Goal: Task Accomplishment & Management: Use online tool/utility

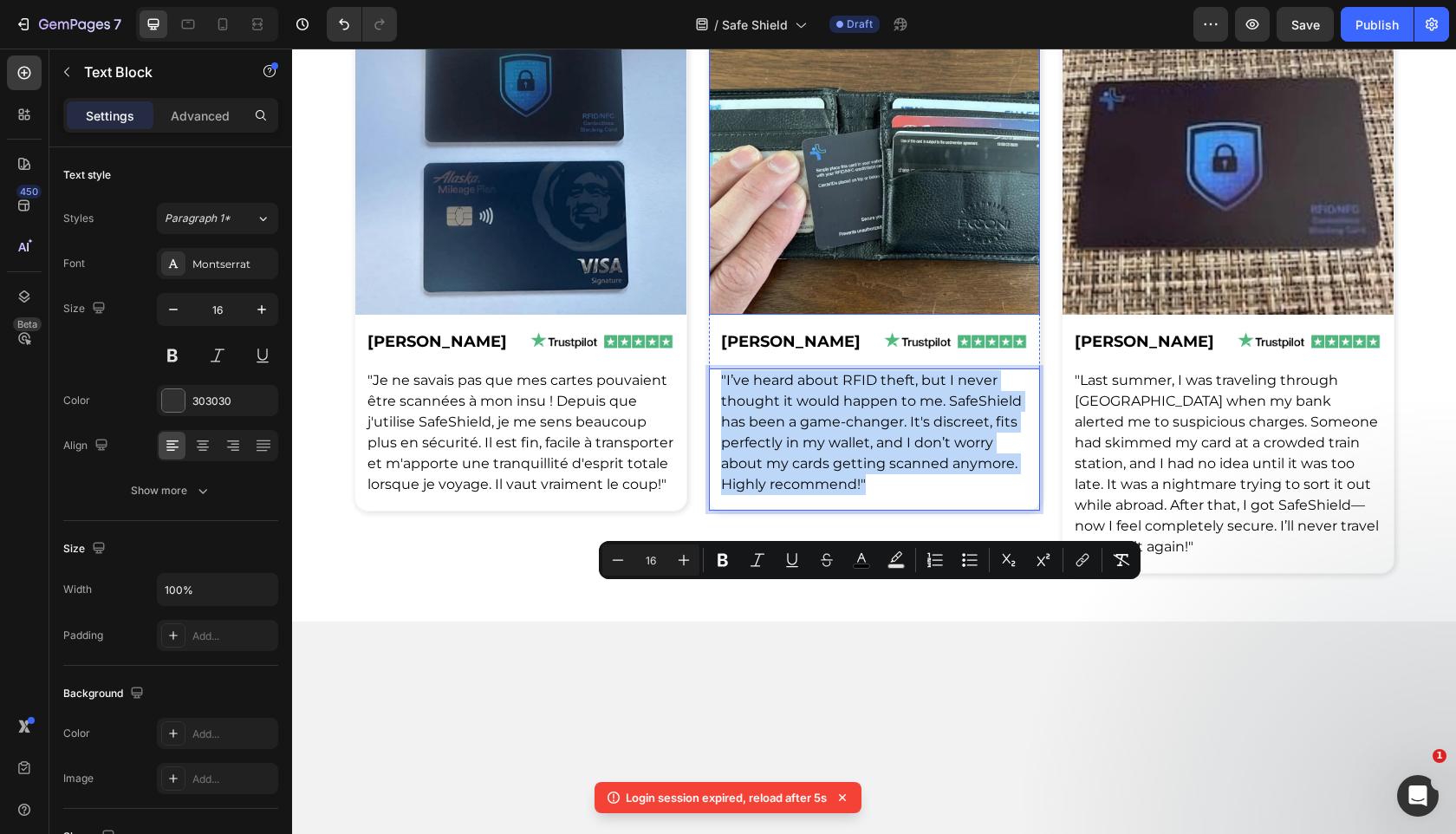
copy span ""I’ve heard about RFID theft, but I never thought it would happen to me. SafeSh…"
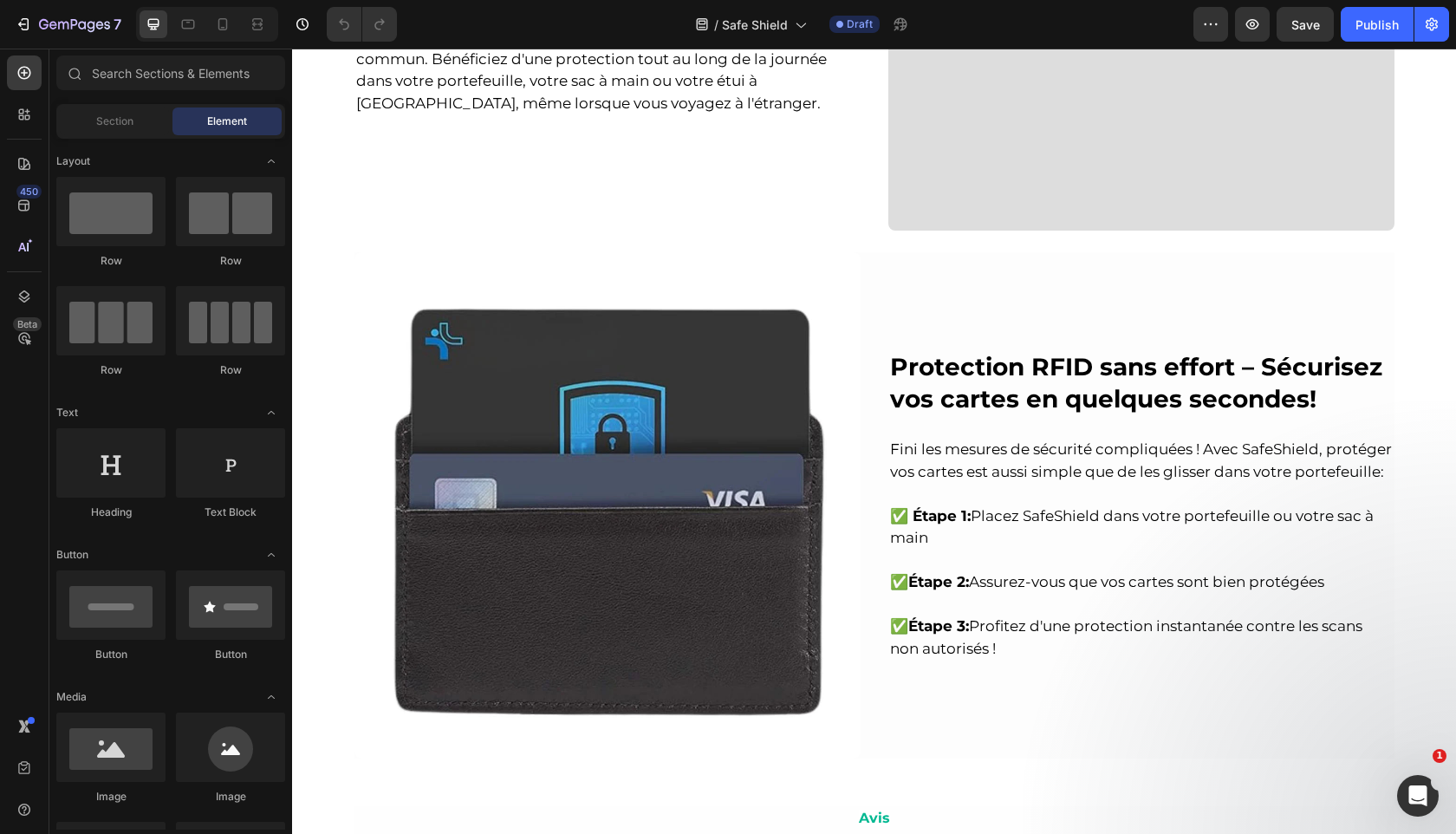
scroll to position [2212, 0]
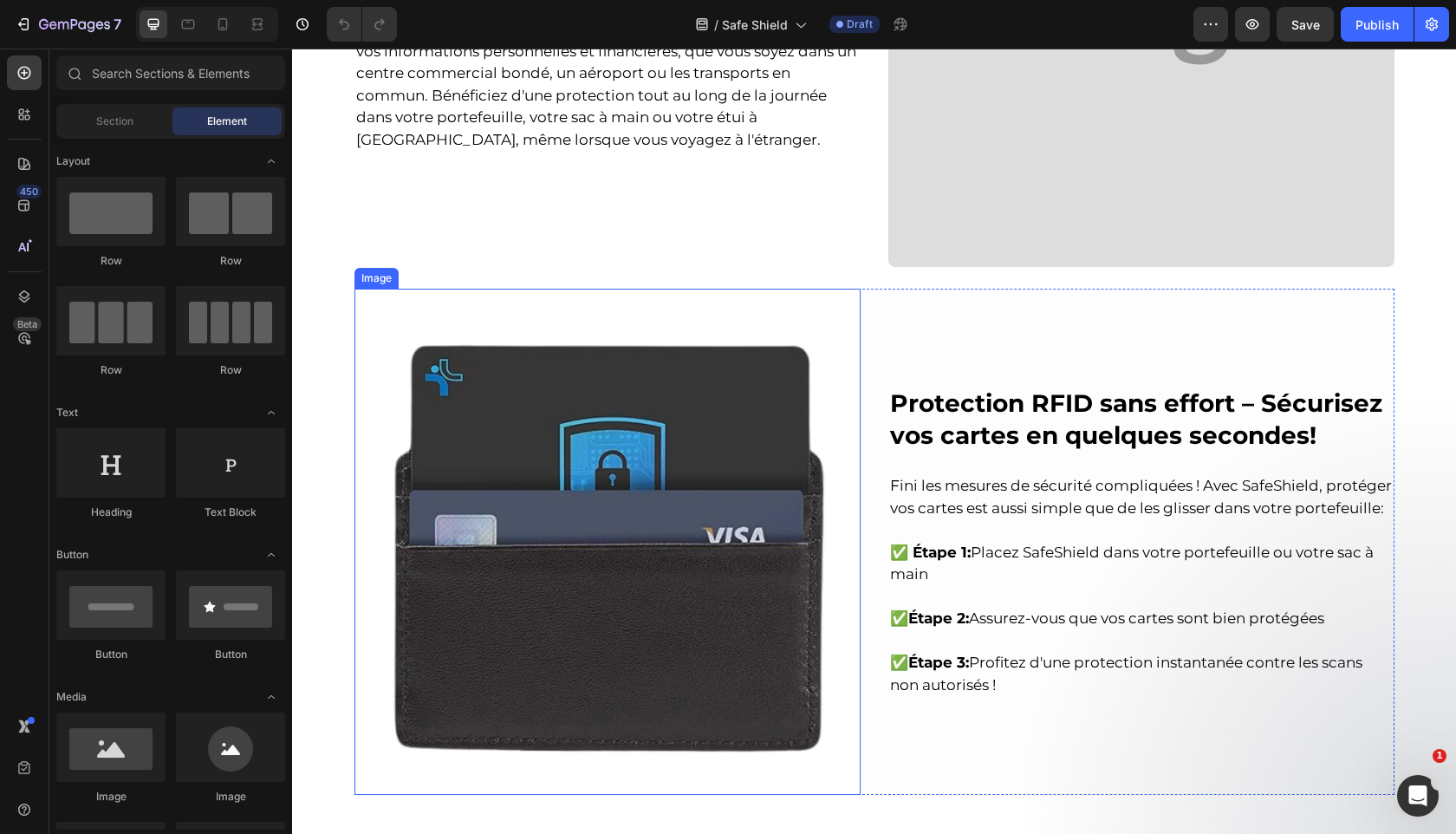
click at [716, 557] on img at bounding box center [607, 541] width 506 height 506
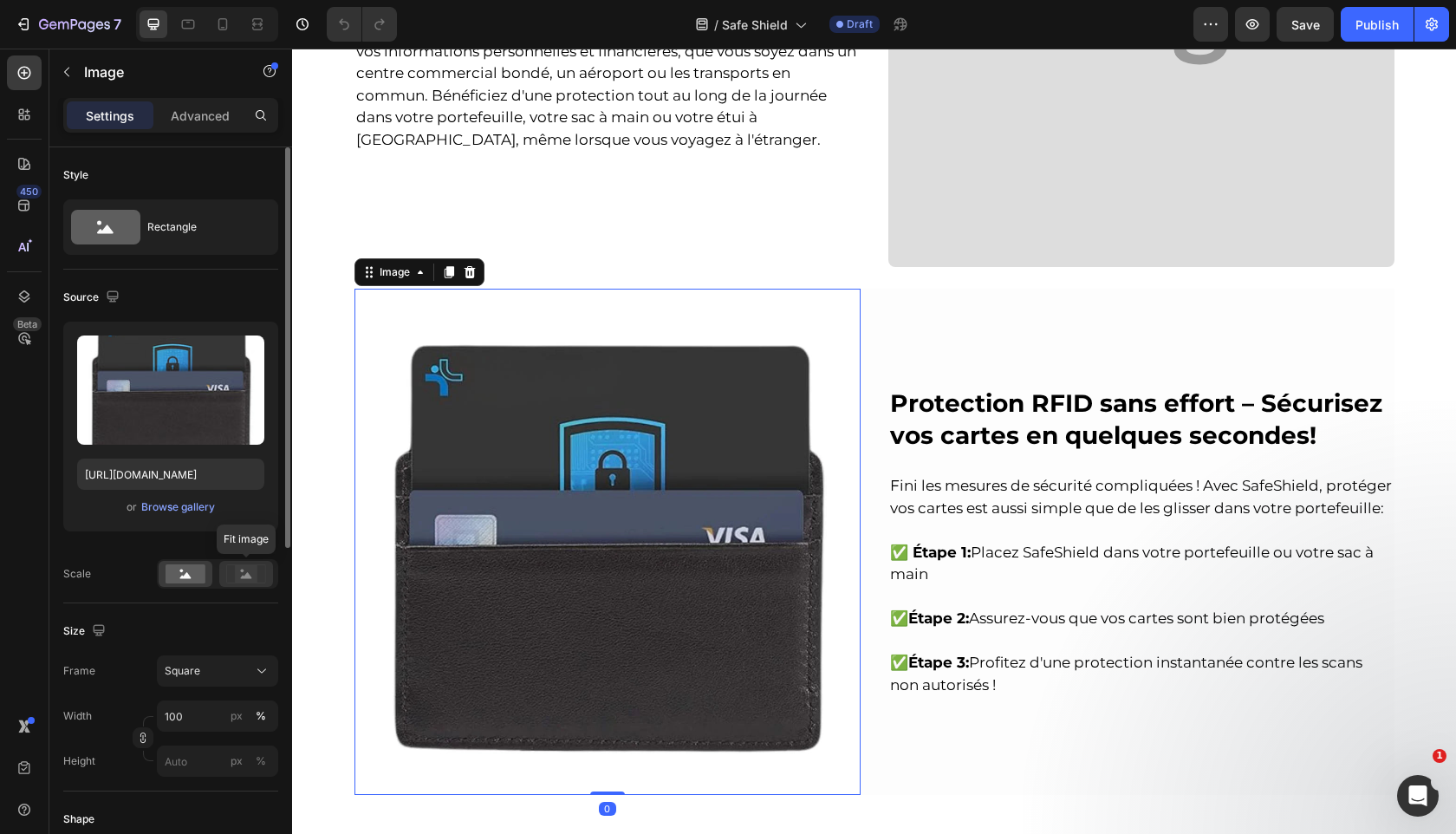
click at [241, 575] on rect at bounding box center [246, 574] width 23 height 18
click at [194, 728] on input "100" at bounding box center [217, 717] width 121 height 31
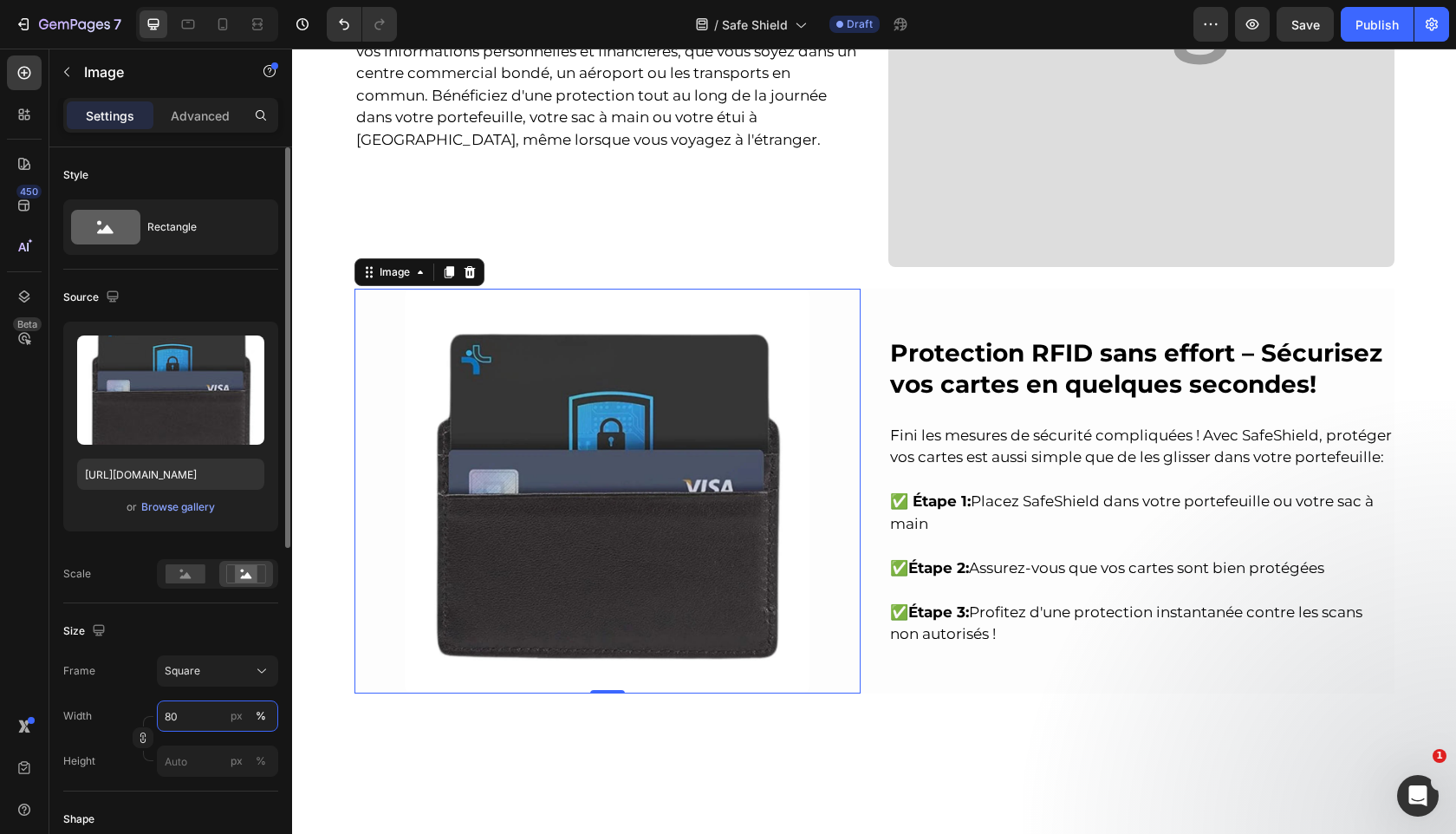
type input "80"
click at [227, 603] on div "Size Frame Square Width 80 px % Height px %" at bounding box center [171, 697] width 215 height 188
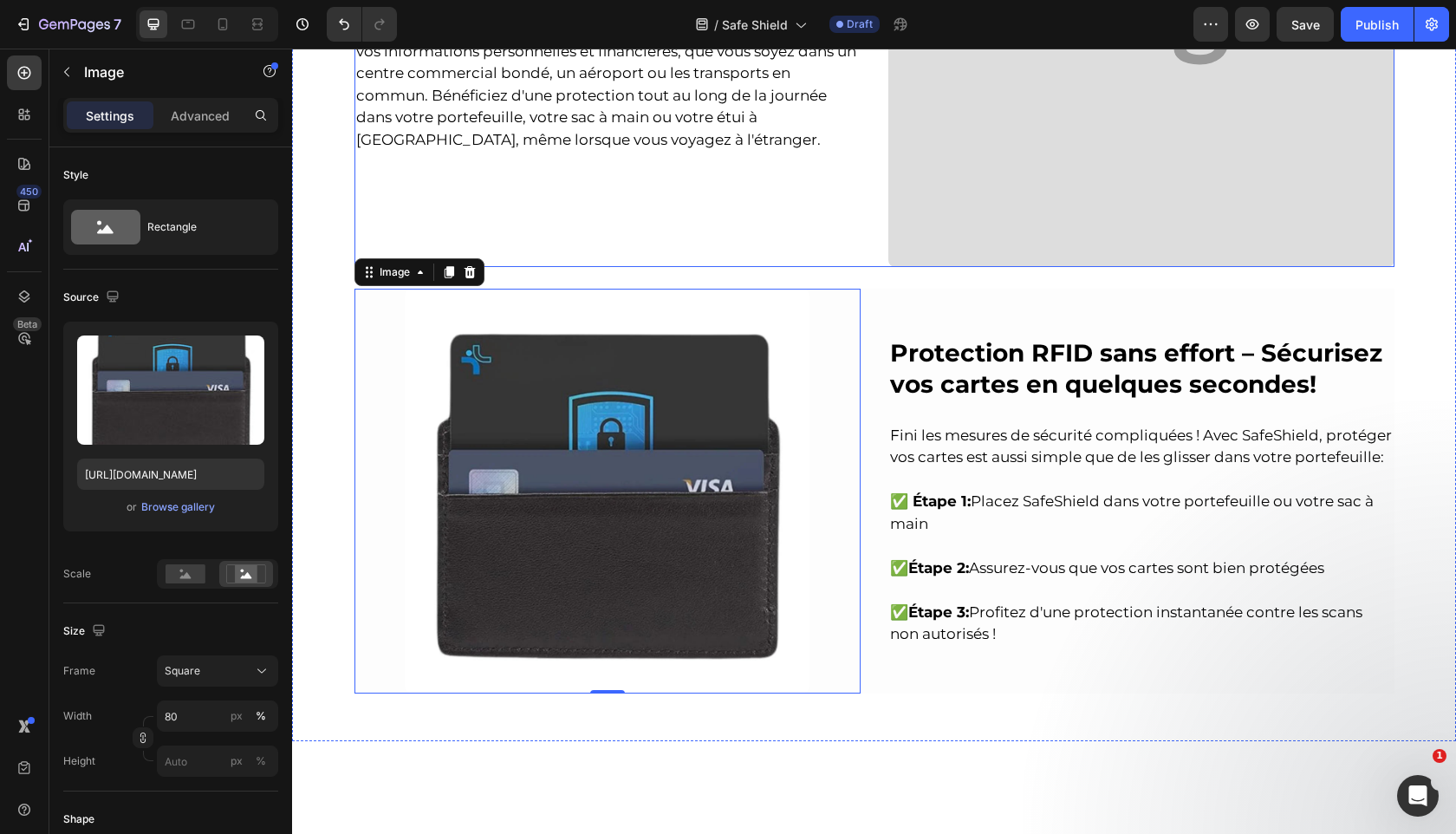
click at [1171, 79] on img at bounding box center [1141, 14] width 506 height 506
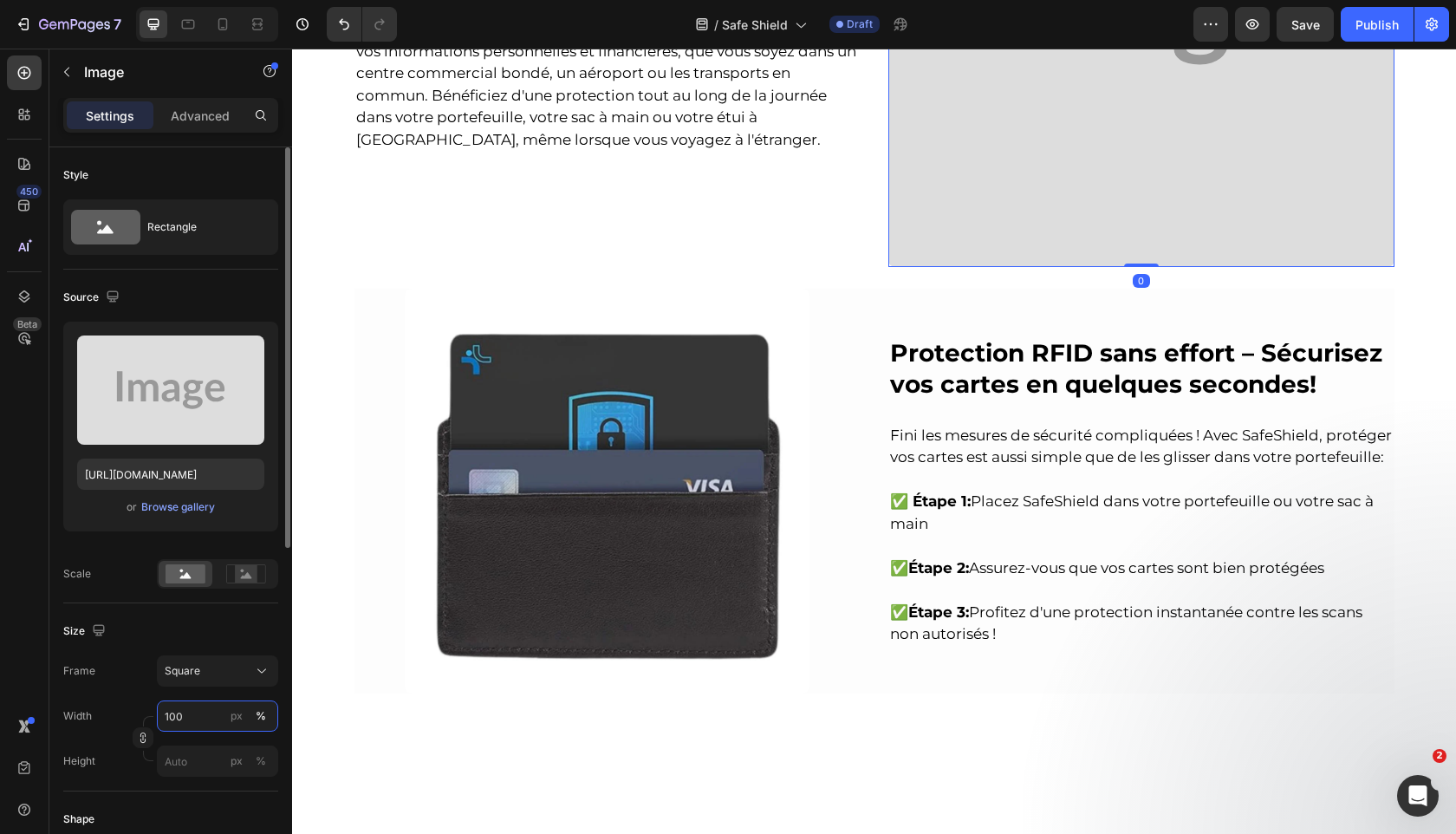
click at [201, 717] on input "100" at bounding box center [217, 717] width 121 height 31
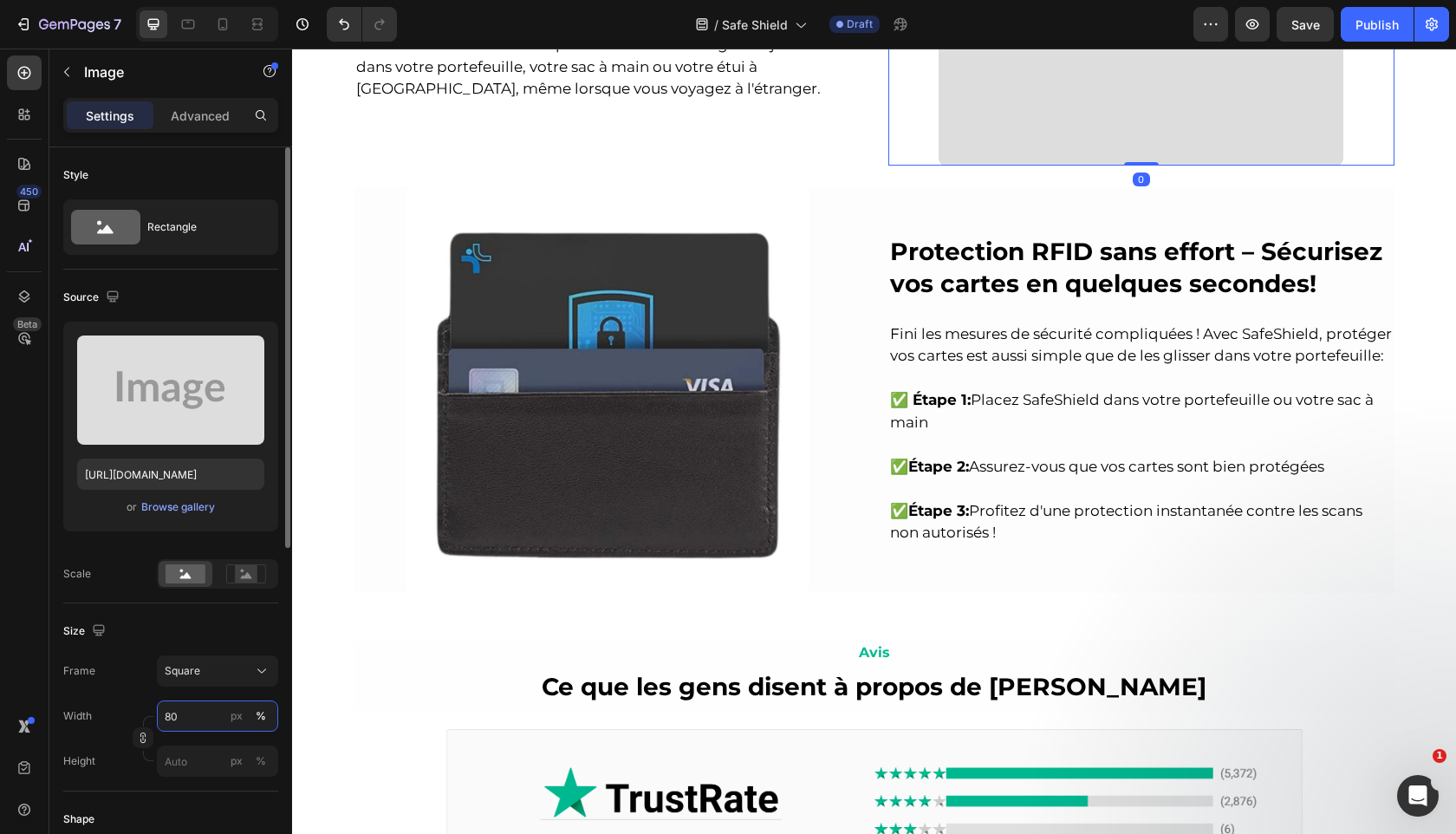
scroll to position [2161, 0]
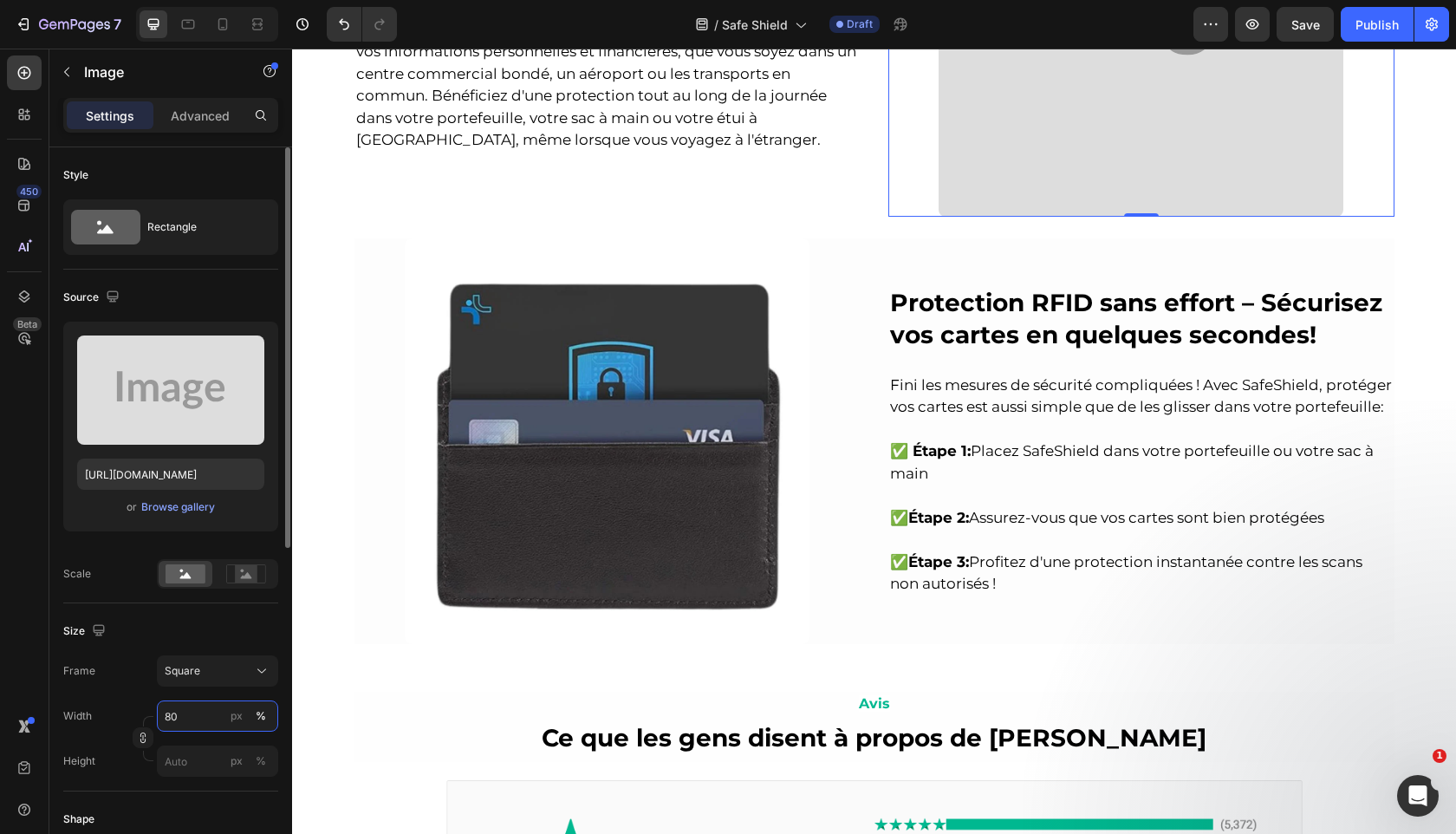
type input "80"
click at [212, 629] on div "Size" at bounding box center [171, 631] width 215 height 27
click at [248, 584] on div at bounding box center [246, 574] width 54 height 26
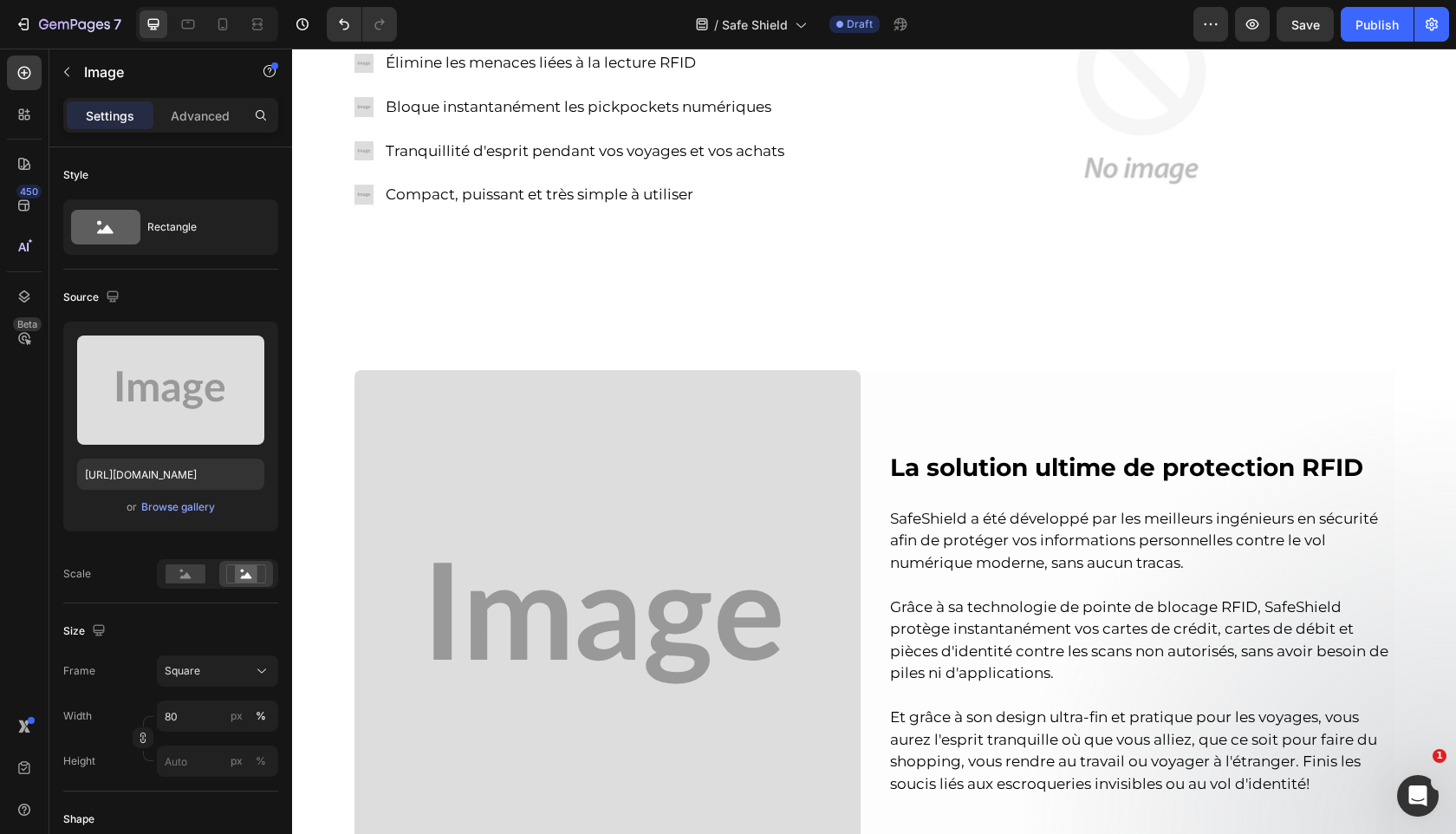
scroll to position [1073, 0]
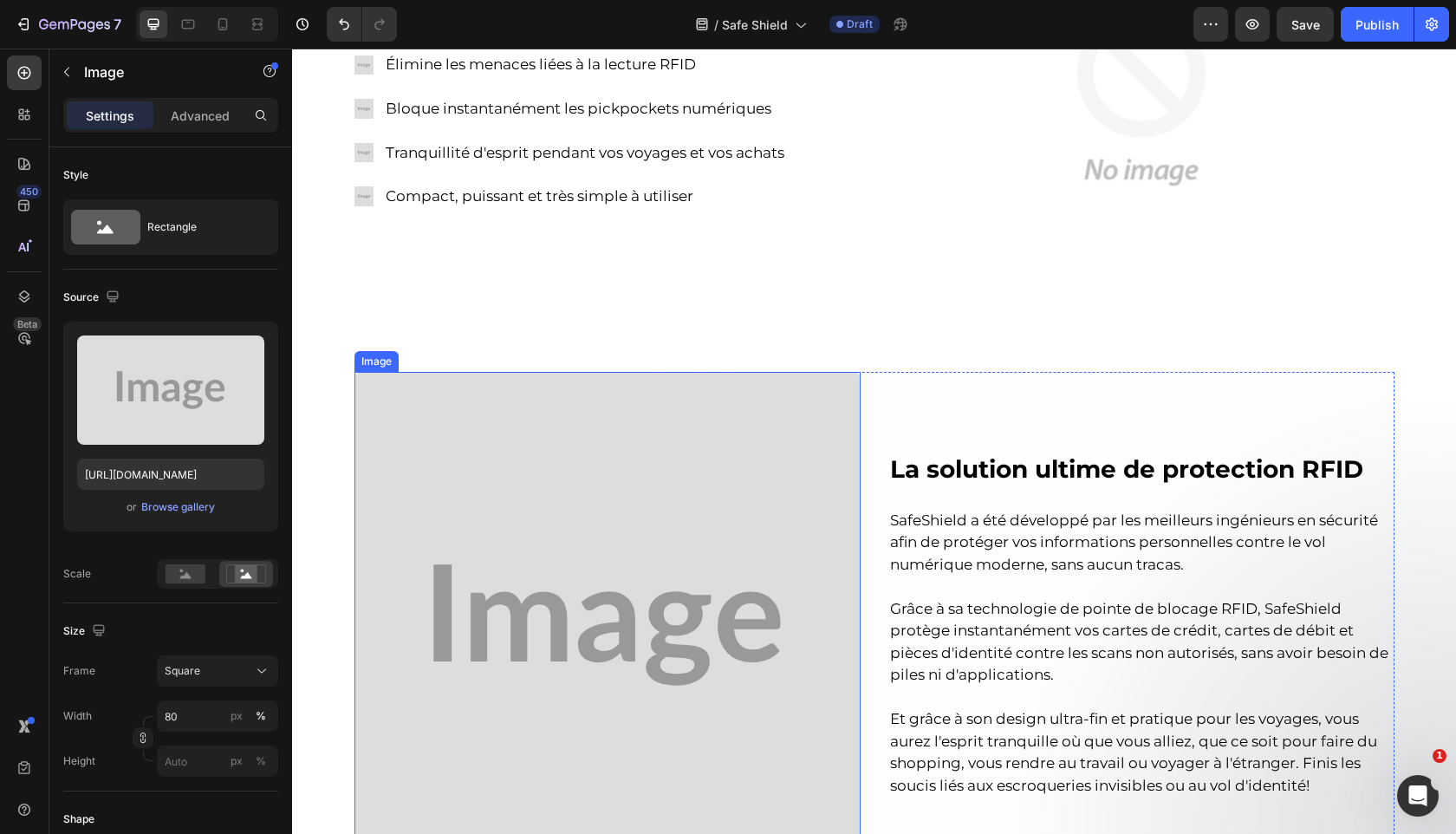
click at [585, 602] on img at bounding box center [607, 625] width 506 height 506
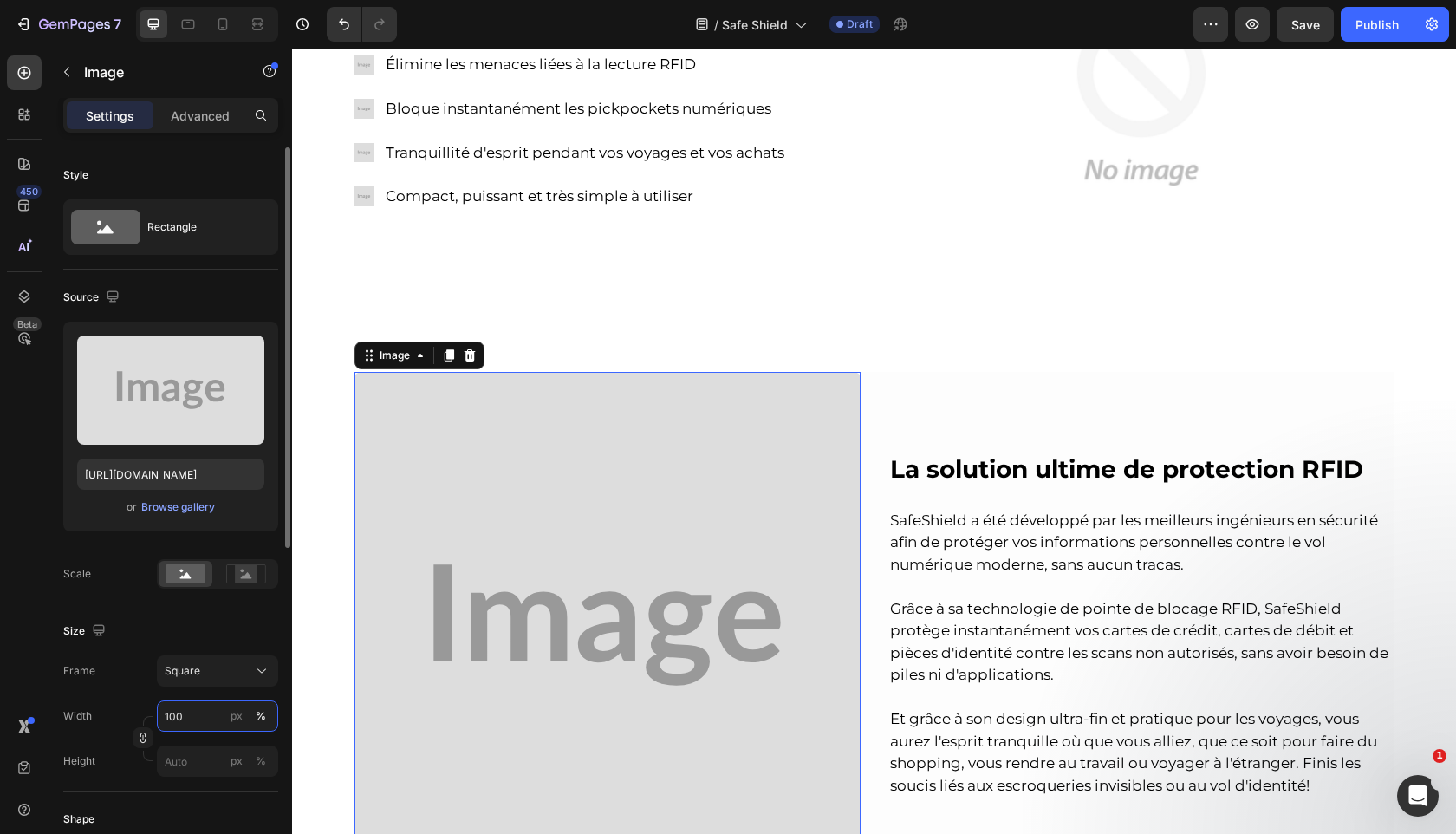
click at [194, 714] on input "100" at bounding box center [217, 717] width 121 height 31
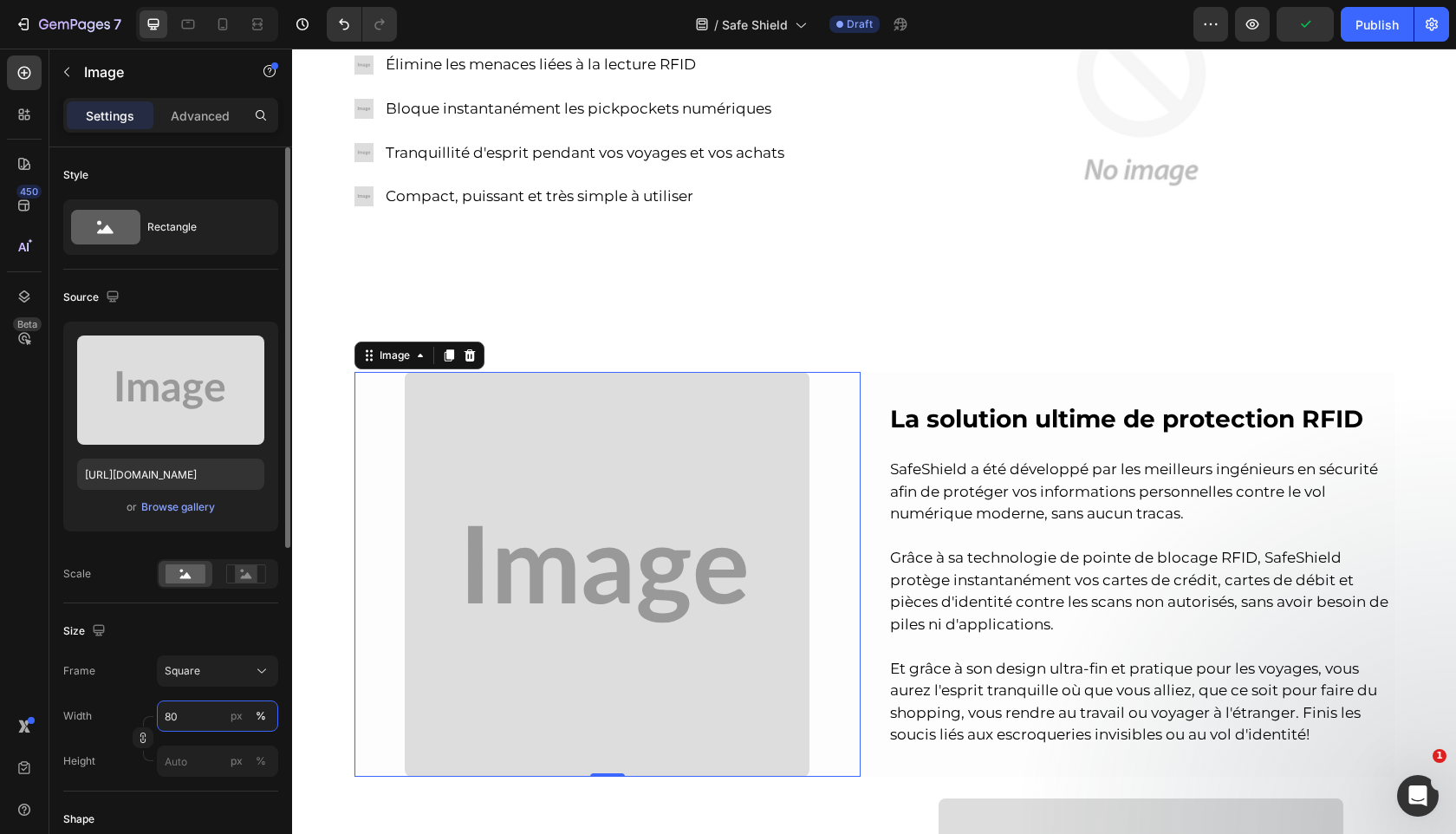
type input "80"
click at [208, 638] on div "Size" at bounding box center [171, 631] width 215 height 27
click at [262, 565] on icon at bounding box center [246, 574] width 40 height 19
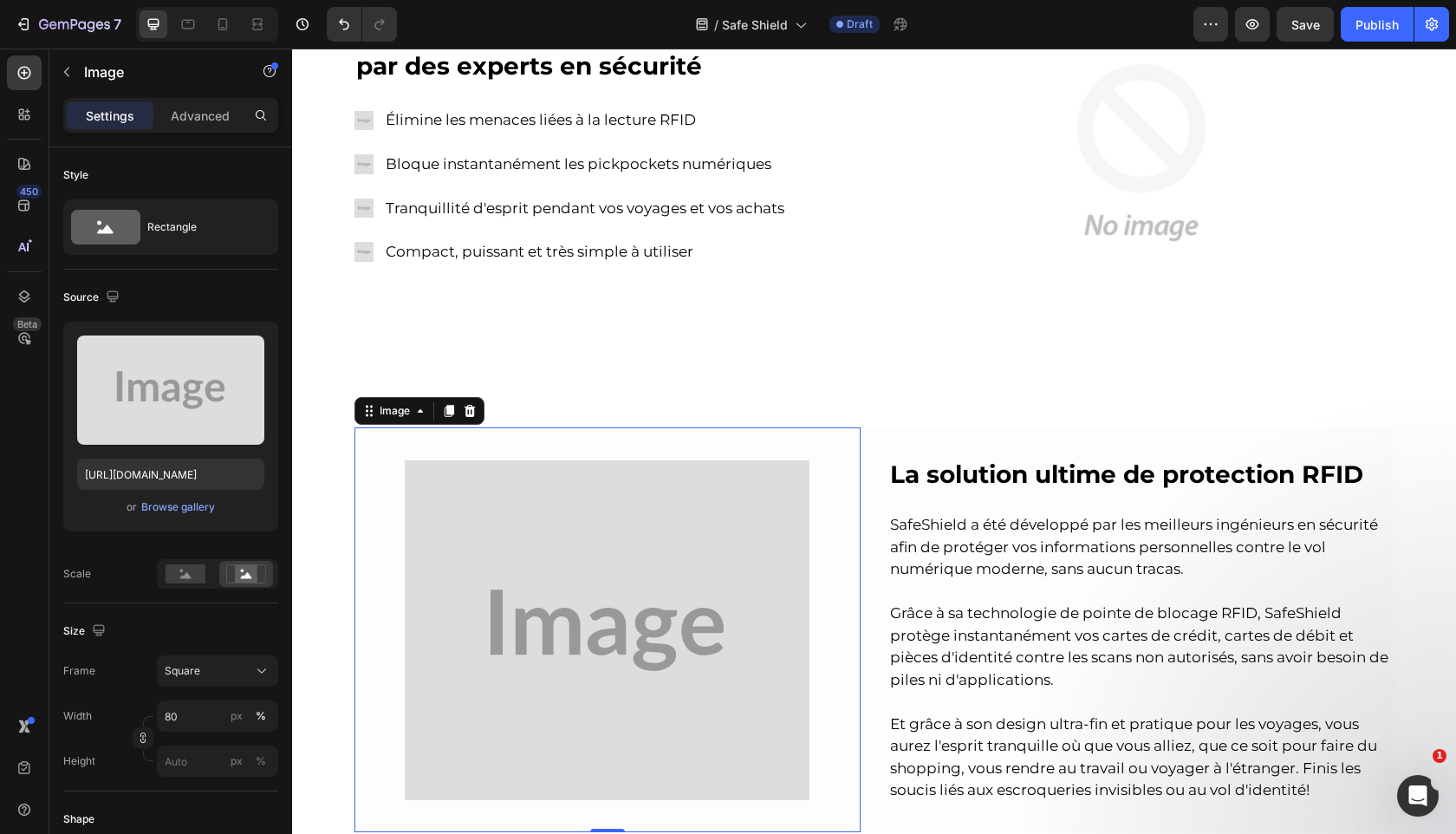
scroll to position [601, 0]
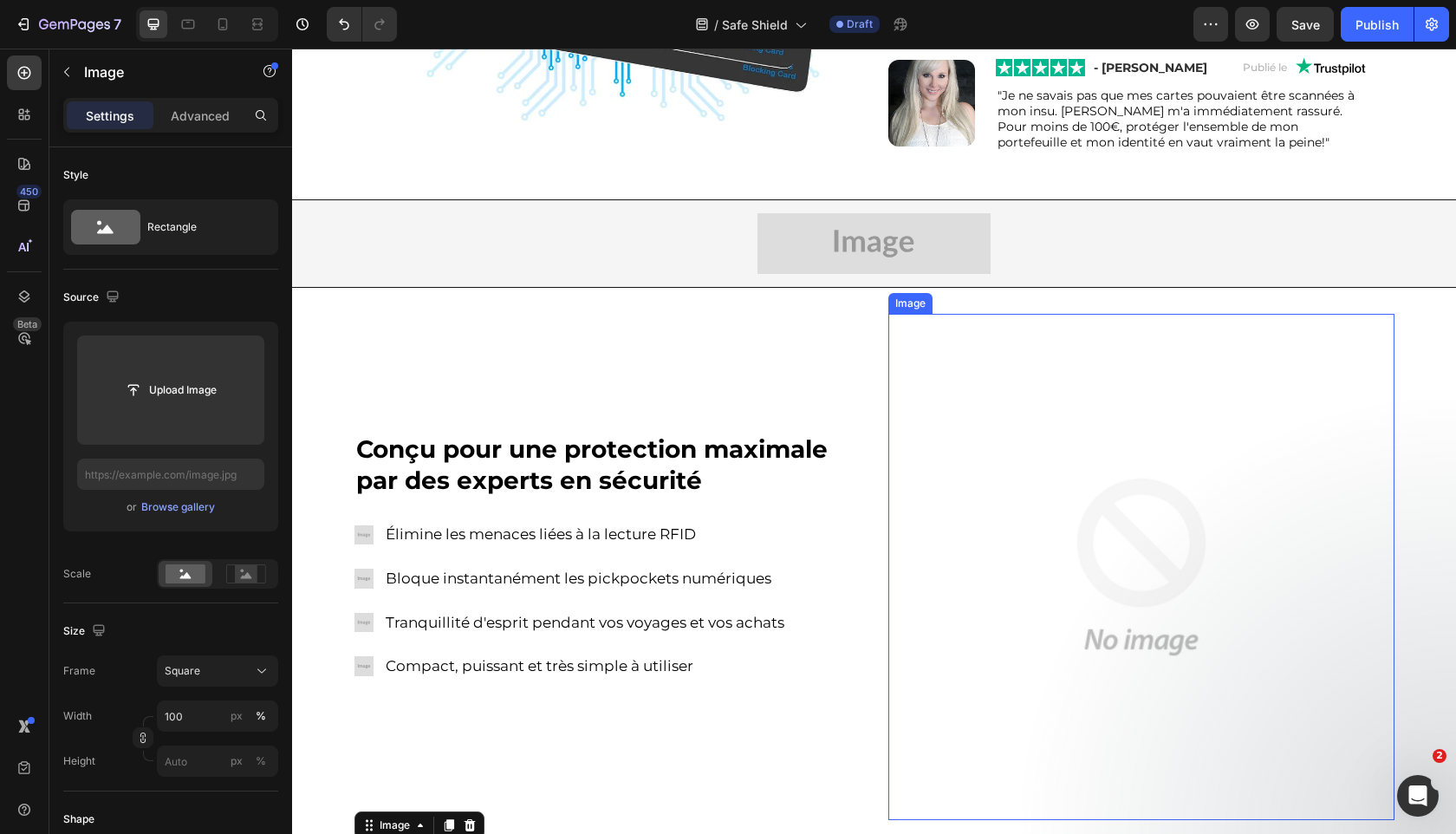
click at [953, 550] on img at bounding box center [1141, 567] width 506 height 506
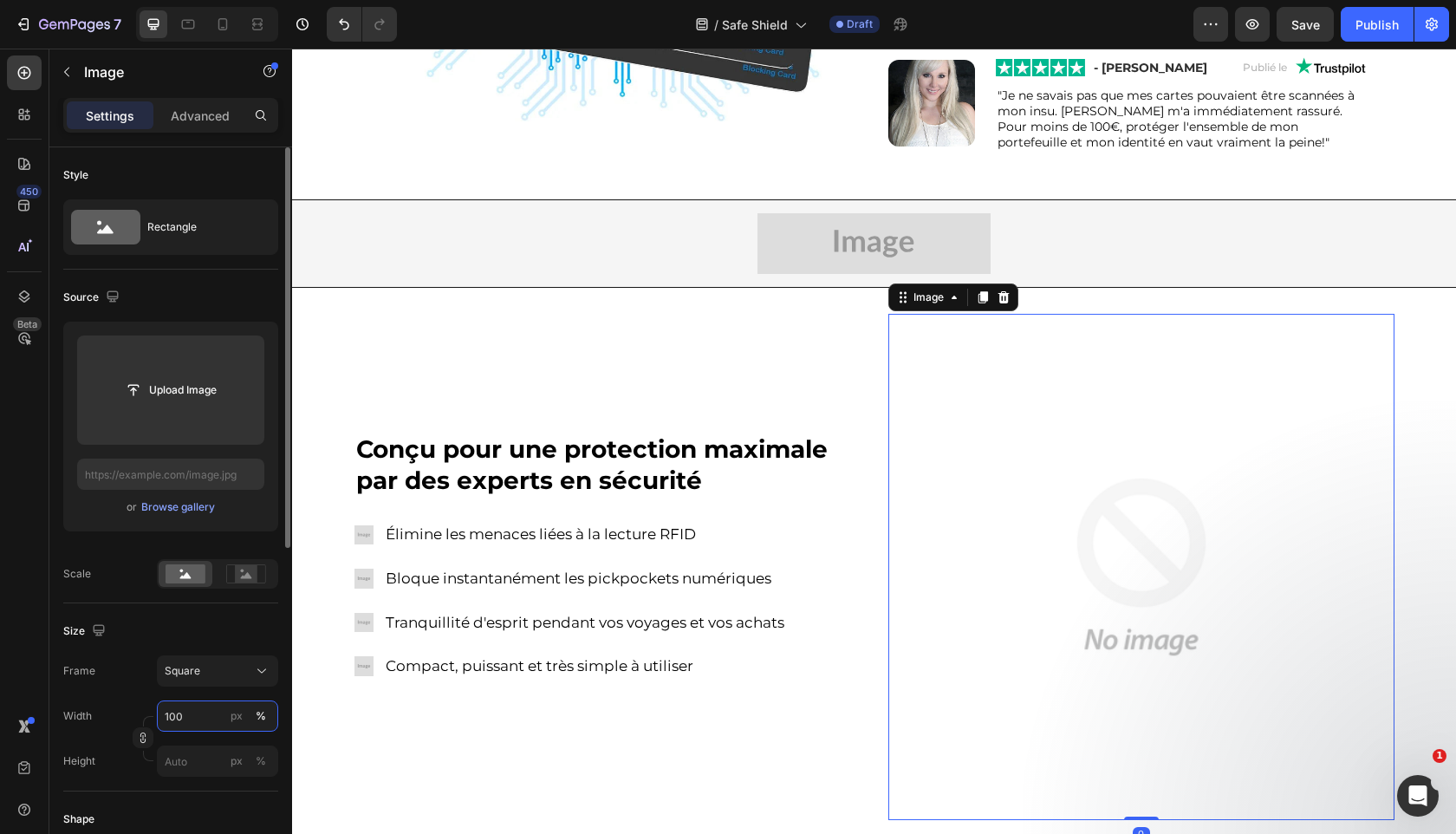
click at [189, 714] on input "100" at bounding box center [217, 717] width 121 height 31
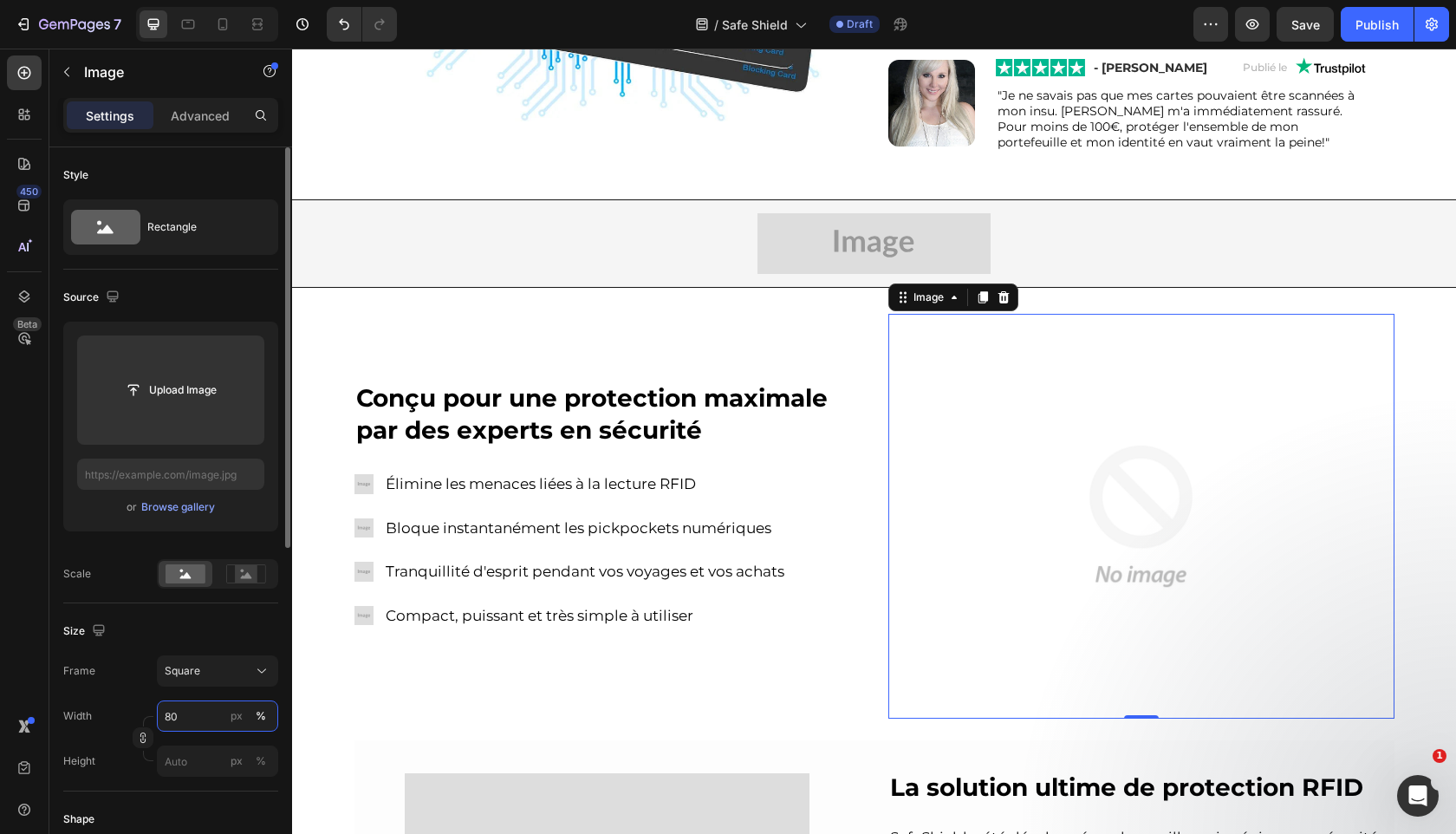
type input "80"
click at [195, 620] on div "Size" at bounding box center [171, 631] width 215 height 27
click at [270, 548] on div "Upload Image or Browse gallery Scale" at bounding box center [171, 455] width 215 height 267
click at [257, 563] on div at bounding box center [246, 574] width 54 height 26
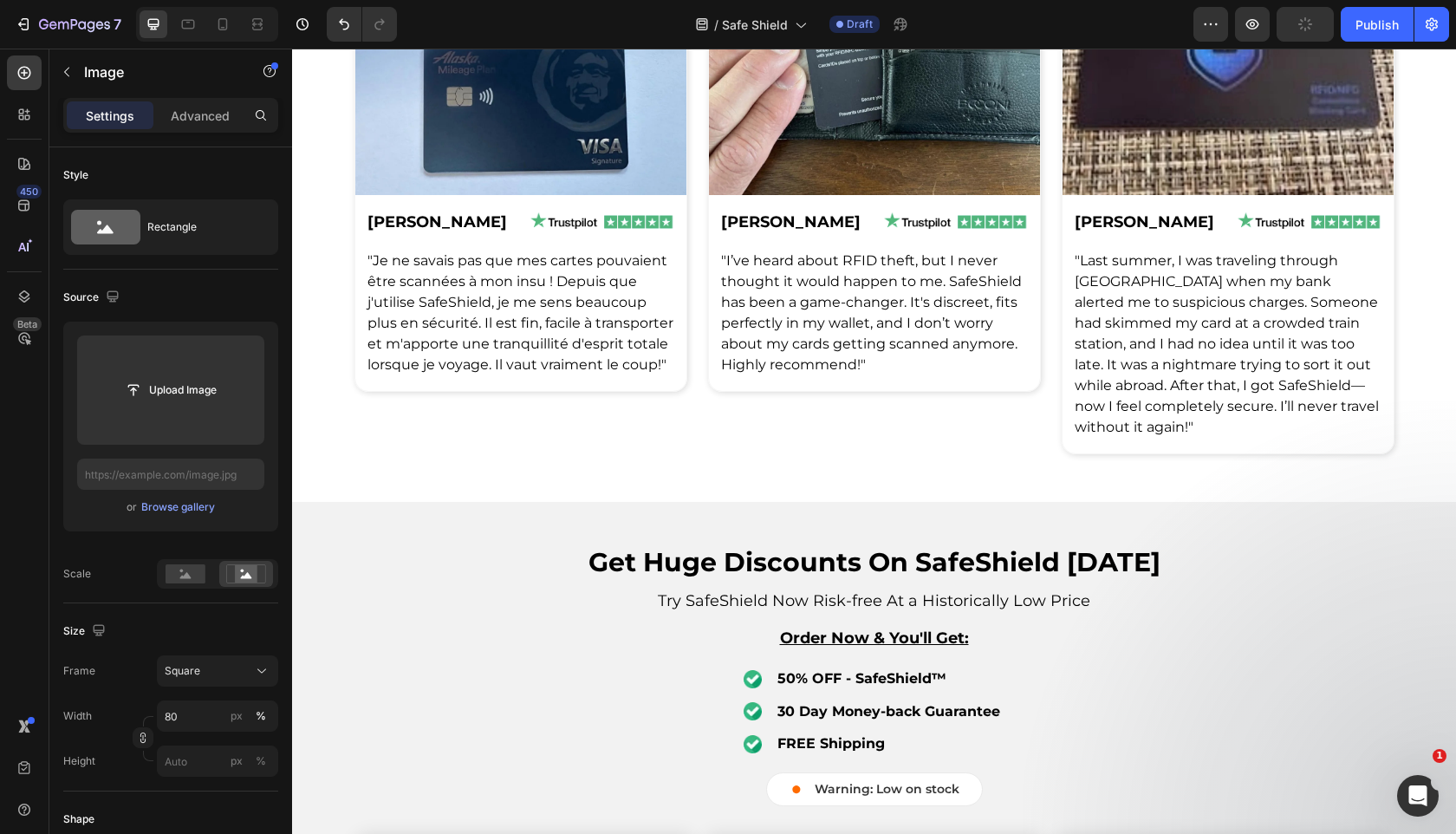
scroll to position [2969, 0]
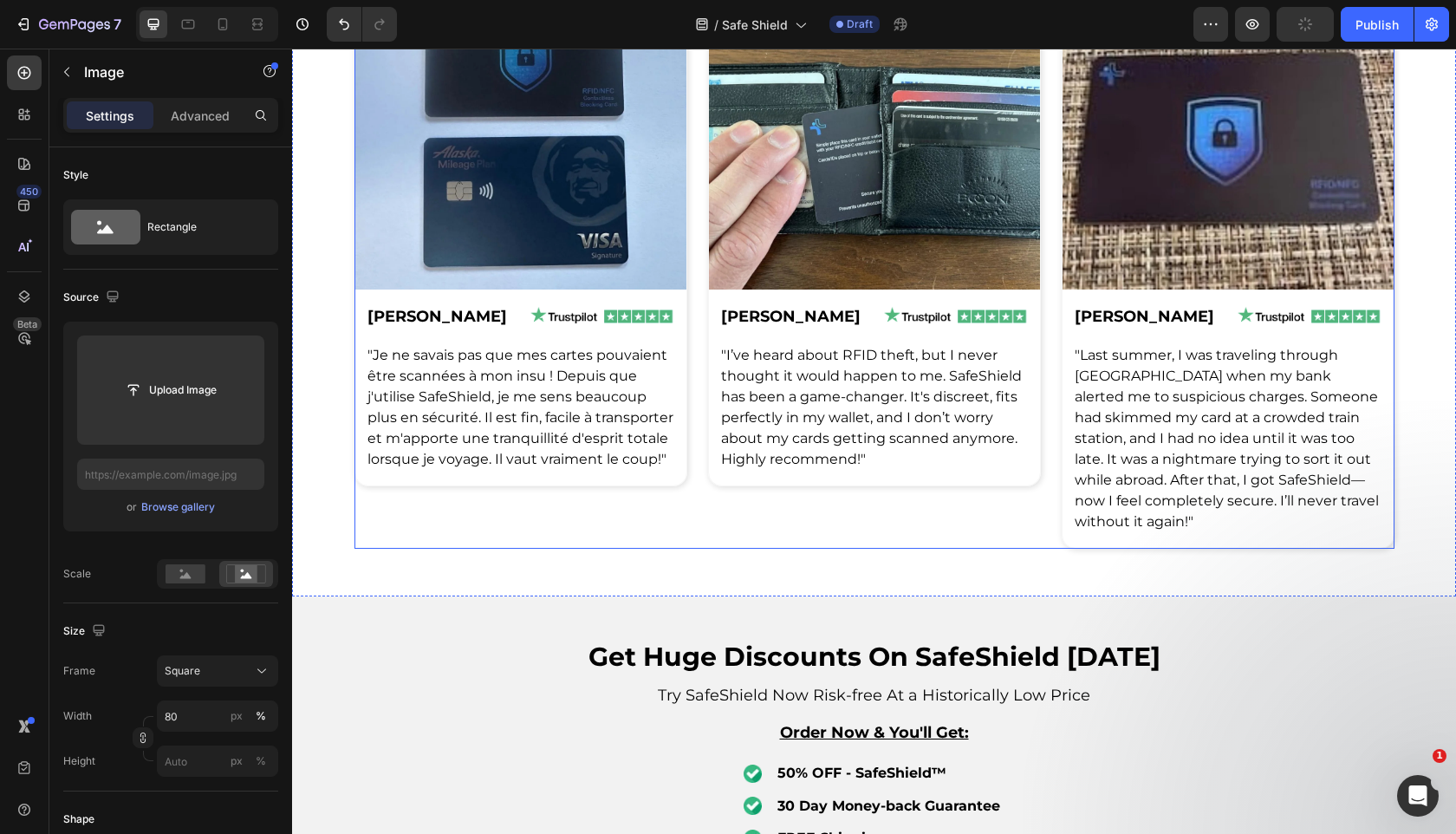
click at [739, 422] on span ""I’ve heard about RFID theft, but I never thought it would happen to me. SafeSh…" at bounding box center [871, 406] width 300 height 120
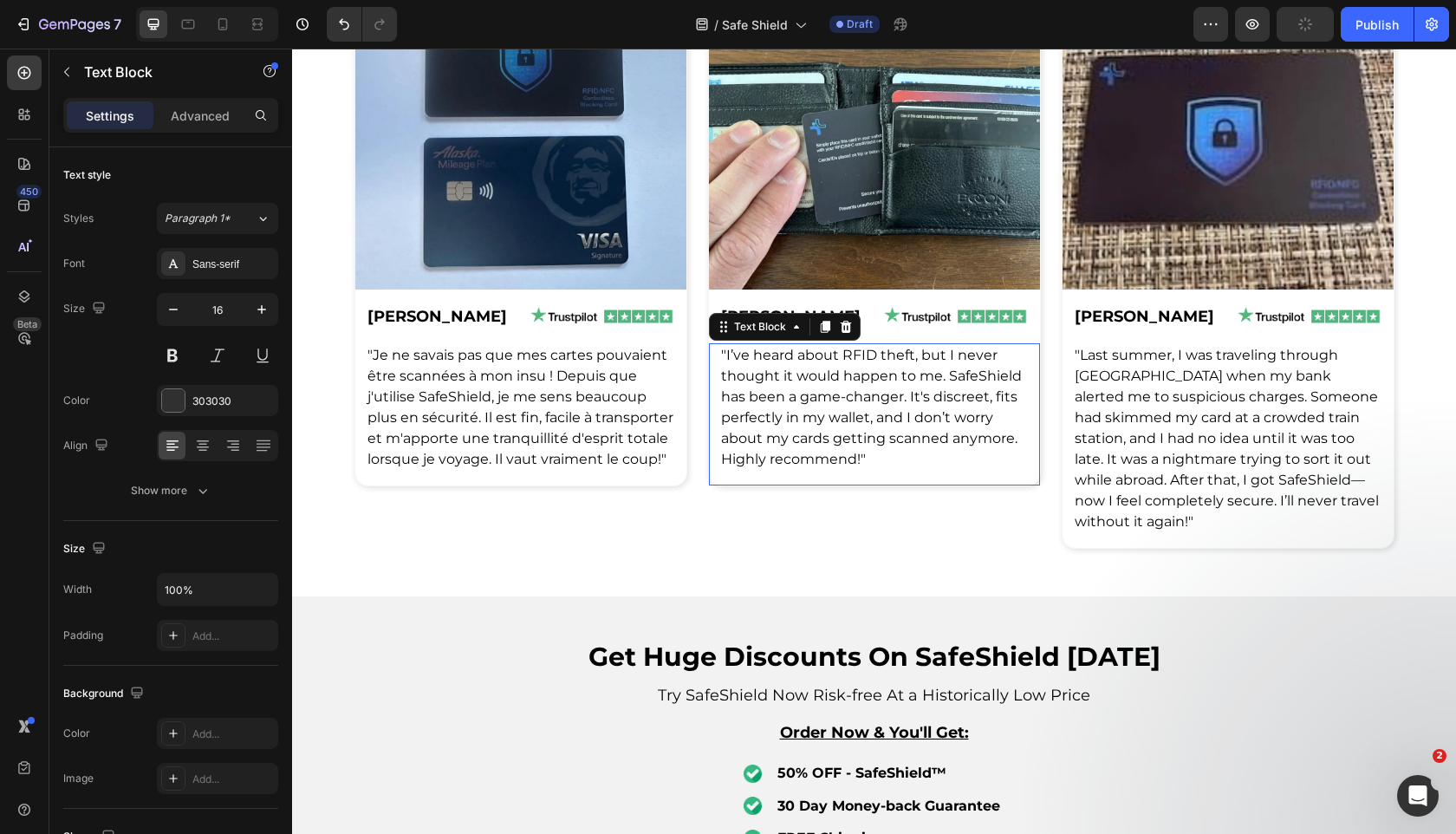
click at [739, 422] on span ""I’ve heard about RFID theft, but I never thought it would happen to me. SafeSh…" at bounding box center [871, 406] width 300 height 120
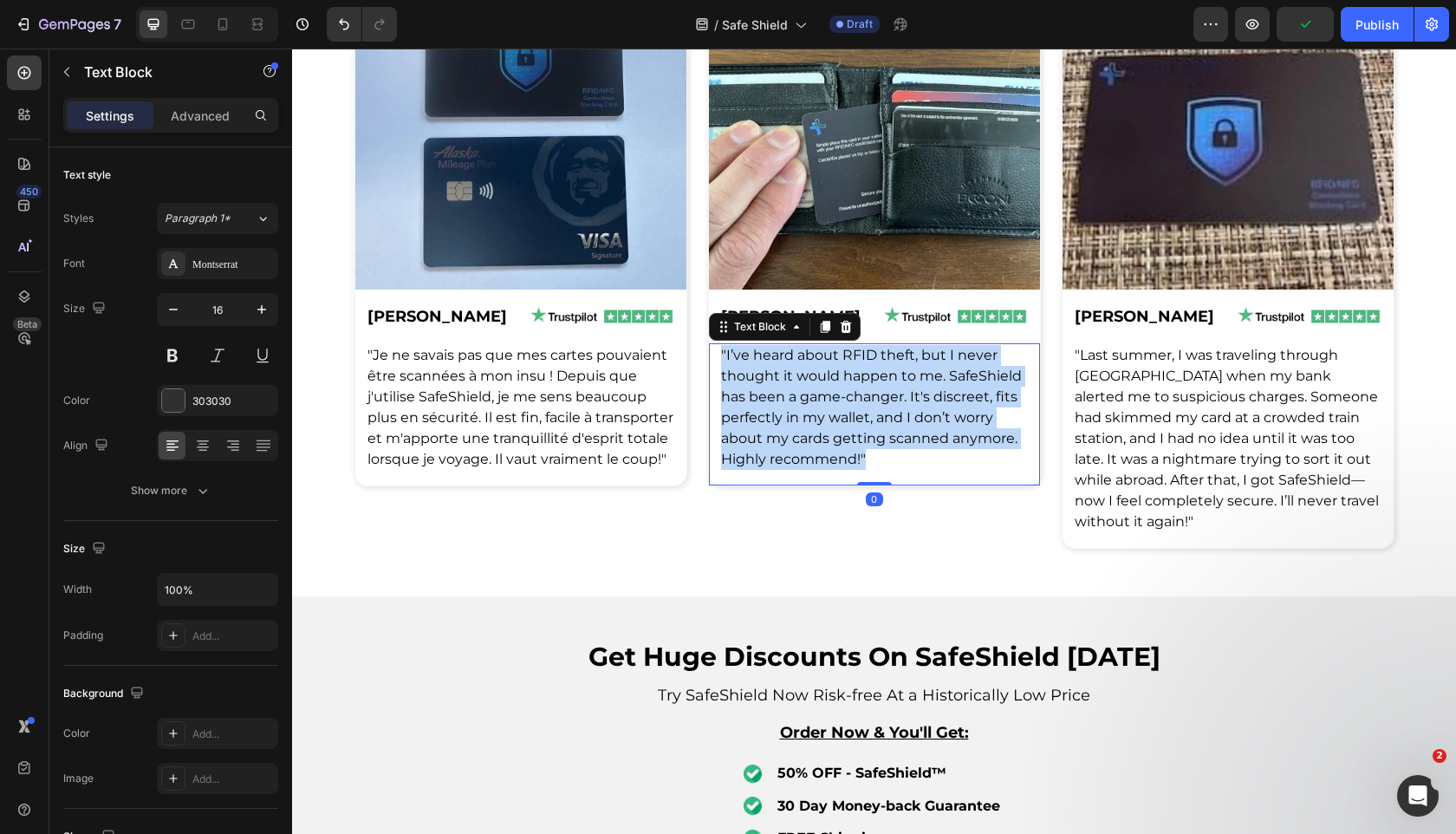
click at [739, 422] on span ""I’ve heard about RFID theft, but I never thought it would happen to me. SafeSh…" at bounding box center [871, 406] width 300 height 120
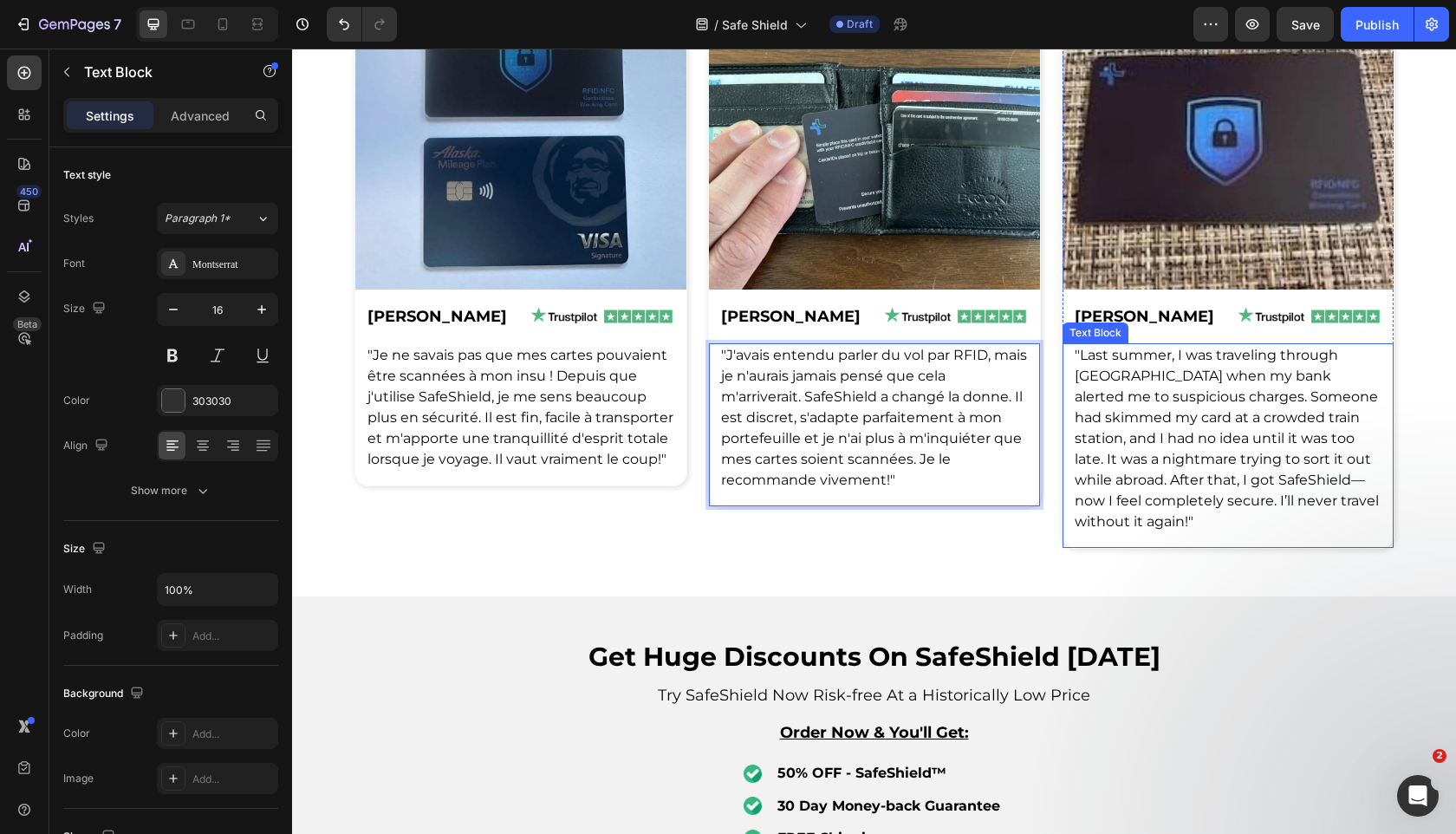
click at [1199, 401] on span ""Last summer, I was traveling through [GEOGRAPHIC_DATA] when my bank alerted me…" at bounding box center [1226, 438] width 304 height 183
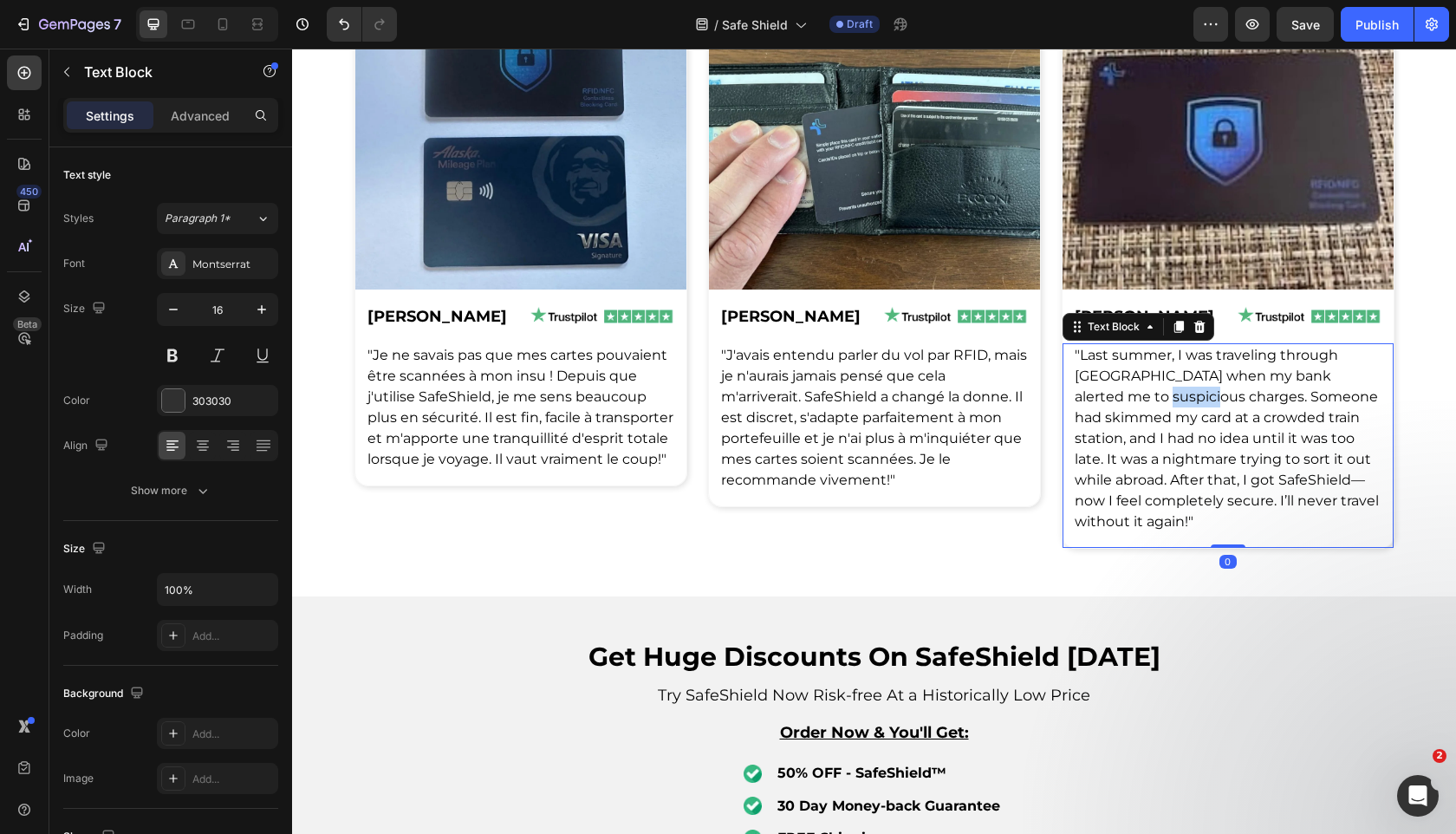
click at [1199, 401] on span ""Last summer, I was traveling through [GEOGRAPHIC_DATA] when my bank alerted me…" at bounding box center [1226, 438] width 304 height 183
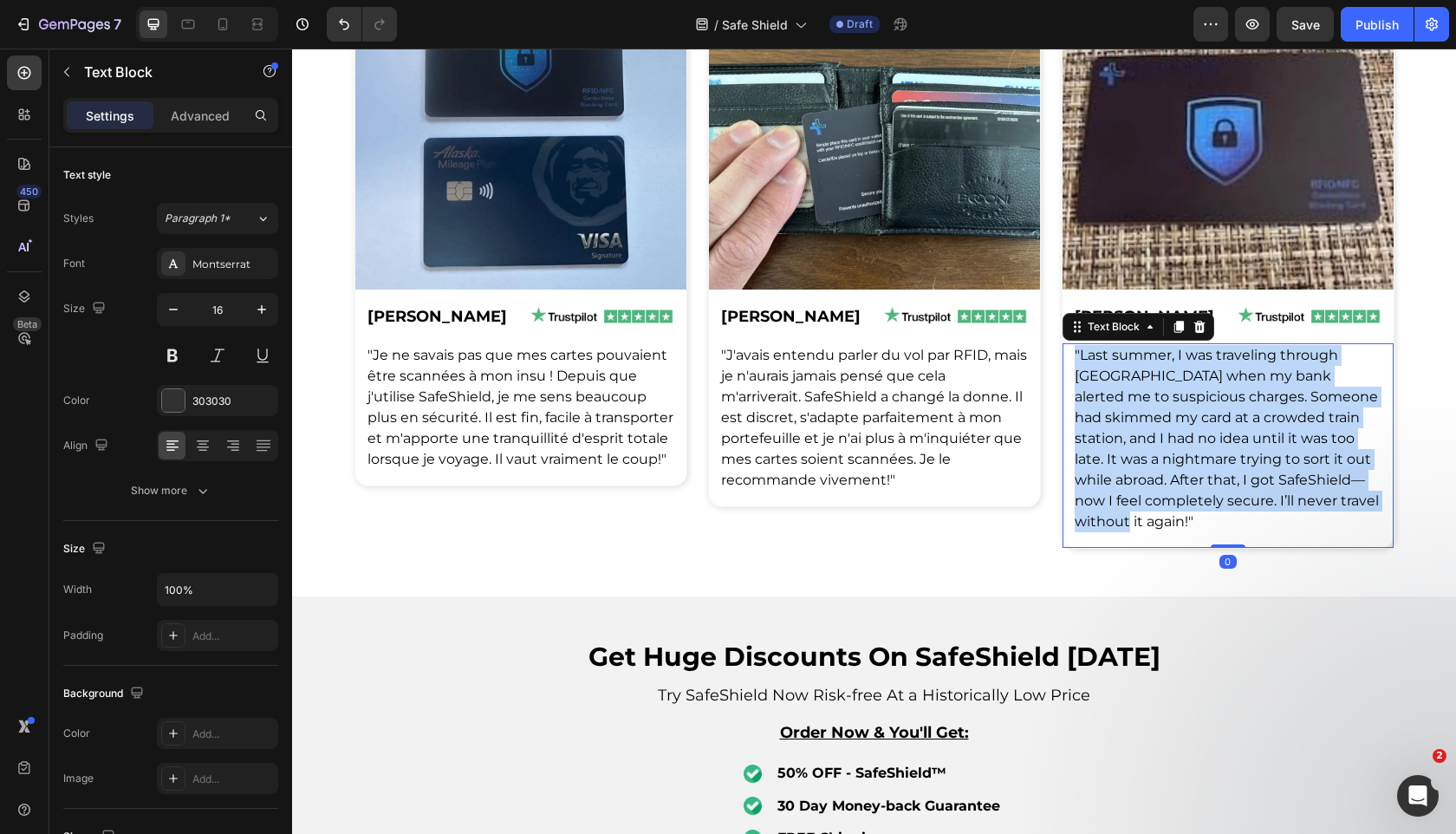
click at [1199, 401] on span ""Last summer, I was traveling through [GEOGRAPHIC_DATA] when my bank alerted me…" at bounding box center [1226, 438] width 304 height 183
copy span ""Last summer, I was traveling through [GEOGRAPHIC_DATA] when my bank alerted me…"
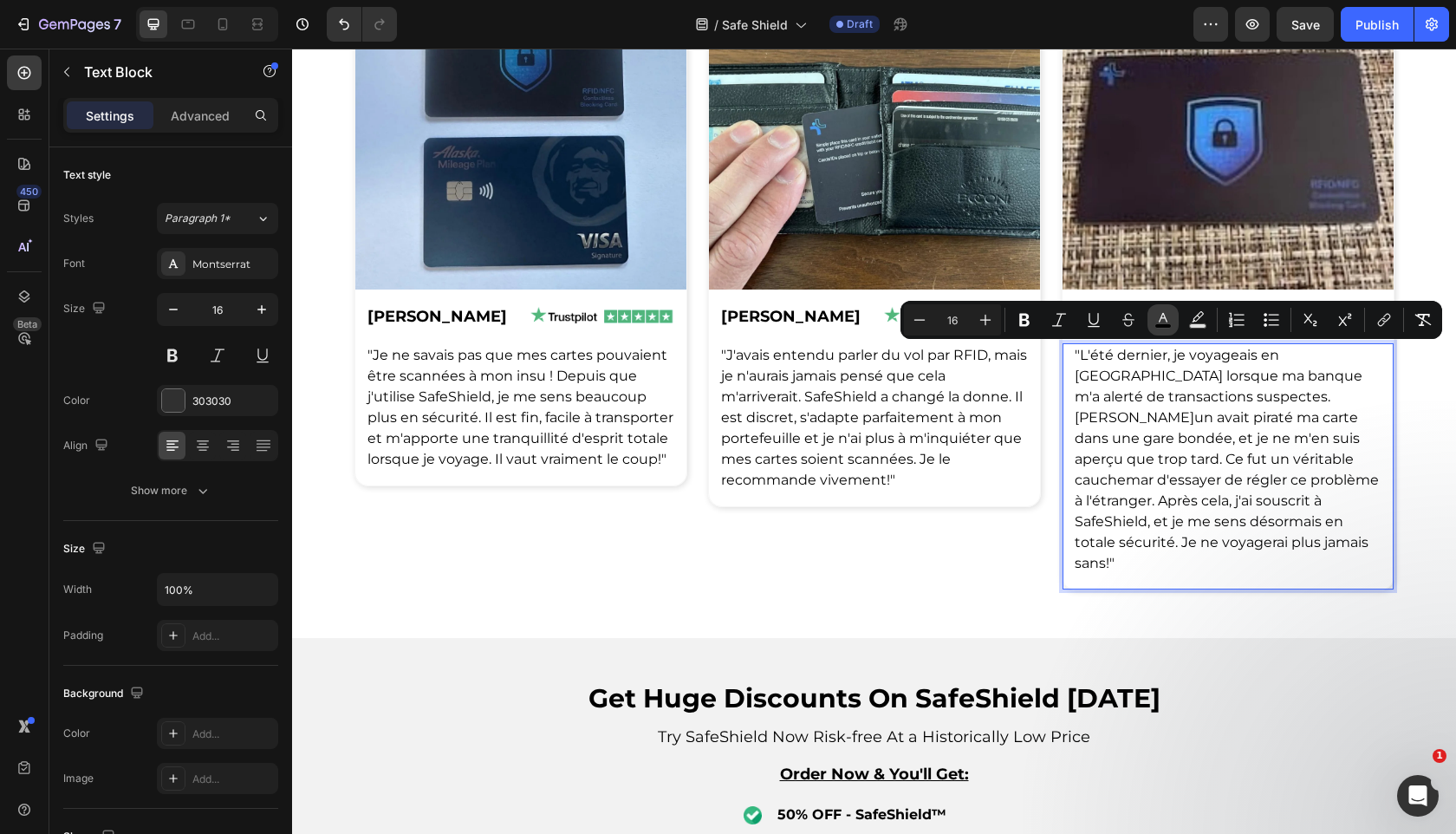
click at [1157, 322] on icon "Editor contextual toolbar" at bounding box center [1163, 320] width 18 height 18
type input "000000"
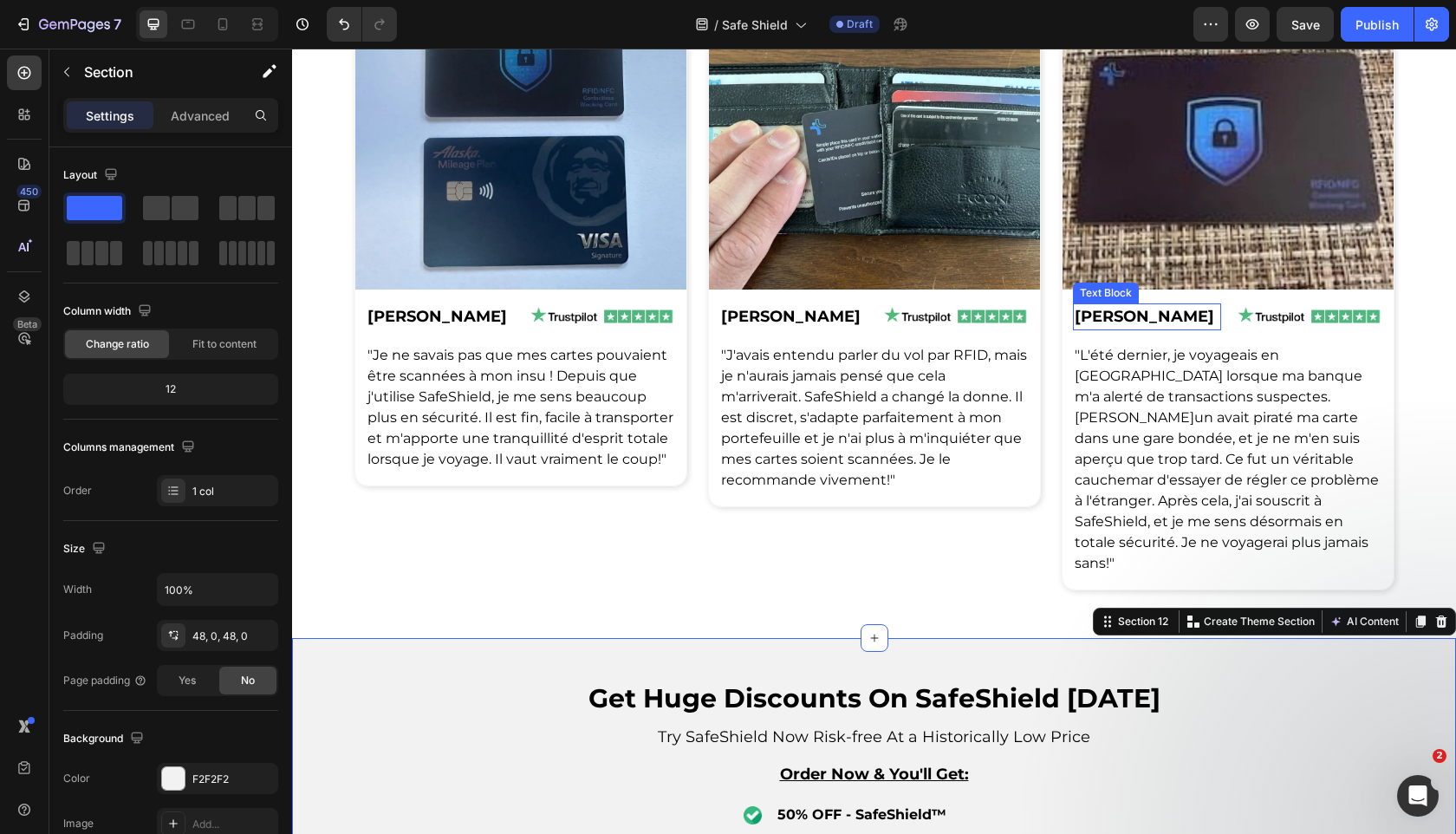
click at [1186, 324] on p "[PERSON_NAME]" at bounding box center [1147, 317] width 145 height 23
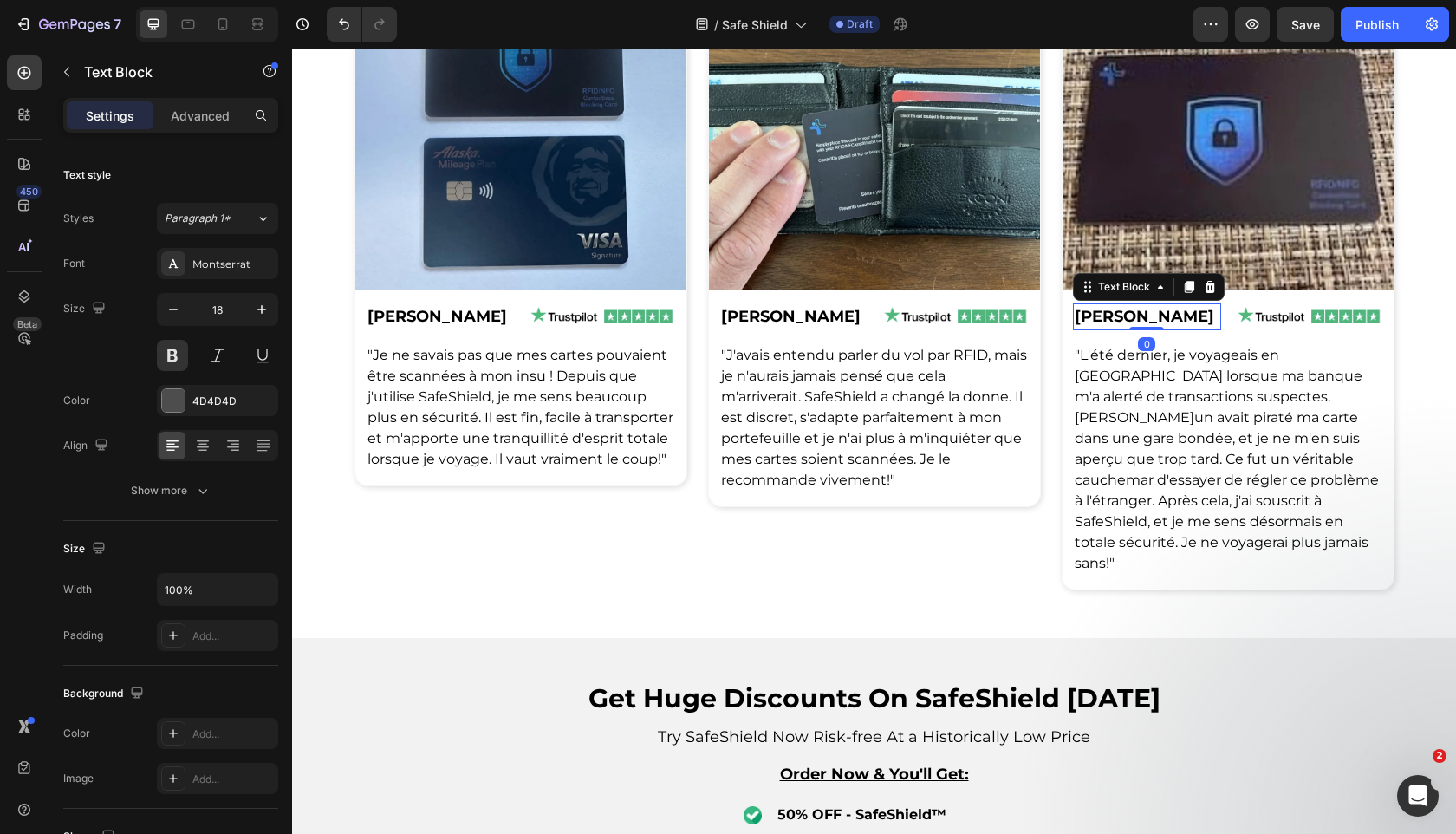
click at [1221, 330] on div "[PERSON_NAME] Text Block 0 Row Image Row Row" at bounding box center [1228, 316] width 331 height 26
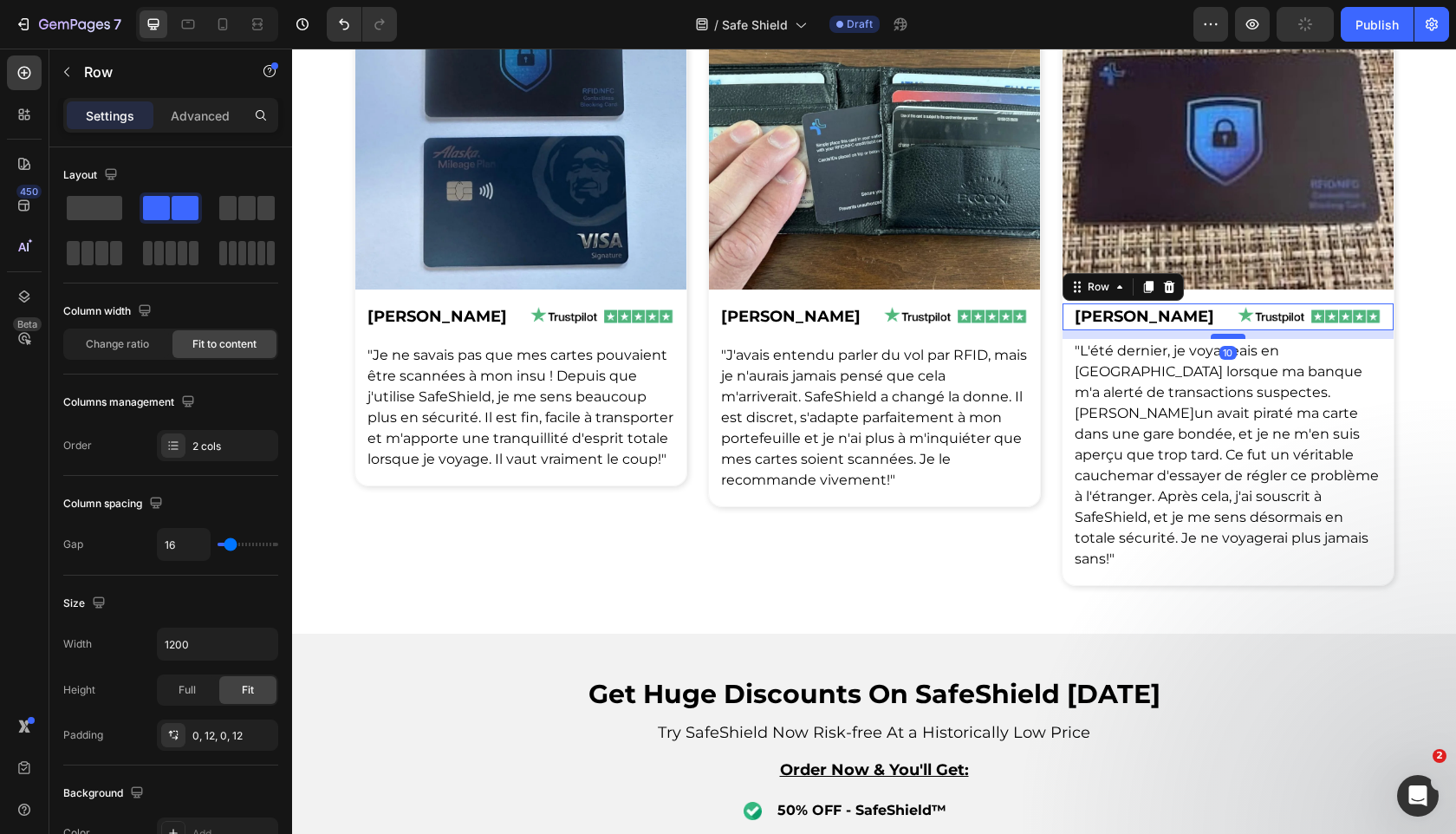
click at [1227, 336] on div at bounding box center [1227, 336] width 34 height 5
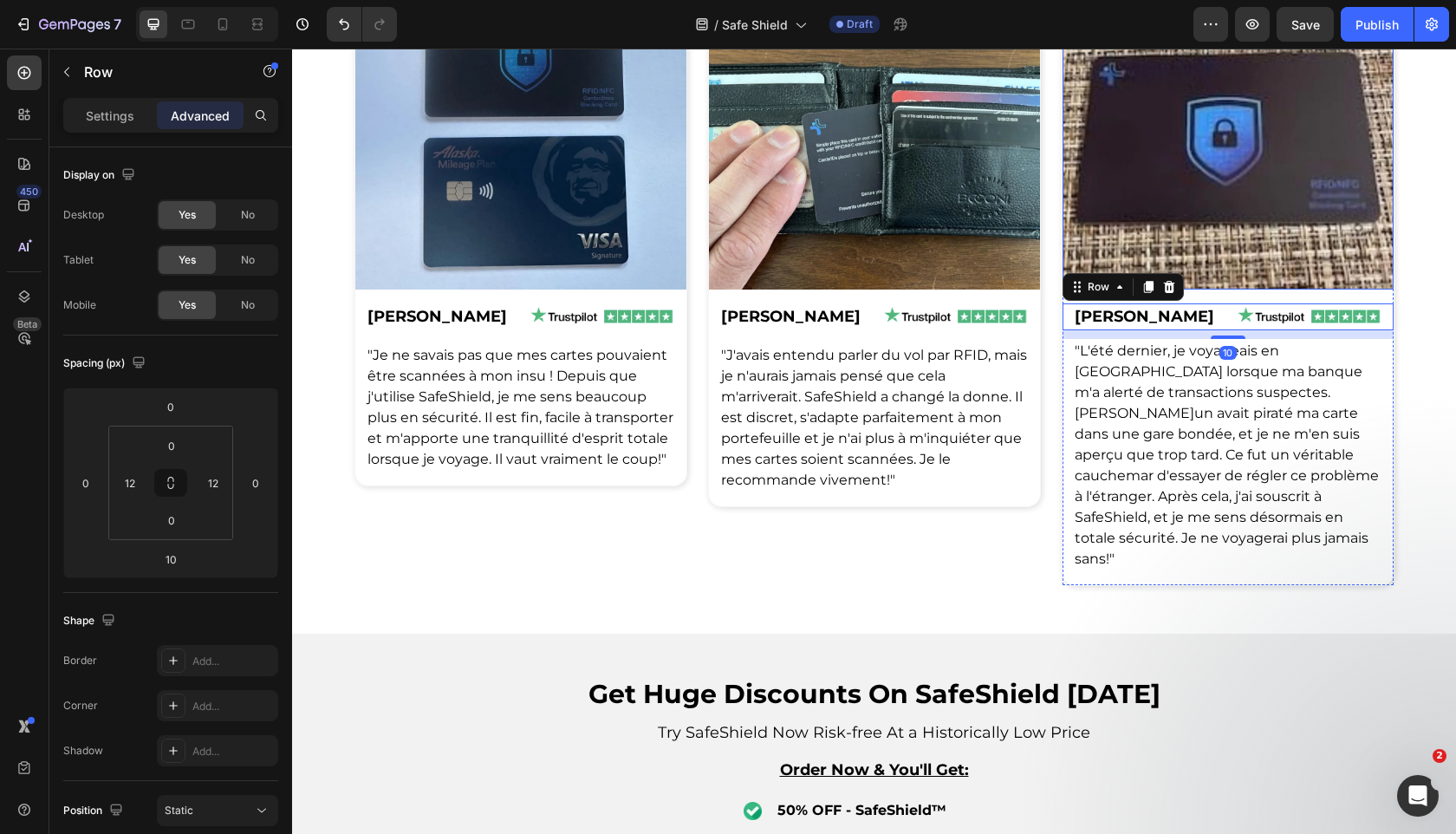
click at [1256, 231] on img at bounding box center [1228, 138] width 331 height 303
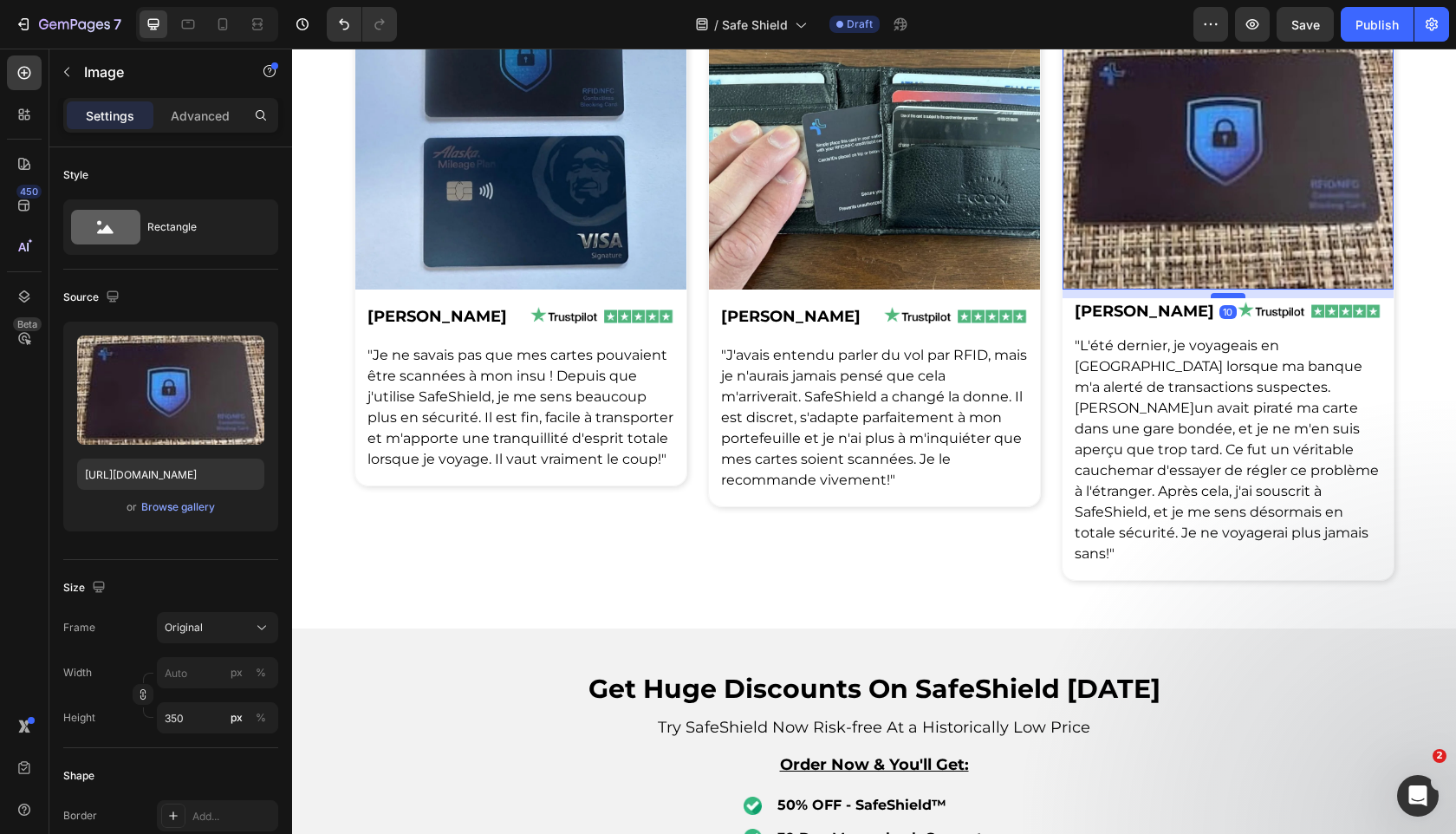
click at [1228, 296] on div at bounding box center [1227, 295] width 34 height 5
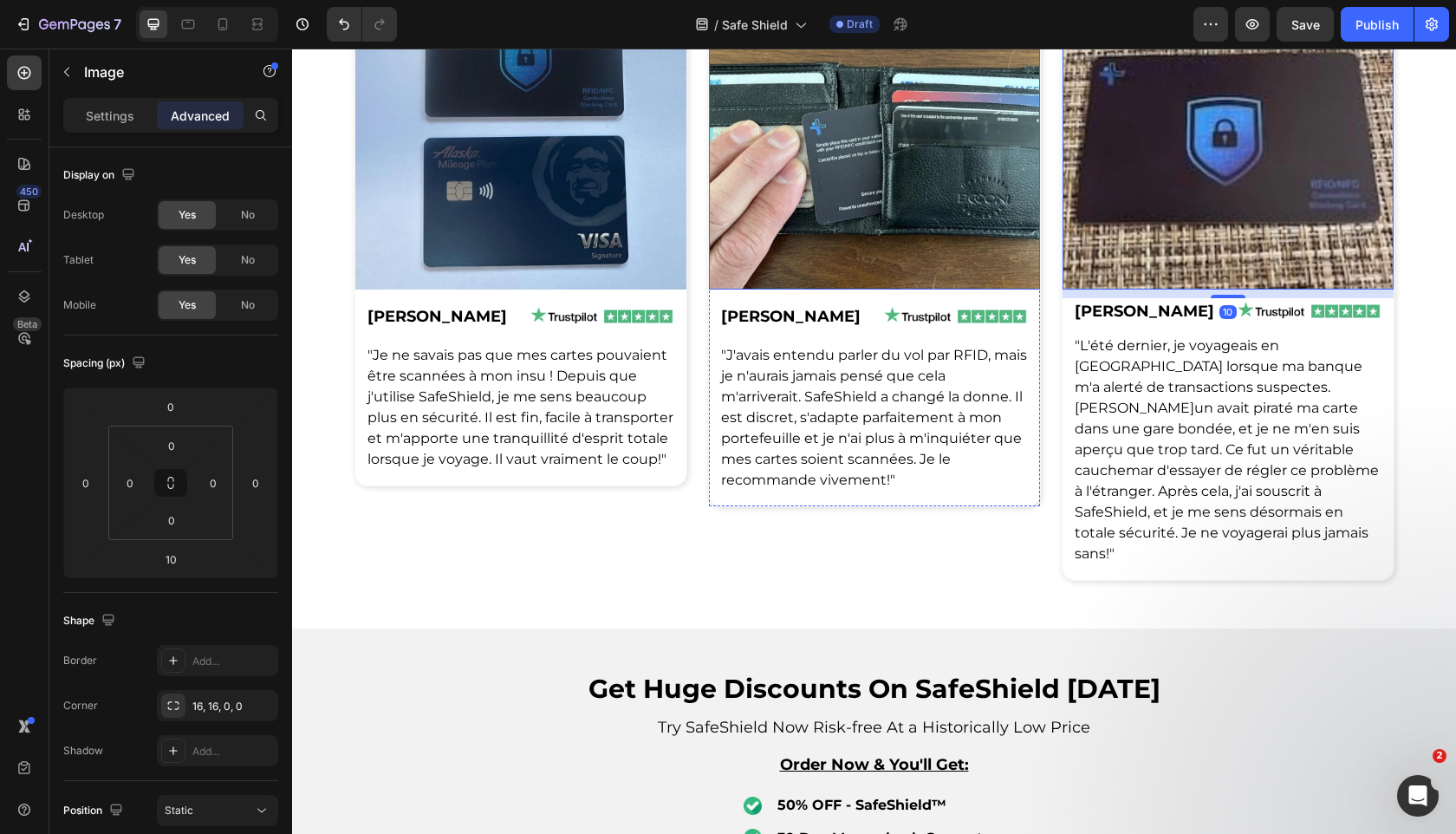
click at [909, 208] on img at bounding box center [874, 138] width 331 height 303
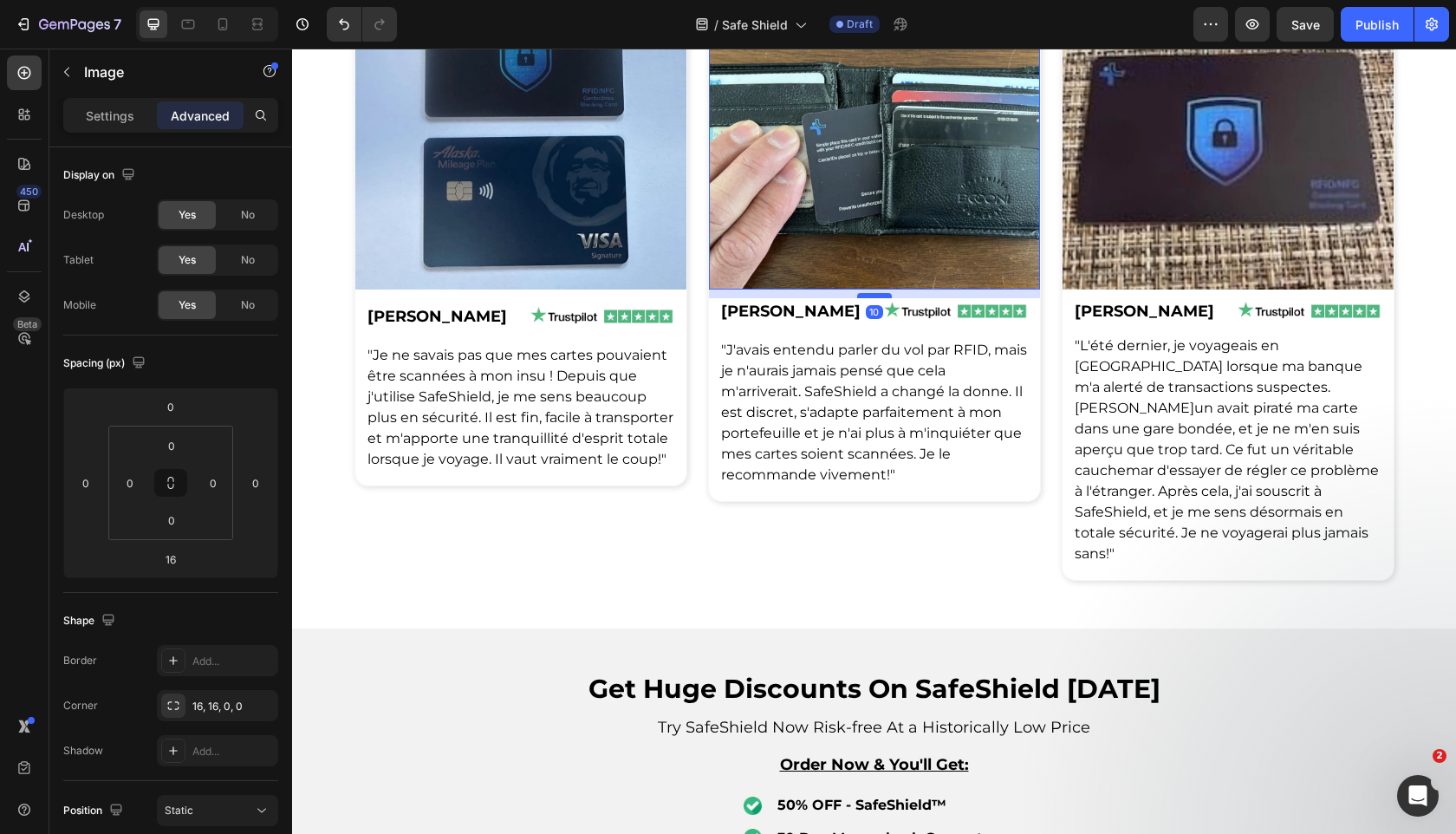
click at [868, 296] on div at bounding box center [874, 295] width 34 height 5
type input "10"
click at [852, 313] on p "[PERSON_NAME]" at bounding box center [794, 311] width 145 height 23
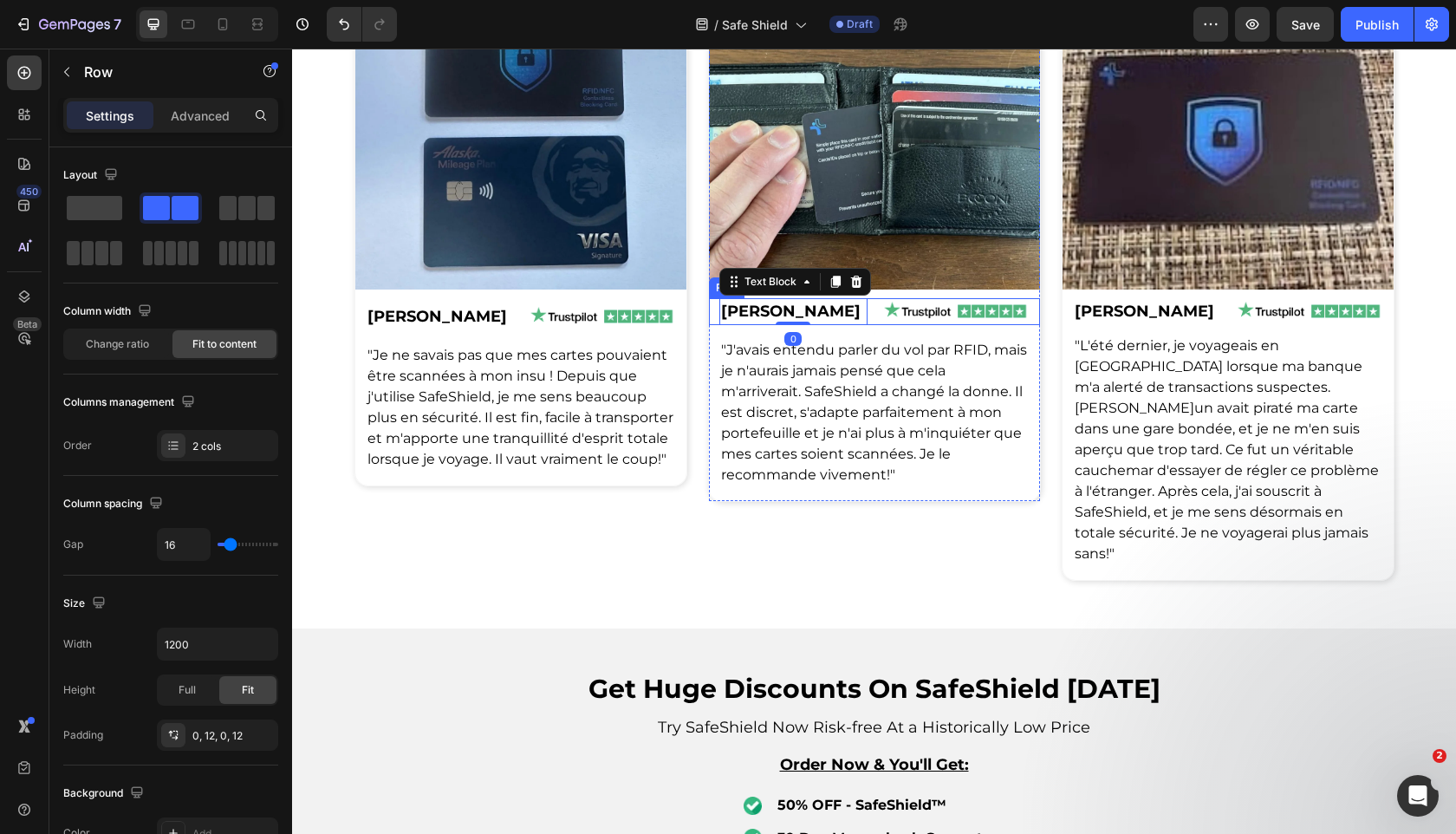
click at [870, 317] on div "[PERSON_NAME] Text Block 0 Row Image Row Row" at bounding box center [874, 311] width 331 height 26
click at [871, 330] on div at bounding box center [874, 331] width 34 height 5
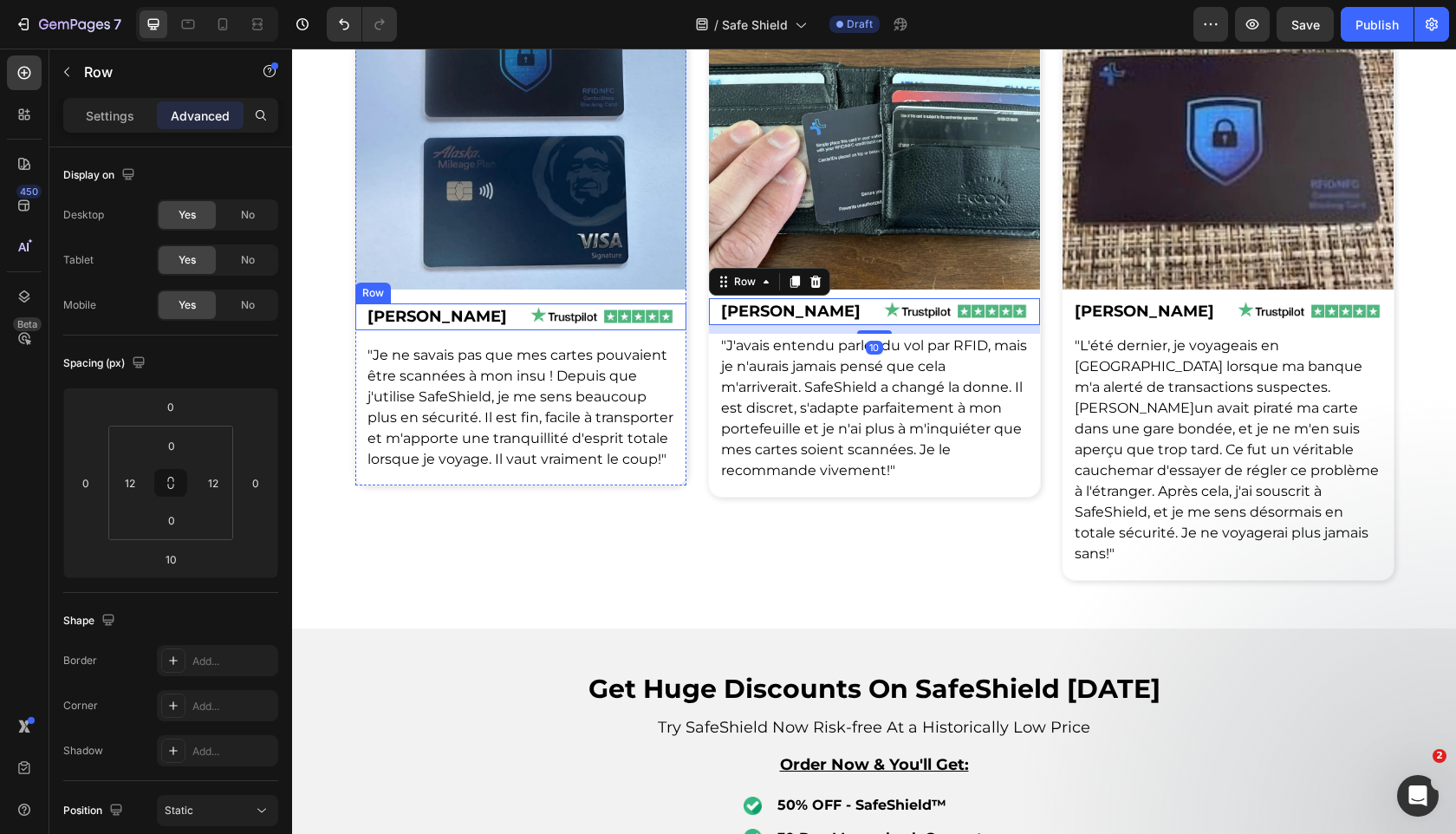
click at [525, 323] on div "[PERSON_NAME] Text Block Row Image Row Row" at bounding box center [521, 316] width 331 height 26
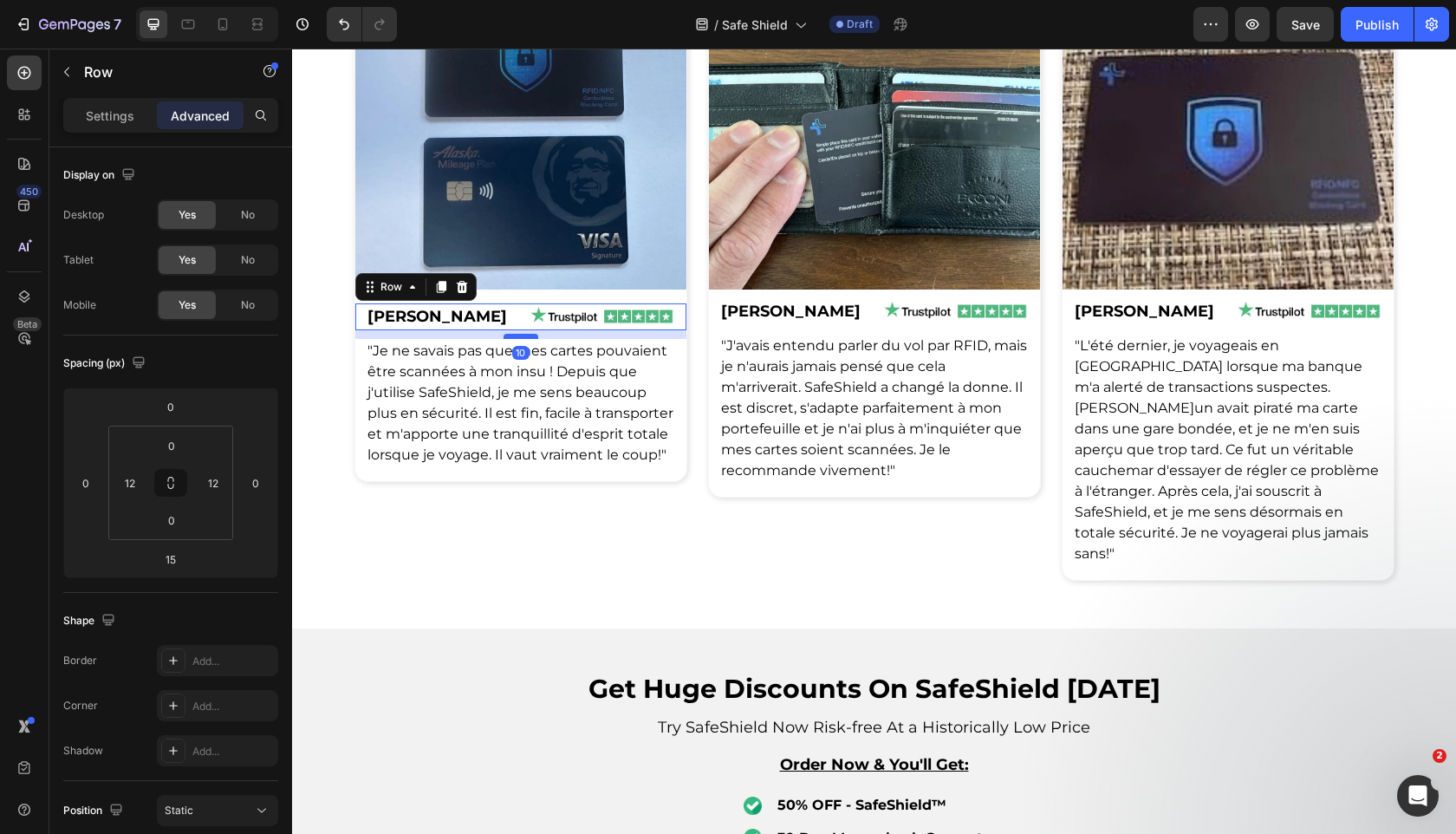
click at [529, 336] on div at bounding box center [521, 336] width 34 height 5
type input "10"
click at [532, 284] on img at bounding box center [521, 138] width 331 height 303
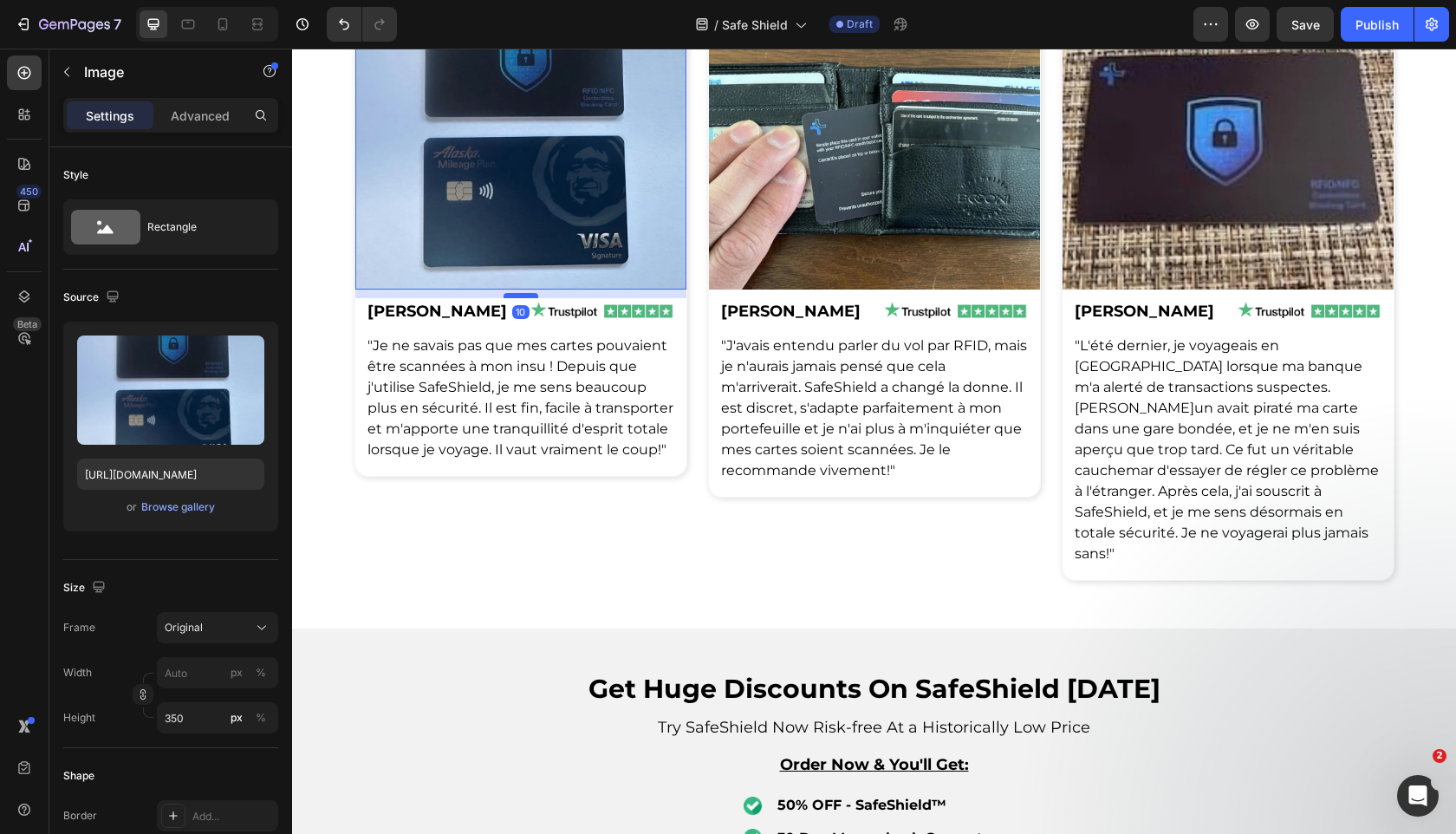
click at [524, 294] on div at bounding box center [521, 295] width 34 height 5
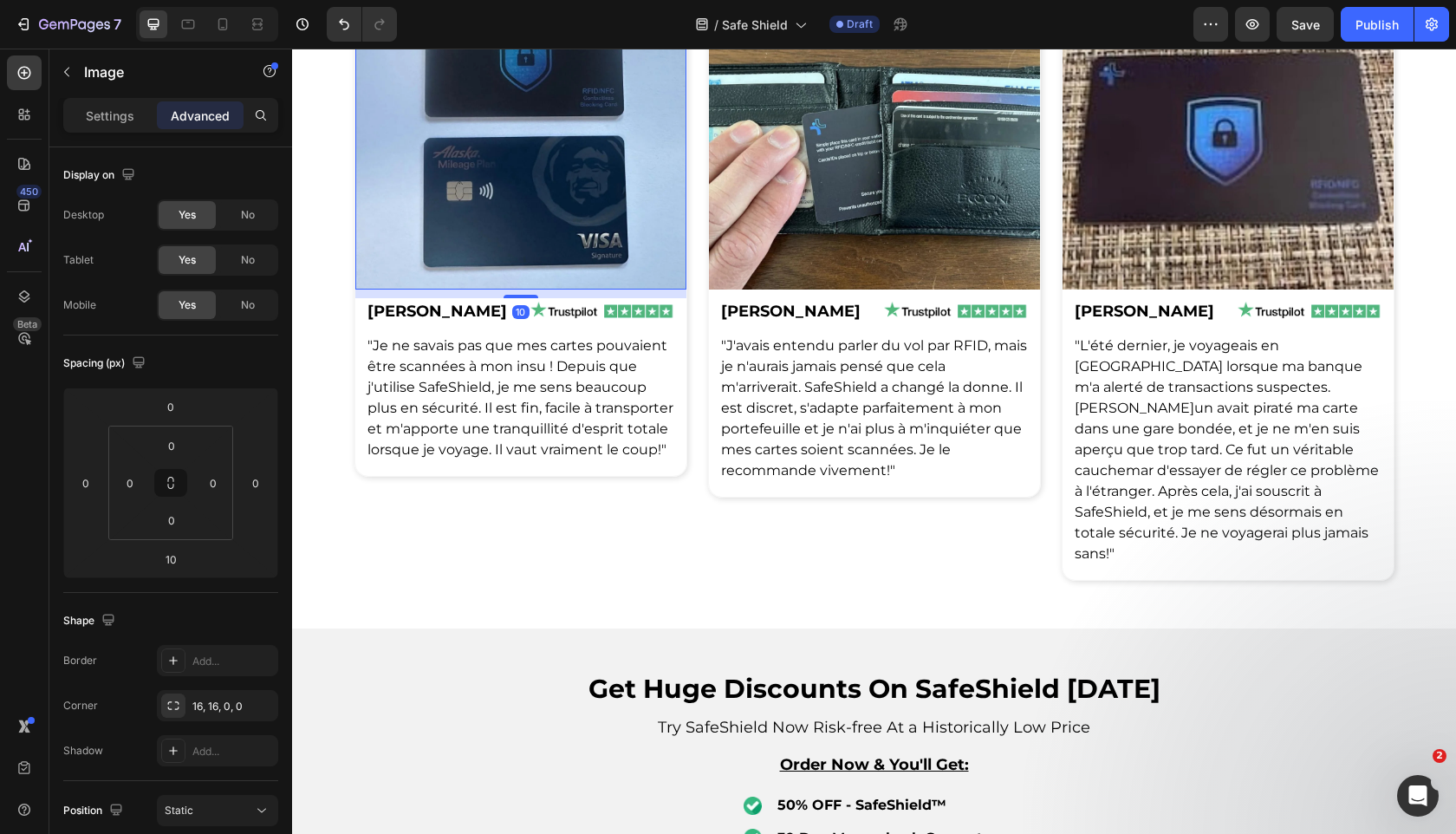
click at [496, 529] on div "Image 10 [PERSON_NAME] Text Block Row Image Row Row "Je ne savais pas que mes c…" at bounding box center [521, 283] width 333 height 595
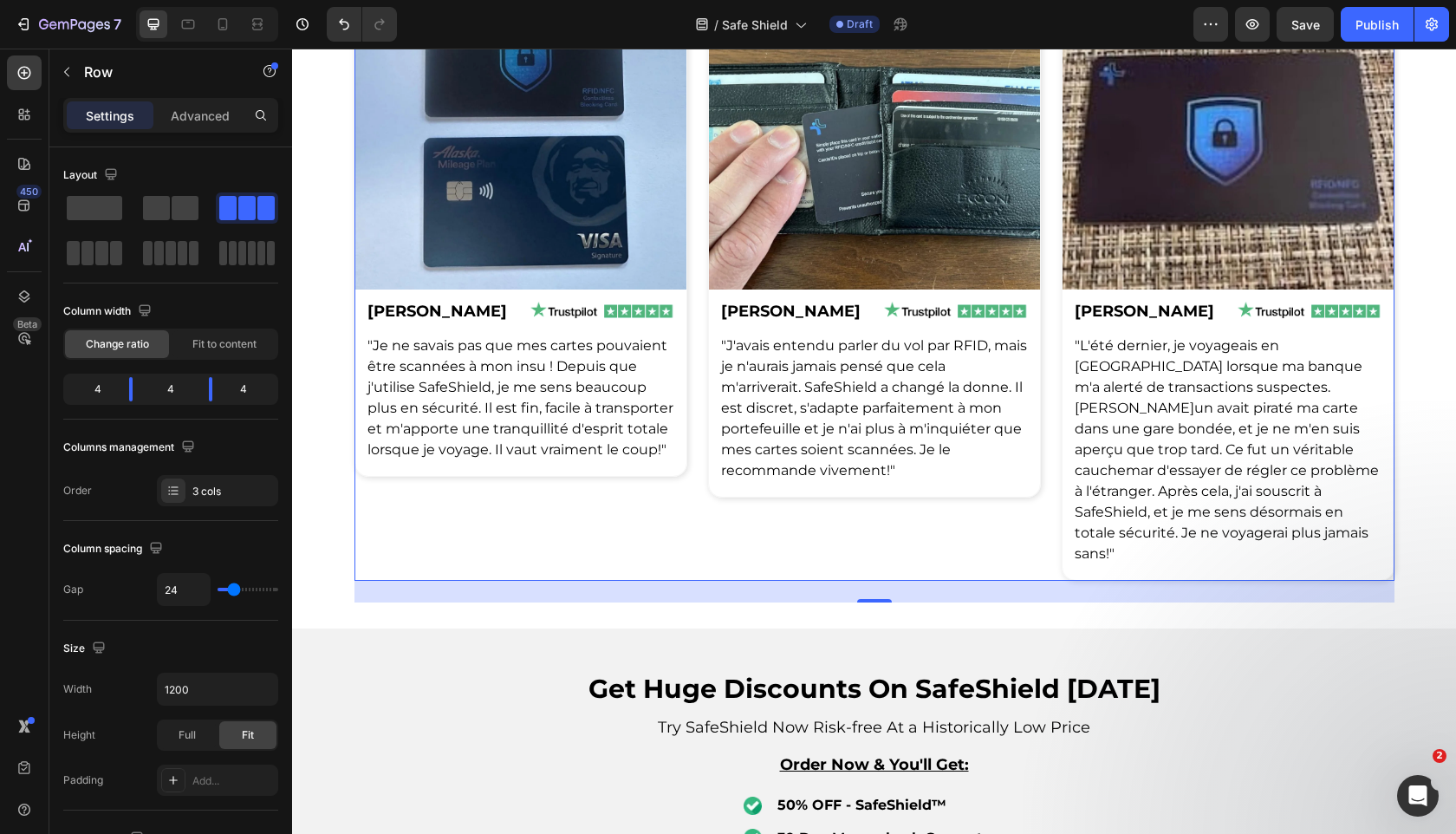
click at [801, 356] on p ""J'avais entendu parler du vol par RFID, mais je n'aurais jamais pensé que cela…" at bounding box center [875, 408] width 307 height 146
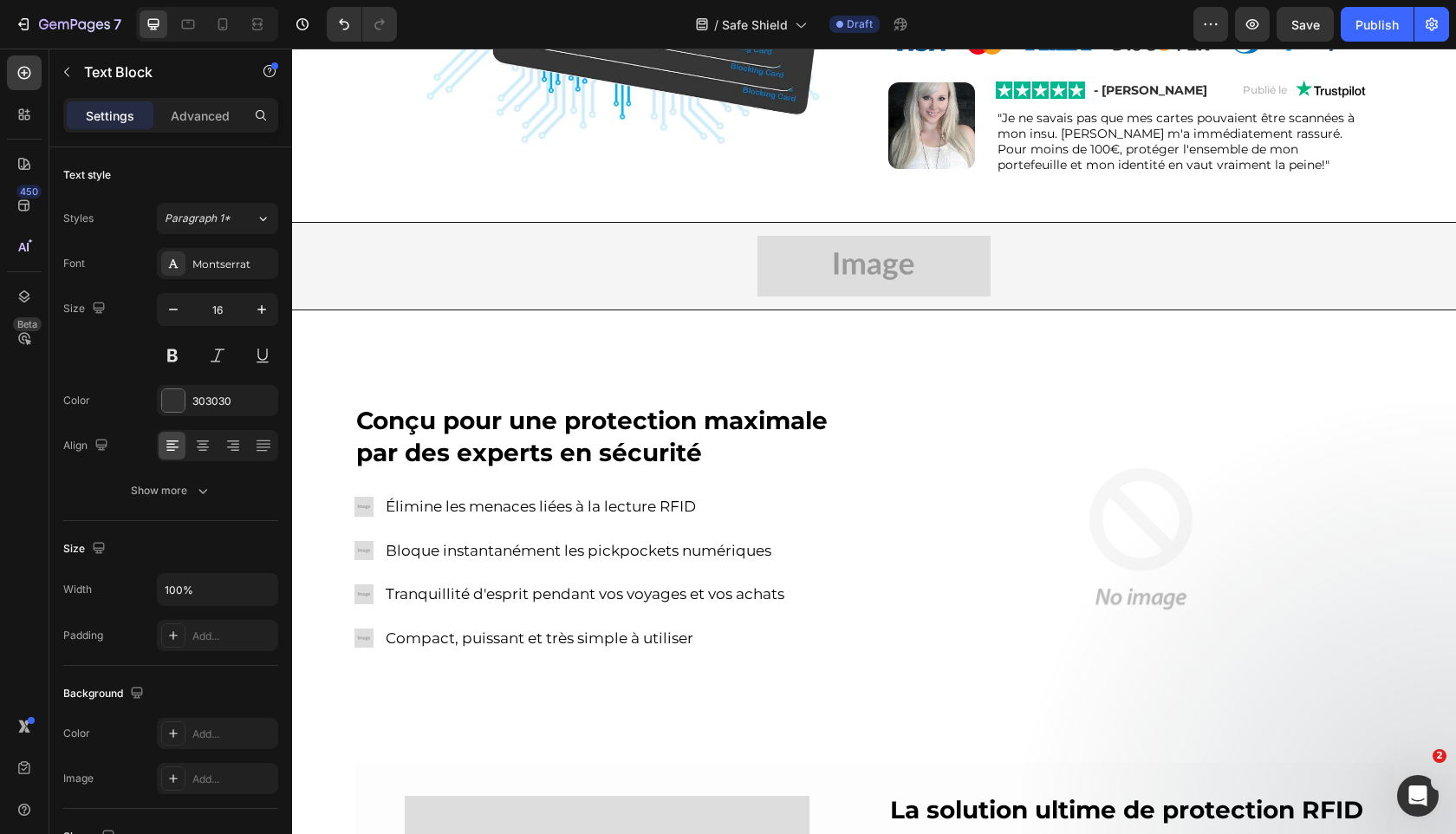
scroll to position [571, 0]
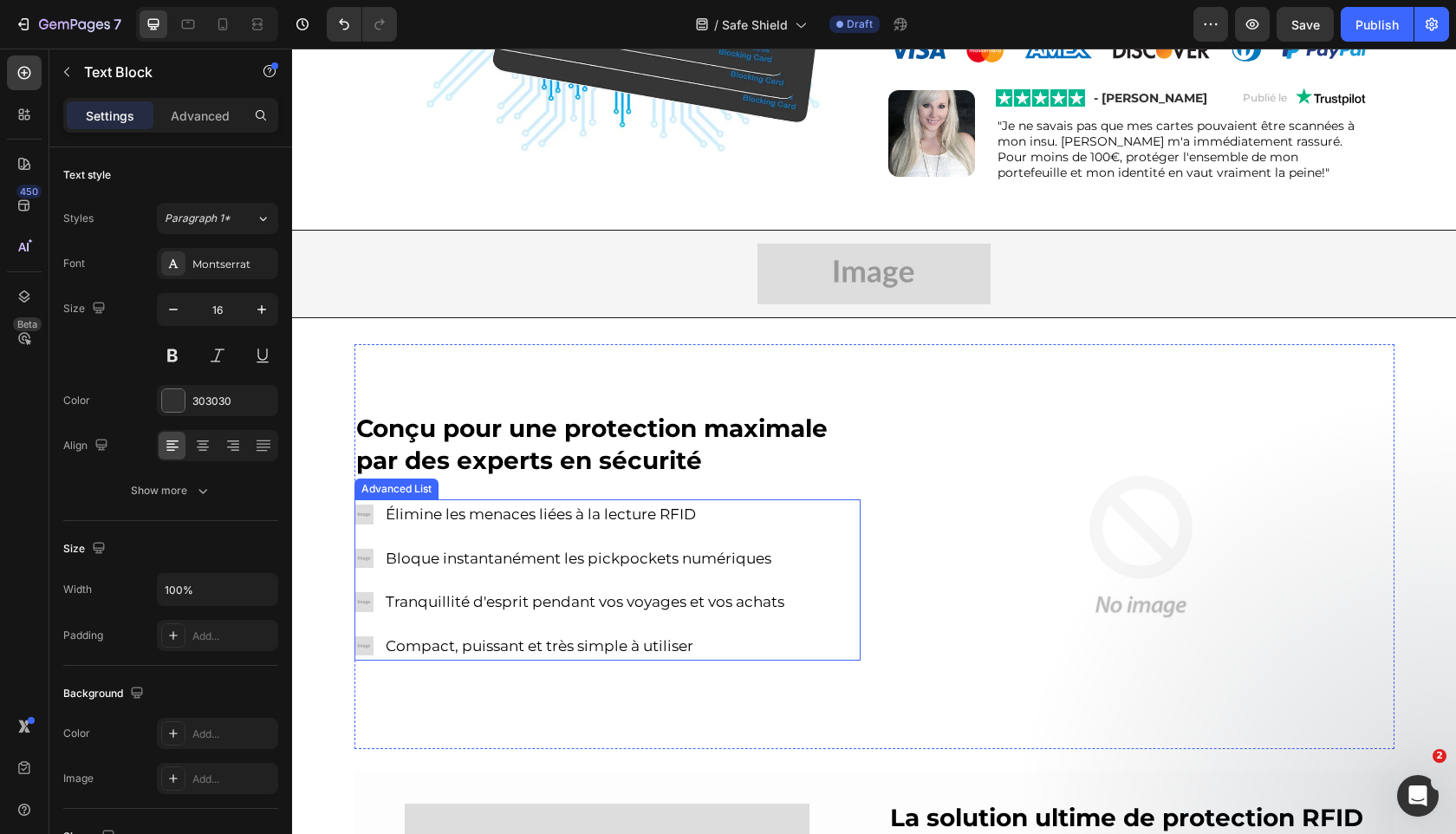
click at [368, 512] on img at bounding box center [363, 513] width 19 height 19
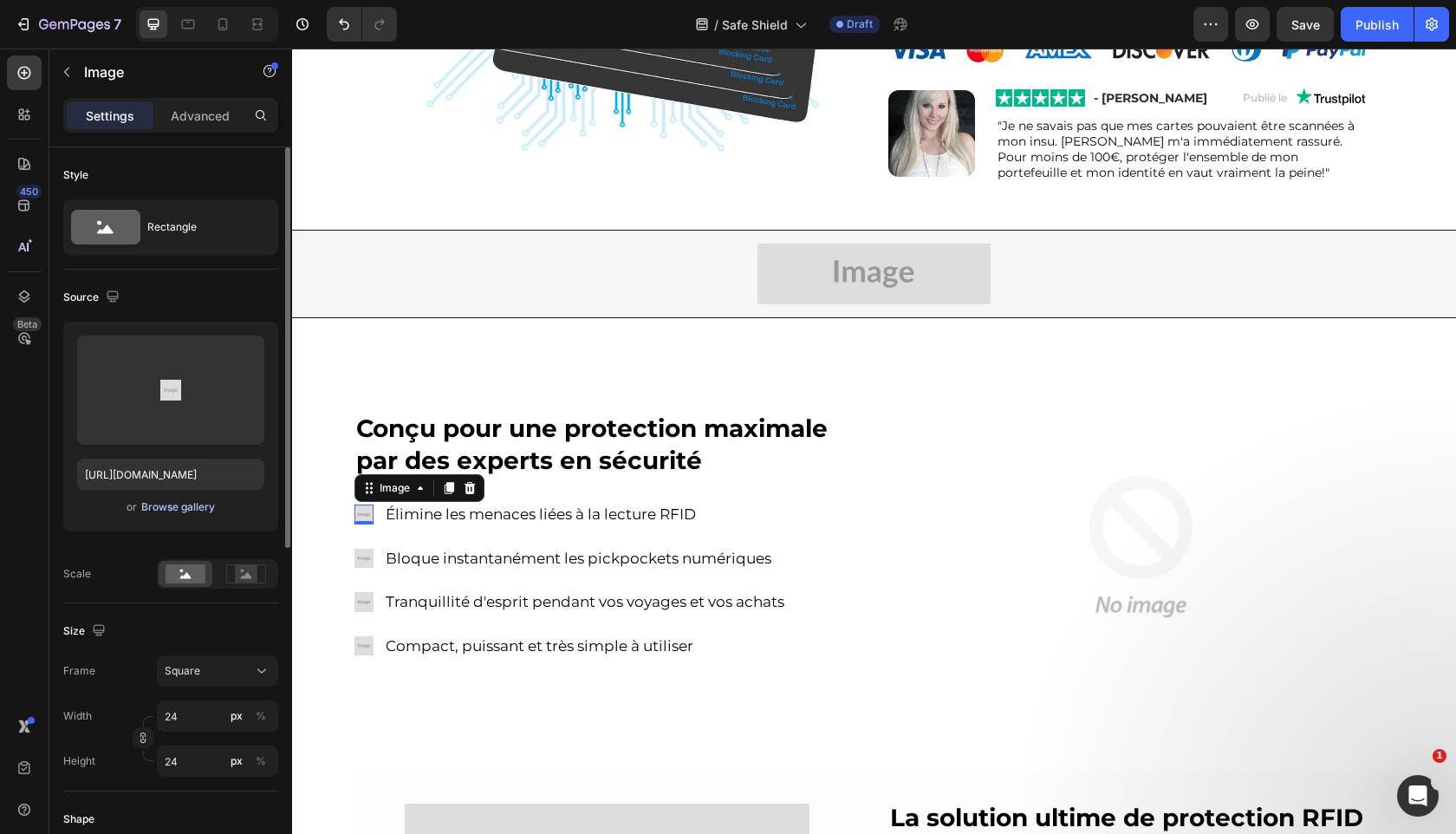
click at [195, 512] on div "Browse gallery" at bounding box center [177, 507] width 73 height 16
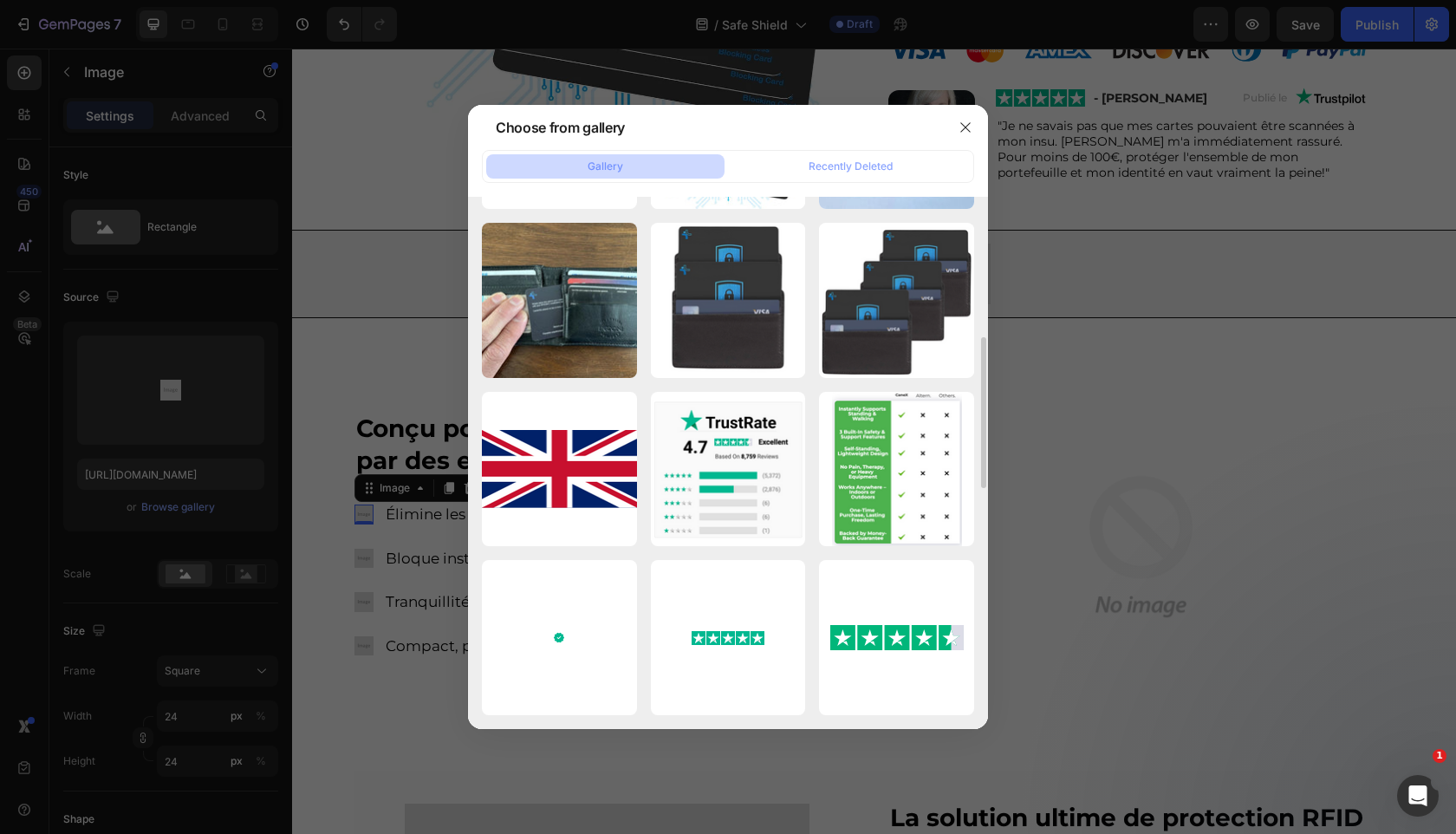
scroll to position [815, 0]
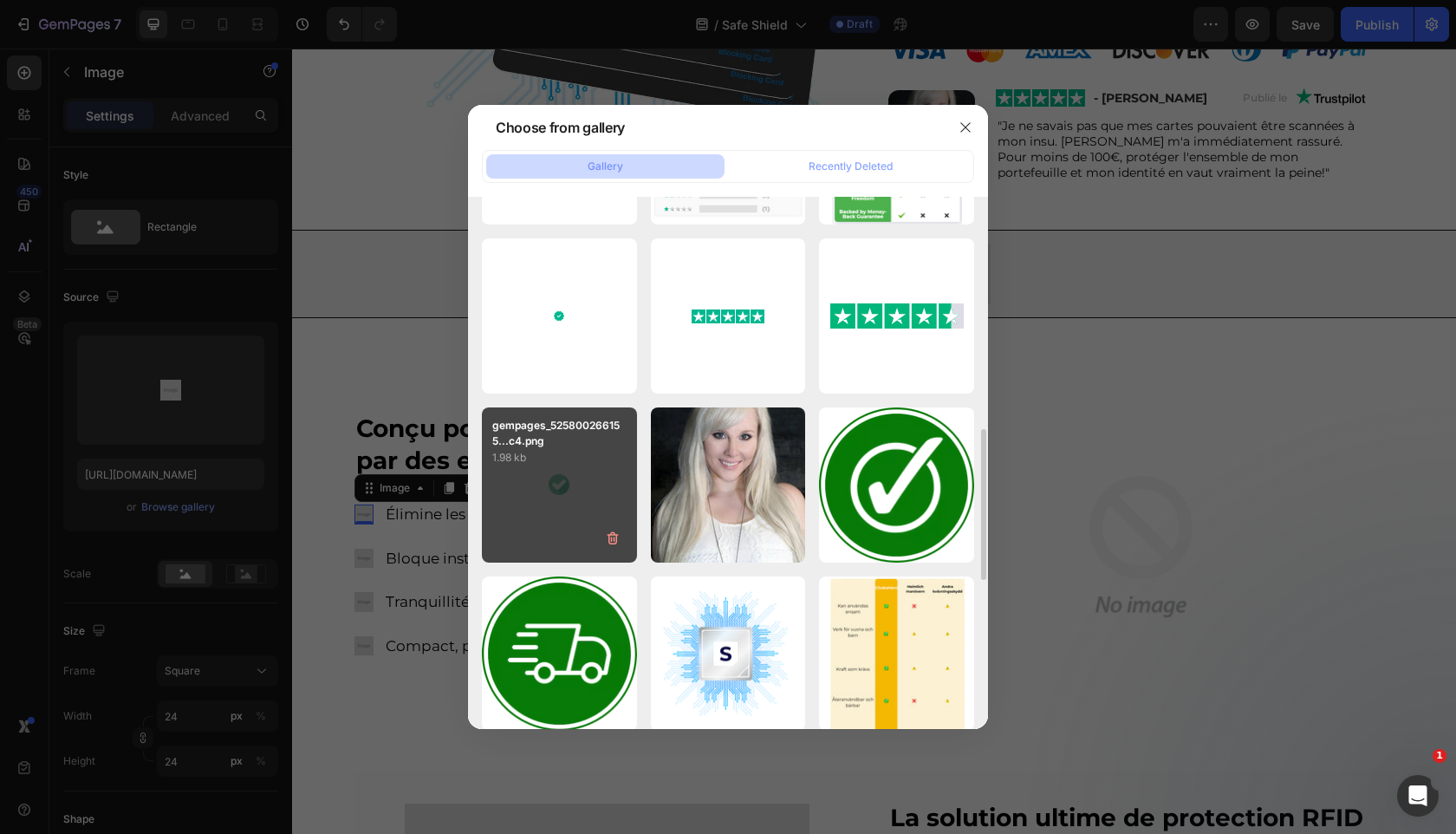
click at [584, 474] on div "gempages_525800266155...c4.png 1.98 kb" at bounding box center [559, 485] width 156 height 156
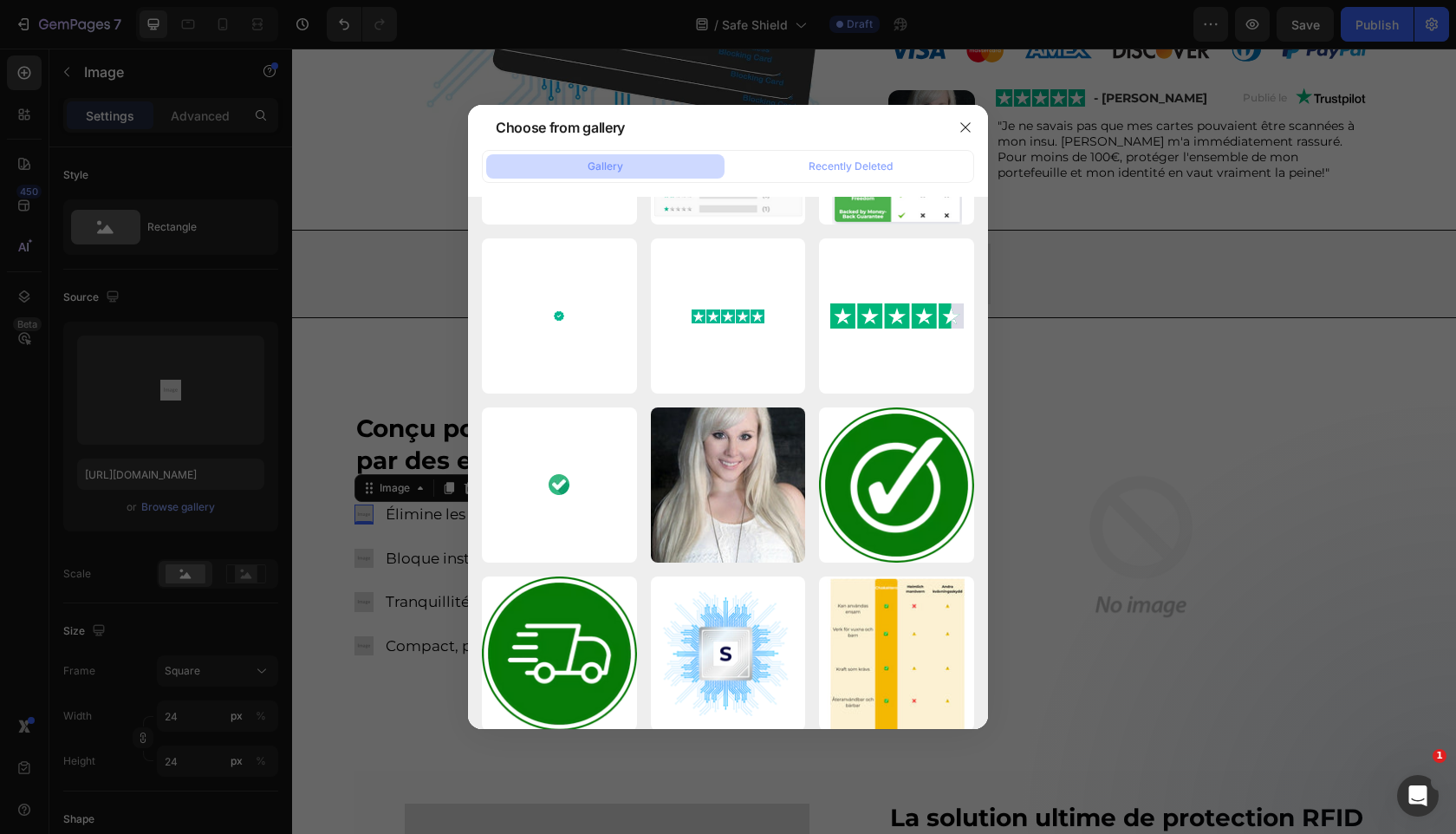
type input "[URL][DOMAIN_NAME]"
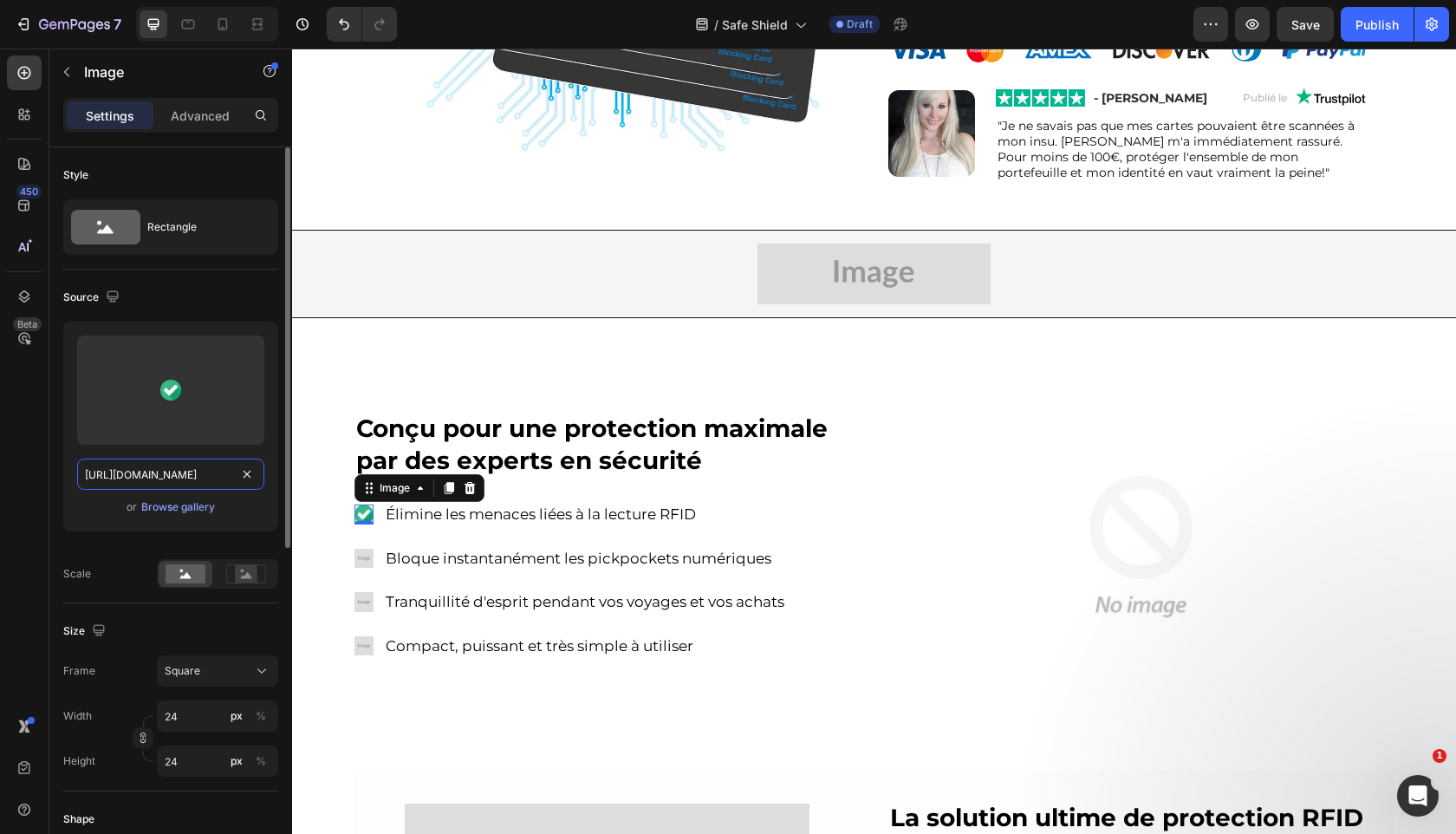
click at [198, 474] on input "[URL][DOMAIN_NAME]" at bounding box center [170, 475] width 187 height 31
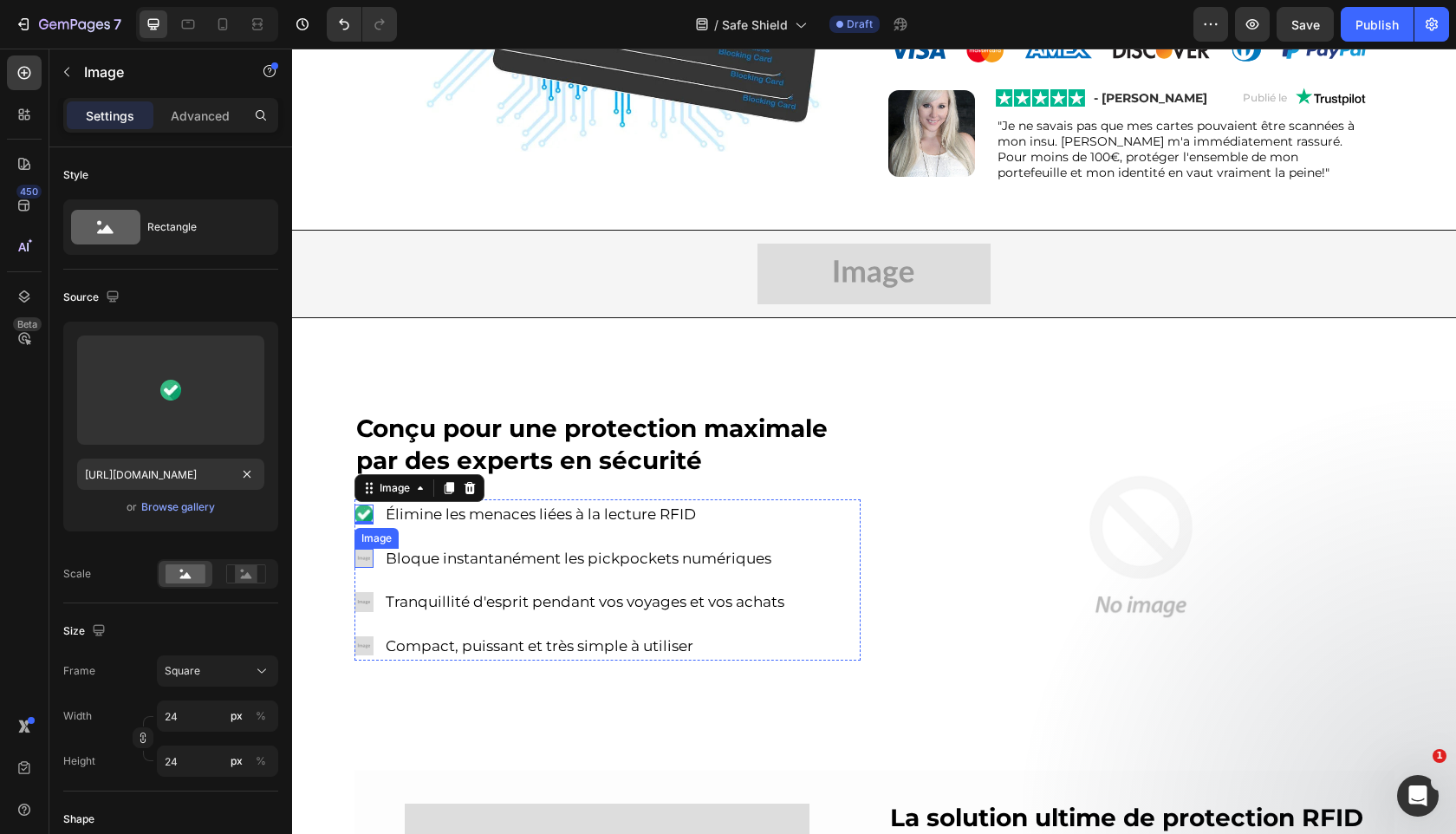
click at [360, 557] on img at bounding box center [363, 558] width 19 height 19
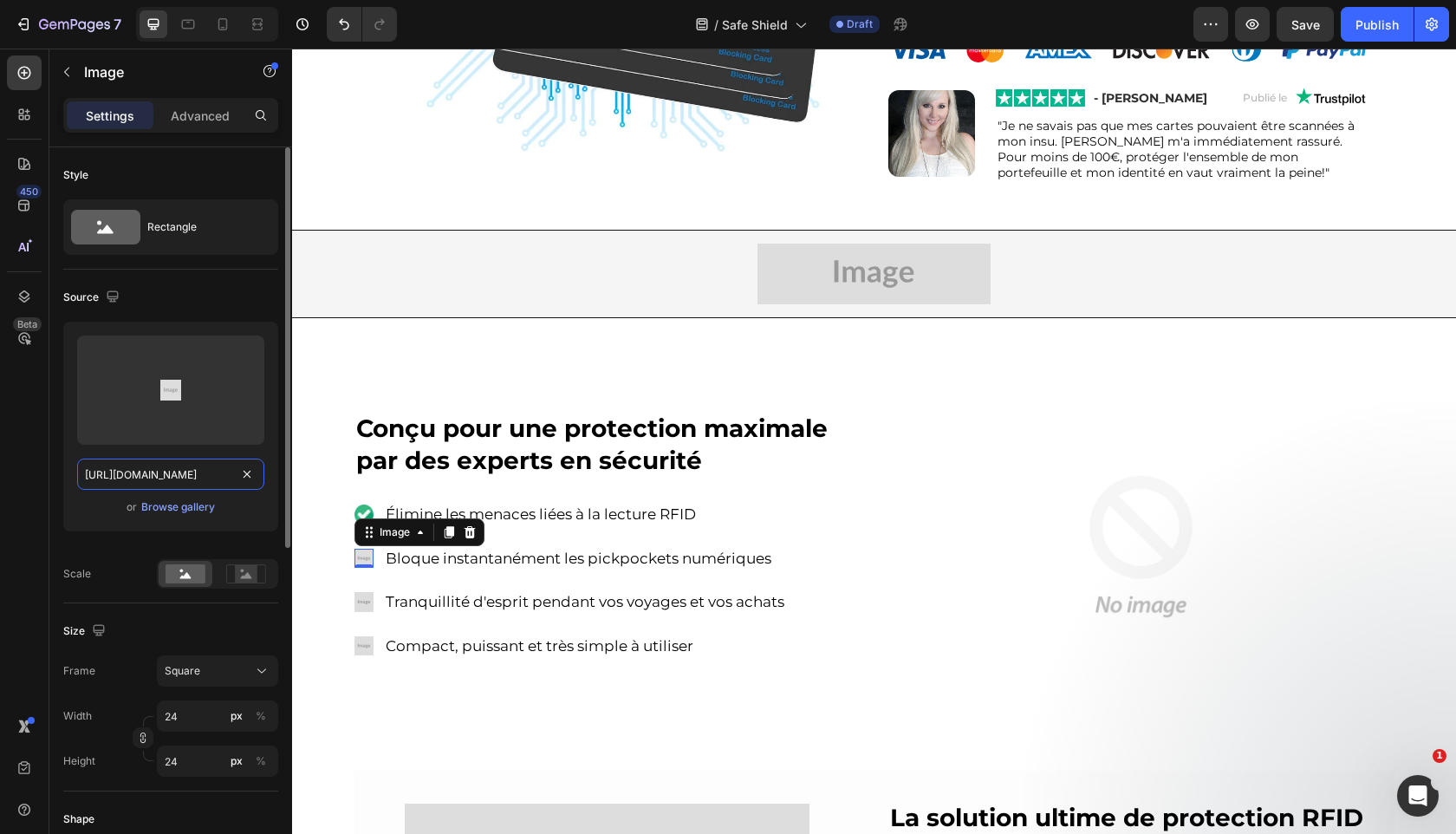
click at [212, 475] on input "[URL][DOMAIN_NAME]" at bounding box center [170, 475] width 187 height 31
paste input "[DOMAIN_NAME][URL]"
type input "[URL][DOMAIN_NAME]"
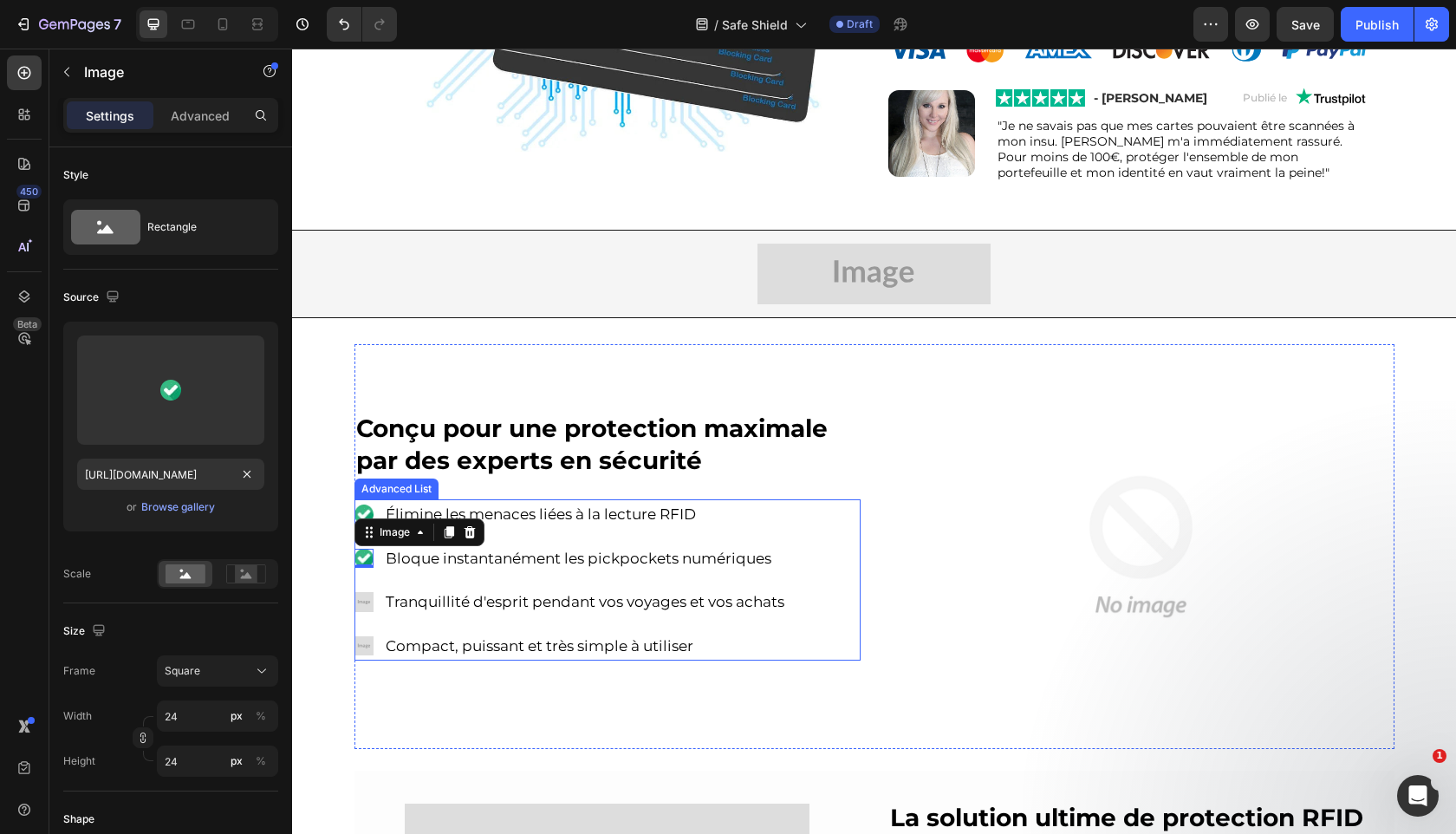
click at [366, 603] on img at bounding box center [363, 601] width 19 height 19
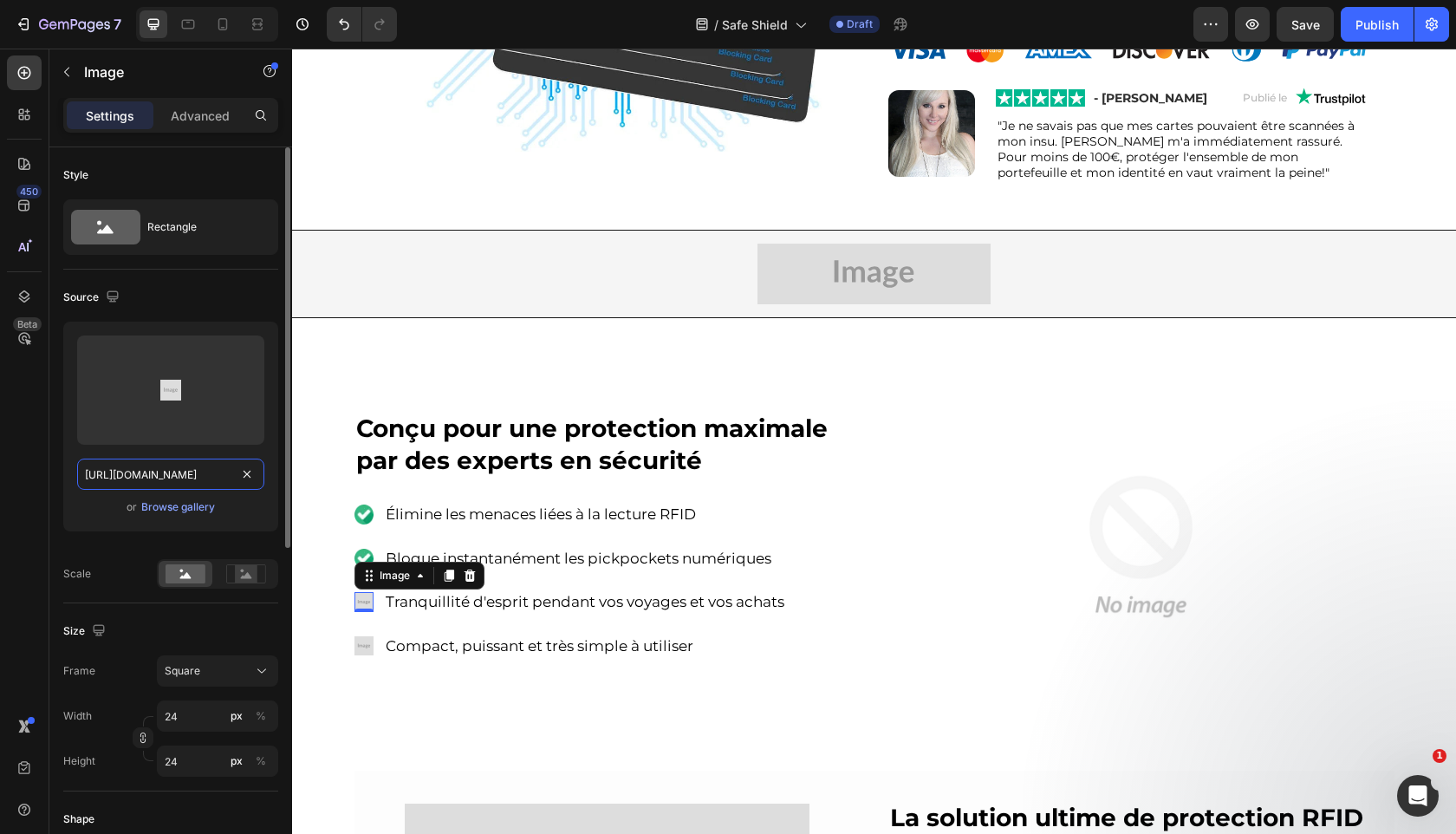
click at [215, 484] on input "[URL][DOMAIN_NAME]" at bounding box center [170, 475] width 187 height 31
paste input "[DOMAIN_NAME][URL]"
type input "[URL][DOMAIN_NAME]"
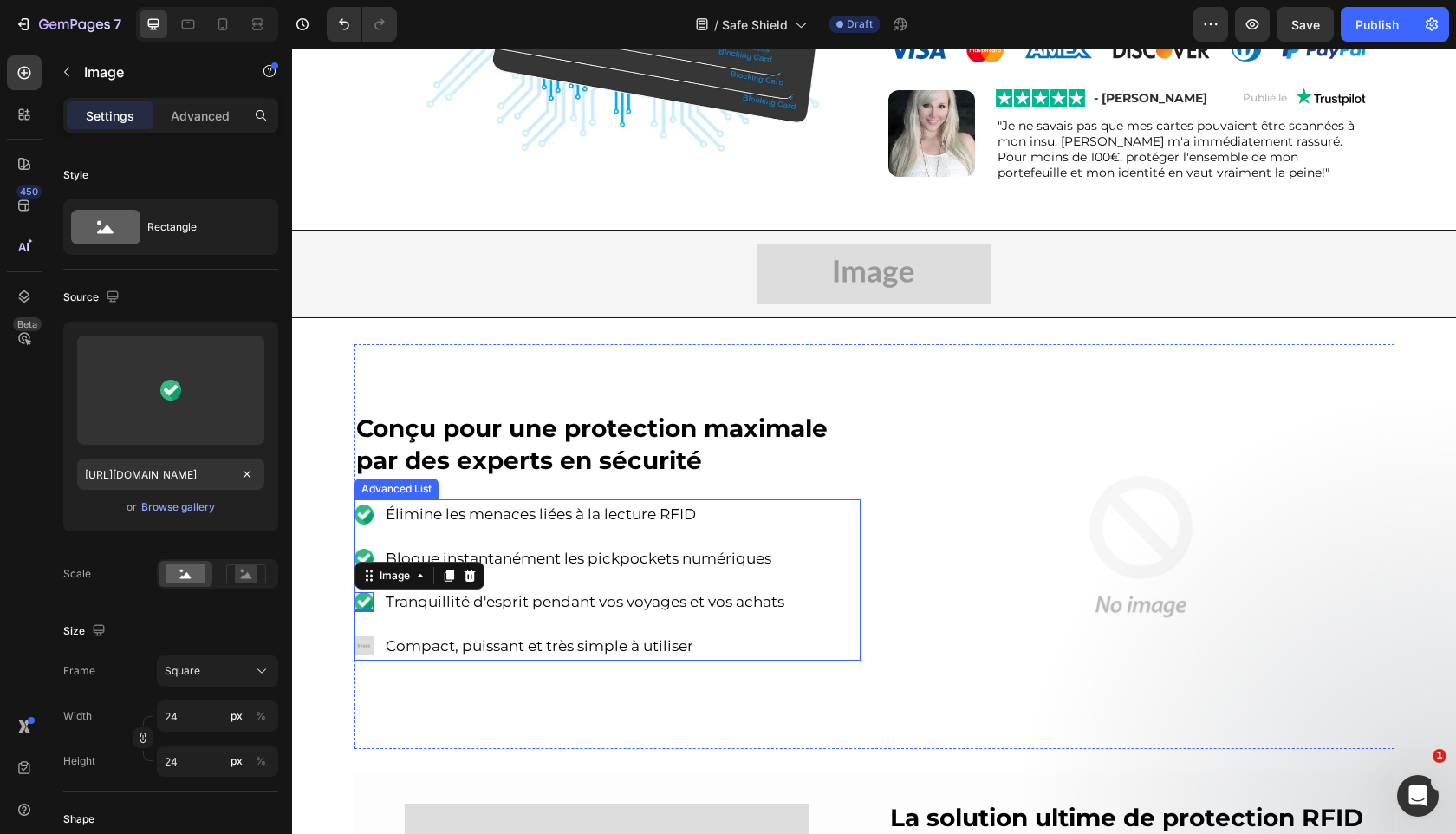
click at [370, 656] on li "Image Compact, puissant et très simple à utiliser Text Block" at bounding box center [570, 646] width 433 height 30
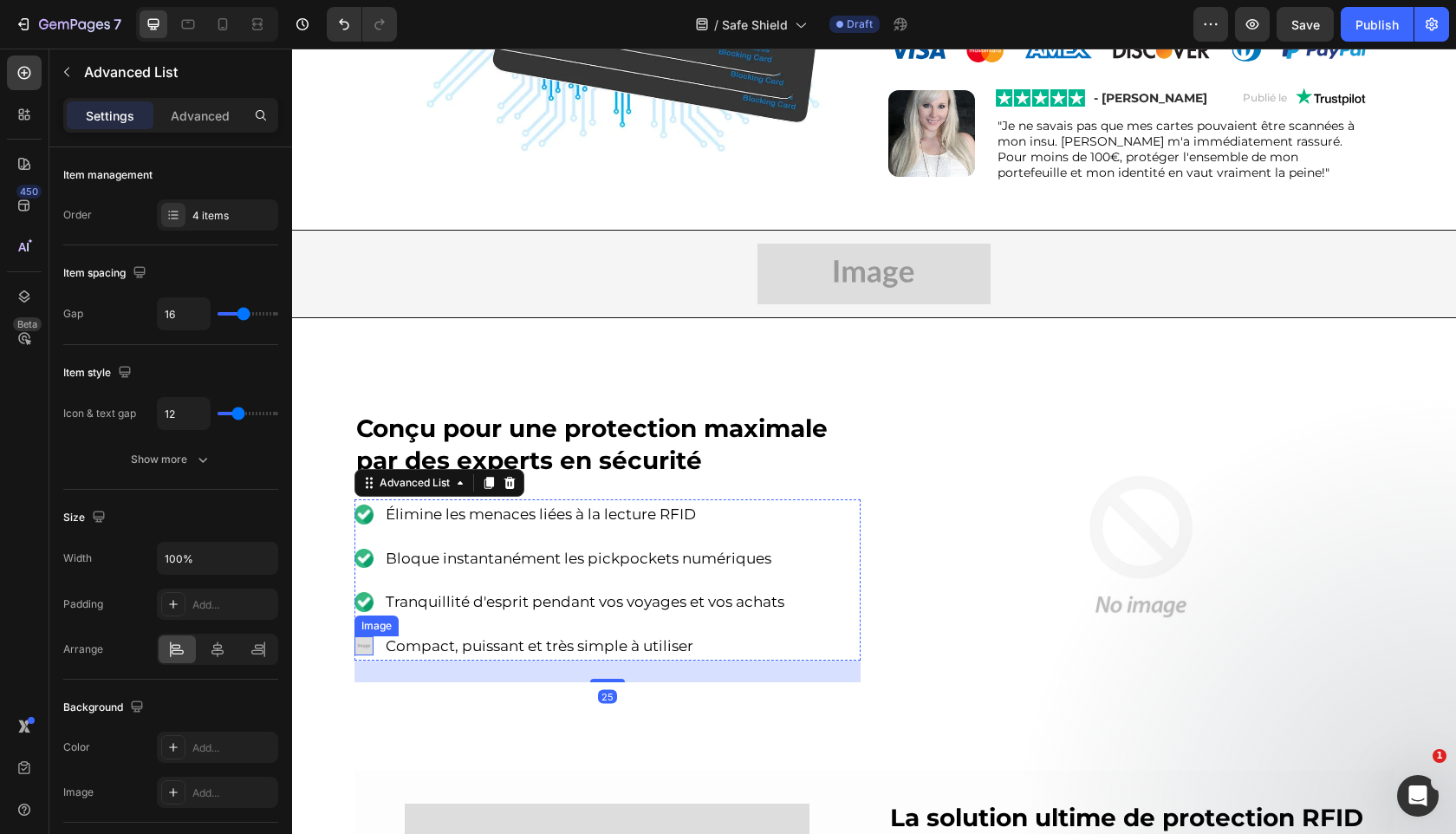
click at [365, 651] on img at bounding box center [363, 645] width 19 height 19
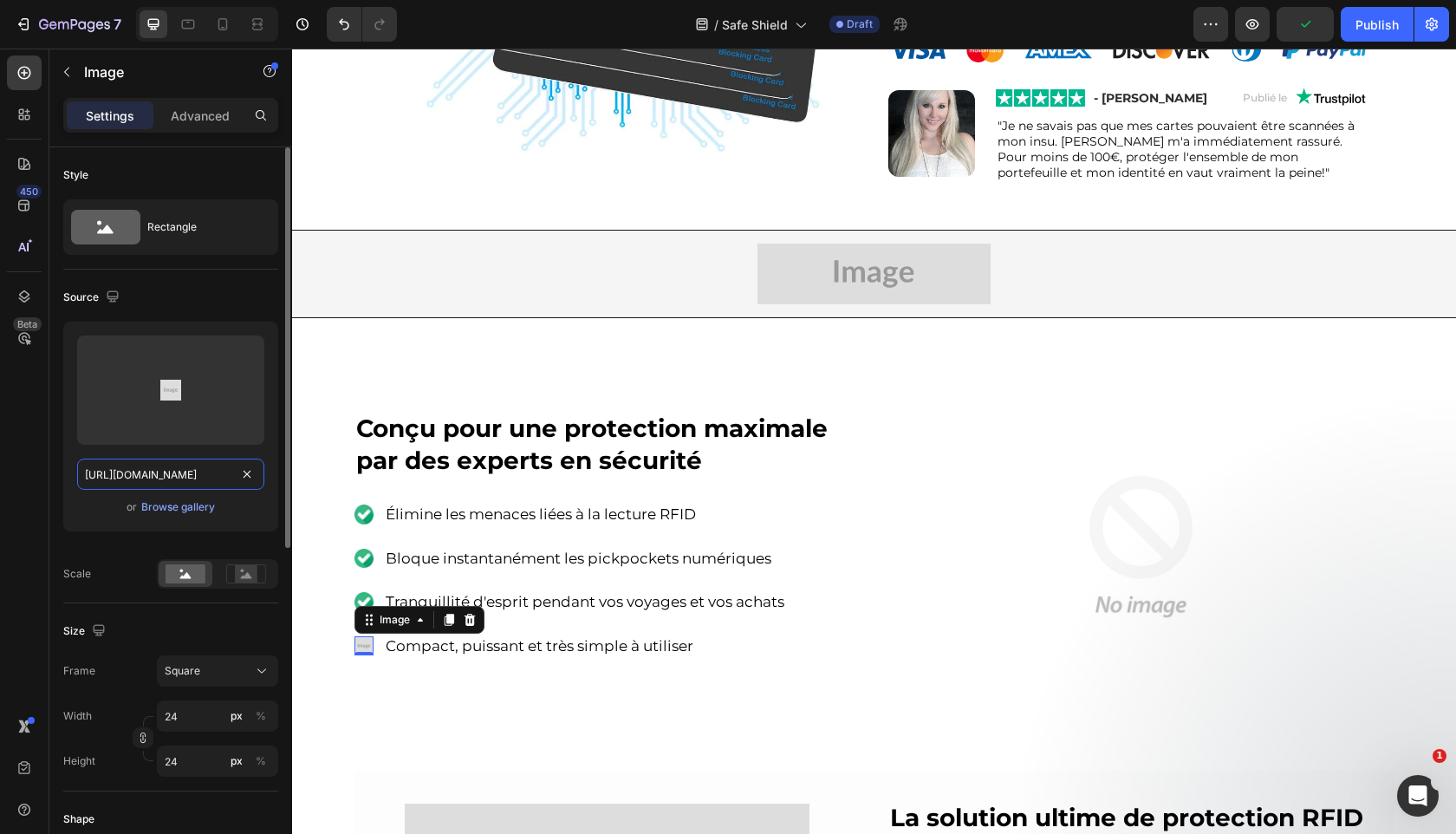
click at [222, 472] on input "[URL][DOMAIN_NAME]" at bounding box center [170, 475] width 187 height 31
paste input "[DOMAIN_NAME][URL]"
type input "[URL][DOMAIN_NAME]"
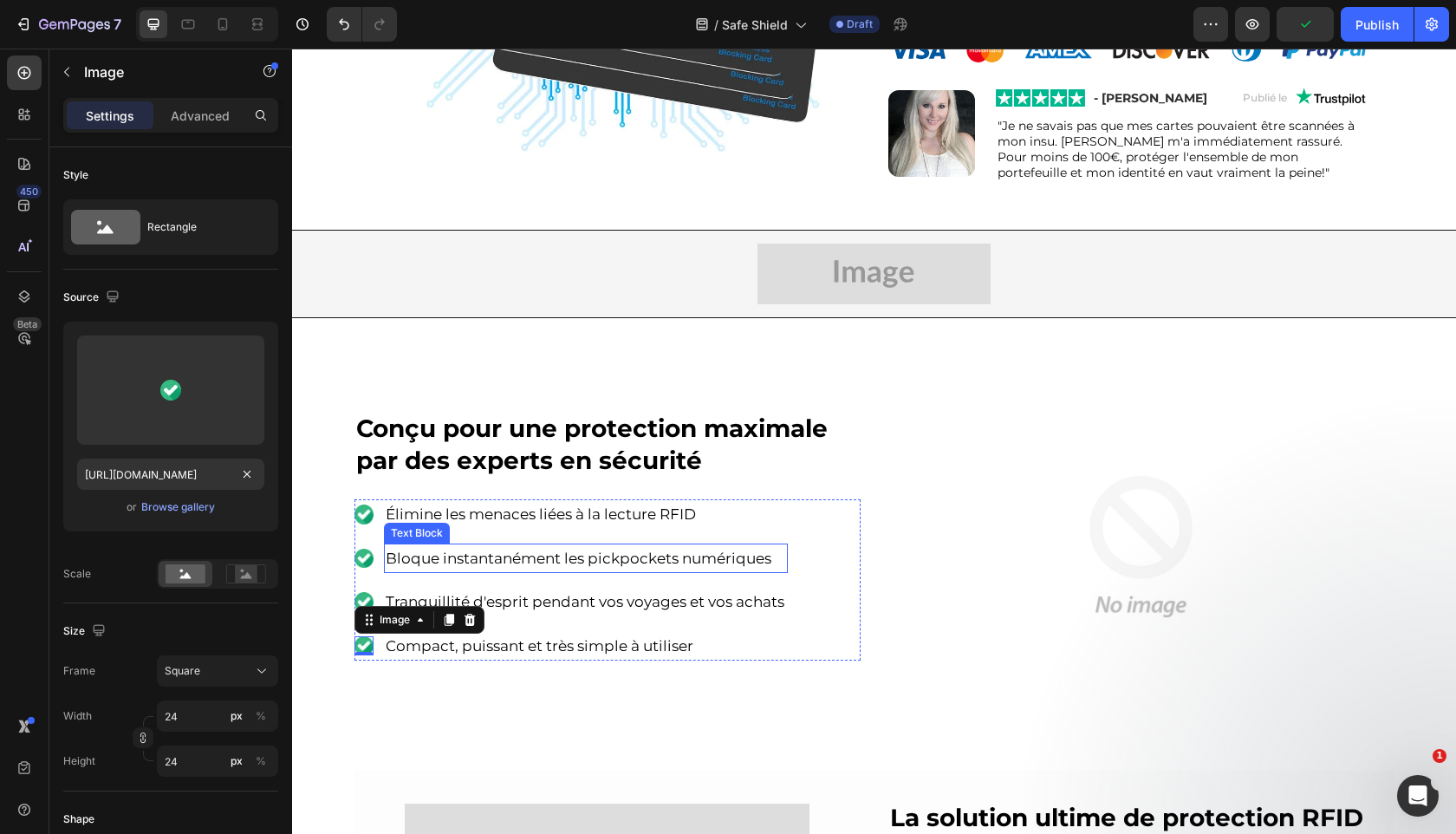
click at [578, 663] on div "Conçu pour une protection maximale par des experts en sécurité Heading Image Él…" at bounding box center [607, 547] width 506 height 405
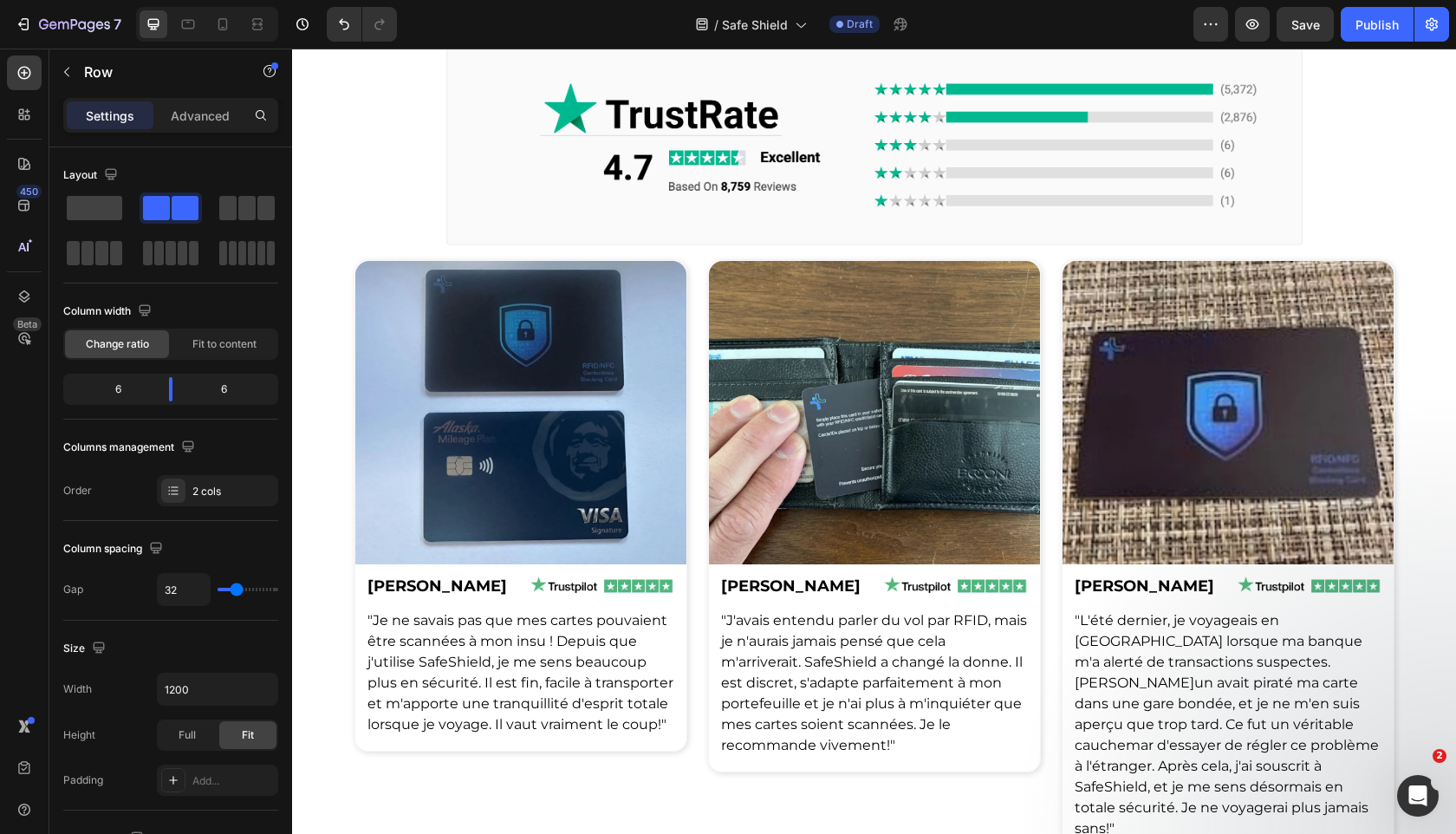
scroll to position [3227, 0]
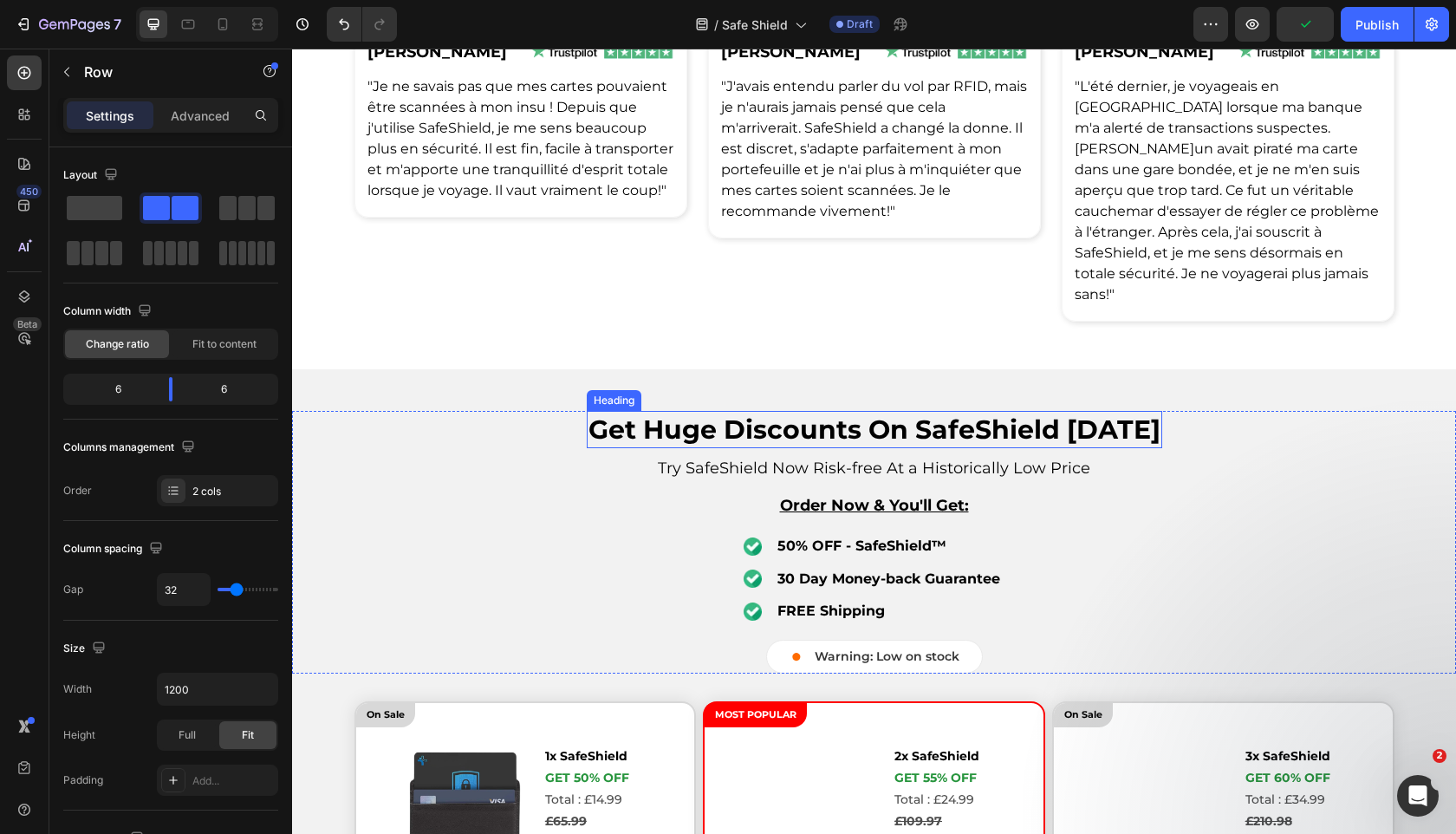
click at [875, 413] on strong "Get Huge Discounts On SafeShield [DATE]" at bounding box center [874, 429] width 572 height 32
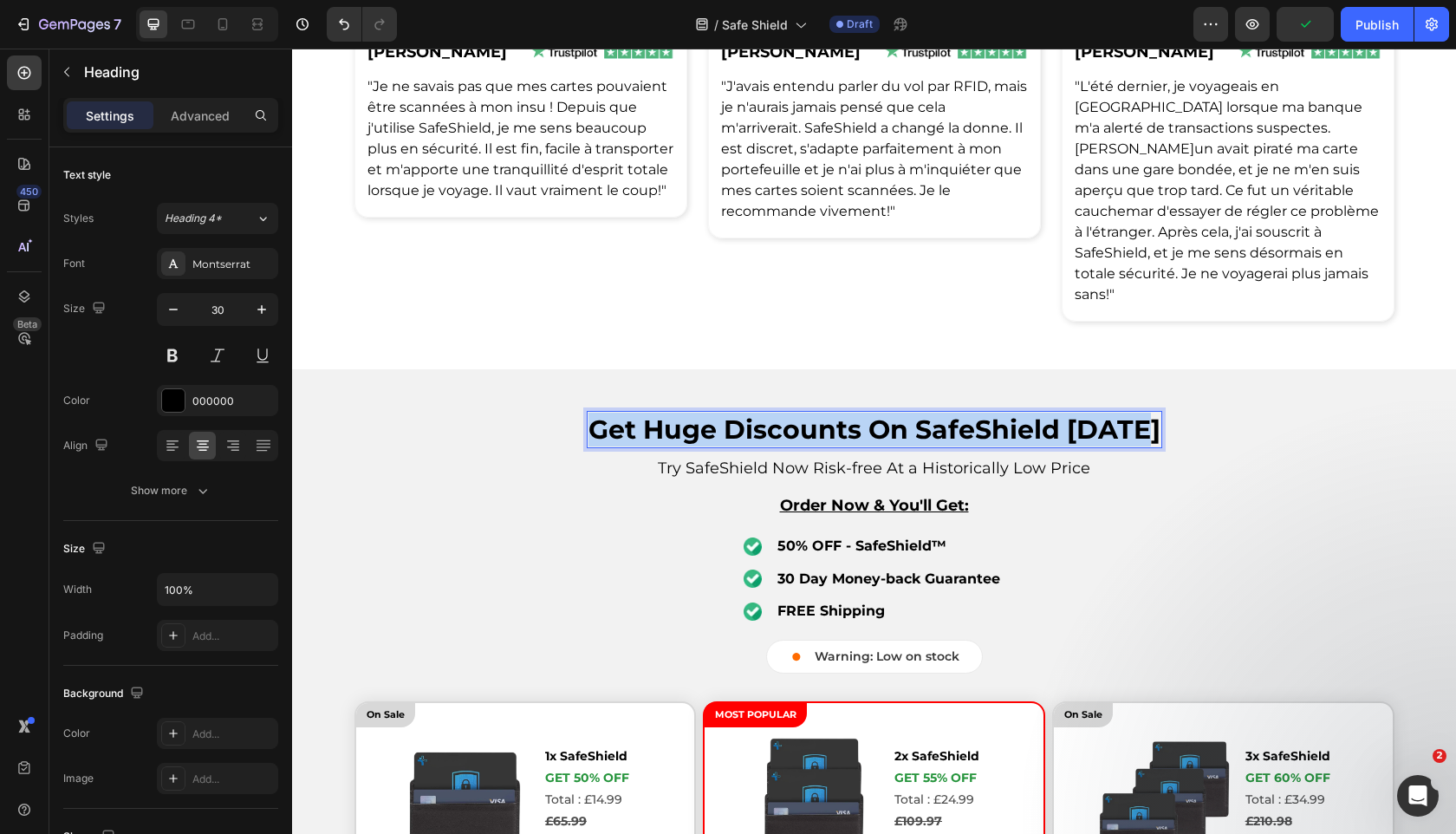
click at [875, 413] on strong "Get Huge Discounts On SafeShield [DATE]" at bounding box center [874, 429] width 572 height 32
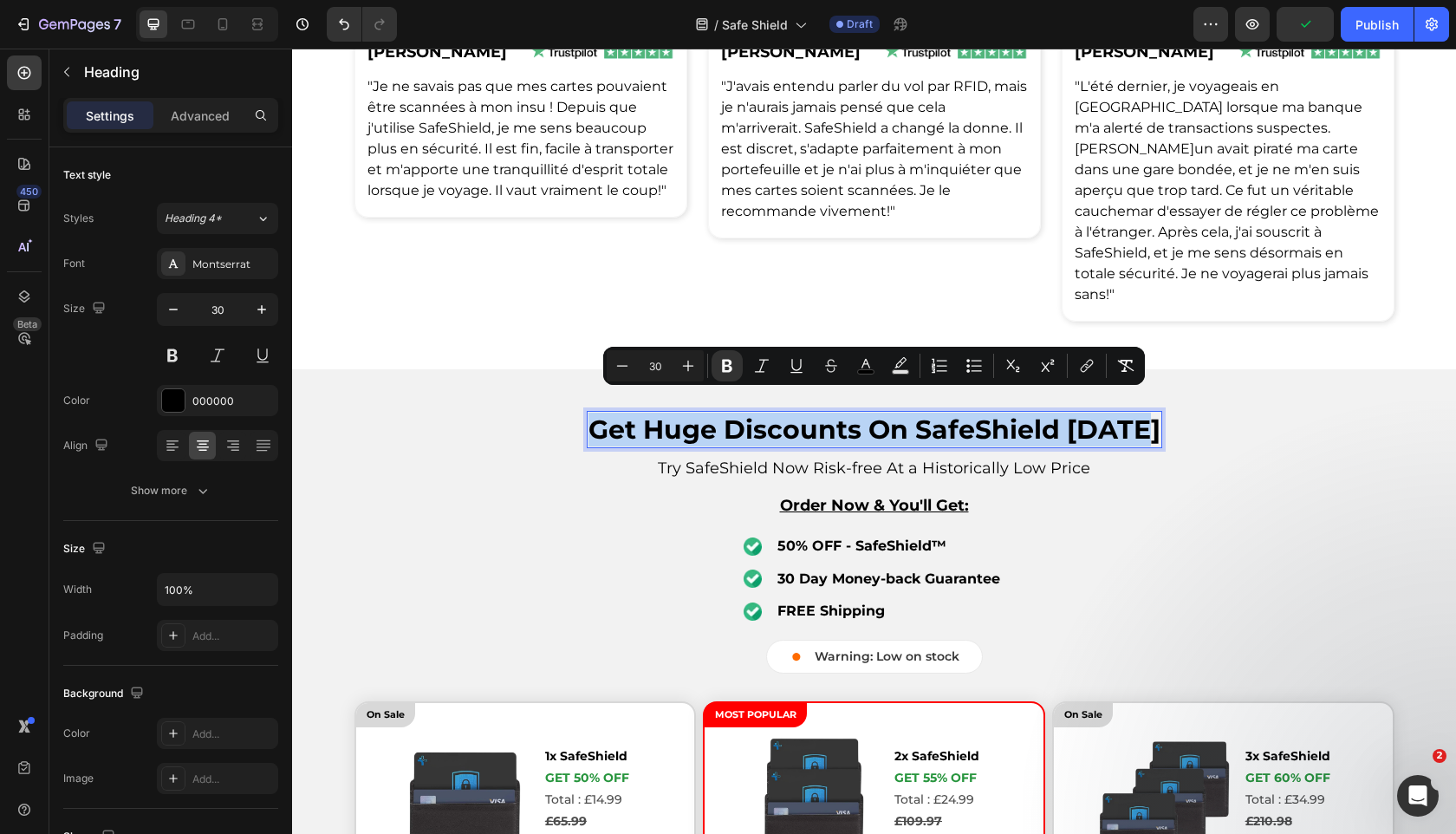
copy strong "Get Huge Discounts On SafeShield [DATE]"
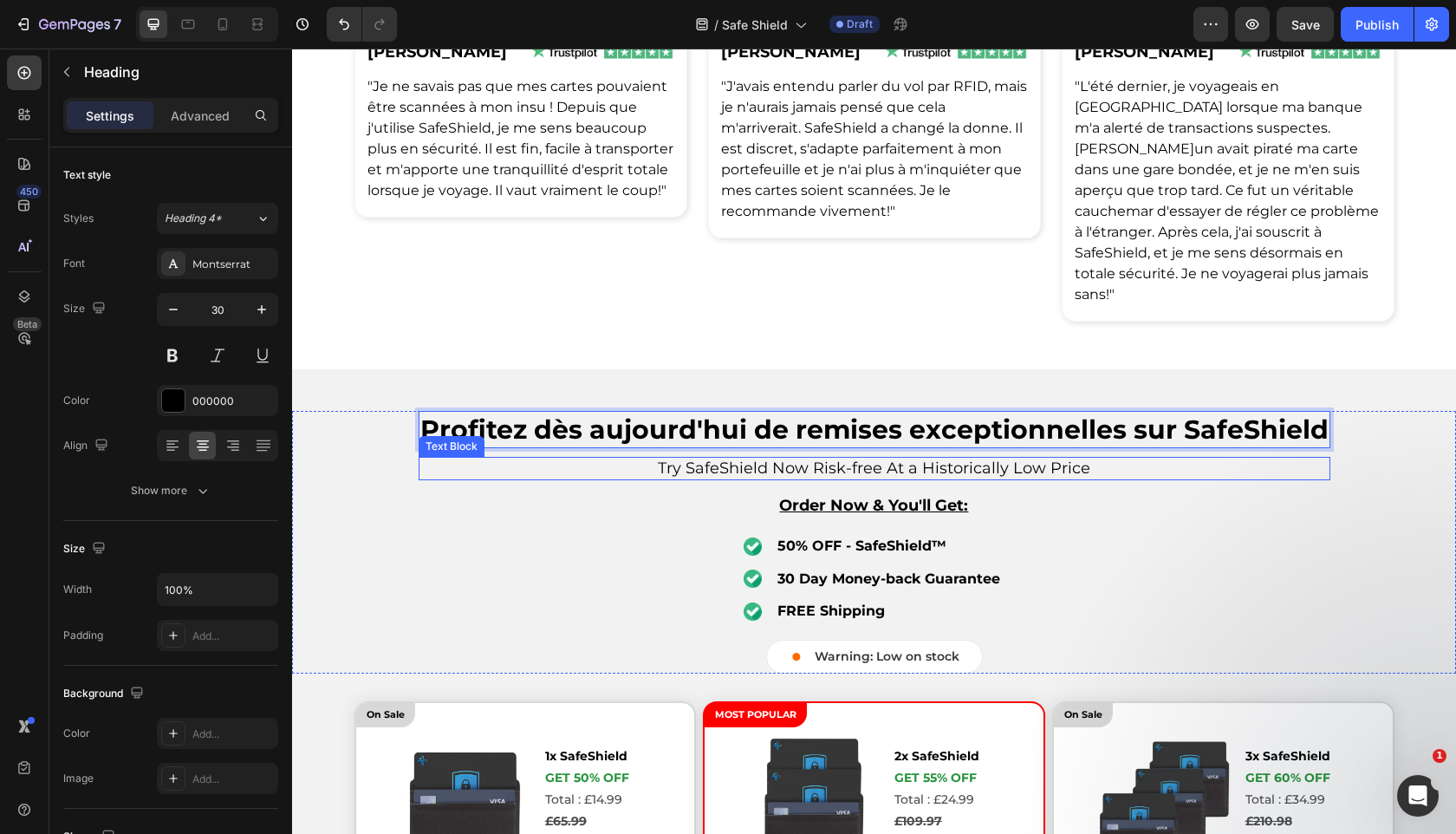
click at [818, 459] on span "Try SafeShield Now Risk-free At a Historically Low Price" at bounding box center [874, 468] width 432 height 19
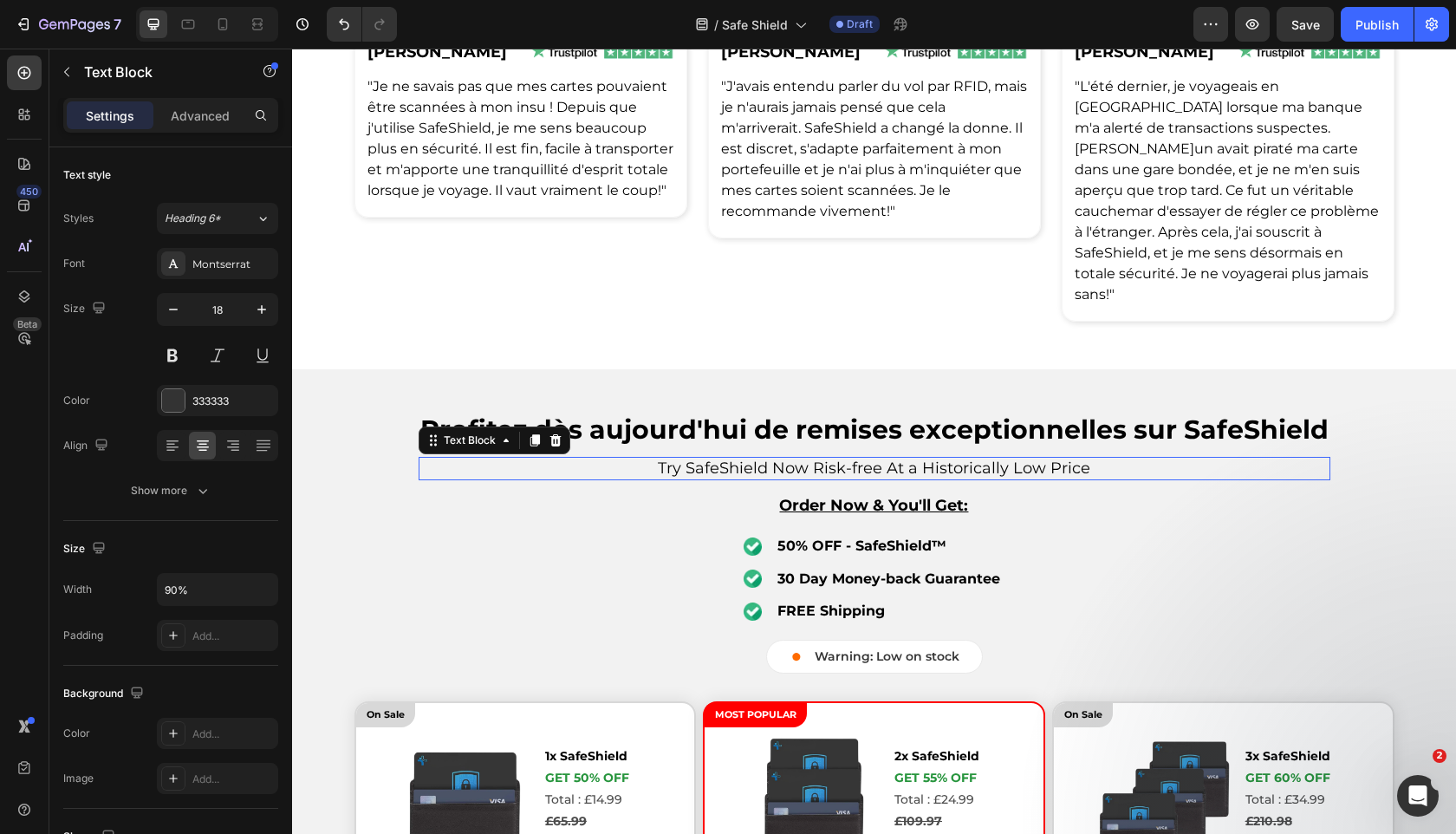
click at [818, 459] on span "Try SafeShield Now Risk-free At a Historically Low Price" at bounding box center [874, 468] width 432 height 19
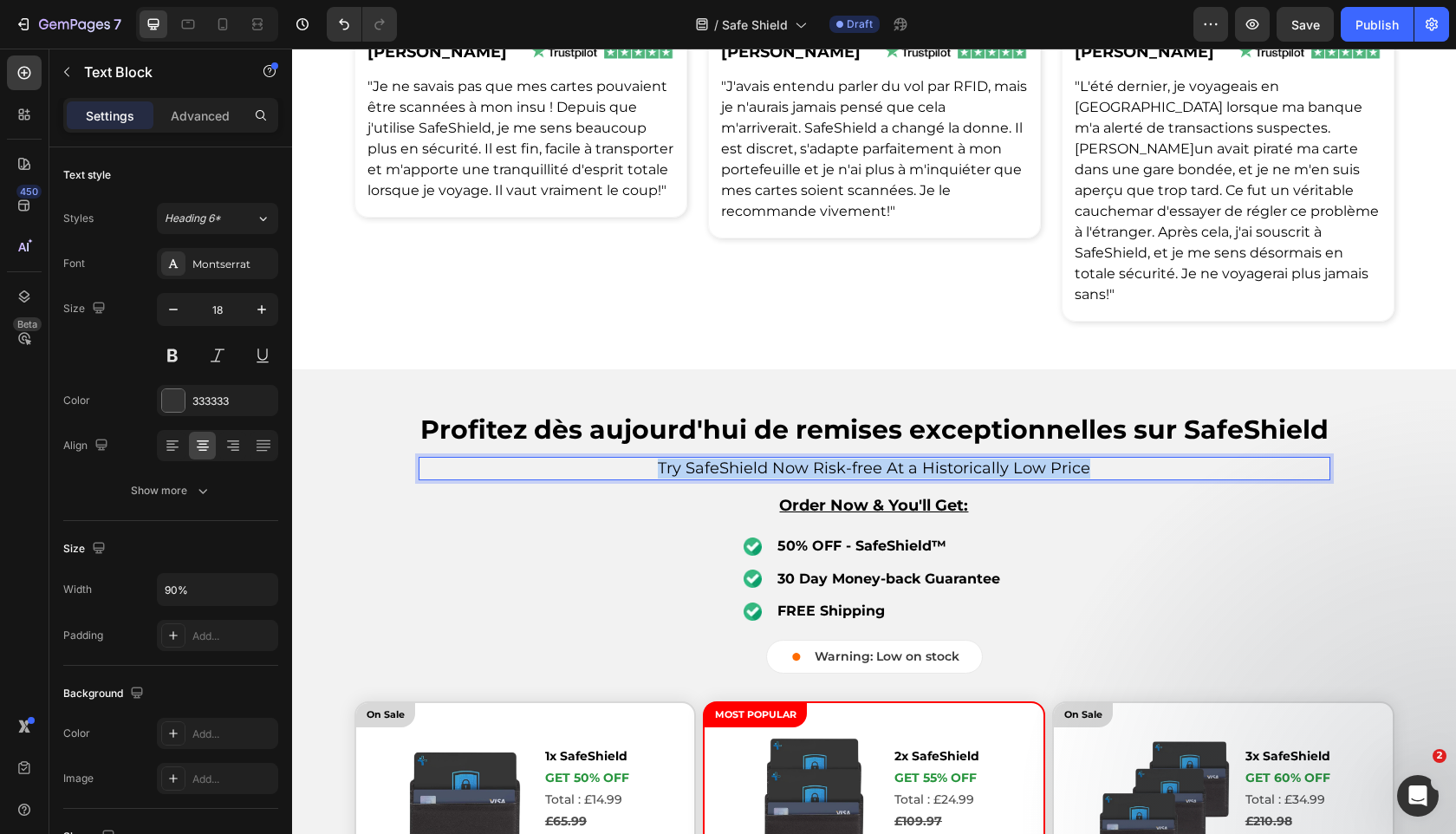
click at [818, 459] on span "Try SafeShield Now Risk-free At a Historically Low Price" at bounding box center [874, 468] width 432 height 19
copy span "Try SafeShield Now Risk-free At a Historically Low Price"
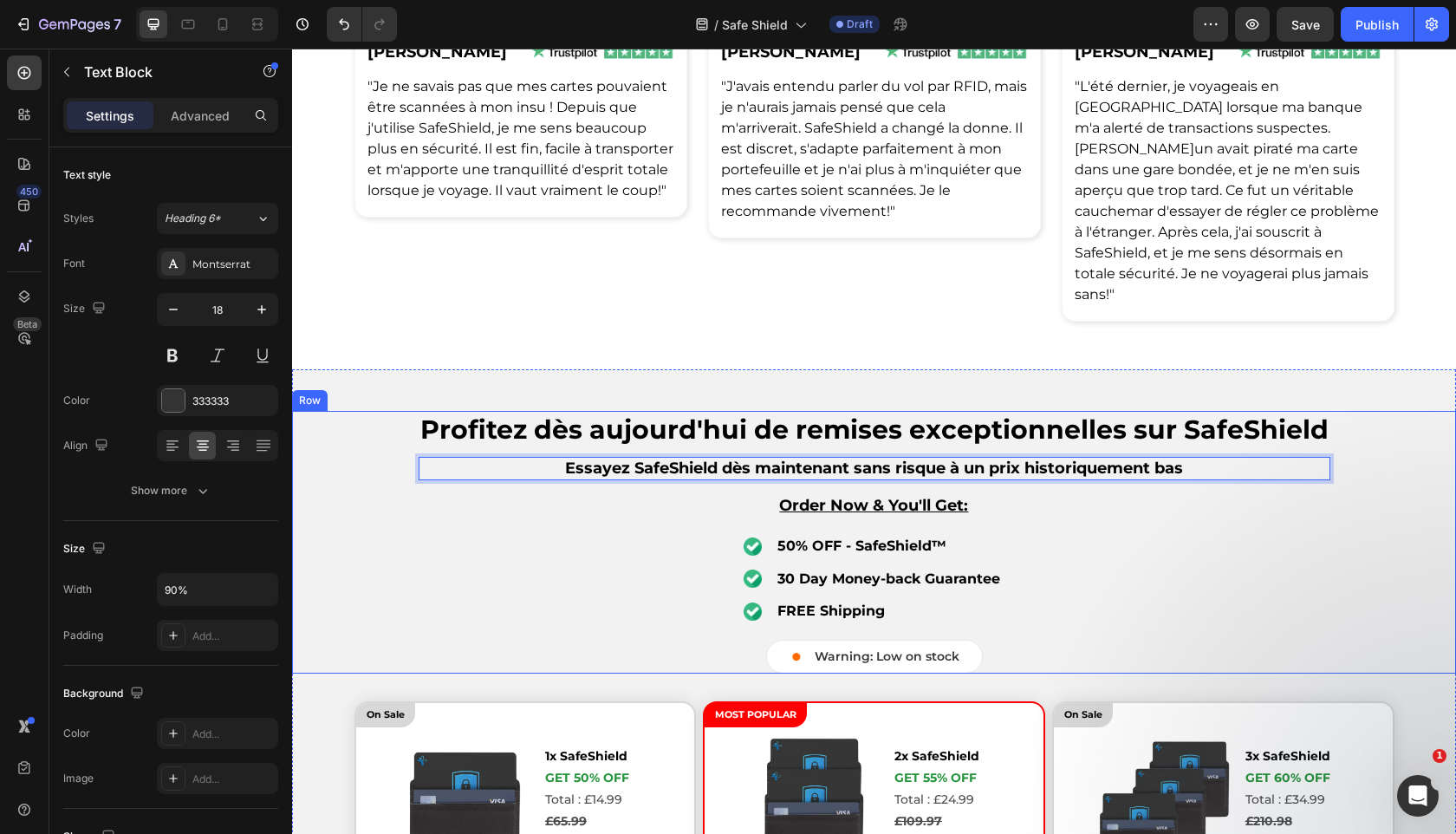
click at [896, 496] on u "Order Now & You'll Get:" at bounding box center [873, 505] width 189 height 19
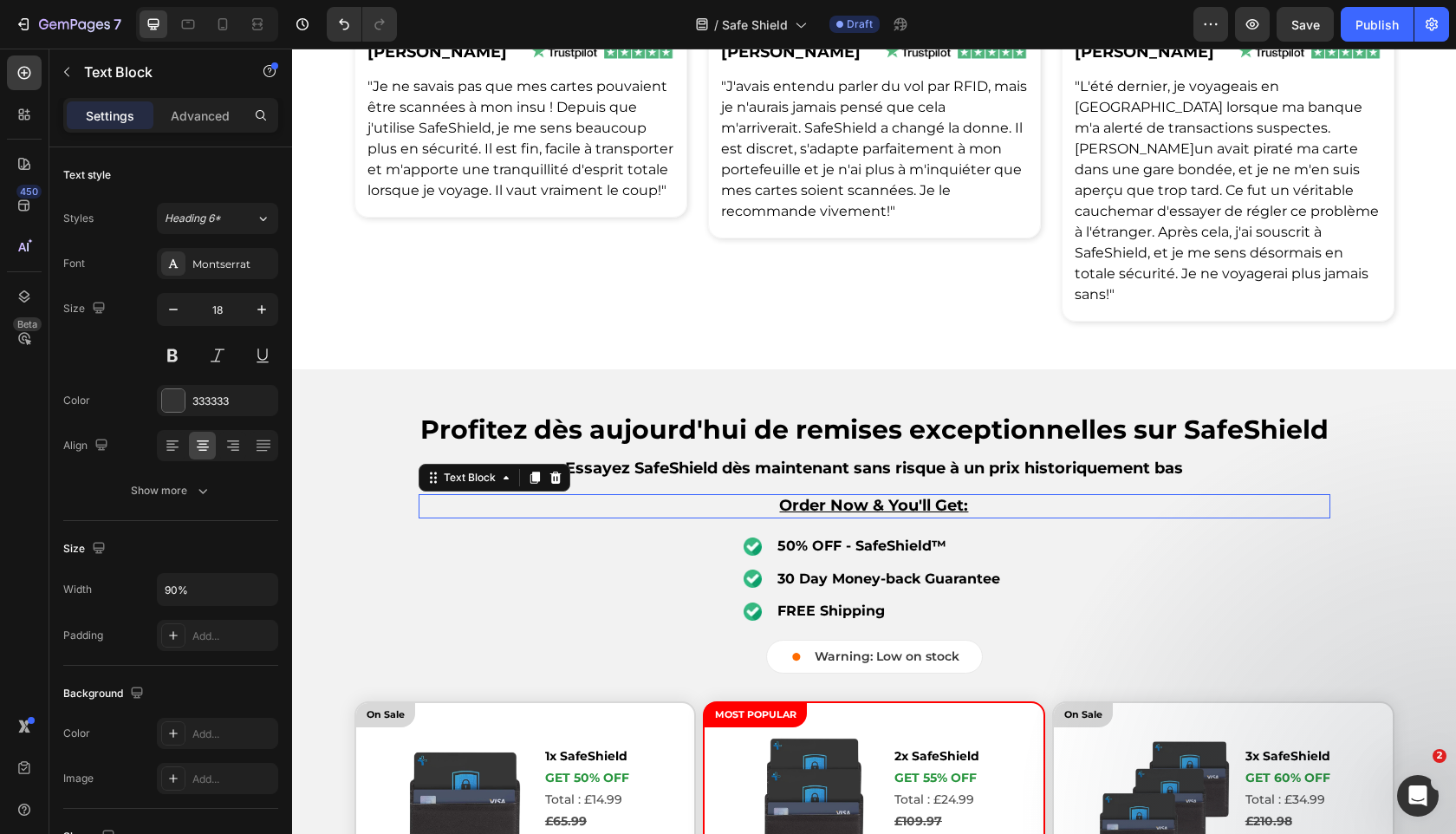
click at [896, 496] on u "Order Now & You'll Get:" at bounding box center [873, 505] width 189 height 19
copy u "Order Now & You'll Get:"
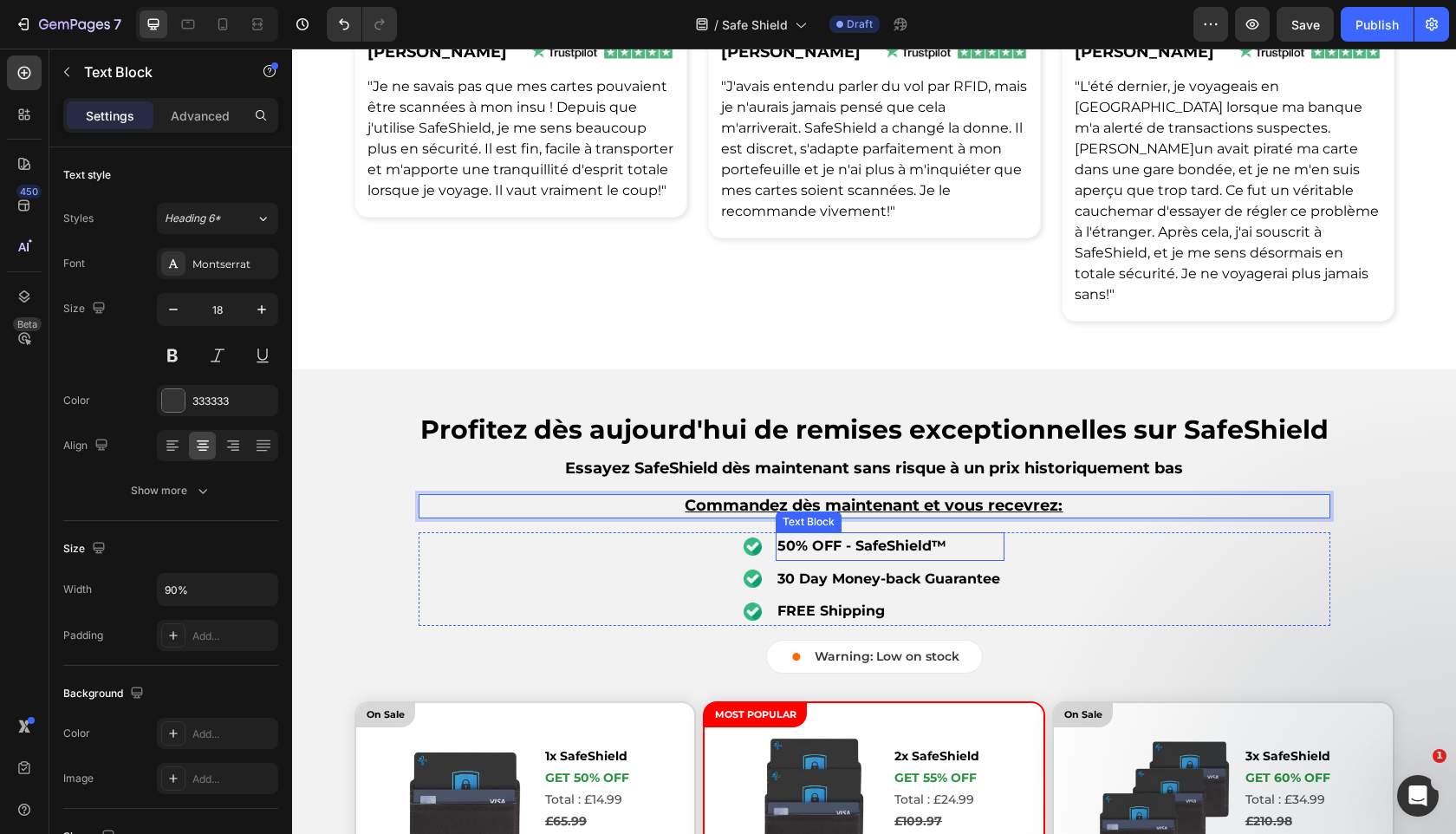
click at [890, 537] on strong "50% OFF - SafeShield™" at bounding box center [861, 545] width 169 height 17
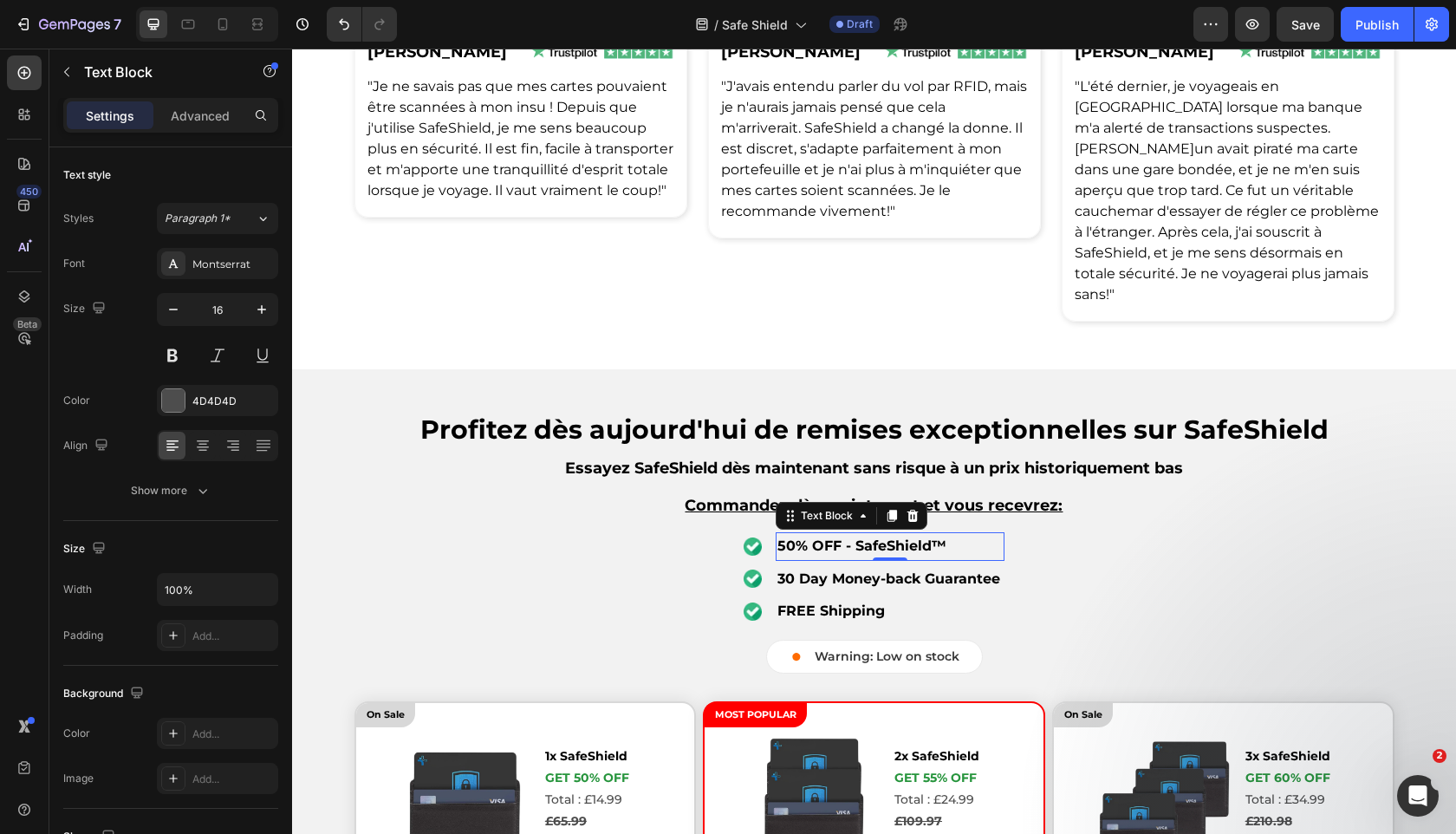
click at [890, 554] on div "0" at bounding box center [890, 561] width 18 height 14
click at [849, 537] on strong "50% OFF - SafeShield™" at bounding box center [861, 545] width 169 height 17
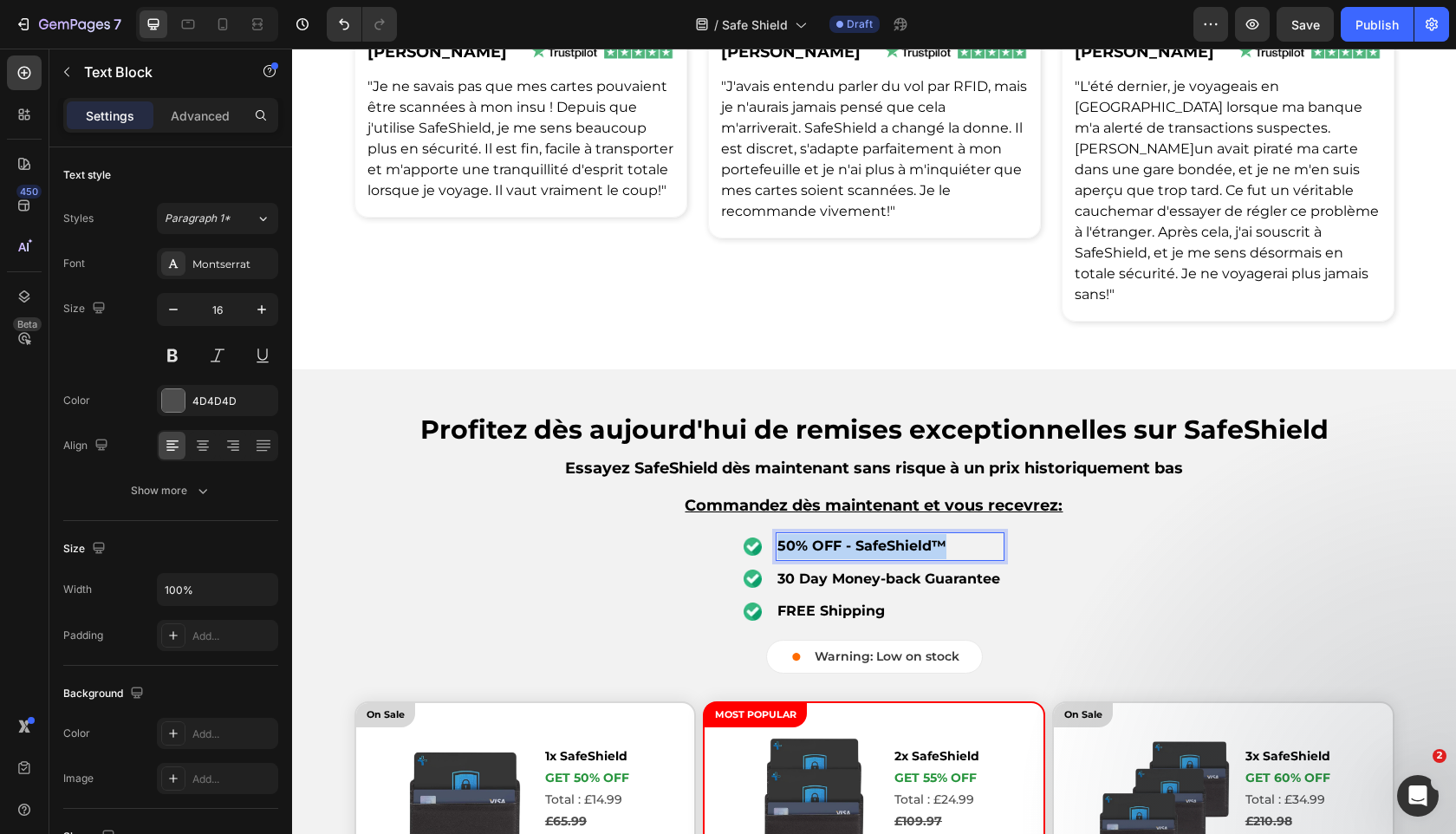
click at [849, 537] on strong "50% OFF - SafeShield™" at bounding box center [861, 545] width 169 height 17
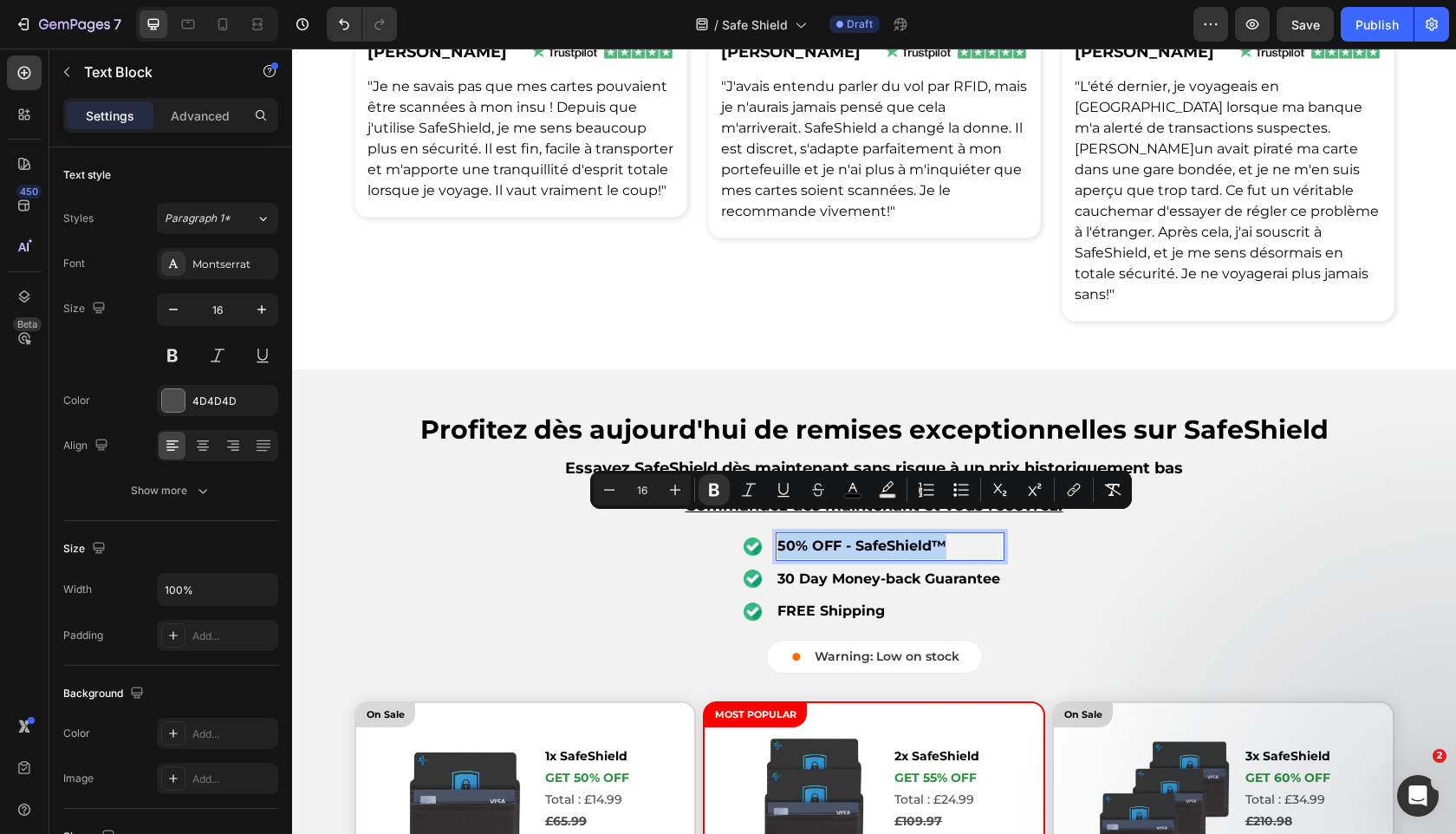
copy strong "50% OFF - SafeShield™"
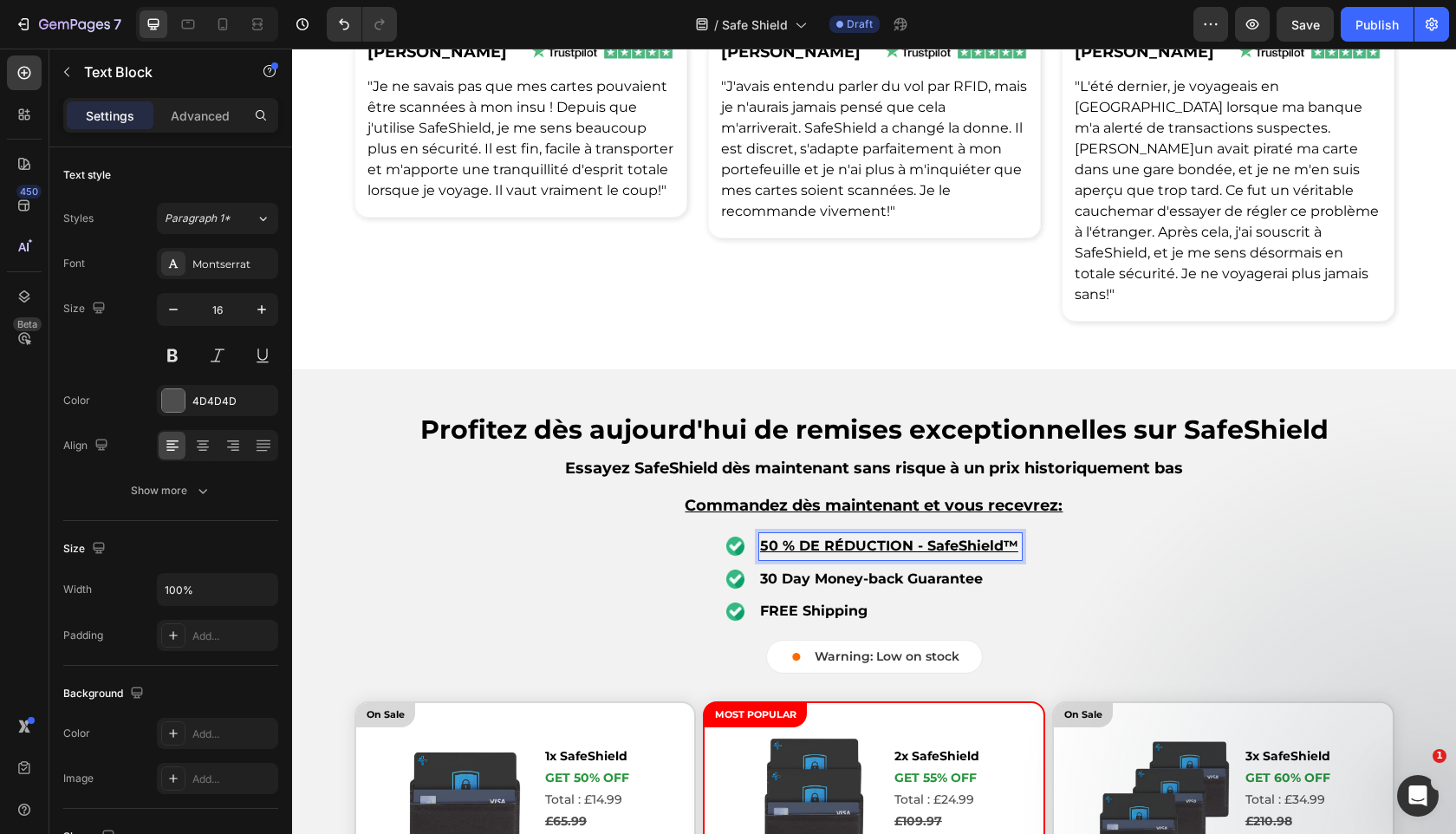
click at [790, 537] on u "50 % DE RÉDUCTION - SafeShield™" at bounding box center [889, 545] width 258 height 17
click at [815, 571] on strong "30 Day Money-back Guarantee" at bounding box center [874, 579] width 223 height 17
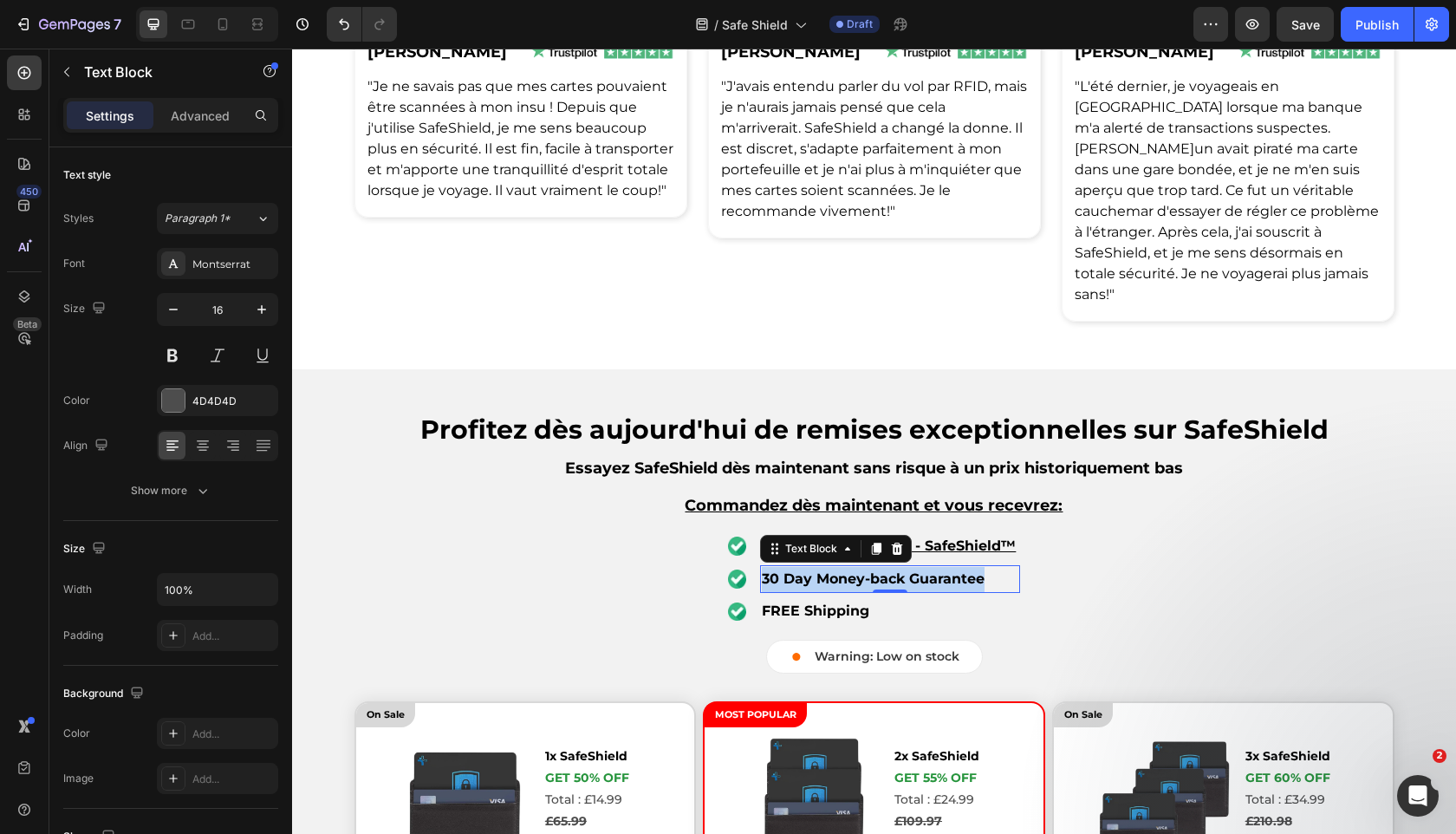
click at [815, 571] on strong "30 Day Money-back Guarantee" at bounding box center [874, 579] width 223 height 17
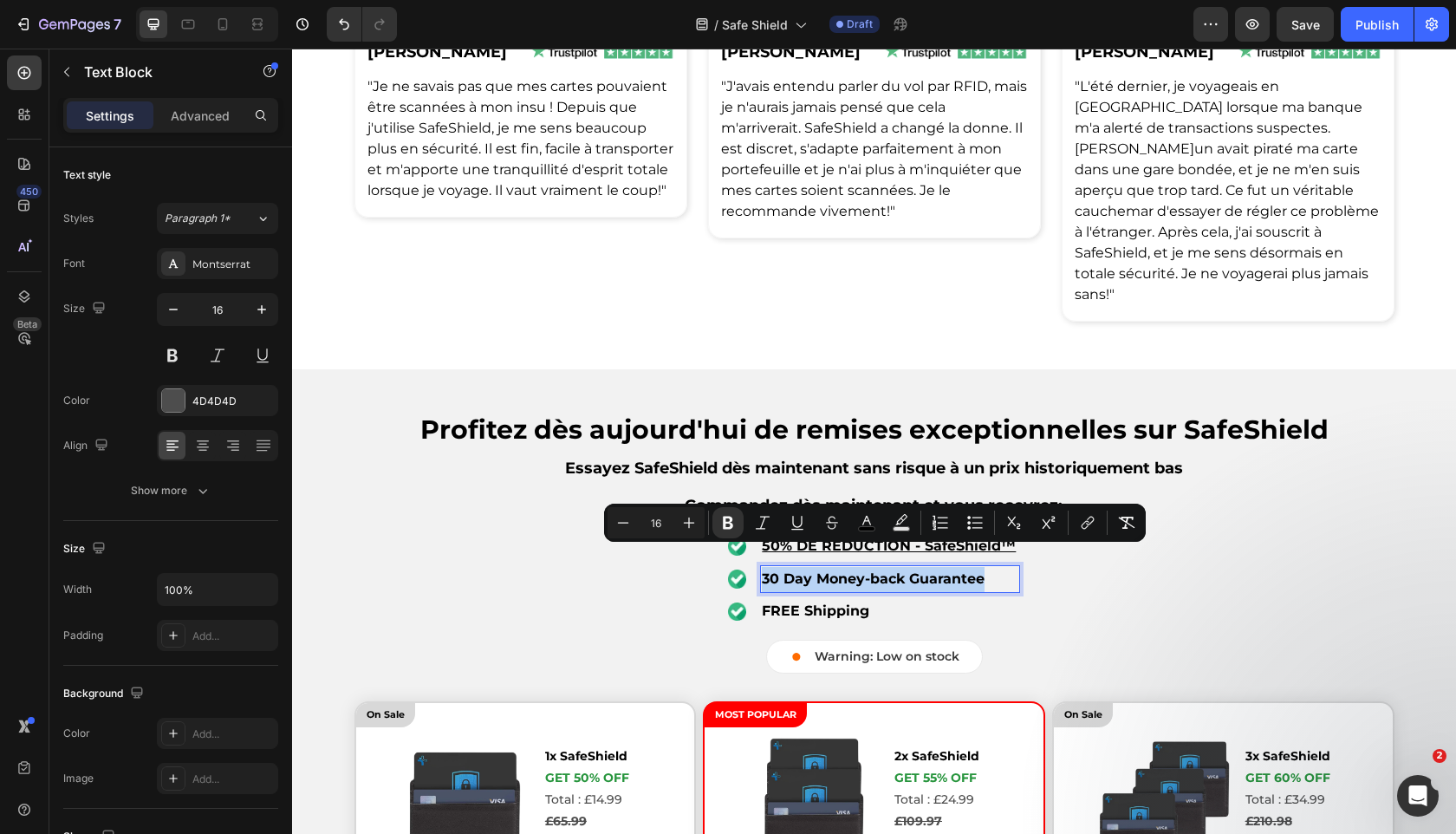
copy strong "30 Day Money-back Guarantee"
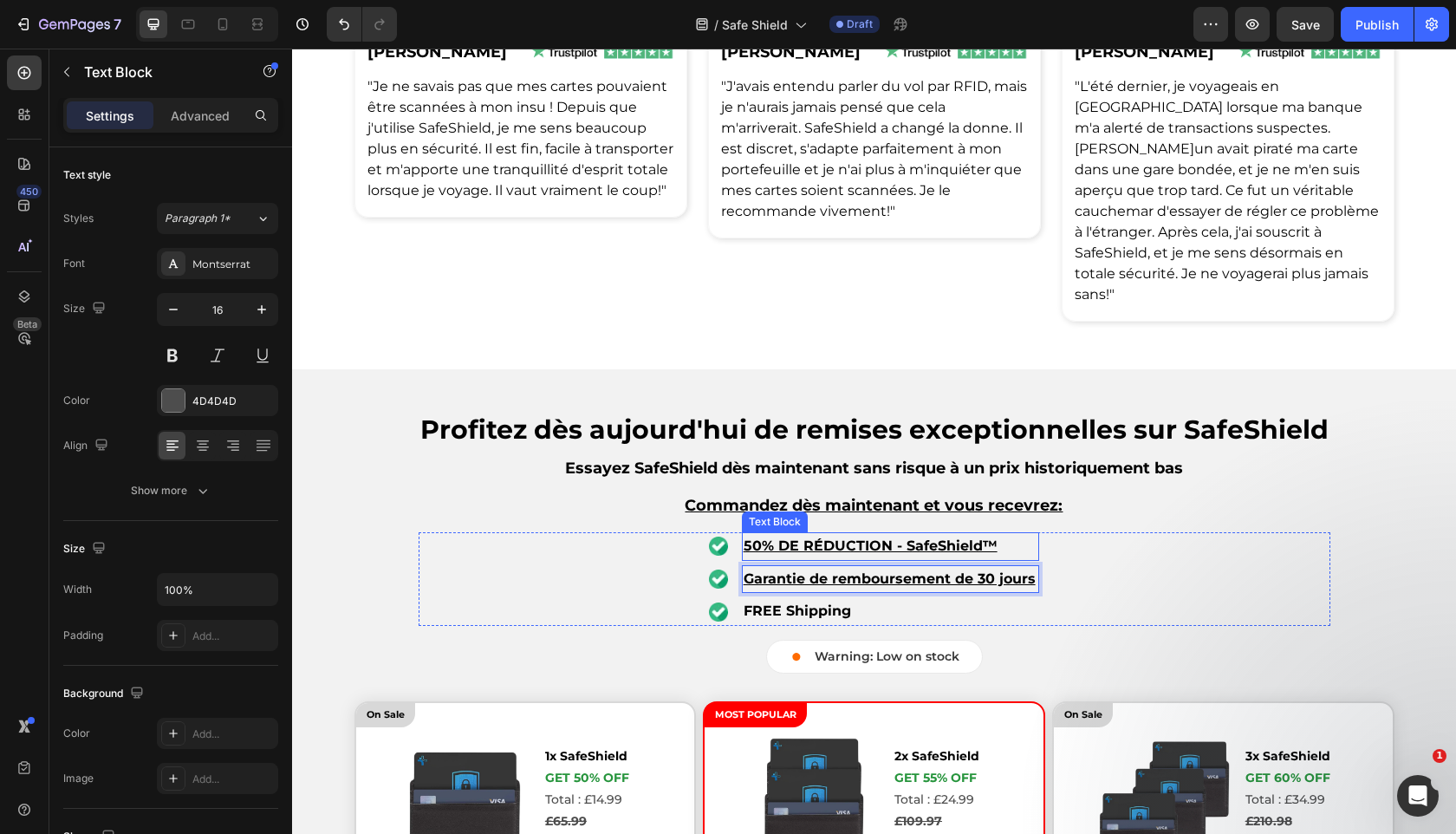
click at [841, 534] on p "50% DE RÉDUCTION - SafeShield™" at bounding box center [890, 547] width 294 height 25
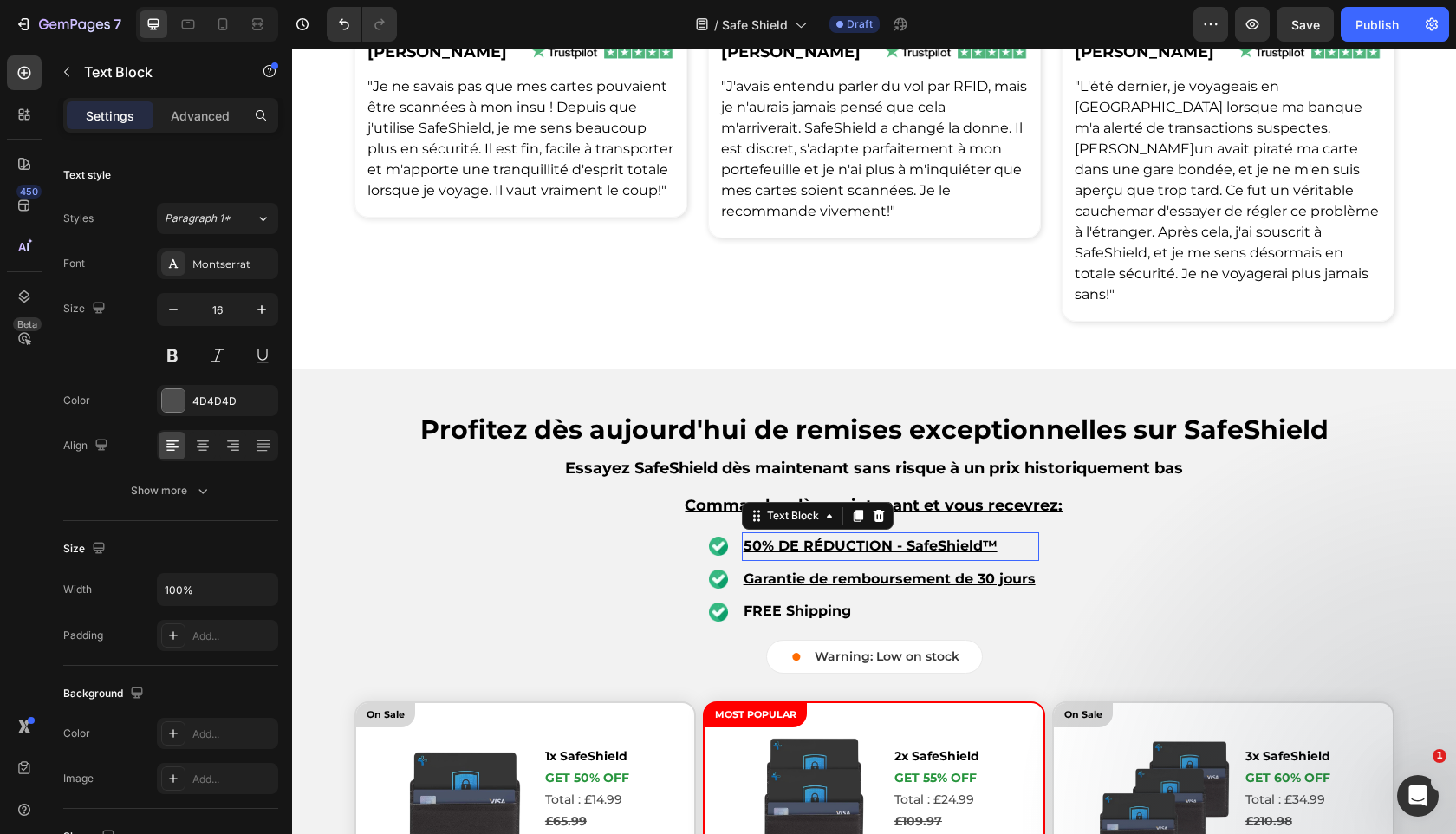
click at [841, 534] on p "50% DE RÉDUCTION - SafeShield™" at bounding box center [890, 547] width 294 height 25
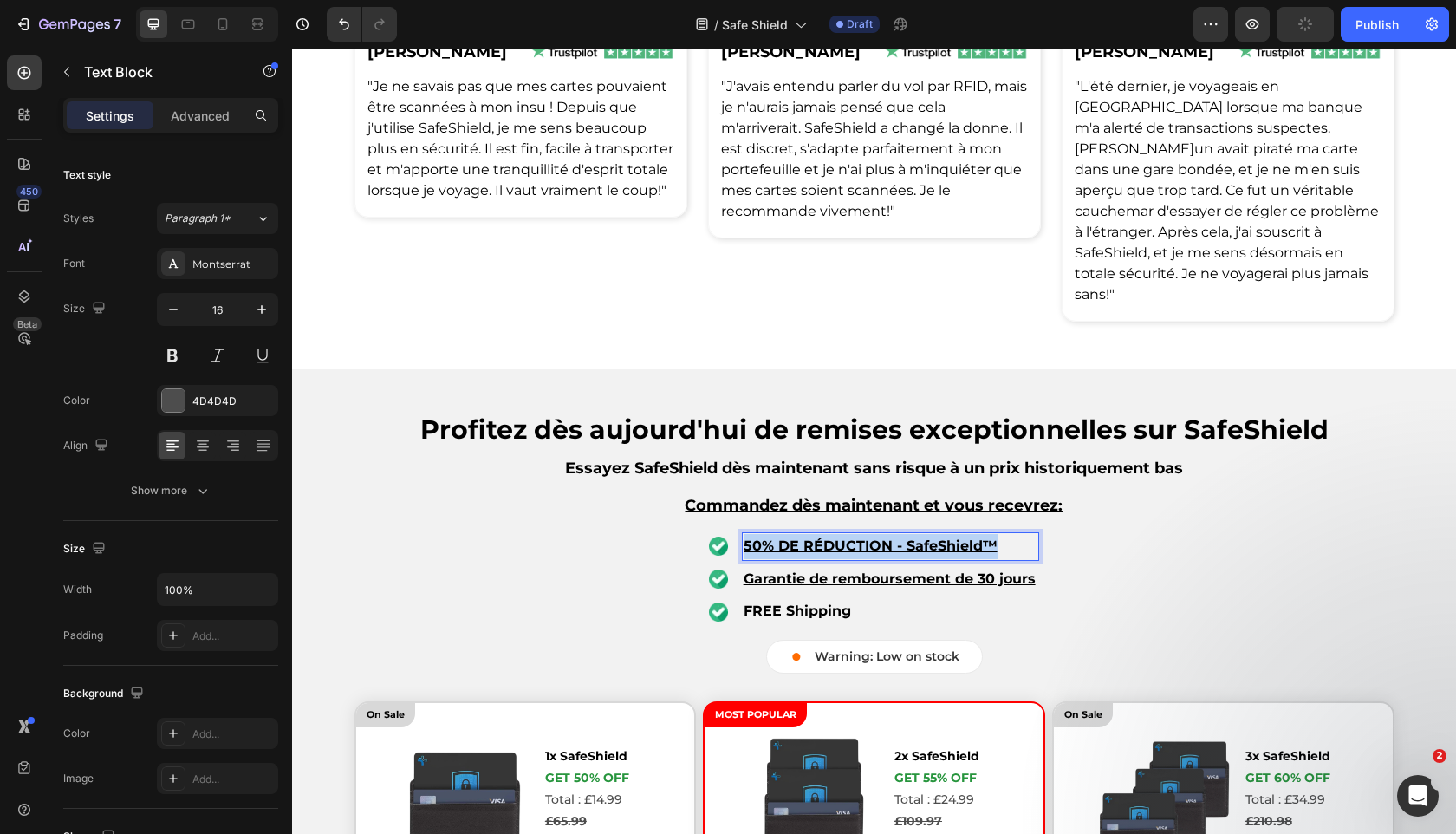
click at [841, 534] on p "50% DE RÉDUCTION - SafeShield™" at bounding box center [890, 547] width 294 height 25
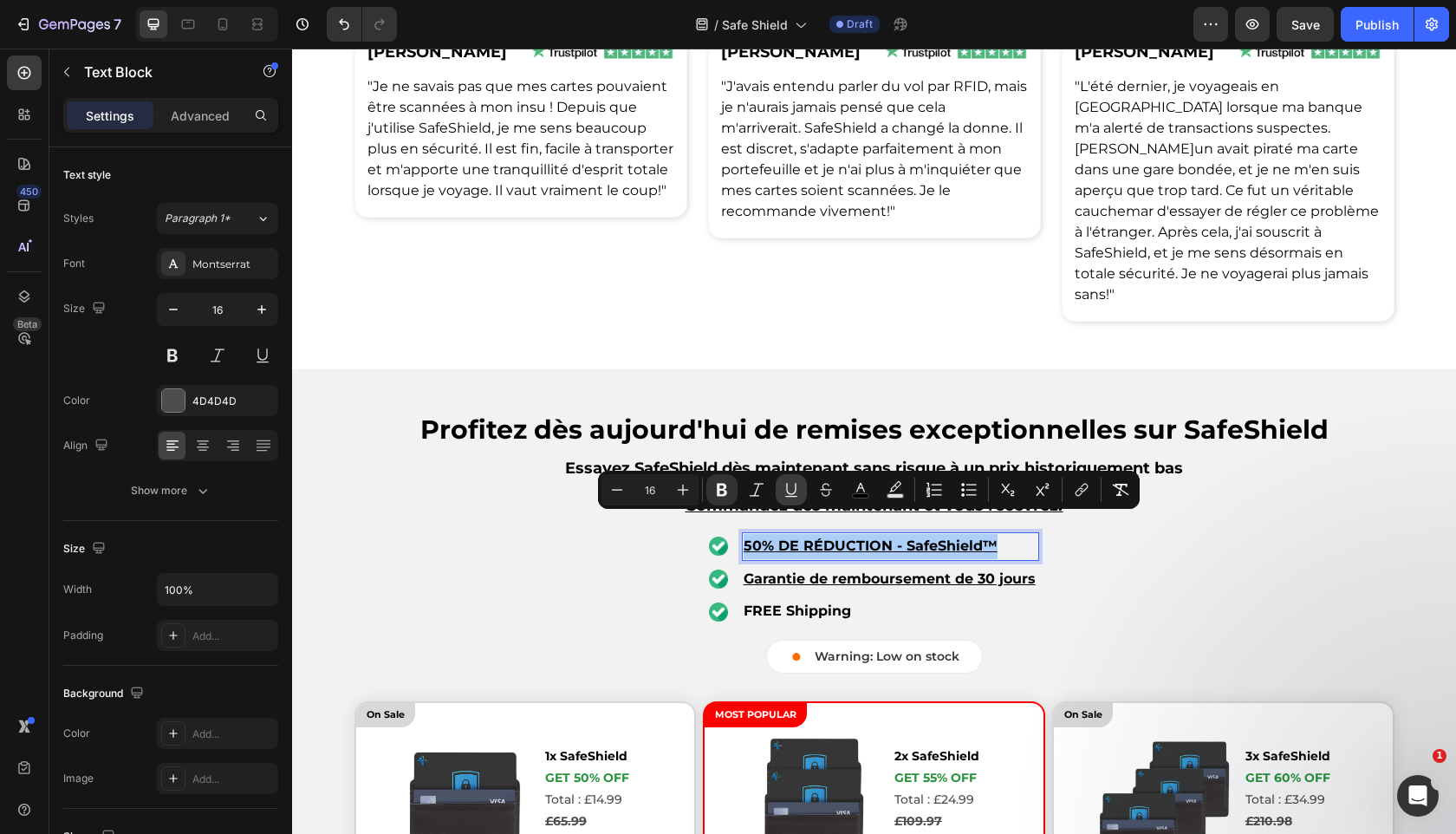
click at [796, 490] on icon "Editor contextual toolbar" at bounding box center [792, 490] width 18 height 18
click at [808, 571] on u "Garantie de remboursement de 30 jours" at bounding box center [889, 579] width 292 height 17
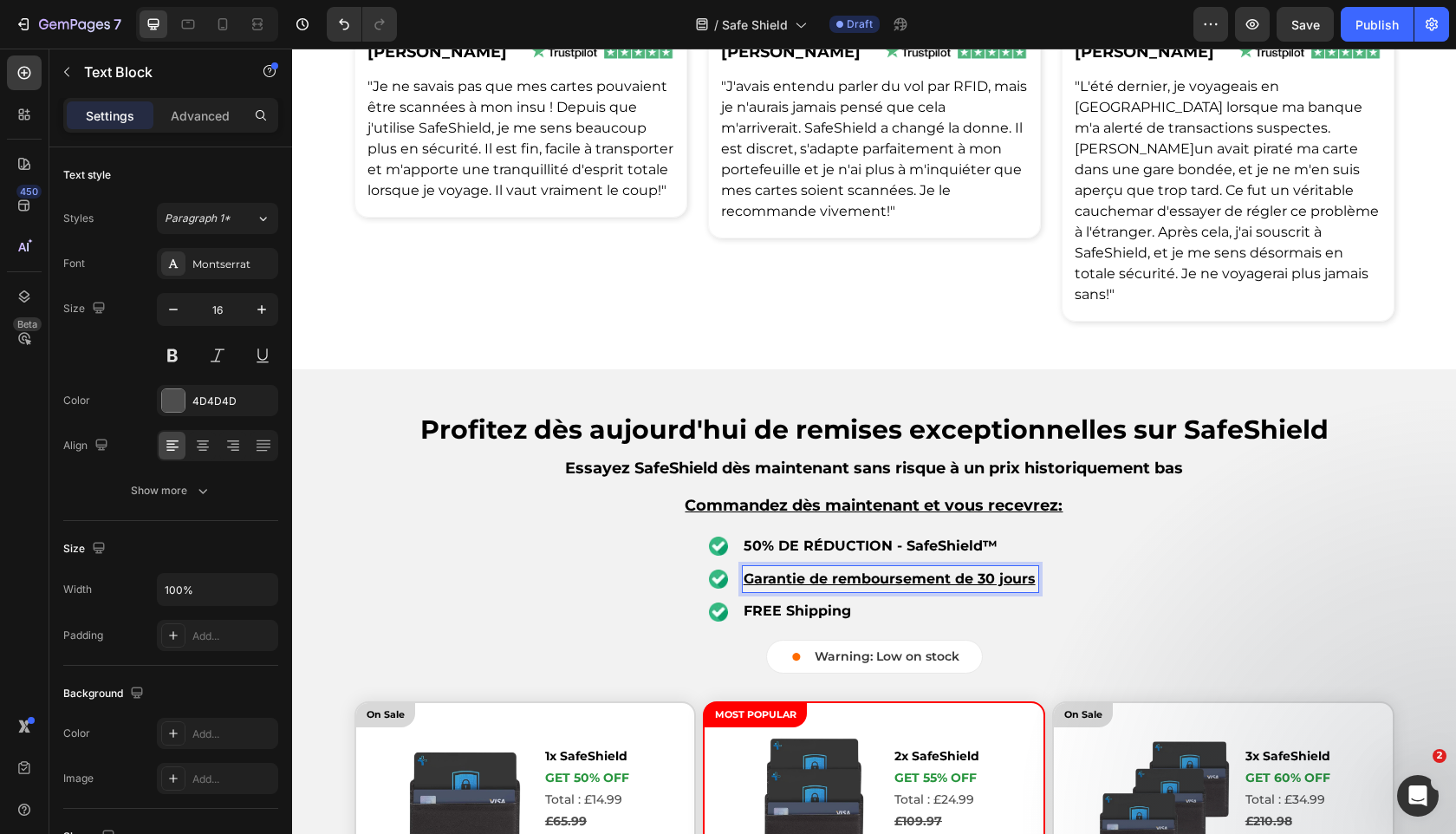
click at [808, 571] on u "Garantie de remboursement de 30 jours" at bounding box center [889, 579] width 292 height 17
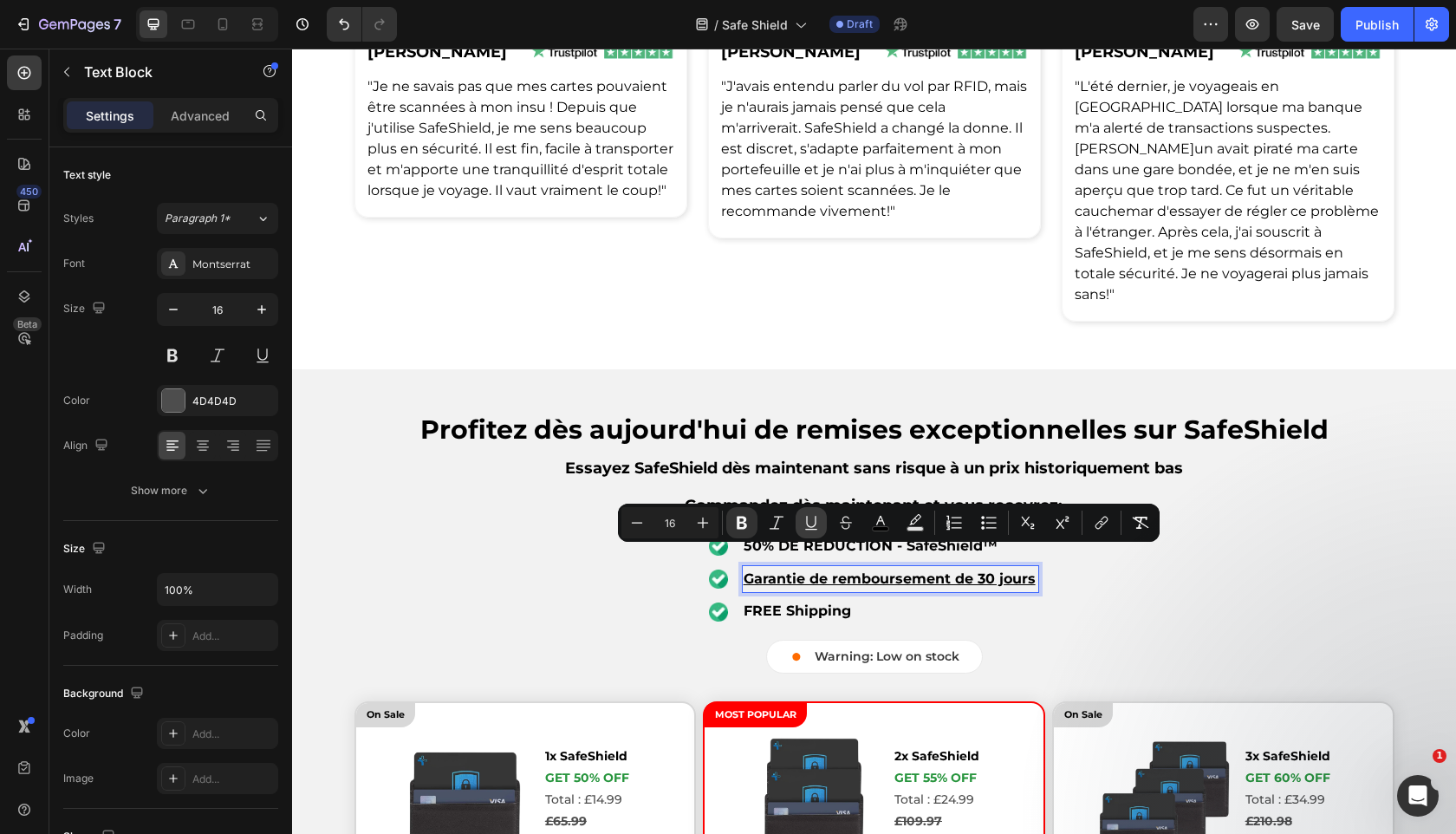
click at [808, 530] on icon "Editor contextual toolbar" at bounding box center [811, 523] width 18 height 18
click at [807, 607] on div "⁠⁠⁠⁠⁠⁠⁠ Profitez dès [DATE] de remises exceptionnelles sur SafeShield Heading E…" at bounding box center [875, 542] width 912 height 262
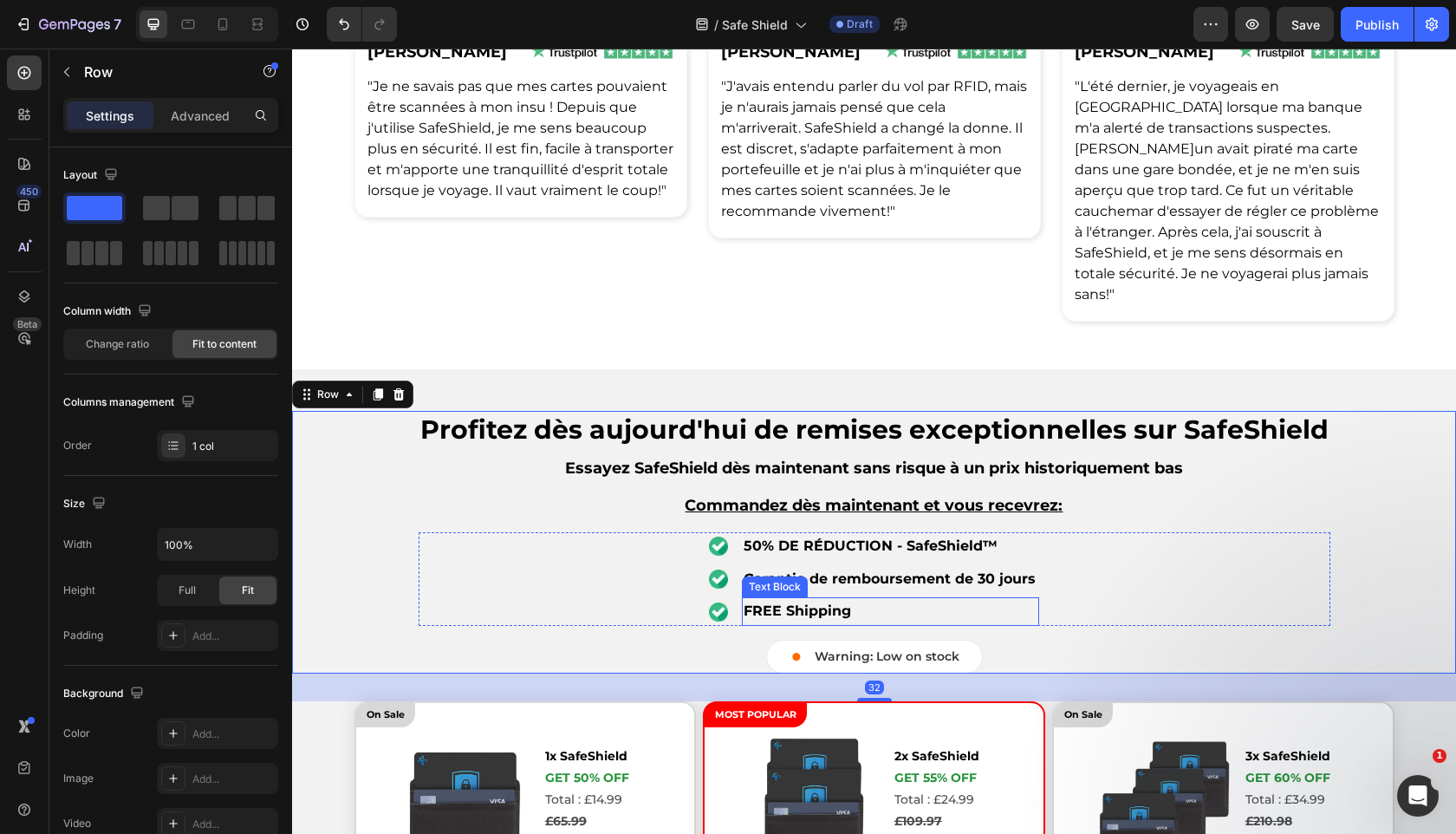
click at [809, 603] on strong "FREE Shipping" at bounding box center [797, 611] width 108 height 17
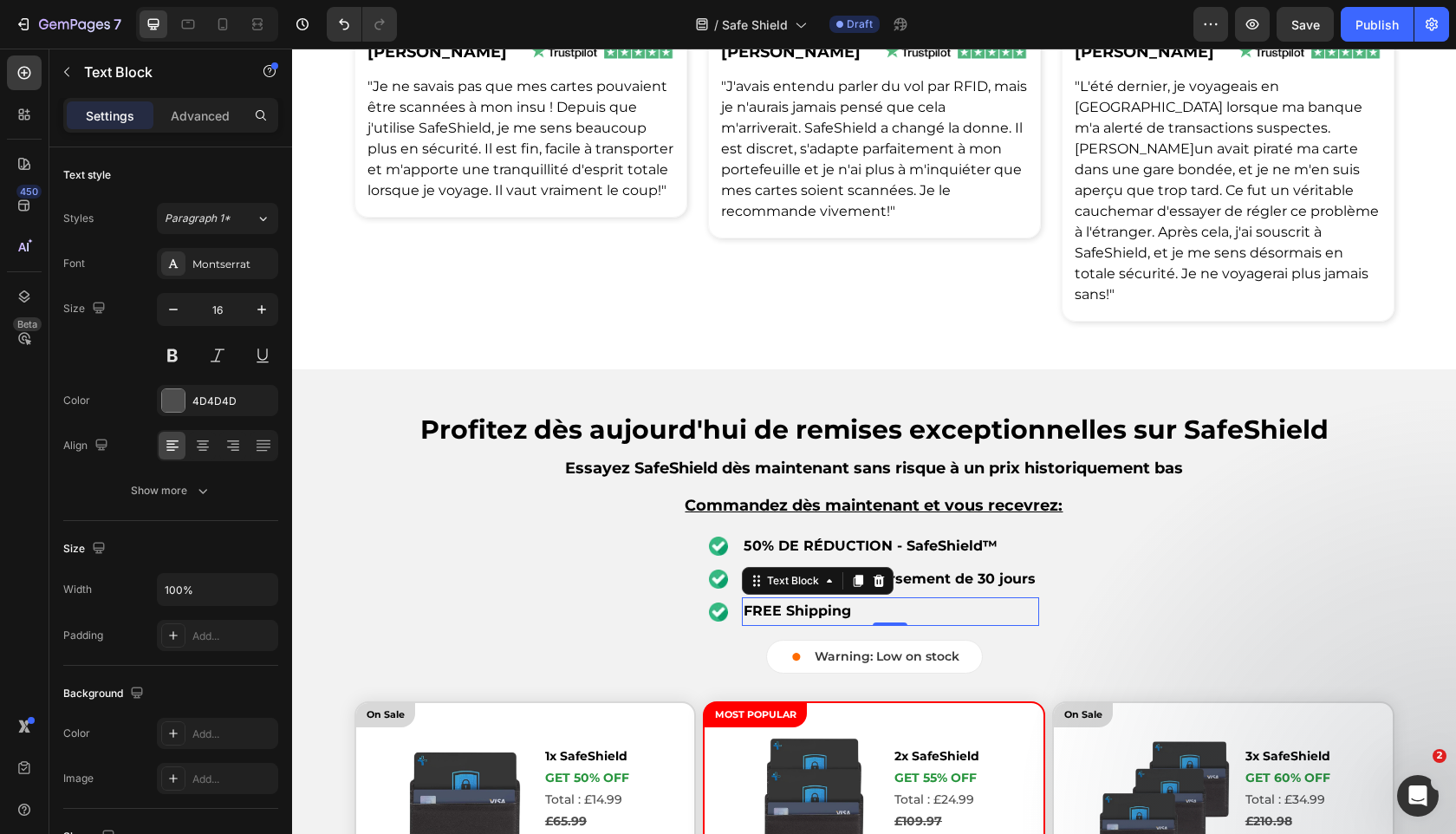
click at [809, 603] on strong "FREE Shipping" at bounding box center [797, 611] width 108 height 17
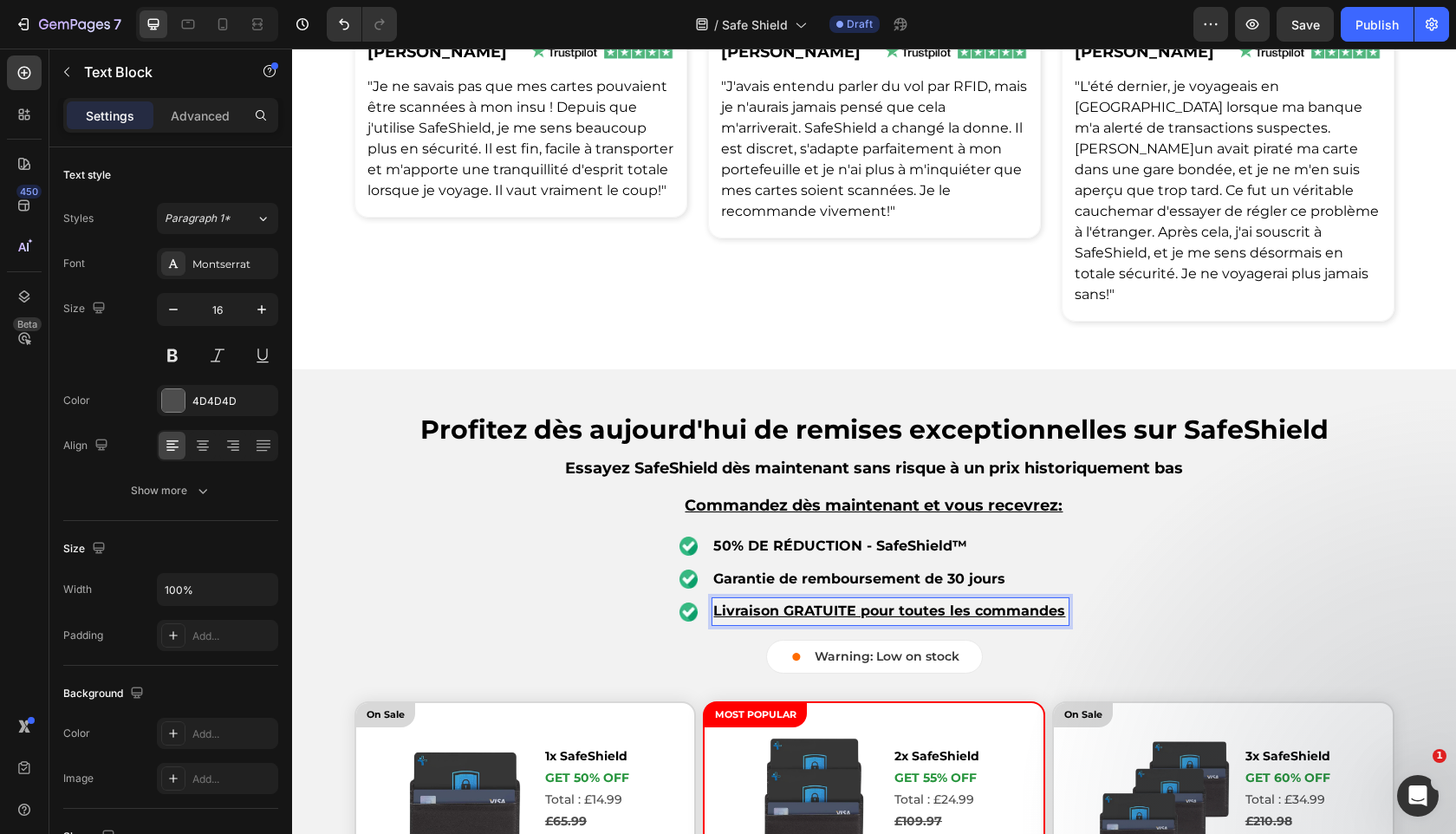
click at [765, 603] on u "Livraison GRATUITE pour toutes les commandes" at bounding box center [889, 611] width 352 height 17
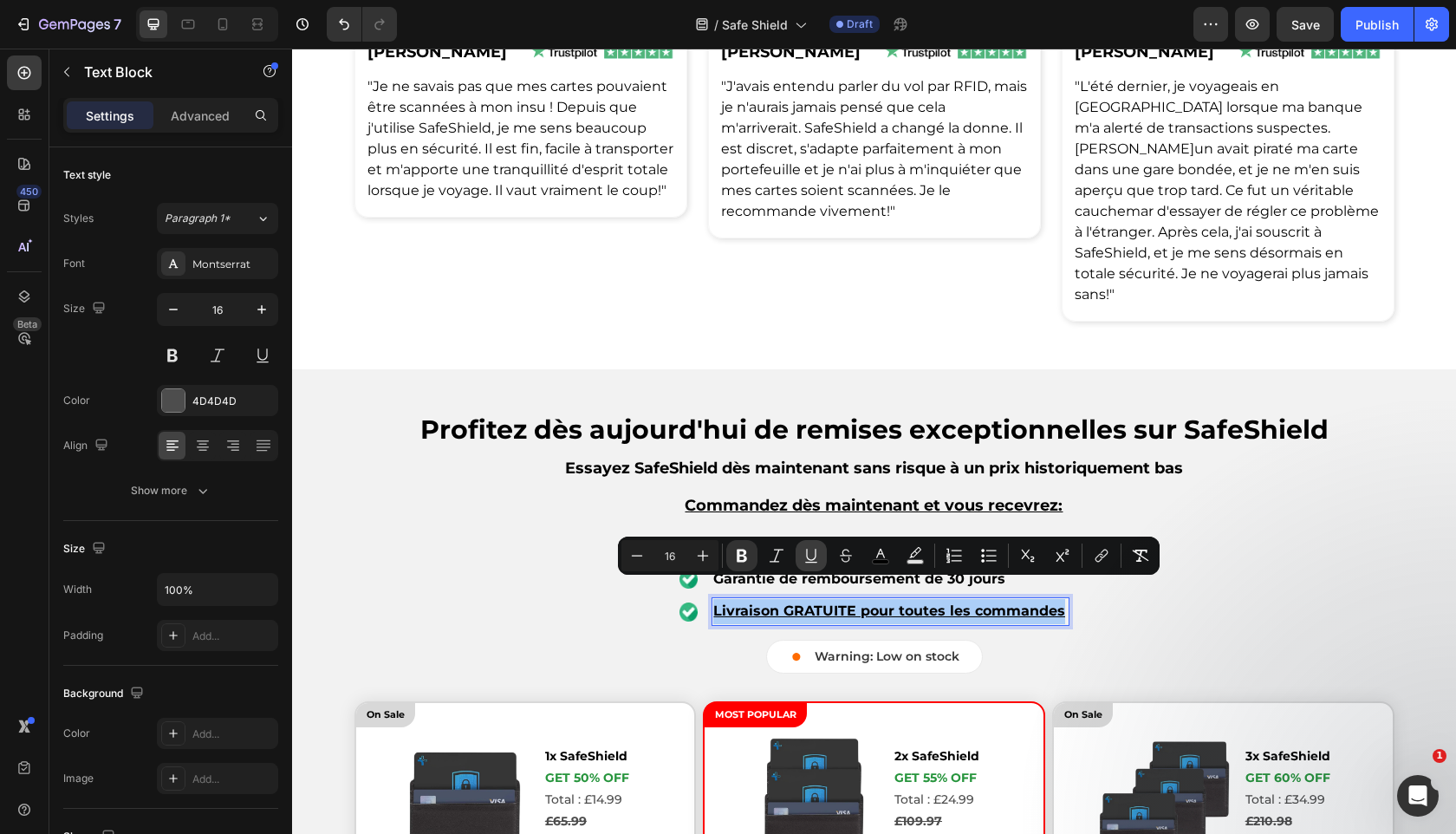
click at [815, 557] on icon "Editor contextual toolbar" at bounding box center [811, 556] width 18 height 18
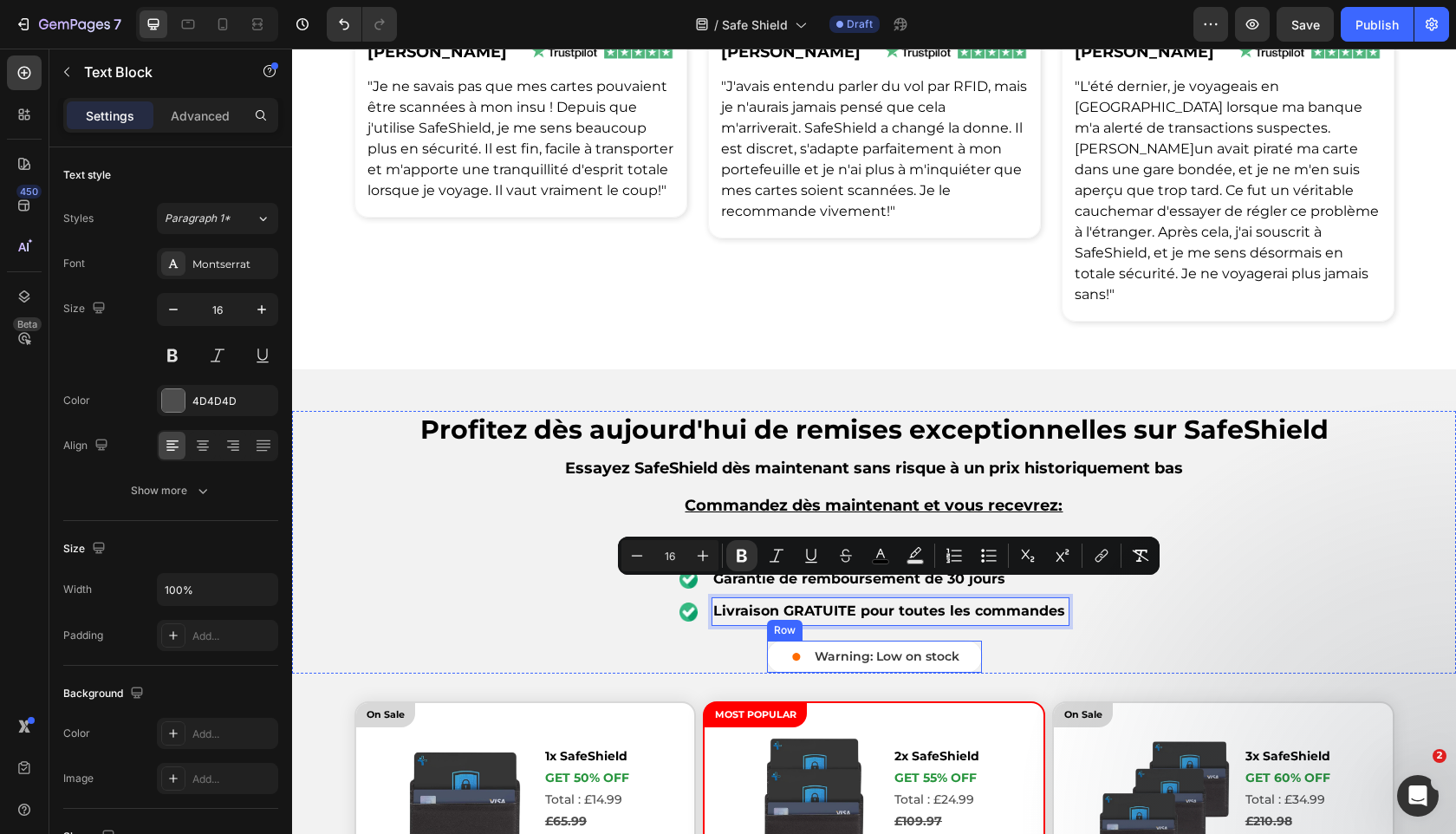
click at [762, 645] on div "⁠⁠⁠⁠⁠⁠⁠ Profitez dès [DATE] de remises exceptionnelles sur SafeShield Heading E…" at bounding box center [875, 542] width 912 height 262
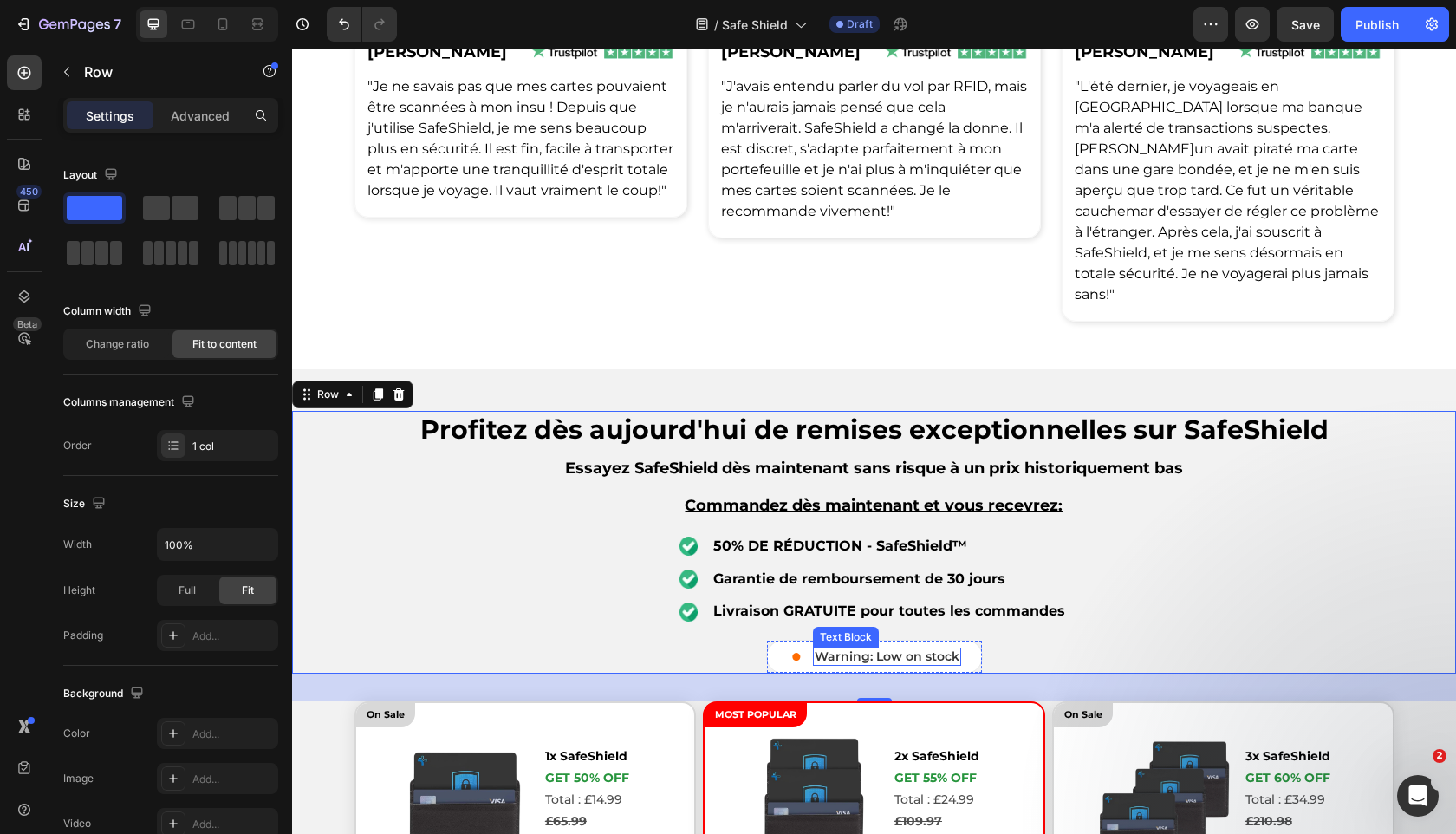
click at [861, 649] on p "Warning: Low on stock" at bounding box center [887, 656] width 145 height 15
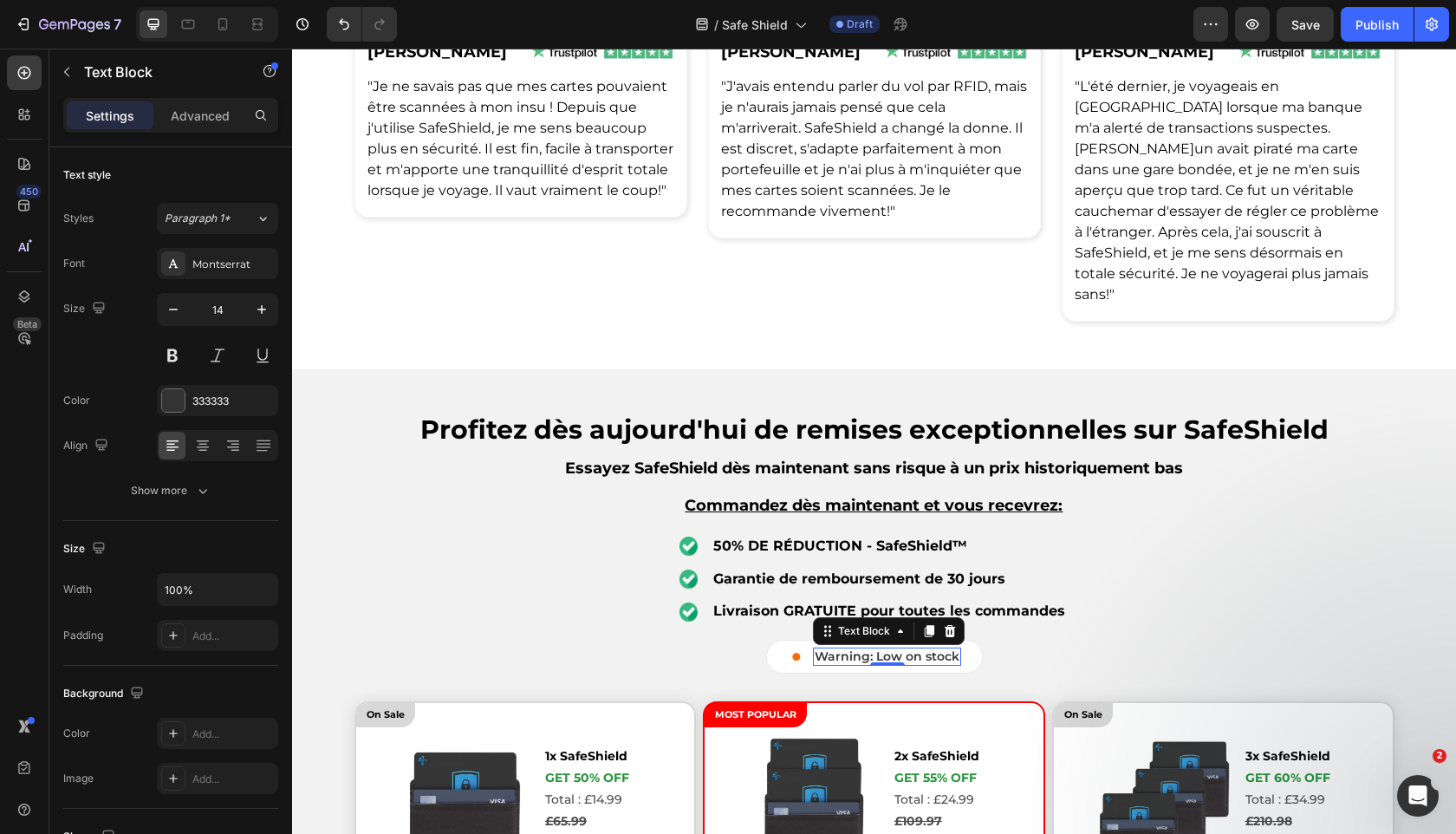
click at [861, 649] on p "Warning: Low on stock" at bounding box center [887, 656] width 145 height 15
click at [865, 648] on u "Avertissement : stock limité" at bounding box center [887, 656] width 177 height 16
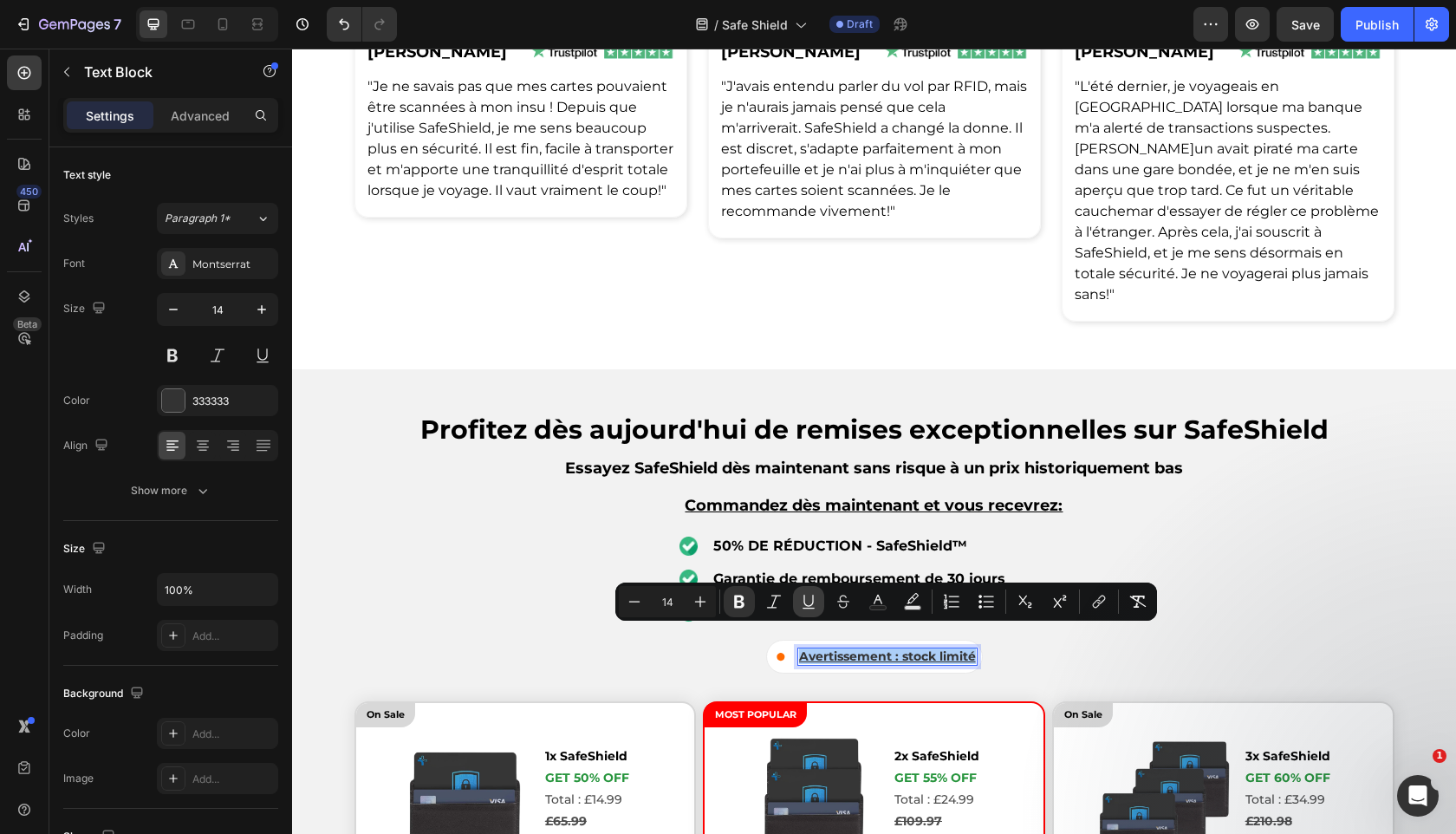
click at [811, 601] on icon "Editor contextual toolbar" at bounding box center [808, 602] width 18 height 18
click at [838, 537] on strong "50% DE RÉDUCTION - SafeShield™" at bounding box center [841, 545] width 254 height 17
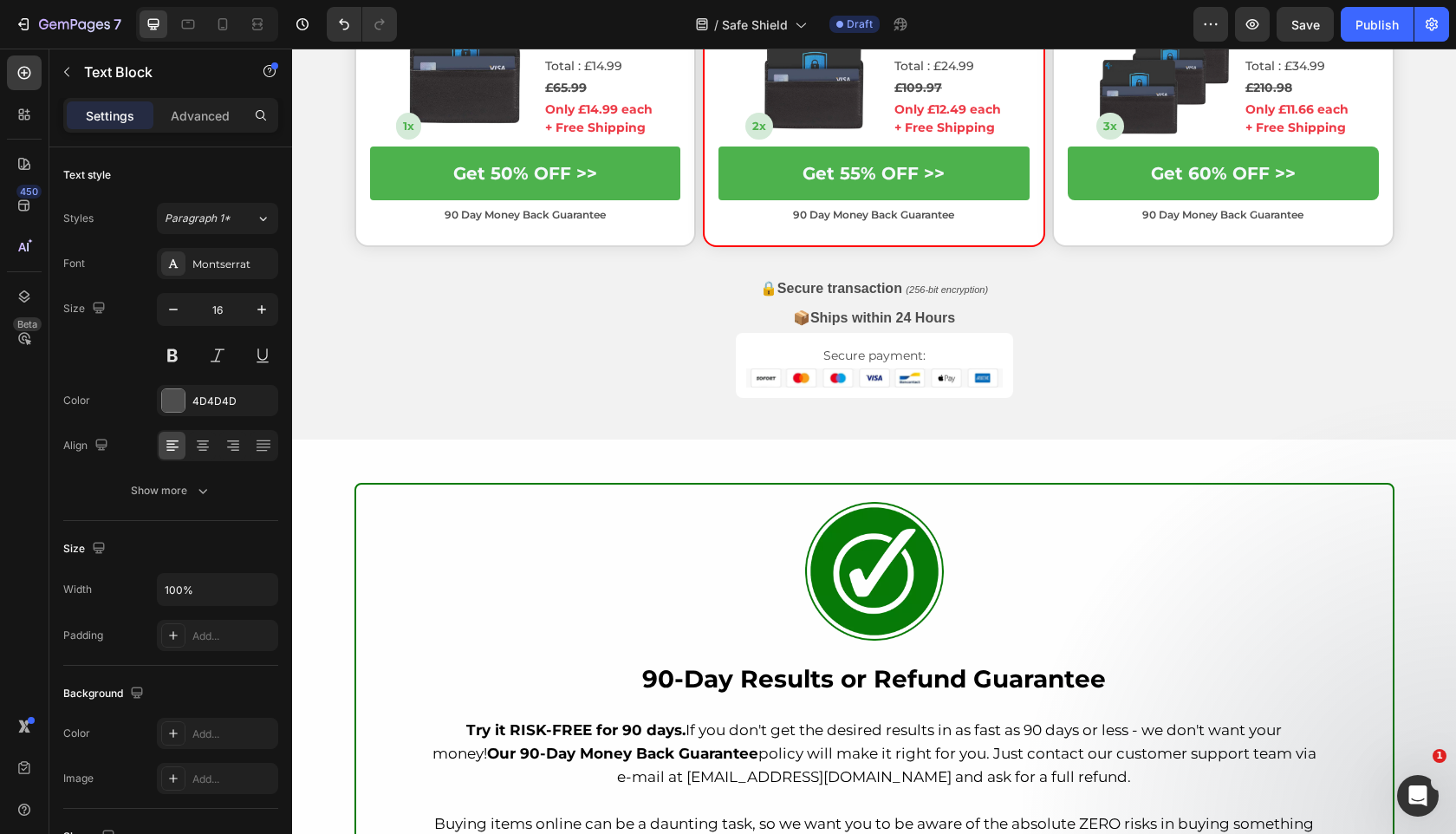
scroll to position [3656, 0]
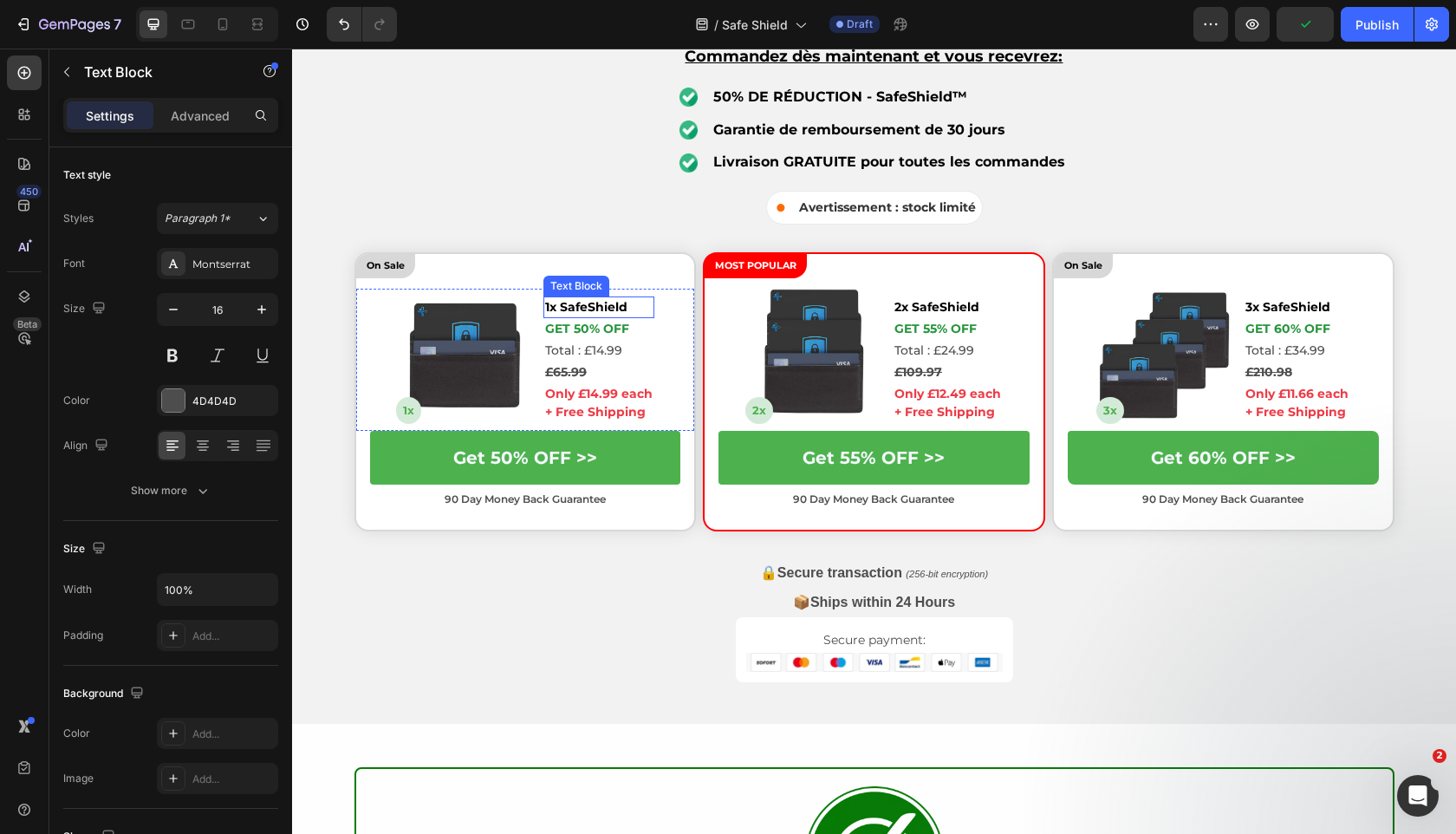
click at [611, 305] on span "1x SafeShield" at bounding box center [586, 307] width 82 height 16
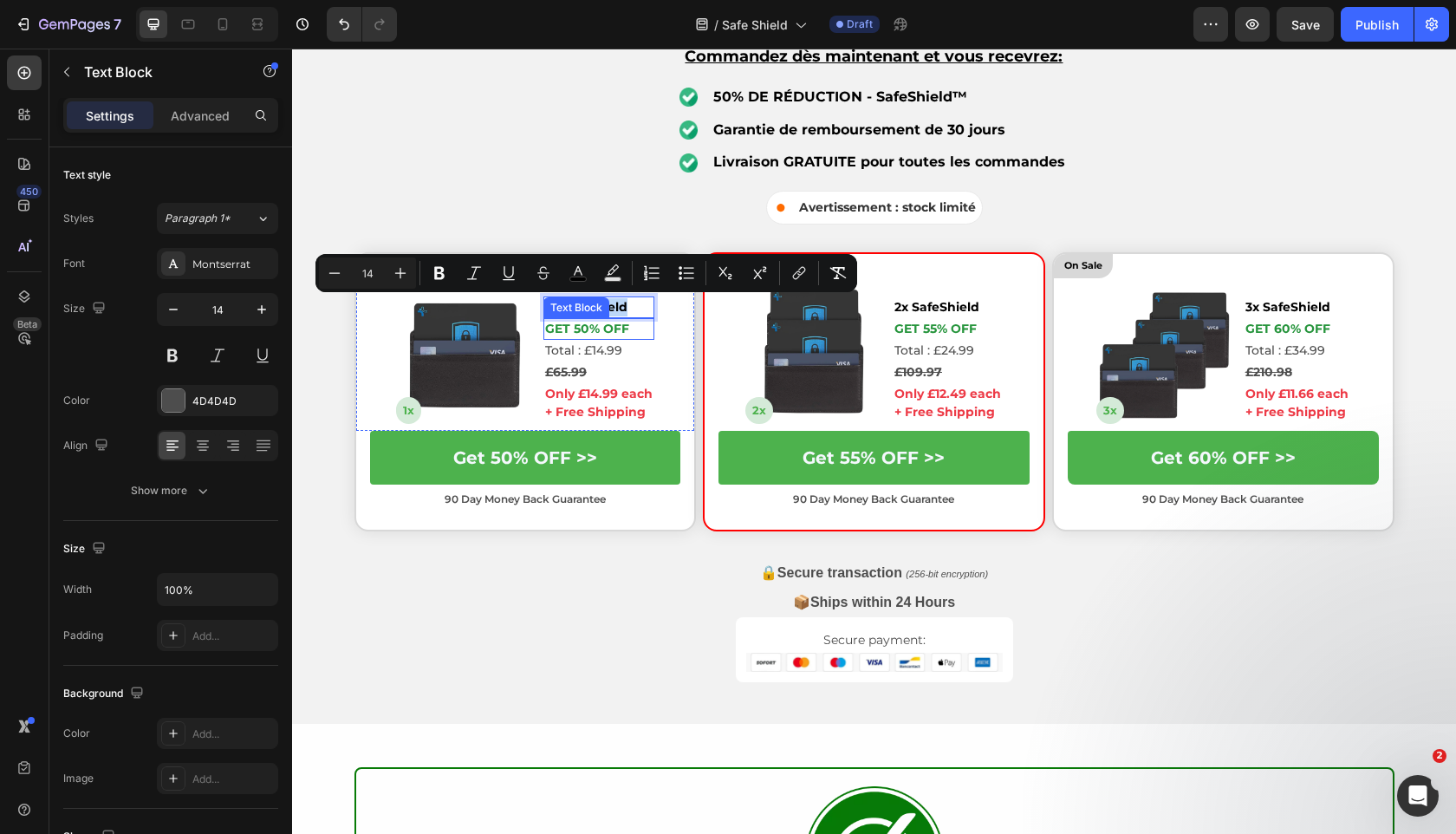
click at [603, 331] on p "Get 50% OFF" at bounding box center [599, 329] width 108 height 19
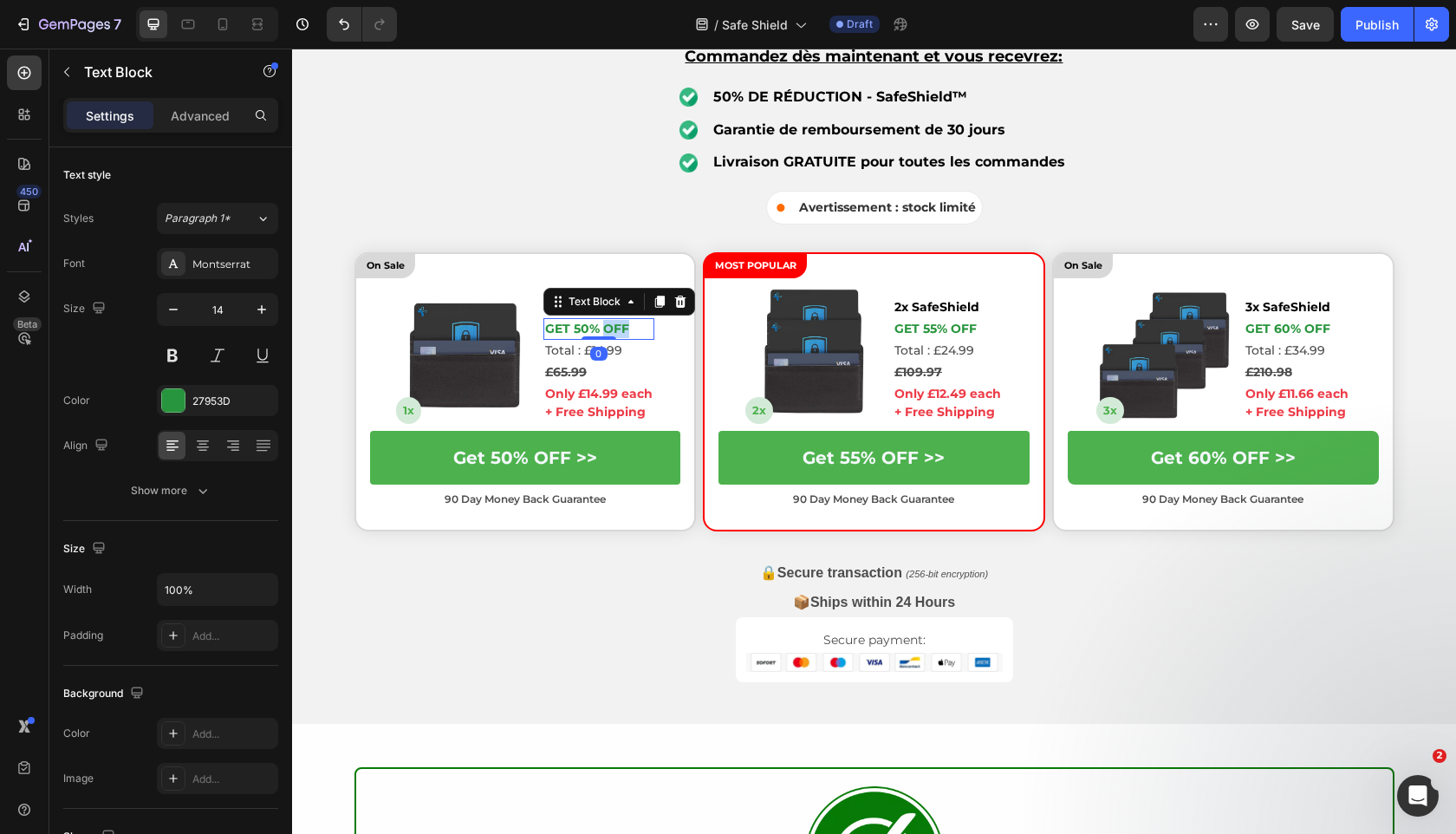
click at [603, 331] on p "Get 50% OFF" at bounding box center [599, 329] width 108 height 19
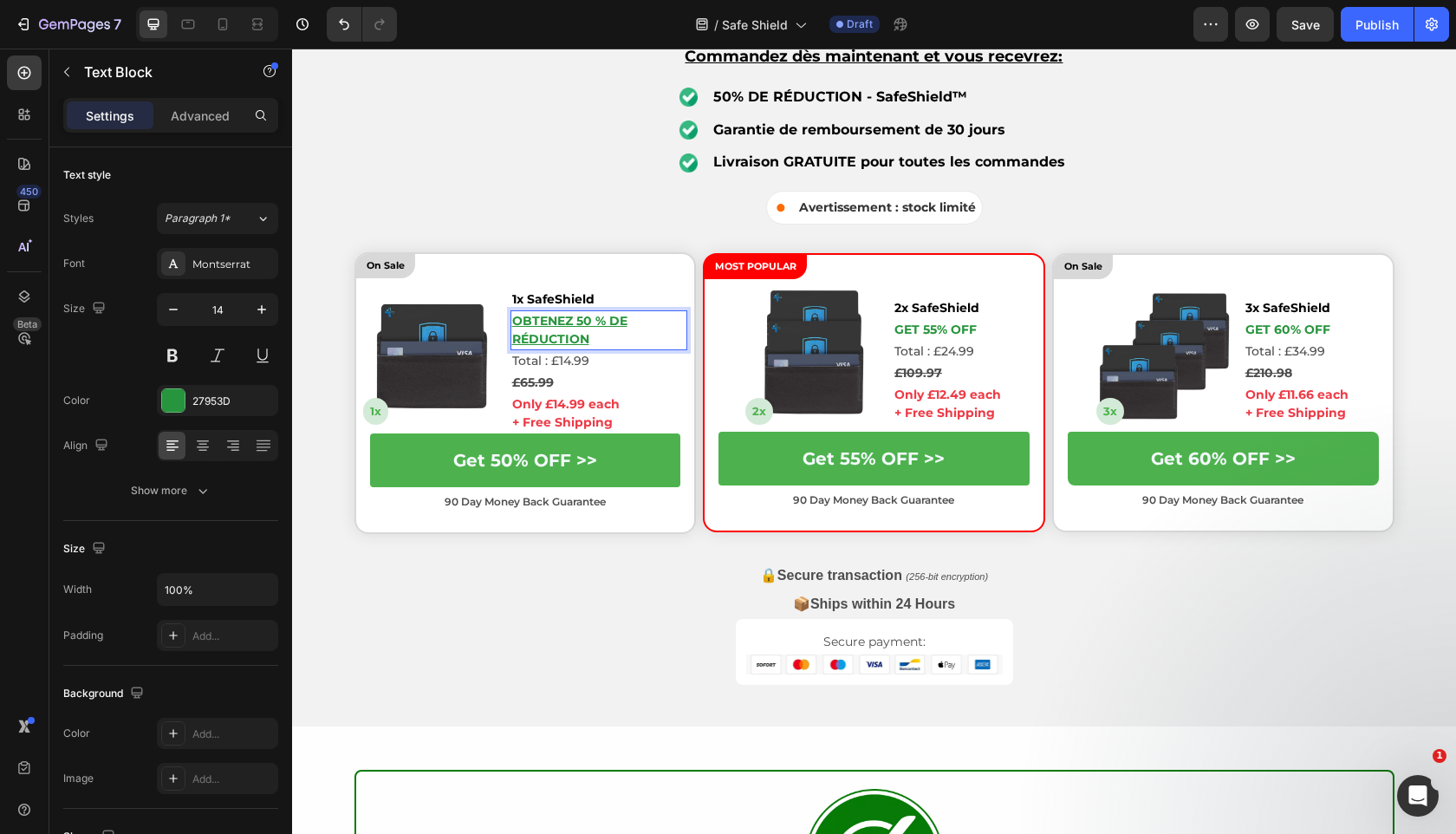
click at [565, 326] on u "Obtenez 50 % de réduction" at bounding box center [569, 330] width 115 height 34
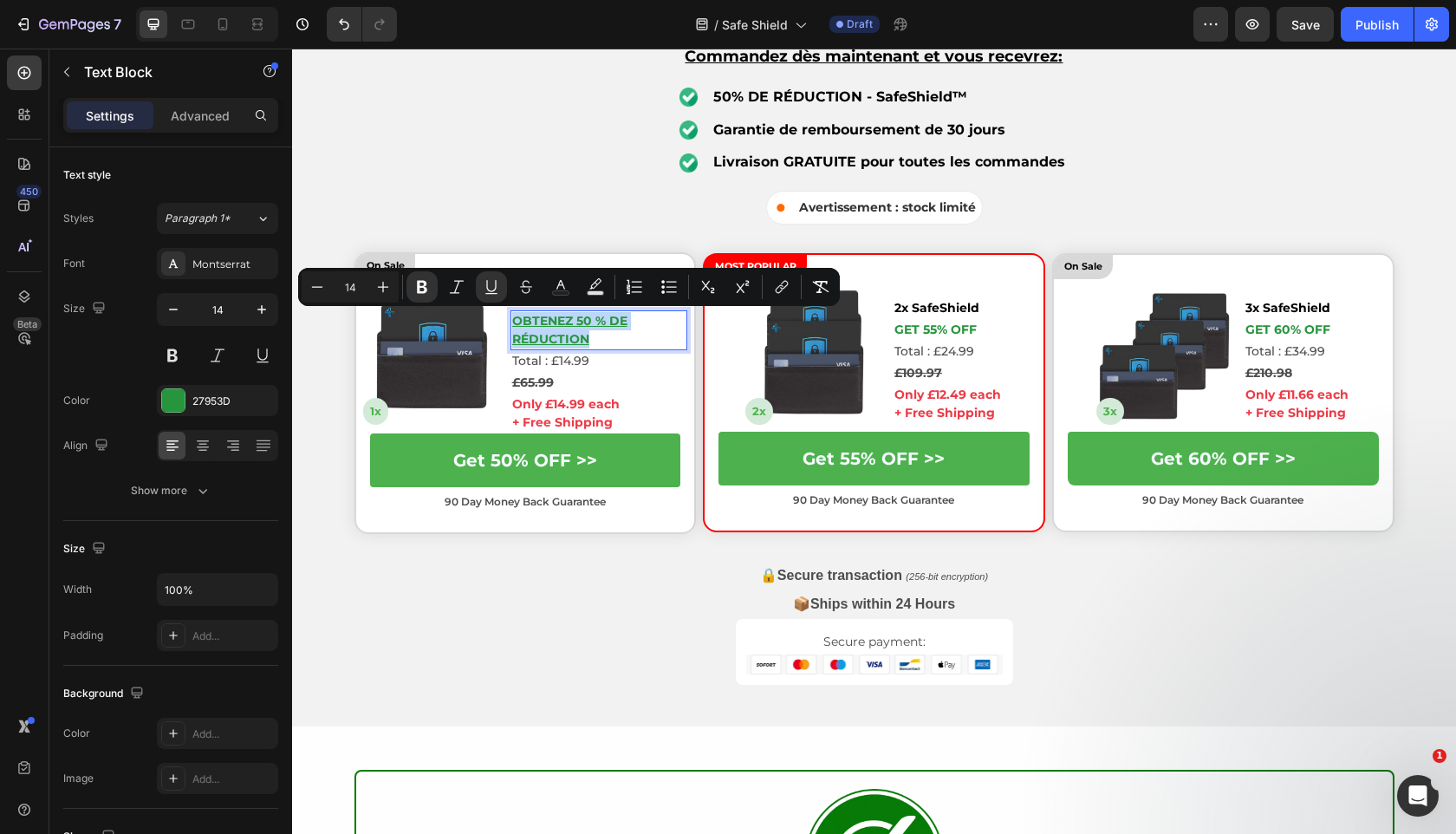
click at [596, 330] on p "Obtenez 50 % de réduction" at bounding box center [599, 330] width 174 height 36
click at [596, 318] on u "Obtenez 50 % de réduction" at bounding box center [569, 330] width 115 height 34
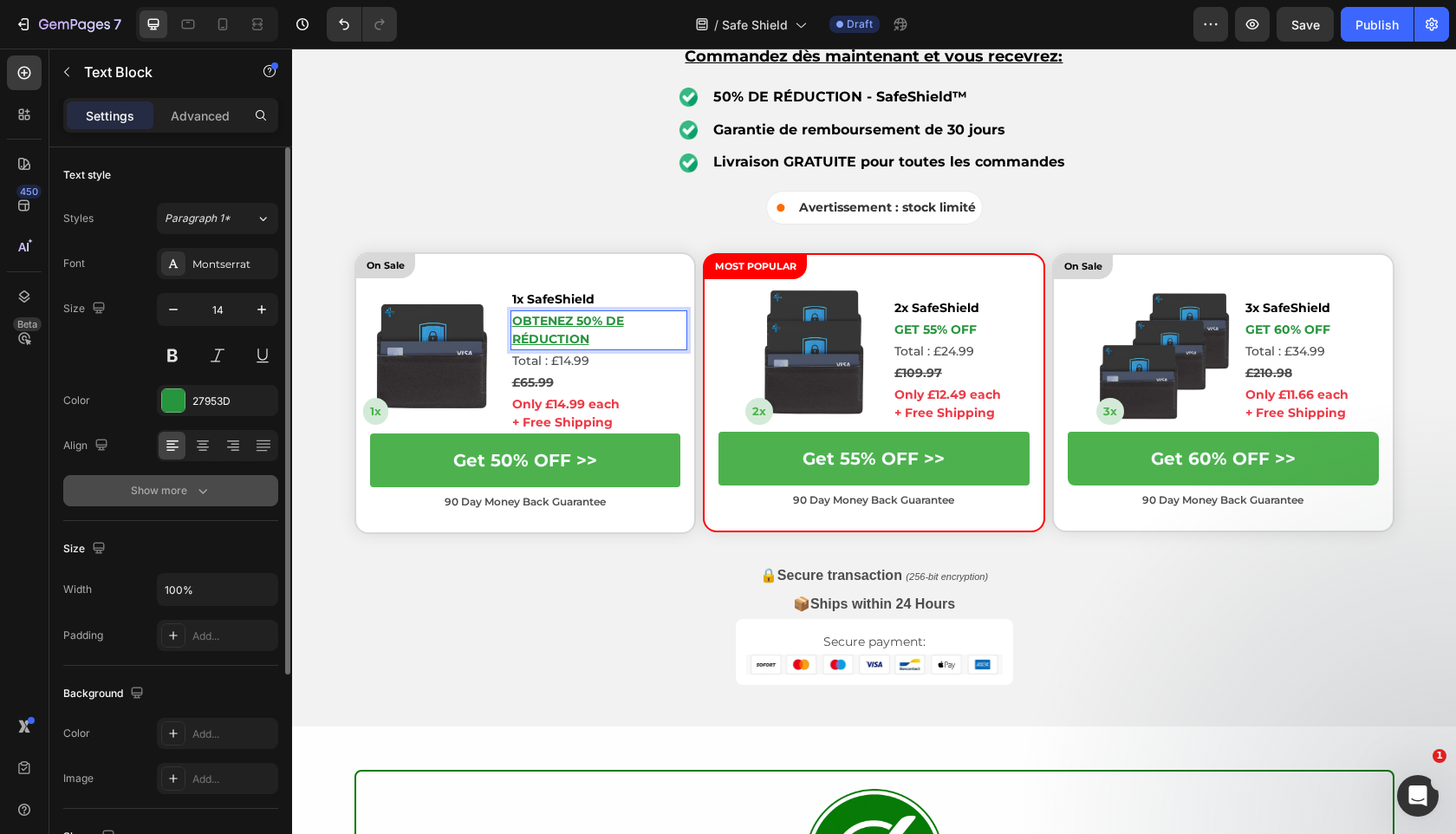
click at [223, 496] on button "Show more" at bounding box center [171, 490] width 215 height 31
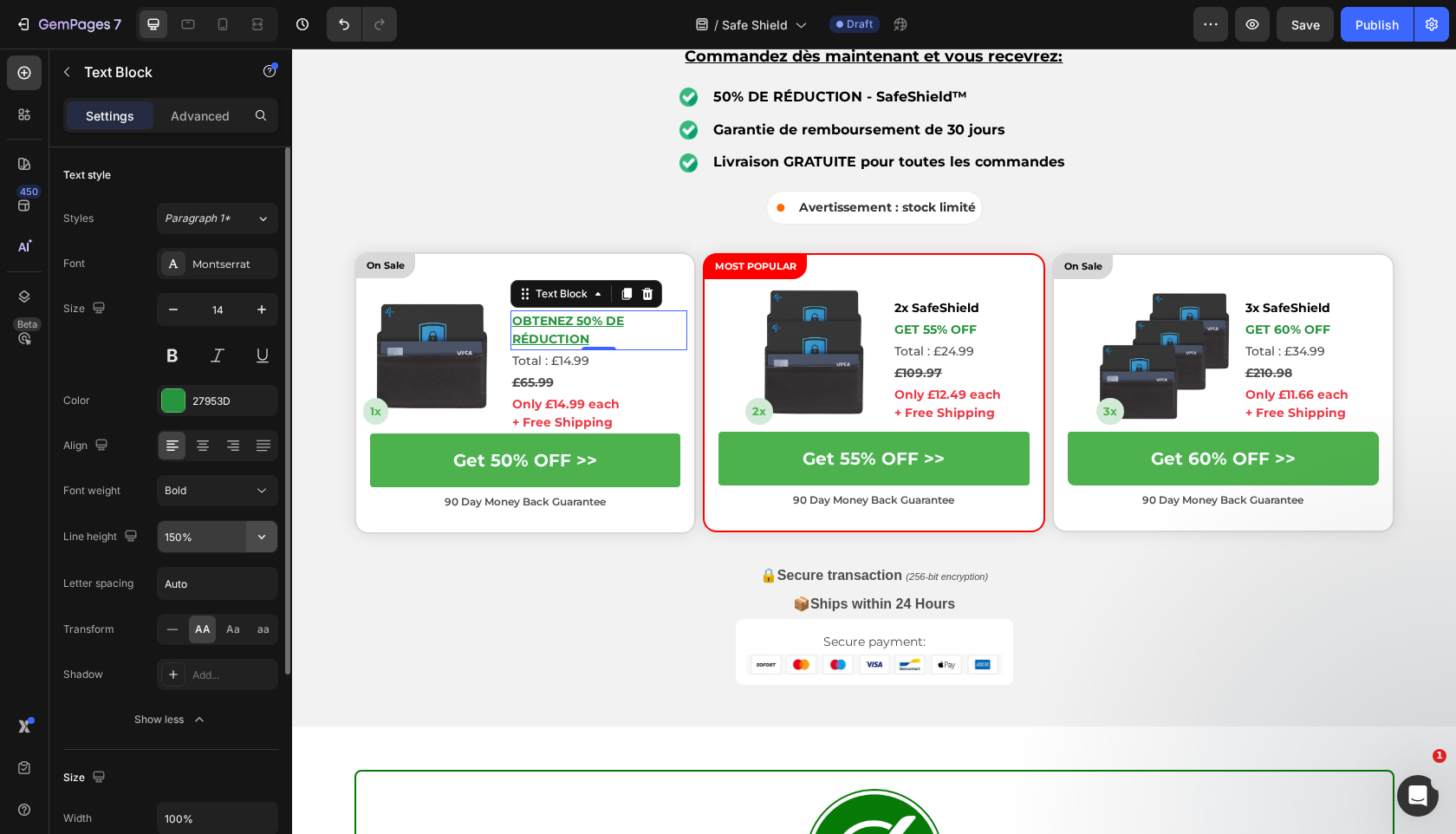
click at [262, 536] on icon "button" at bounding box center [261, 536] width 7 height 4
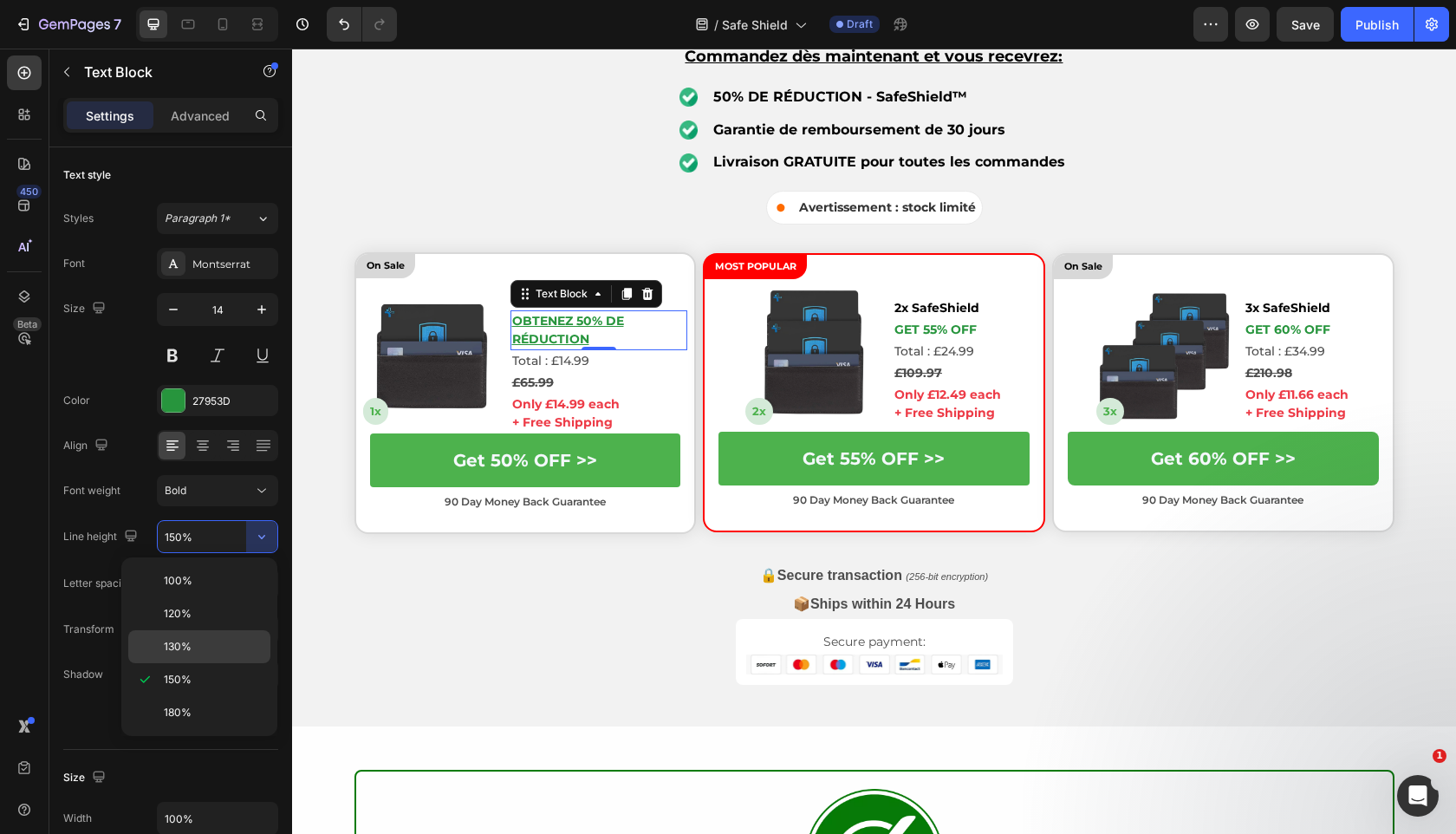
click at [234, 641] on p "130%" at bounding box center [212, 647] width 99 height 16
type input "130%"
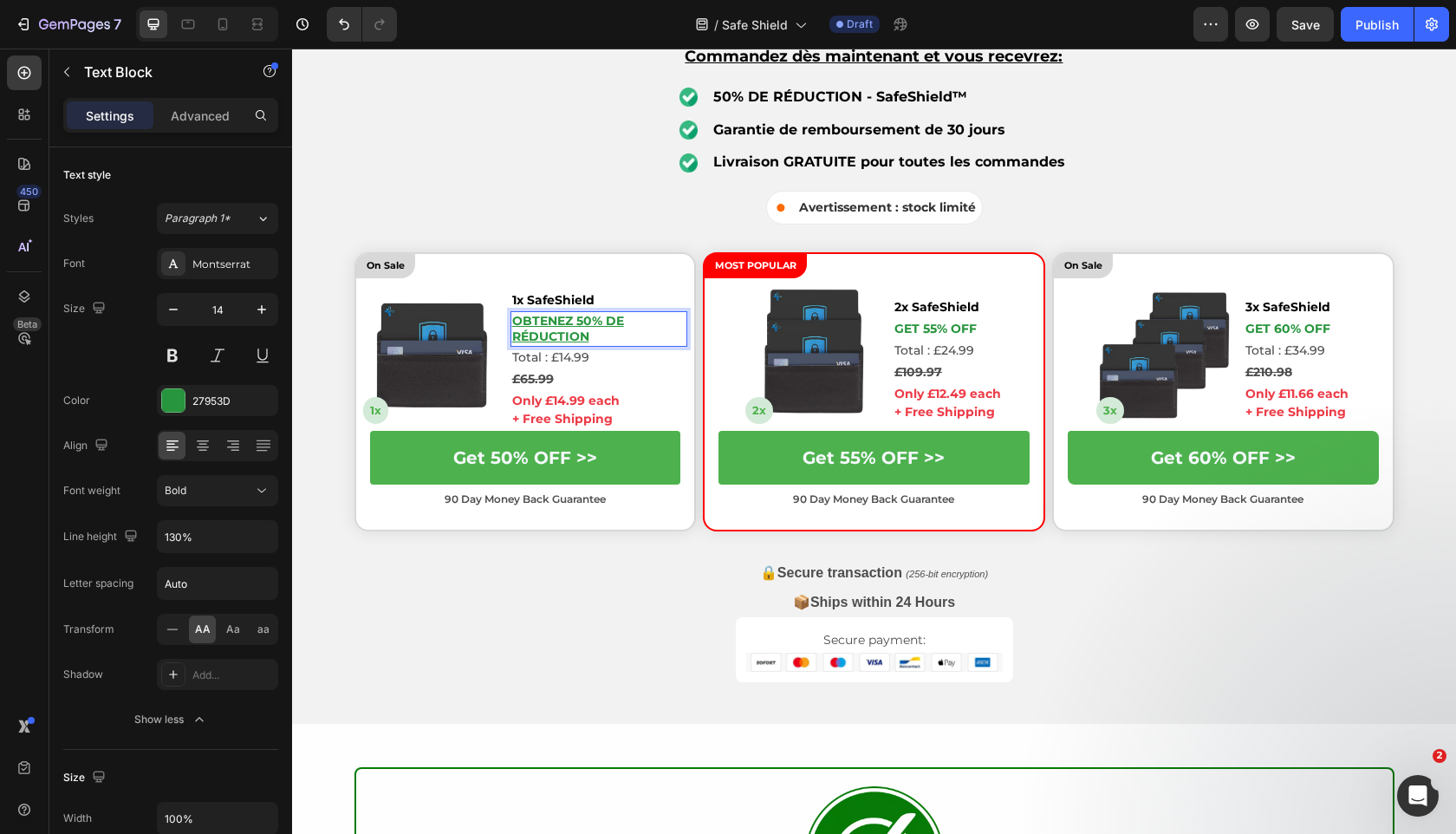
click at [563, 324] on u "Obtenez 50% de réduction" at bounding box center [568, 329] width 112 height 31
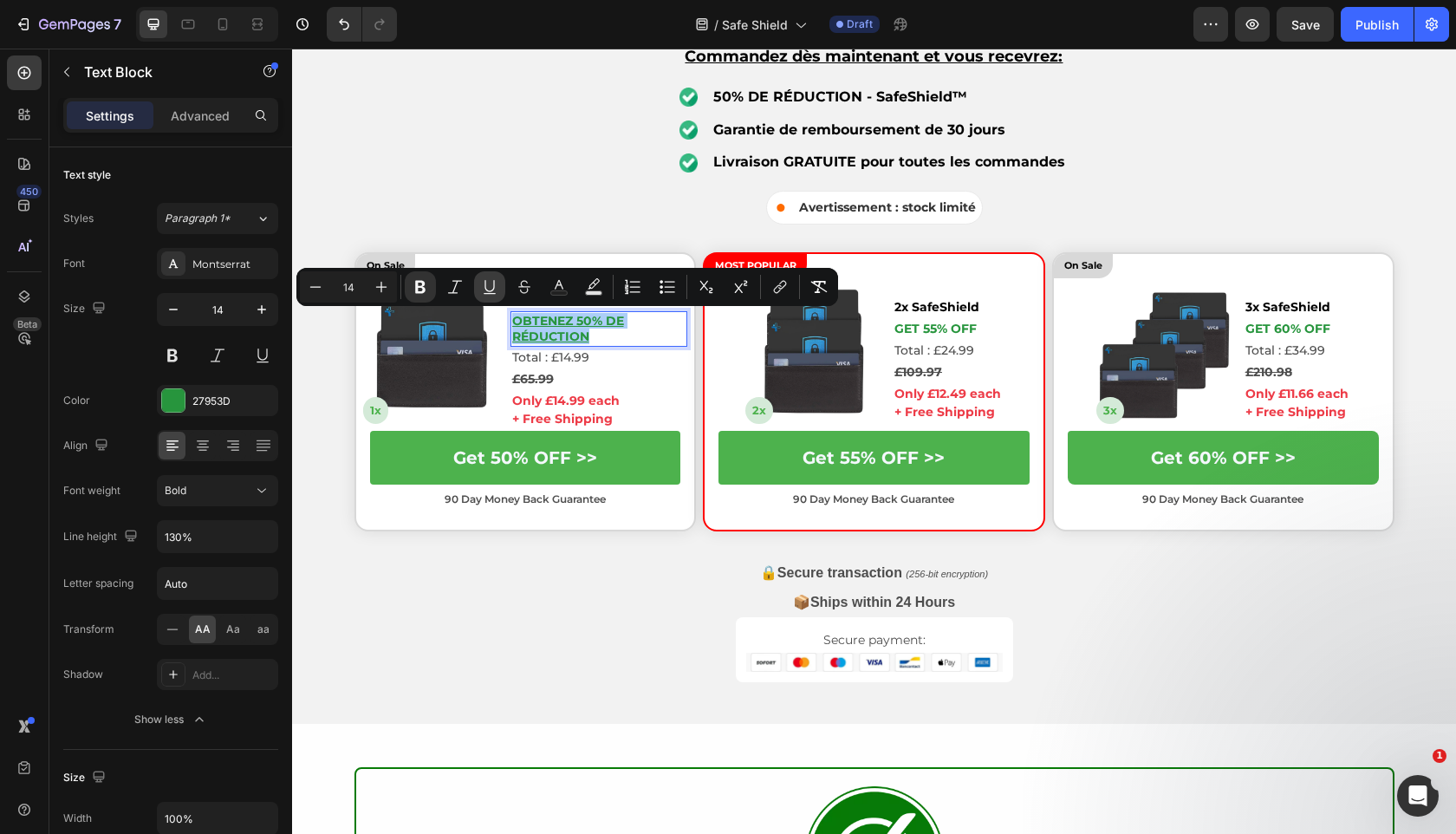
click at [492, 288] on icon "Editor contextual toolbar" at bounding box center [490, 287] width 18 height 18
click at [575, 328] on p "Obtenez 50% de réduction" at bounding box center [599, 329] width 174 height 31
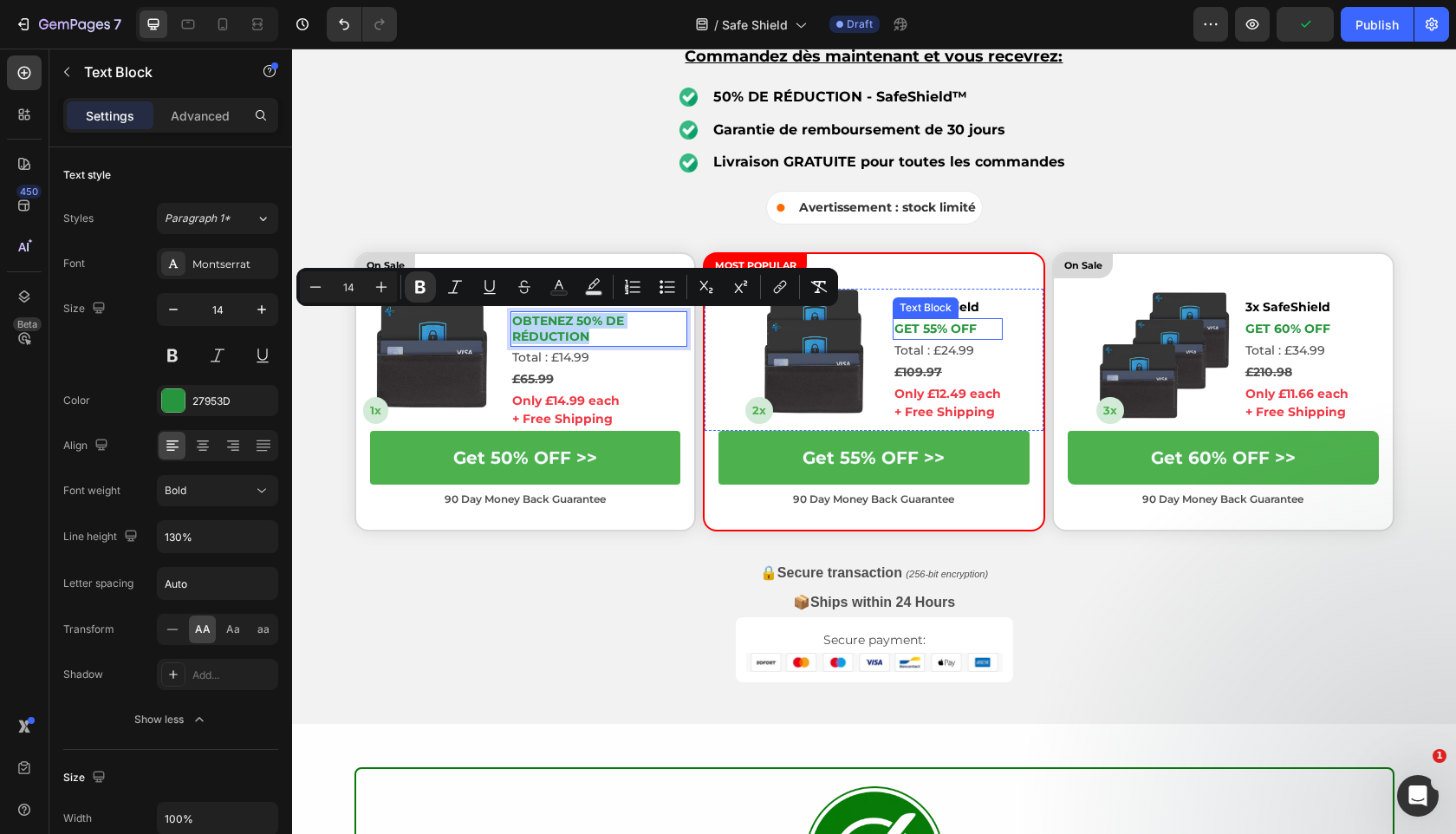
click at [935, 331] on p "GET 55% OFF" at bounding box center [947, 329] width 107 height 19
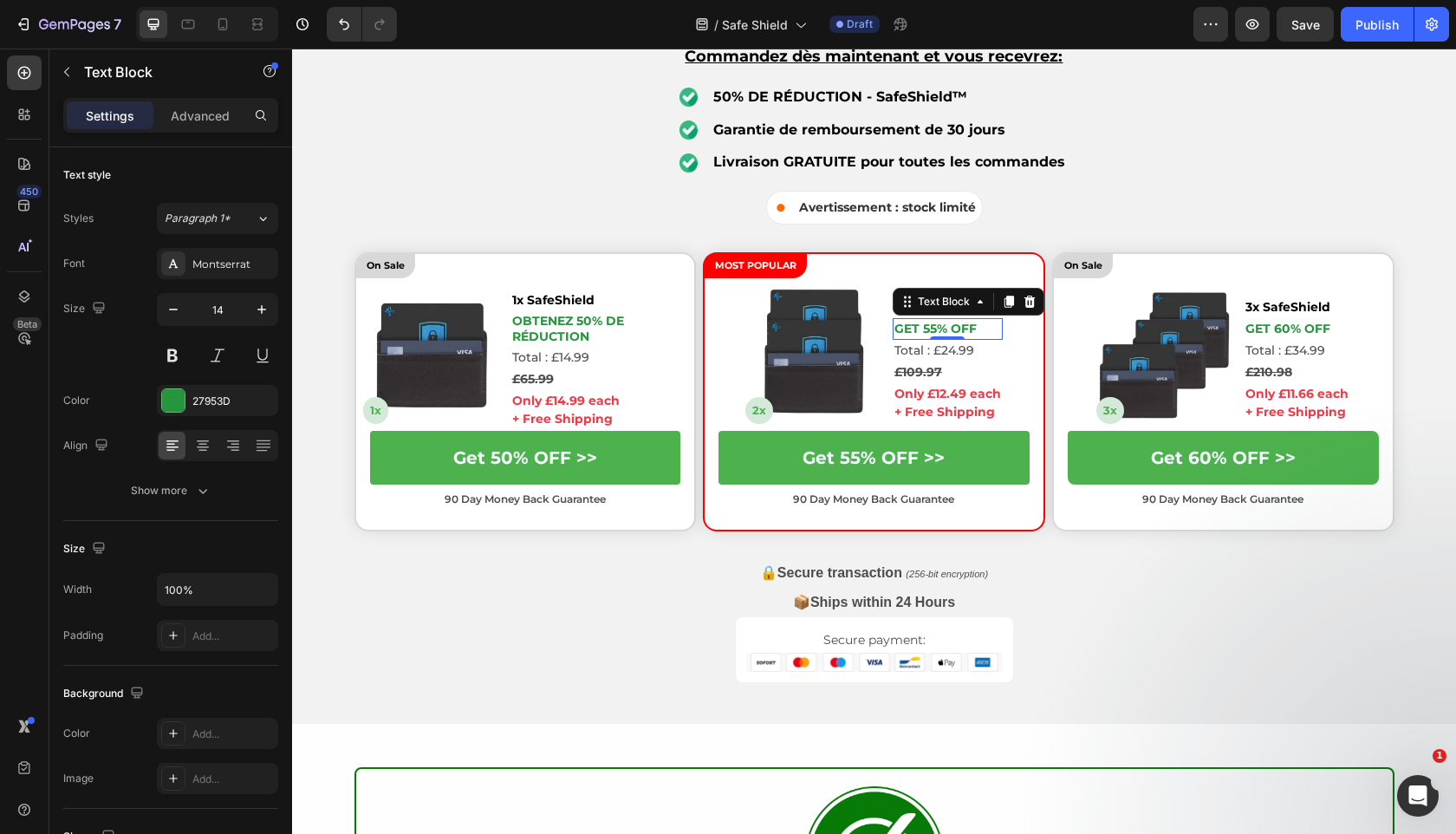
click at [935, 331] on p "GET 55% OFF" at bounding box center [947, 329] width 107 height 19
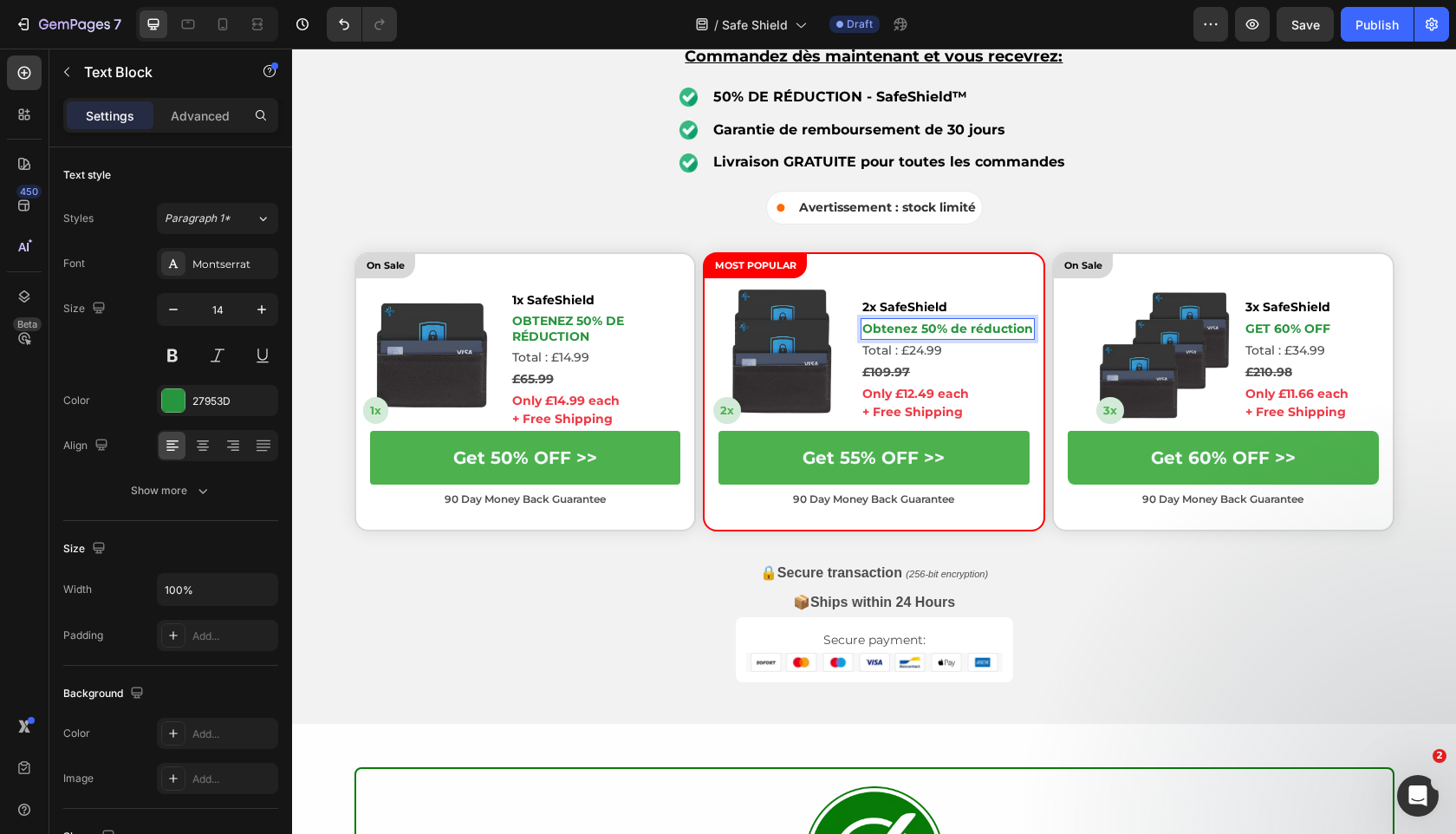
click at [927, 330] on strong "Obtenez 50% de réduction" at bounding box center [947, 329] width 170 height 16
click at [643, 337] on p "Obtenez 50% de réduction" at bounding box center [599, 329] width 174 height 31
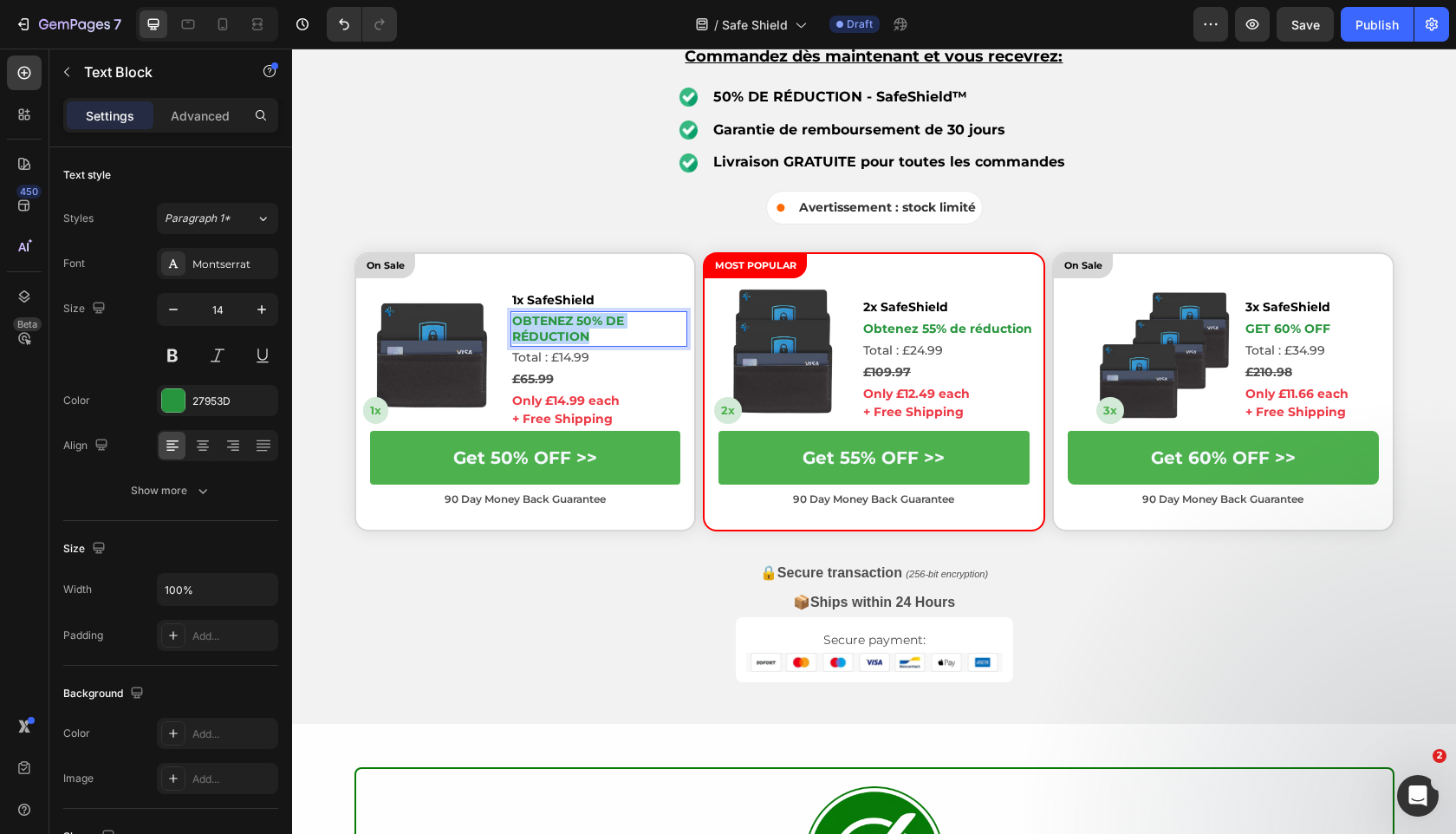
click at [643, 337] on p "Obtenez 50% de réduction" at bounding box center [599, 329] width 174 height 31
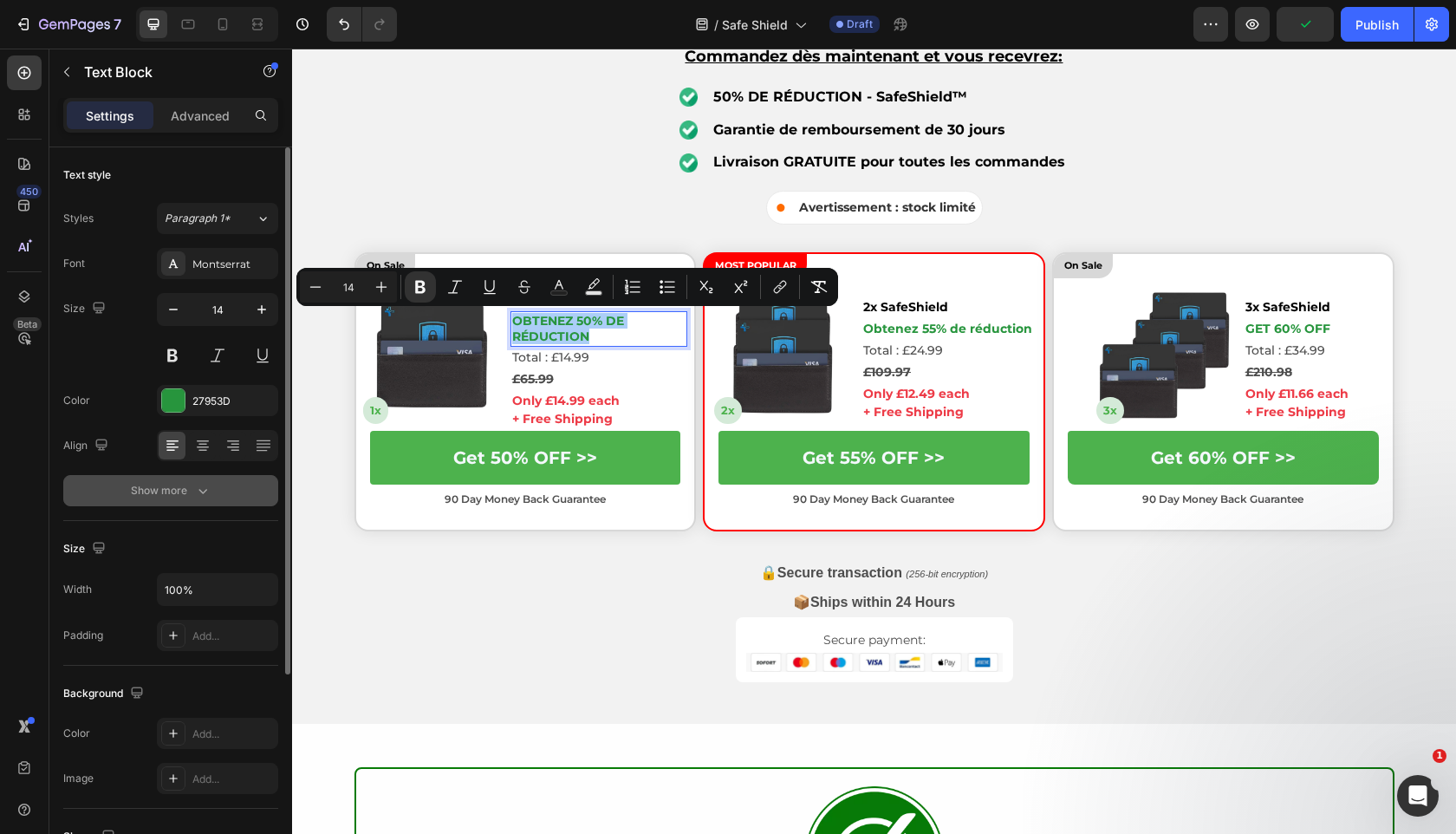
click at [221, 495] on button "Show more" at bounding box center [171, 490] width 215 height 31
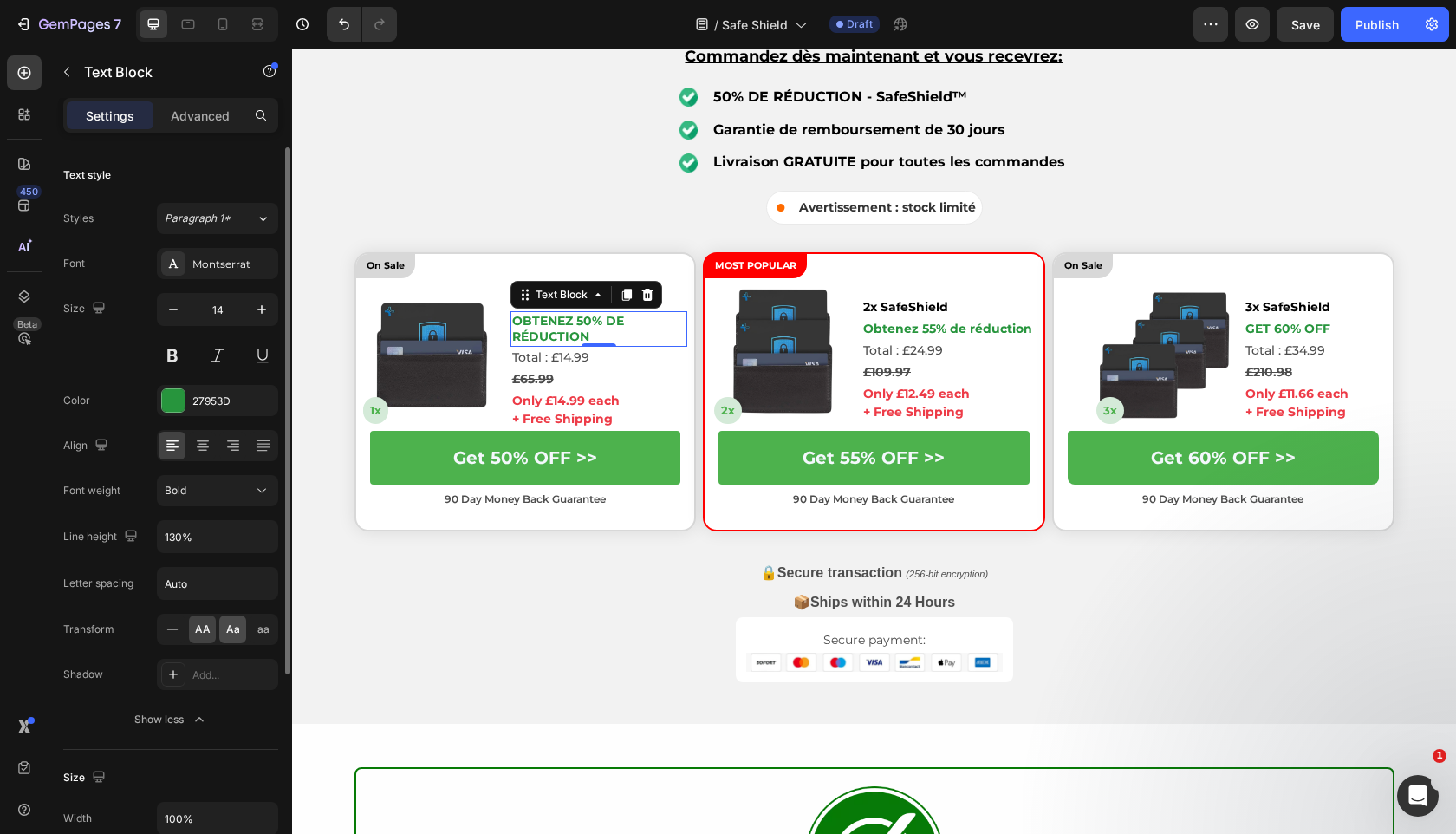
click at [232, 633] on span "Aa" at bounding box center [233, 629] width 14 height 16
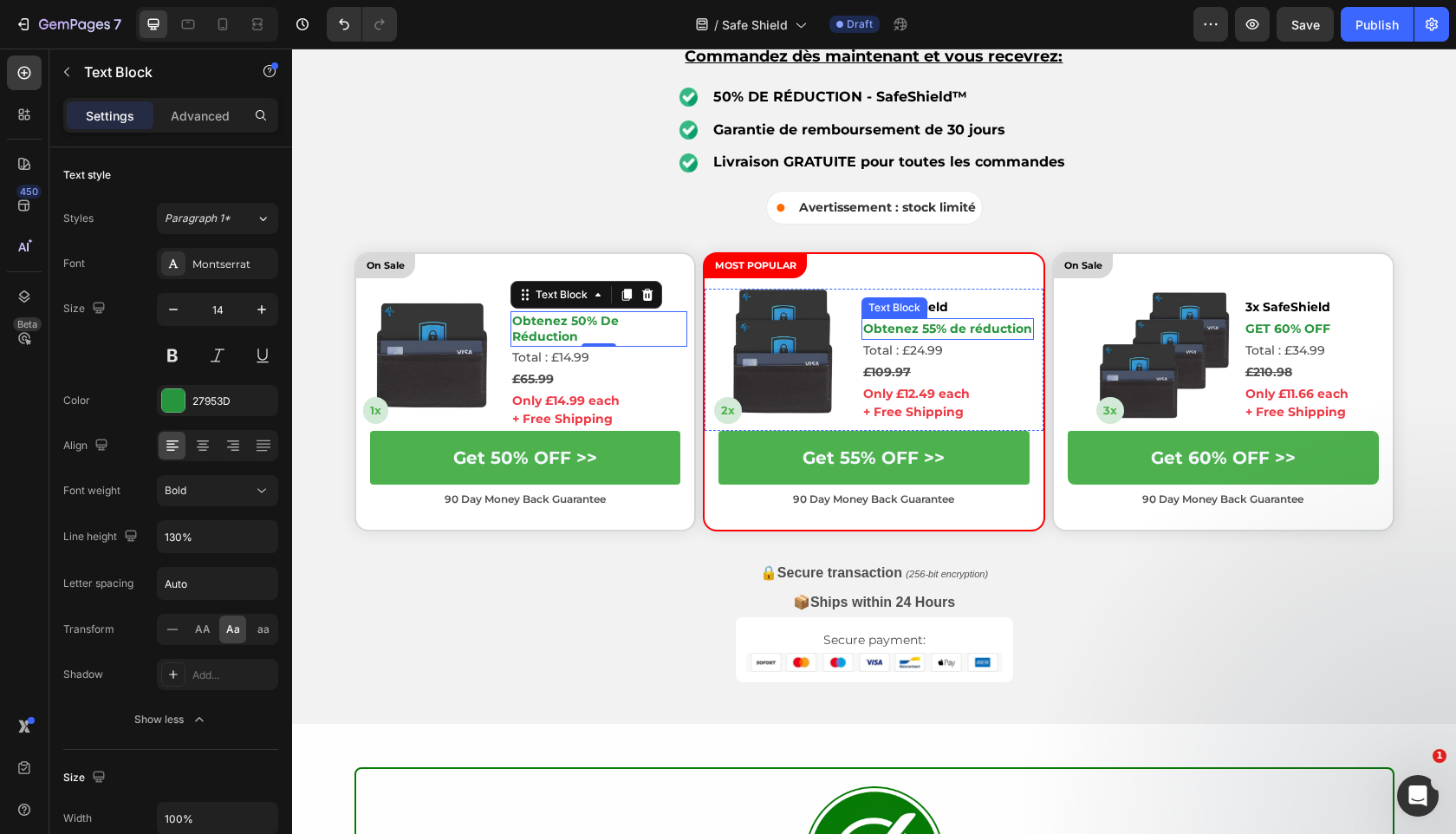
click at [936, 321] on strong "Obtenez 55% de réduction" at bounding box center [947, 329] width 169 height 16
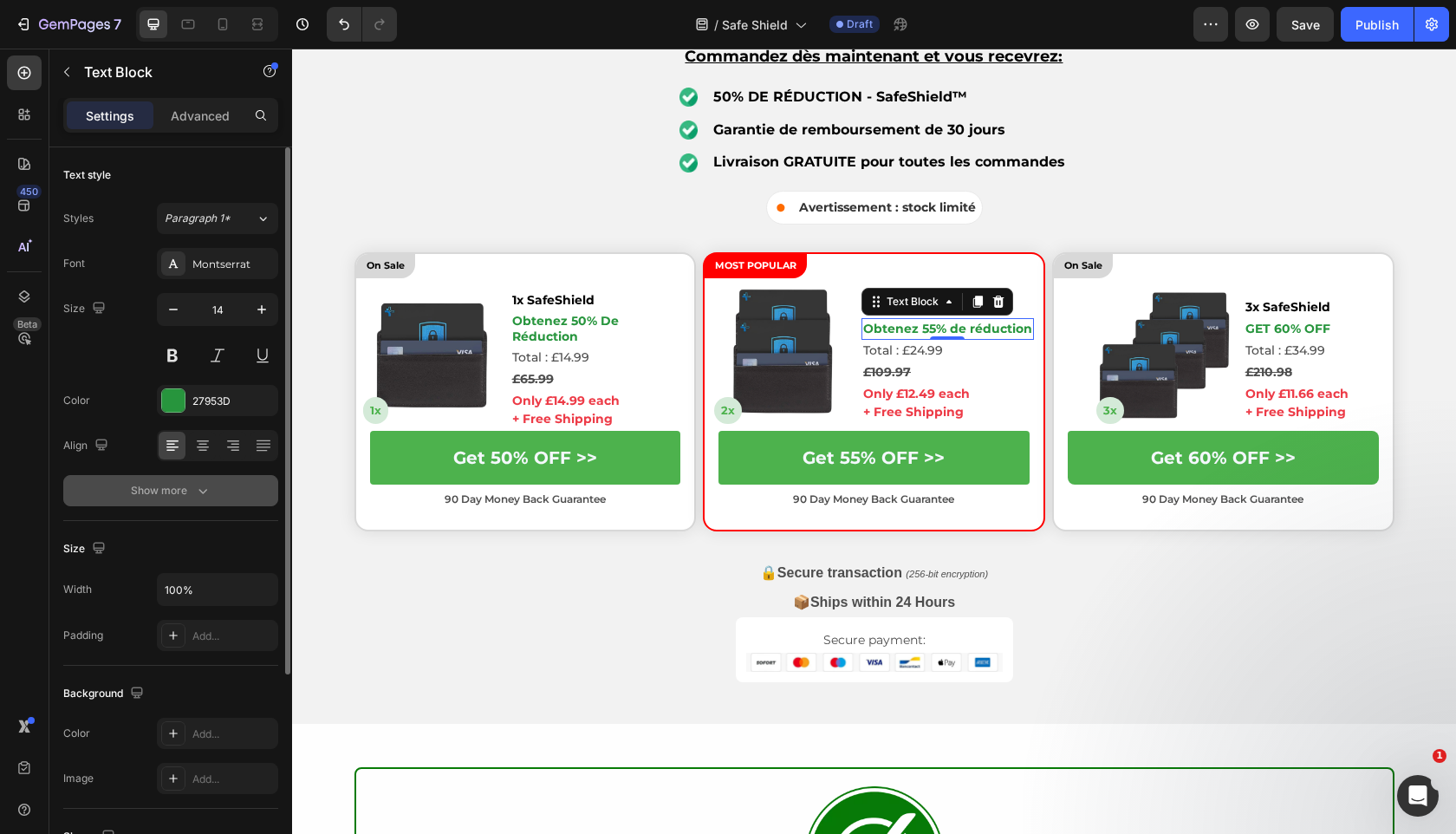
click at [208, 496] on icon "button" at bounding box center [203, 490] width 18 height 18
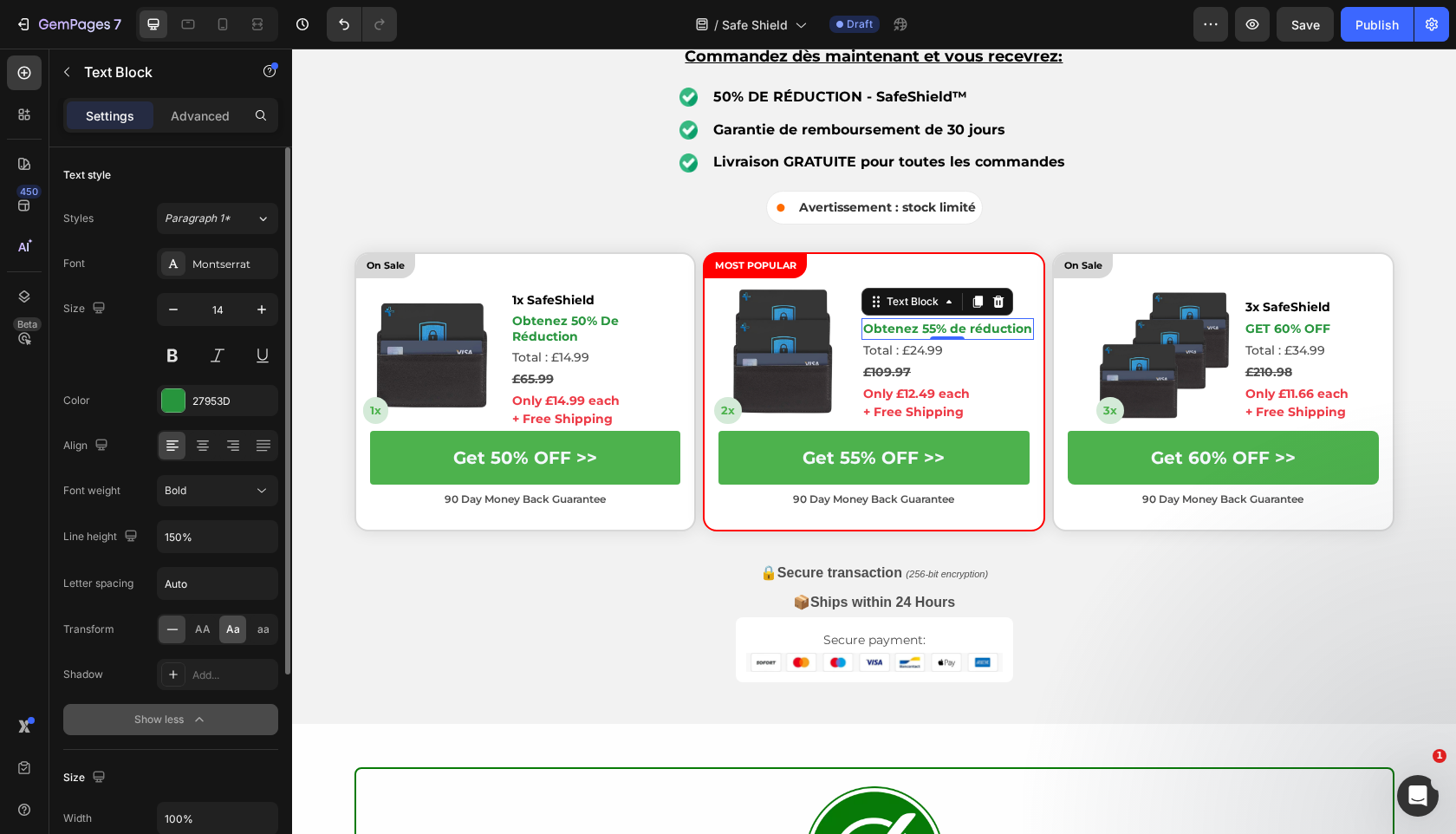
click at [228, 633] on span "Aa" at bounding box center [233, 629] width 14 height 16
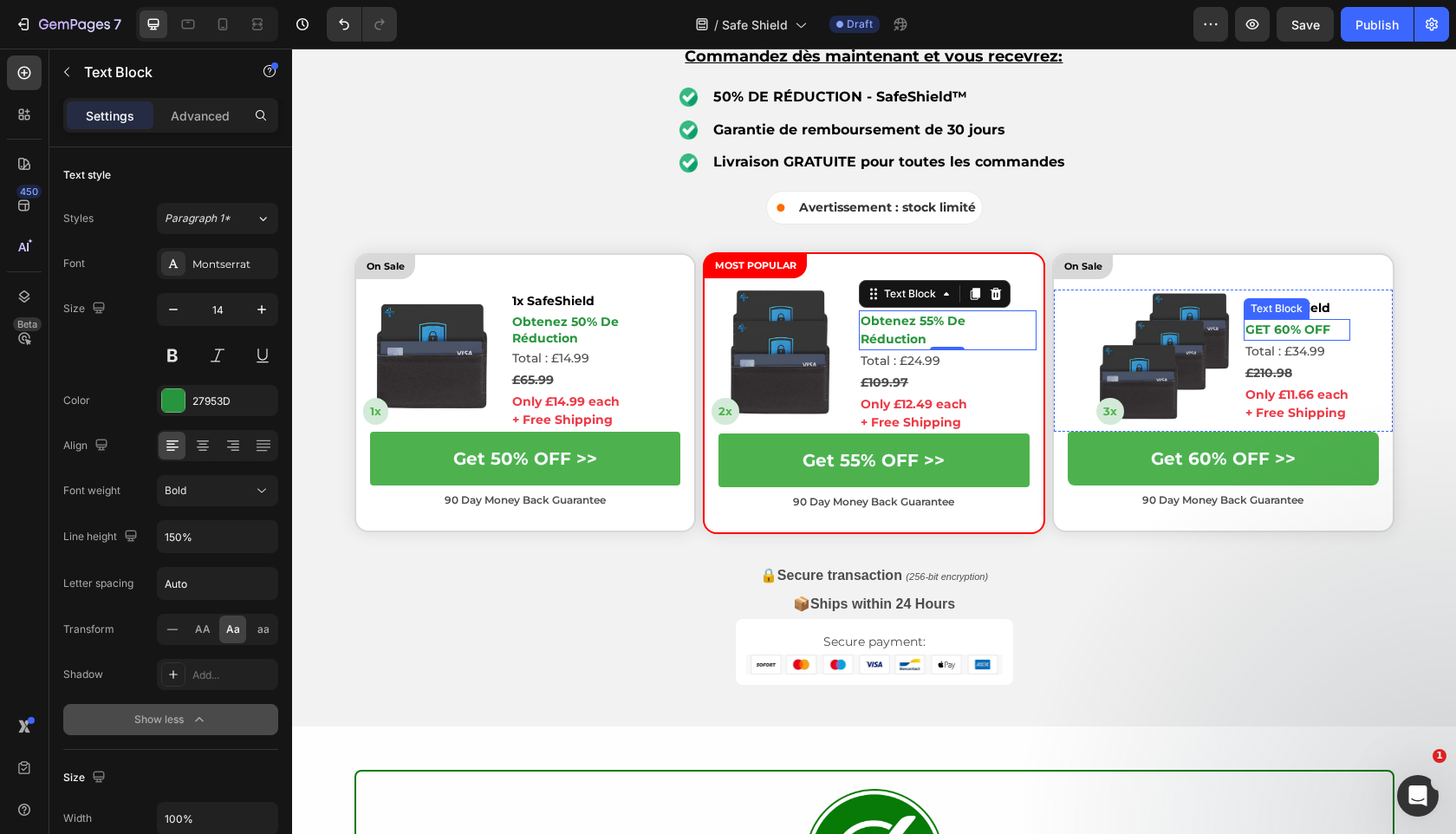
click at [1320, 325] on p "GET 60% OFF" at bounding box center [1297, 330] width 103 height 19
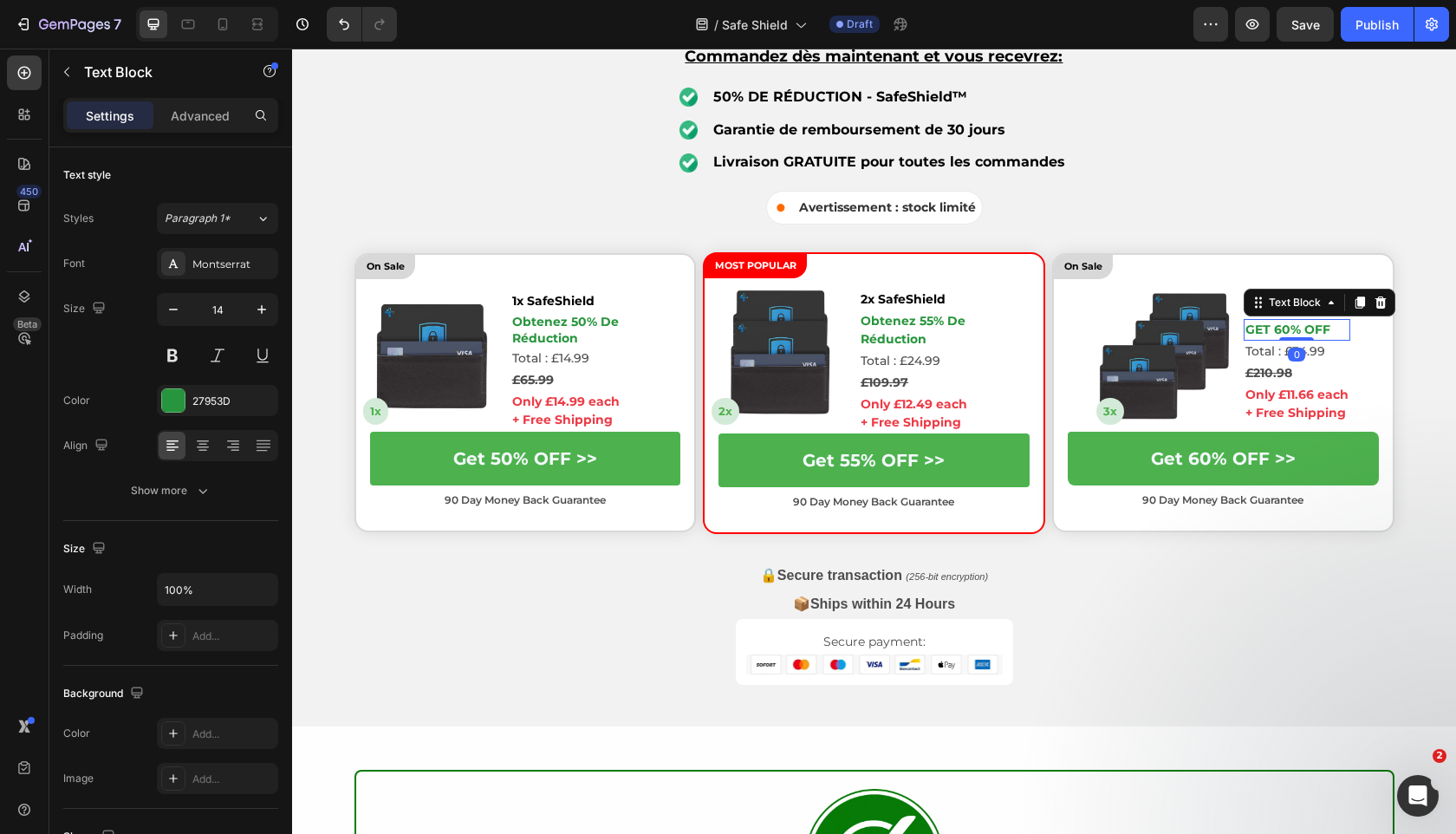
click at [1320, 325] on p "GET 60% OFF" at bounding box center [1297, 330] width 103 height 19
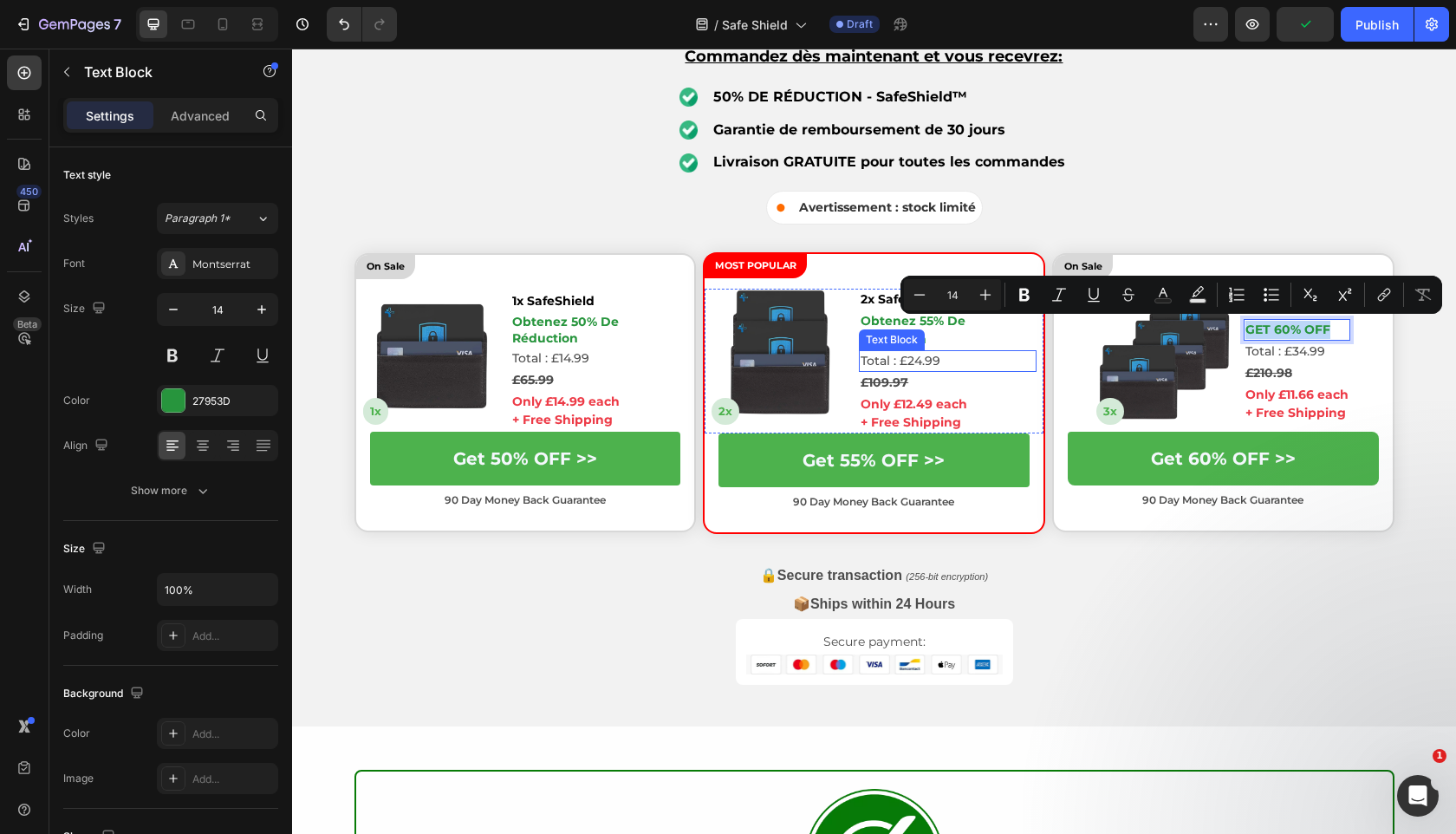
click at [1017, 350] on div "Total : £24.99" at bounding box center [948, 361] width 178 height 22
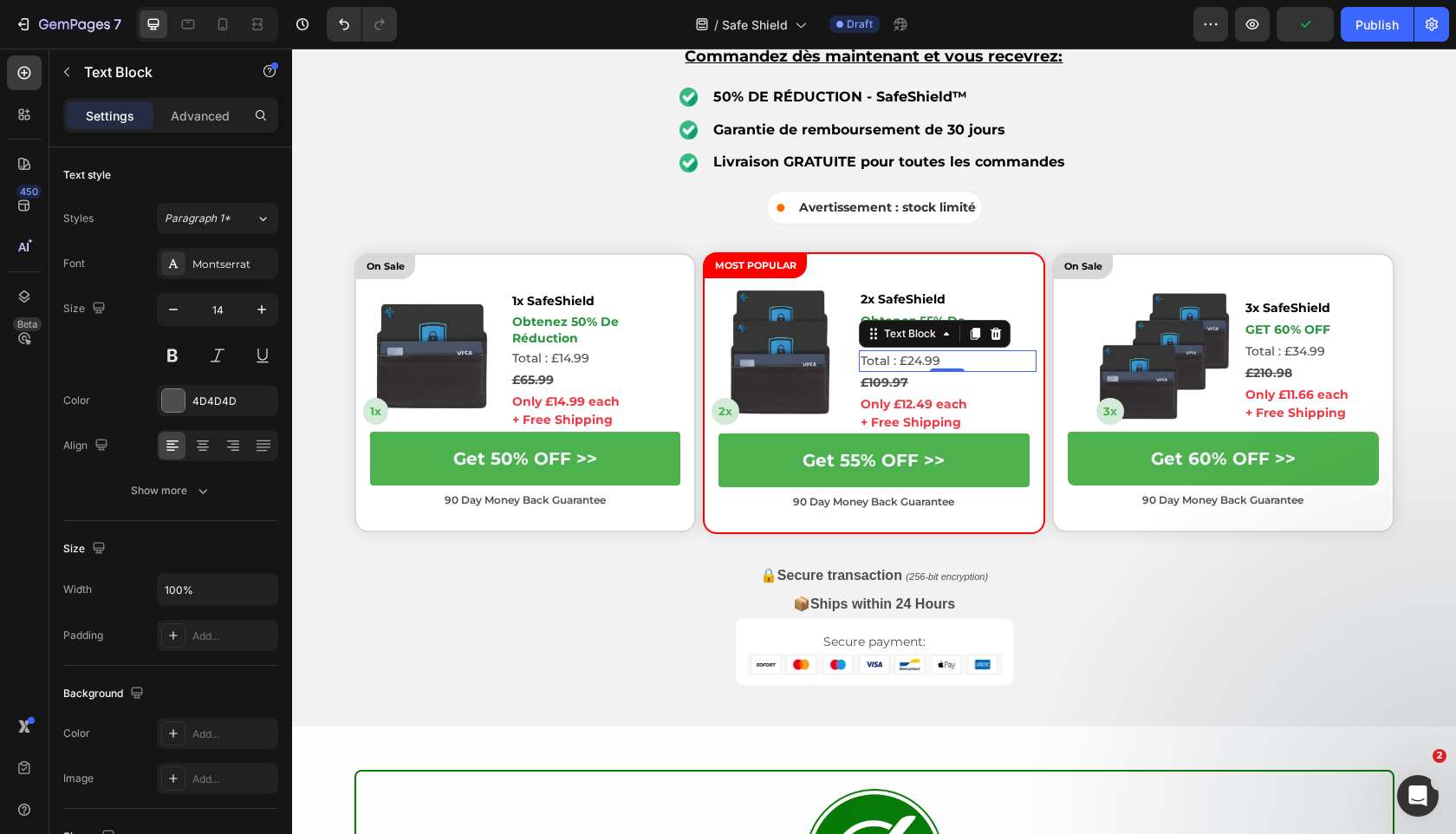
click at [1017, 350] on div "Total : £24.99" at bounding box center [948, 361] width 178 height 22
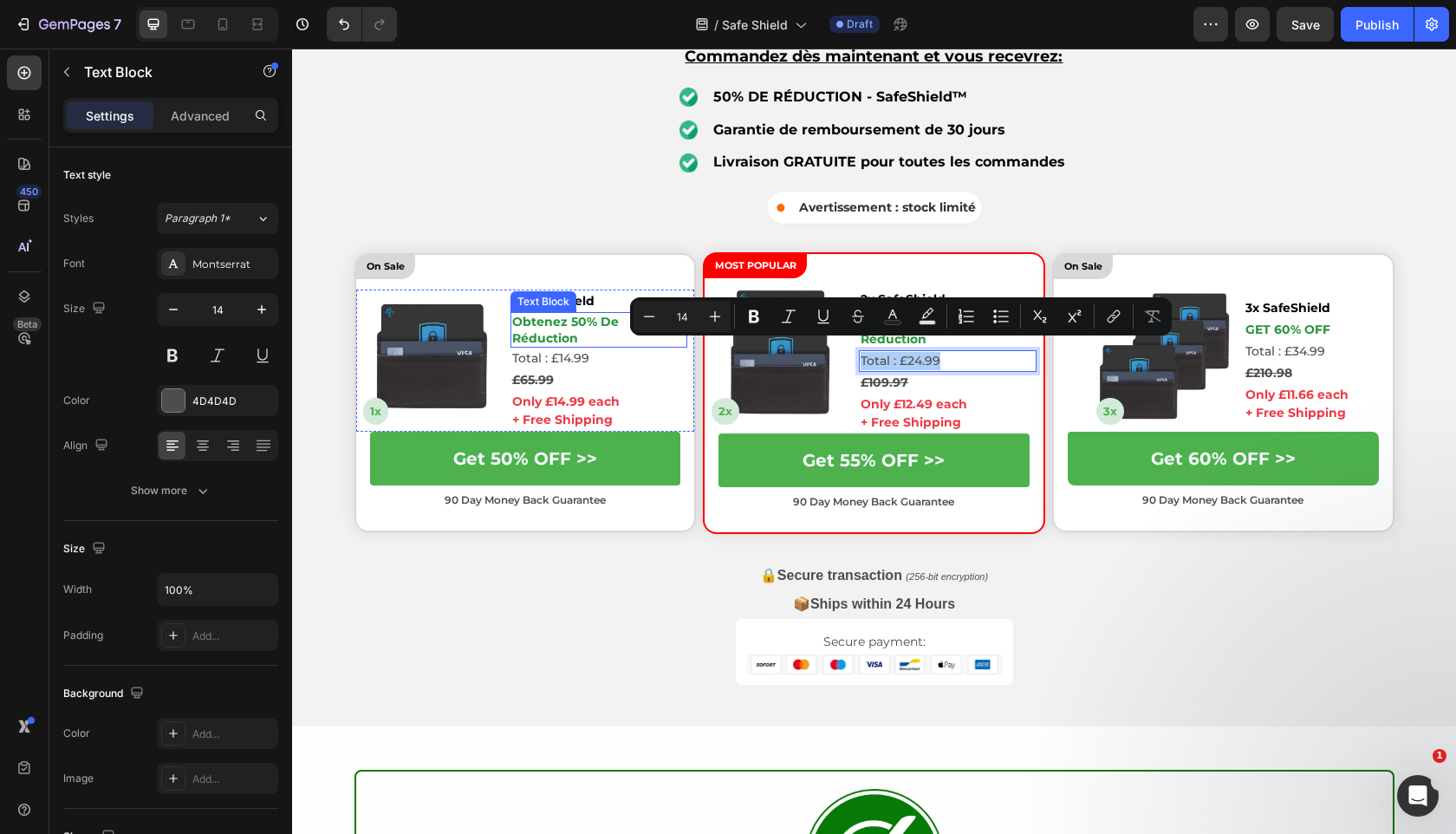
click at [603, 327] on strong "obtenez 50% de réduction" at bounding box center [565, 330] width 107 height 31
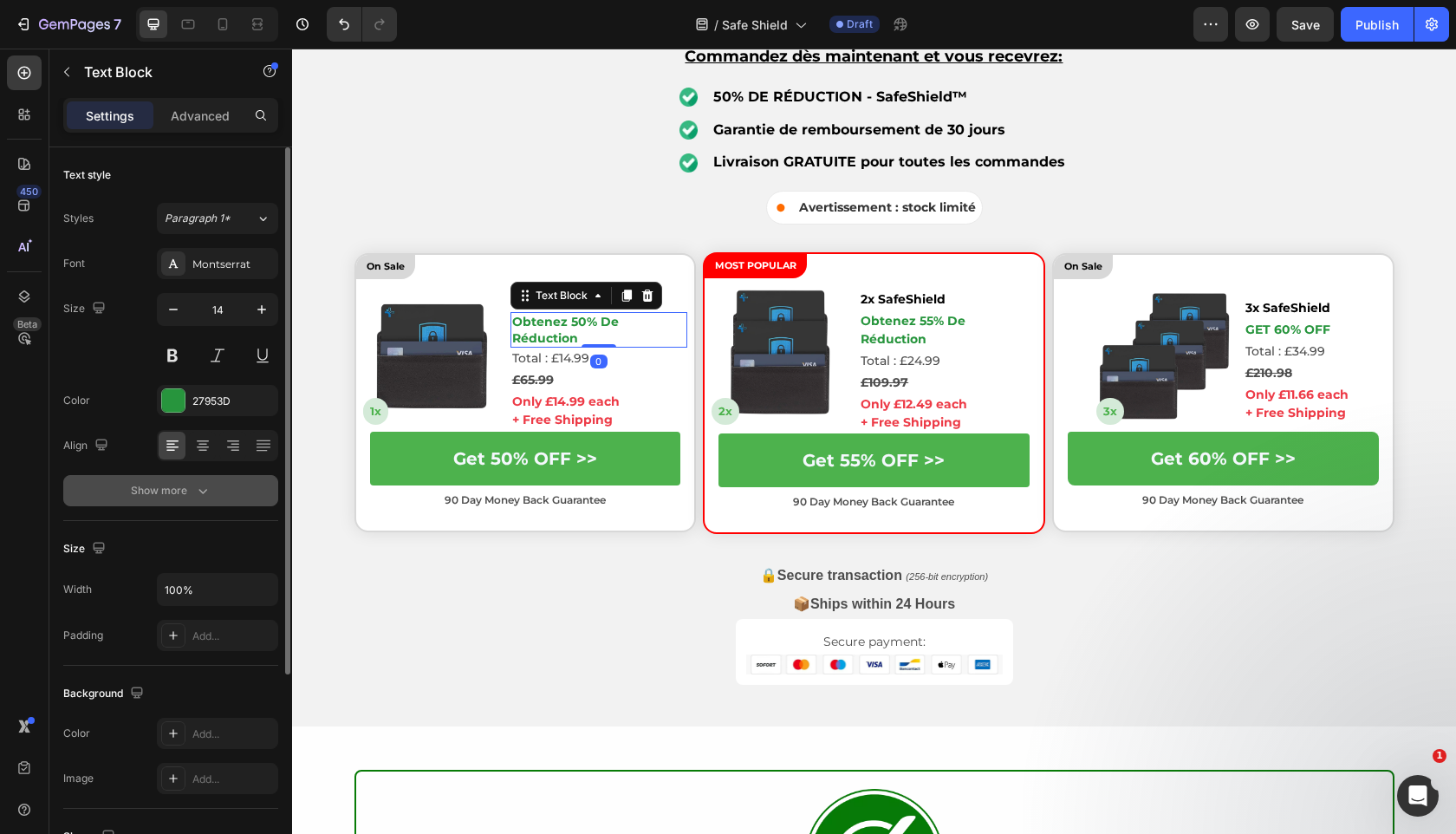
click at [245, 487] on button "Show more" at bounding box center [171, 490] width 215 height 31
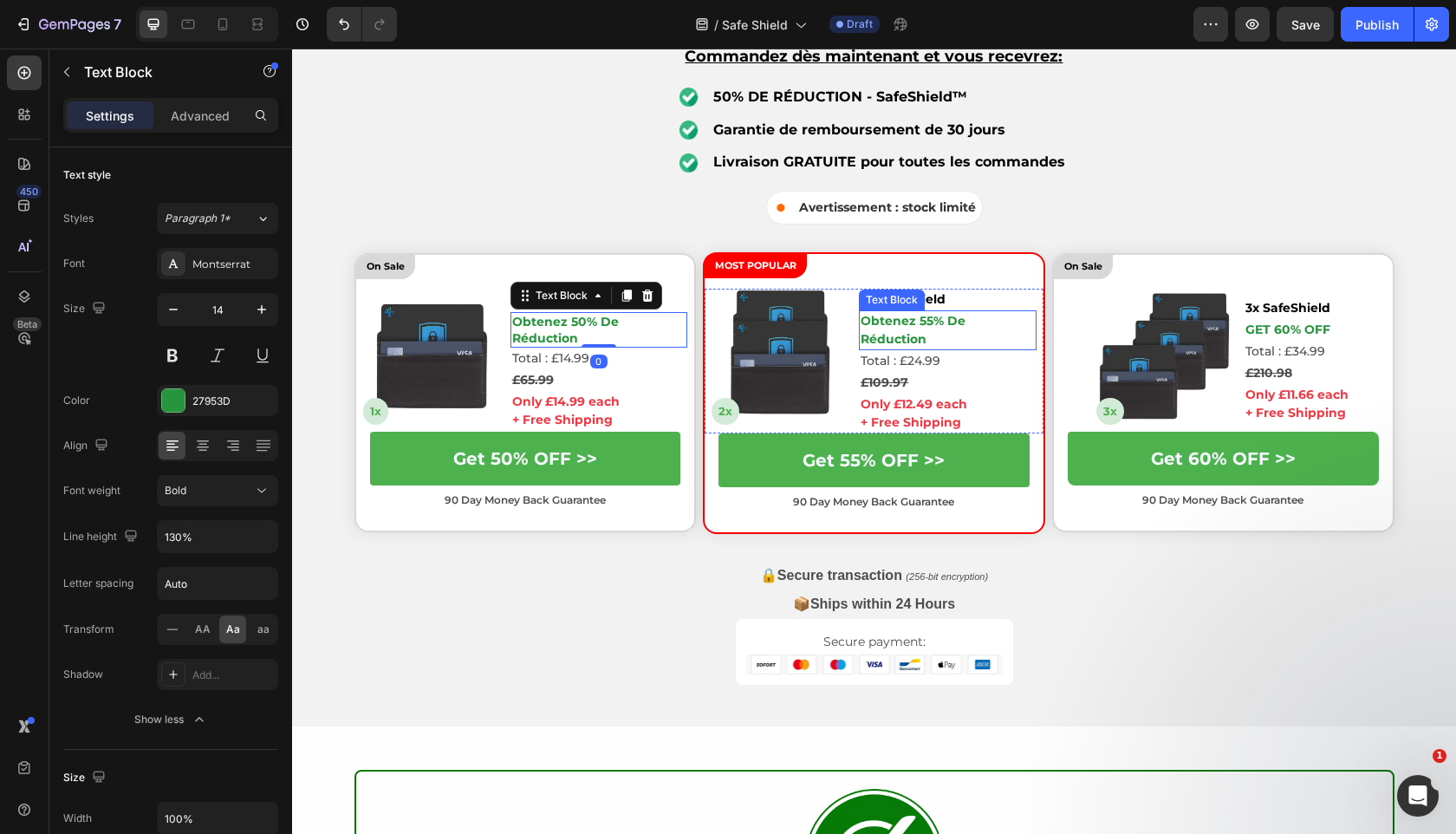
click at [933, 328] on strong "obtenez 55% de réduction" at bounding box center [912, 330] width 105 height 34
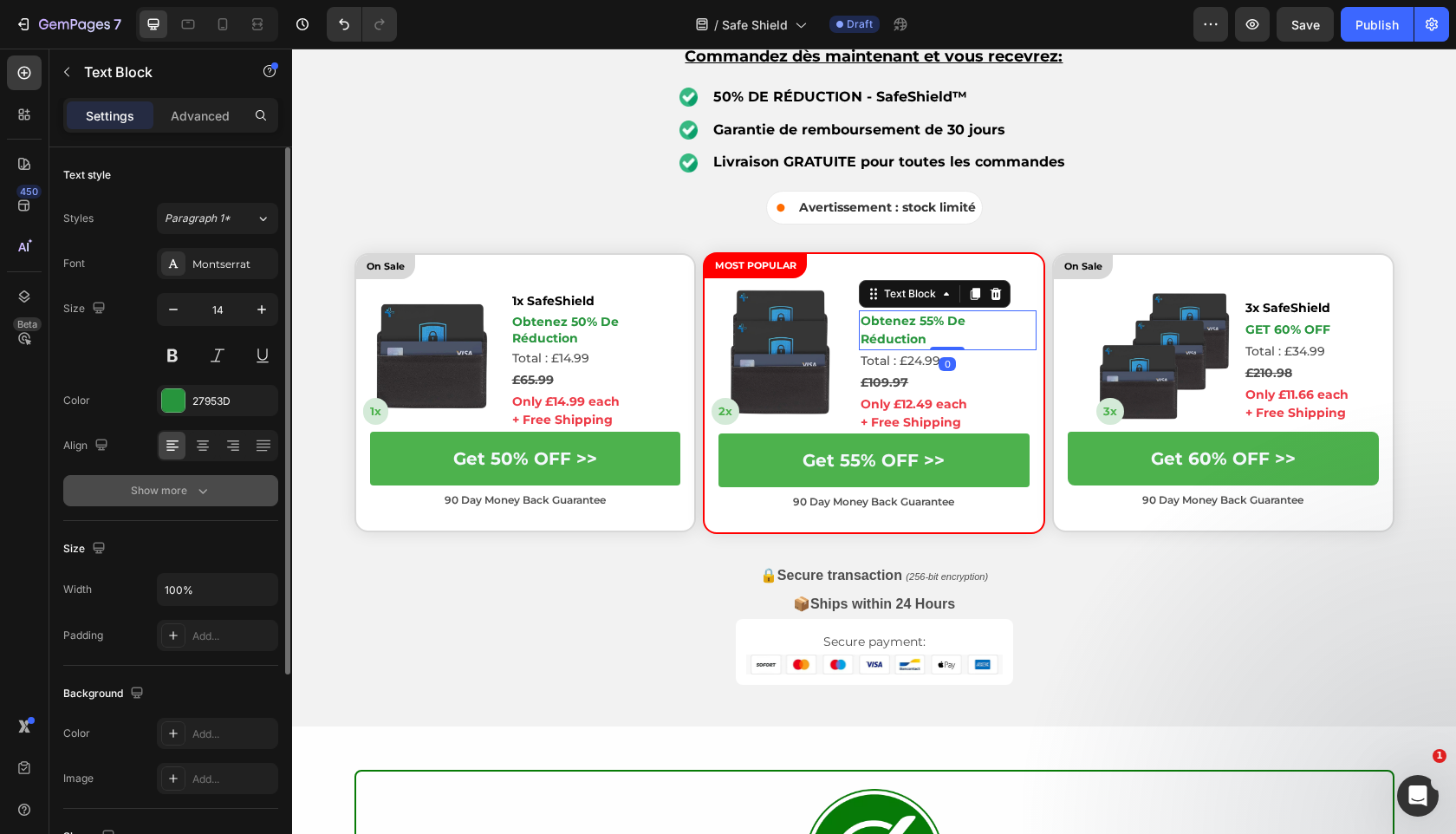
click at [235, 492] on button "Show more" at bounding box center [171, 490] width 215 height 31
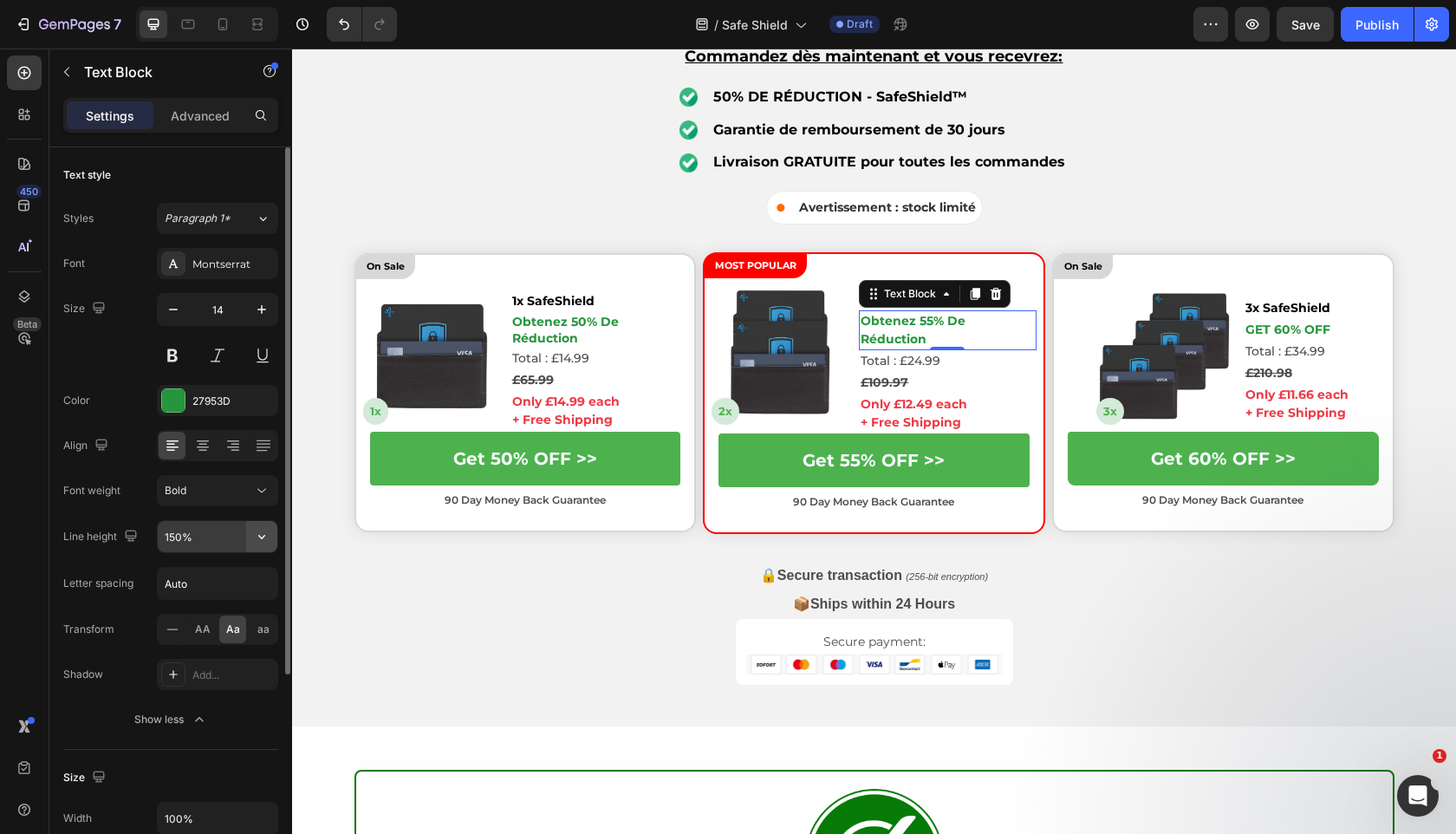
click at [260, 534] on icon "button" at bounding box center [262, 536] width 18 height 18
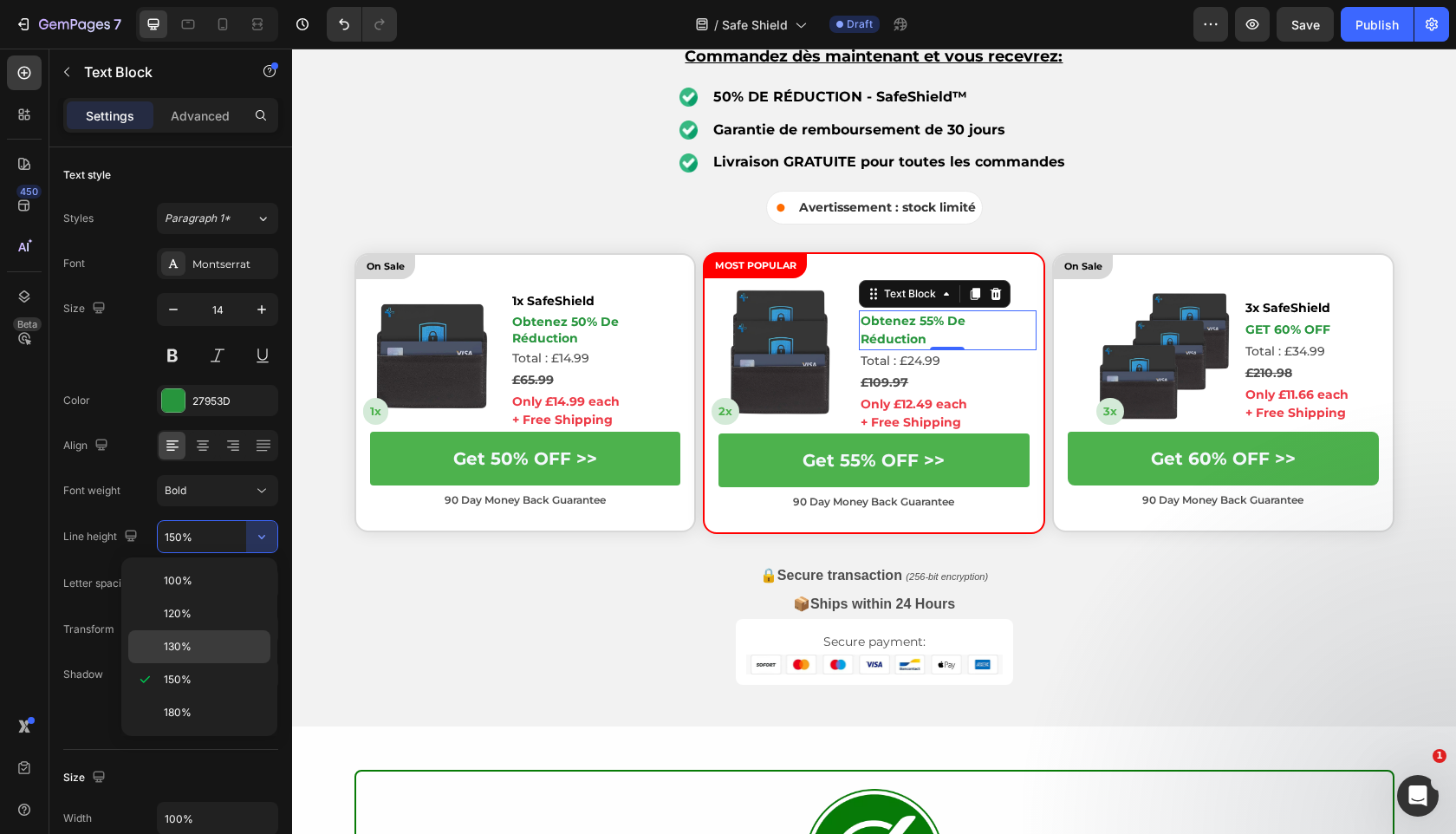
click at [233, 640] on p "130%" at bounding box center [212, 647] width 99 height 16
type input "130%"
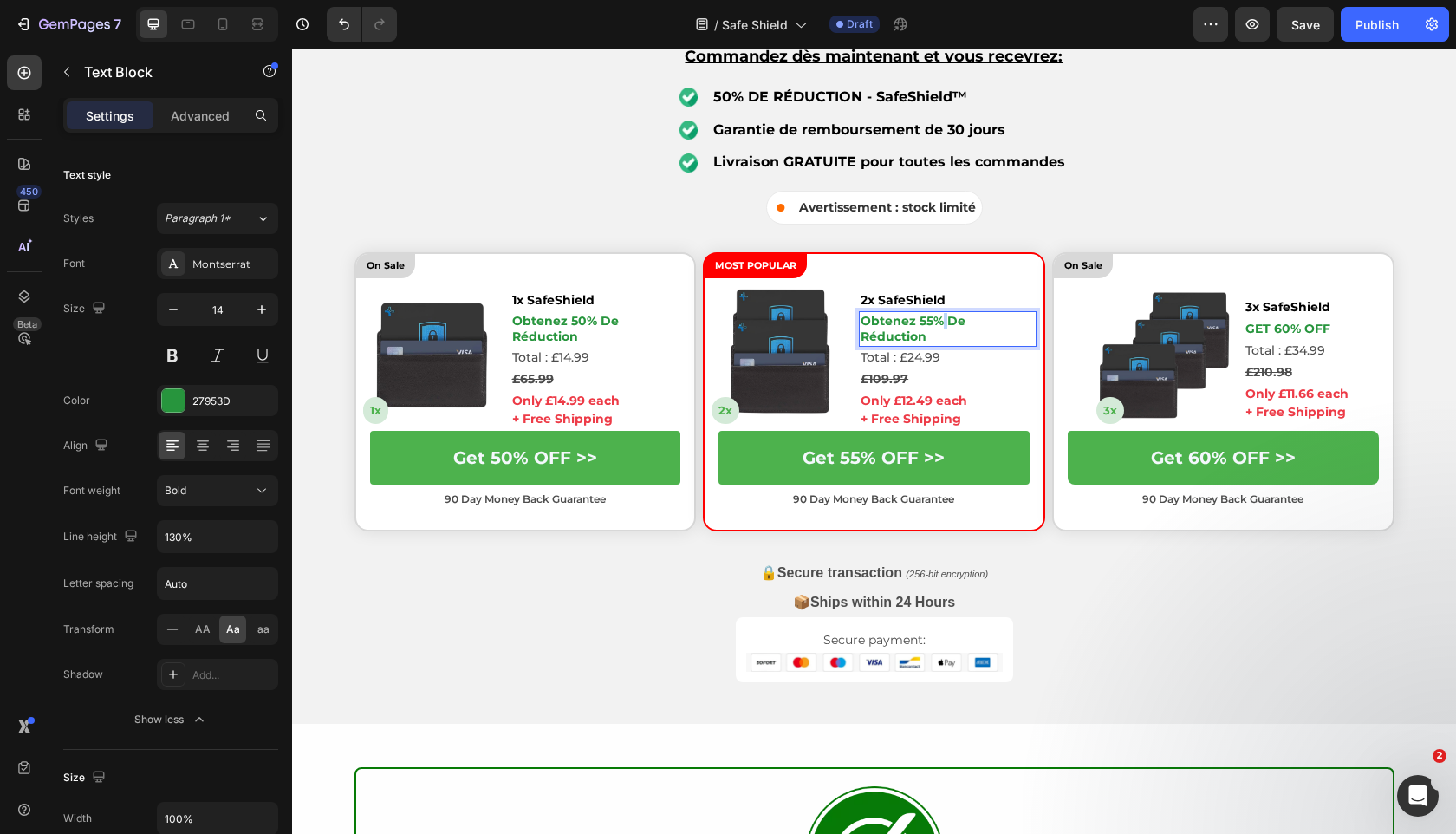
click at [943, 327] on strong "obtenez 55% de réduction" at bounding box center [912, 329] width 105 height 31
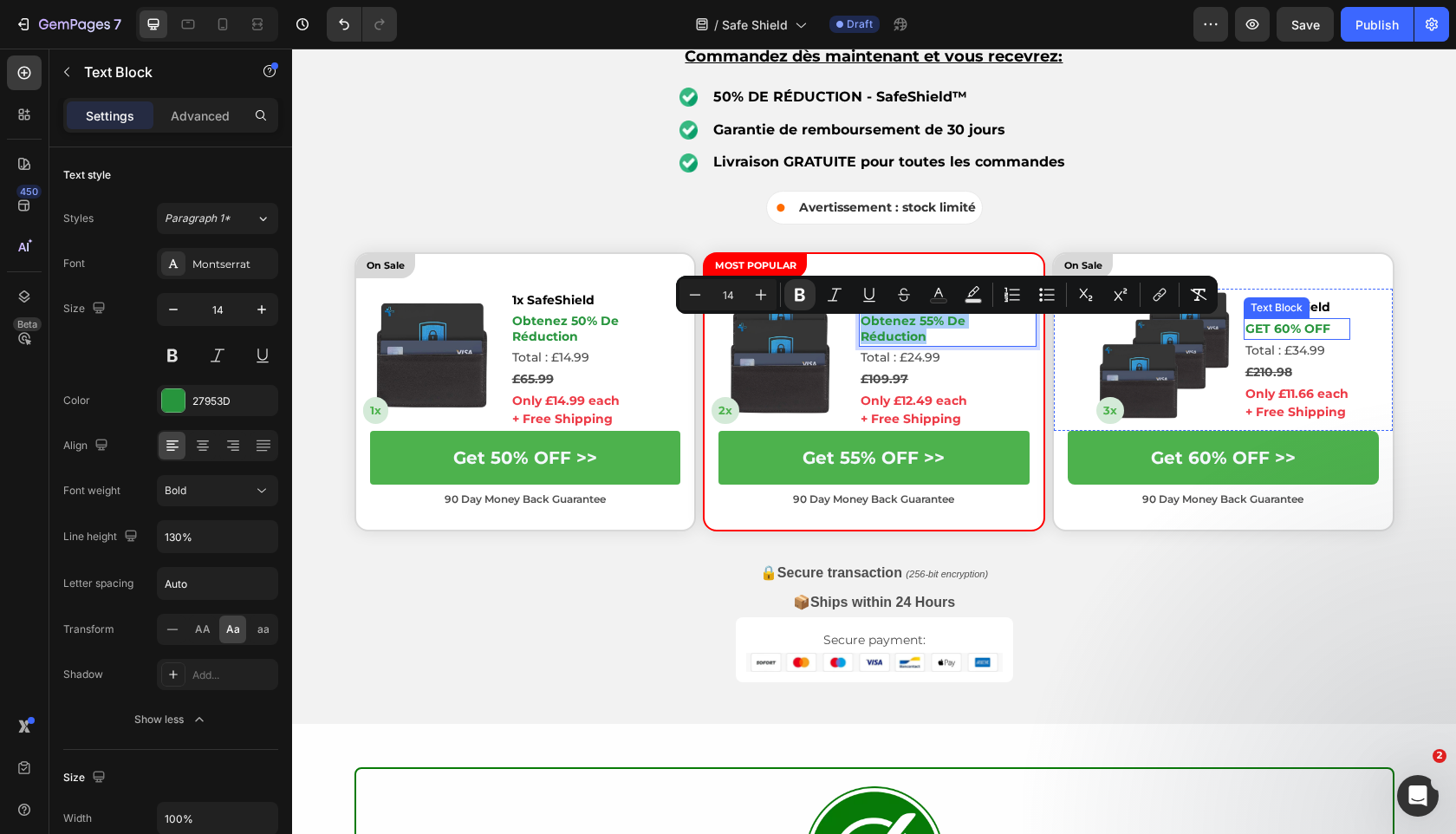
click at [1332, 323] on p "GET 60% OFF" at bounding box center [1297, 329] width 103 height 19
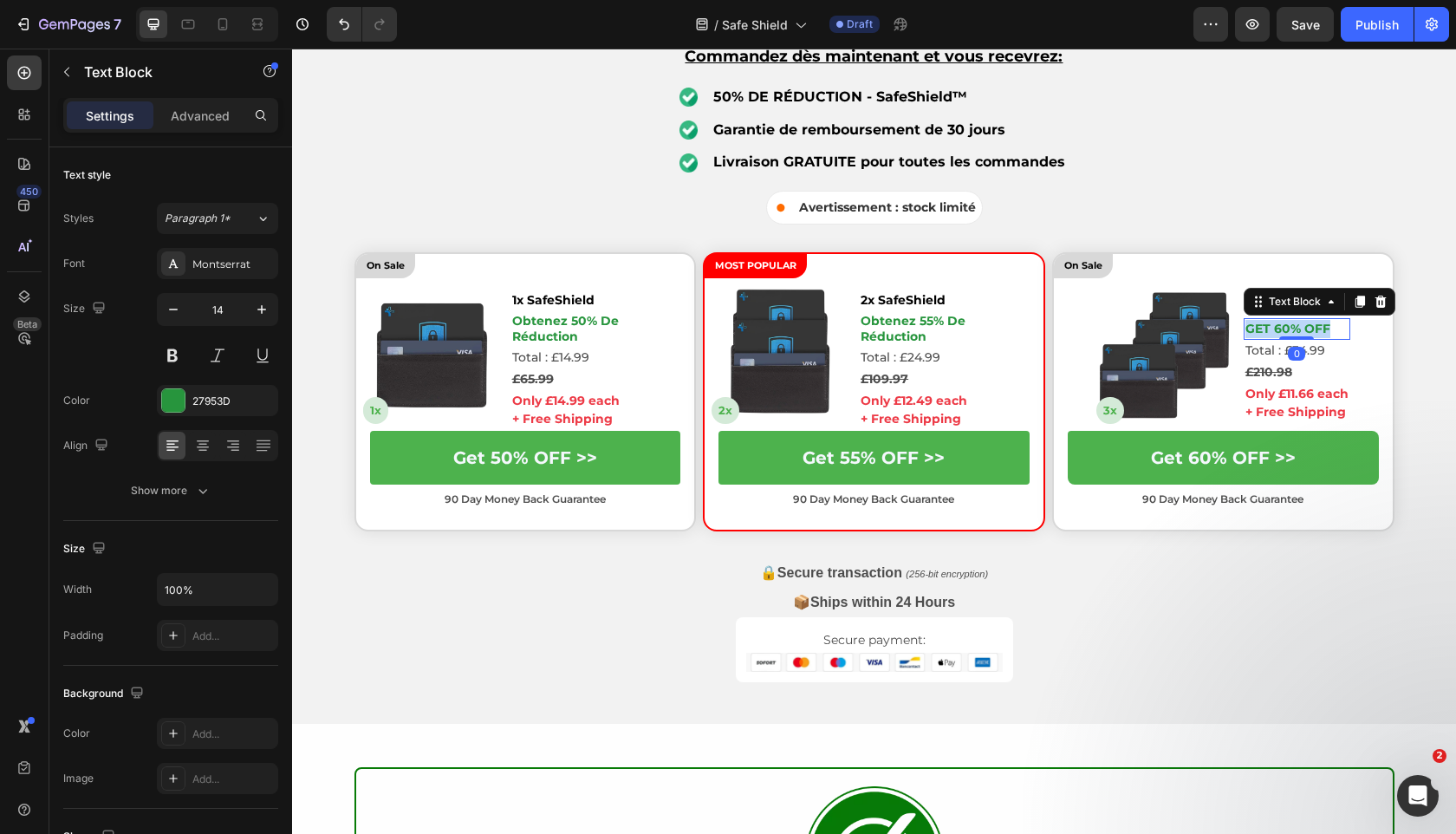
click at [1332, 323] on p "GET 60% OFF" at bounding box center [1297, 329] width 103 height 19
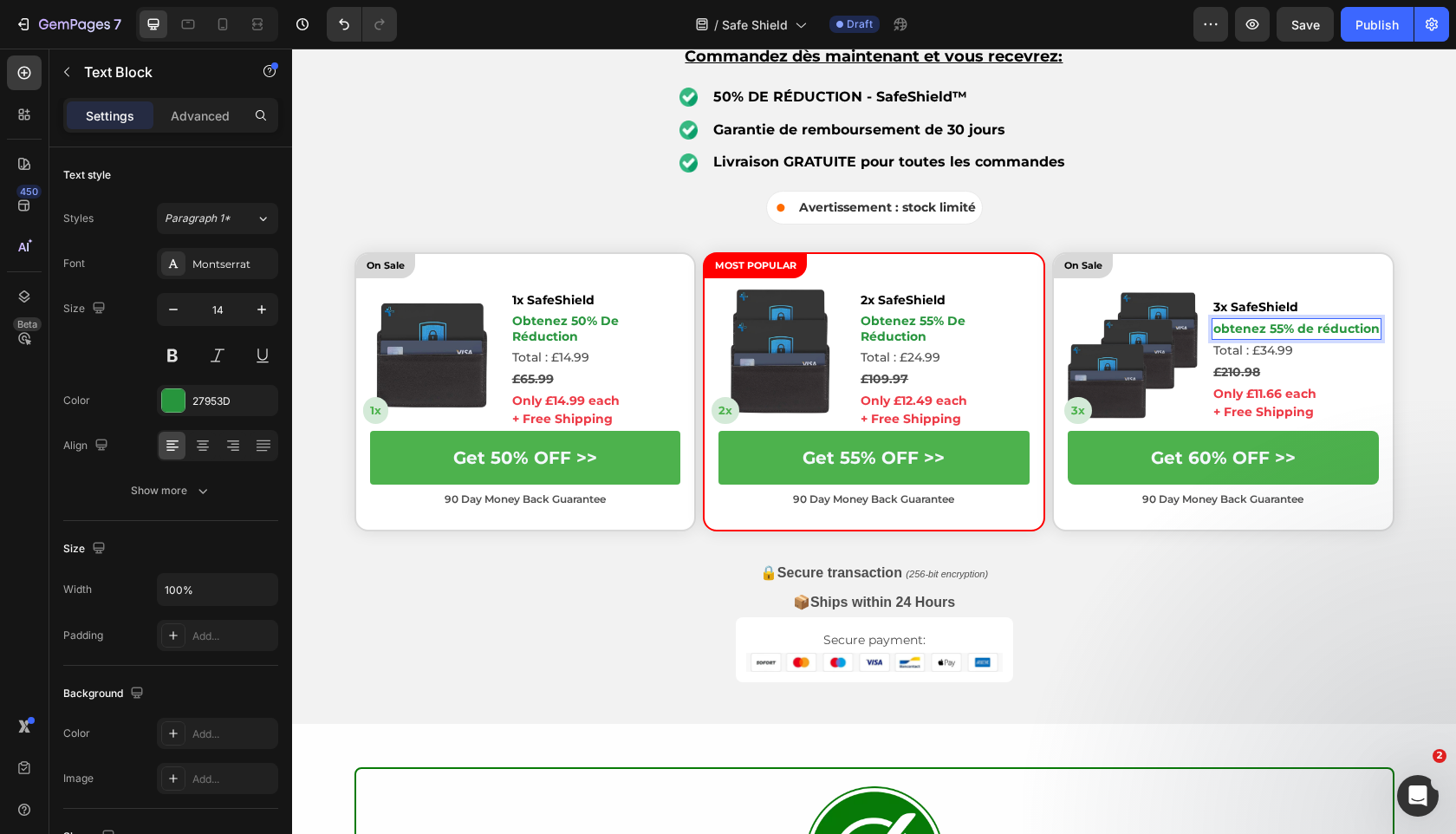
click at [1270, 331] on strong "obtenez 55% de réduction" at bounding box center [1297, 329] width 166 height 16
click at [1276, 331] on strong "obtenez 55% de réduction" at bounding box center [1297, 329] width 166 height 16
click at [1220, 333] on strong "obtenez 55% de réduction" at bounding box center [1297, 329] width 166 height 16
click at [1300, 329] on strong "Obtenez 55% de réduction" at bounding box center [1297, 329] width 169 height 16
click at [1280, 324] on strong "Obtenez 55% de réduction" at bounding box center [1297, 329] width 169 height 16
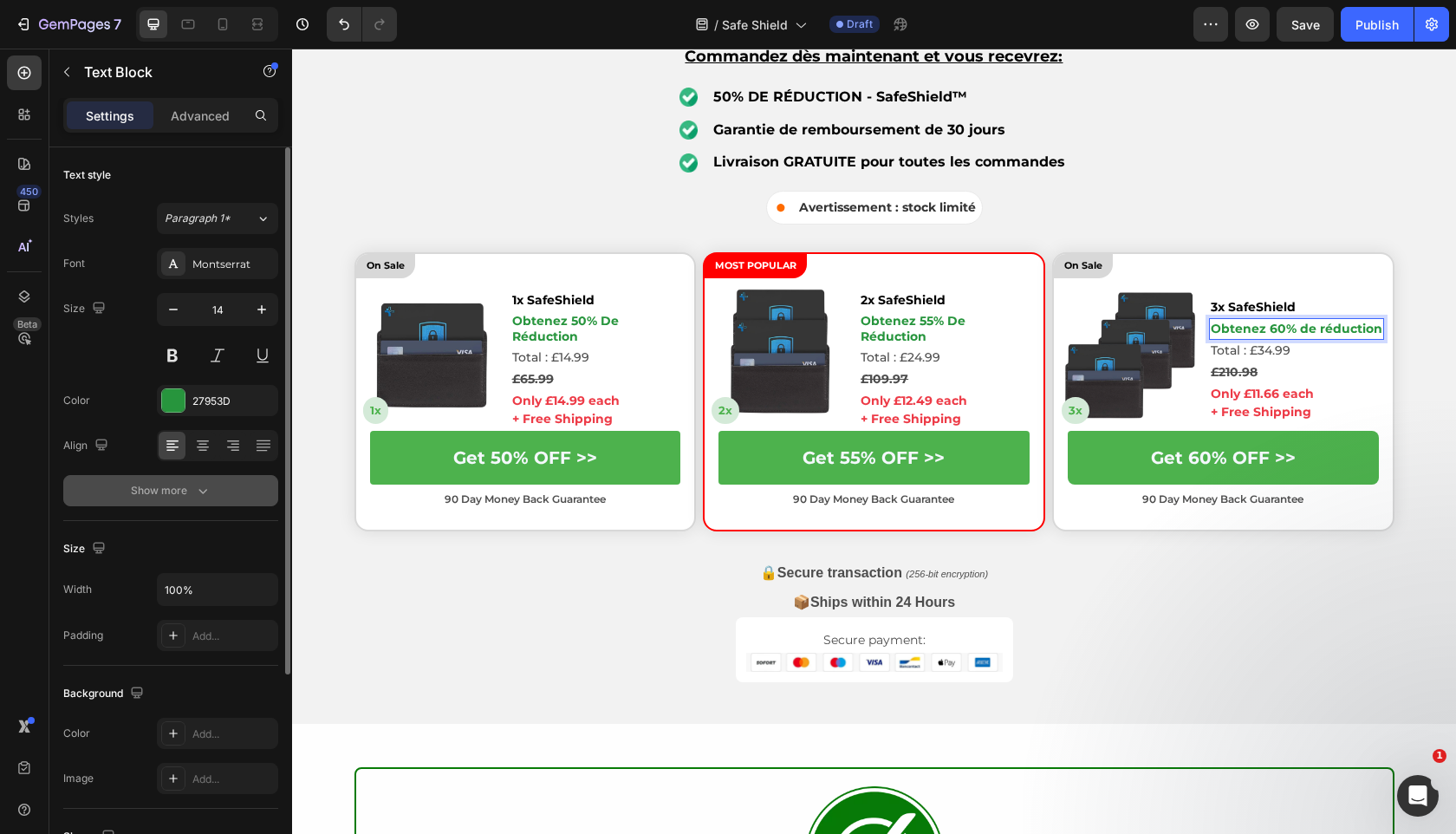
click at [222, 496] on button "Show more" at bounding box center [171, 490] width 215 height 31
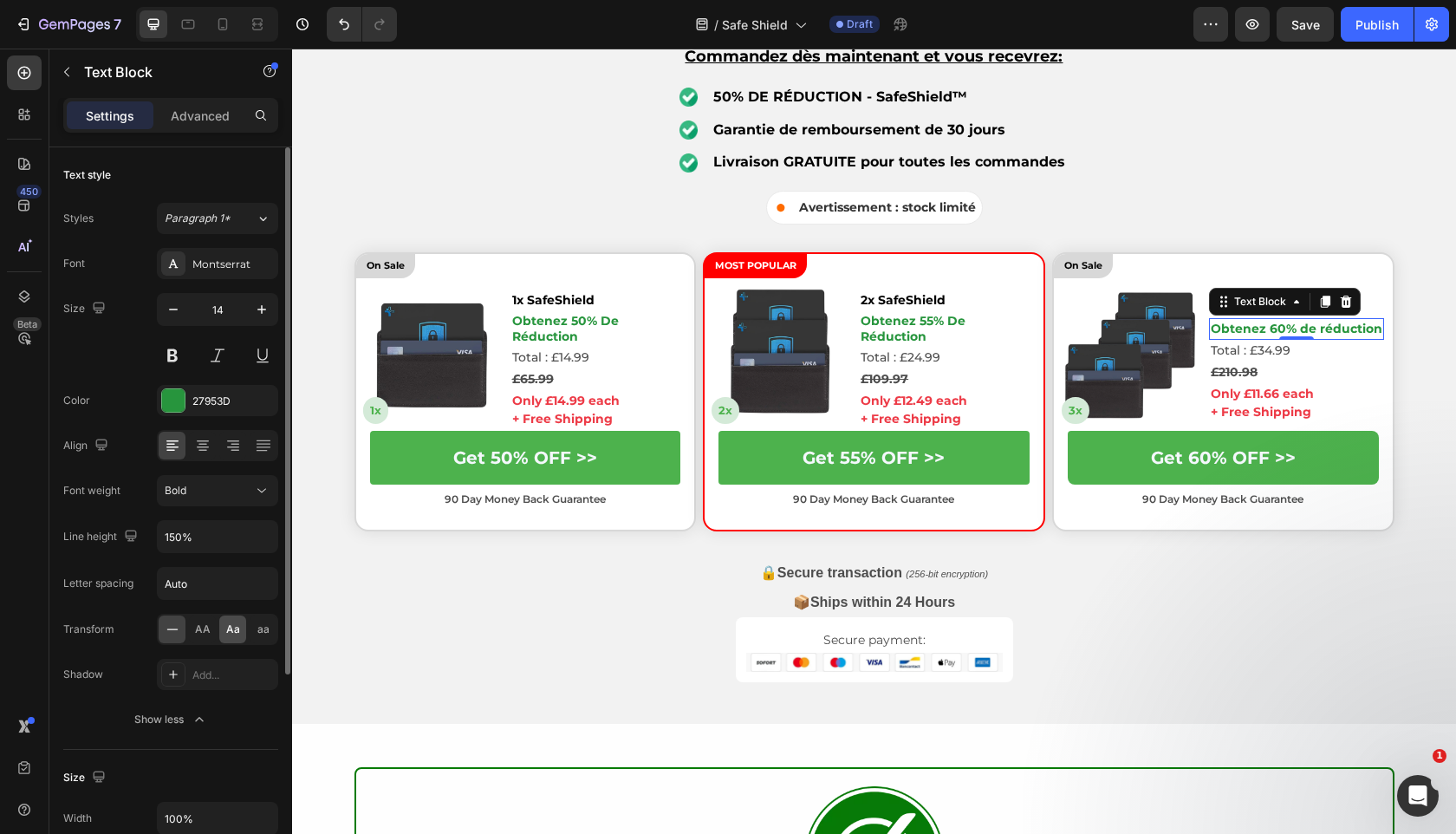
click at [239, 633] on div "Aa" at bounding box center [232, 629] width 26 height 27
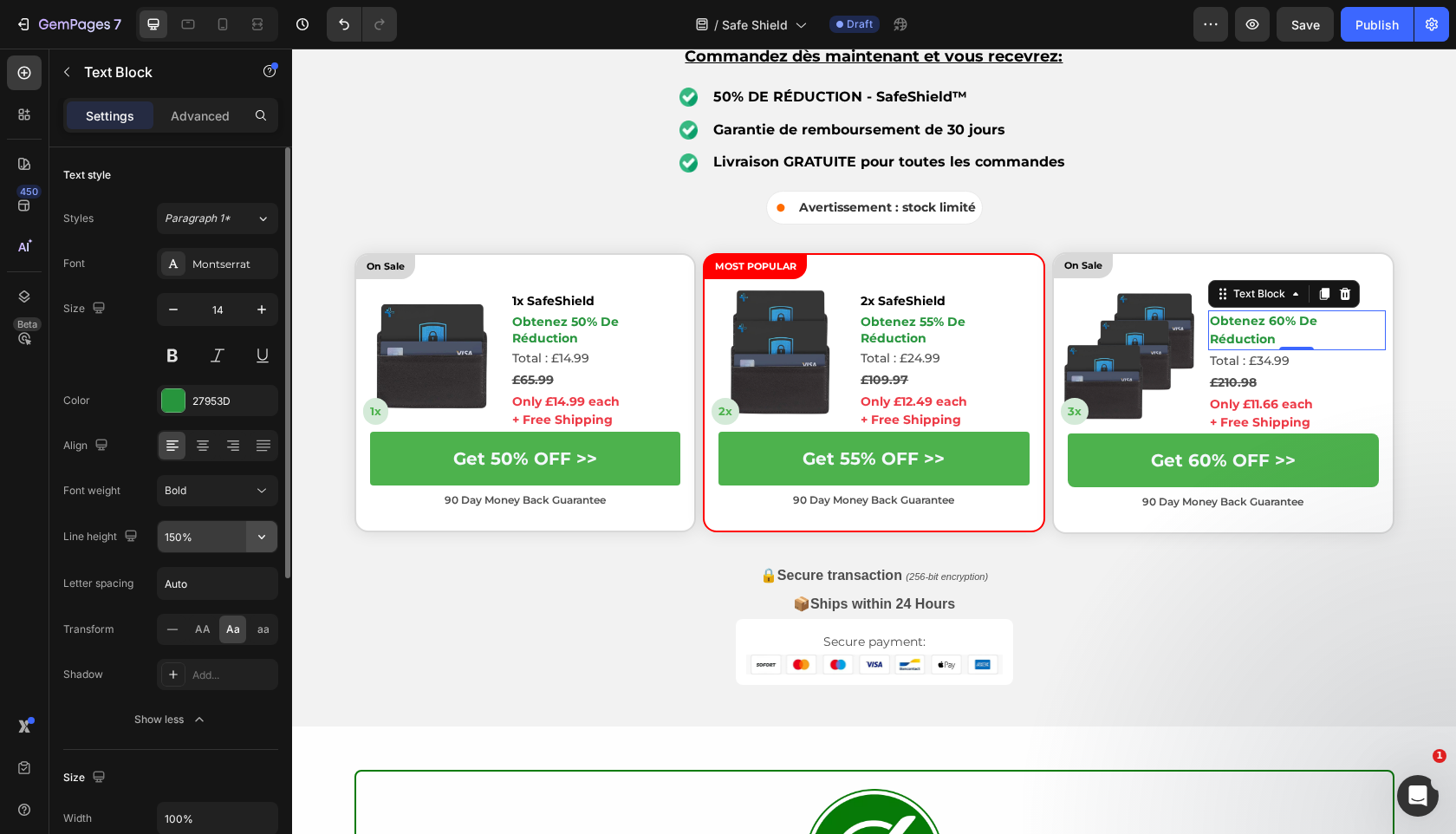
click at [259, 543] on icon "button" at bounding box center [262, 536] width 18 height 18
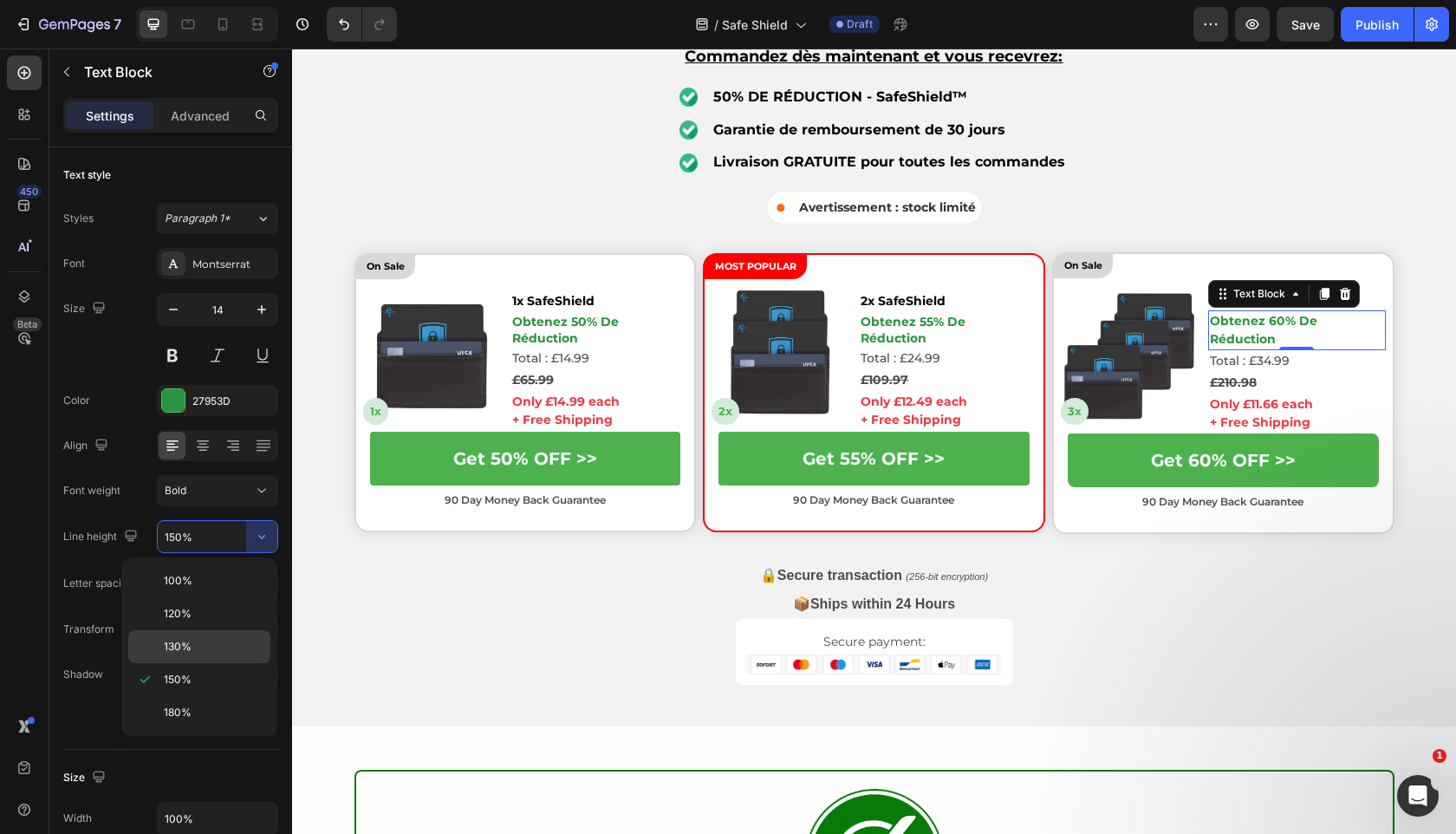
click at [224, 637] on div "130%" at bounding box center [199, 647] width 142 height 33
type input "130%"
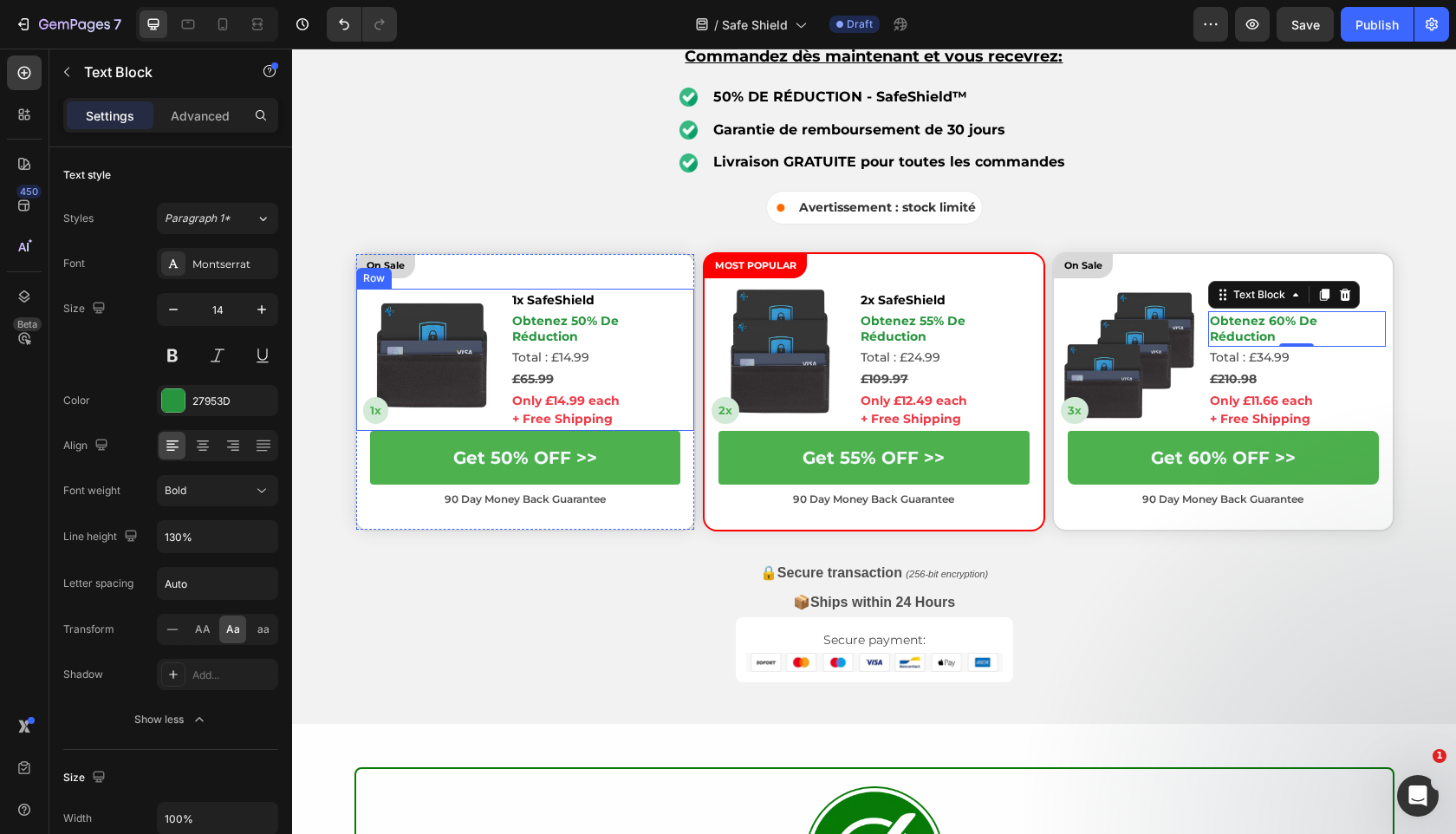
click at [695, 425] on div "On Sale Text Block Image 1x Text Block 1x SafeShield Text Block obtenez 50% de …" at bounding box center [525, 392] width 342 height 279
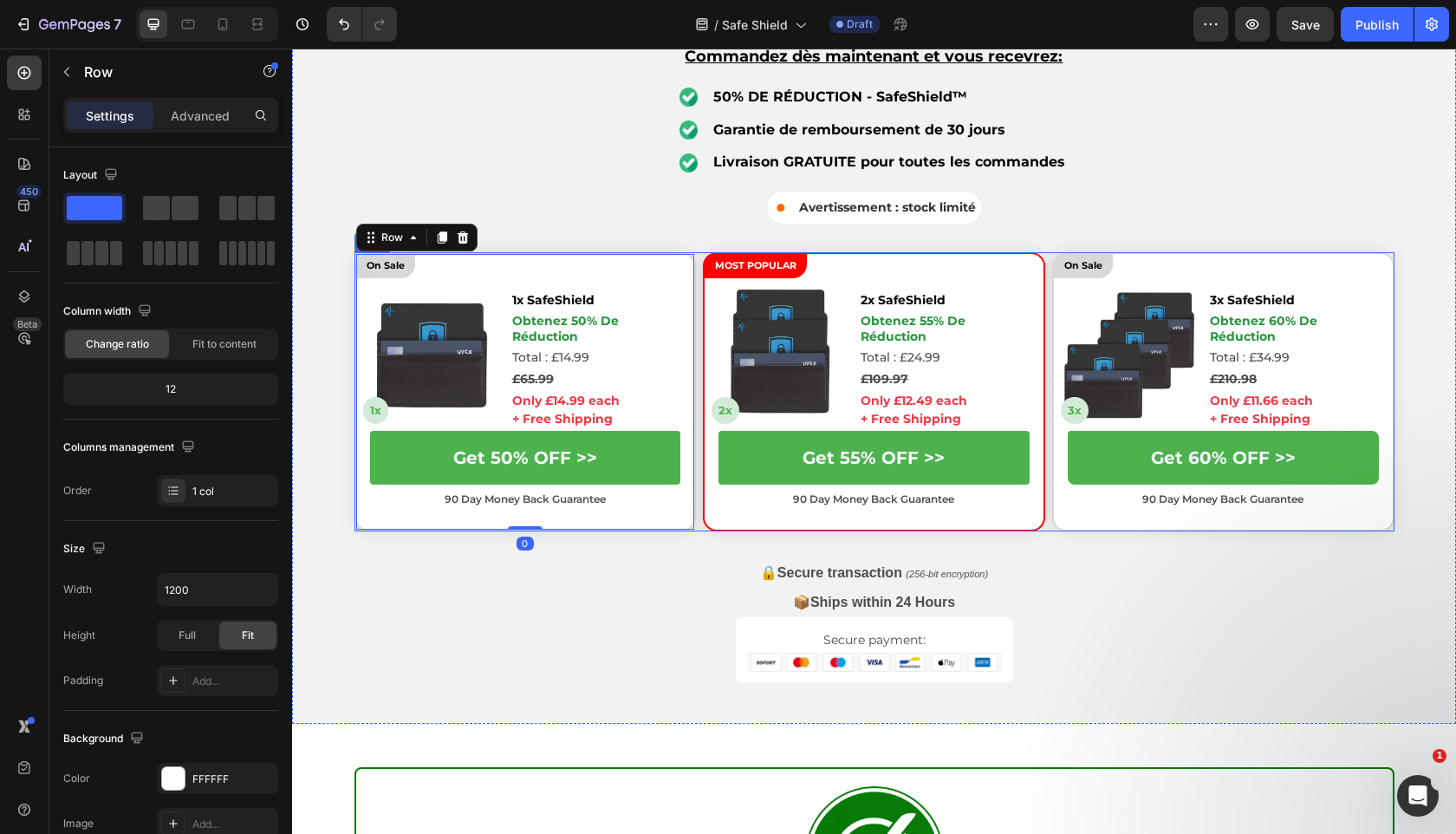
click at [699, 351] on div "On Sale Text Block Image 1x Text Block 1x SafeShield Text Block obtenez 50% de …" at bounding box center [874, 392] width 1040 height 279
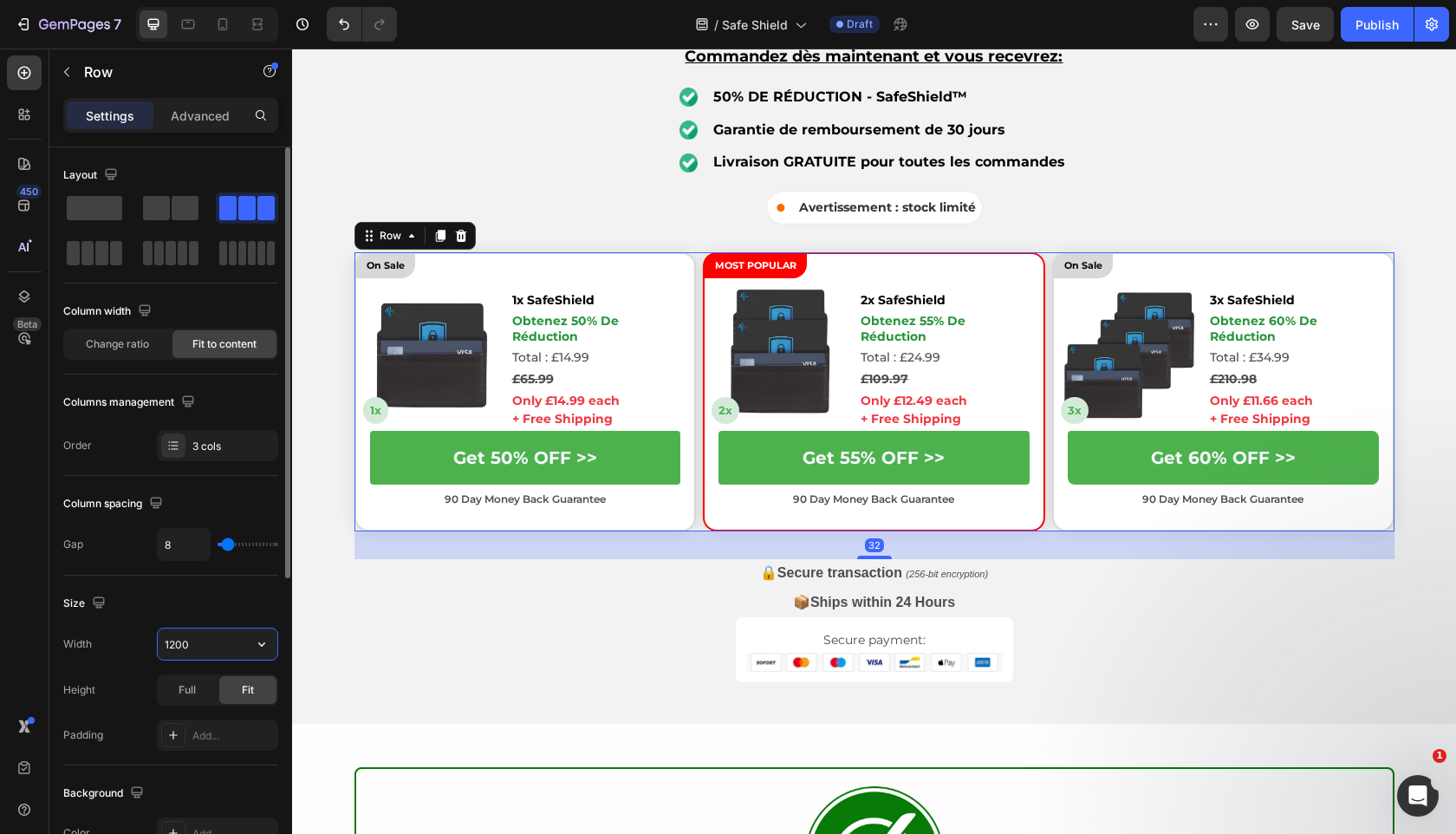
click at [178, 638] on input "1200" at bounding box center [217, 644] width 119 height 31
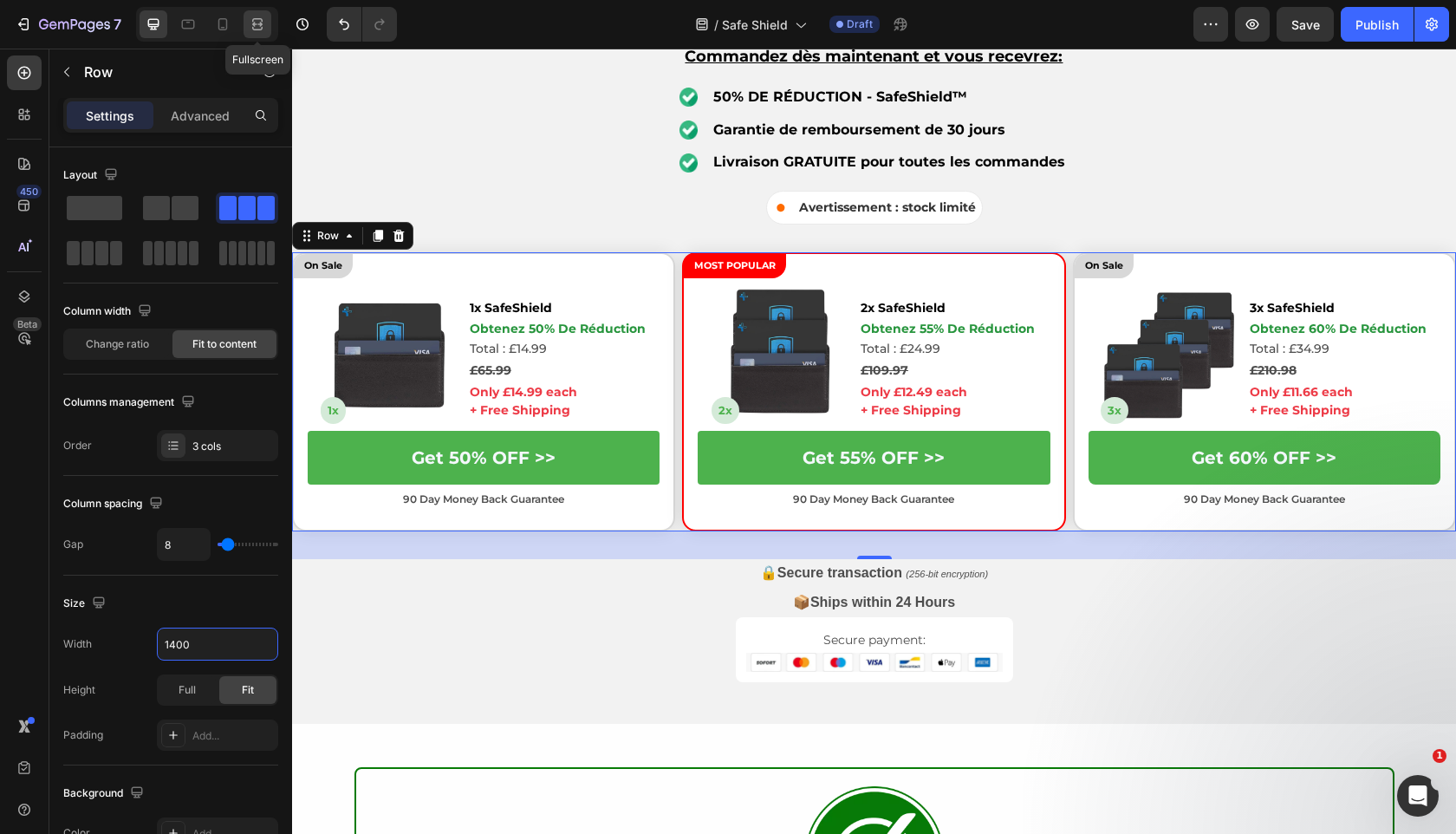
type input "1400"
click at [264, 18] on icon at bounding box center [257, 24] width 18 height 18
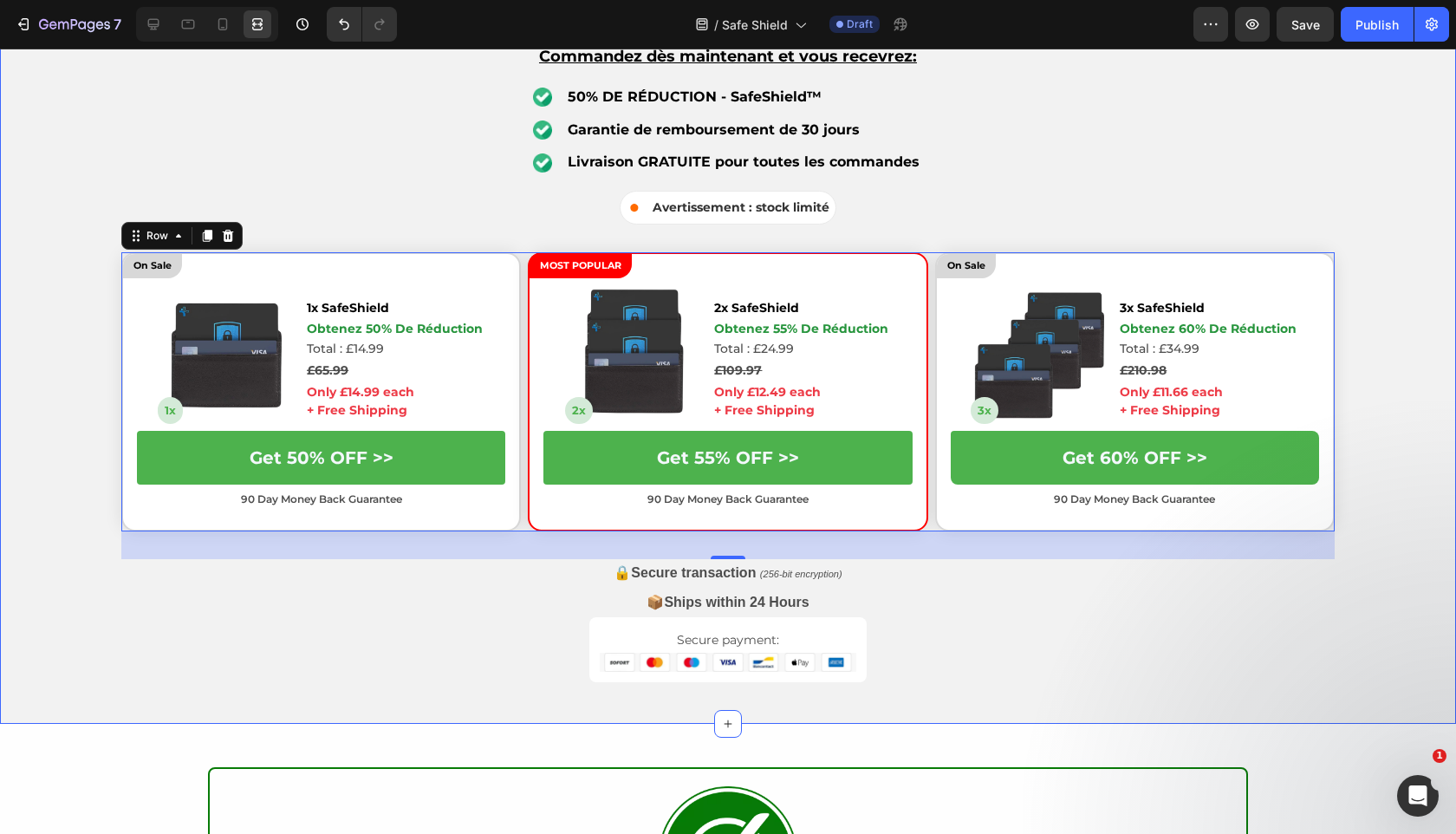
click at [0, 697] on div "Profitez dès [DATE] de remises exceptionnelles sur SafeShield Heading Essayez S…" at bounding box center [728, 322] width 1456 height 804
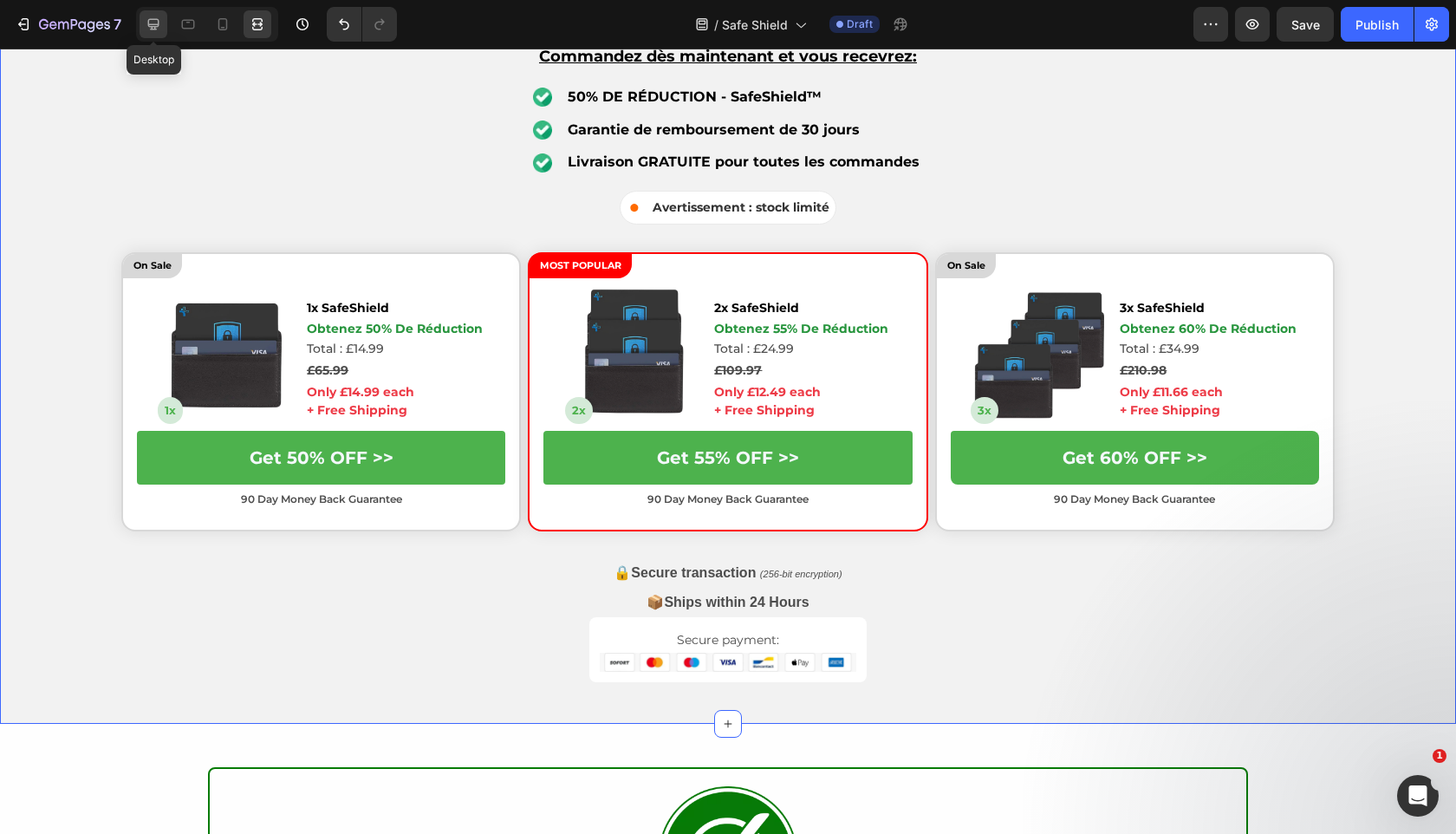
click at [157, 23] on icon at bounding box center [154, 24] width 18 height 18
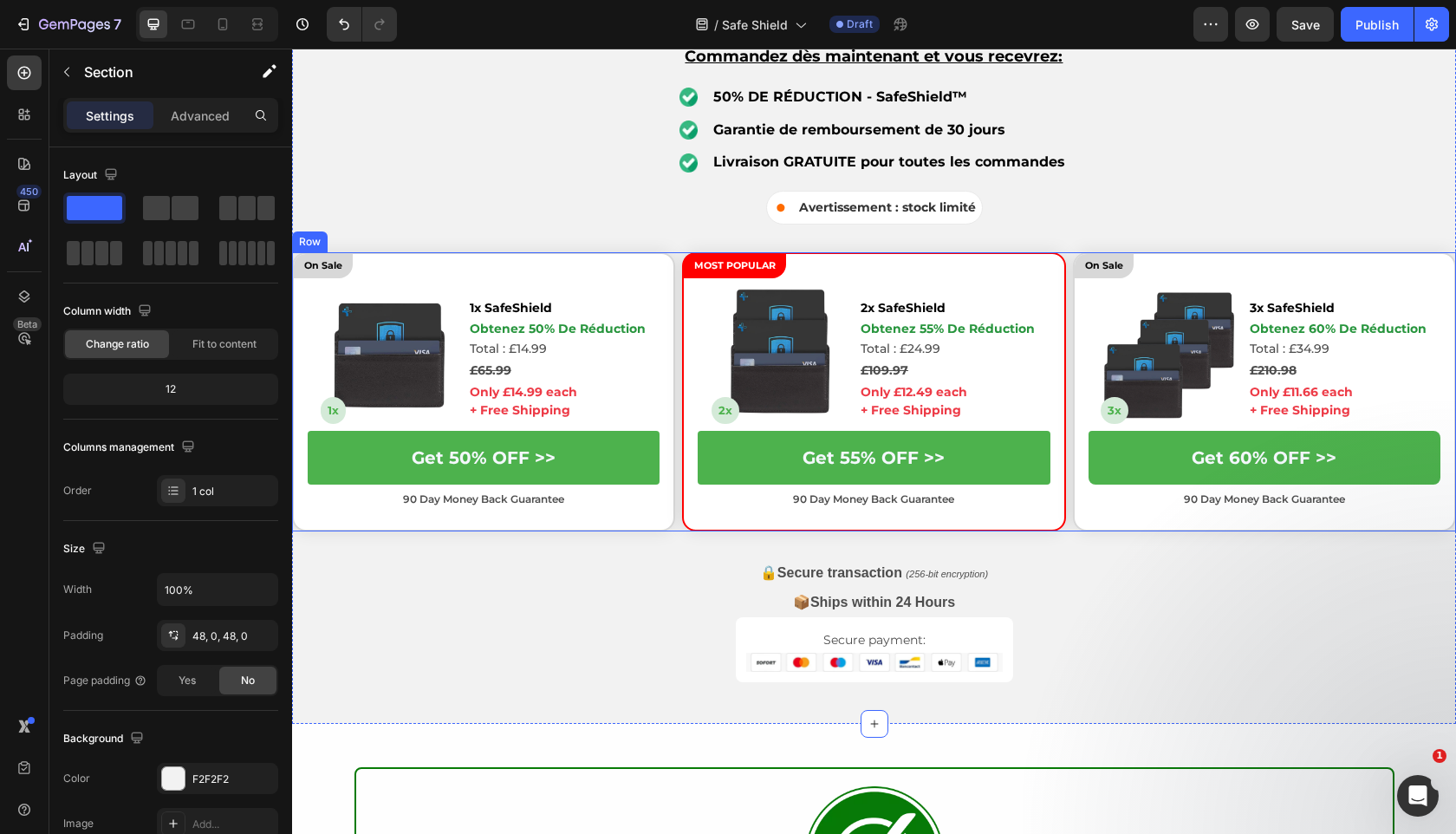
click at [678, 344] on div "On Sale Text Block Image 1x Text Block 1x SafeShield Text Block obtenez 50% de …" at bounding box center [873, 392] width 1163 height 279
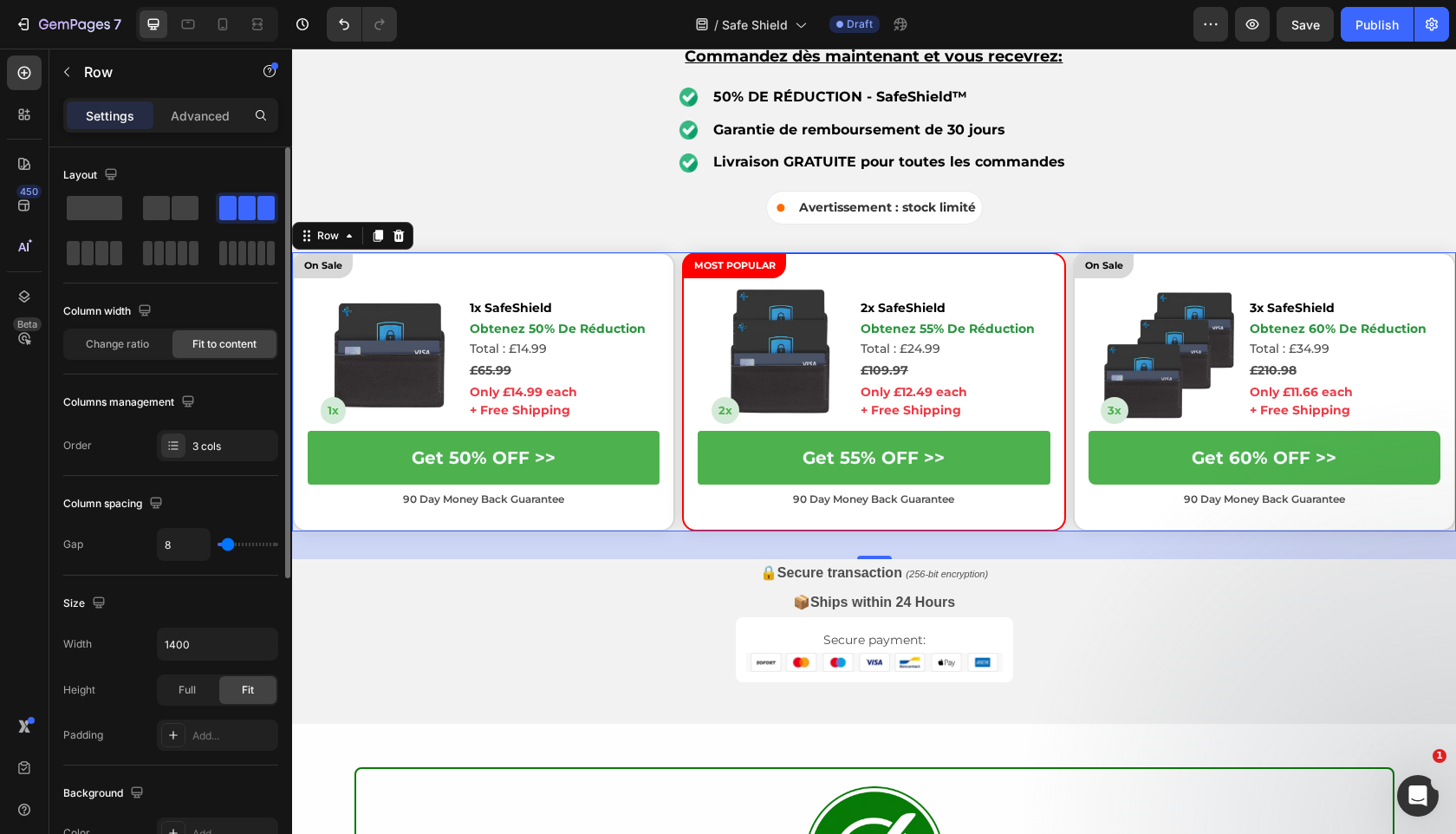
type input "11"
type input "12"
type input "16"
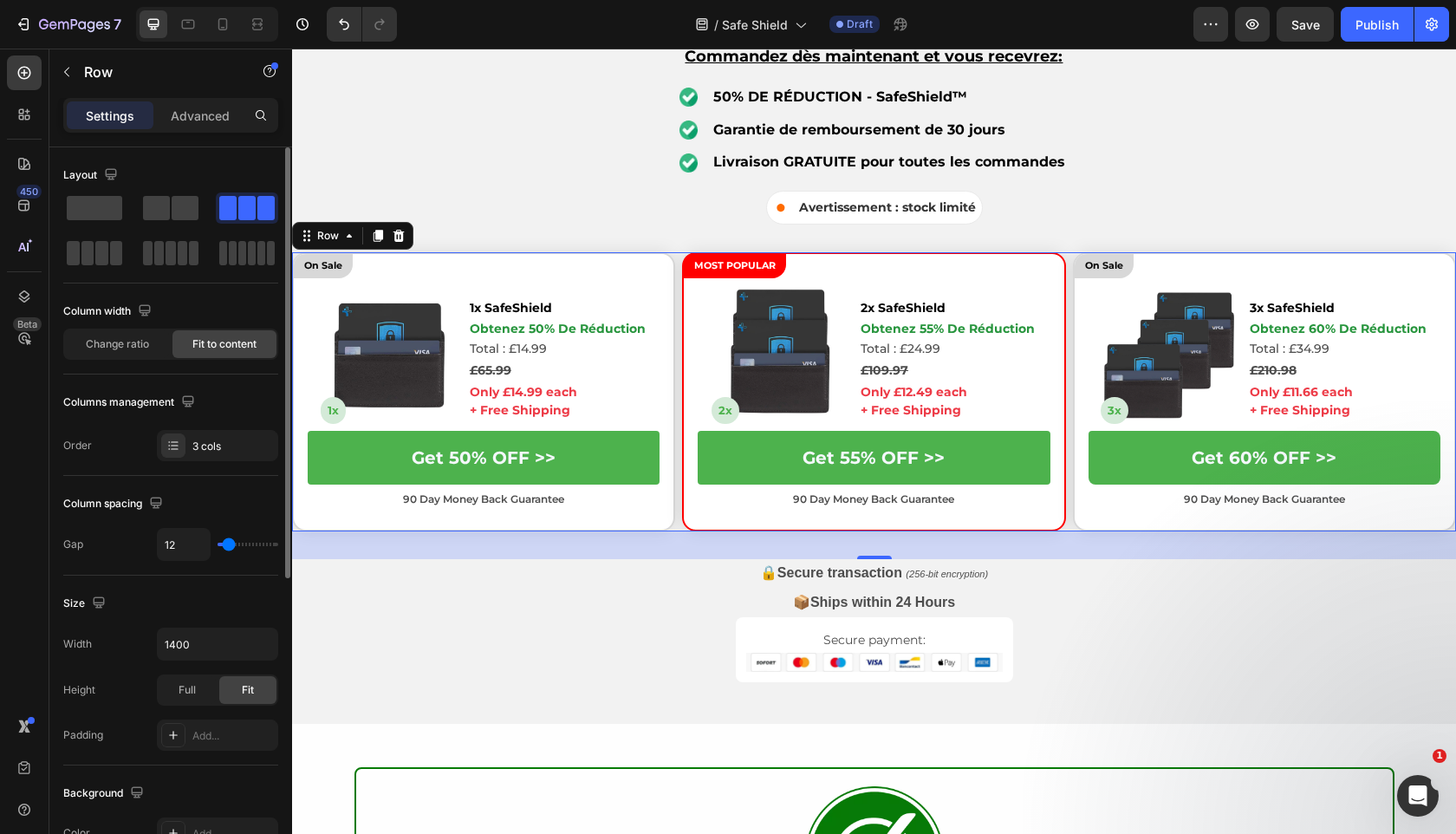
type input "16"
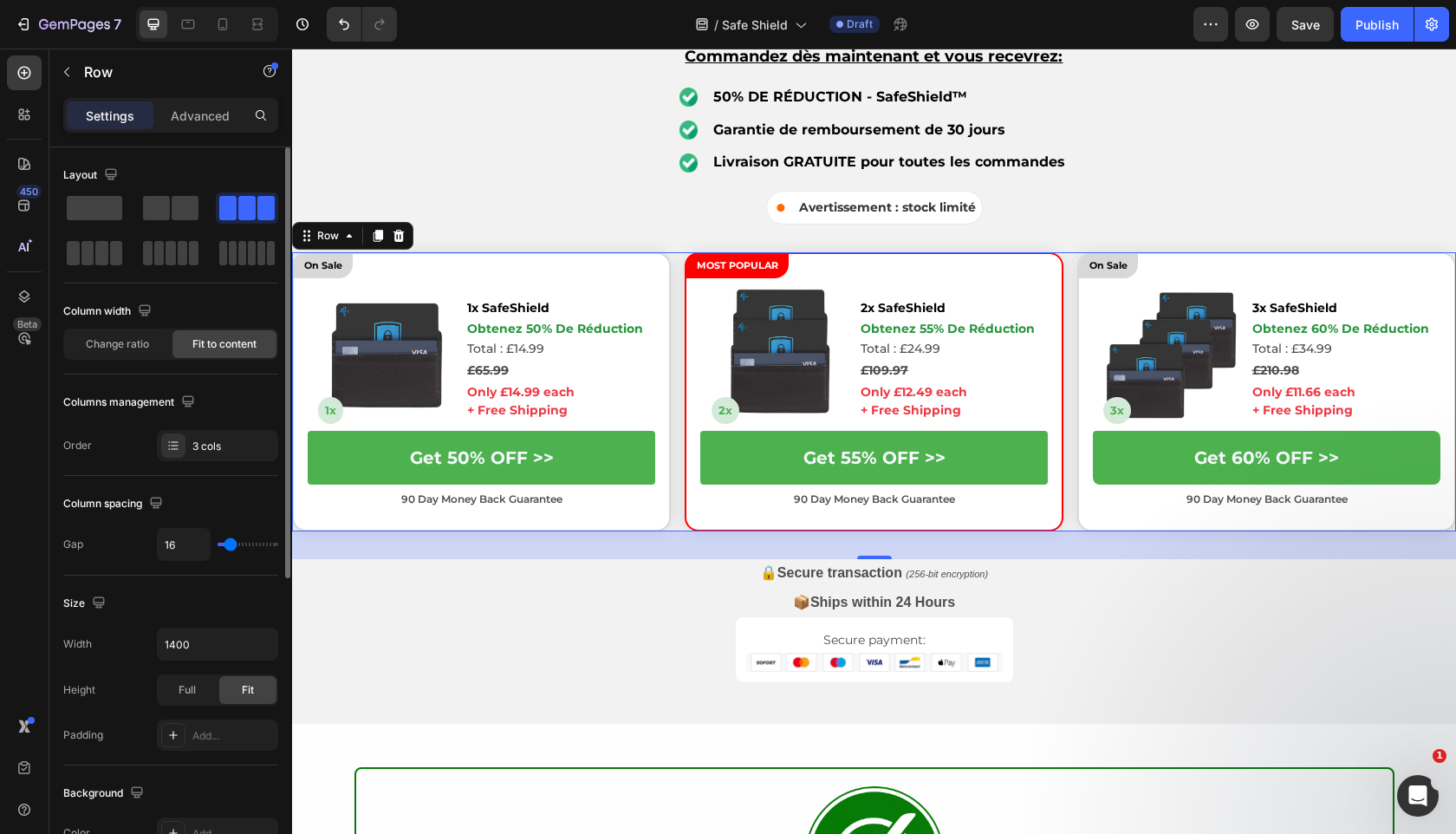
type input "19"
type input "21"
type input "22"
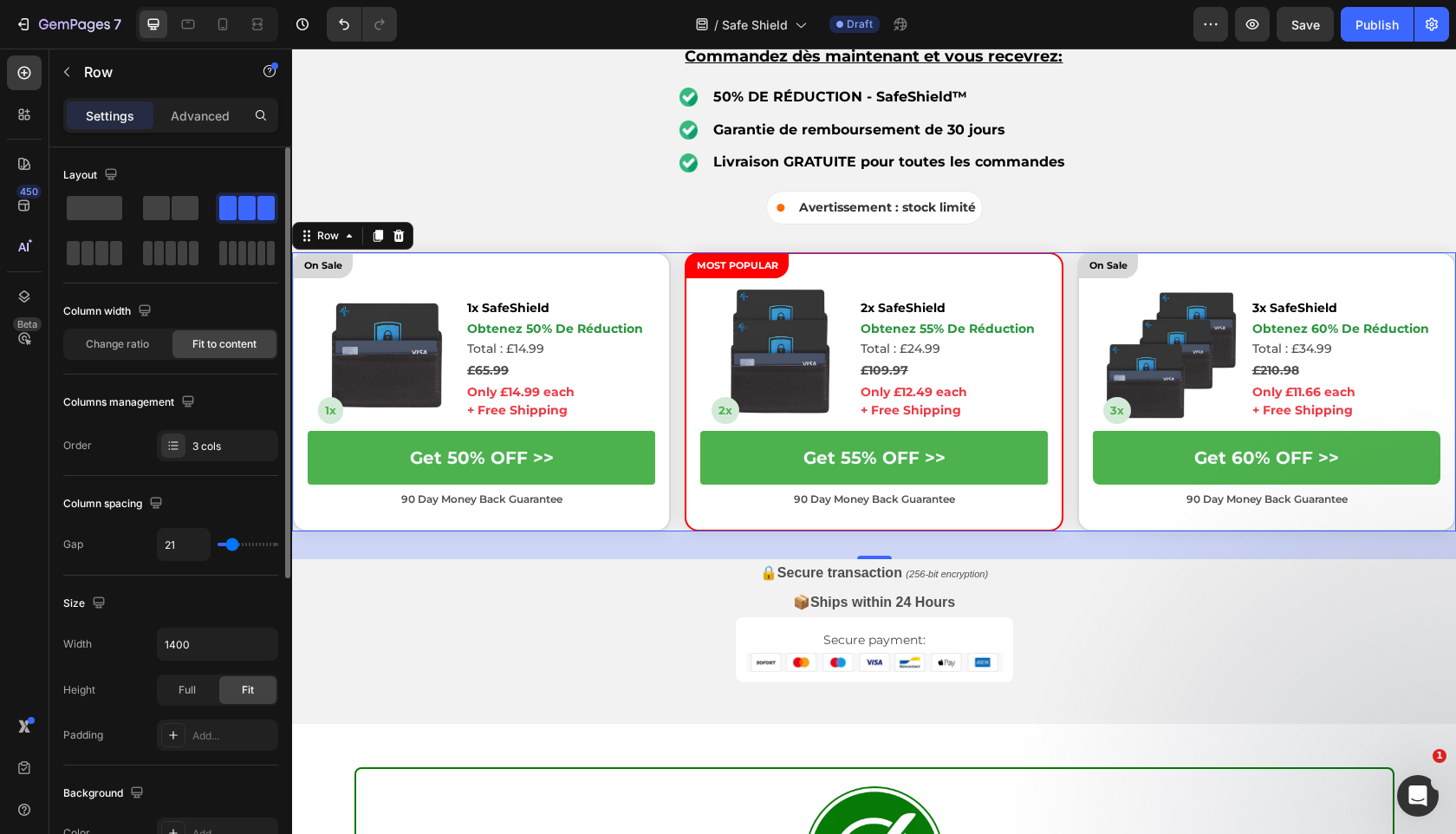
type input "22"
type input "23"
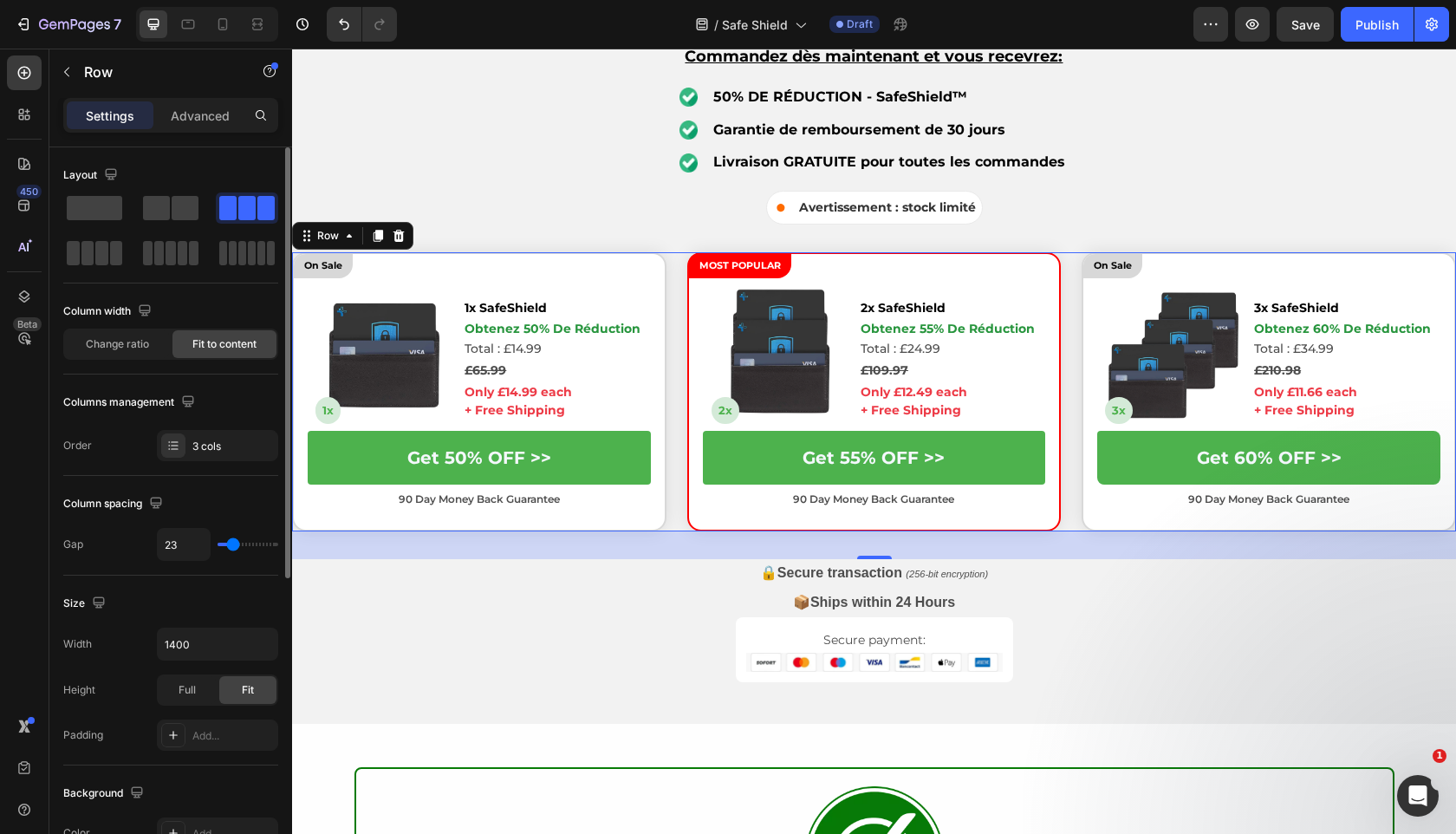
type input "24"
type input "25"
type input "26"
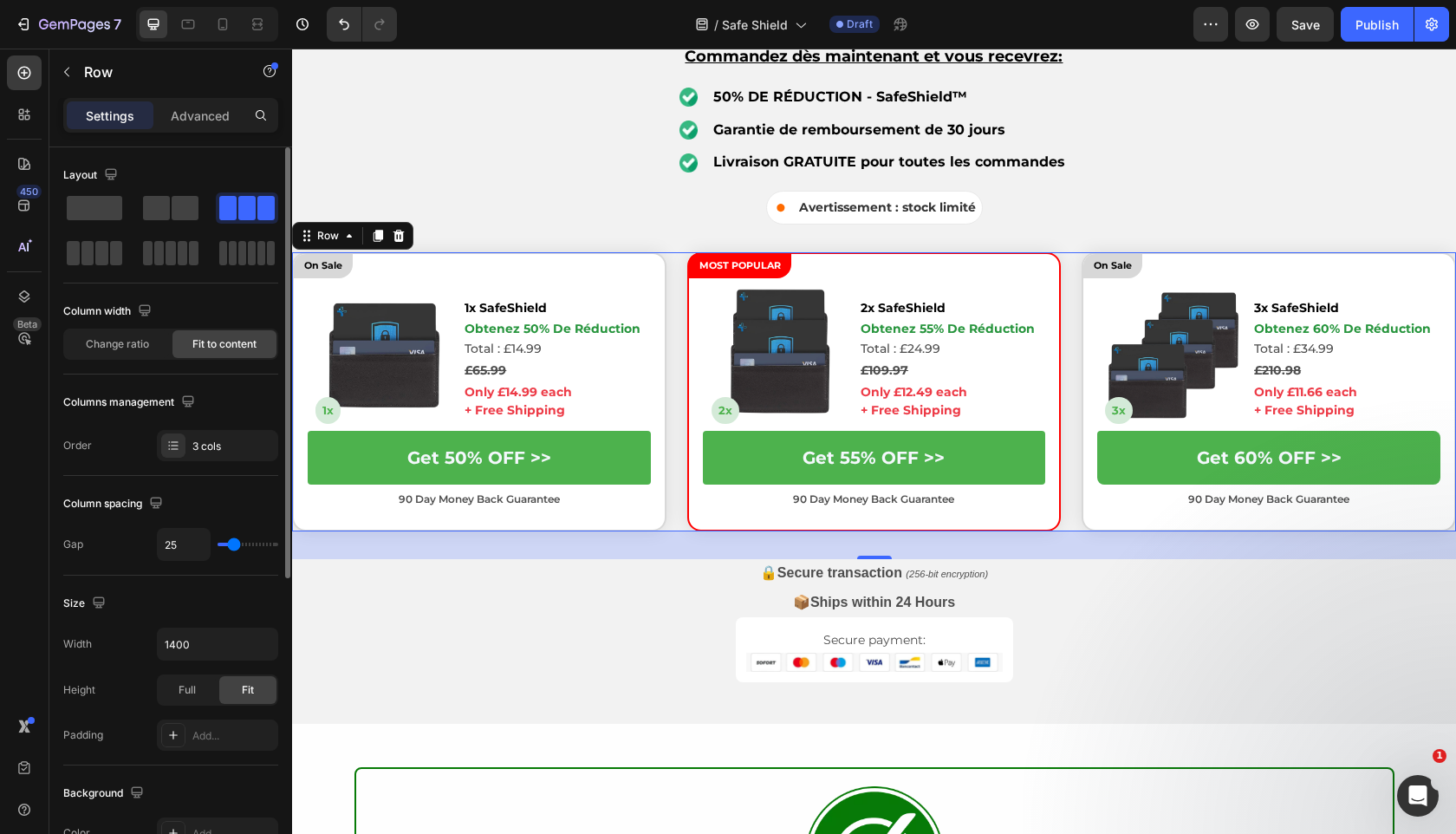
type input "26"
type input "20"
type input "19"
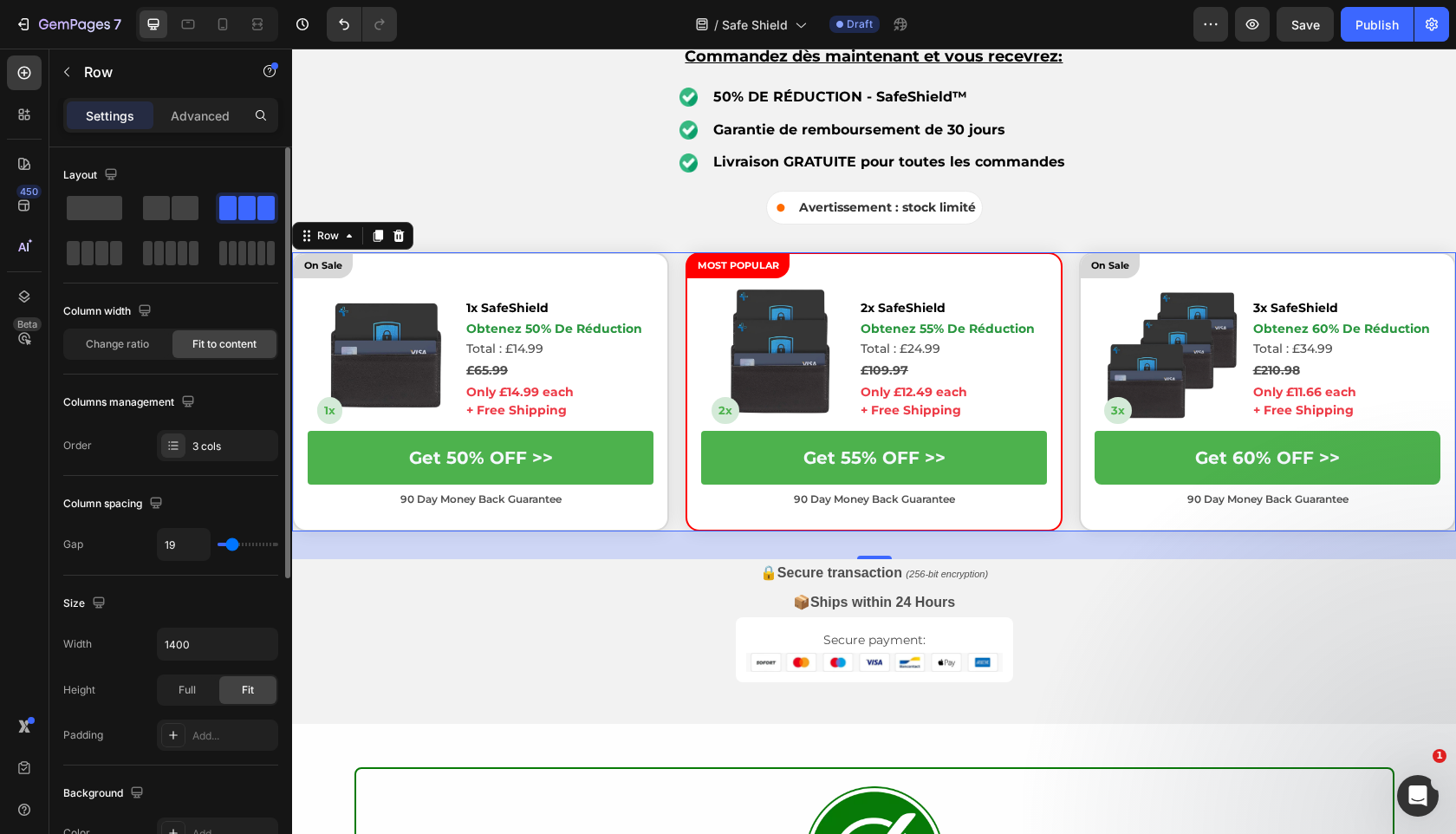
type input "18"
type input "17"
type input "18"
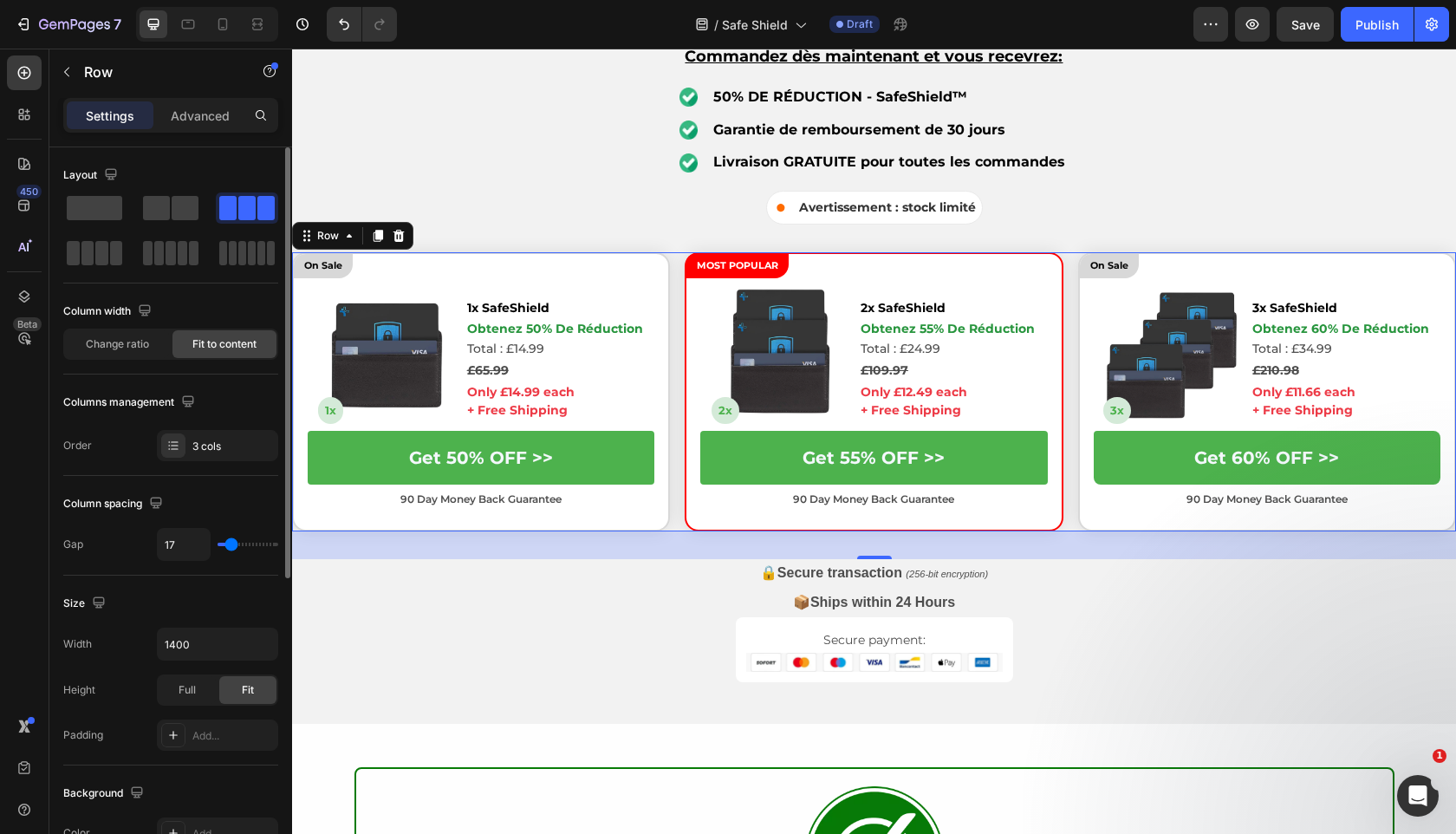
type input "18"
type input "22"
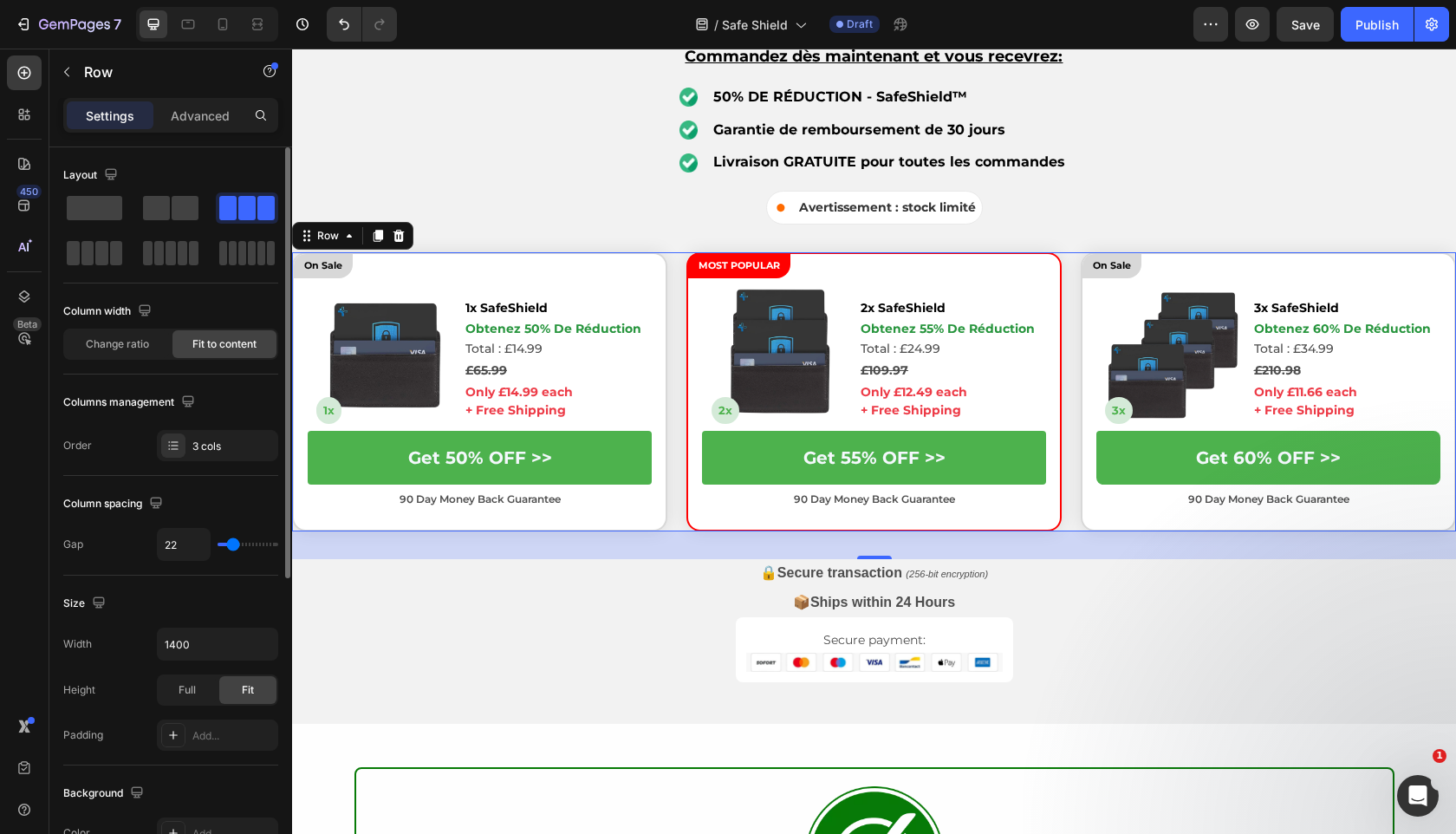
type input "23"
type input "22"
type input "21"
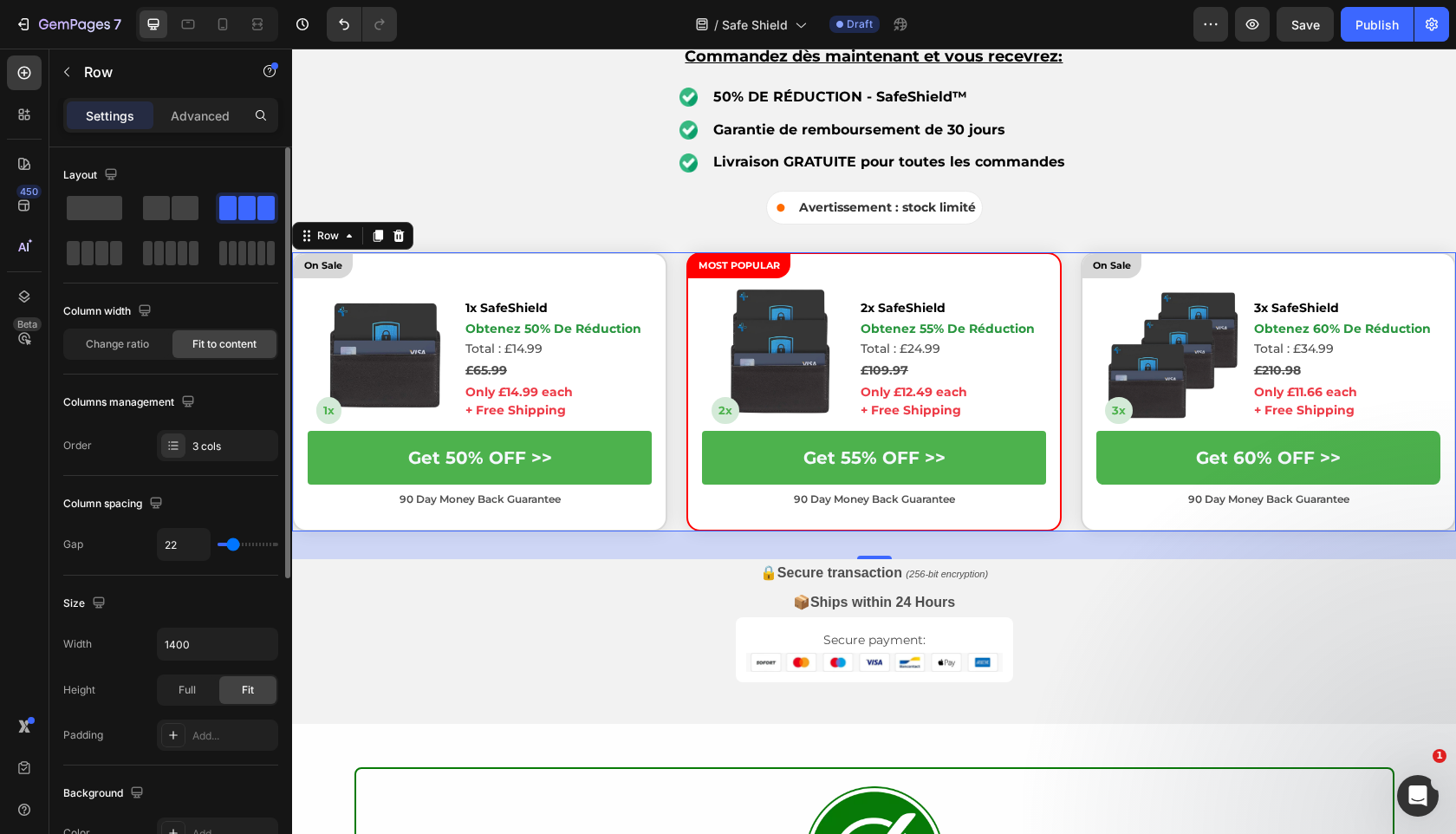
type input "21"
type input "20"
type input "19"
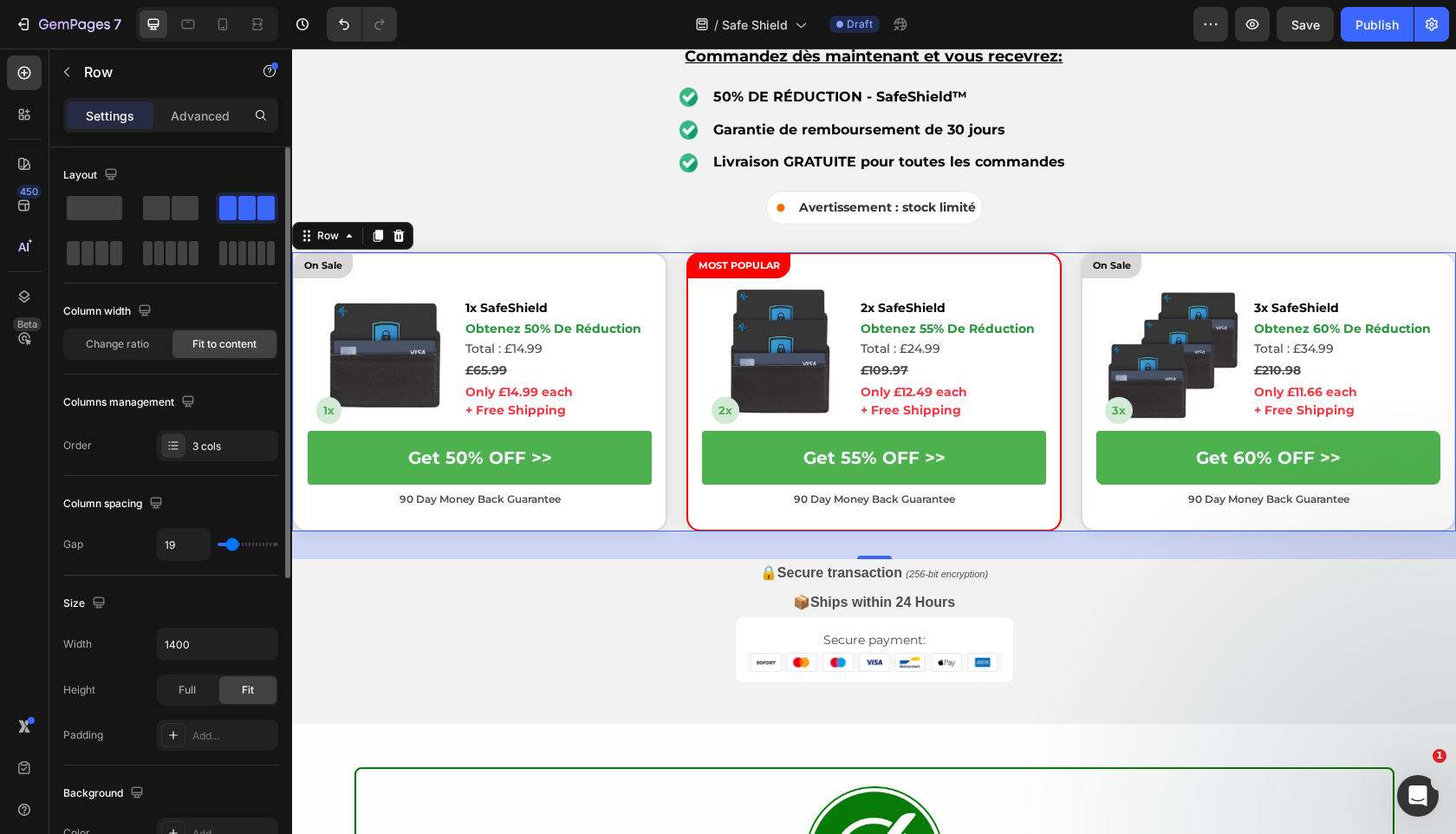
type input "18"
click at [231, 542] on input "range" at bounding box center [248, 544] width 61 height 4
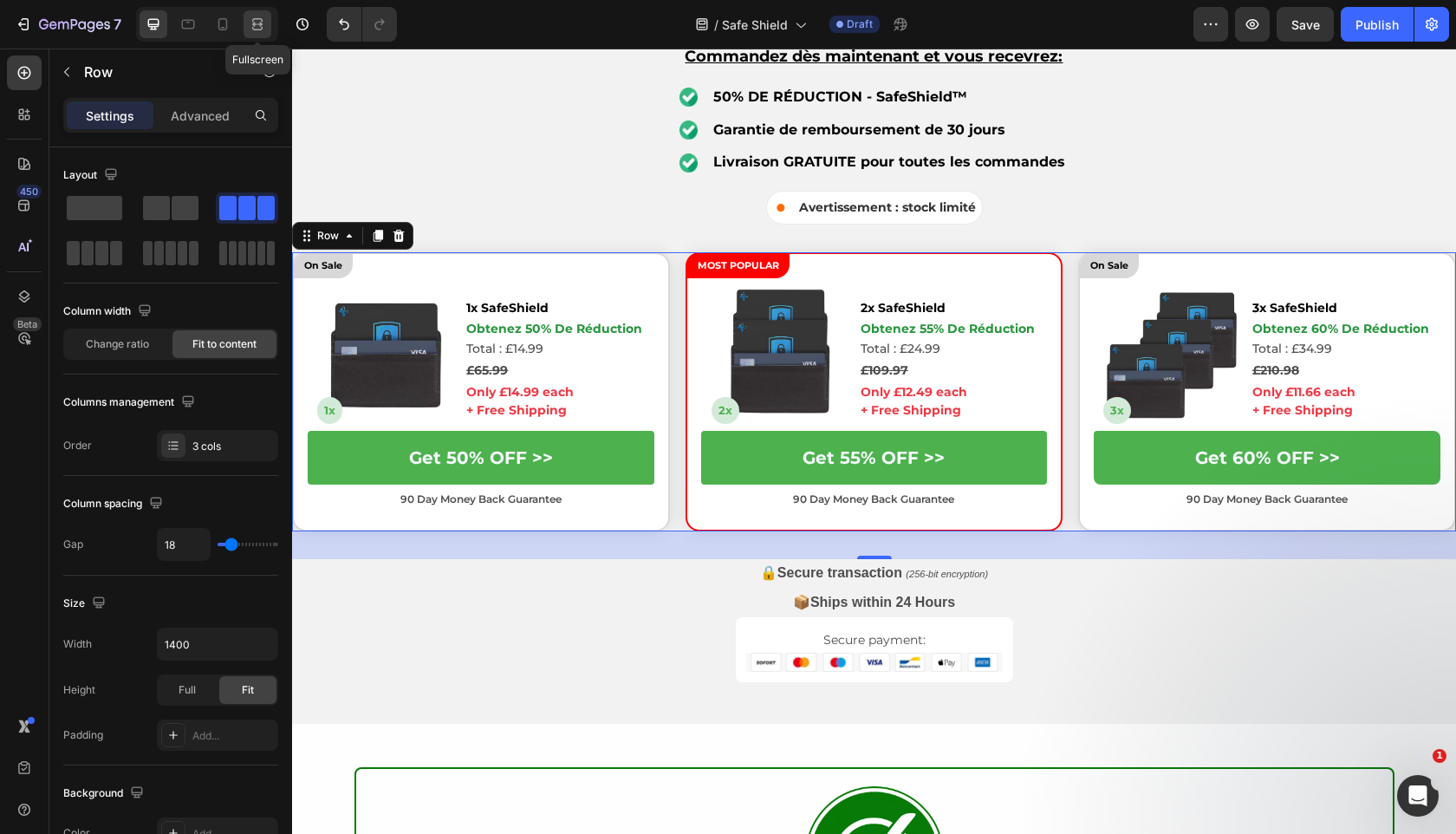
click at [266, 26] on div at bounding box center [257, 24] width 27 height 27
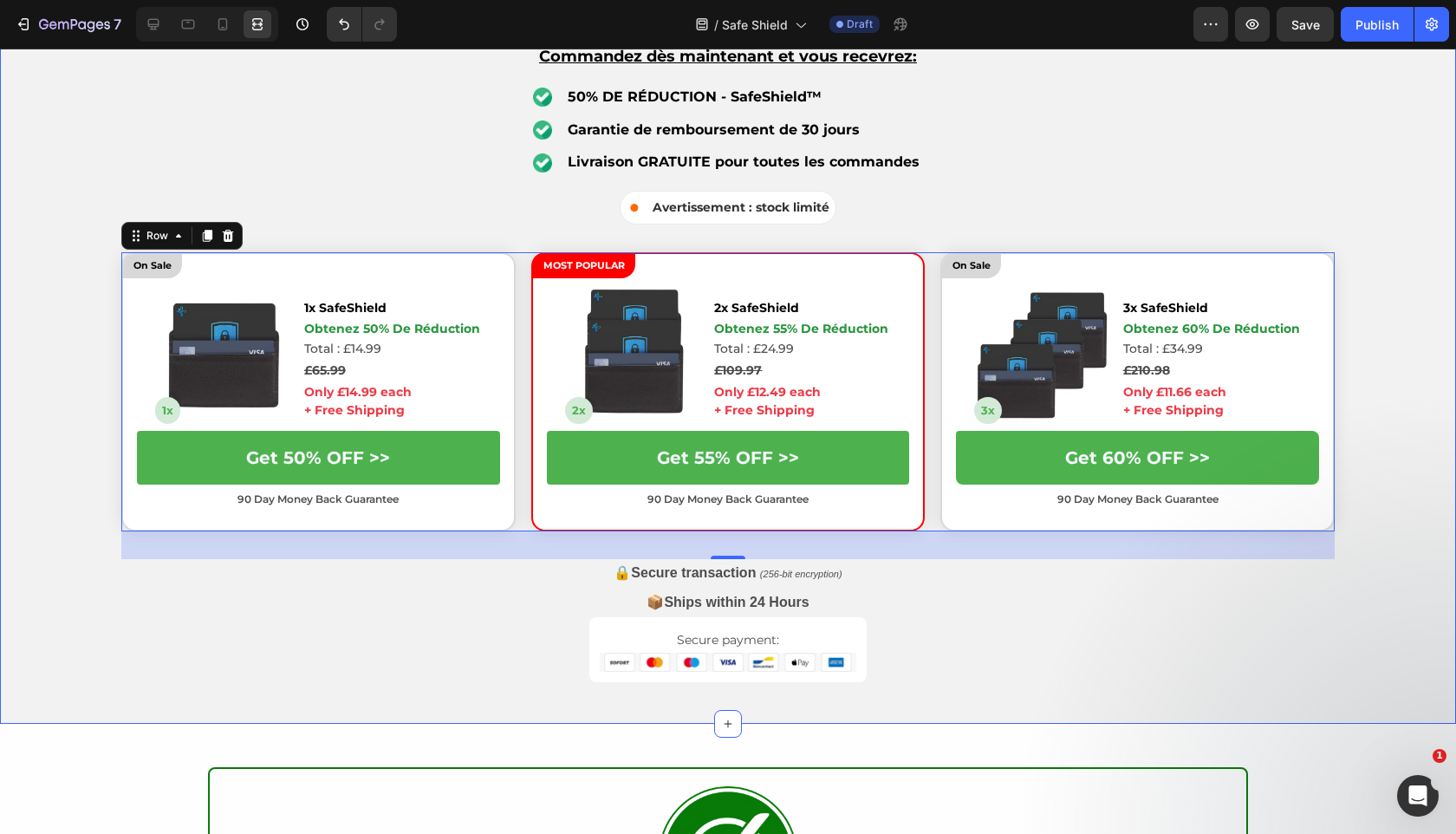
click at [193, 647] on div "Profitez dès [DATE] de remises exceptionnelles sur SafeShield Heading Essayez S…" at bounding box center [728, 322] width 1456 height 720
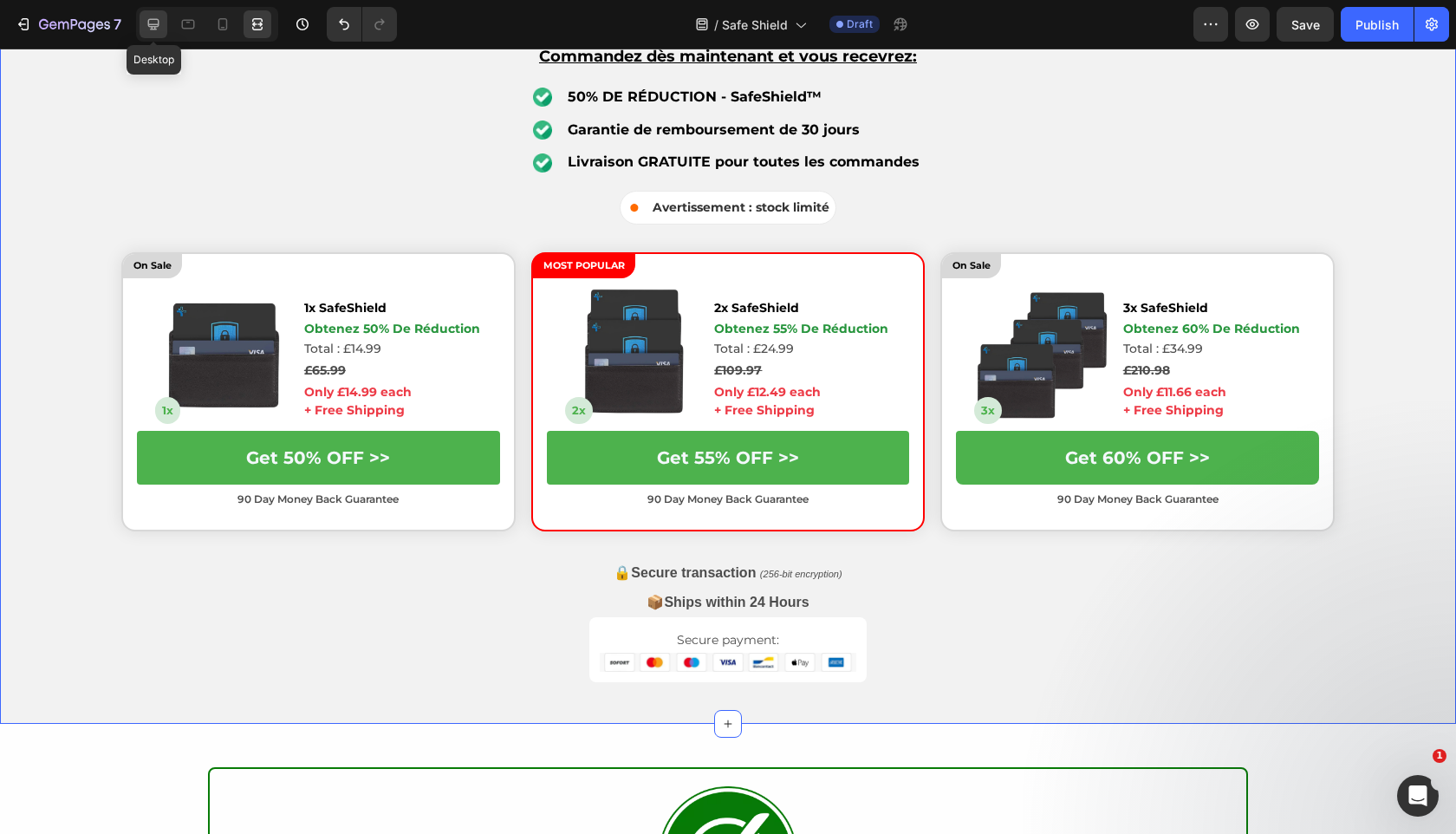
click at [159, 23] on icon at bounding box center [154, 24] width 18 height 18
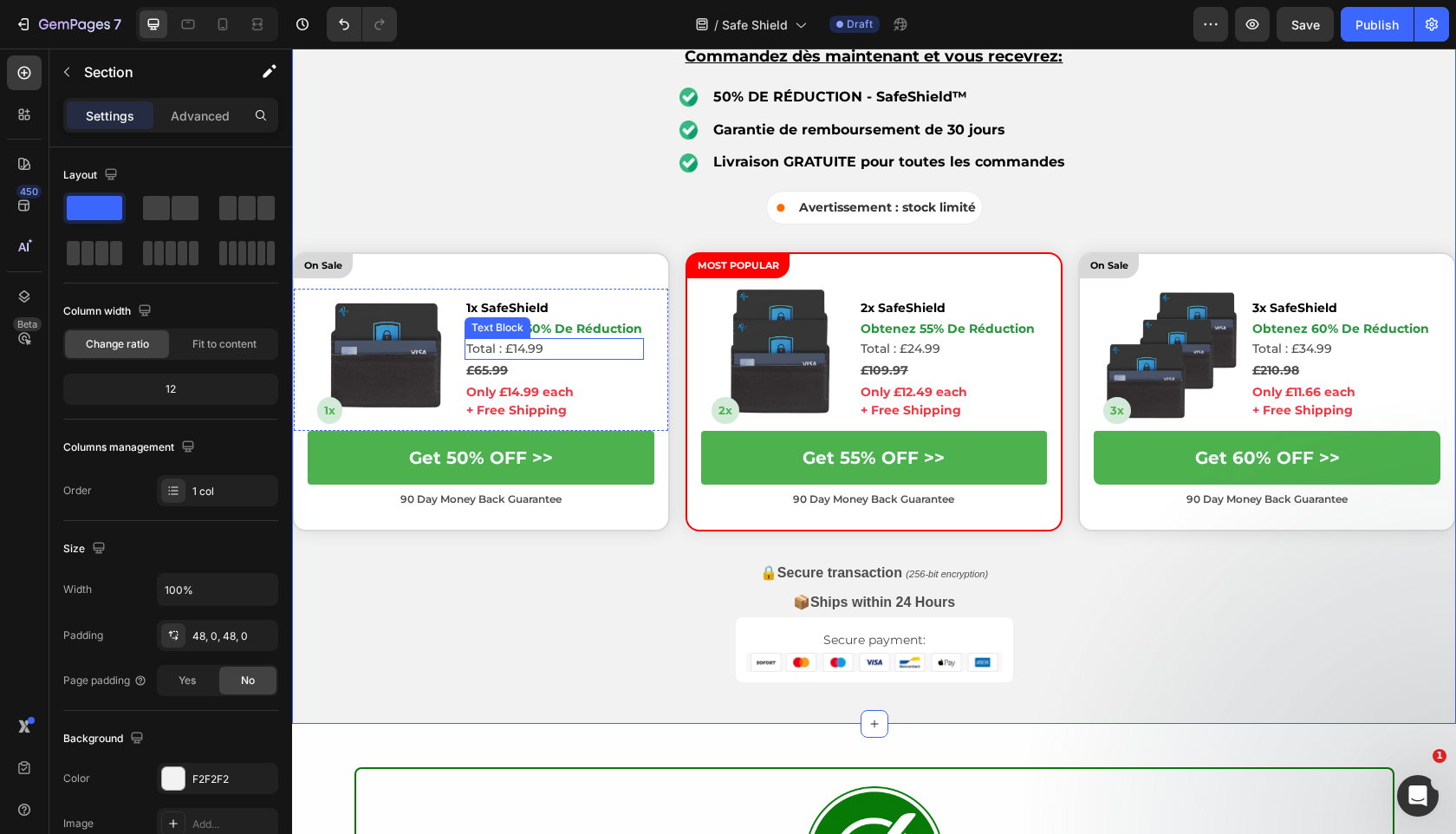
click at [487, 352] on p "Total : £14.99" at bounding box center [554, 348] width 176 height 19
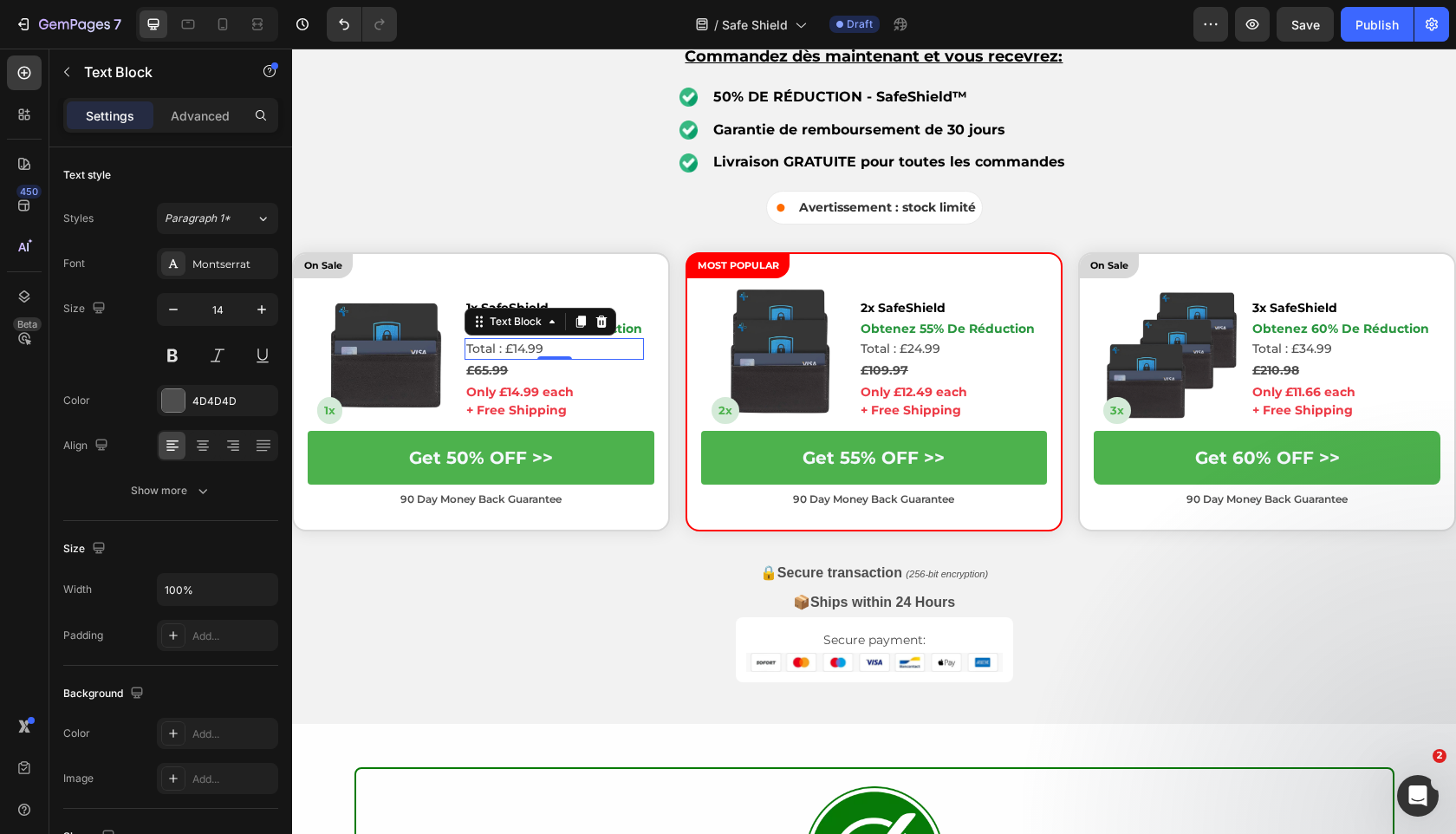
click at [487, 352] on p "Total : £14.99" at bounding box center [554, 348] width 176 height 19
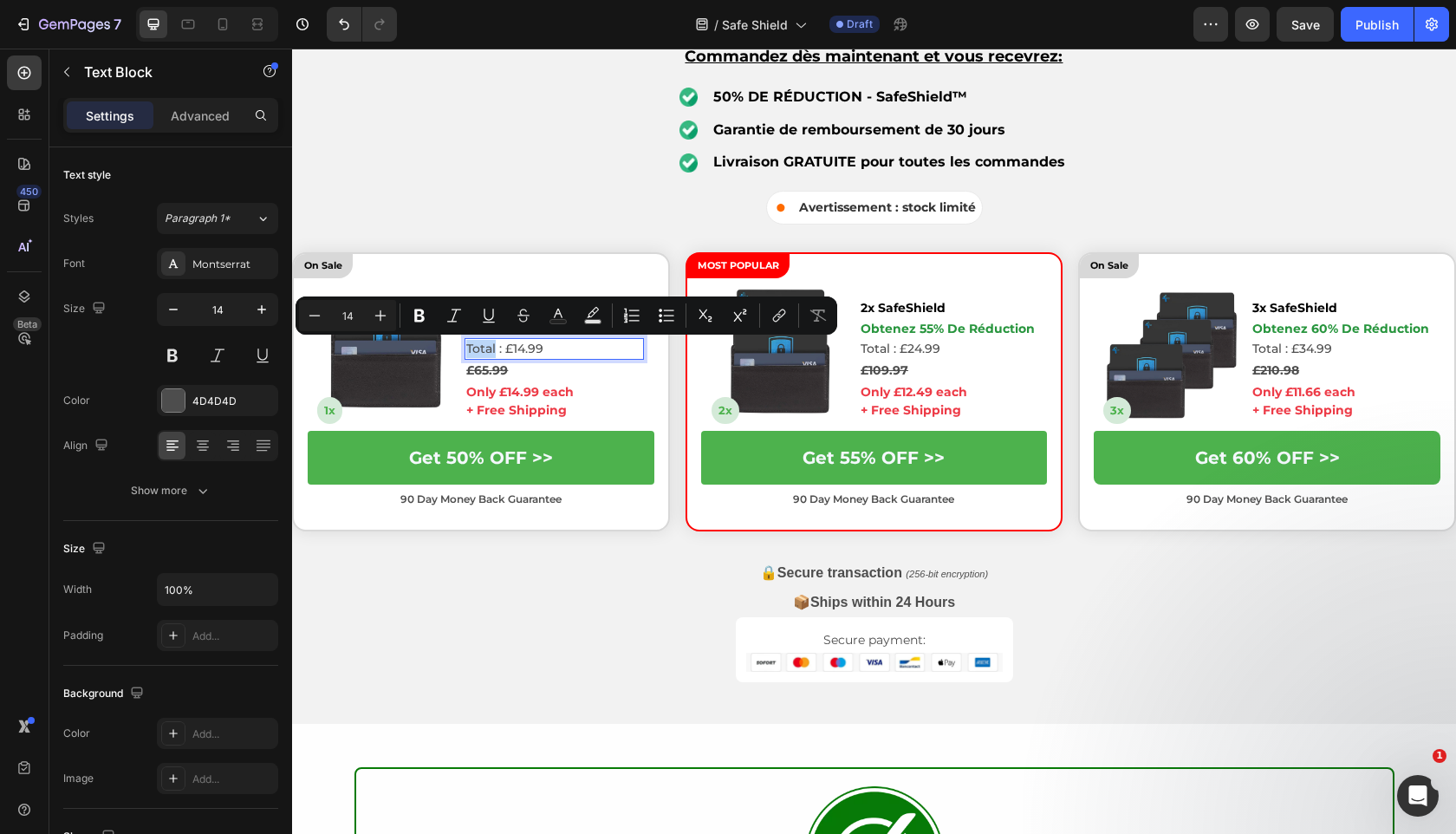
click at [496, 352] on p "Total : £14.99" at bounding box center [554, 348] width 176 height 19
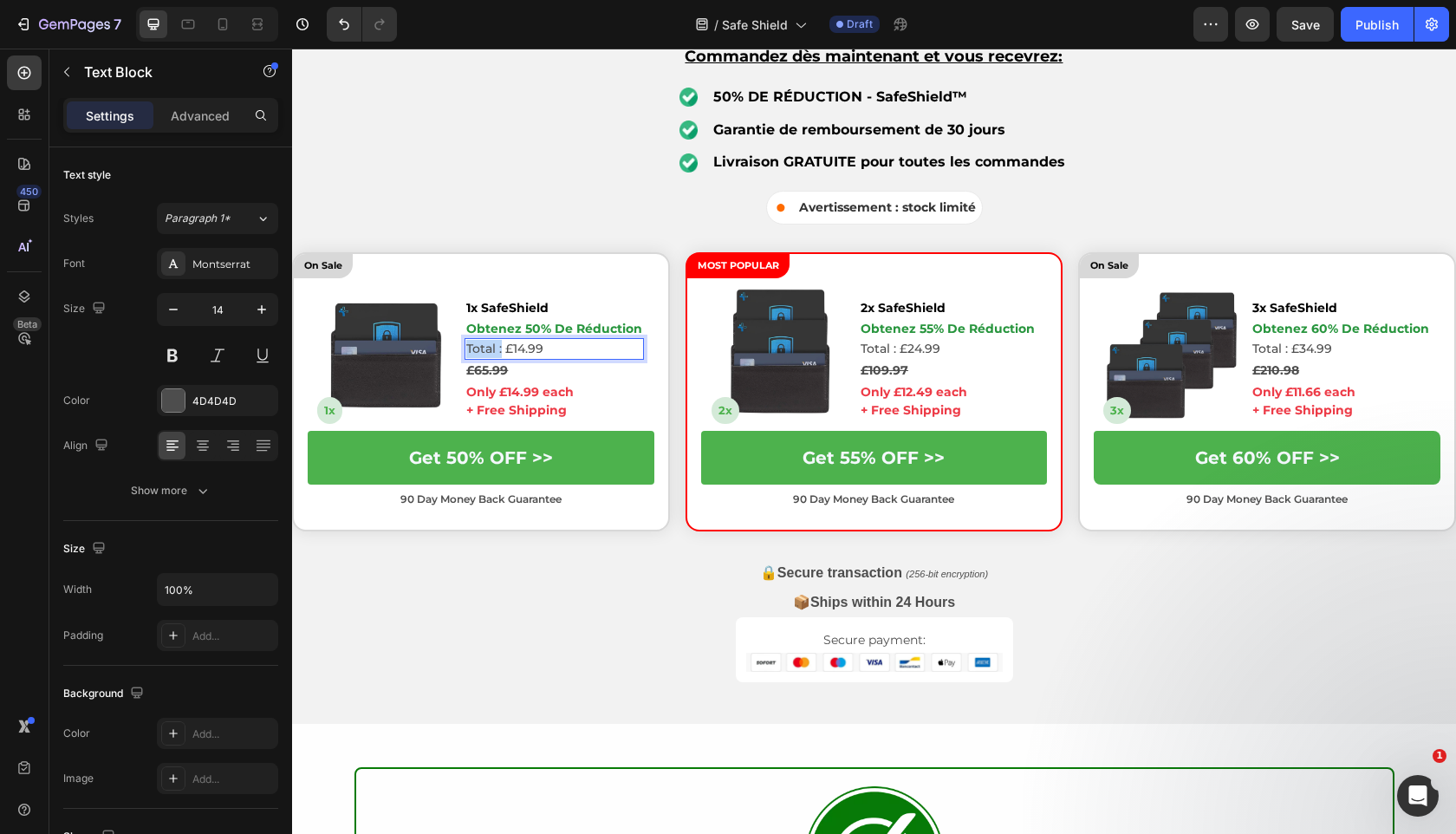
drag, startPoint x: 502, startPoint y: 352, endPoint x: 466, endPoint y: 351, distance: 36.0
click at [466, 351] on div "Total : £14.99" at bounding box center [554, 348] width 179 height 22
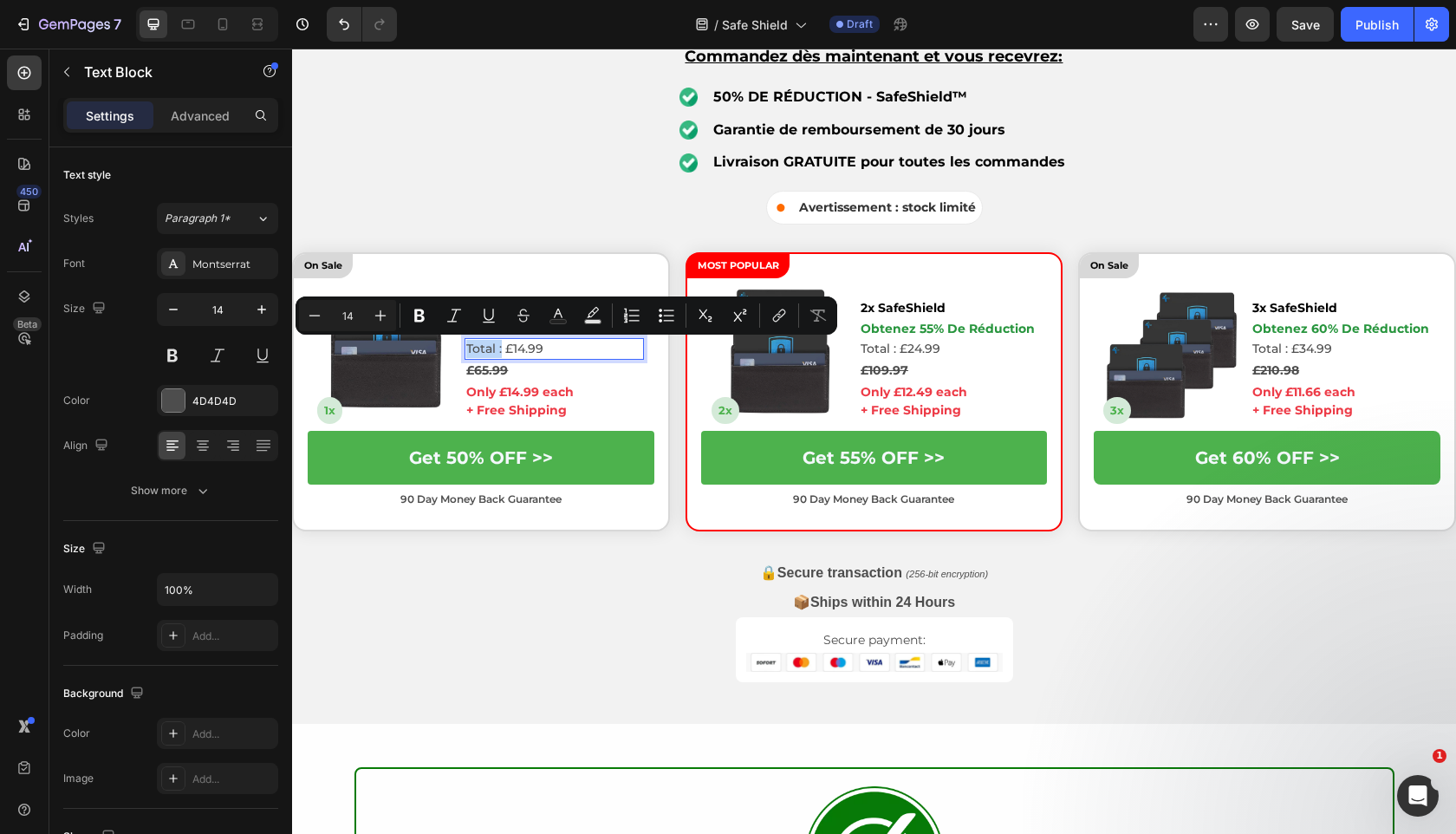
copy p "Total :"
click at [497, 351] on p "Total : £14.99" at bounding box center [554, 348] width 176 height 19
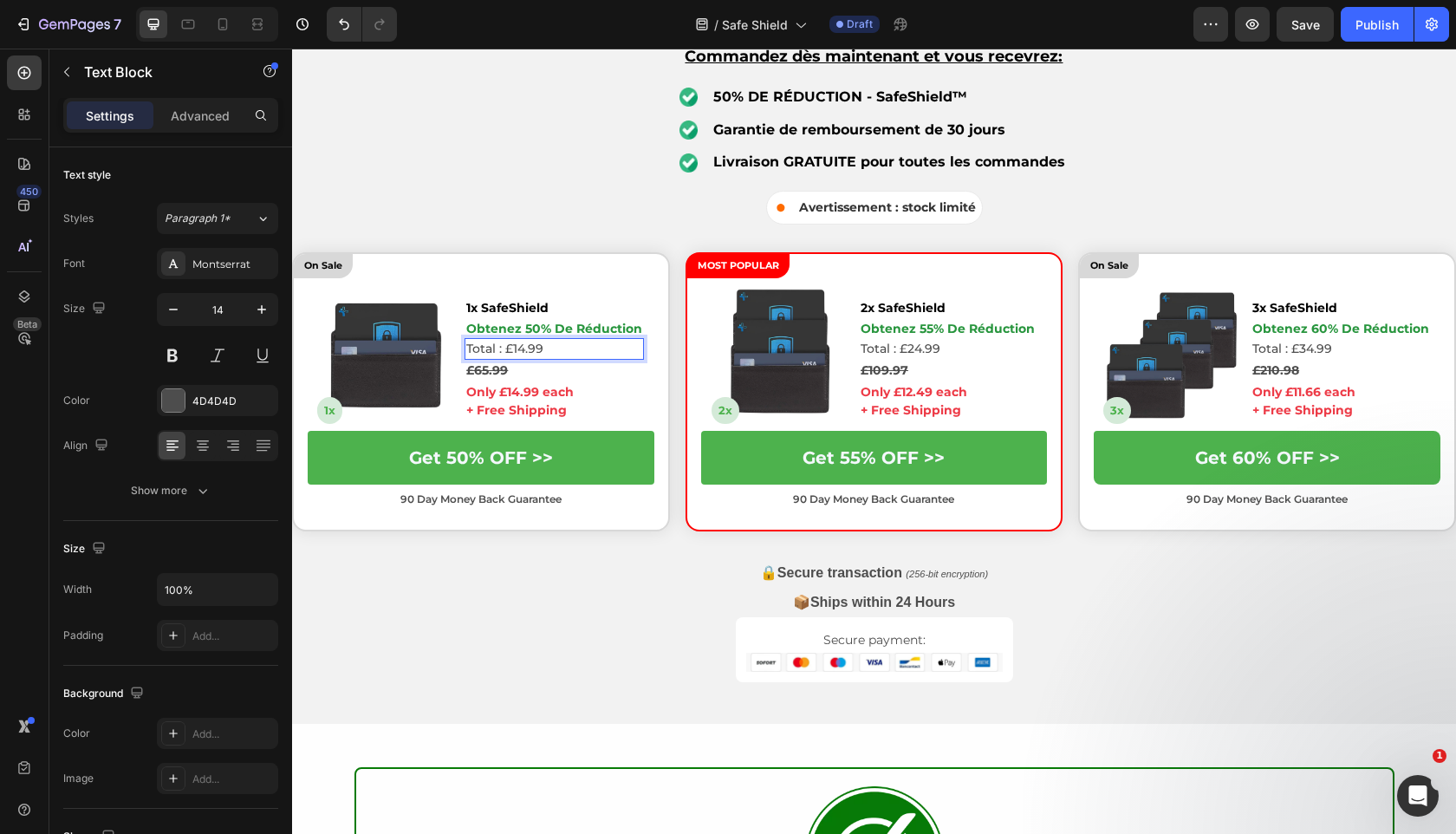
click at [504, 352] on p "Total : £14.99" at bounding box center [554, 348] width 176 height 19
click at [898, 345] on p "Total : £24.99" at bounding box center [947, 348] width 174 height 19
click at [892, 349] on p "Total : £24.99" at bounding box center [947, 348] width 174 height 19
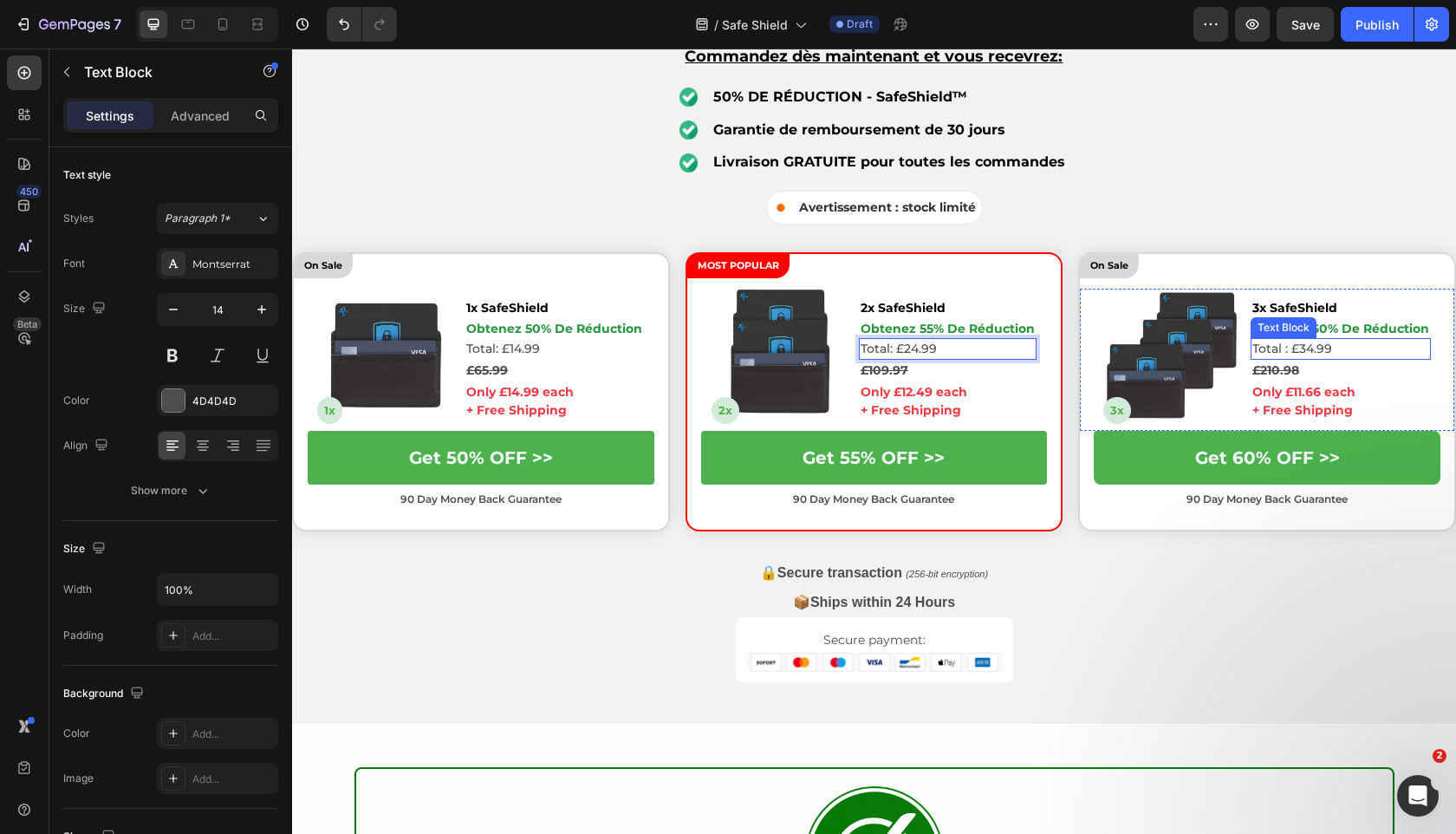
click at [1289, 345] on p "Total : £34.99" at bounding box center [1341, 348] width 177 height 19
click at [1289, 354] on p "Total : £34.99" at bounding box center [1341, 348] width 177 height 19
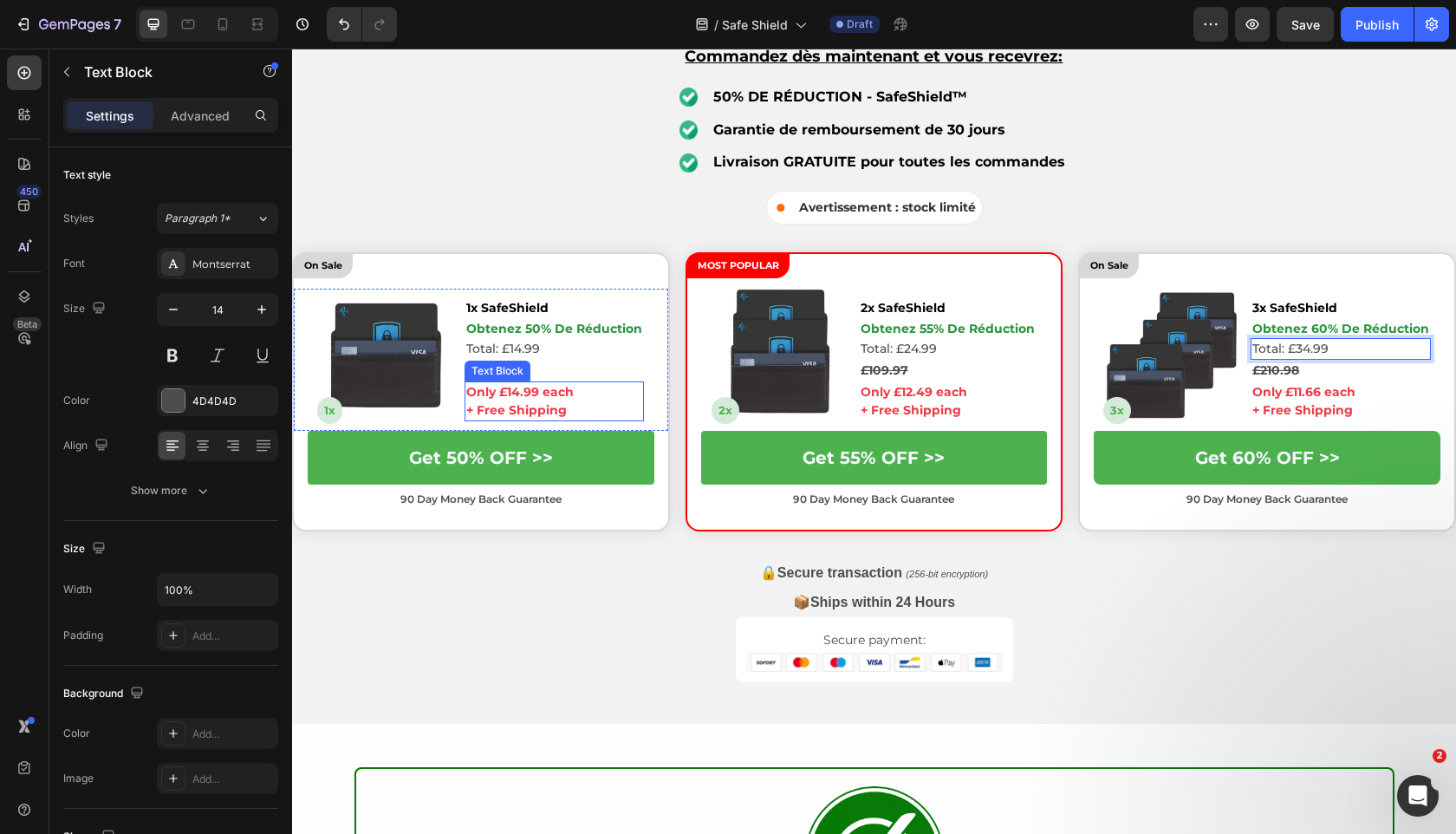
click at [555, 394] on p "Only £14.99 each" at bounding box center [554, 392] width 176 height 19
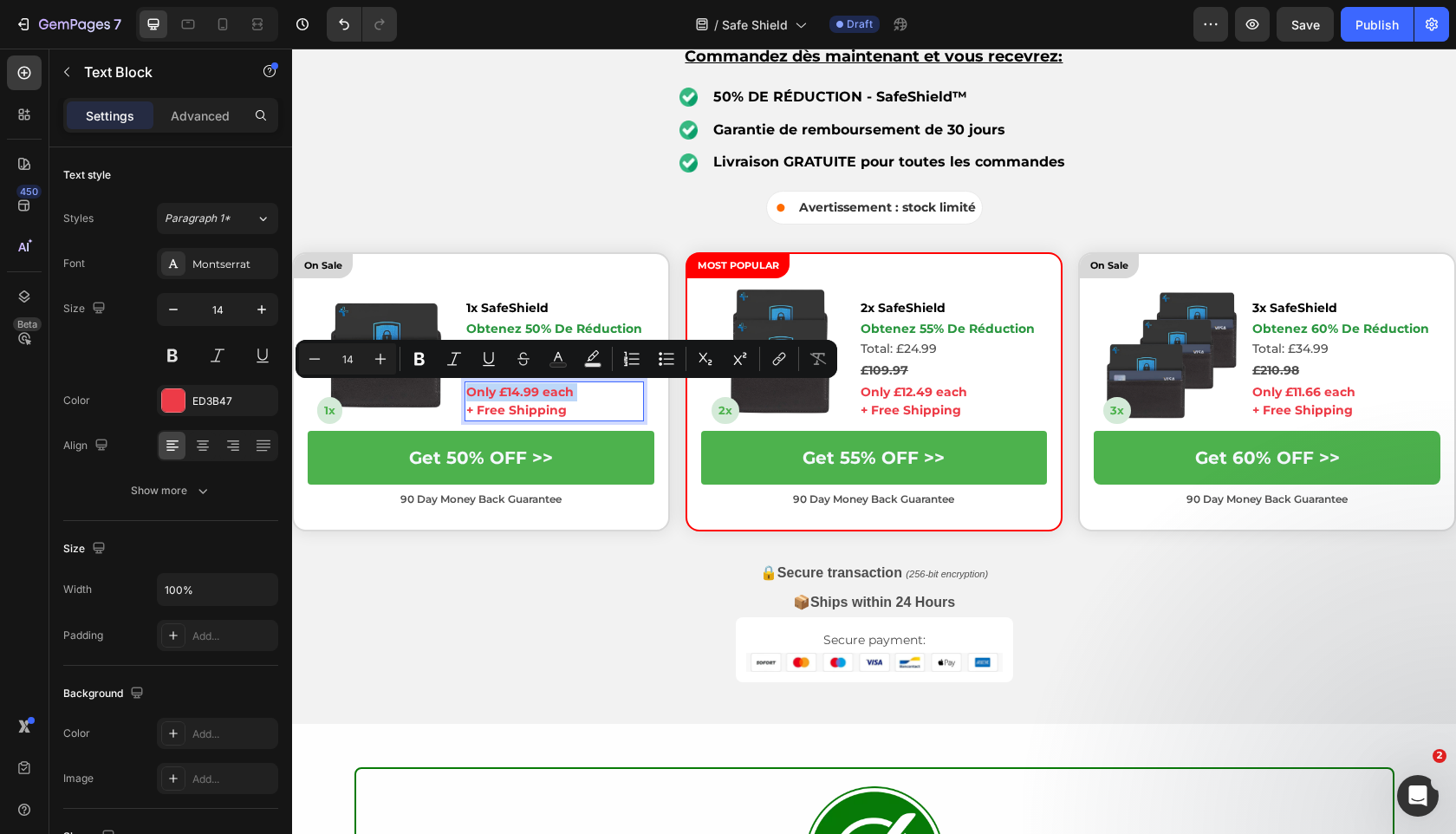
click at [555, 394] on p "Only £14.99 each" at bounding box center [554, 392] width 176 height 19
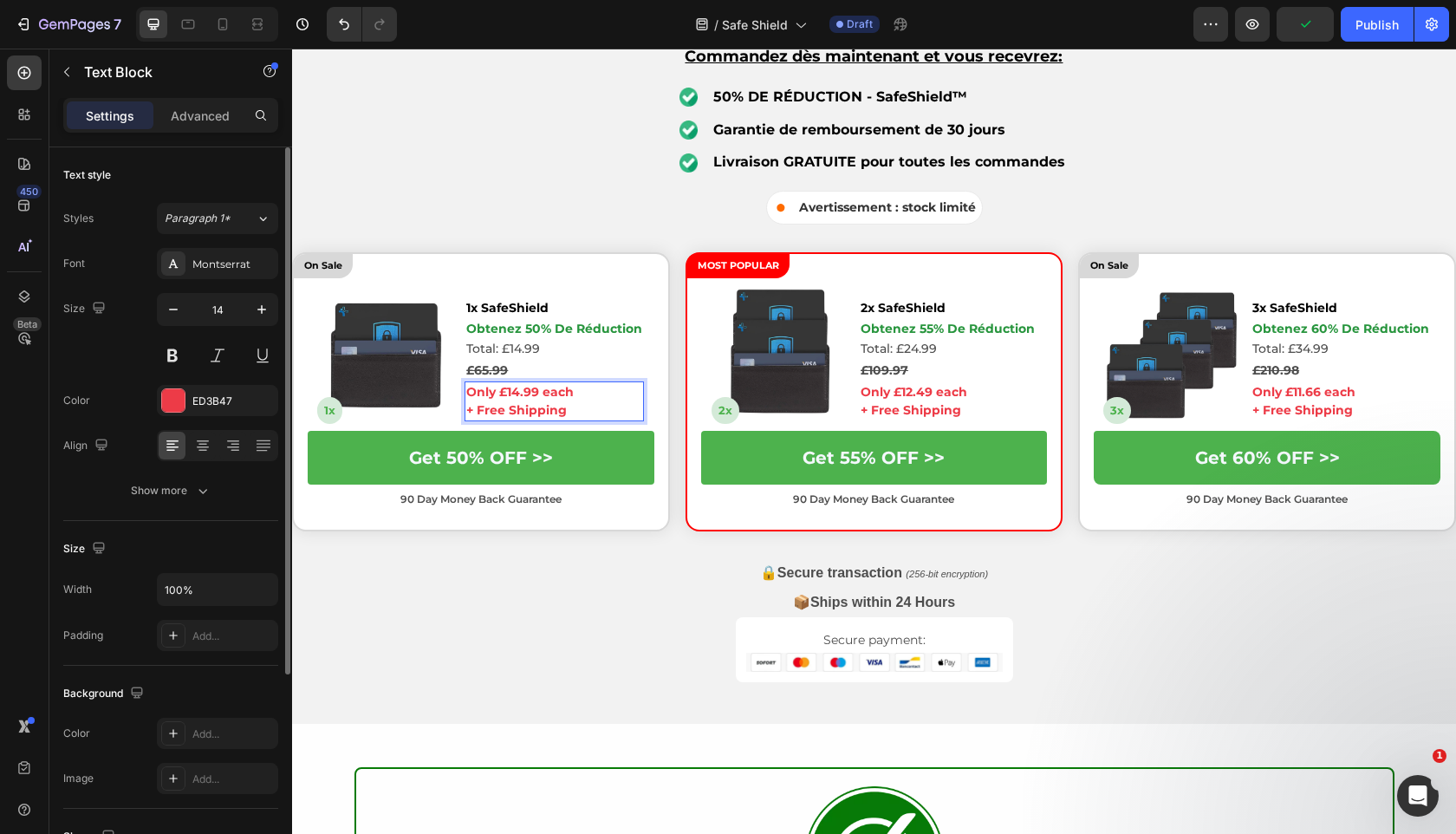
click at [186, 666] on div "Text style Styles Paragraph 1* Font Montserrat Size 14 Color ED3B47 Align Show …" at bounding box center [171, 737] width 215 height 143
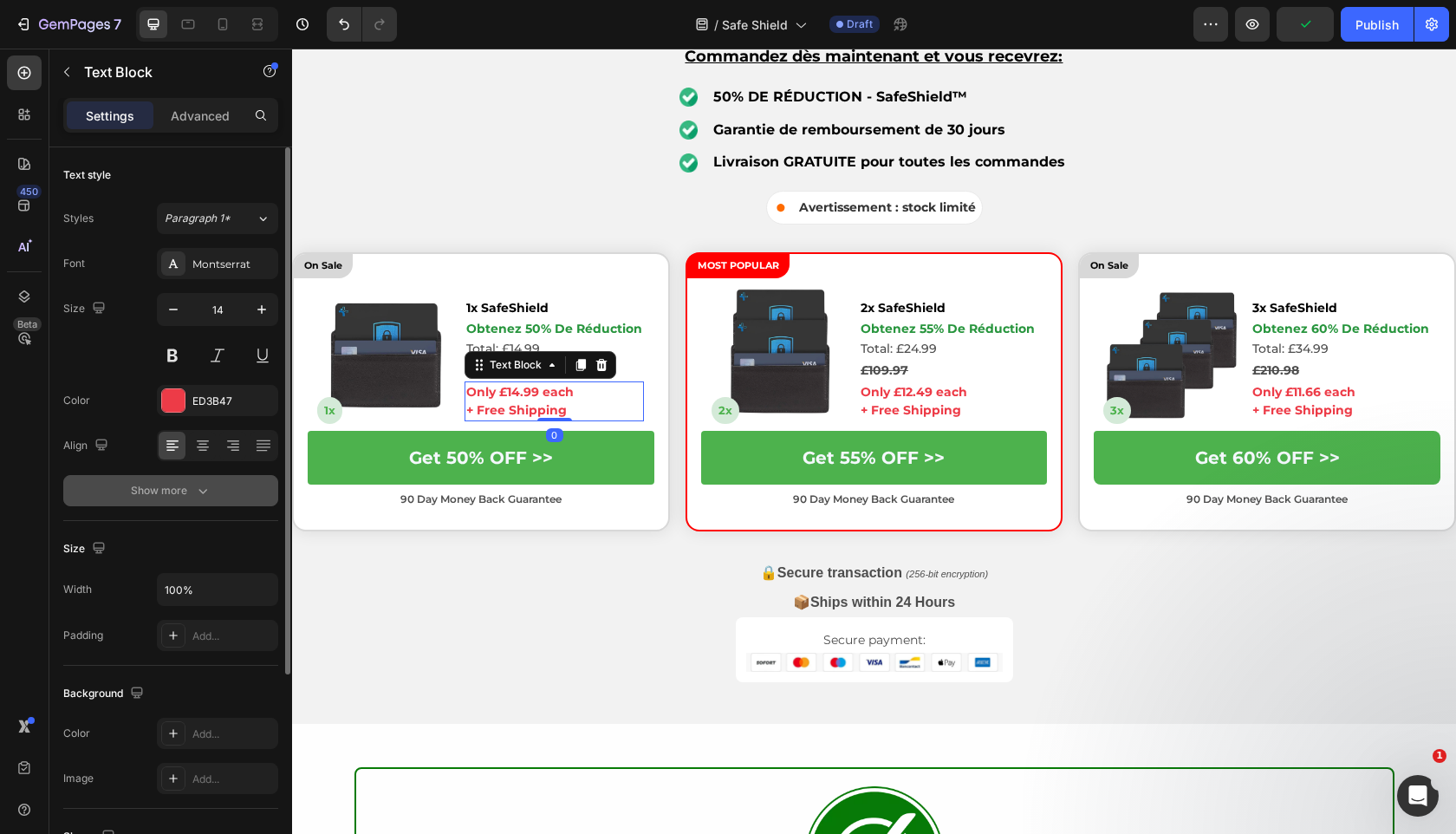
click at [191, 503] on button "Show more" at bounding box center [171, 490] width 215 height 31
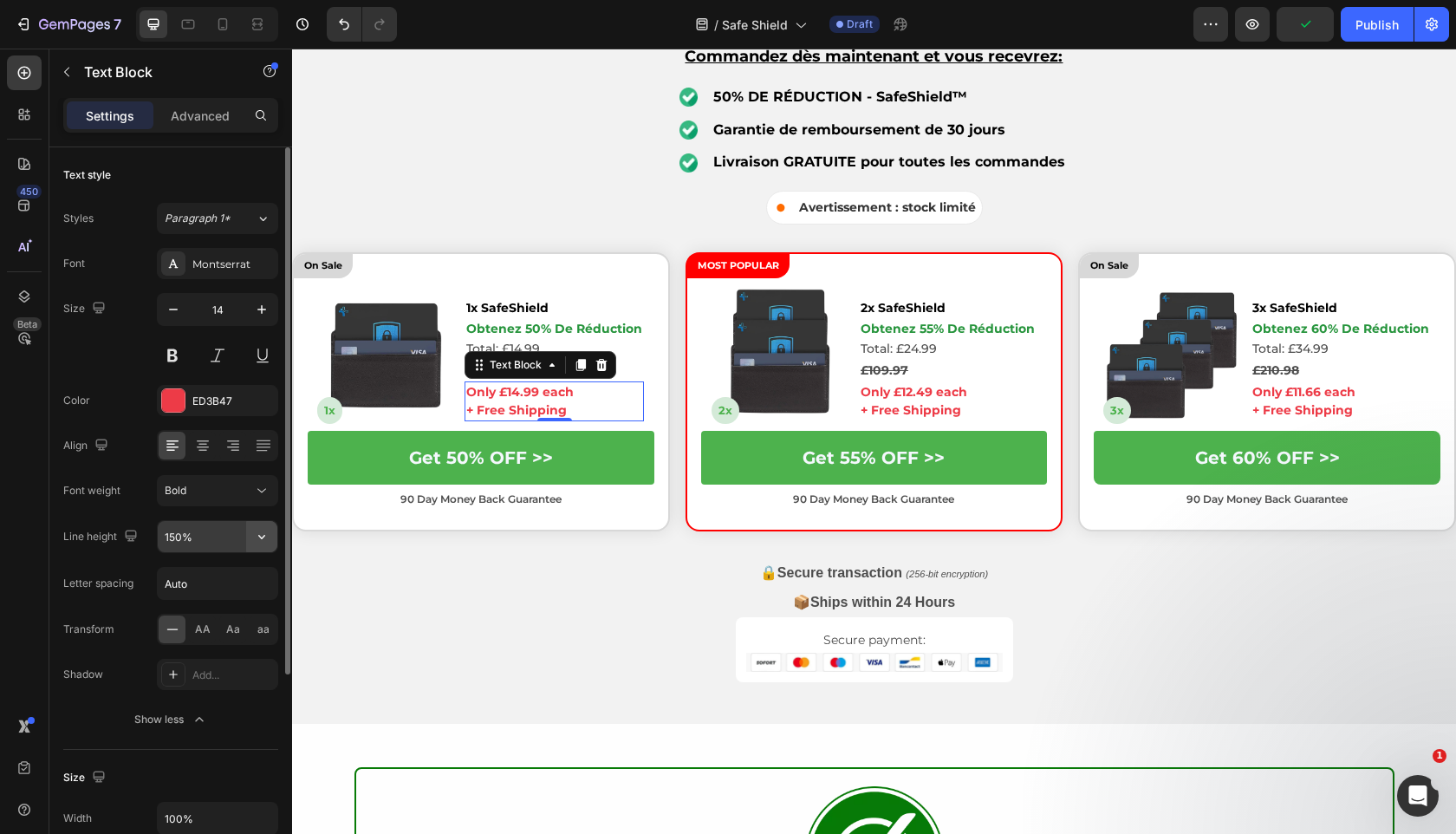
click at [259, 536] on icon "button" at bounding box center [262, 536] width 18 height 18
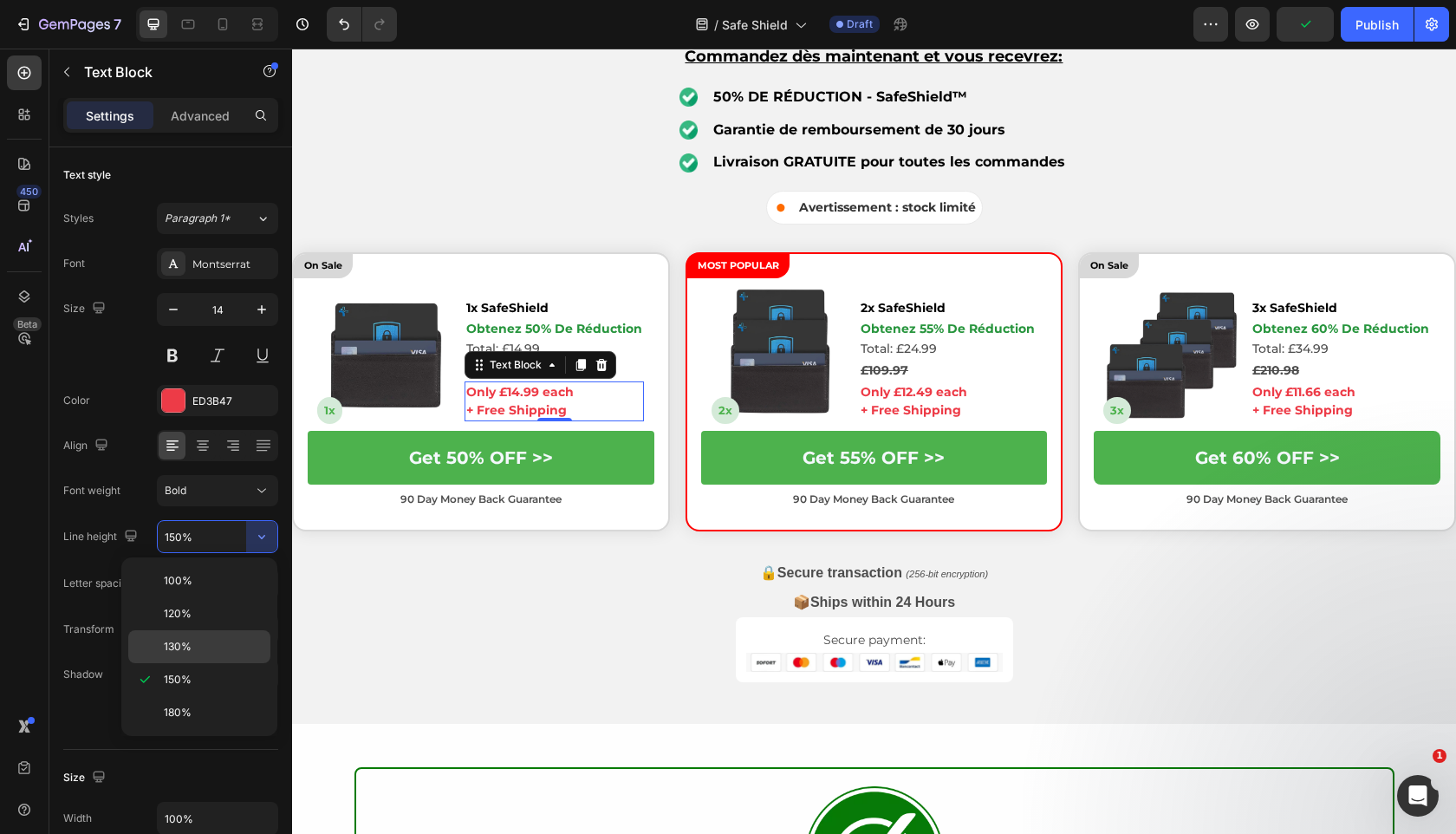
drag, startPoint x: 234, startPoint y: 637, endPoint x: 517, endPoint y: 462, distance: 332.7
click at [234, 637] on div "130%" at bounding box center [199, 647] width 142 height 33
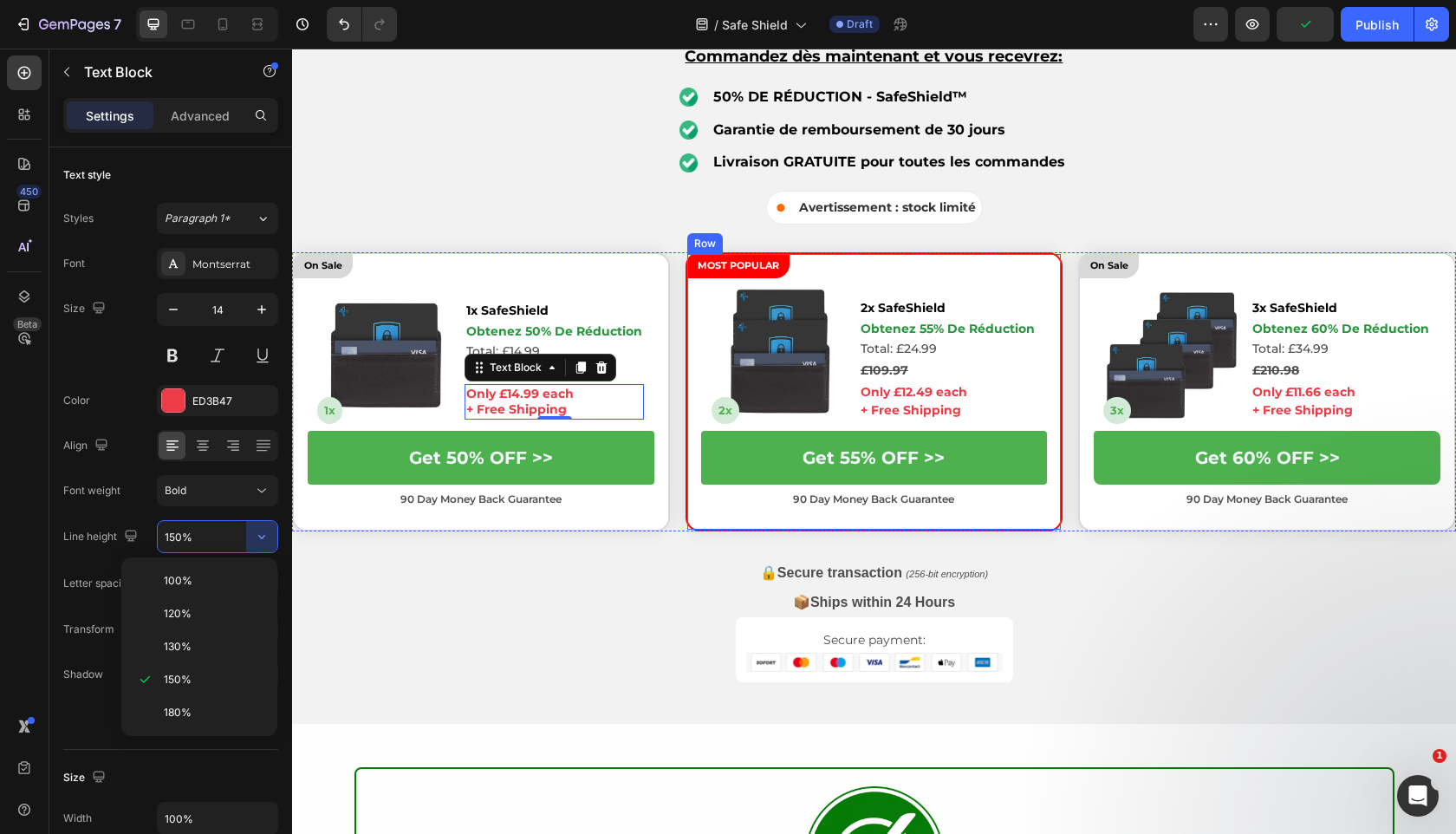
type input "130%"
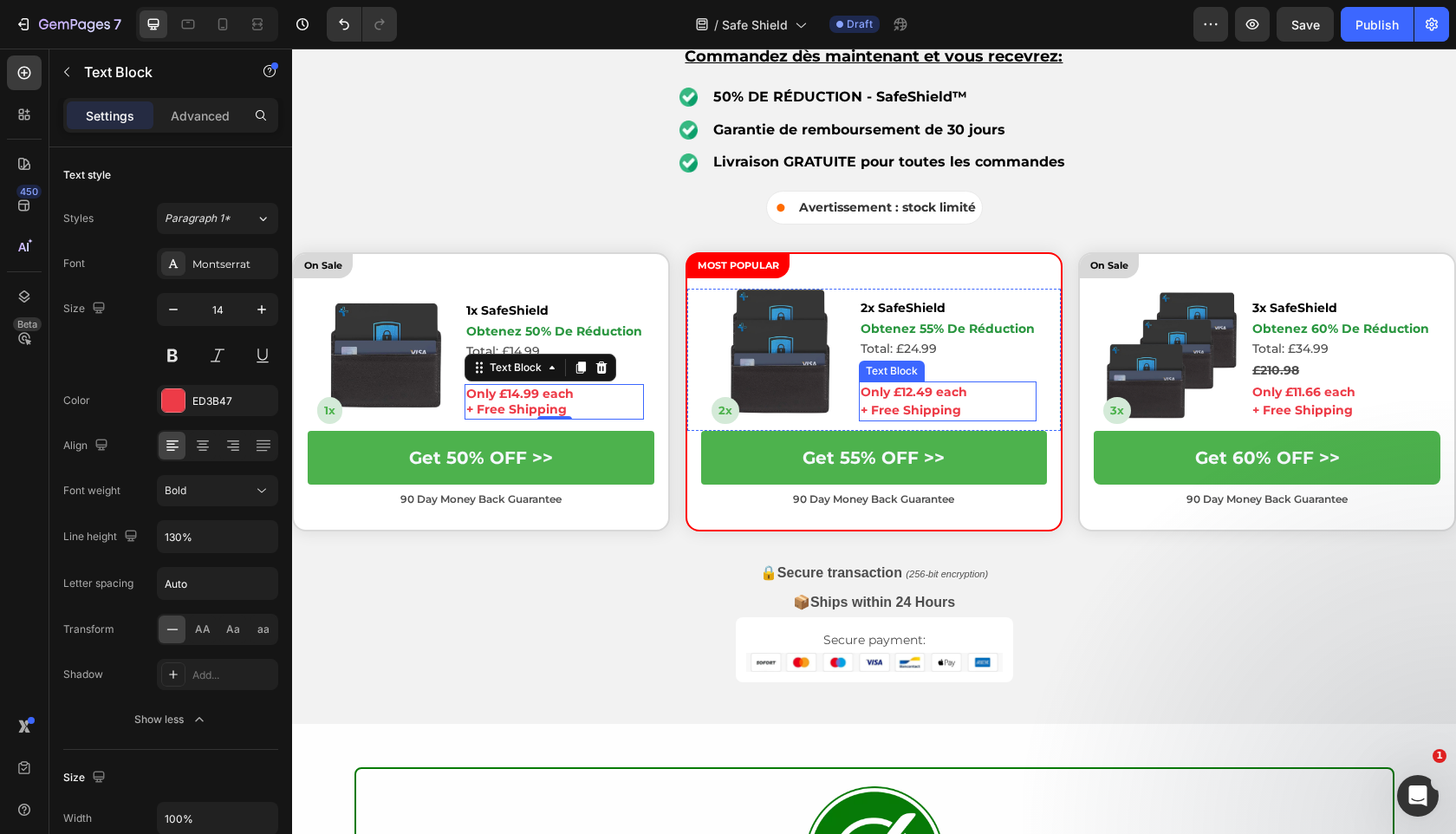
click at [902, 412] on p "+ Free Shipping" at bounding box center [947, 410] width 174 height 19
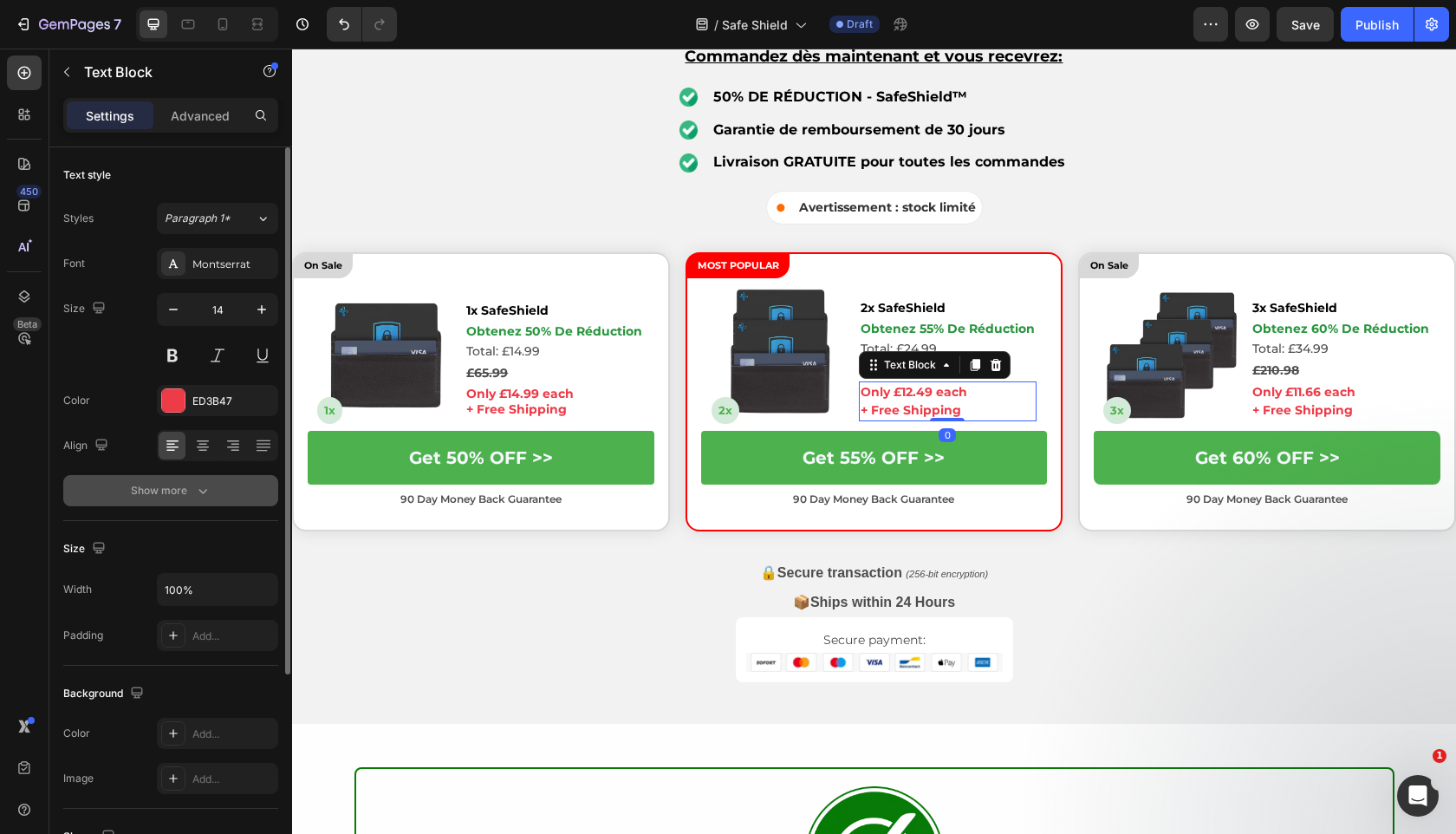
click at [251, 476] on button "Show more" at bounding box center [171, 490] width 215 height 31
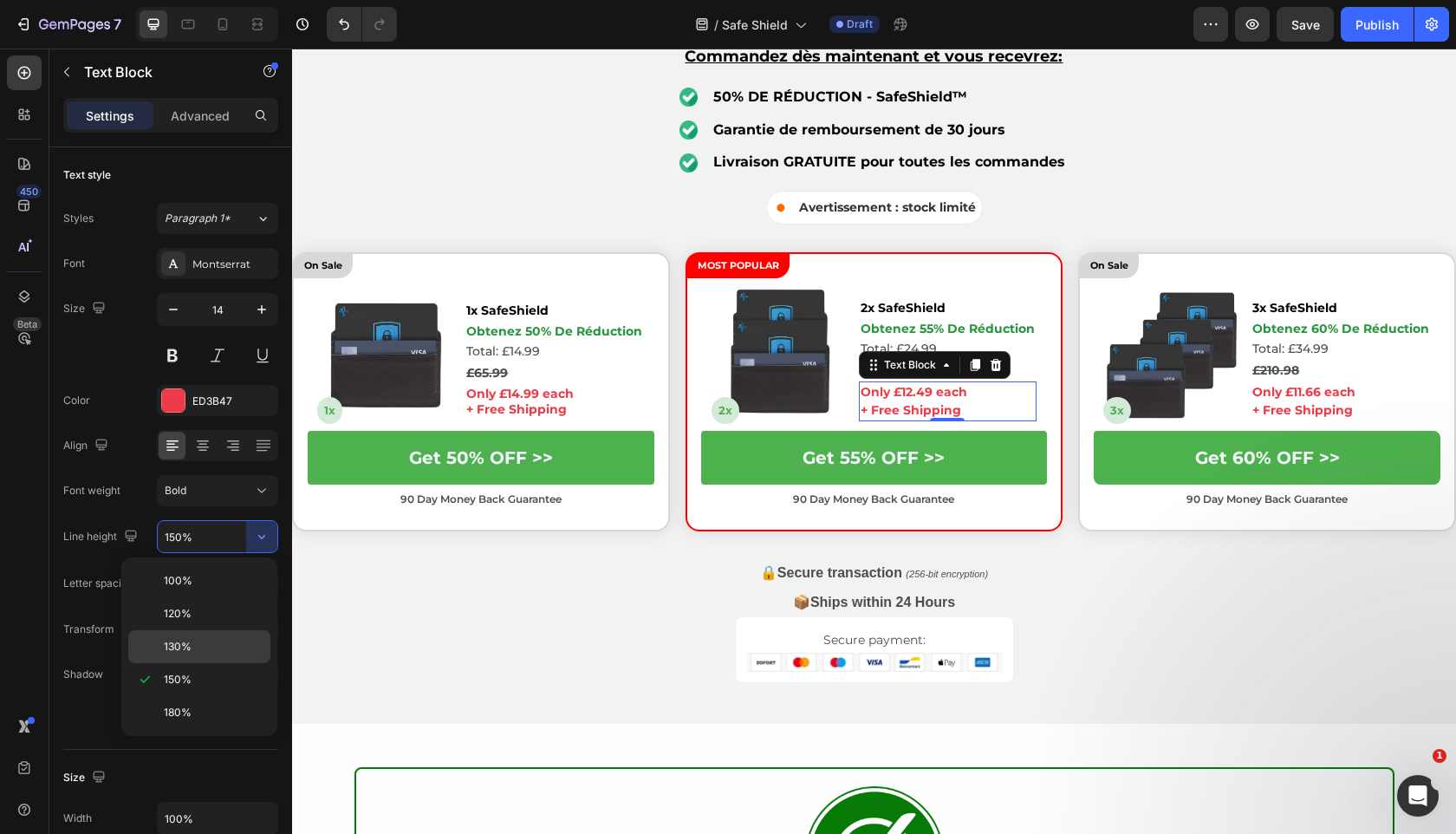
click at [233, 641] on p "130%" at bounding box center [212, 647] width 99 height 16
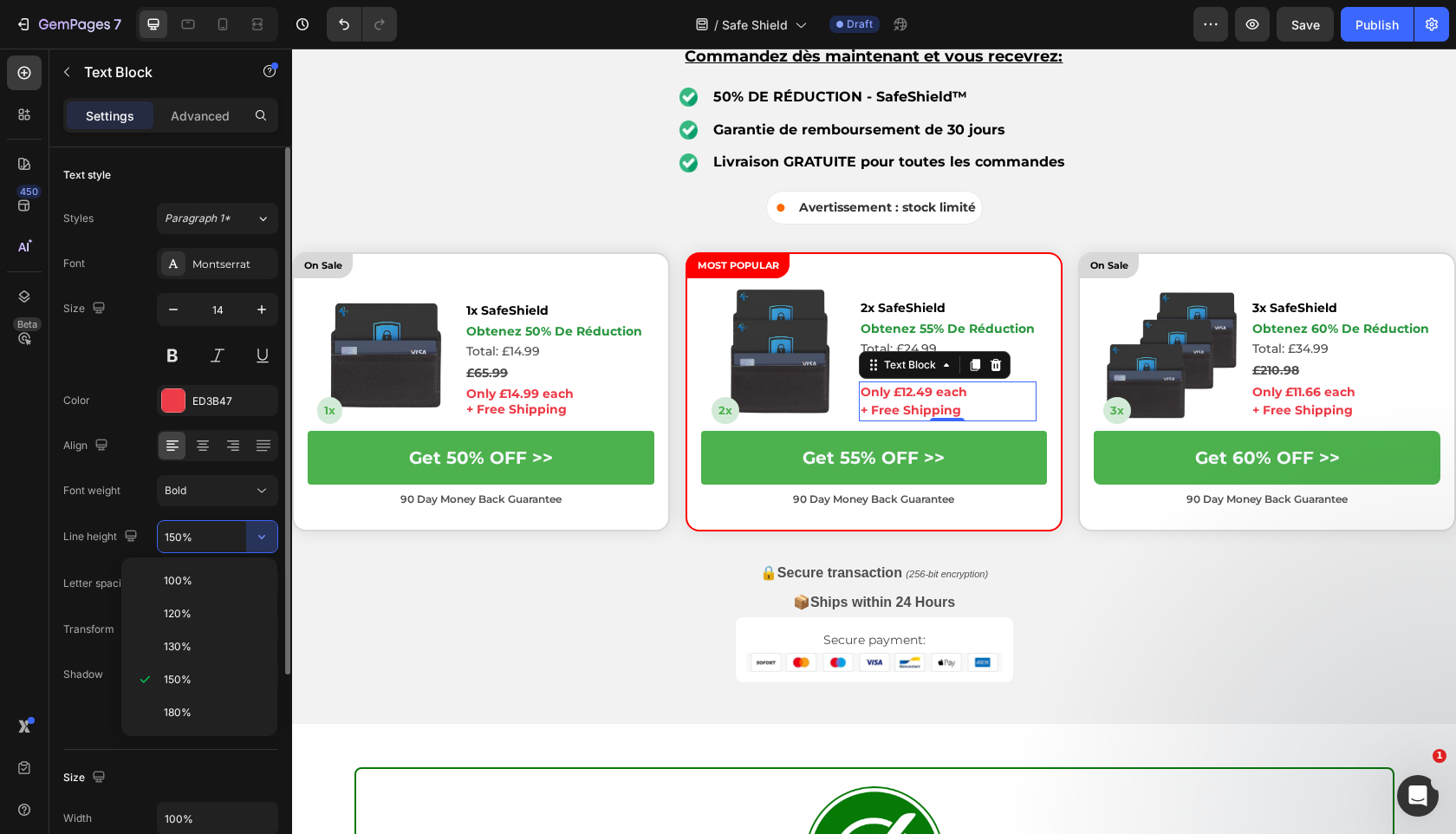
type input "130%"
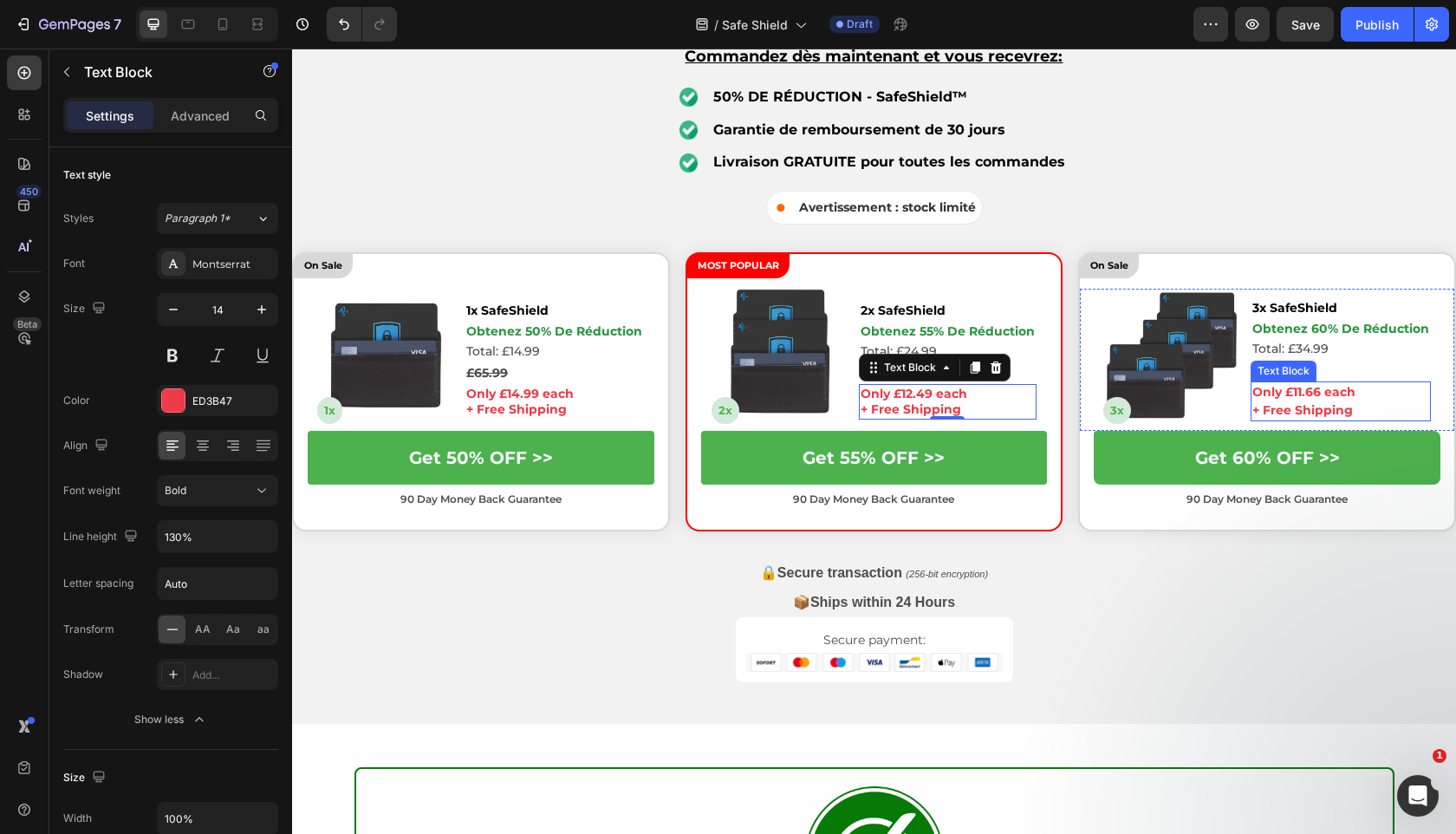
click at [1316, 393] on p "Only £11.66 each" at bounding box center [1341, 392] width 177 height 19
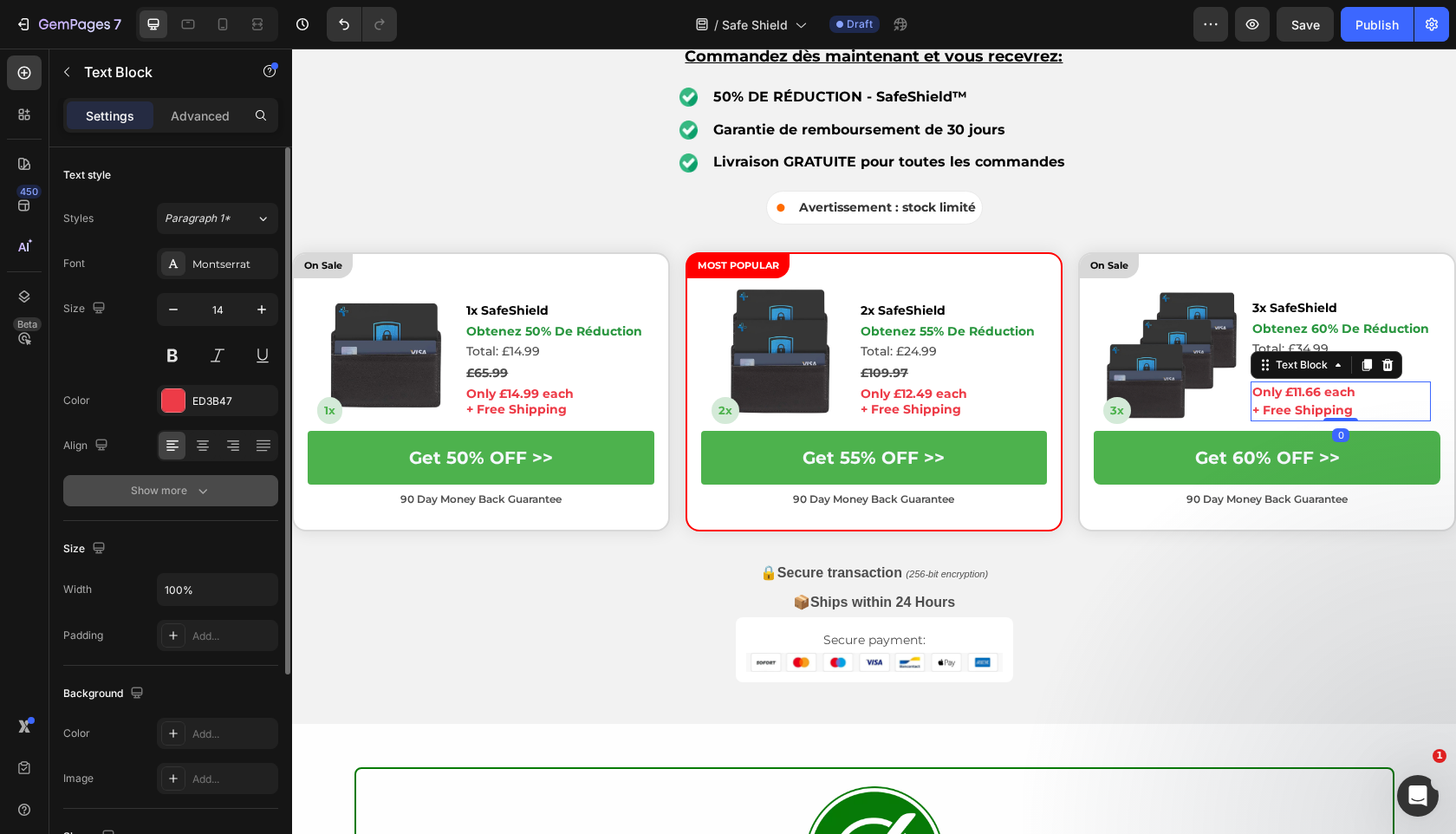
click at [230, 483] on button "Show more" at bounding box center [171, 490] width 215 height 31
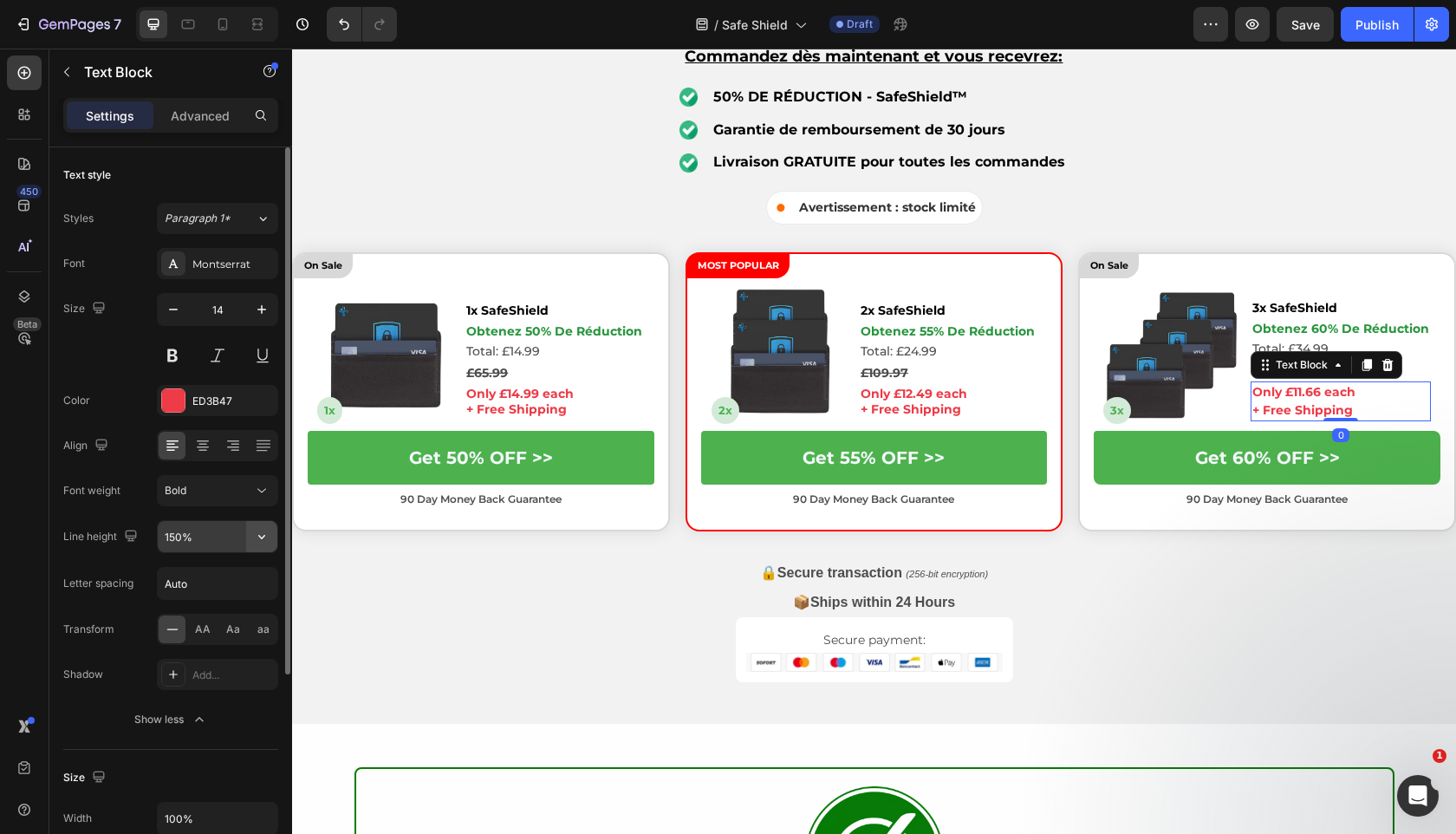
drag, startPoint x: 261, startPoint y: 551, endPoint x: 261, endPoint y: 540, distance: 11.0
click at [261, 540] on icon "button" at bounding box center [262, 536] width 18 height 18
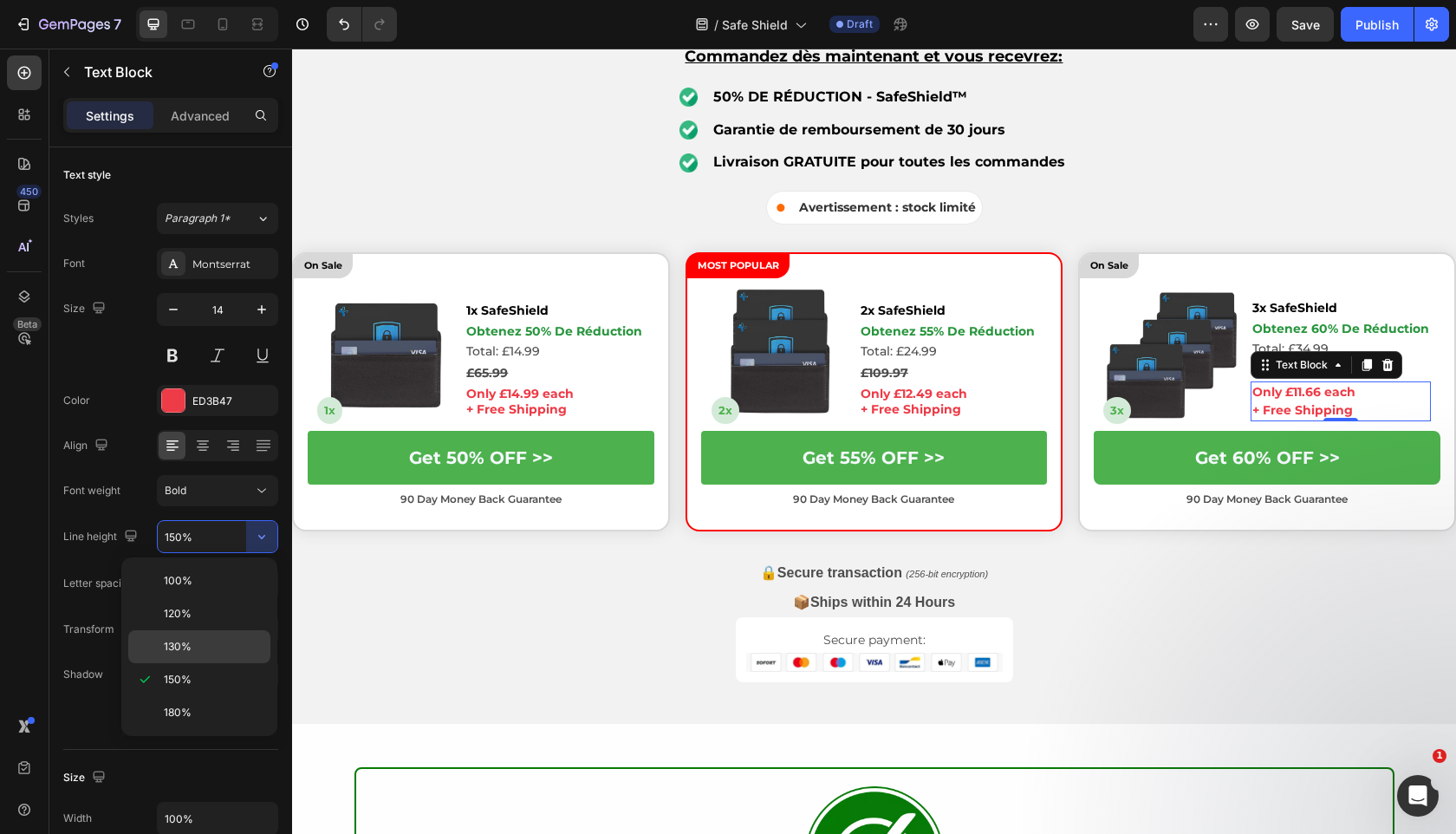
click at [244, 633] on div "130%" at bounding box center [199, 647] width 142 height 33
type input "130%"
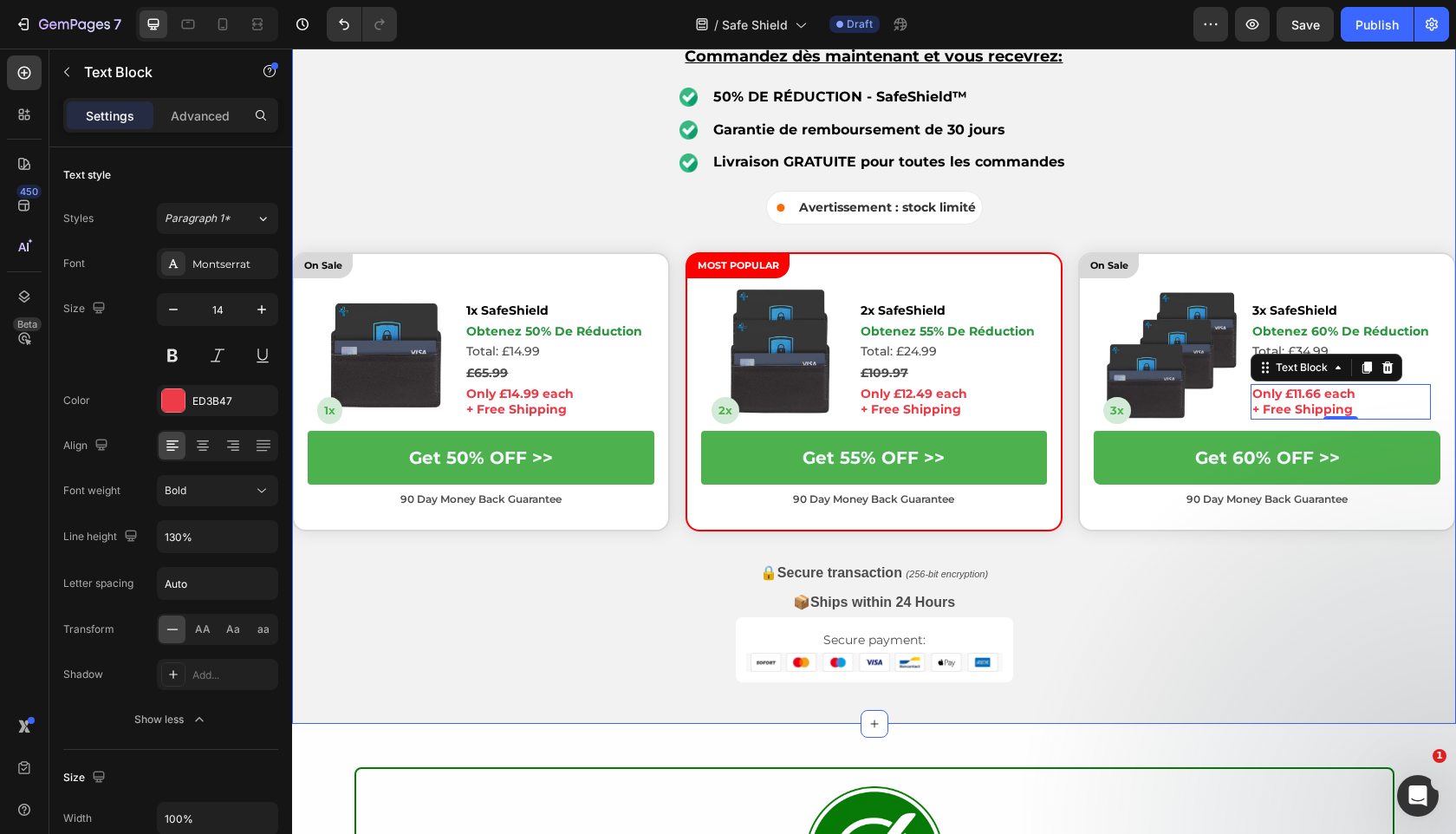
click at [406, 654] on div "Profitez dès [DATE] de remises exceptionnelles sur SafeShield Heading Essayez S…" at bounding box center [873, 322] width 1163 height 720
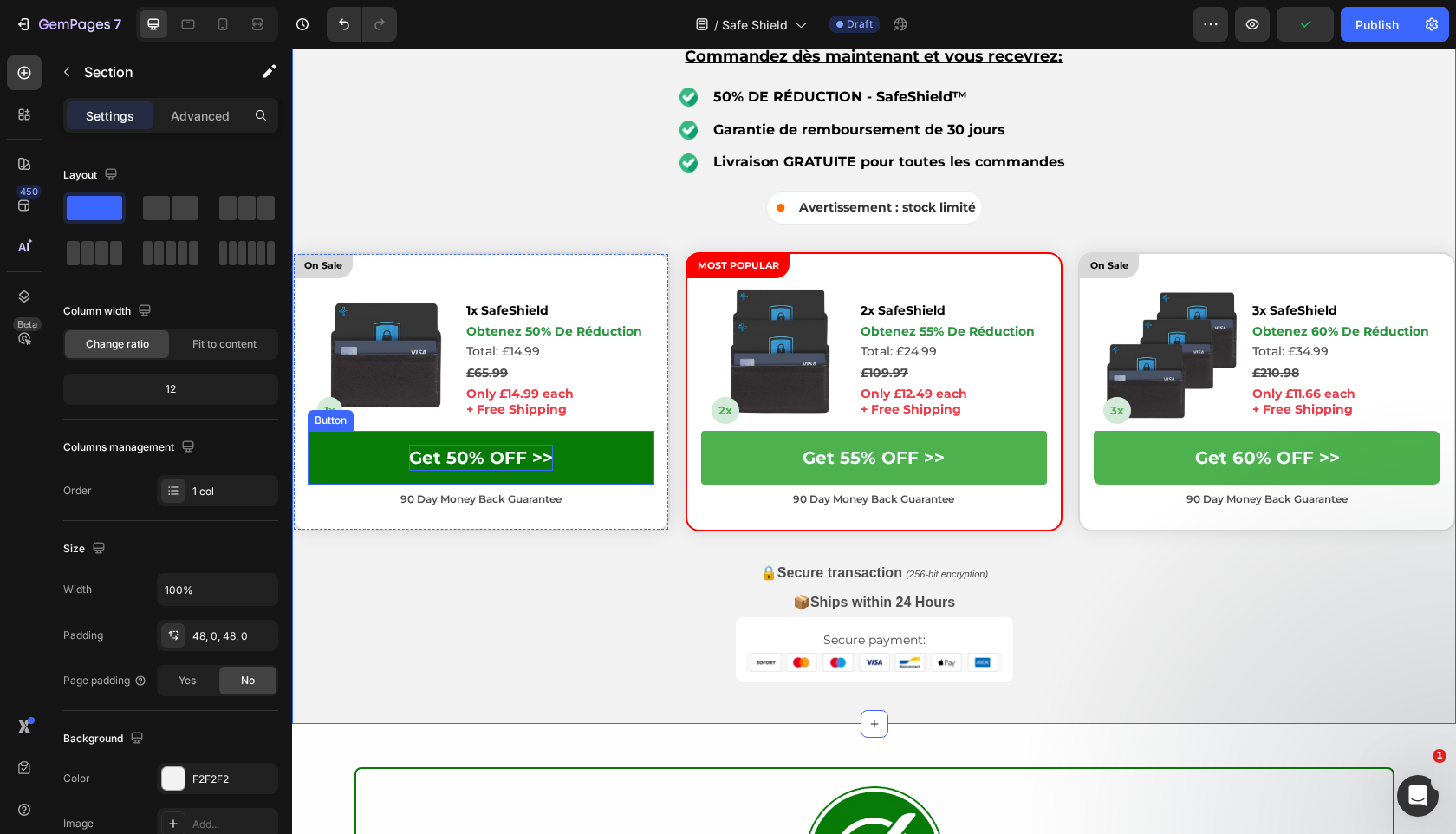
click at [504, 459] on p "Get 50% OFF >>" at bounding box center [480, 457] width 144 height 26
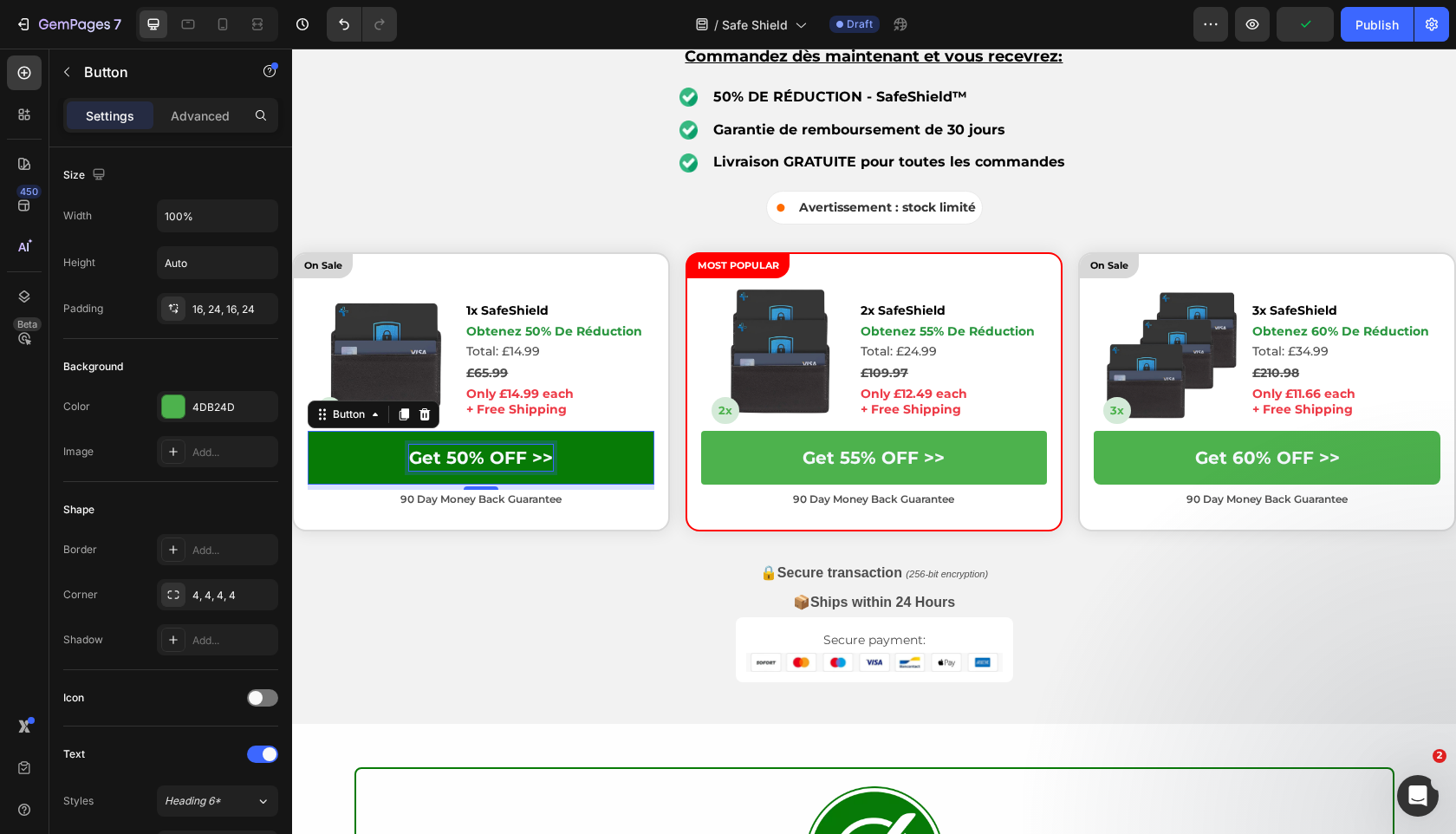
click at [504, 459] on p "Get 50% OFF >>" at bounding box center [480, 457] width 144 height 26
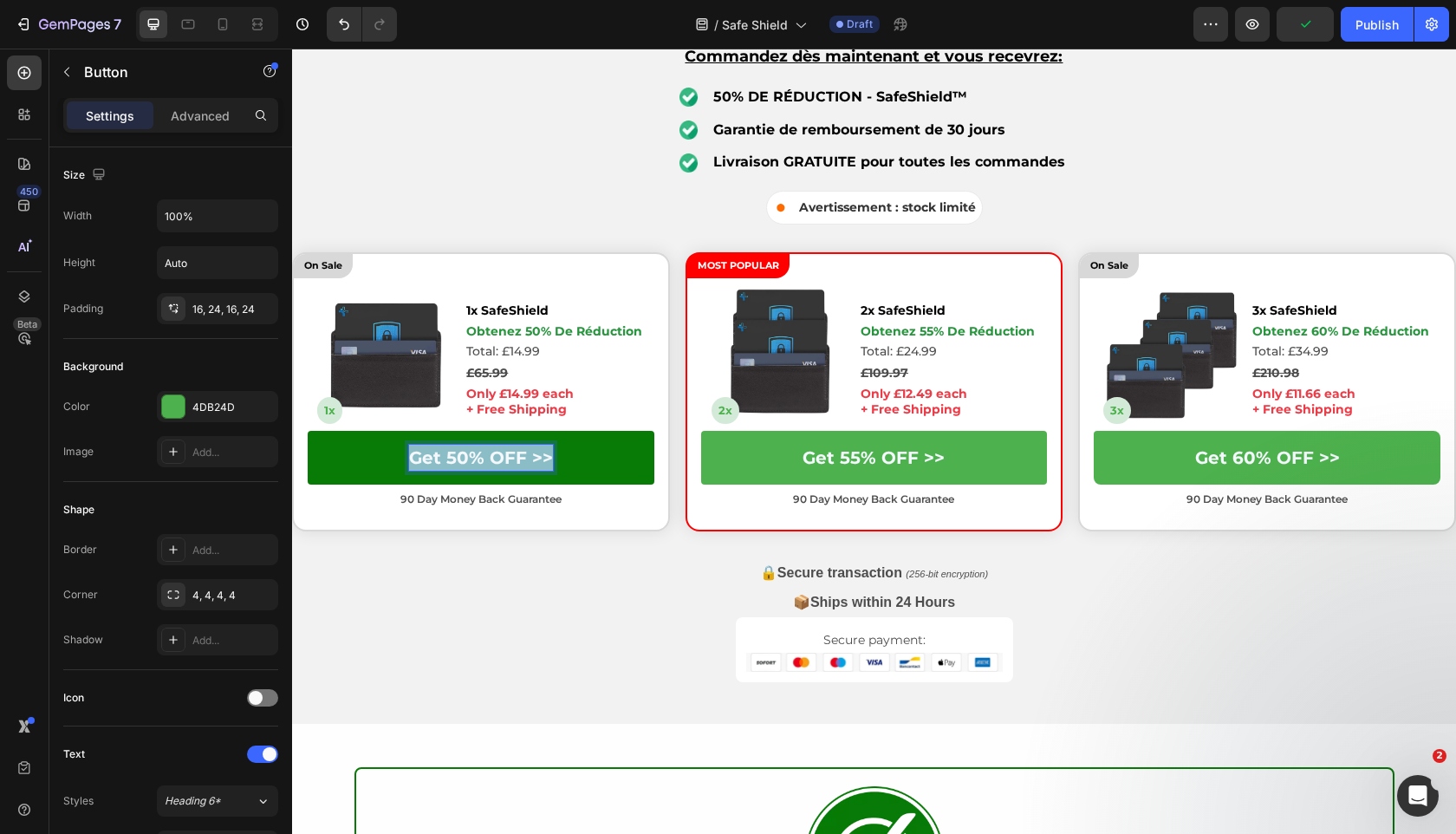
click at [504, 459] on p "Get 50% OFF >>" at bounding box center [480, 457] width 144 height 26
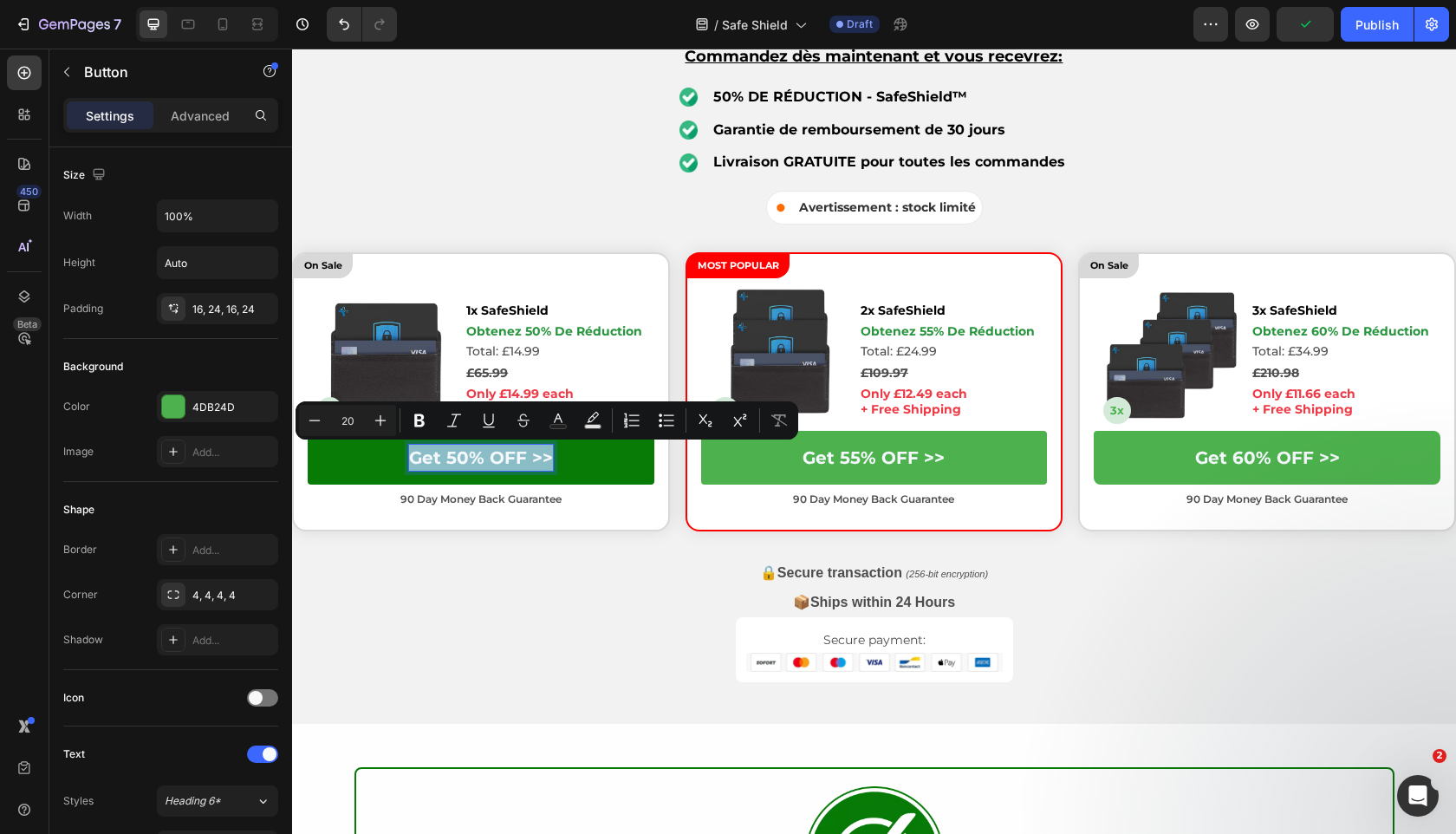
copy p "Get 50% OFF >>"
click at [520, 457] on u "Obtenez 50 % de réduction >>" at bounding box center [480, 457] width 277 height 21
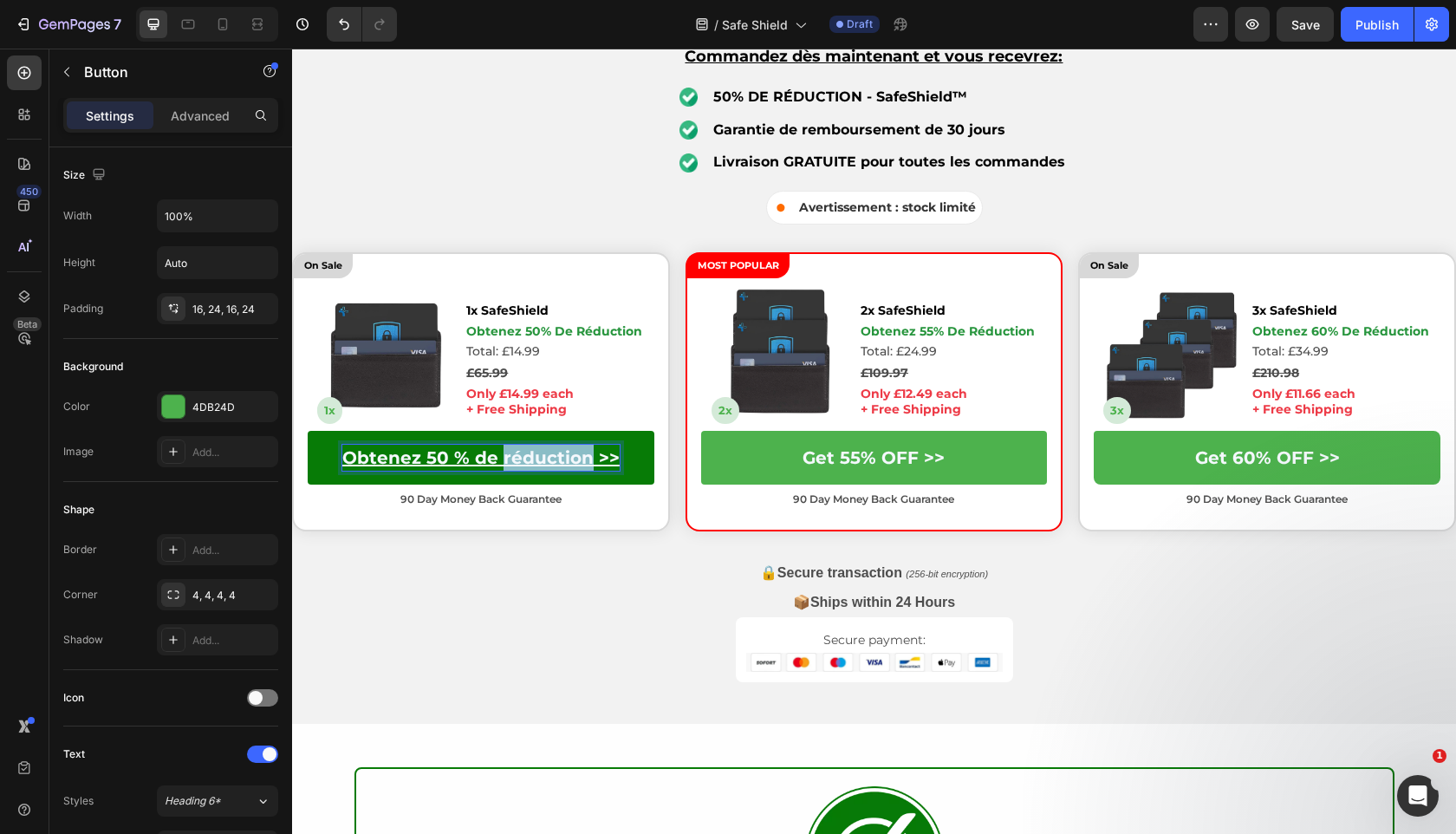
click at [520, 457] on u "Obtenez 50 % de réduction >>" at bounding box center [480, 457] width 277 height 21
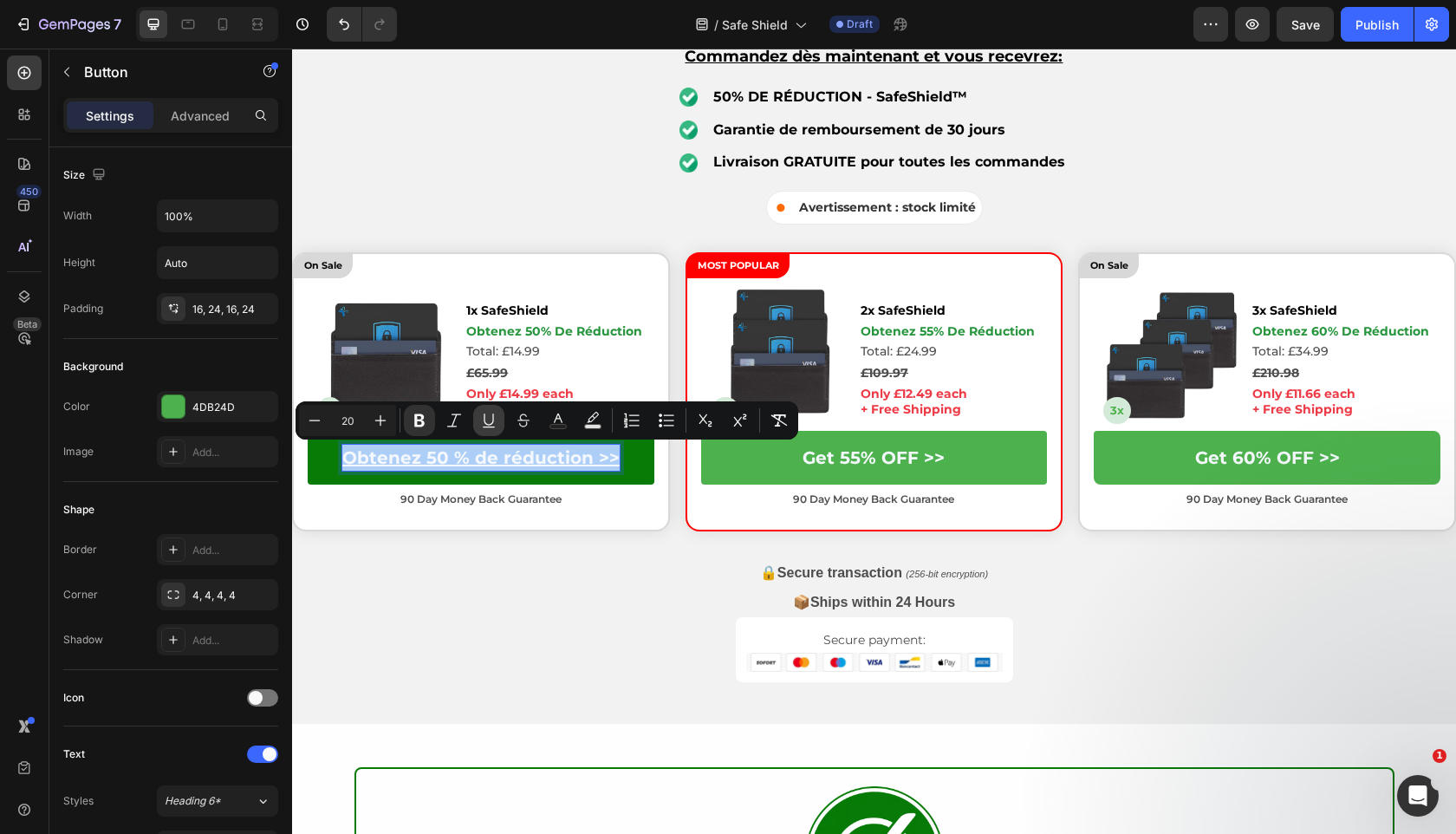
click at [490, 421] on icon "Editor contextual toolbar" at bounding box center [489, 421] width 18 height 18
click at [474, 459] on strong "Obtenez 50 % de réduction >>" at bounding box center [480, 457] width 277 height 21
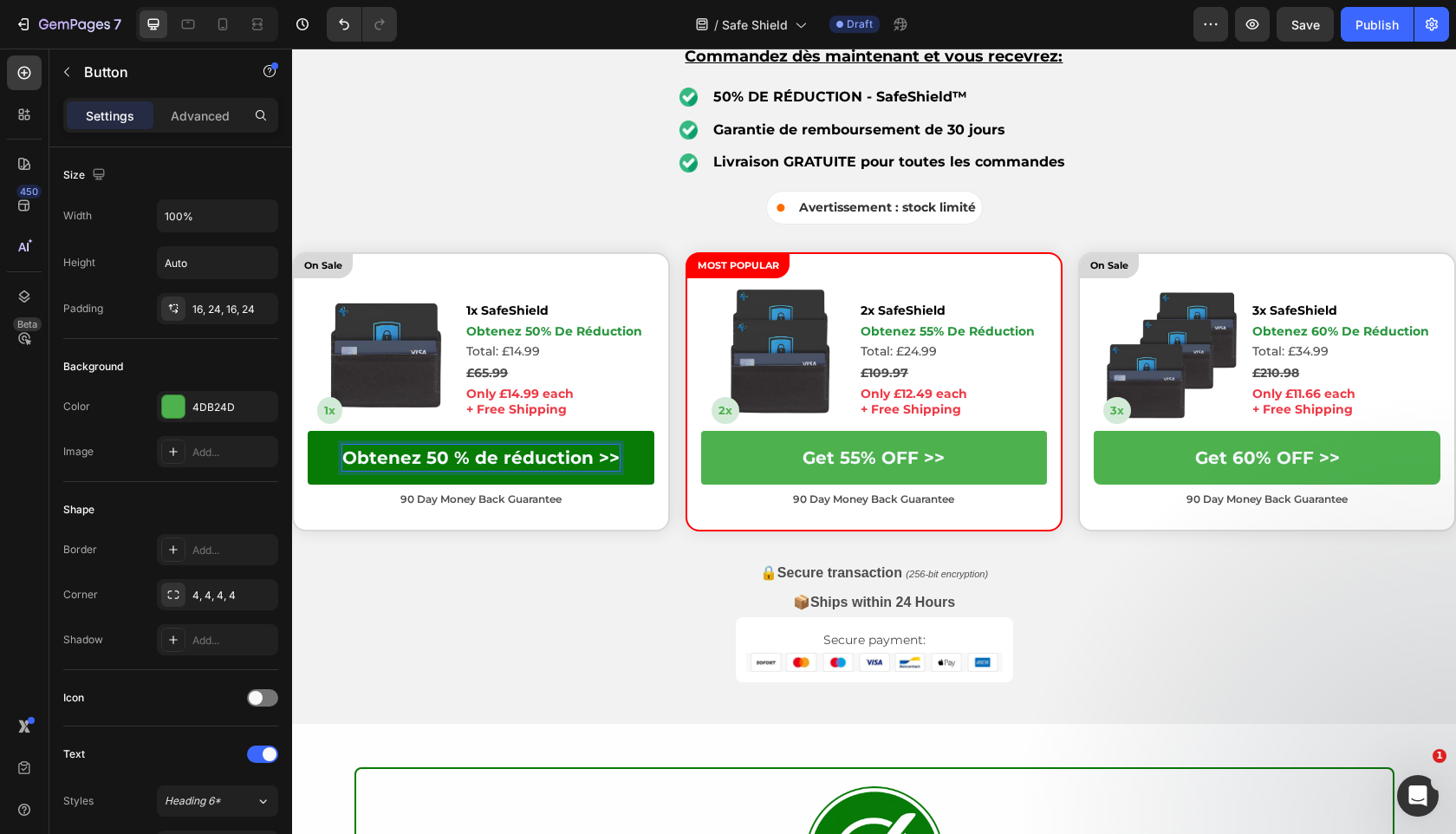
click at [456, 459] on strong "Obtenez 50 % de réduction >>" at bounding box center [480, 457] width 277 height 21
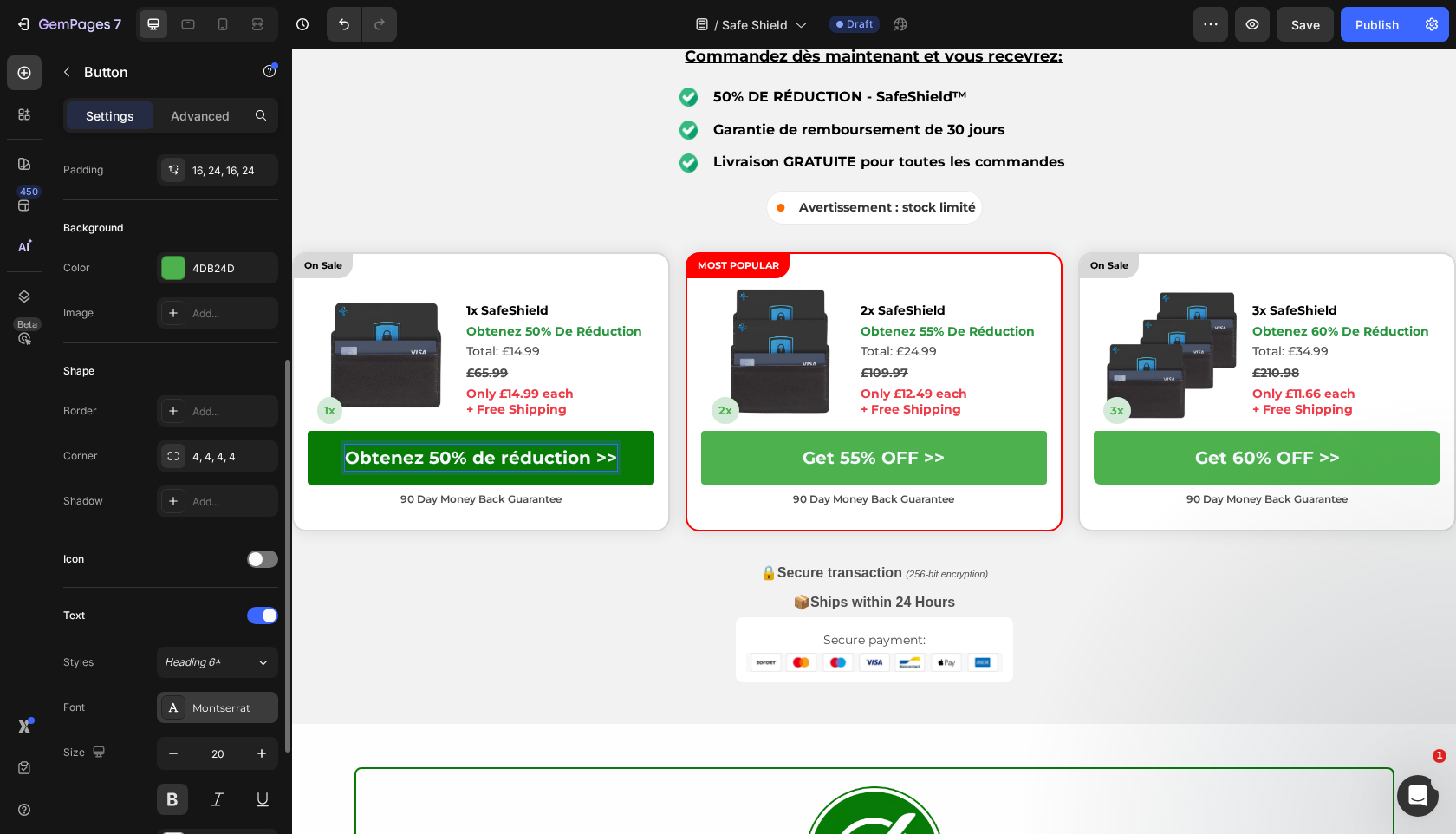
scroll to position [642, 0]
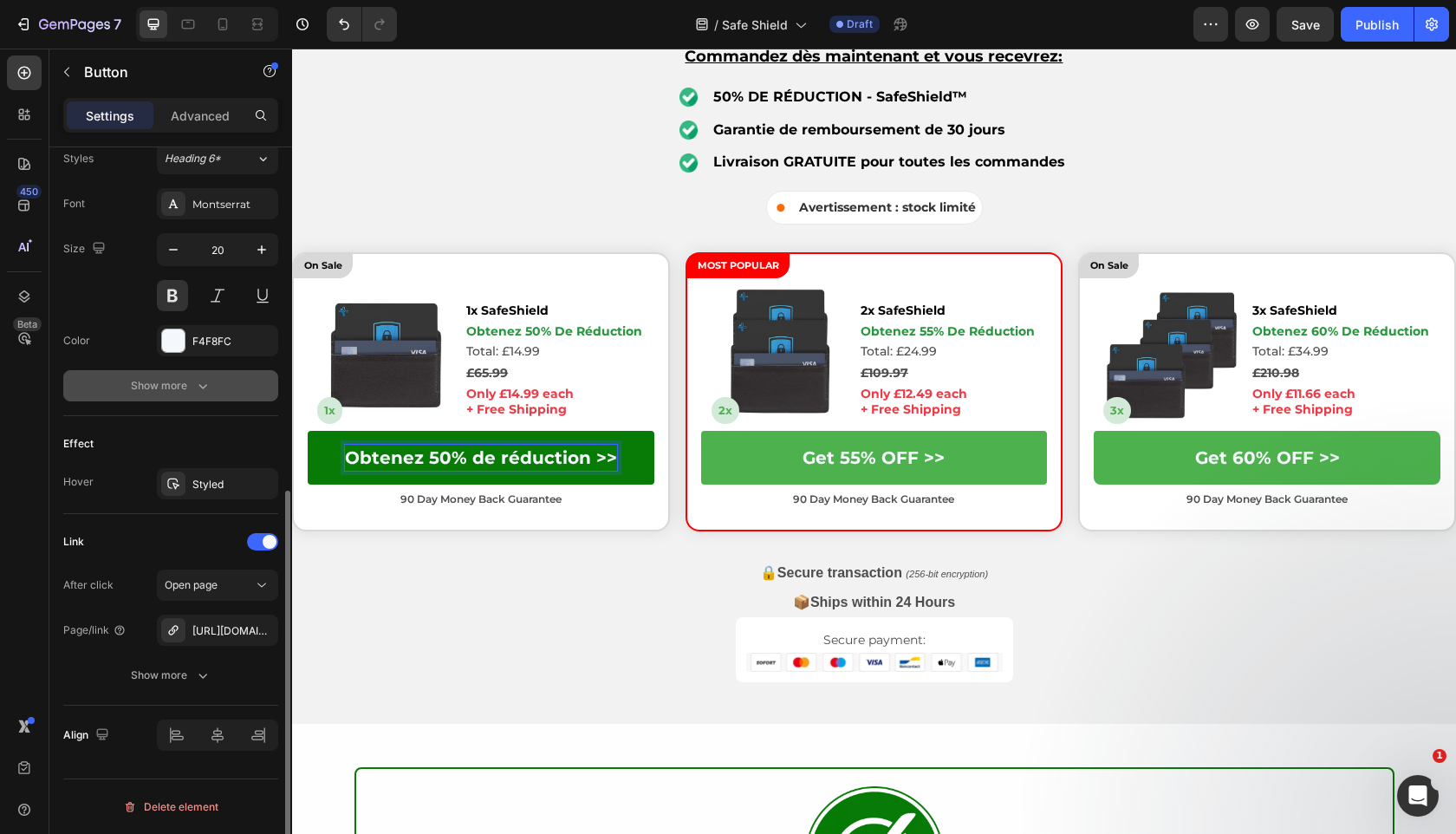
click at [225, 382] on button "Show more" at bounding box center [171, 386] width 215 height 31
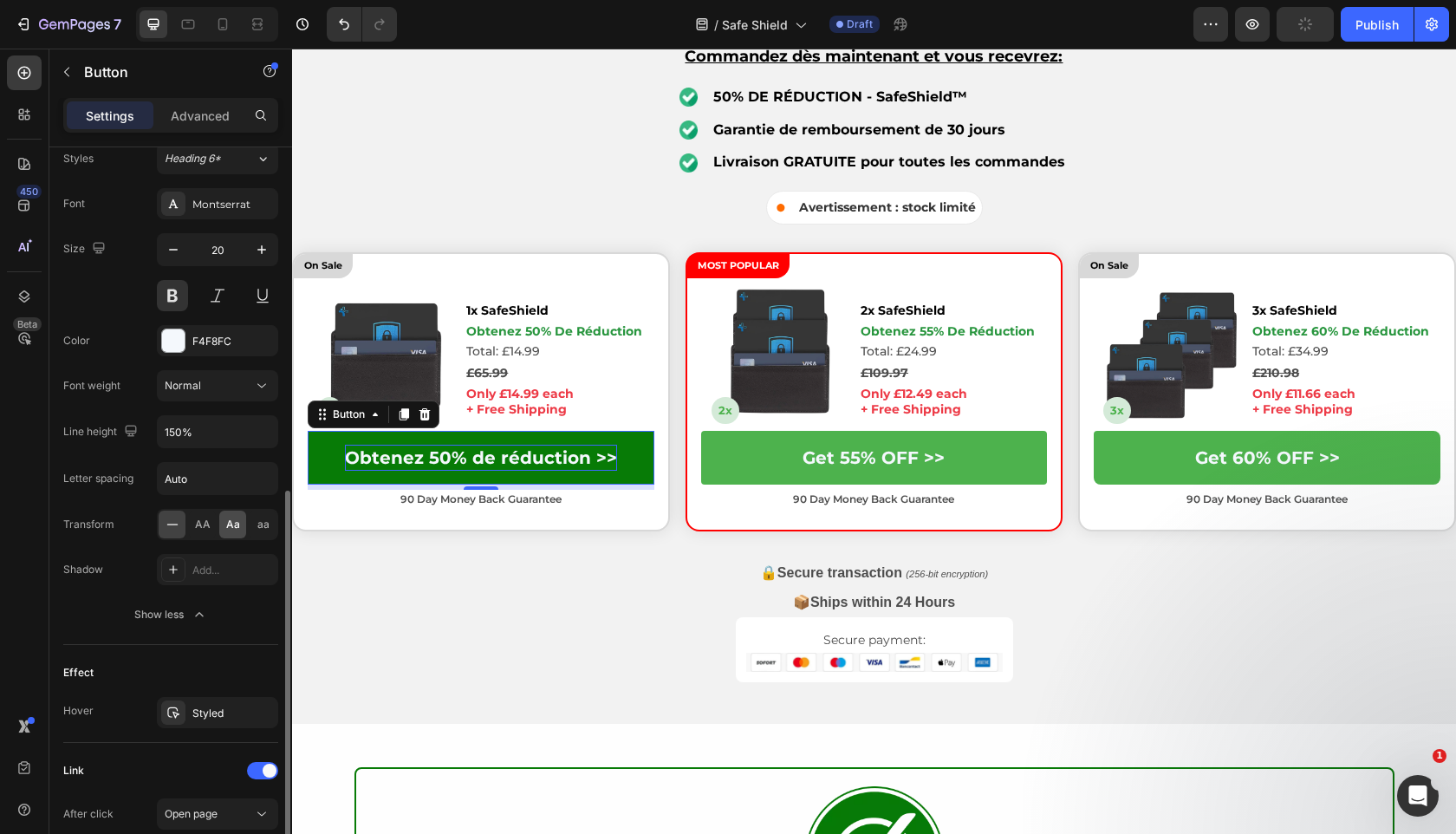
click at [237, 520] on span "Aa" at bounding box center [233, 525] width 14 height 16
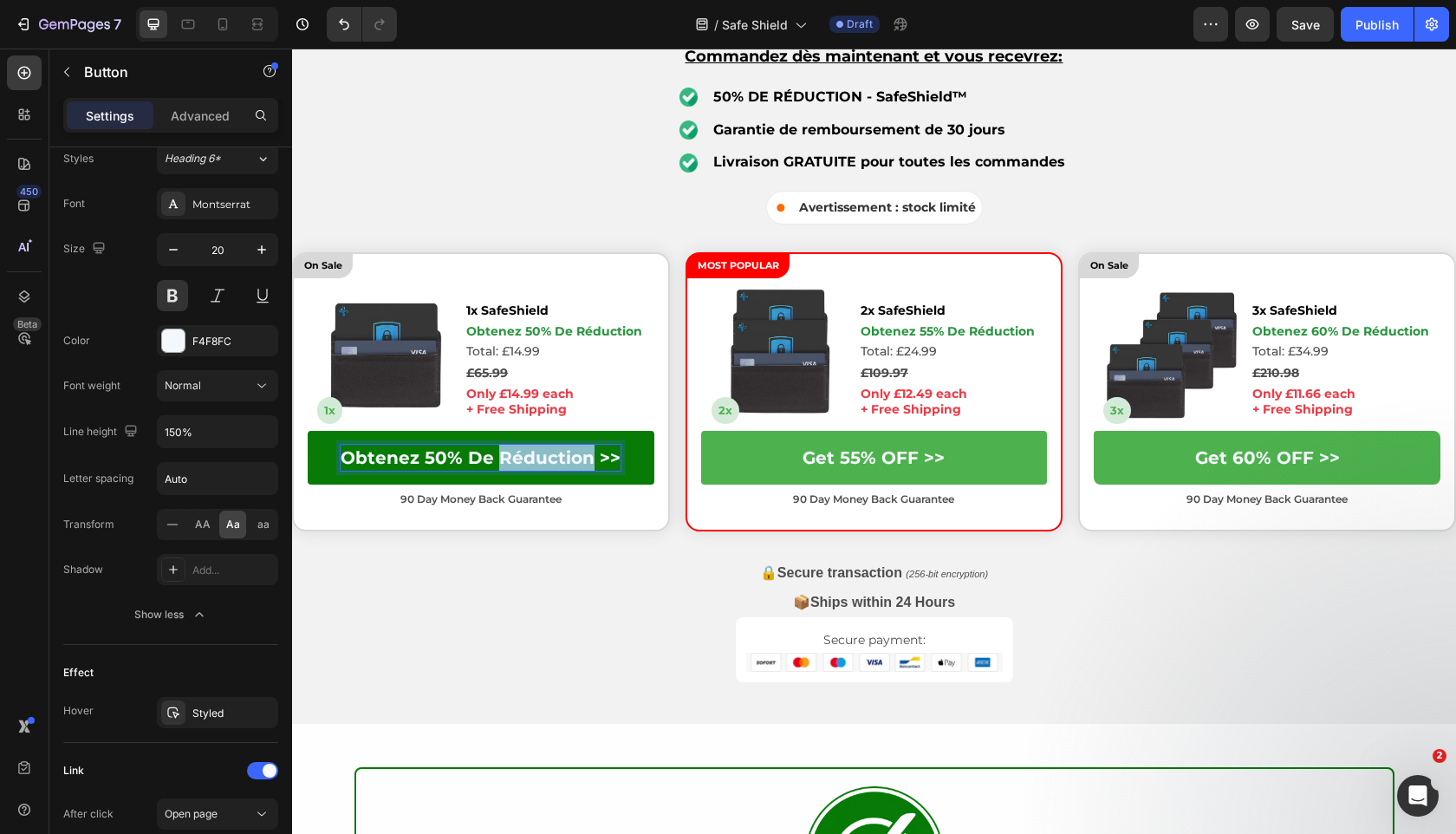
click at [570, 460] on strong "Obtenez 50% de réduction >>" at bounding box center [480, 457] width 280 height 21
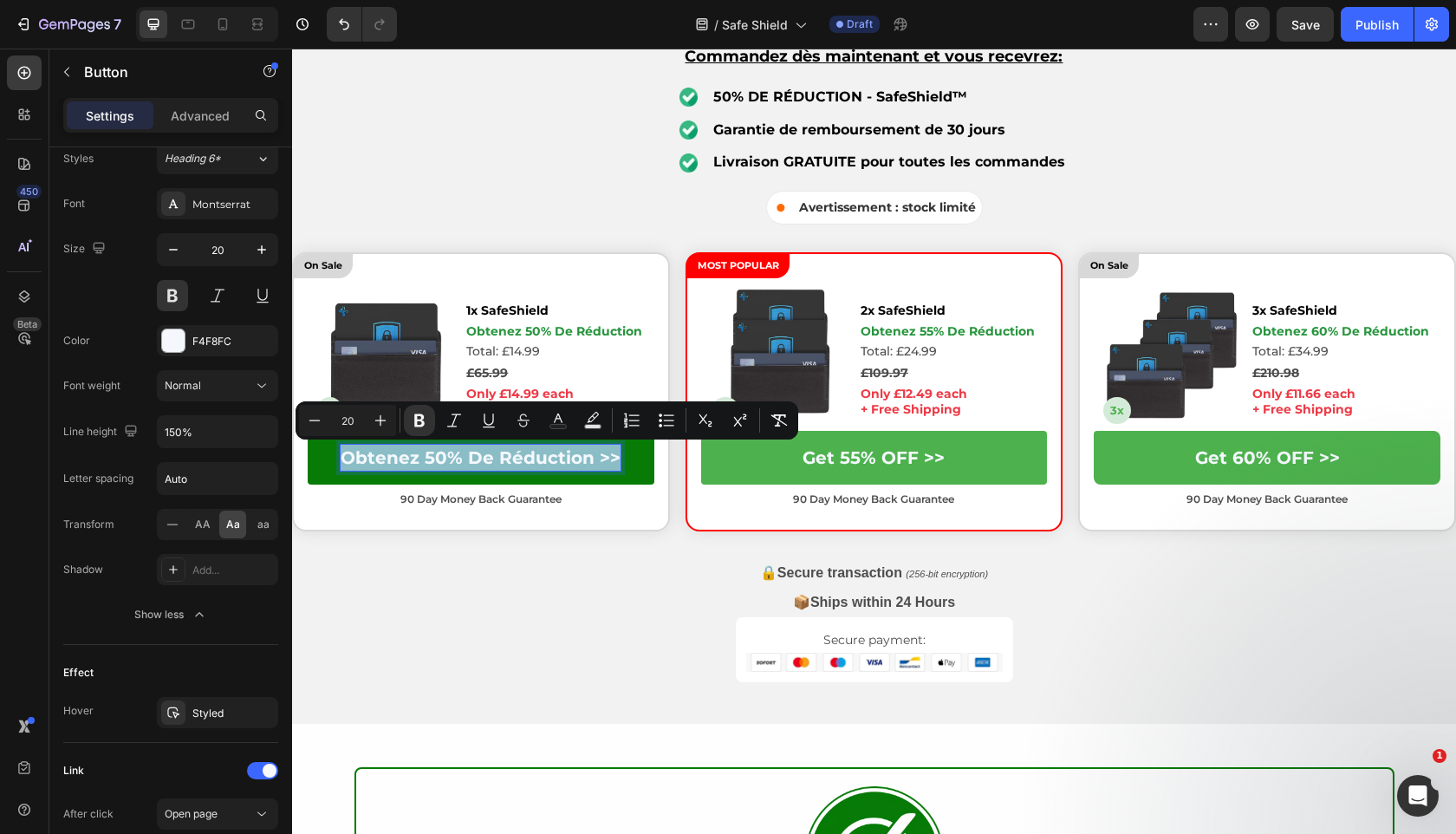
copy strong "Obtenez 50% de réduction >>"
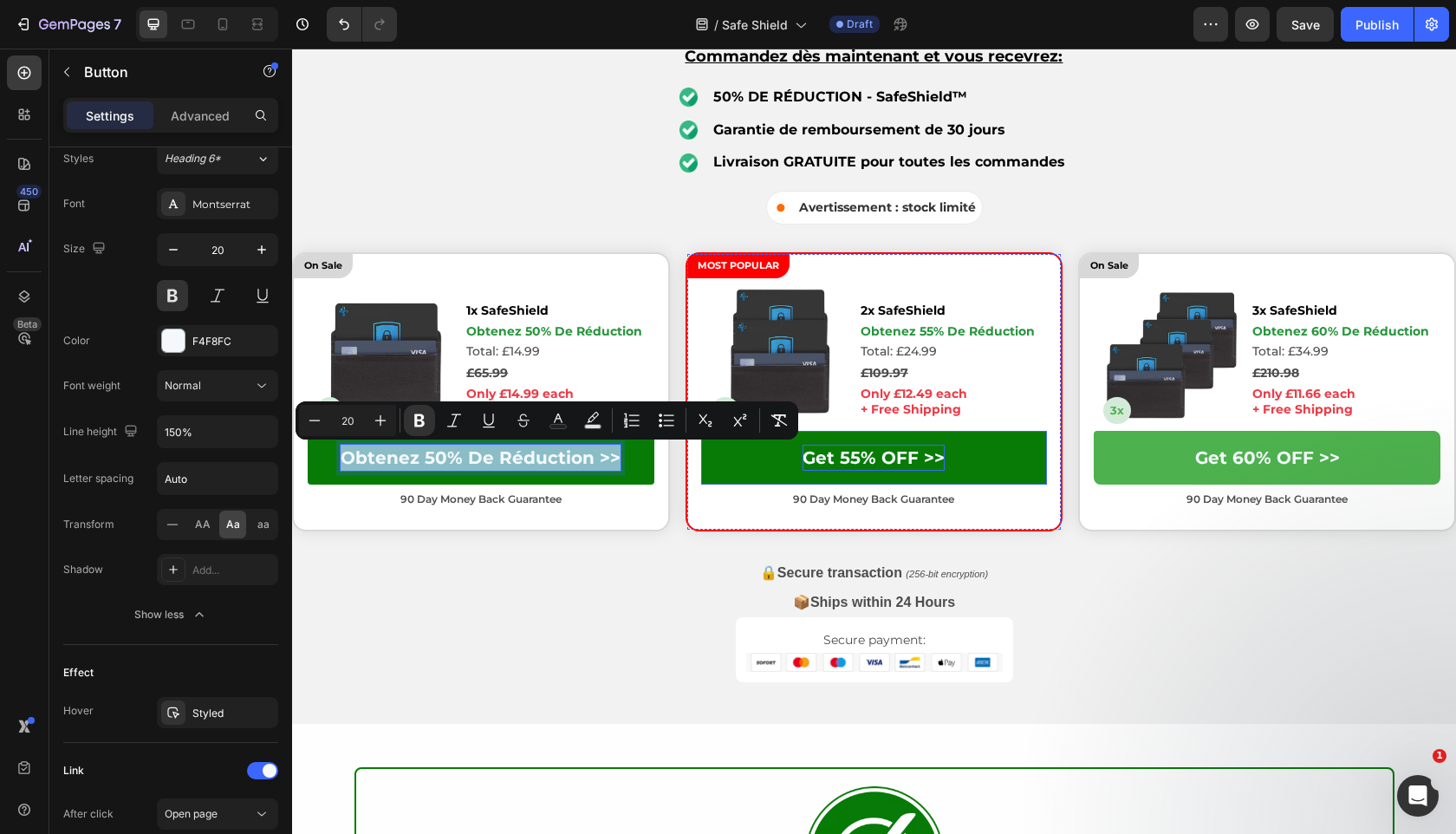
click at [850, 446] on p "Get 55% OFF >>" at bounding box center [873, 457] width 142 height 26
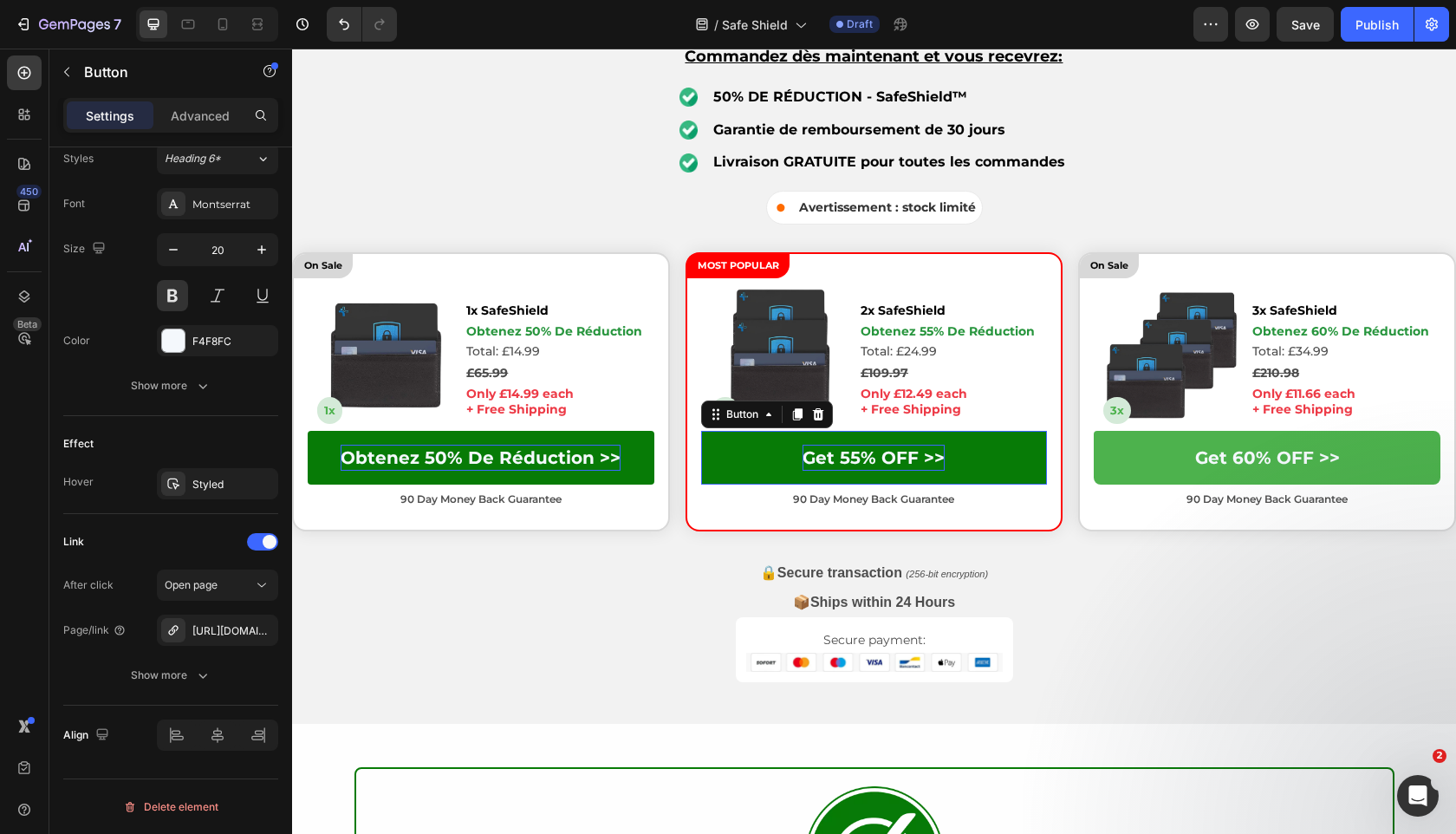
click at [850, 446] on p "Get 55% OFF >>" at bounding box center [873, 457] width 142 height 26
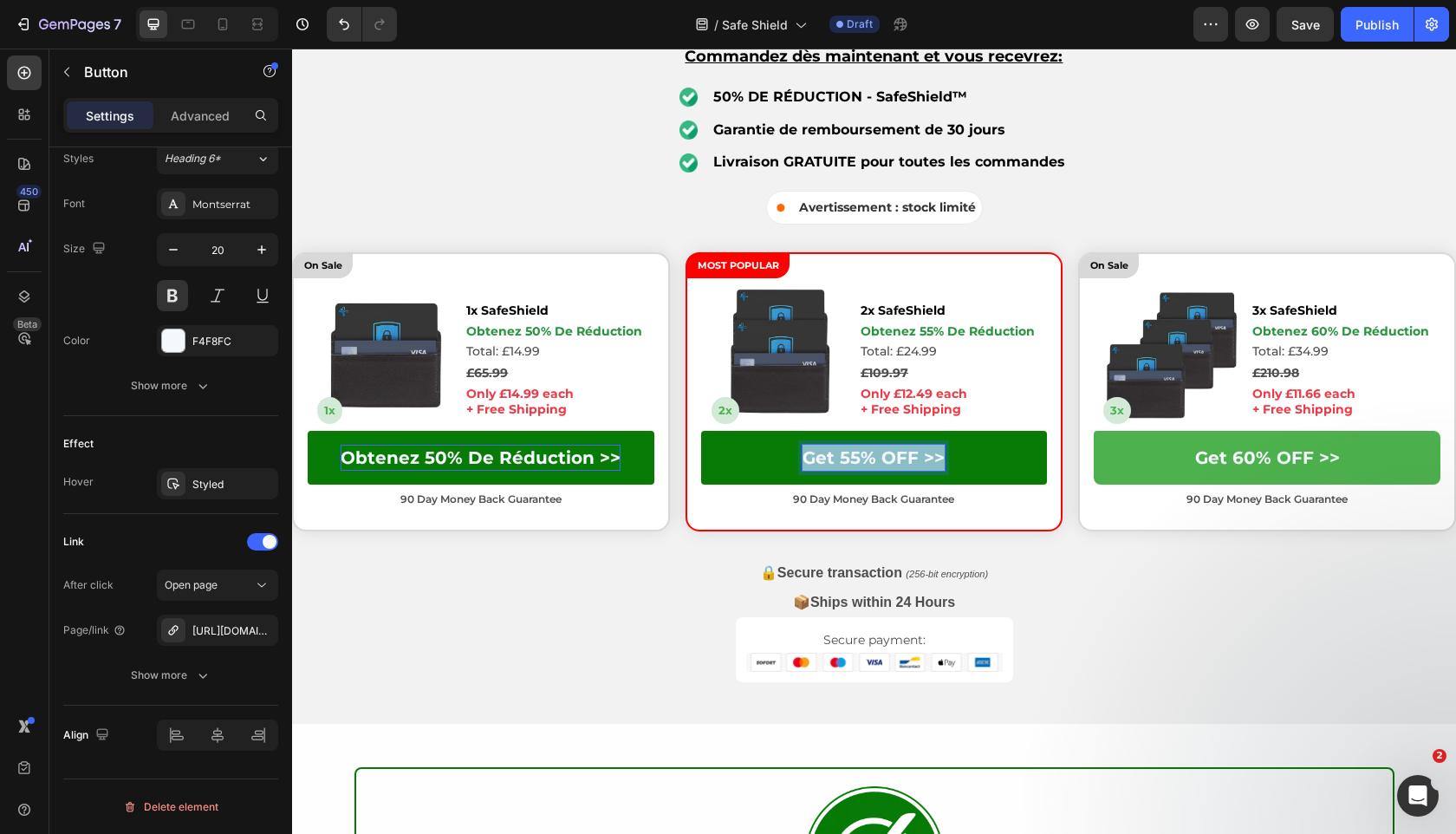
click at [850, 446] on p "Get 55% OFF >>" at bounding box center [873, 457] width 142 height 26
click at [838, 462] on strong "Obtenez 50% de réduction >>" at bounding box center [874, 457] width 272 height 21
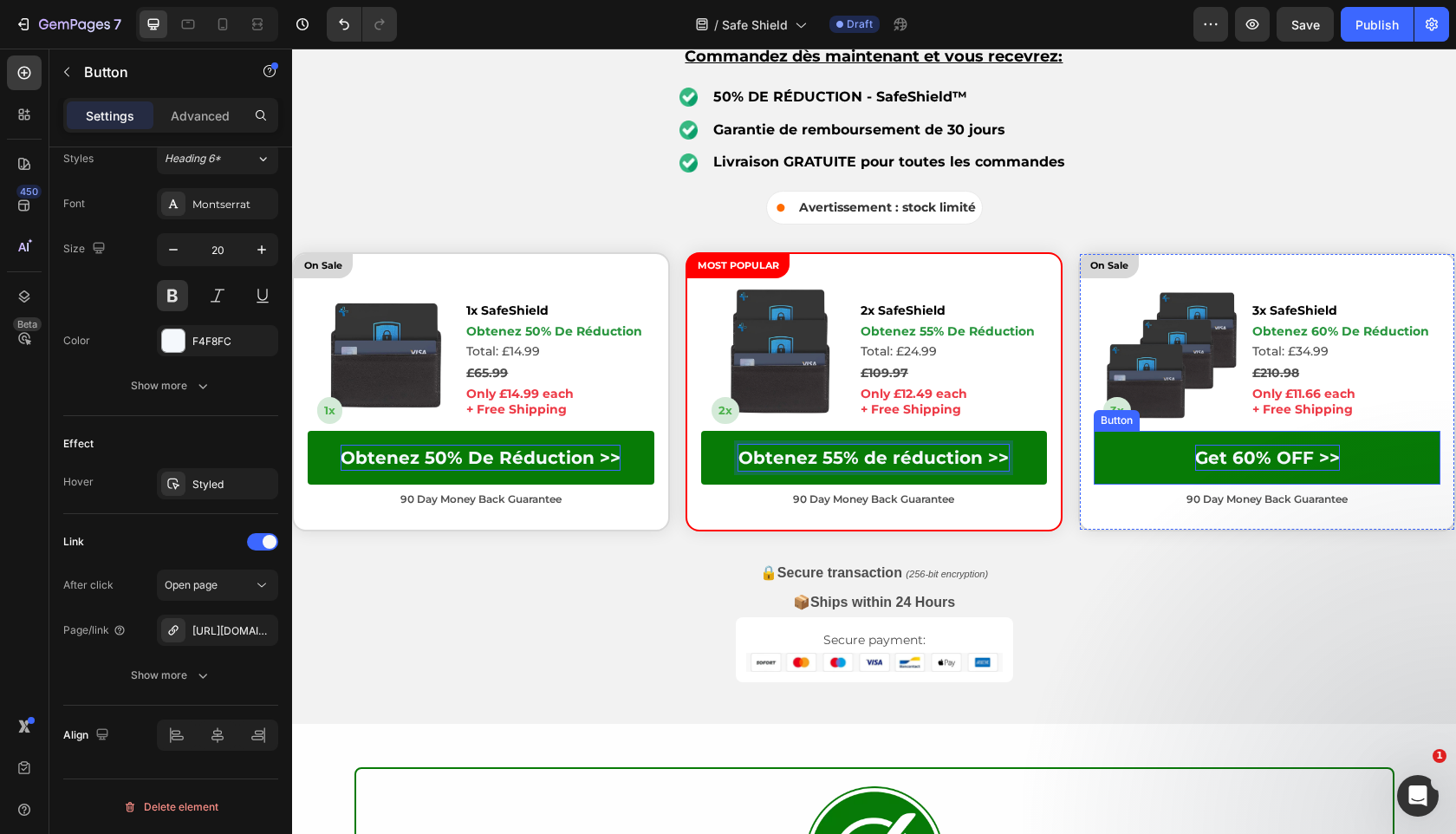
click at [1266, 456] on p "Get 60% OFF >>" at bounding box center [1267, 457] width 145 height 26
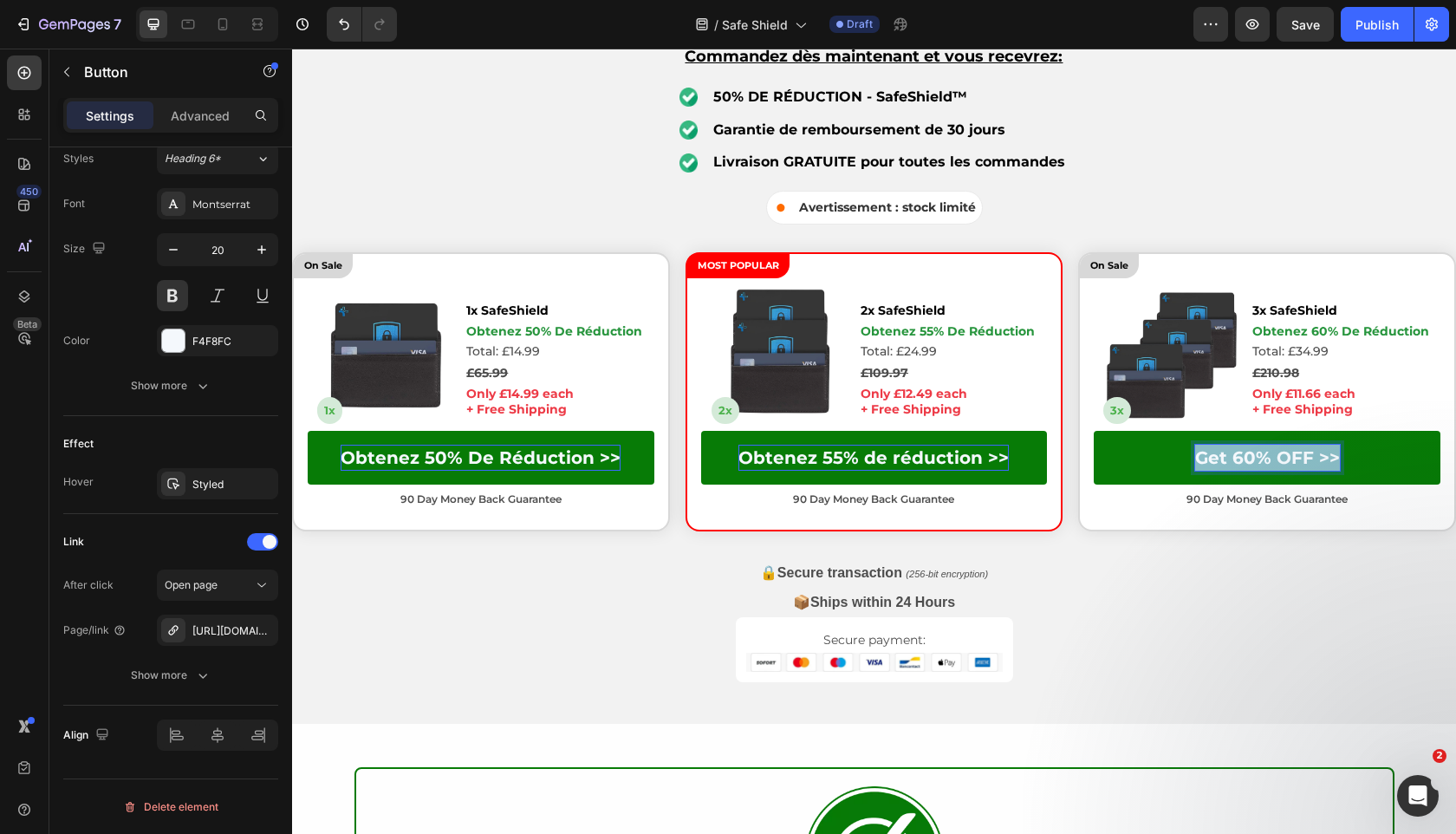
click at [1266, 456] on p "Get 60% OFF >>" at bounding box center [1267, 457] width 145 height 26
click at [1227, 451] on strong "Obtenez 50% de réduction >>" at bounding box center [1267, 457] width 272 height 21
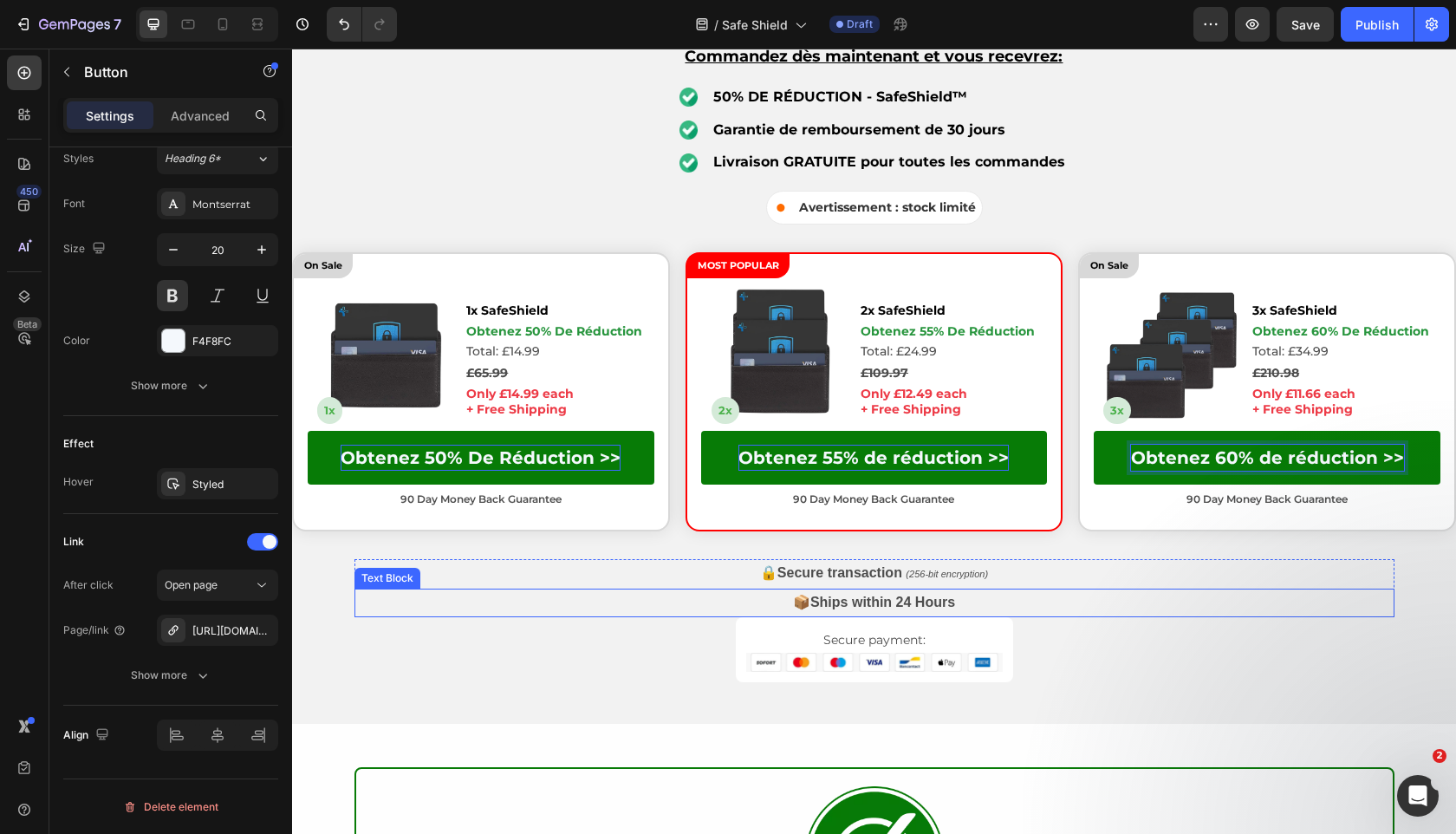
click at [1187, 598] on p "📦 Ships within 24 Hours" at bounding box center [874, 603] width 1036 height 25
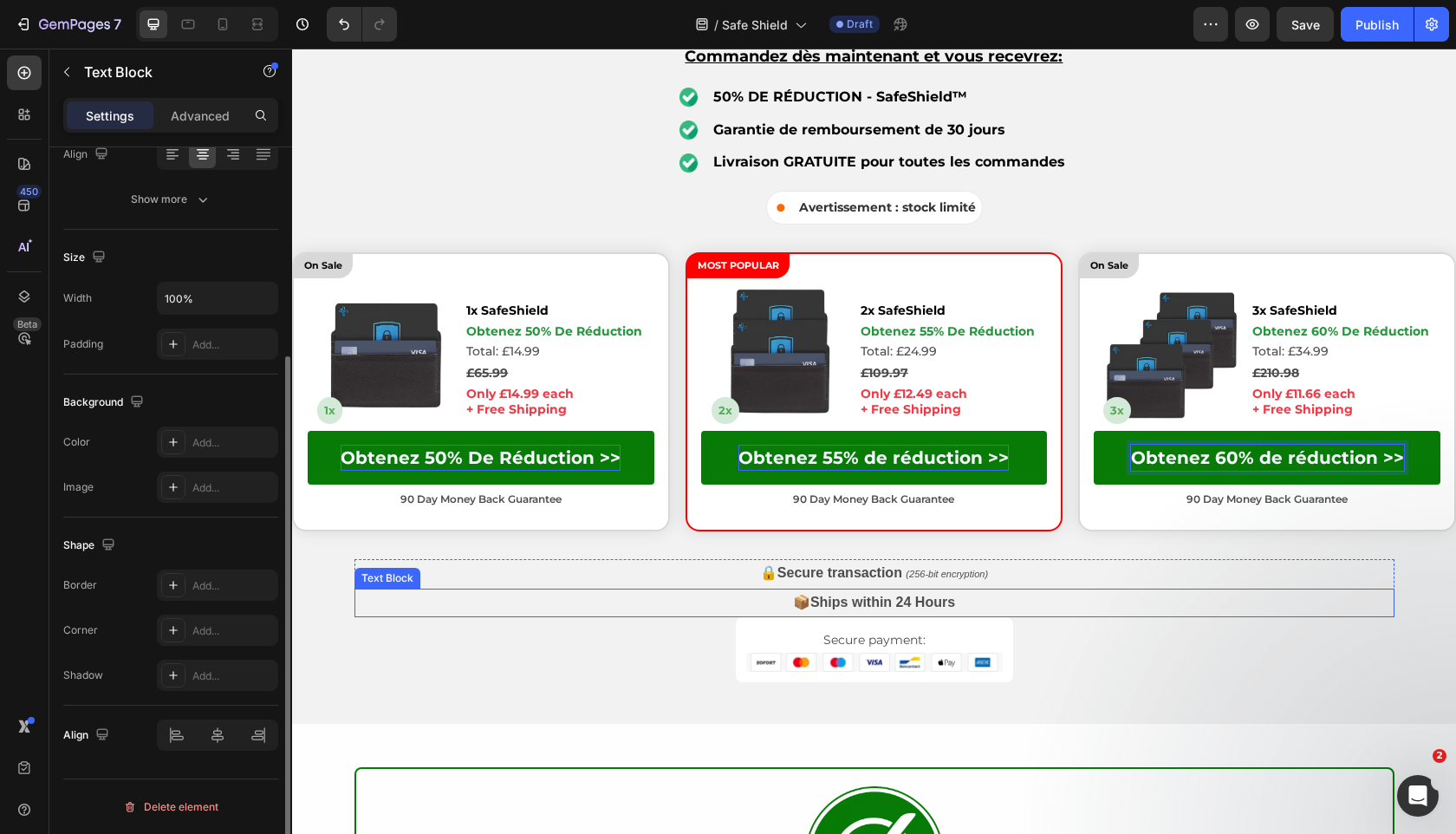
scroll to position [0, 0]
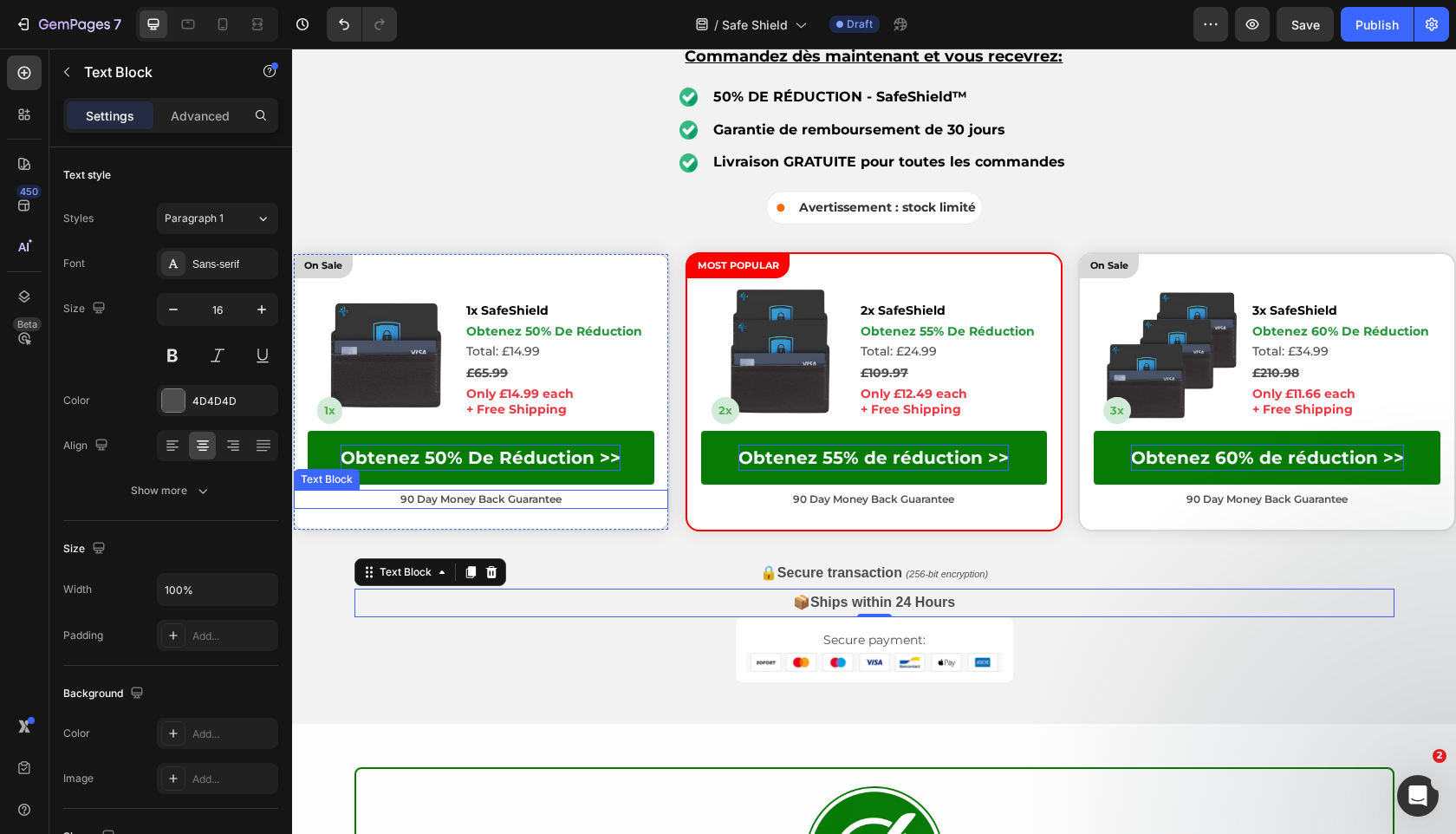
click at [587, 502] on p "90 Day Money Back Guarantee" at bounding box center [480, 499] width 371 height 16
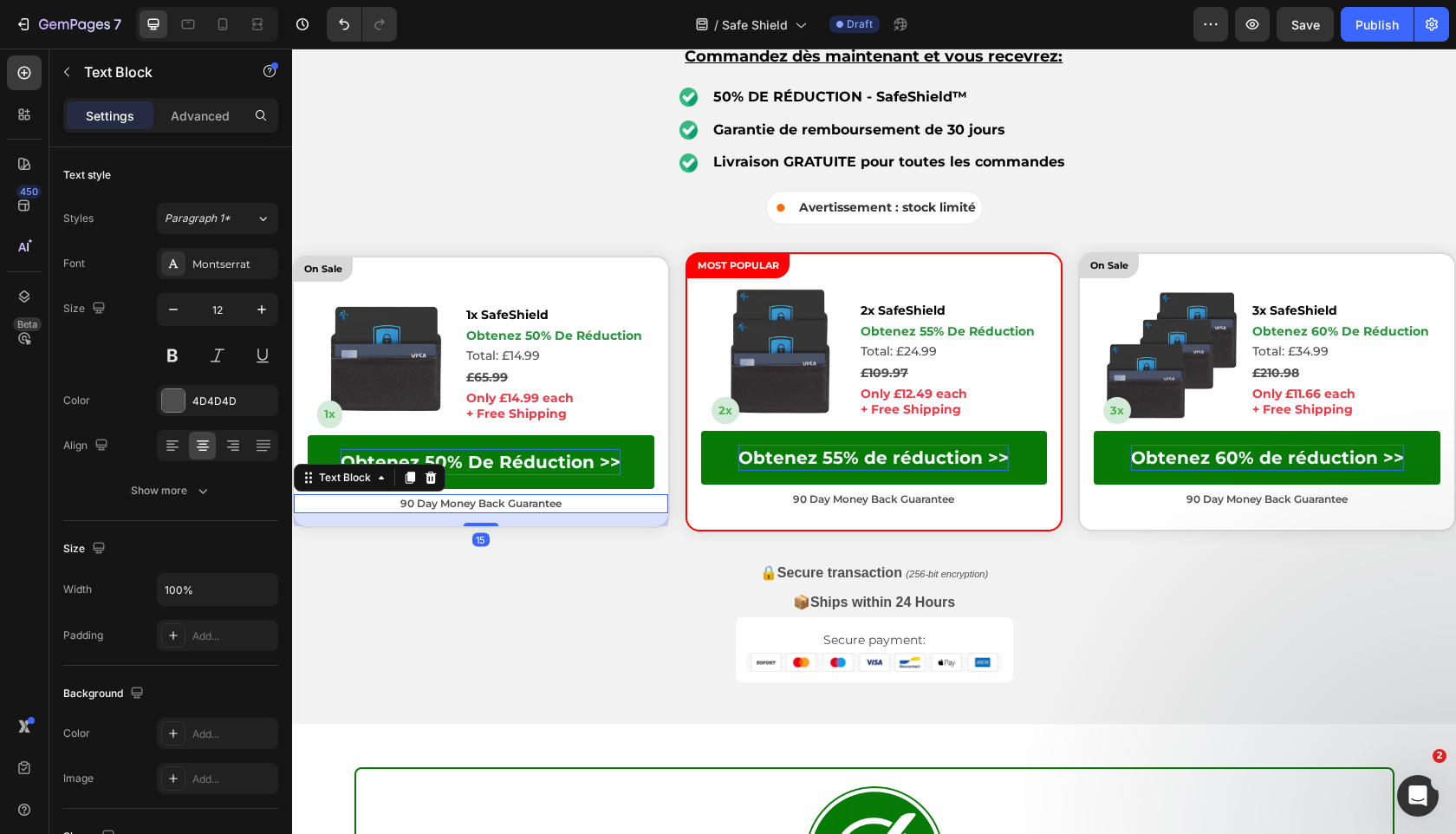
click at [490, 513] on div "15" at bounding box center [480, 513] width 375 height 0
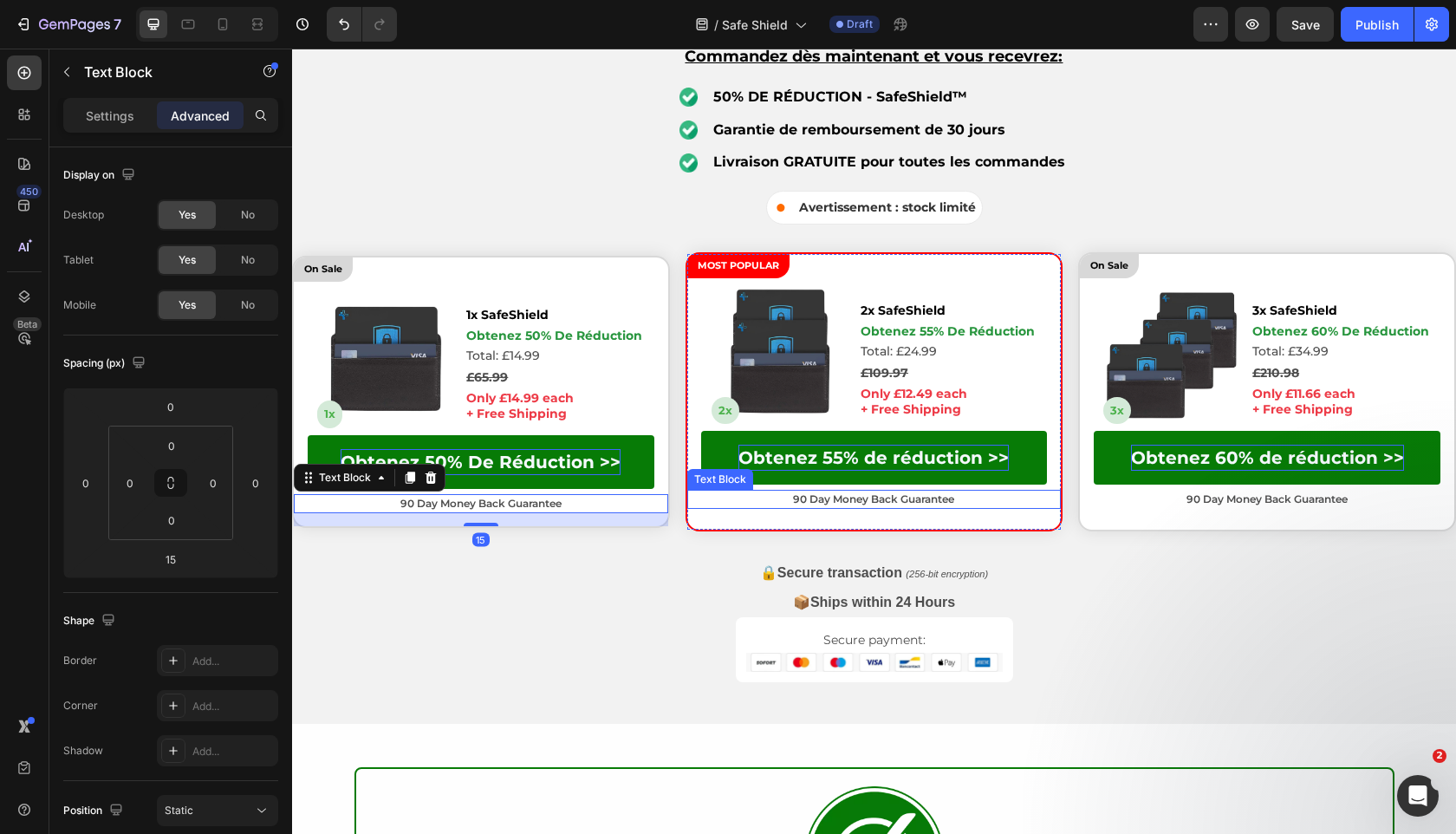
click at [824, 489] on div "90 Day Money Back Guarantee" at bounding box center [874, 498] width 375 height 19
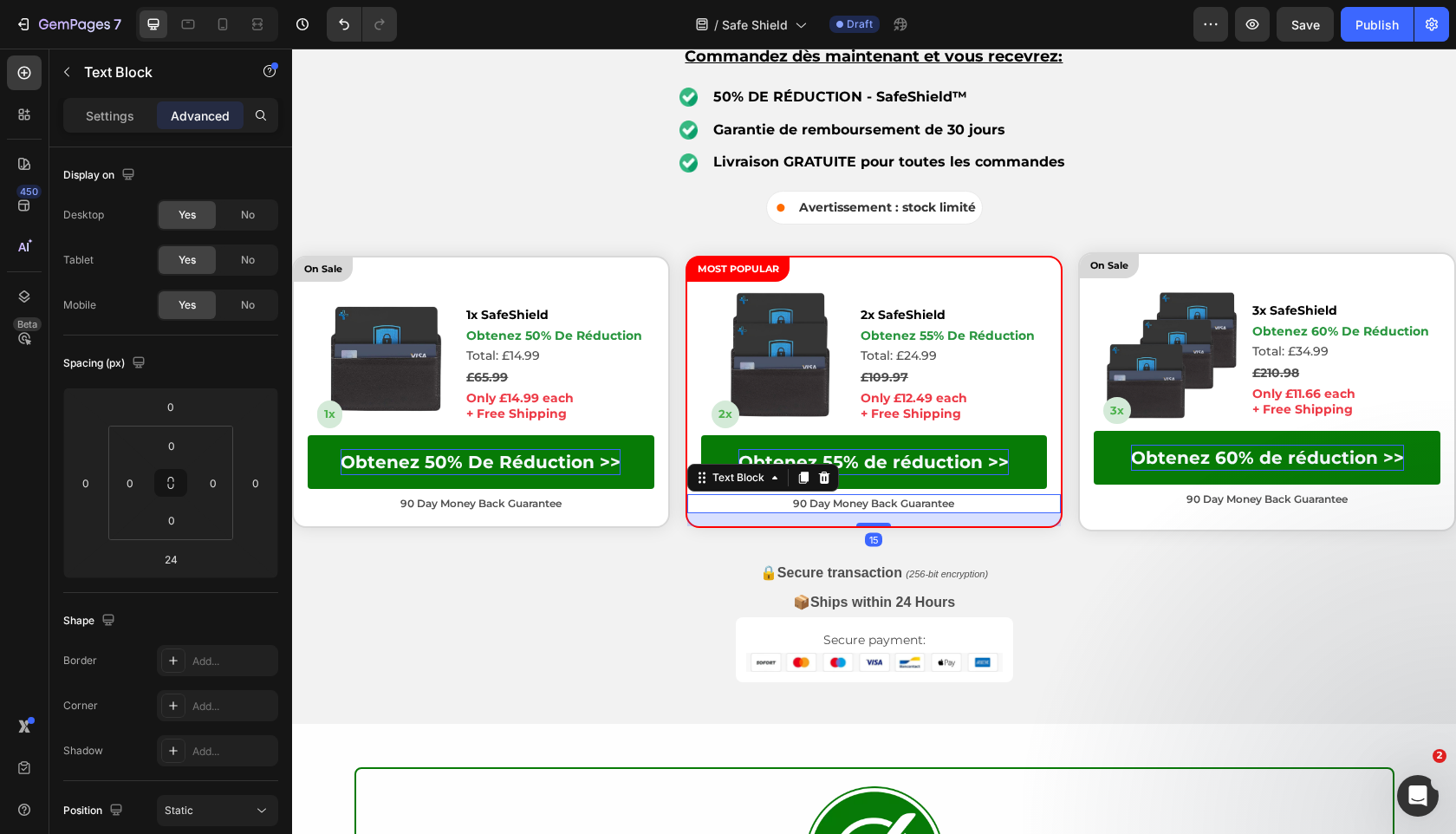
click at [883, 513] on div "15" at bounding box center [874, 513] width 375 height 0
type input "15"
click at [1249, 504] on p "90 Day Money Back Guarantee" at bounding box center [1266, 499] width 371 height 16
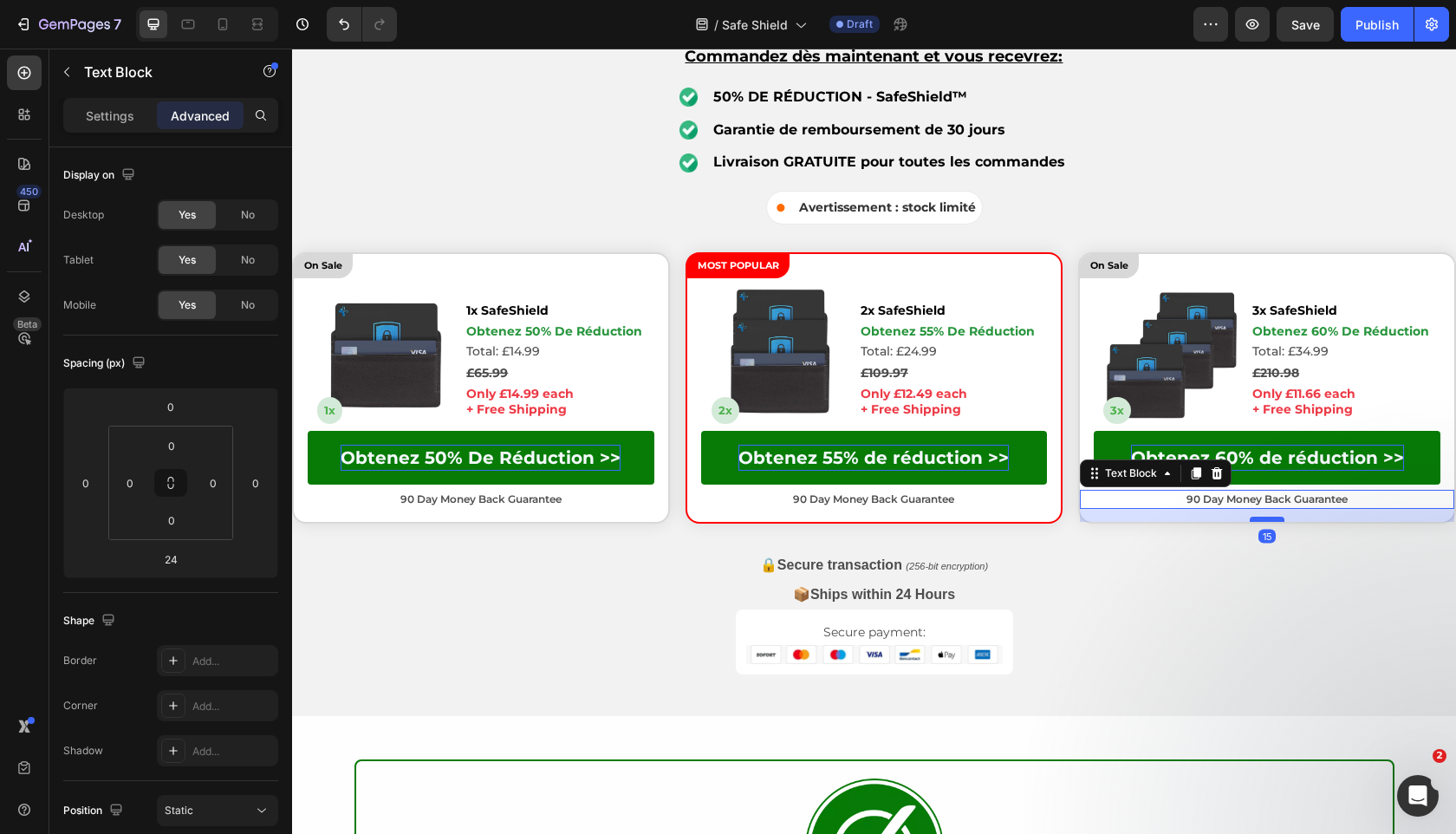
click at [1265, 520] on div at bounding box center [1266, 519] width 34 height 5
type input "15"
click at [582, 491] on p "90 Day Money Back Guarantee" at bounding box center [480, 499] width 371 height 16
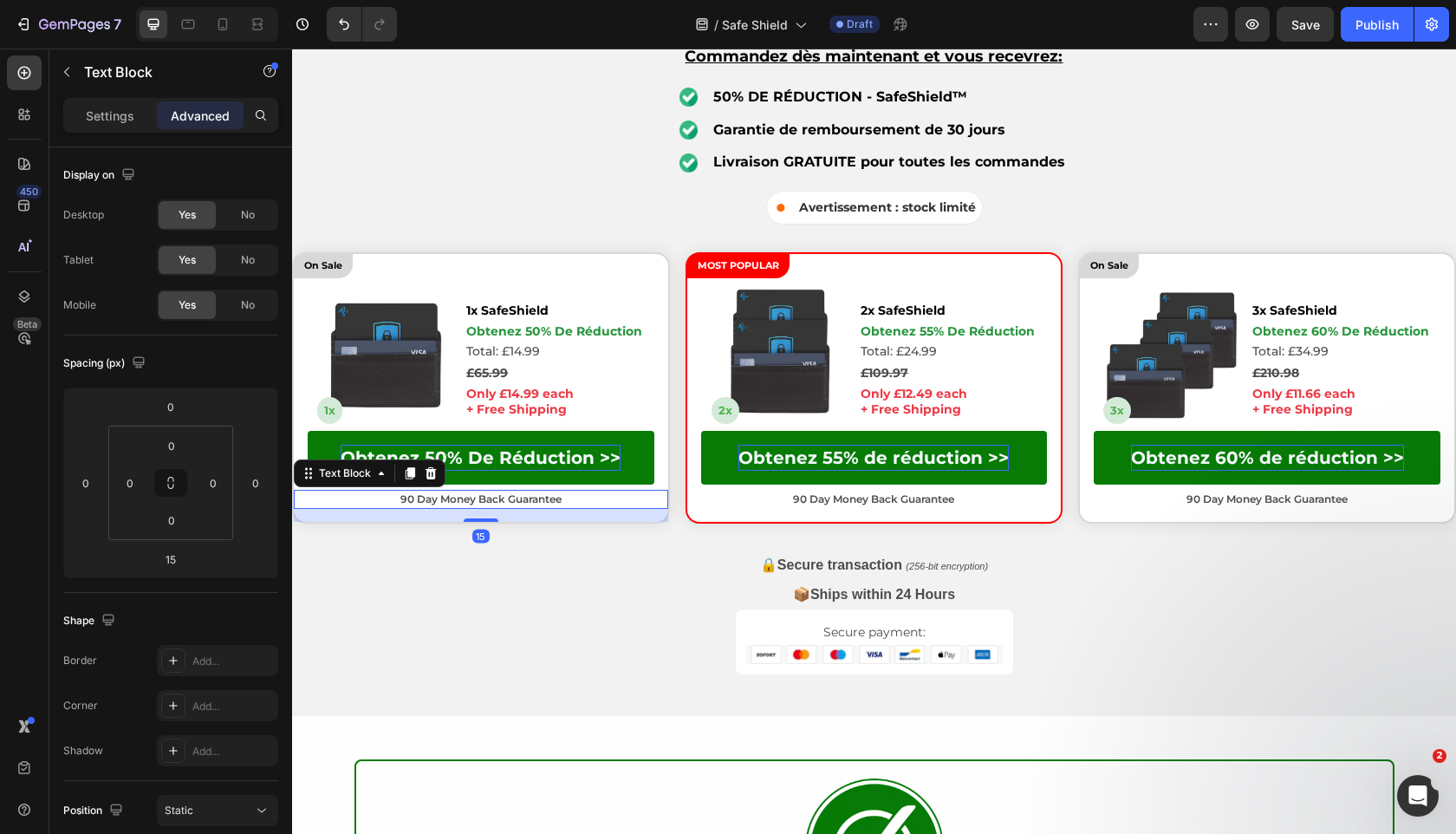
click at [582, 491] on p "90 Day Money Back Guarantee" at bounding box center [480, 499] width 371 height 16
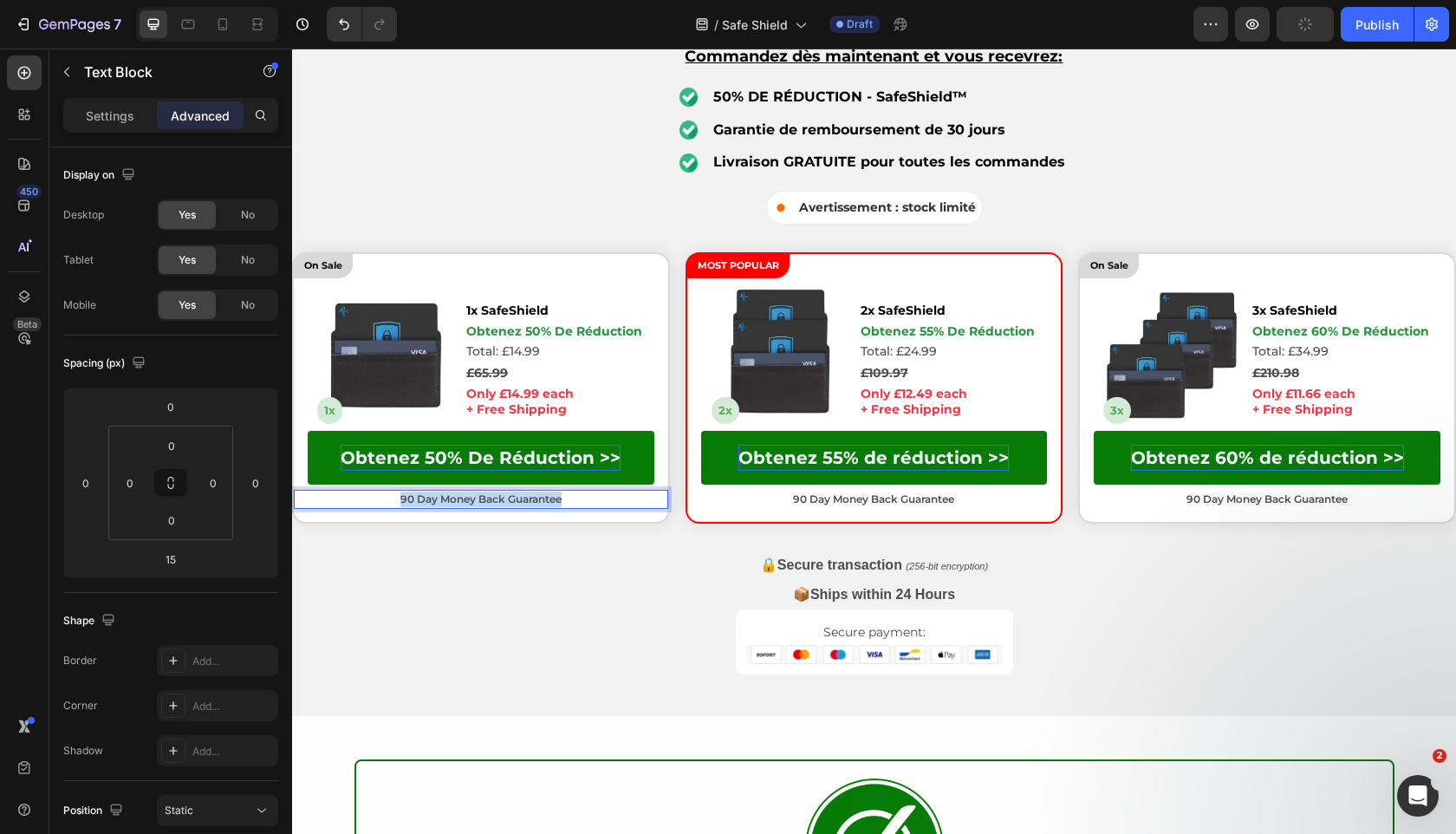
click at [582, 491] on p "90 Day Money Back Guarantee" at bounding box center [480, 499] width 371 height 16
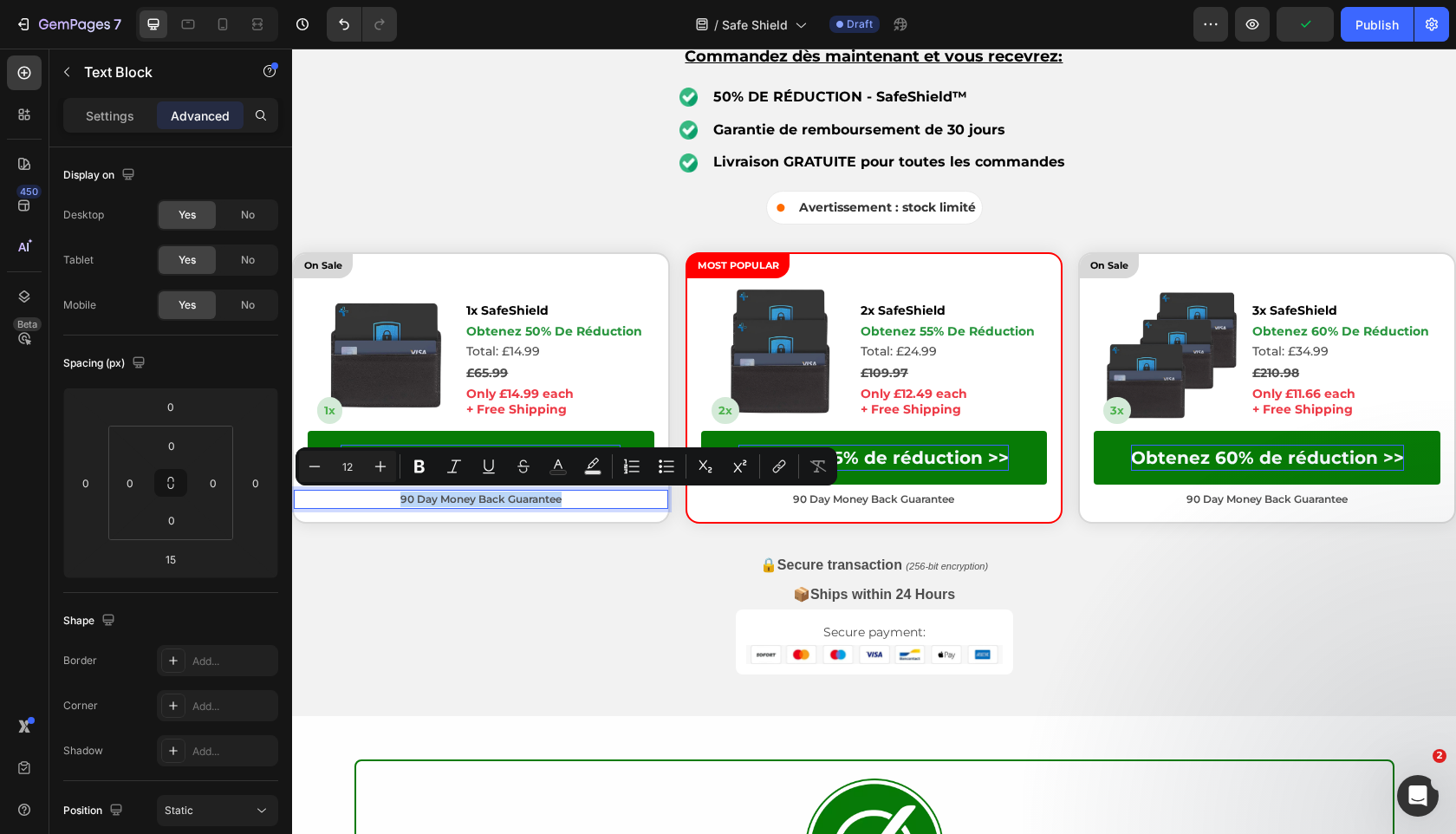
click at [582, 491] on p "90 Day Money Back Guarantee" at bounding box center [480, 499] width 371 height 16
copy p "90 Day Money Back Guarantee"
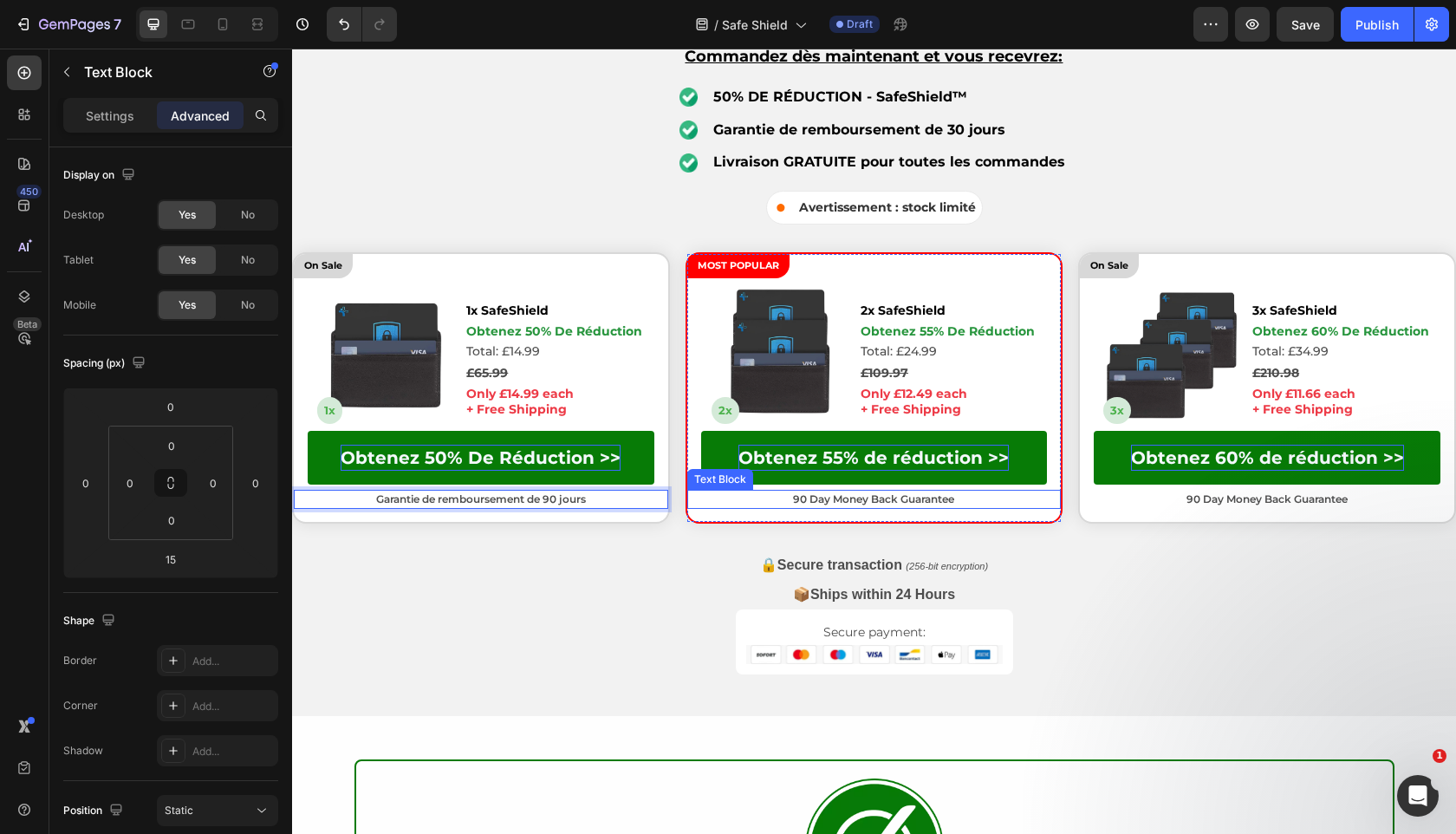
click at [866, 503] on p "90 Day Money Back Guarantee" at bounding box center [874, 499] width 371 height 16
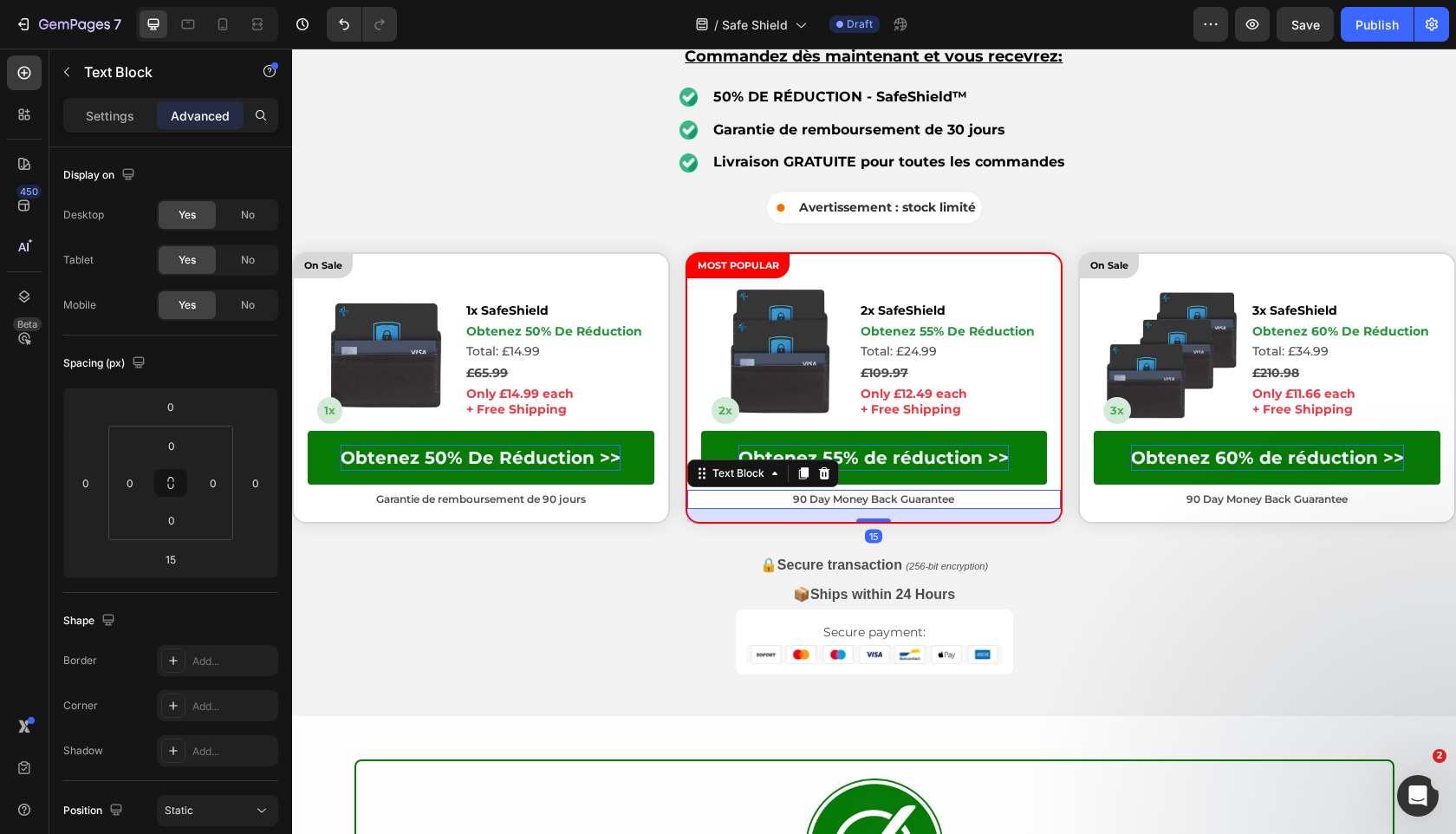
click at [866, 503] on p "90 Day Money Back Guarantee" at bounding box center [874, 499] width 371 height 16
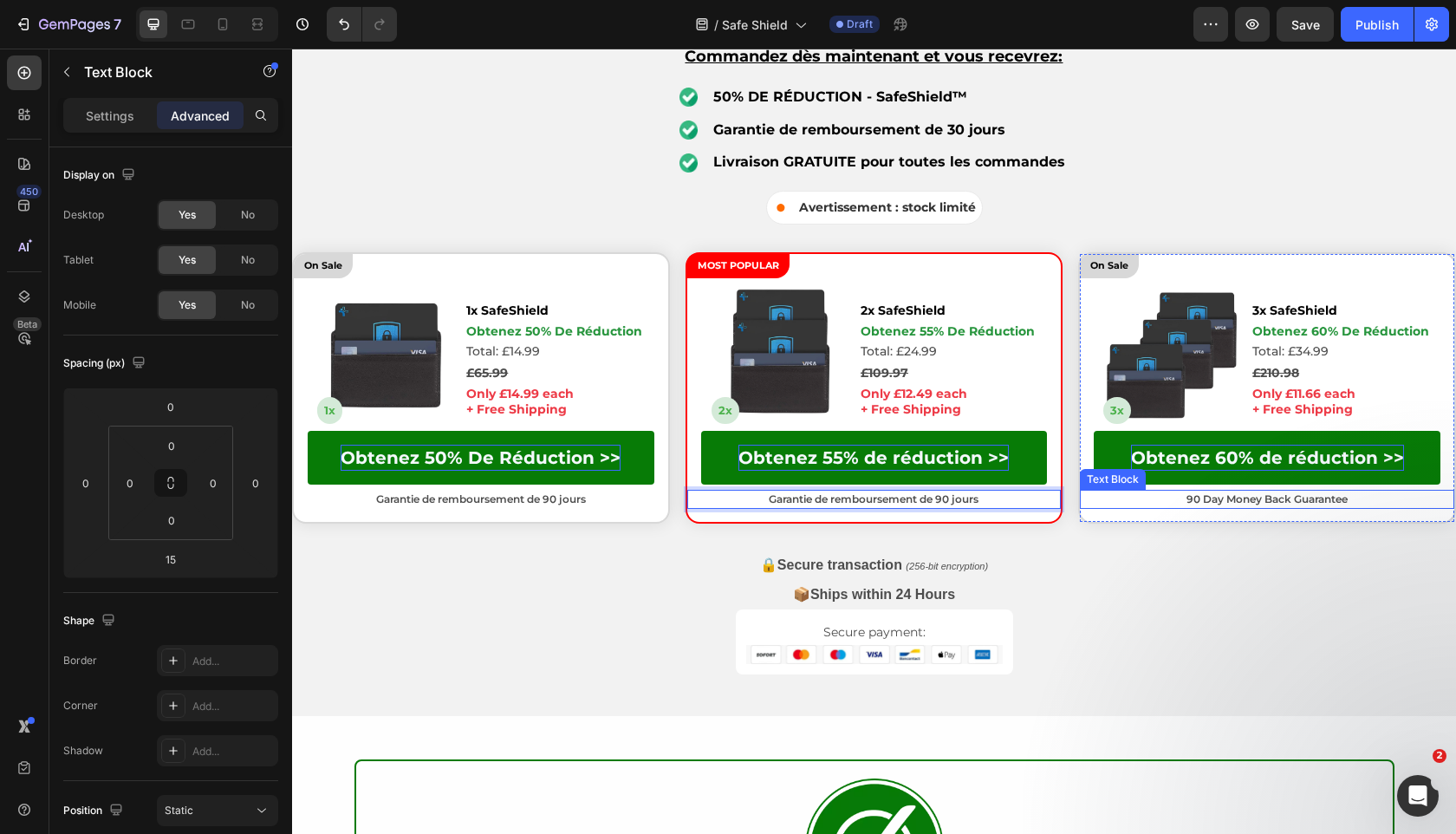
click at [1163, 504] on p "90 Day Money Back Guarantee" at bounding box center [1266, 499] width 371 height 16
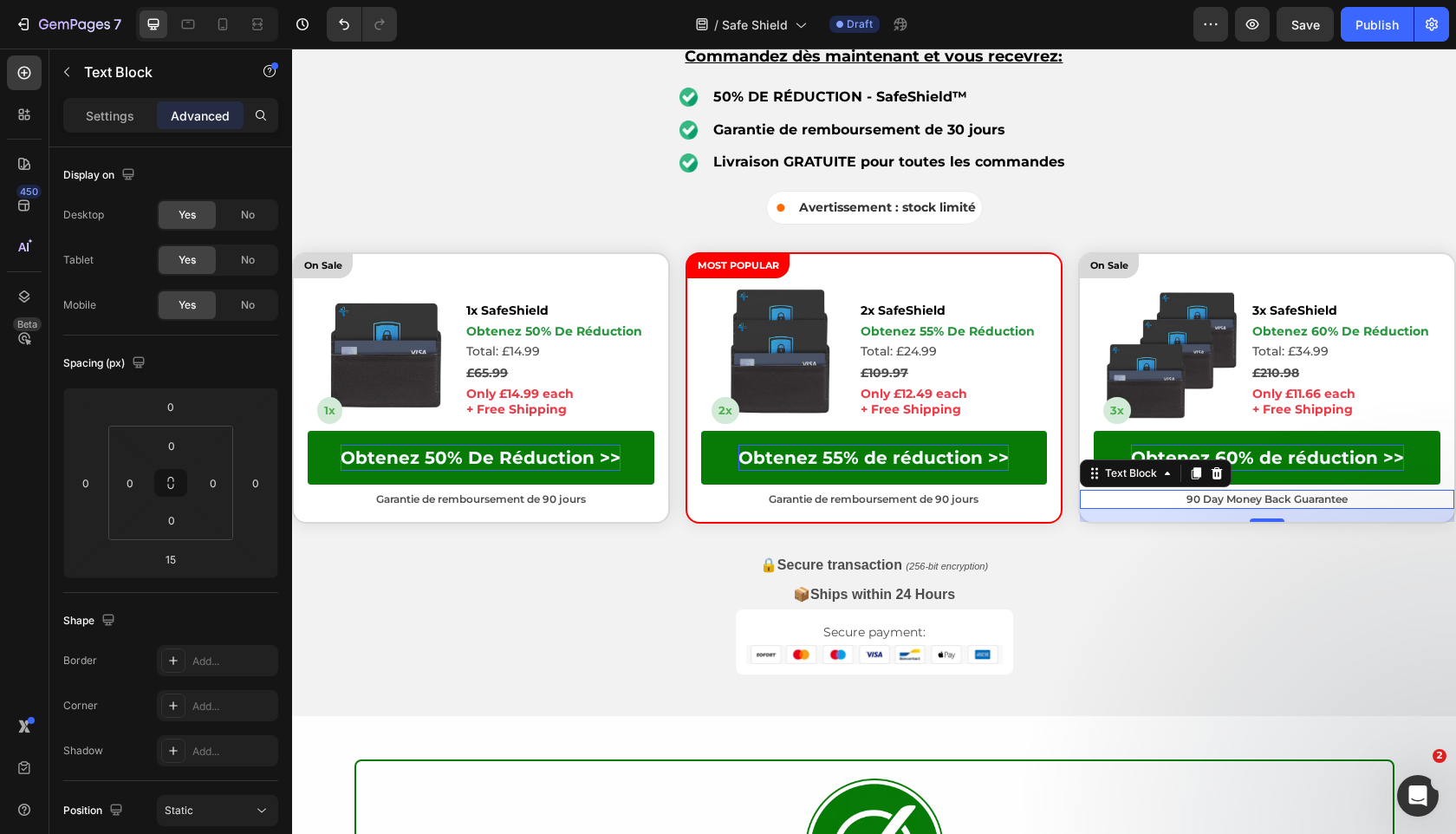
click at [1163, 504] on p "90 Day Money Back Guarantee" at bounding box center [1266, 499] width 371 height 16
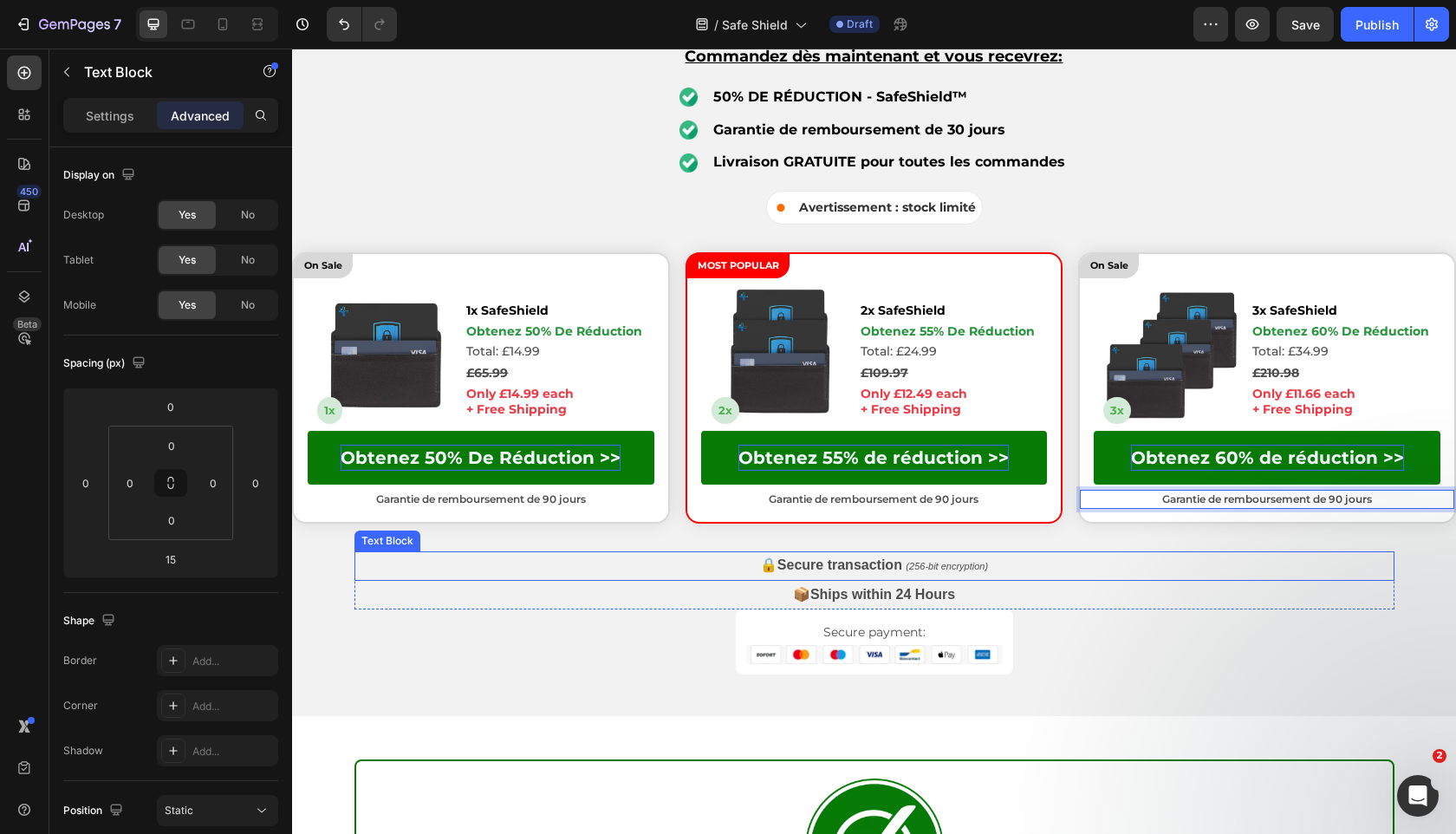
click at [933, 563] on icon "(256-bit encryption)" at bounding box center [947, 566] width 82 height 11
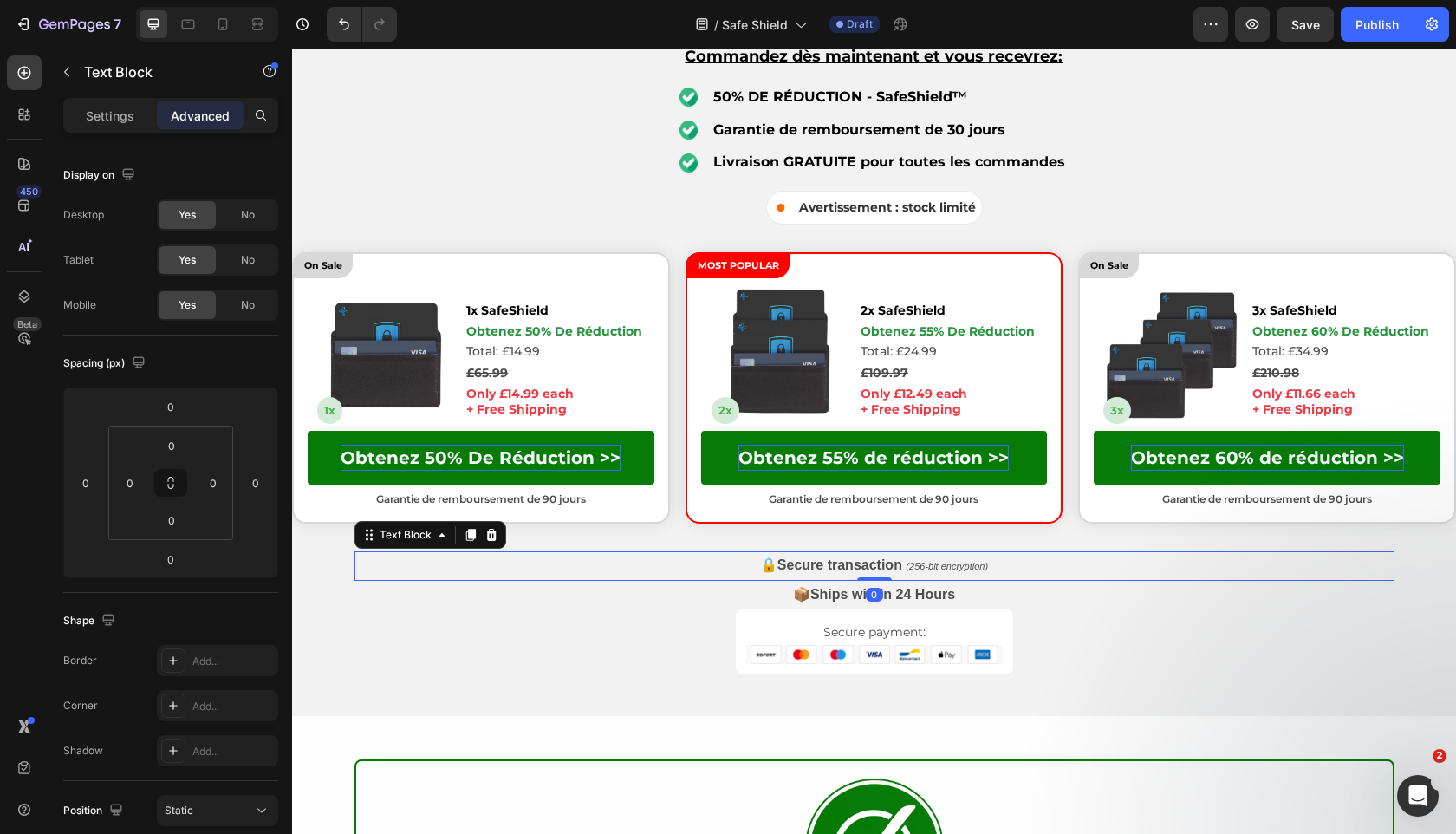
click at [933, 563] on icon "(256-bit encryption)" at bounding box center [947, 566] width 82 height 11
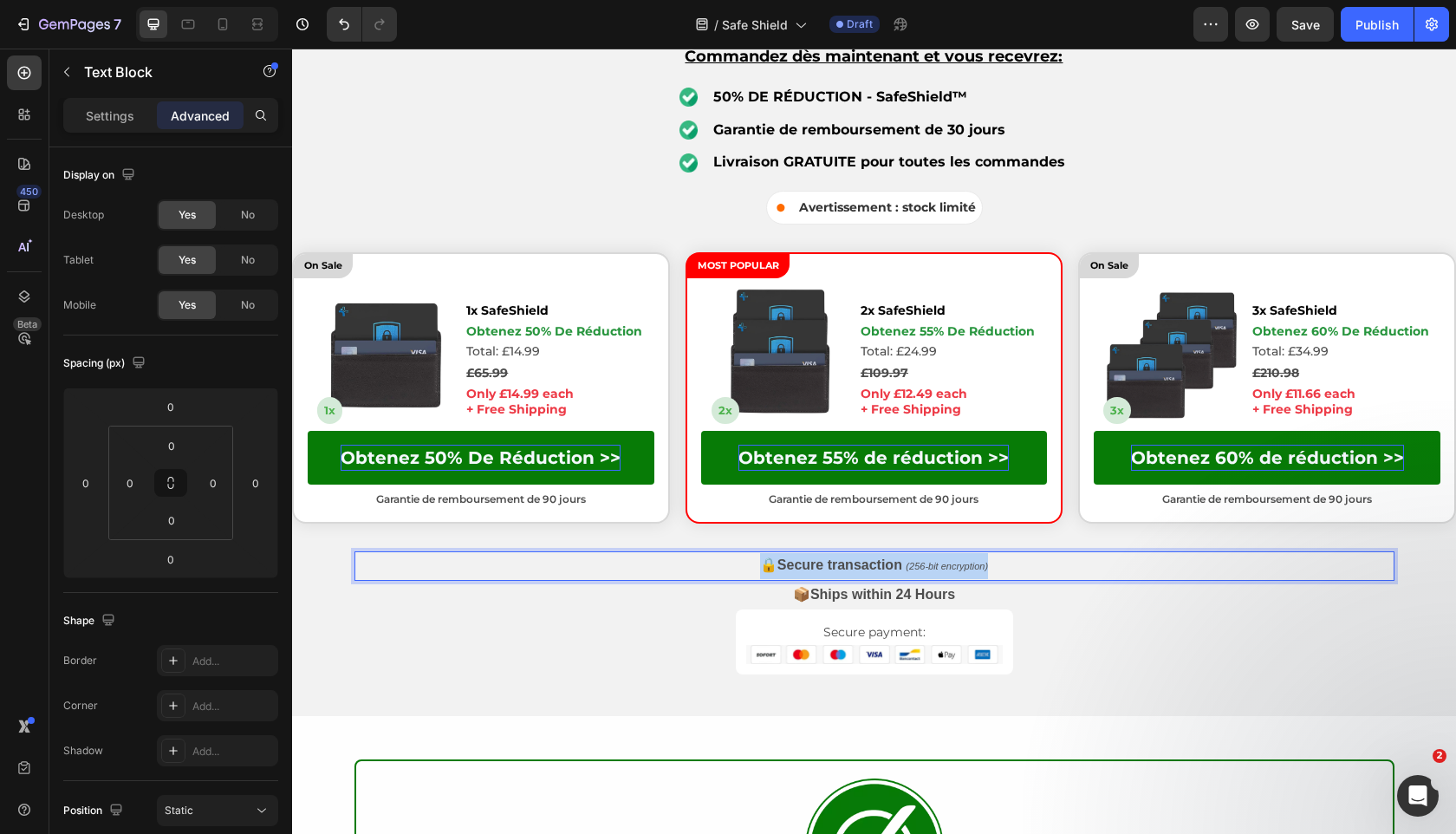
click at [933, 563] on icon "(256-bit encryption)" at bounding box center [947, 566] width 82 height 11
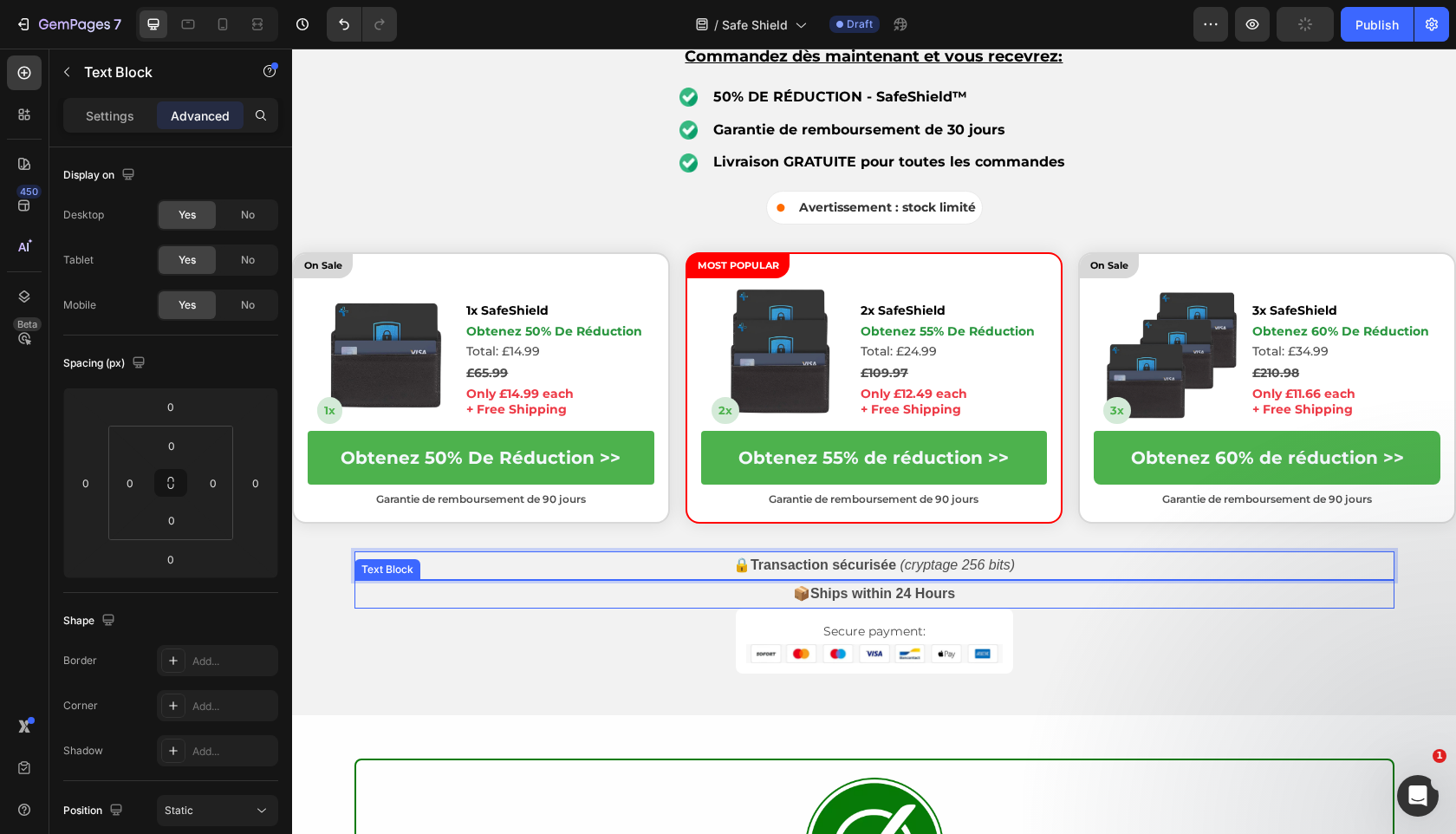
click at [823, 589] on strong "Ships within 24 Hours" at bounding box center [883, 593] width 145 height 15
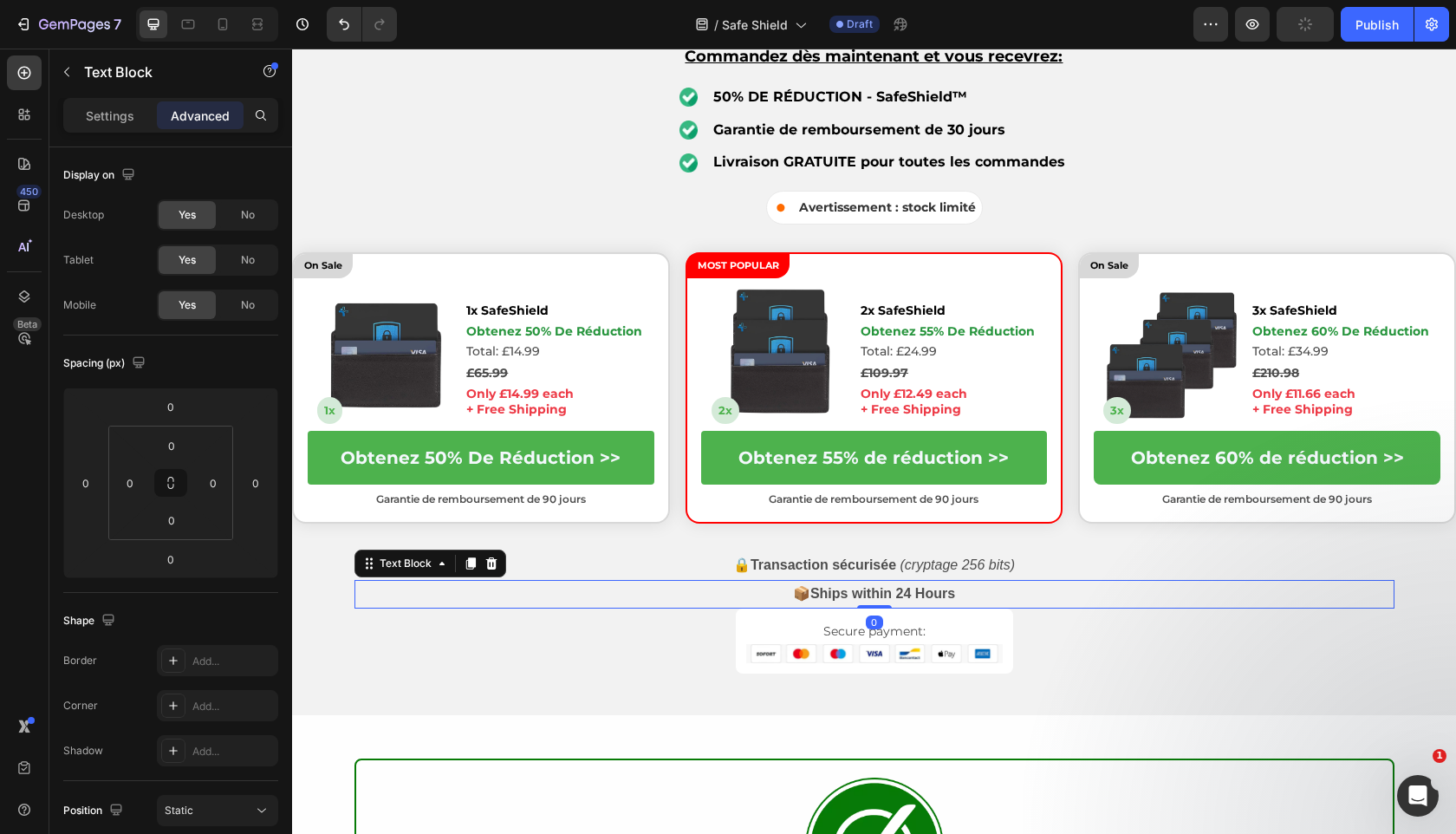
click at [823, 589] on strong "Ships within 24 Hours" at bounding box center [883, 593] width 145 height 15
copy p "📦 Ships within 24 Hours"
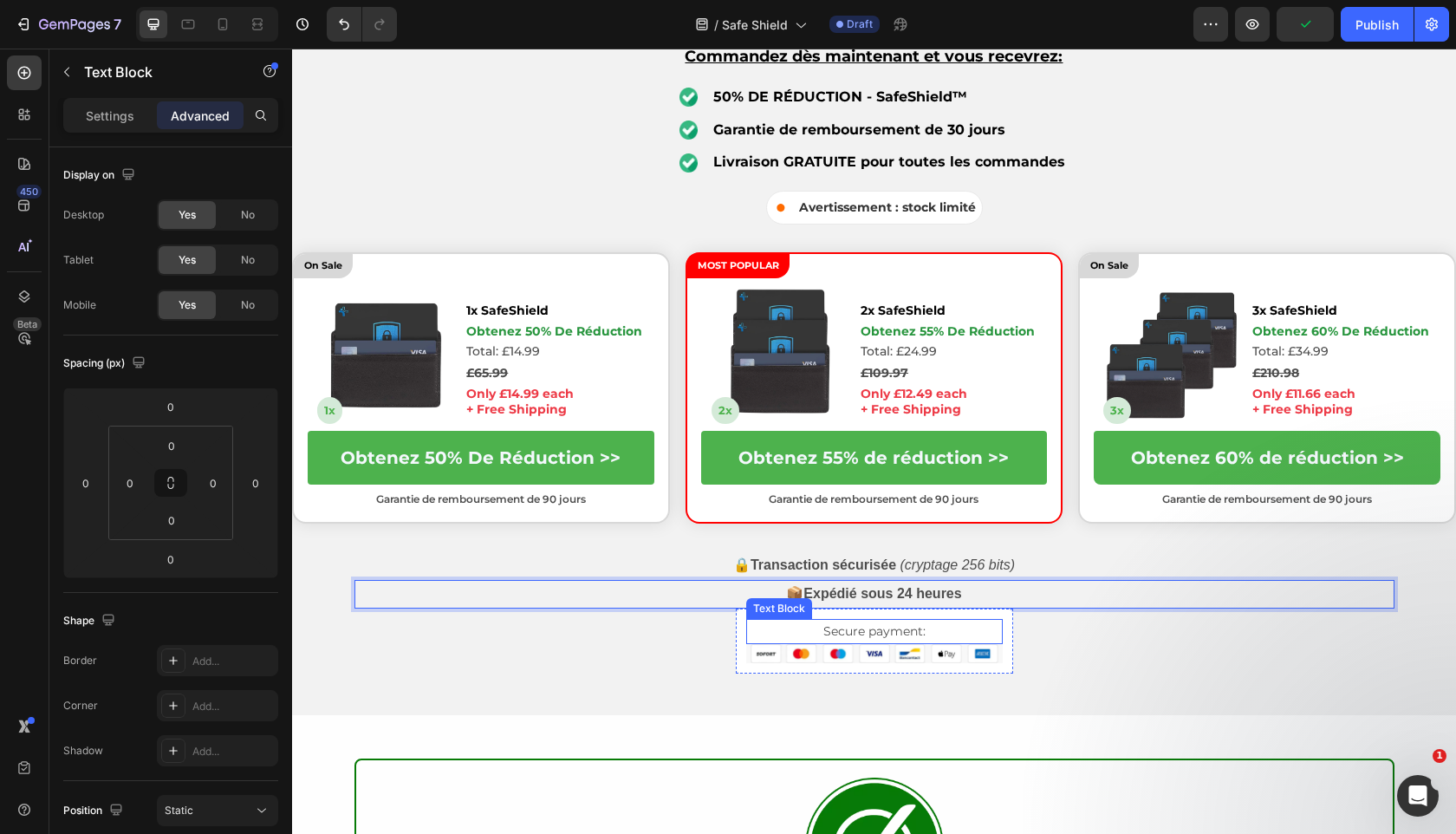
click at [849, 626] on p "Secure payment:" at bounding box center [874, 631] width 253 height 22
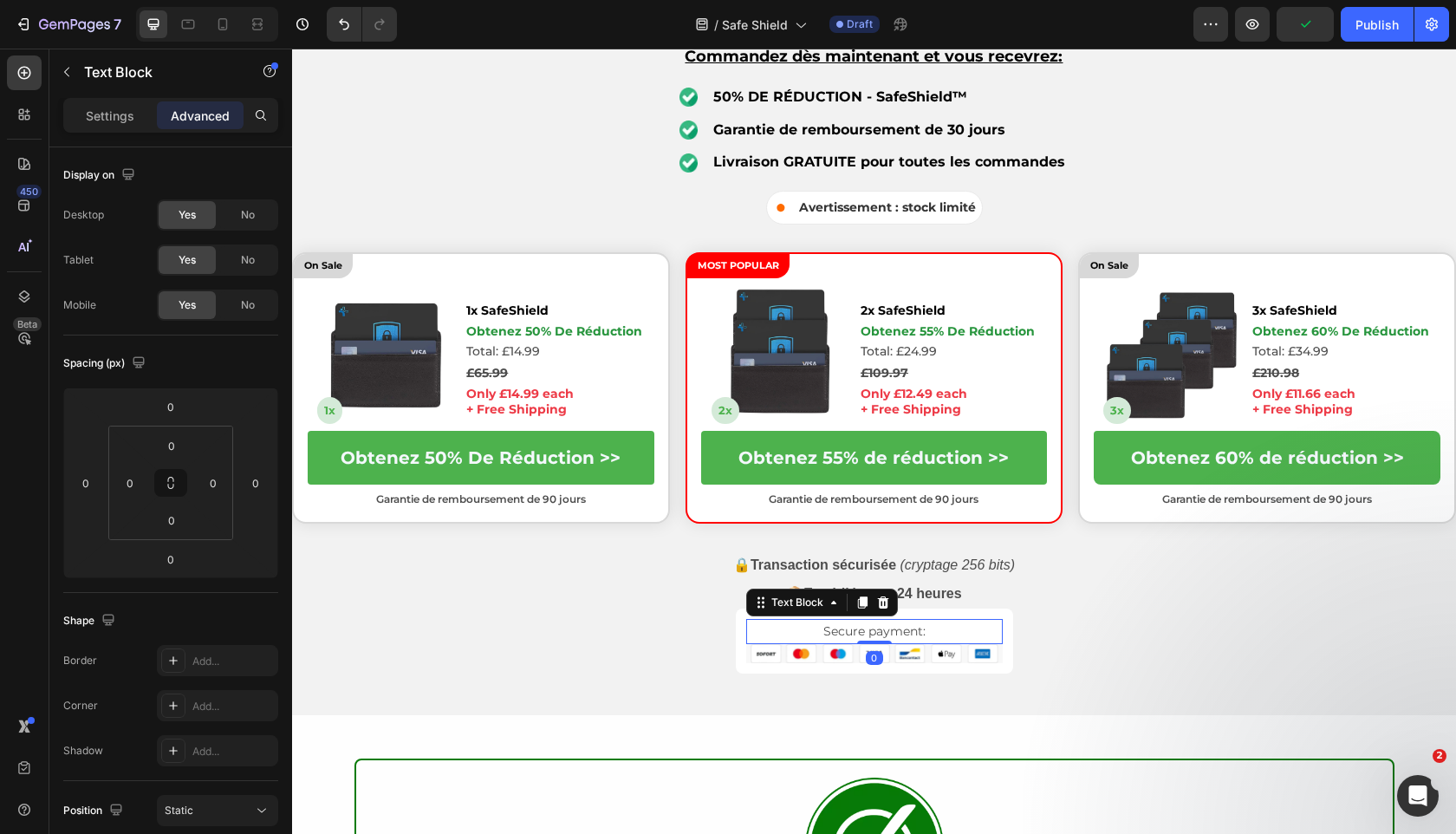
click at [849, 626] on p "Secure payment:" at bounding box center [874, 631] width 253 height 22
copy p "Secure payment:"
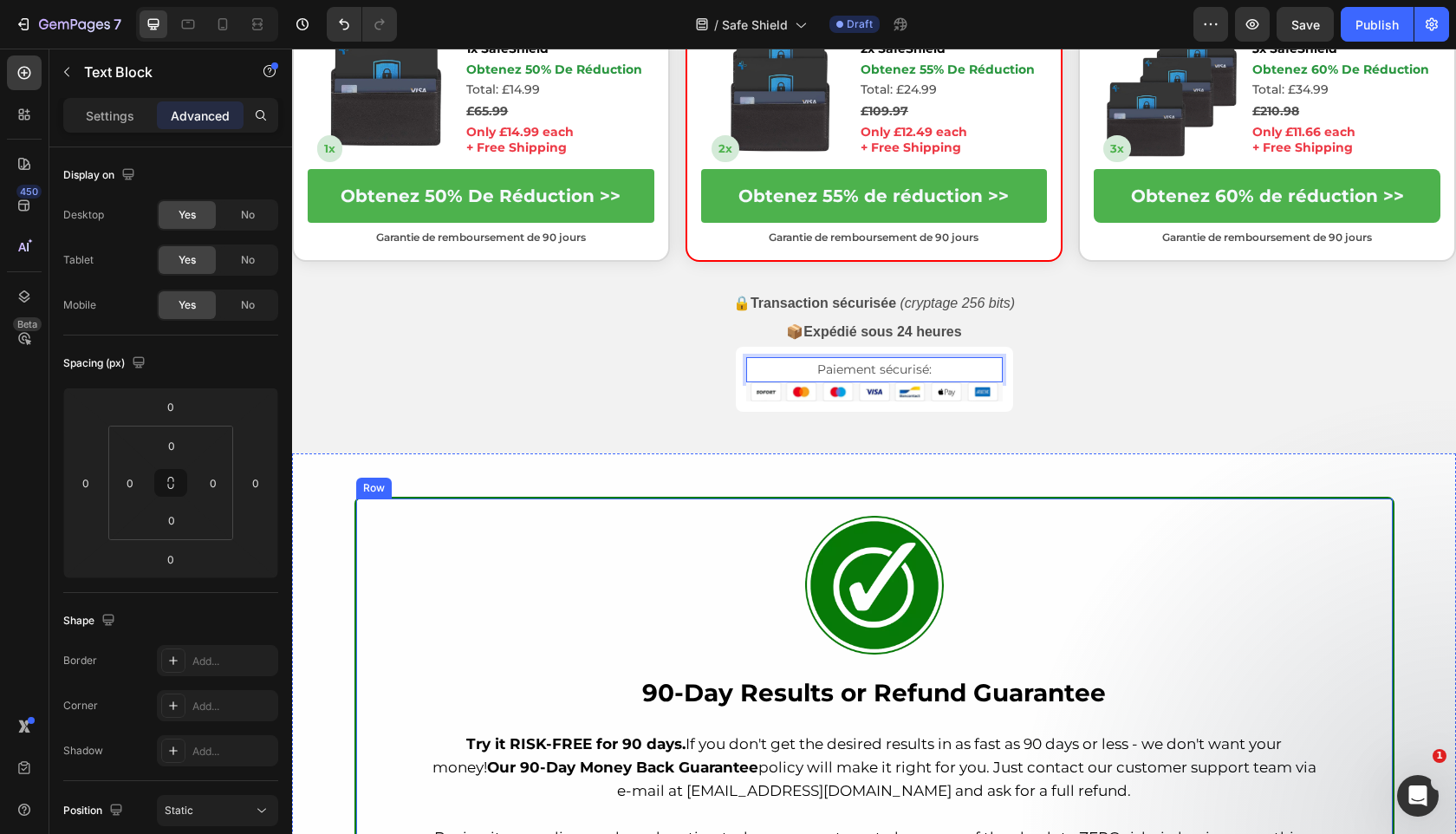
scroll to position [4147, 0]
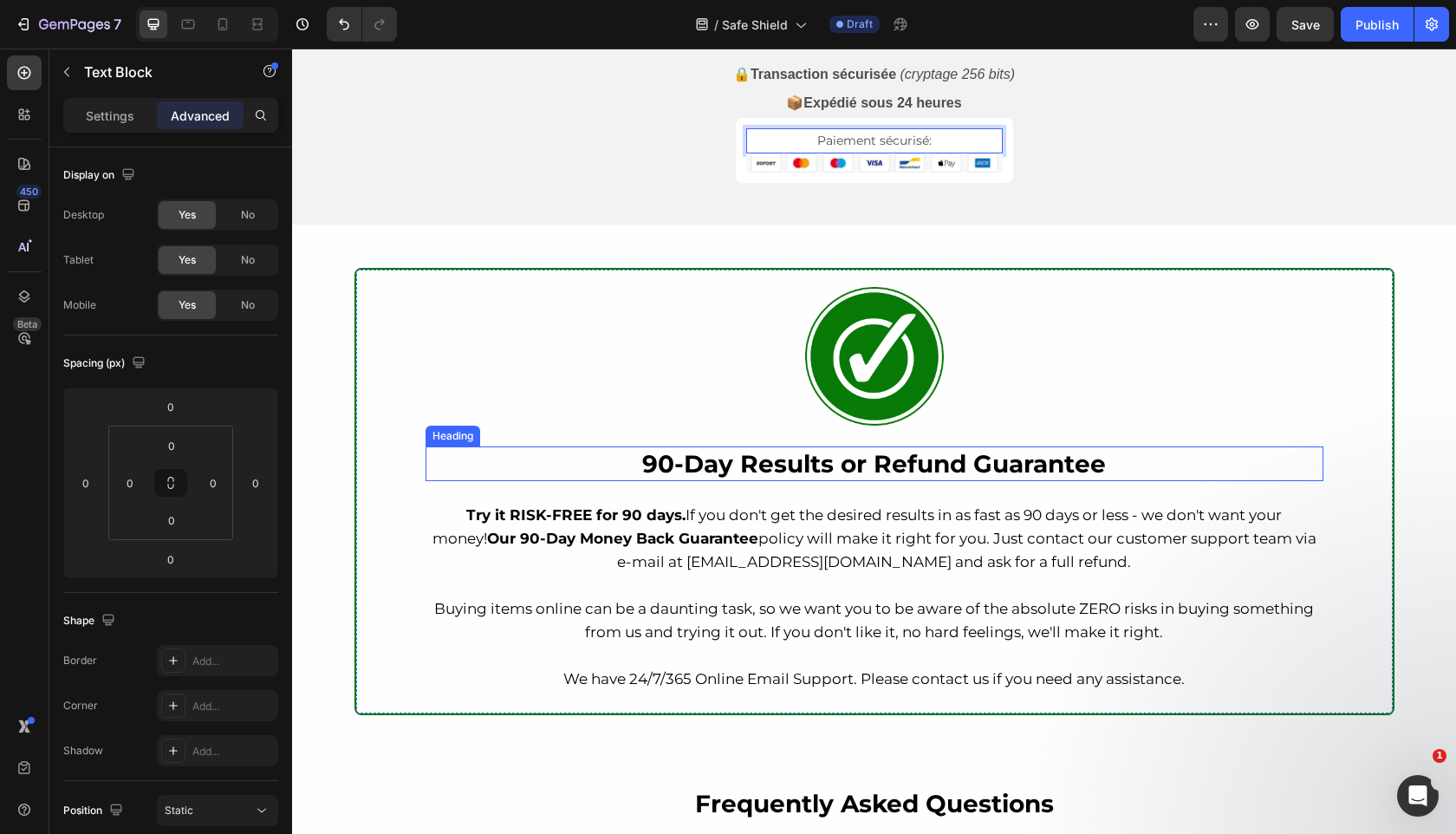
click at [841, 466] on h2 "90-Day Results or Refund Guarantee" at bounding box center [875, 463] width 898 height 34
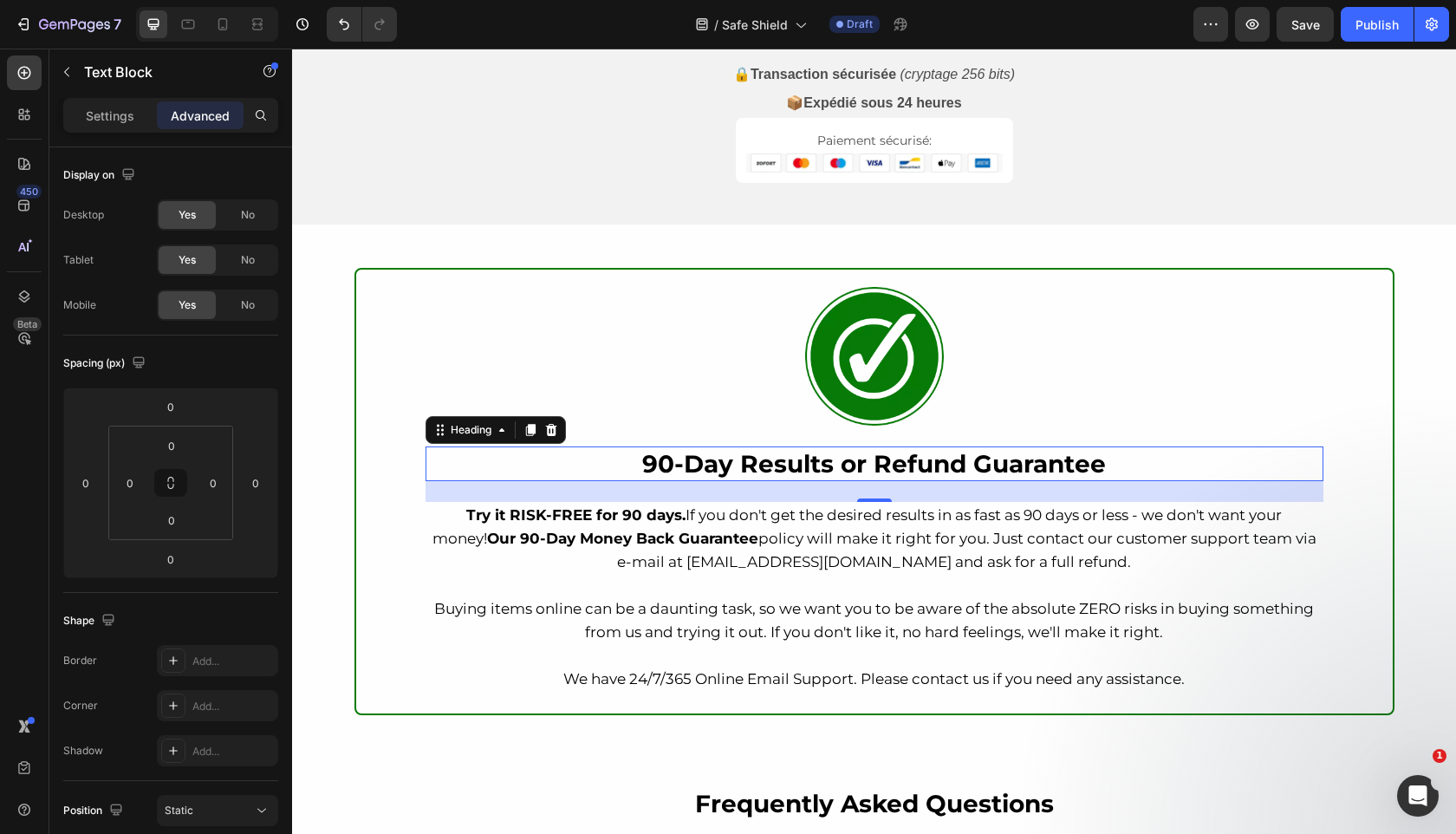
click at [841, 466] on h2 "90-Day Results or Refund Guarantee" at bounding box center [875, 463] width 898 height 34
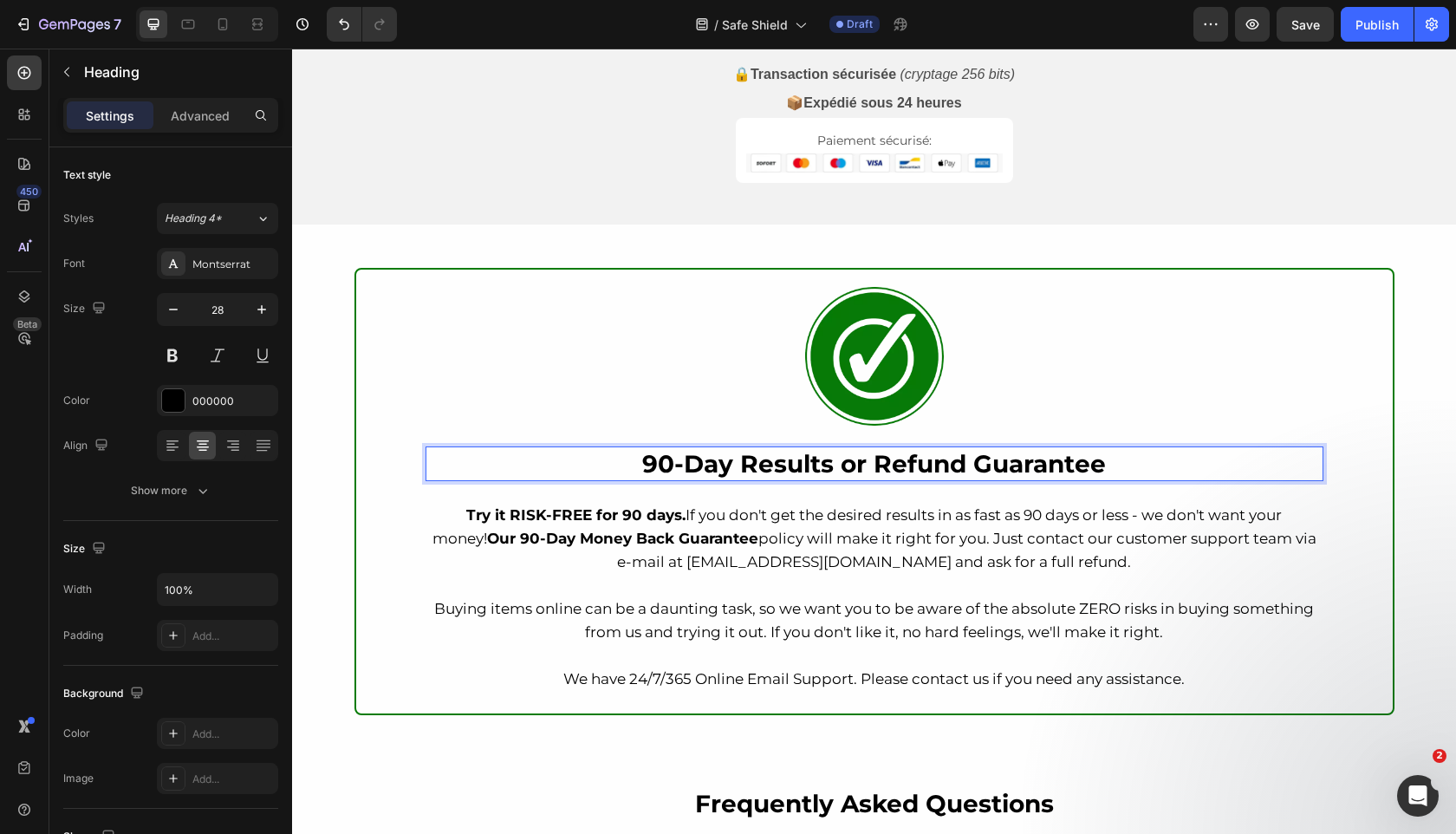
click at [841, 466] on p "90-Day Results or Refund Guarantee" at bounding box center [875, 464] width 894 height 31
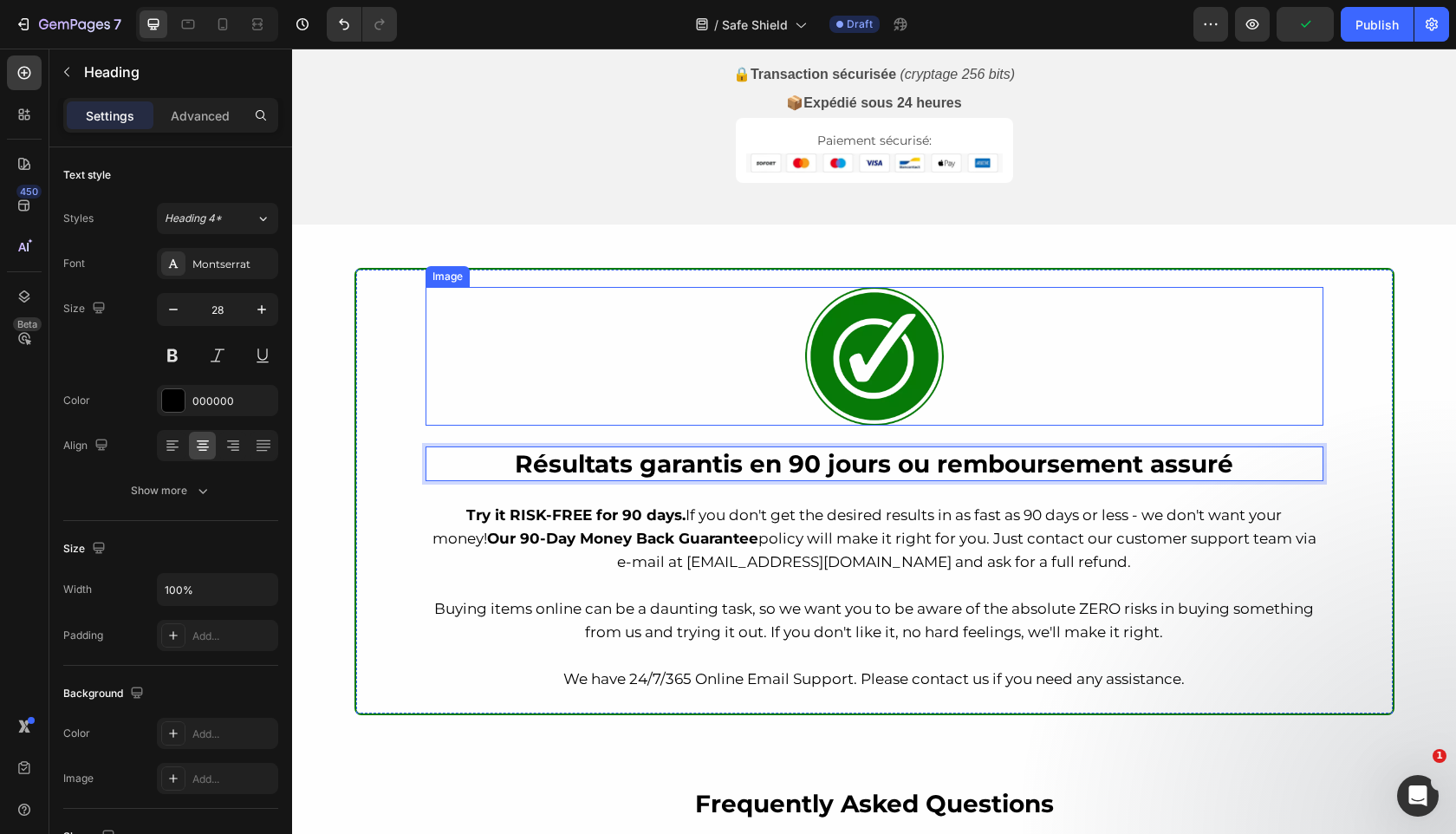
click at [764, 554] on span "Try it RISK-FREE for 90 days. If you don't get the desired results in as fast a…" at bounding box center [874, 538] width 884 height 65
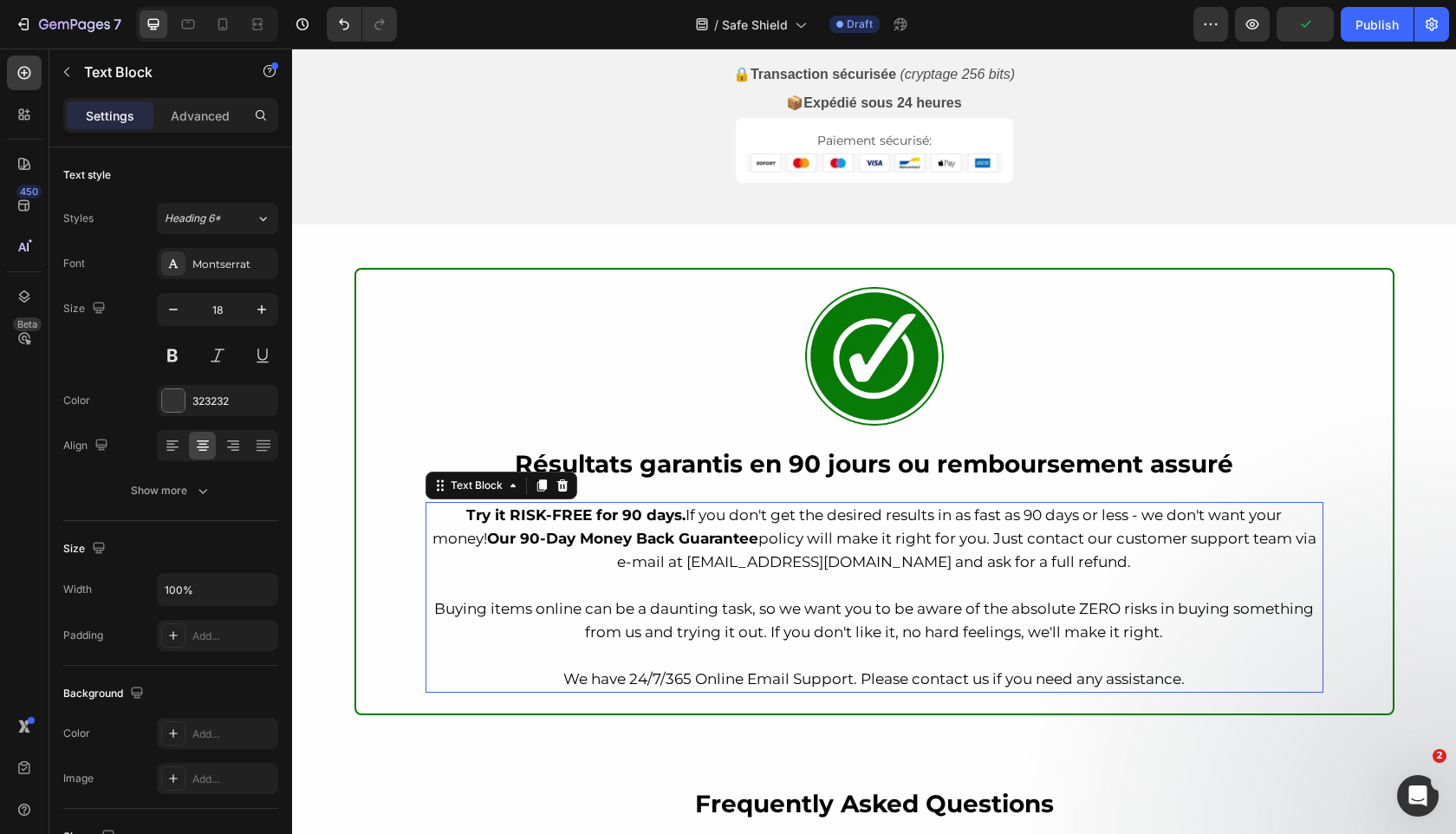
click at [764, 554] on span "Try it RISK-FREE for 90 days. If you don't get the desired results in as fast a…" at bounding box center [874, 538] width 884 height 65
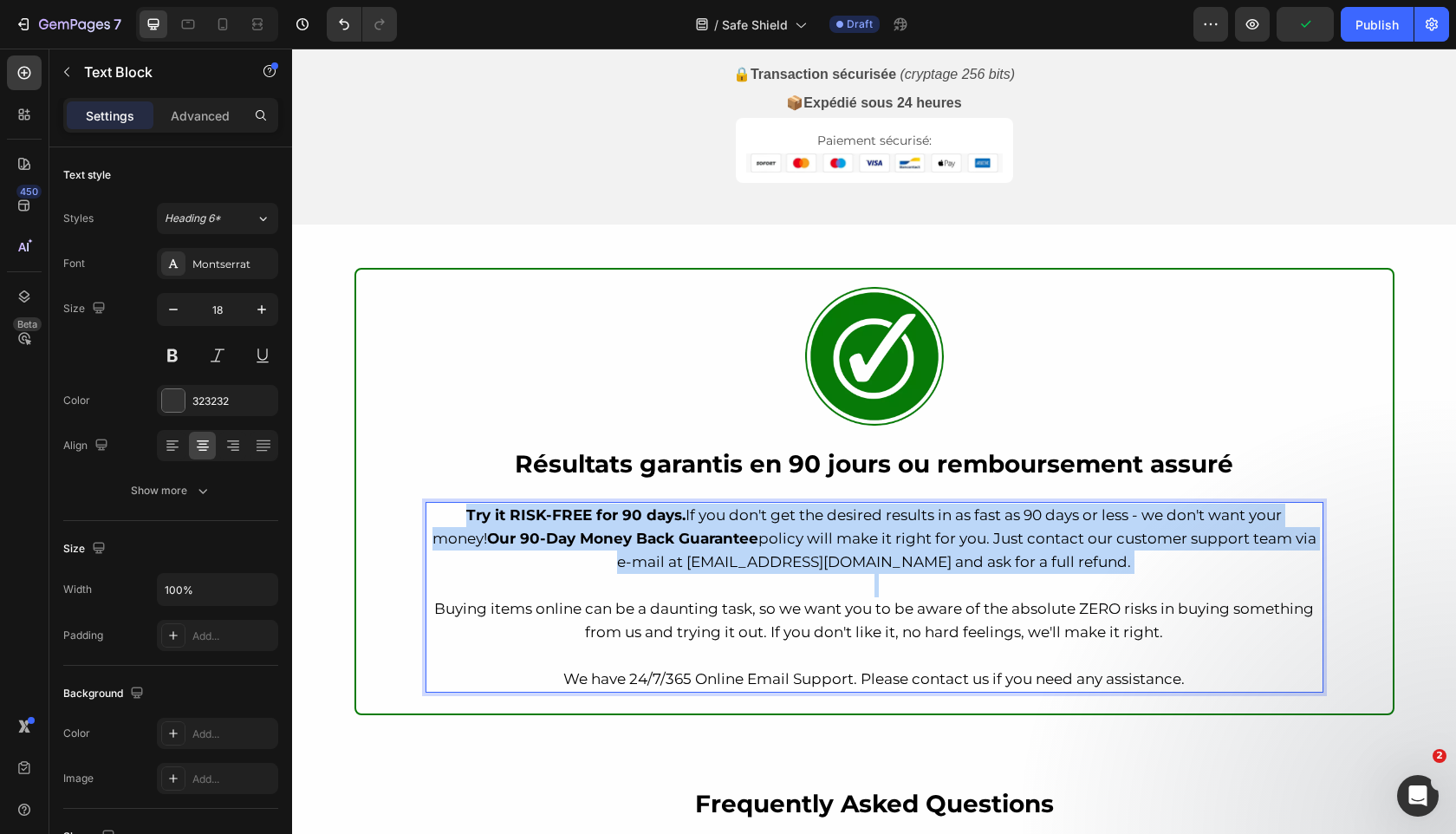
click at [764, 554] on span "Try it RISK-FREE for 90 days. If you don't get the desired results in as fast a…" at bounding box center [874, 538] width 884 height 65
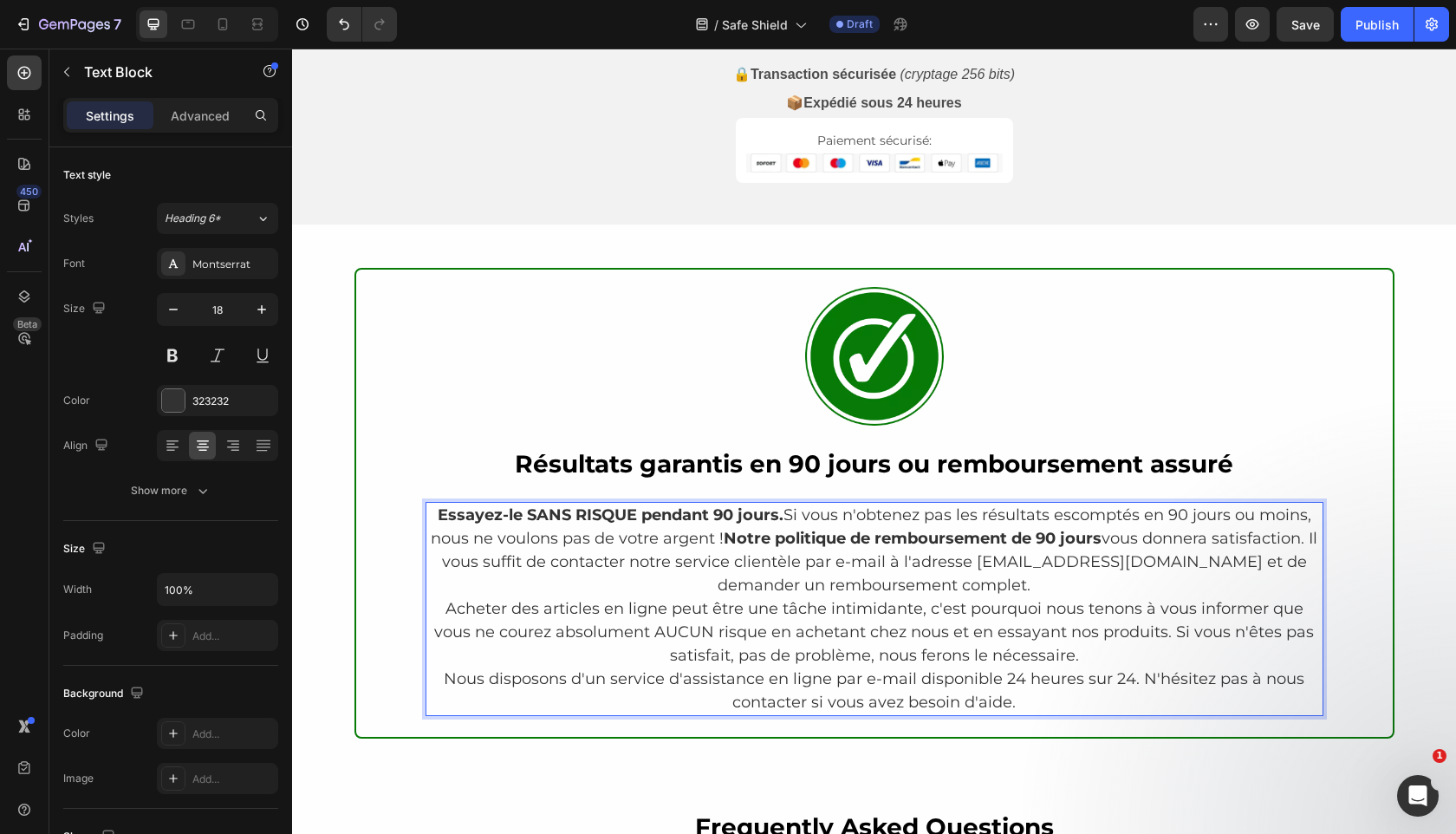
click at [1026, 593] on p "Essayez-le SANS RISQUE pendant 90 jours. Si vous n'obtenez pas les résultats es…" at bounding box center [875, 551] width 894 height 94
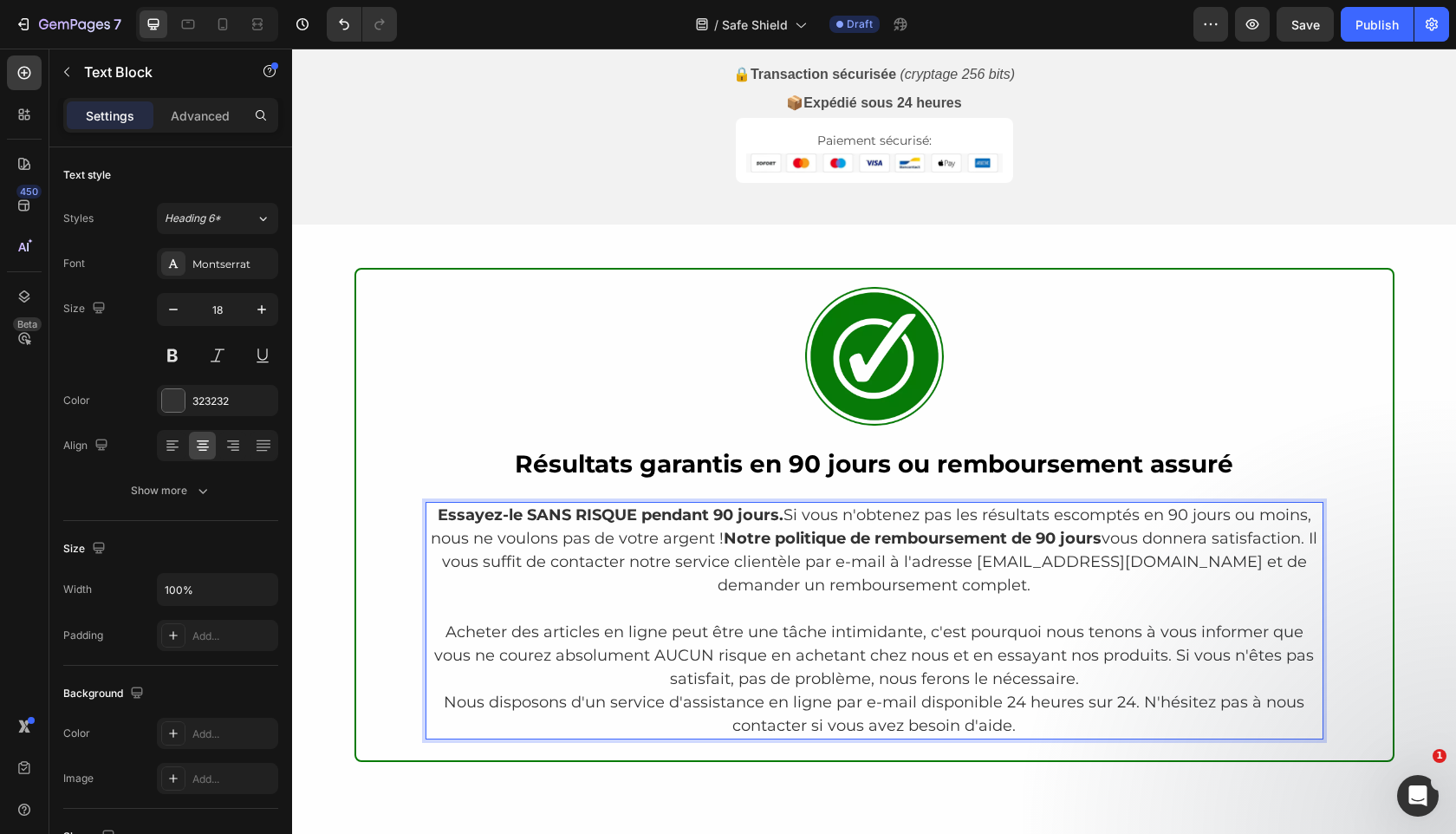
click at [1111, 688] on p "Acheter des articles en ligne peut être une tâche intimidante, c'est pourquoi n…" at bounding box center [875, 656] width 894 height 70
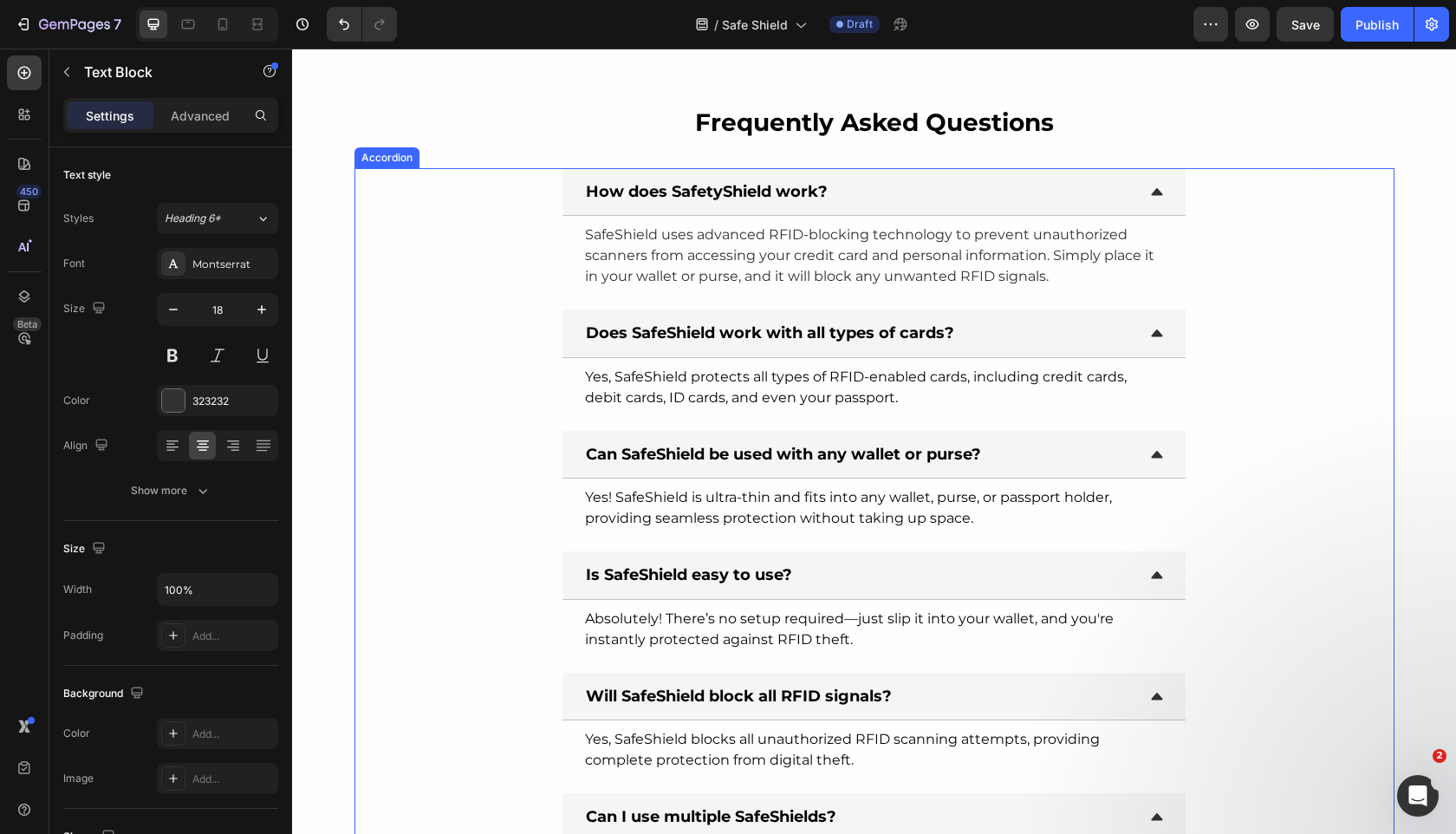
scroll to position [4493, 0]
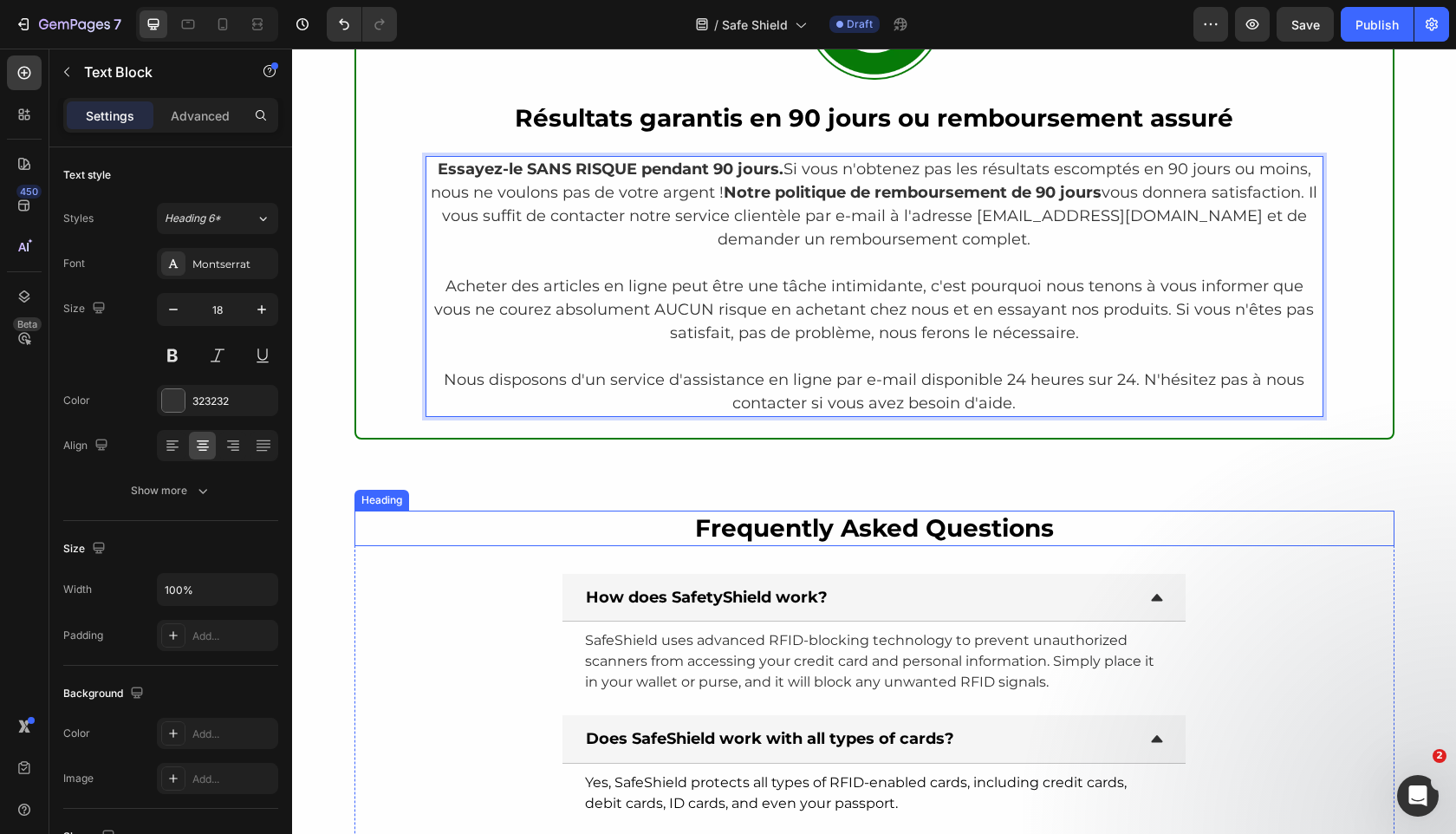
click at [954, 534] on h2 "Frequently Asked Questions" at bounding box center [874, 528] width 1040 height 34
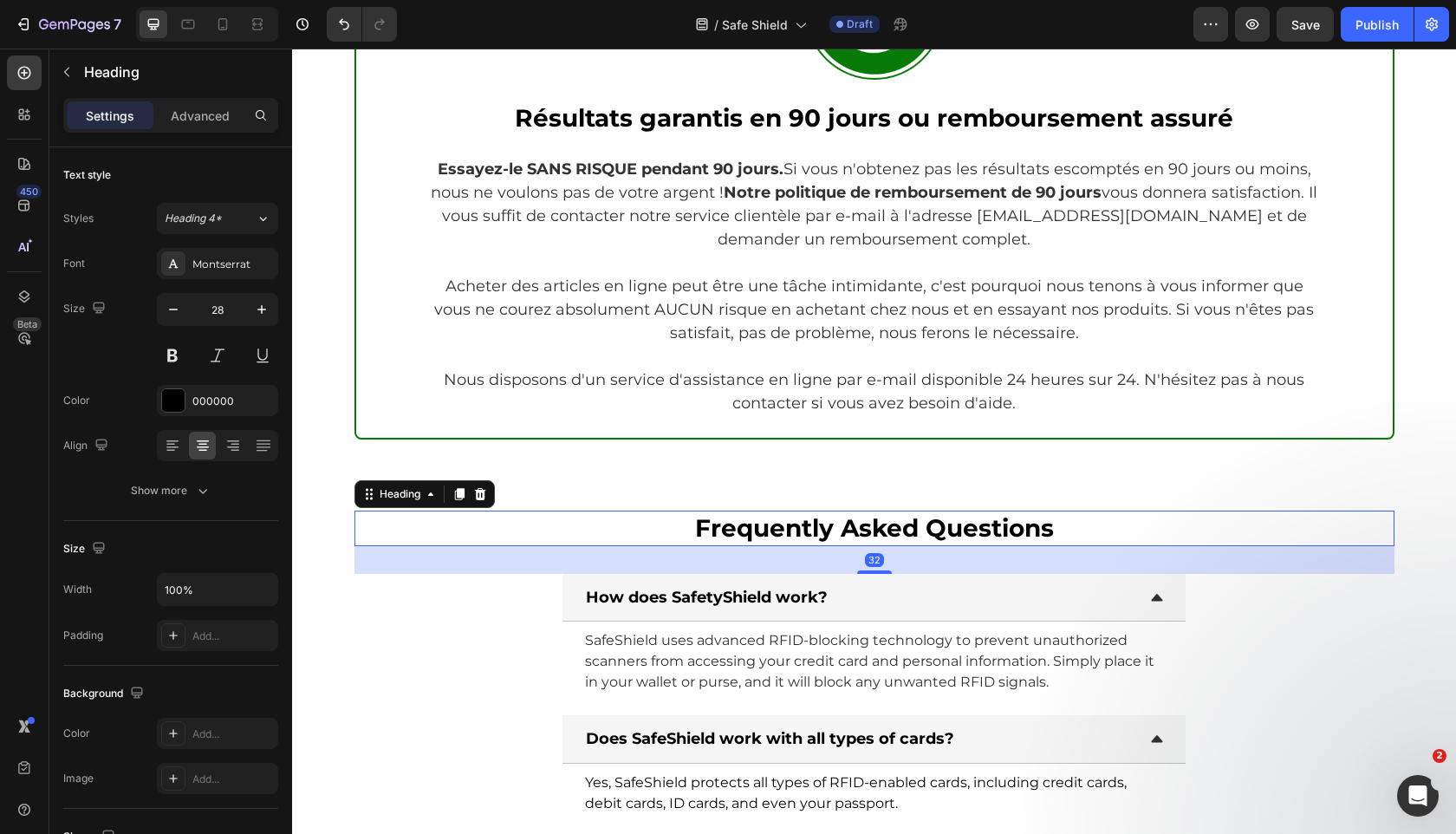
click at [954, 534] on h2 "Frequently Asked Questions" at bounding box center [874, 528] width 1040 height 34
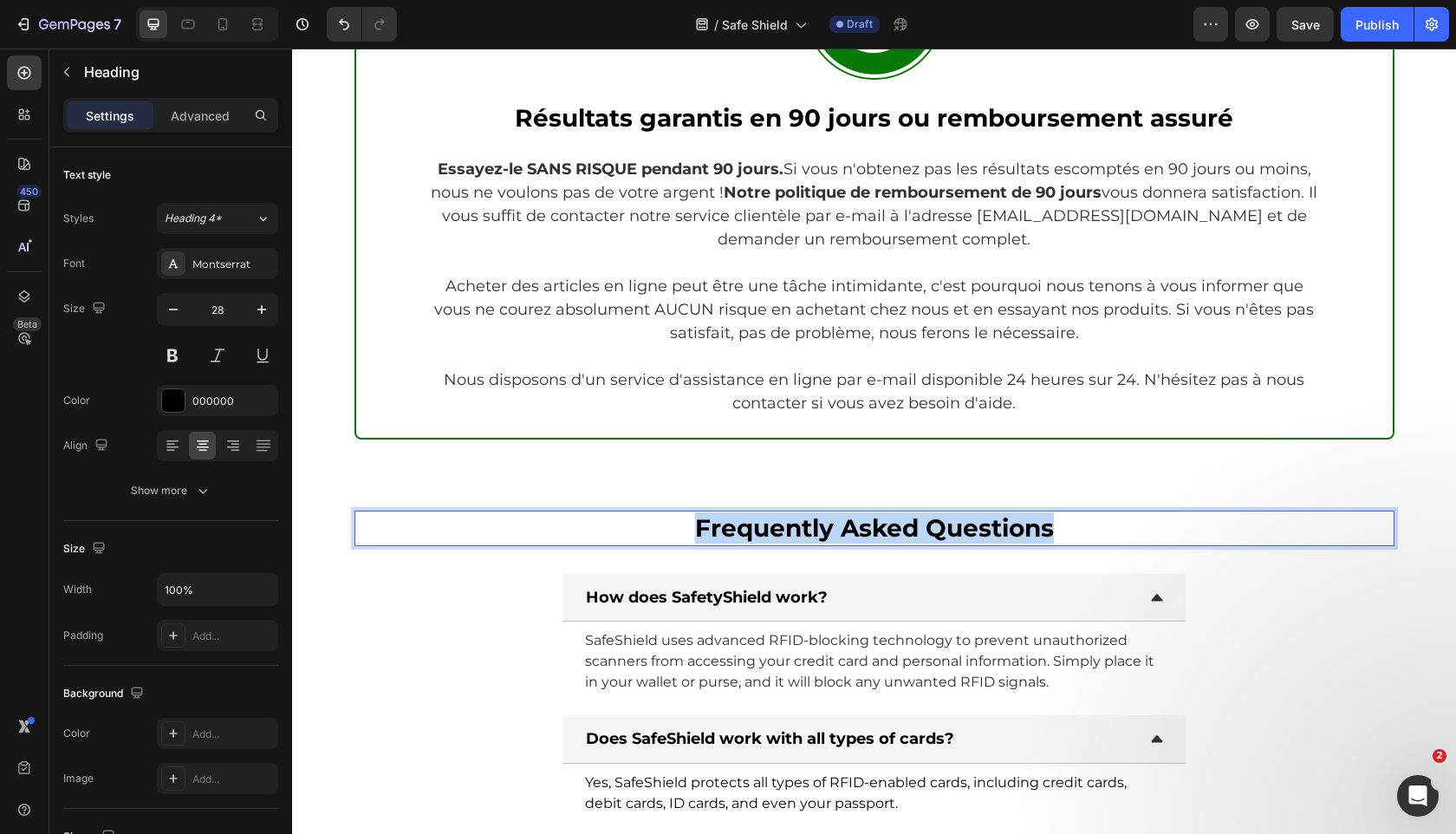
click at [954, 534] on p "Frequently Asked Questions" at bounding box center [874, 528] width 1036 height 31
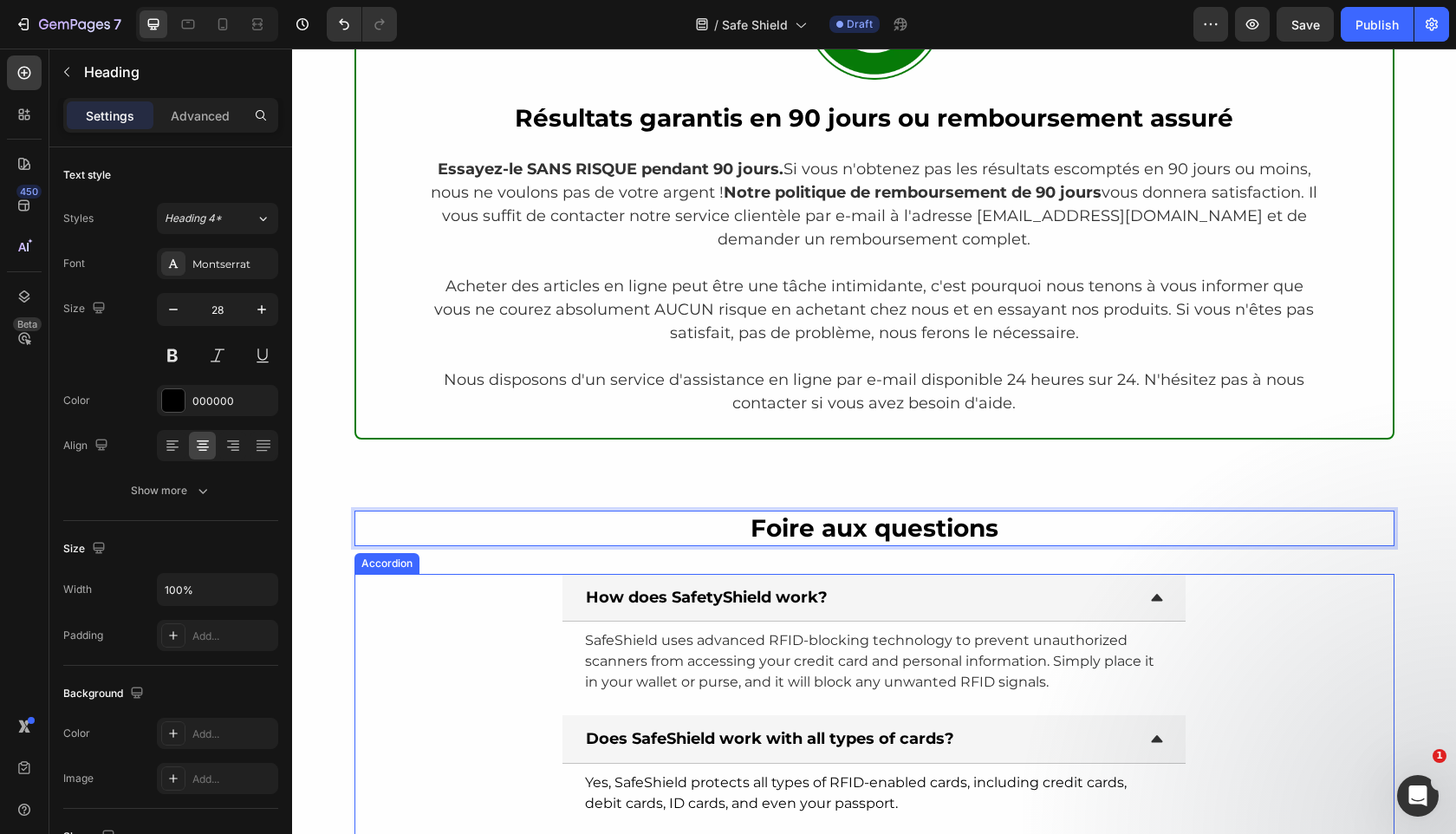
click at [712, 595] on strong "How does SafetyShield work?" at bounding box center [706, 596] width 242 height 19
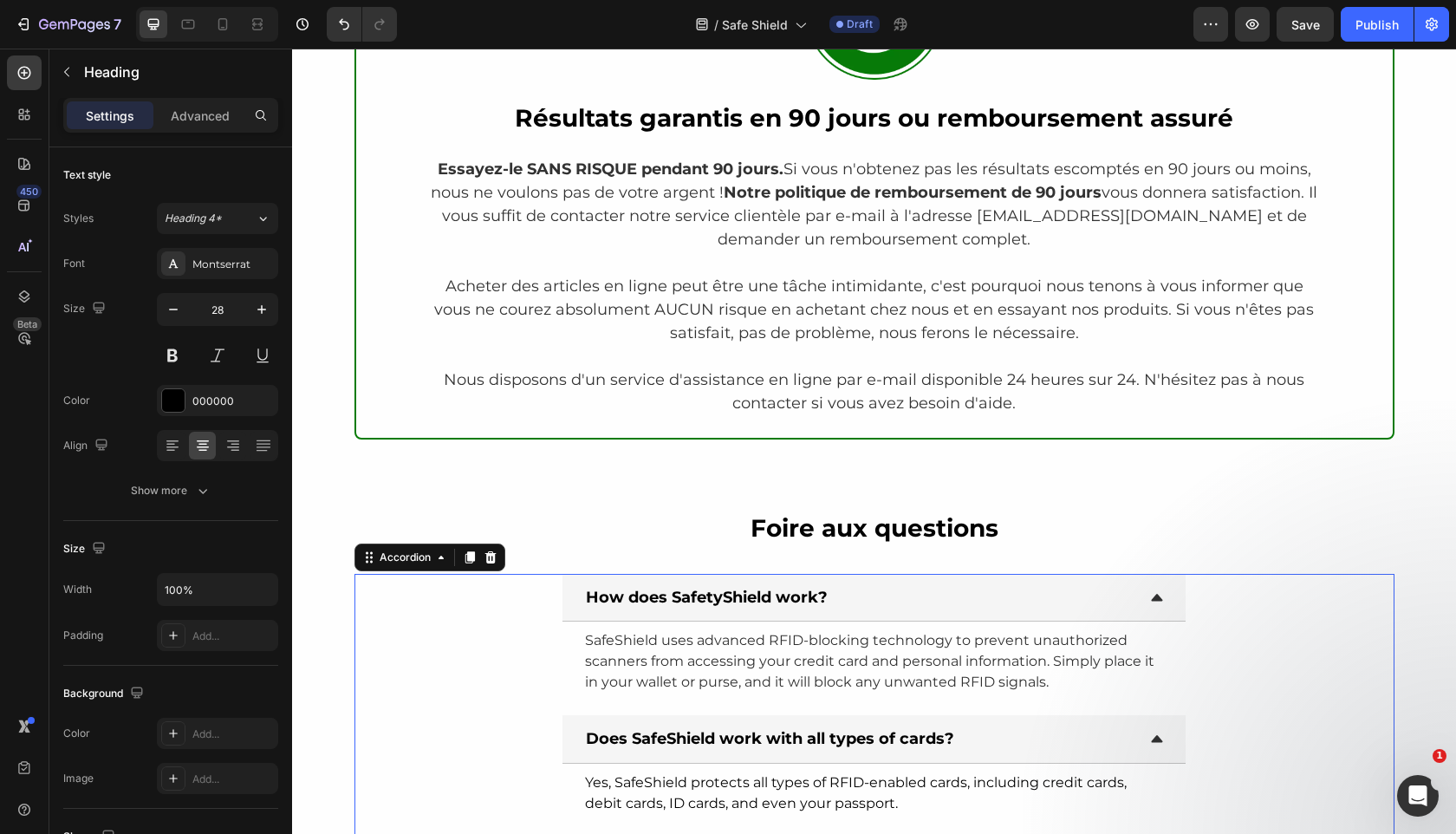
click at [712, 595] on strong "How does SafetyShield work?" at bounding box center [706, 596] width 242 height 19
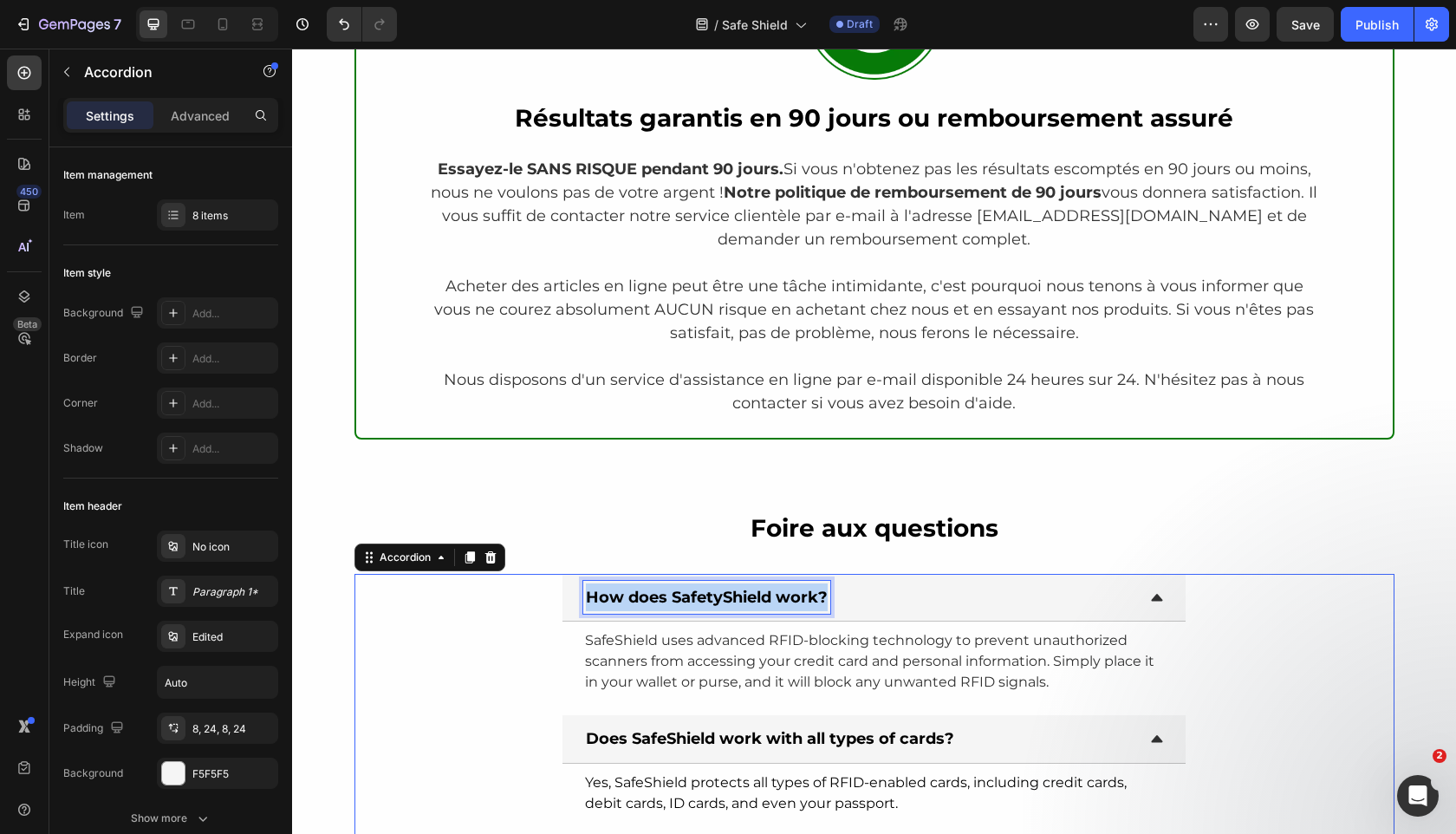
click at [712, 595] on strong "How does SafetyShield work?" at bounding box center [706, 596] width 242 height 19
copy strong "How does SafetyShield work?"
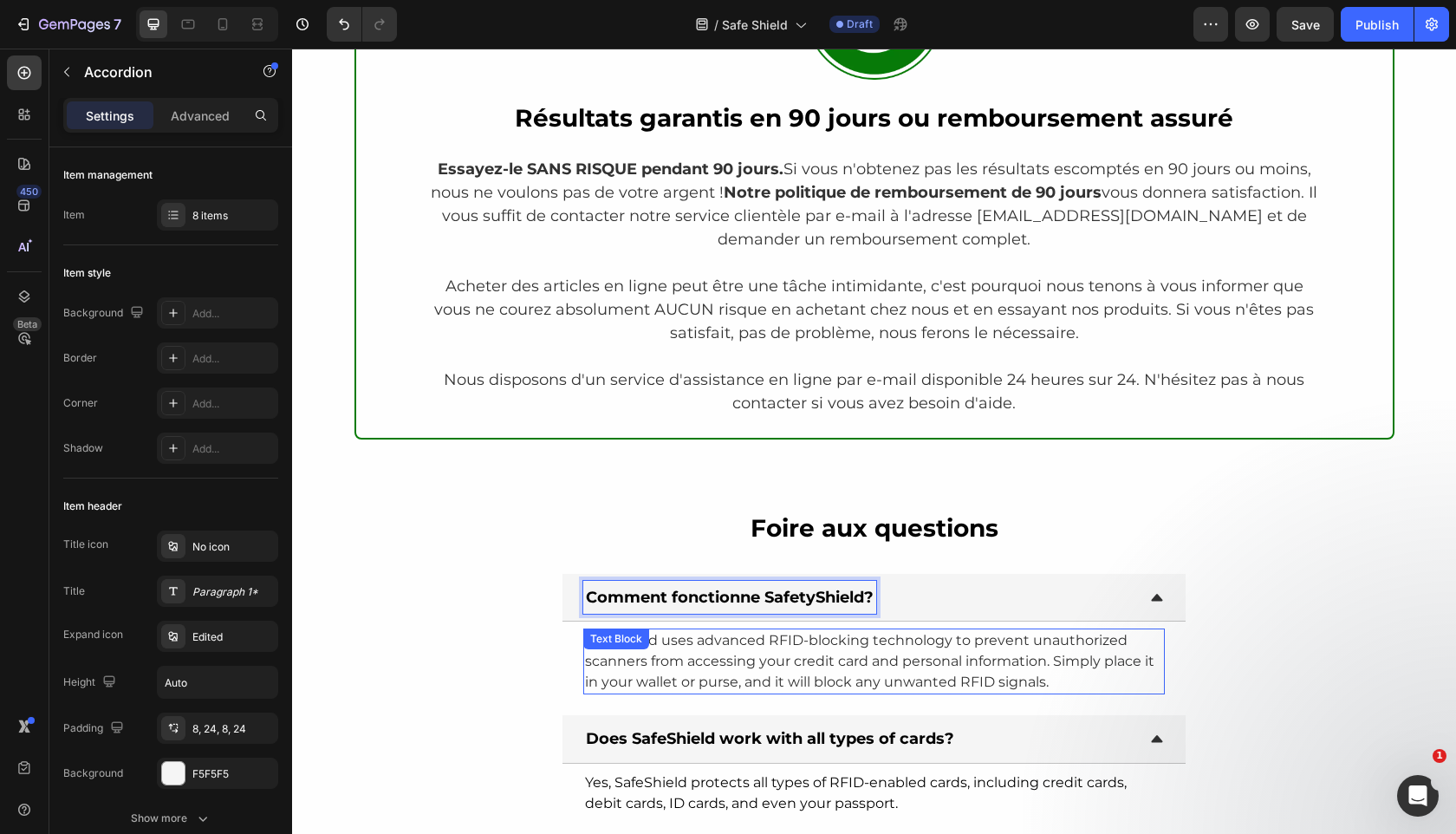
click at [807, 672] on p "SafeShield uses advanced RFID-blocking technology to prevent unauthorized scann…" at bounding box center [874, 662] width 578 height 63
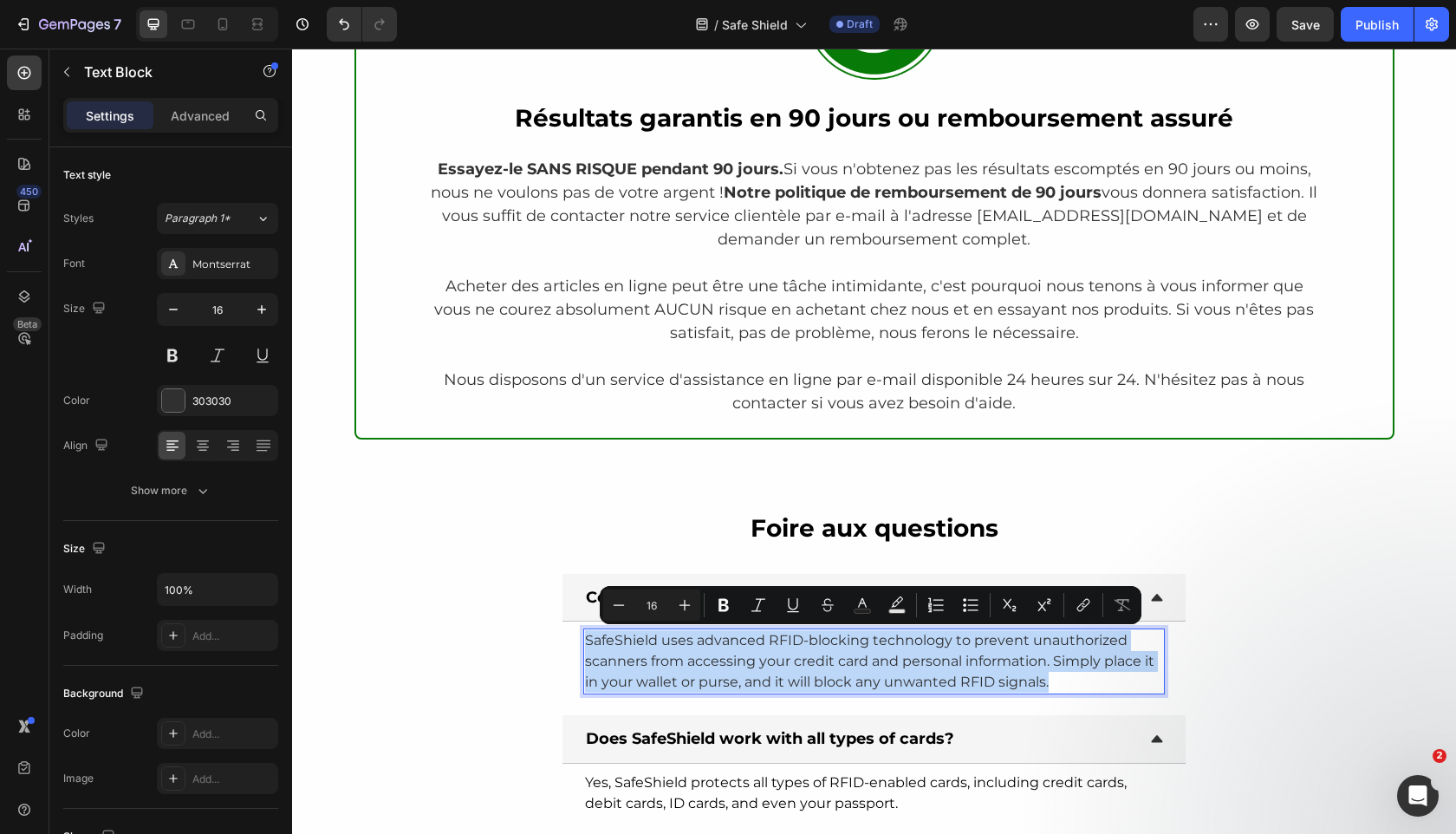
copy p "SafeShield uses advanced RFID-blocking technology to prevent unauthorized scann…"
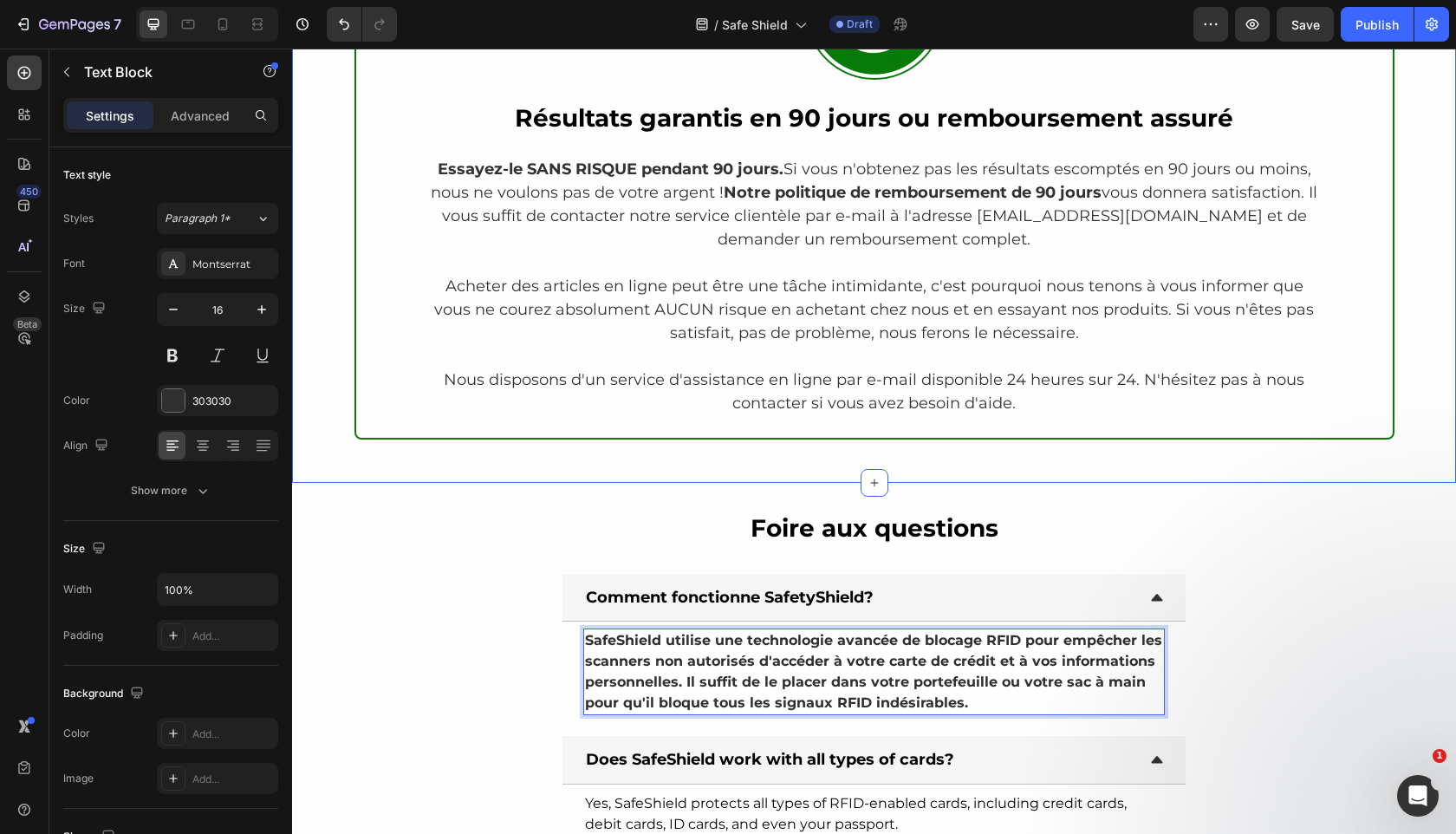
scroll to position [4774, 0]
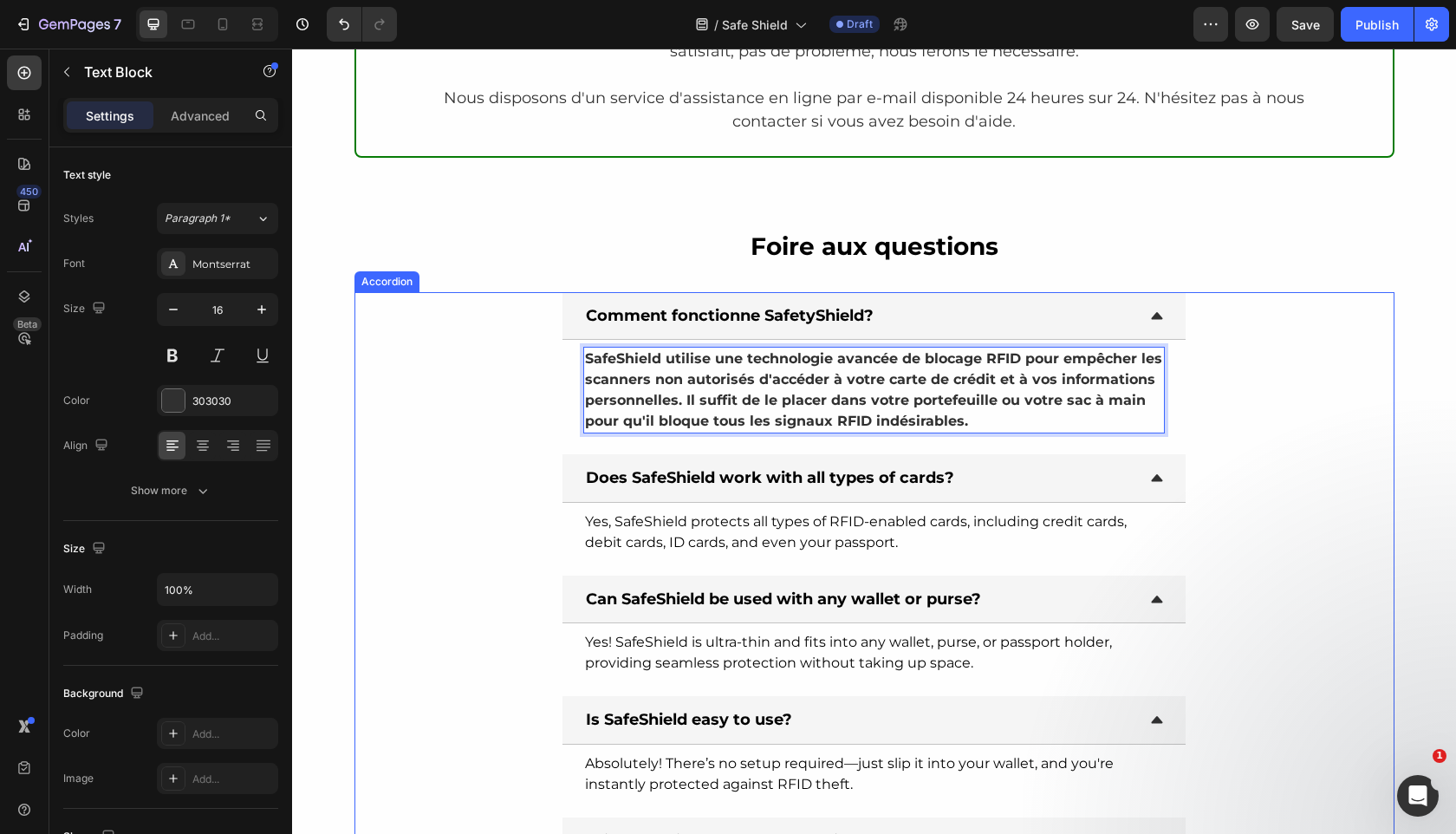
click at [751, 442] on div "Comment fonctionne SafetyShield? SafeShield utilise une technologie avancée de …" at bounding box center [874, 789] width 1040 height 995
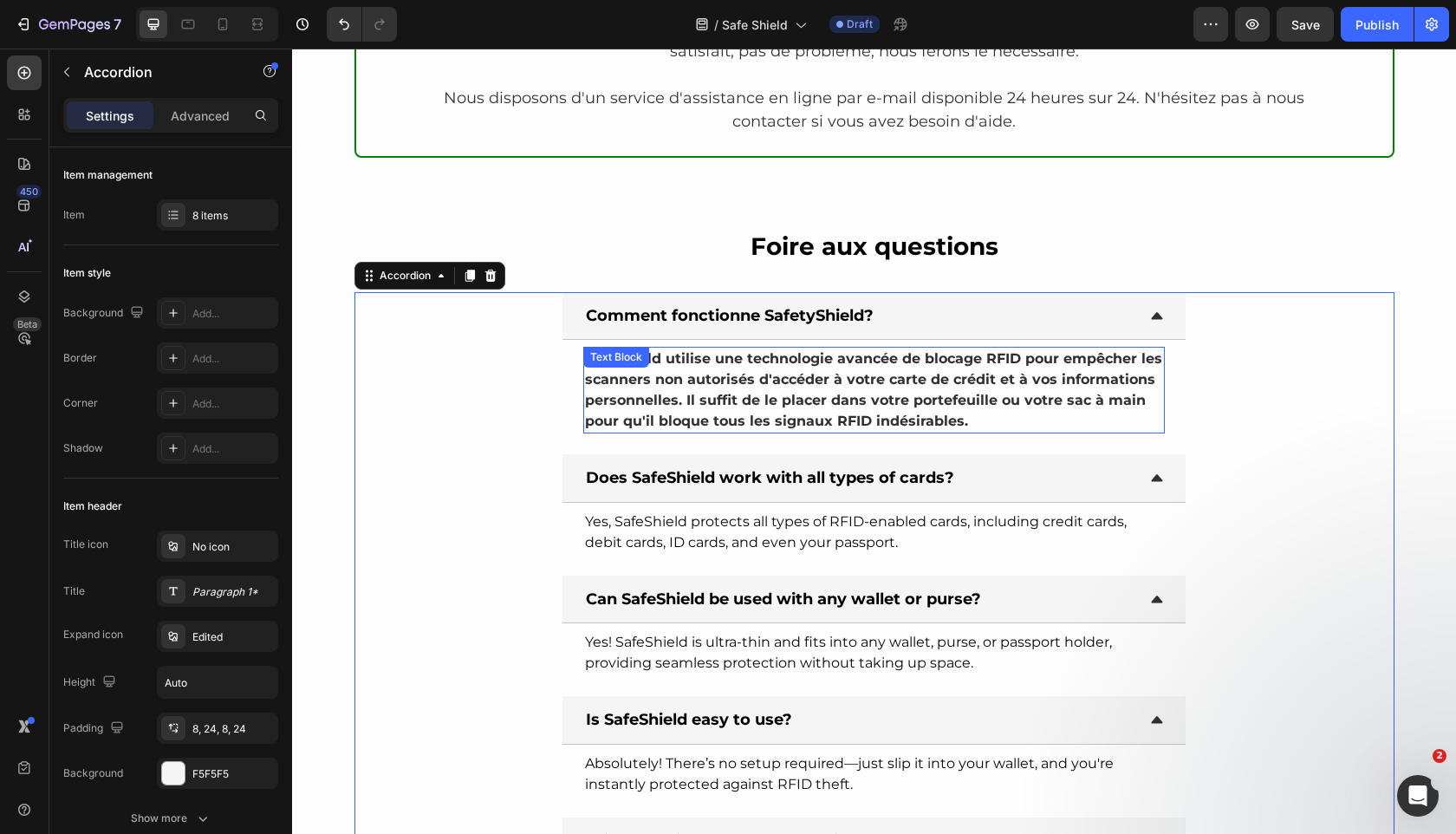
click at [759, 410] on p "SafeShield utilise une technologie avancée de blocage RFID pour empêcher les sc…" at bounding box center [874, 390] width 578 height 83
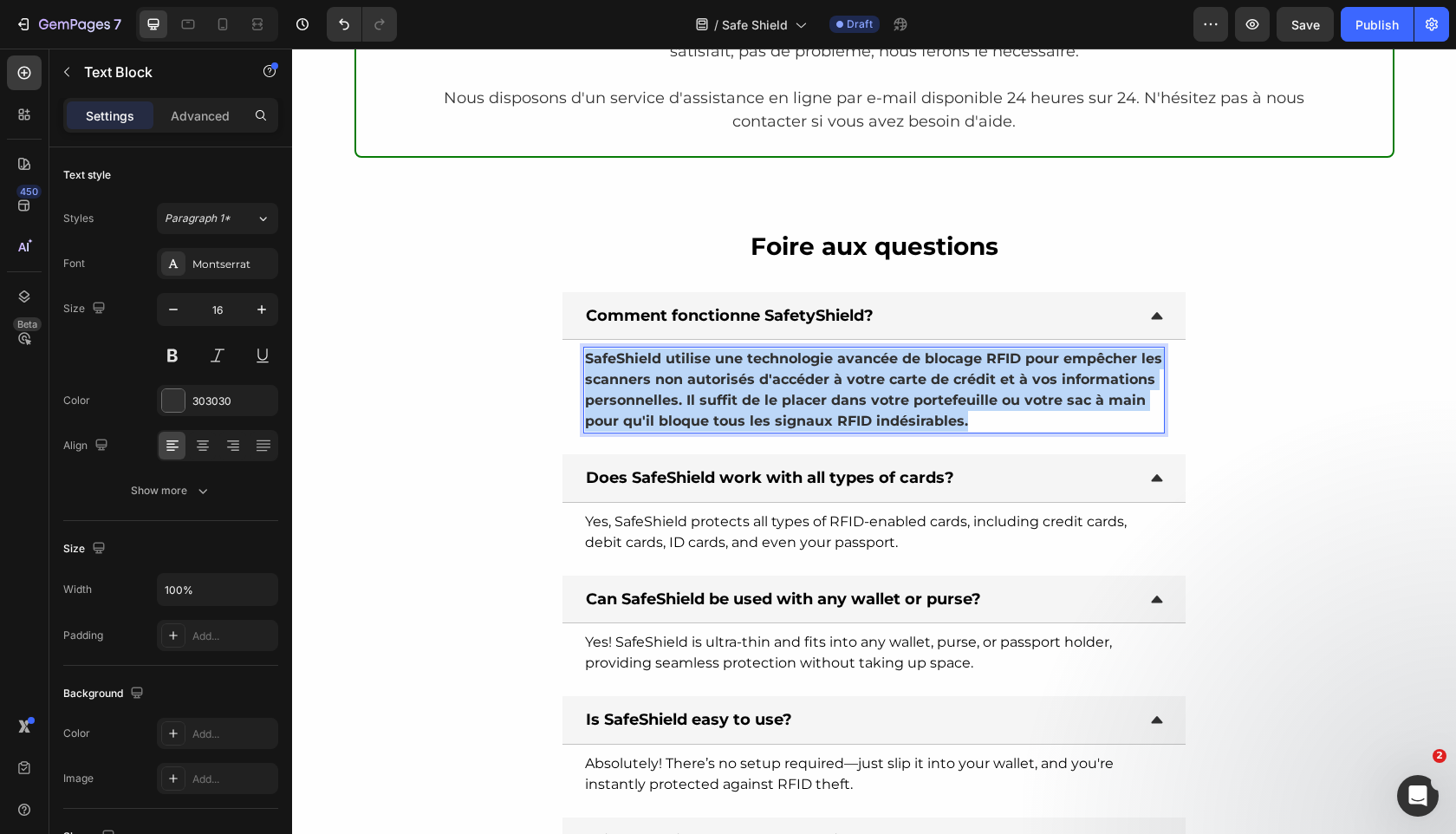
click at [759, 410] on p "SafeShield utilise une technologie avancée de blocage RFID pour empêcher les sc…" at bounding box center [874, 390] width 578 height 83
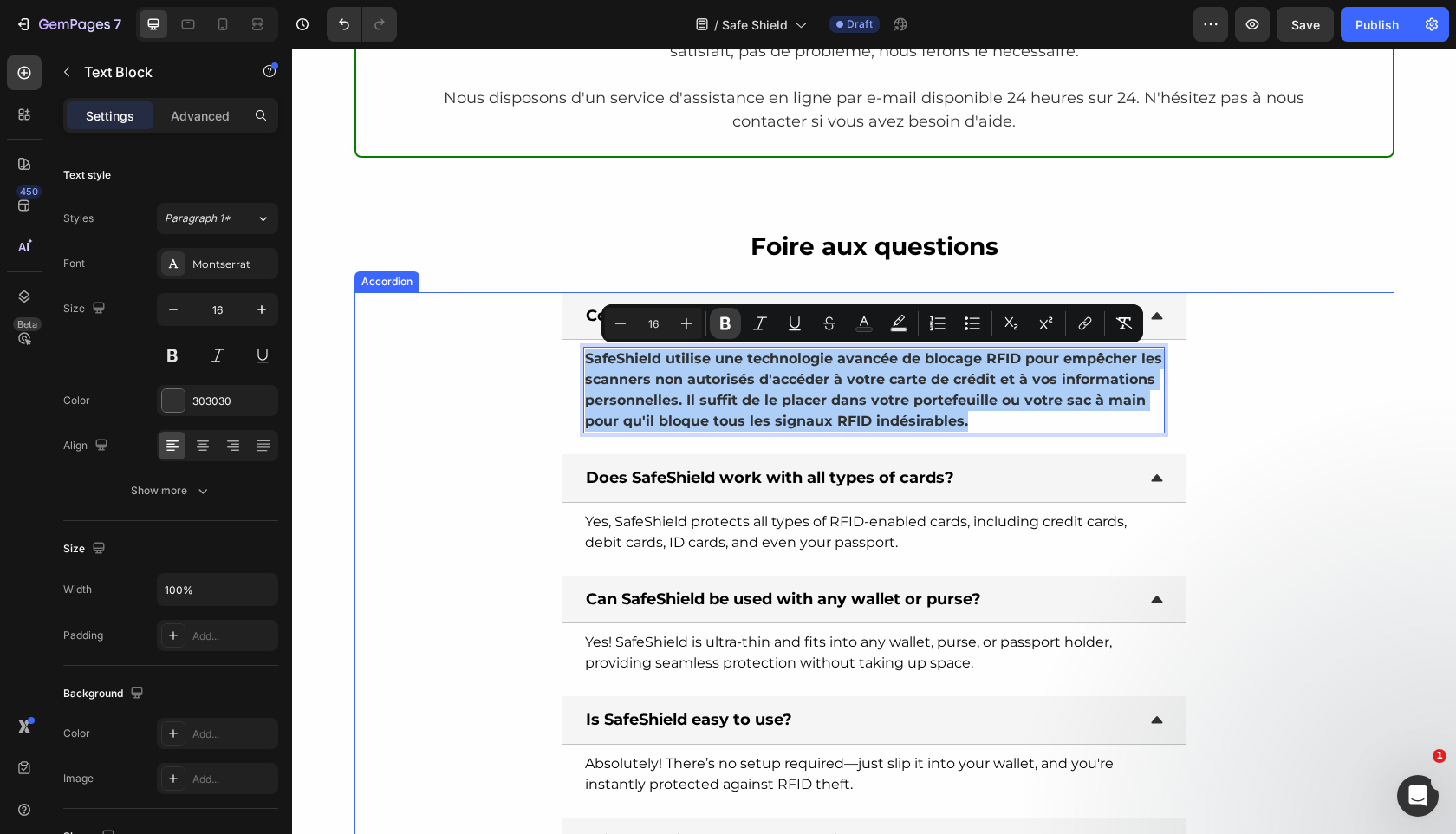
drag, startPoint x: 727, startPoint y: 332, endPoint x: 430, endPoint y: 320, distance: 297.2
click at [727, 332] on button "Bold" at bounding box center [725, 323] width 31 height 31
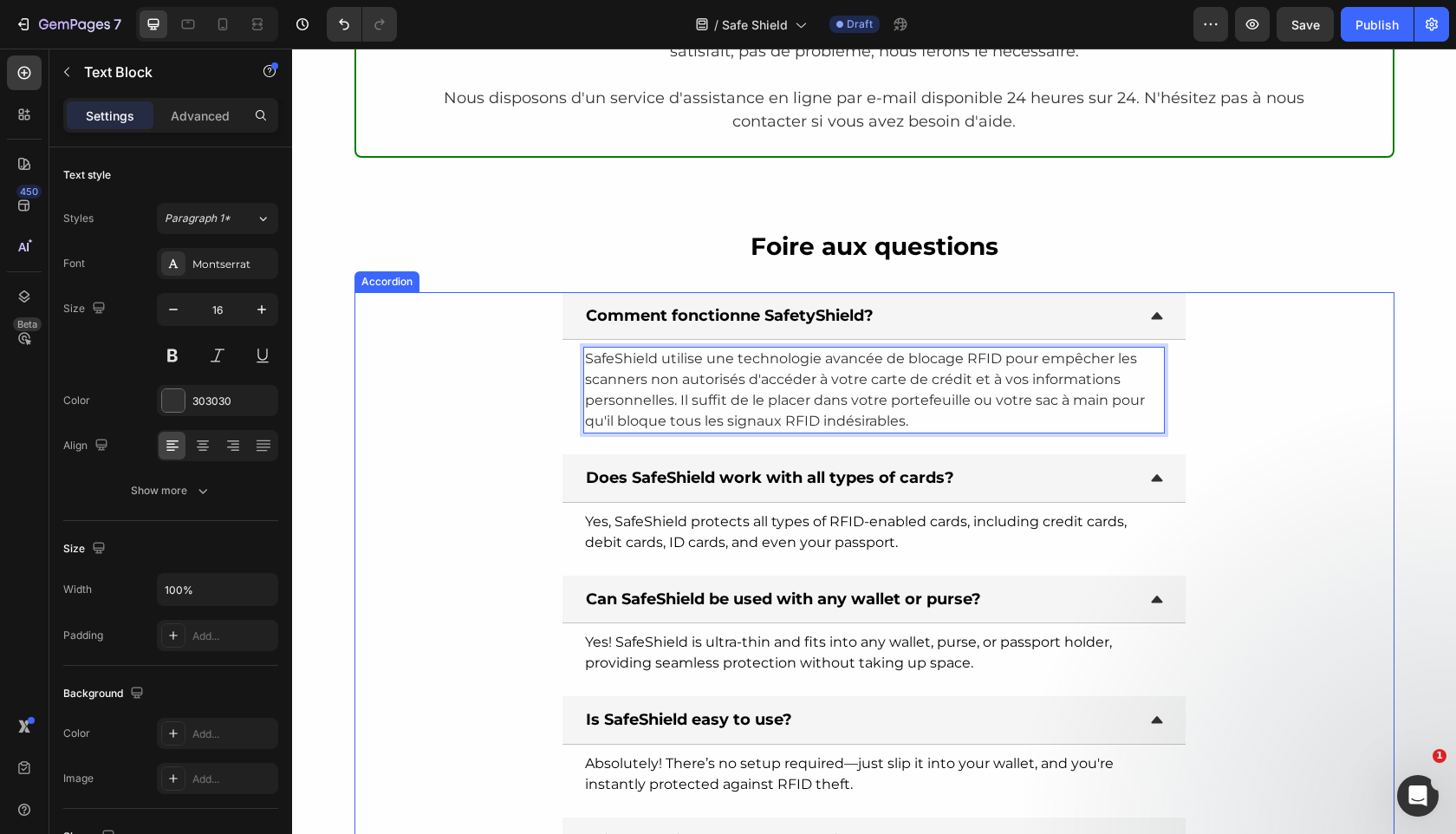
click at [736, 460] on div "Does SafeShield work with all types of cards?" at bounding box center [874, 478] width 623 height 48
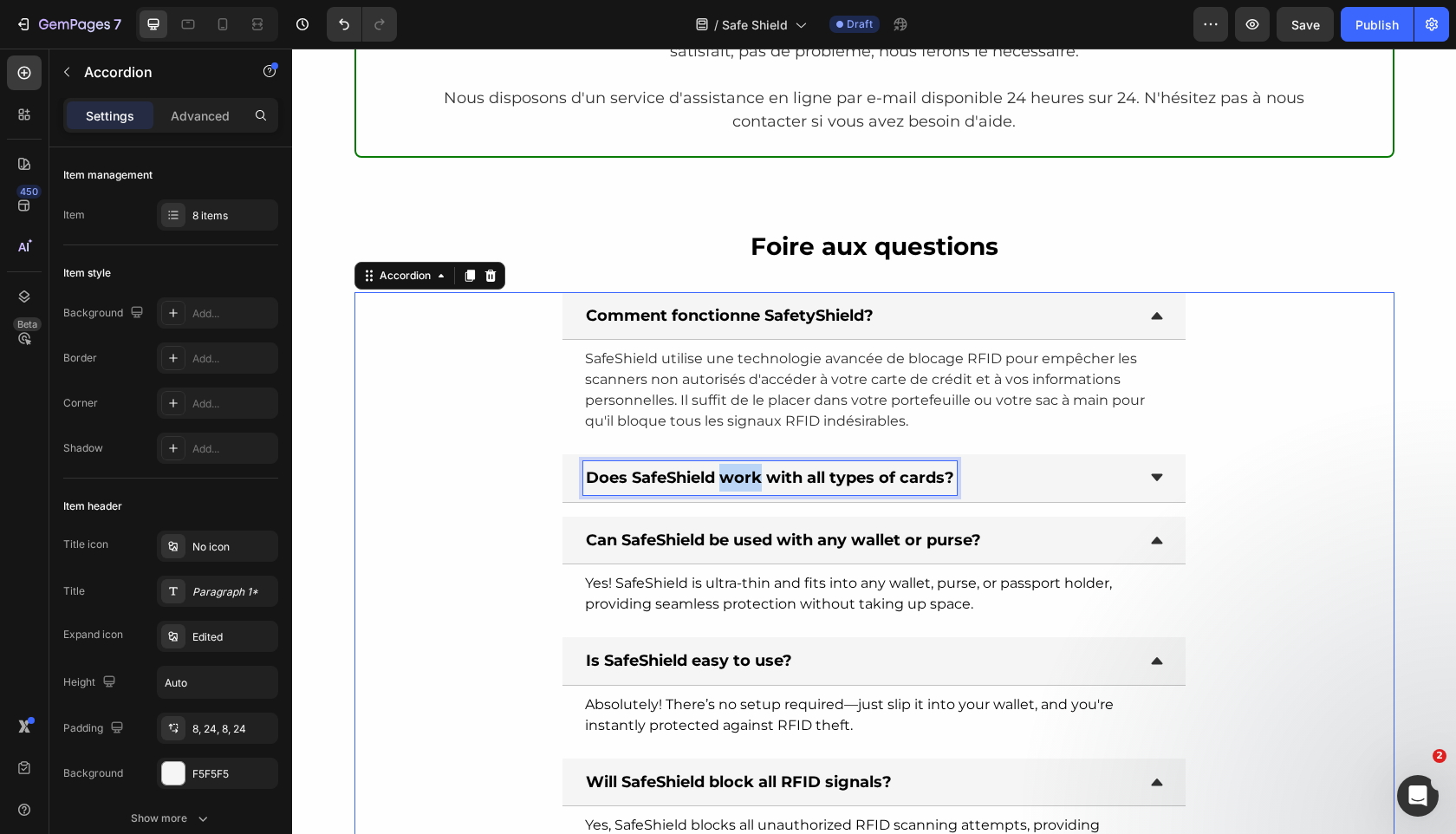
click at [731, 482] on strong "Does SafeShield work with all types of cards?" at bounding box center [770, 477] width 368 height 19
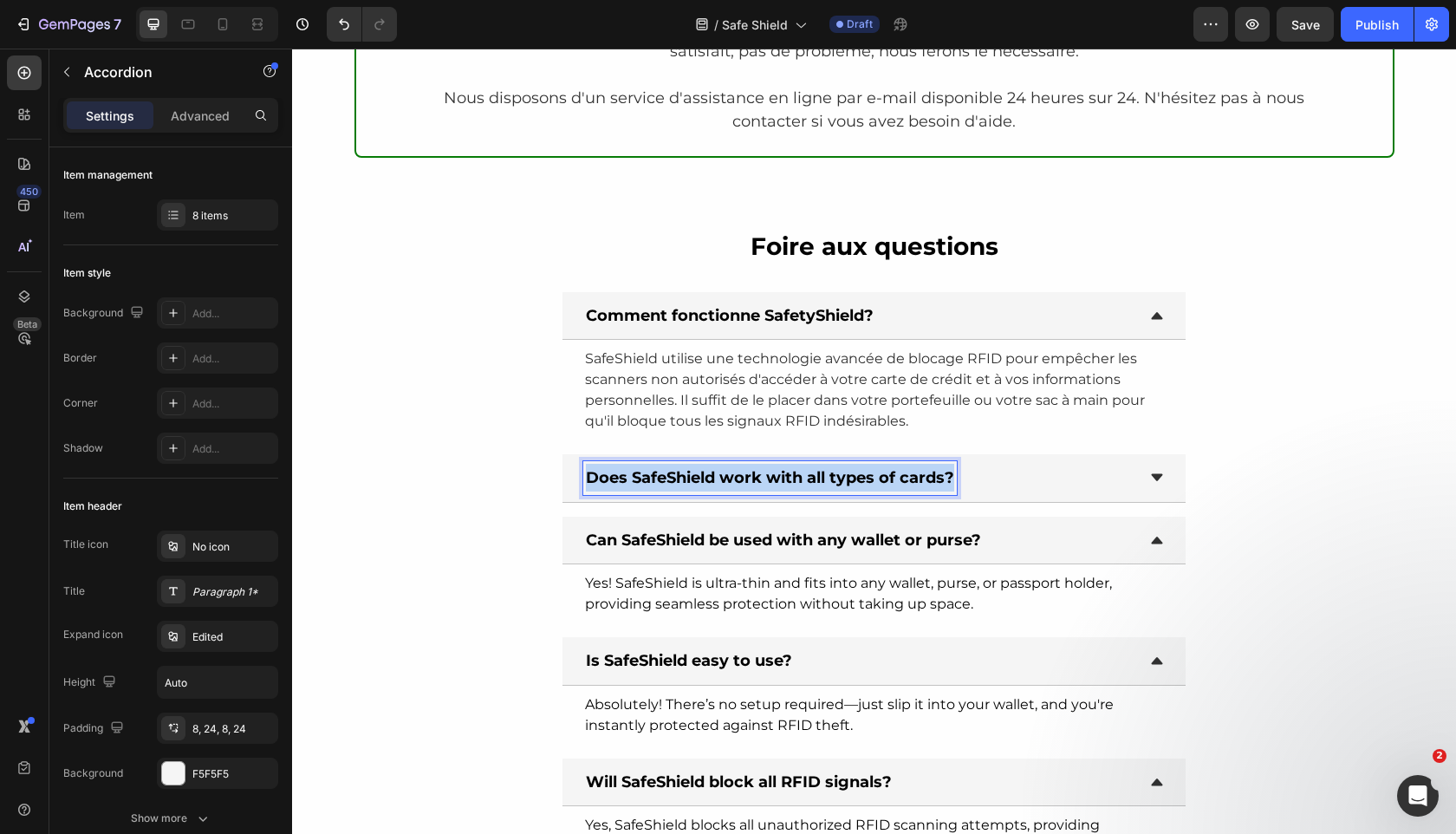
click at [731, 482] on strong "Does SafeShield work with all types of cards?" at bounding box center [770, 477] width 368 height 19
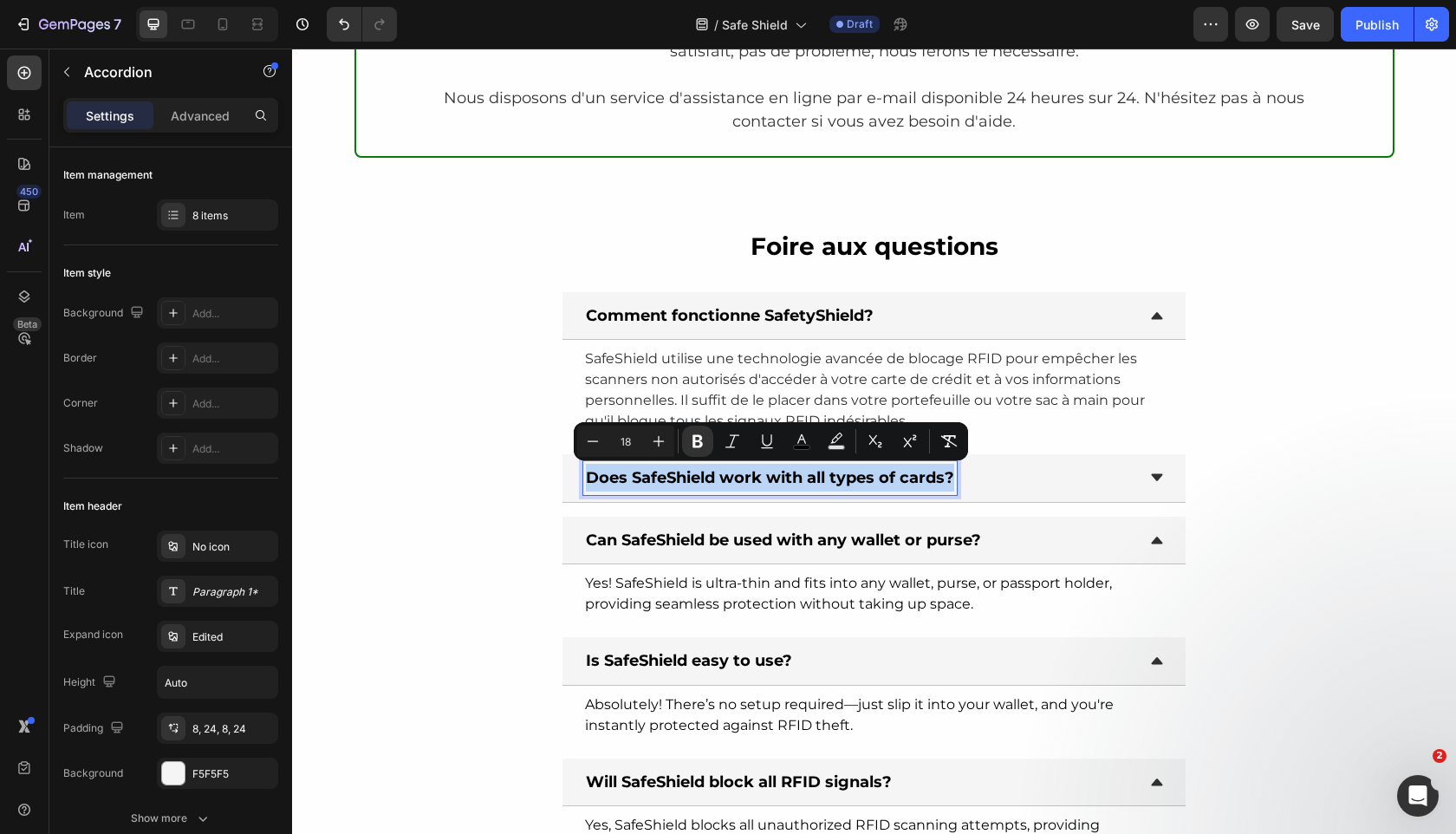
copy strong "Does SafeShield work with all types of cards?"
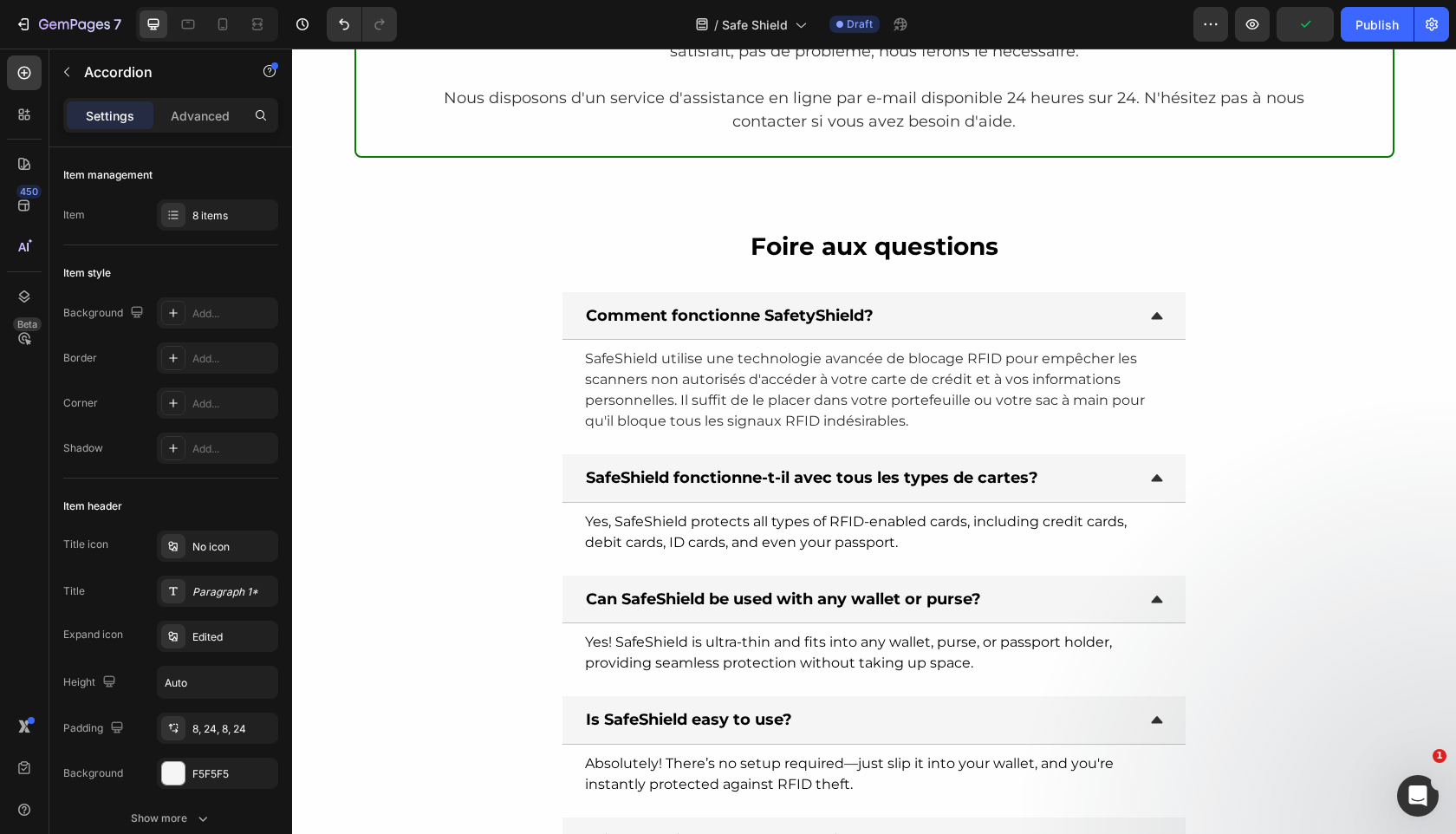
click at [1161, 484] on icon at bounding box center [1157, 478] width 16 height 16
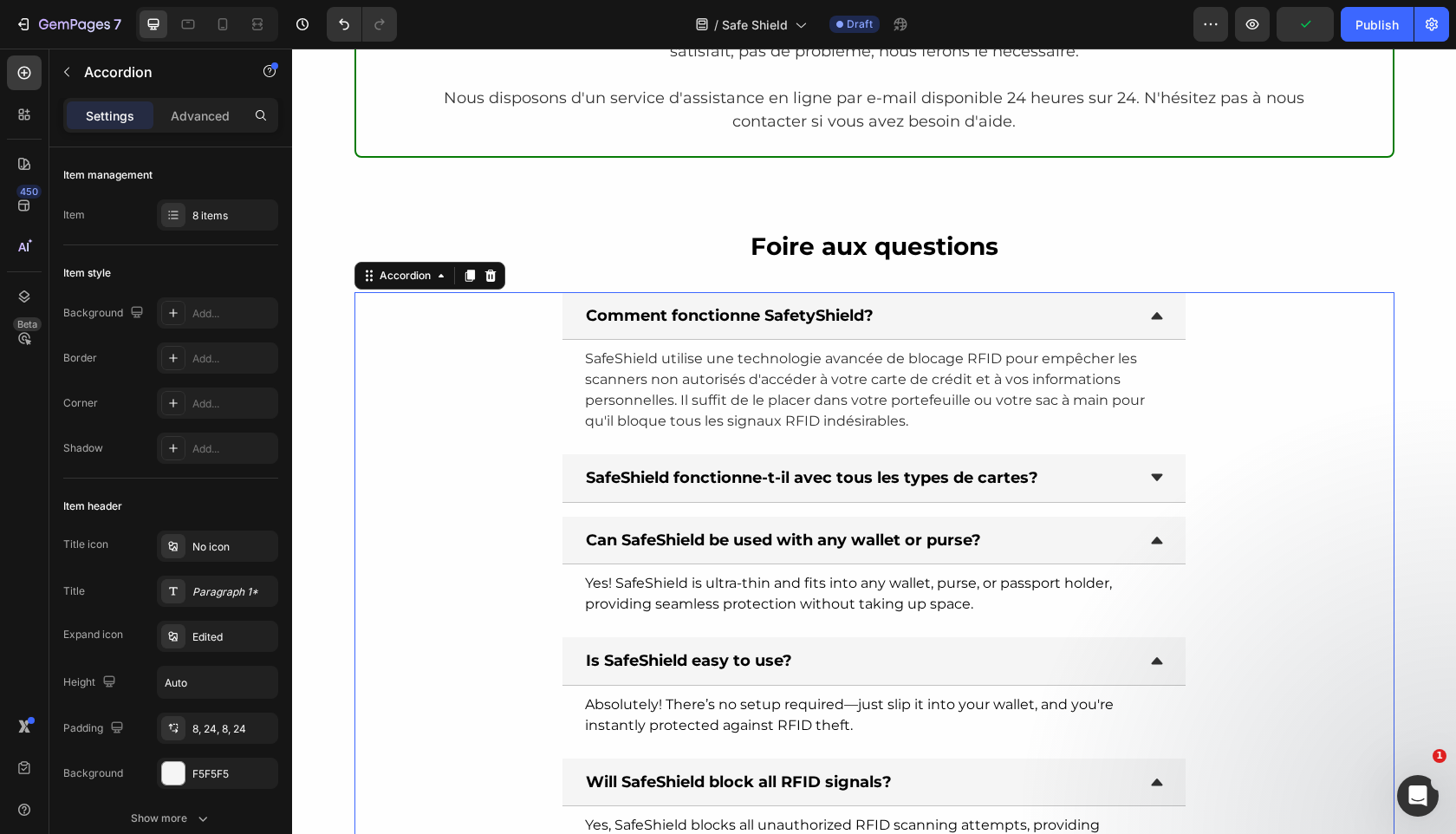
click at [1161, 484] on icon at bounding box center [1157, 478] width 16 height 16
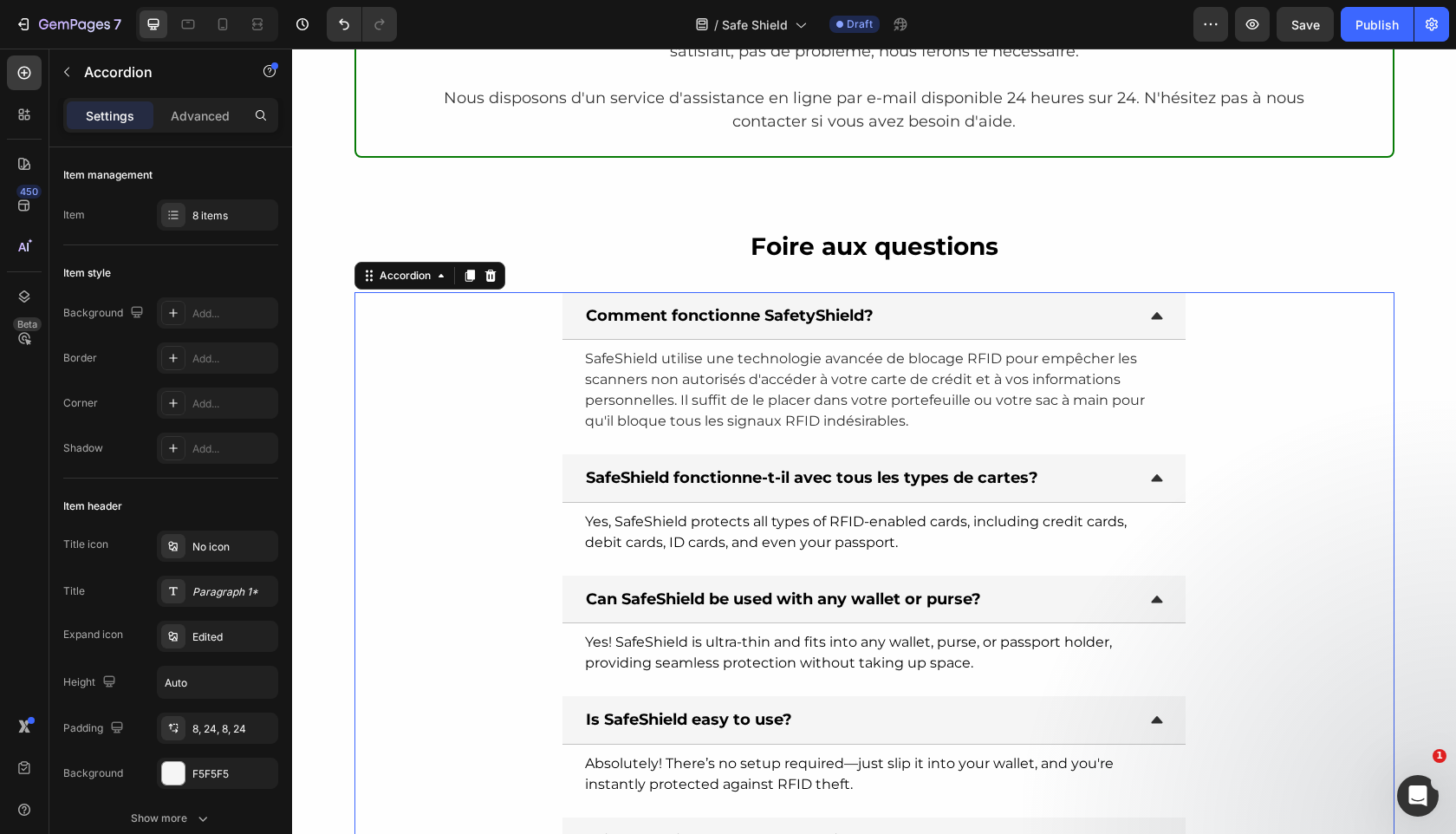
click at [1097, 527] on span "Yes, SafeShield protects all types of RFID-enabled cards, including credit card…" at bounding box center [856, 532] width 542 height 37
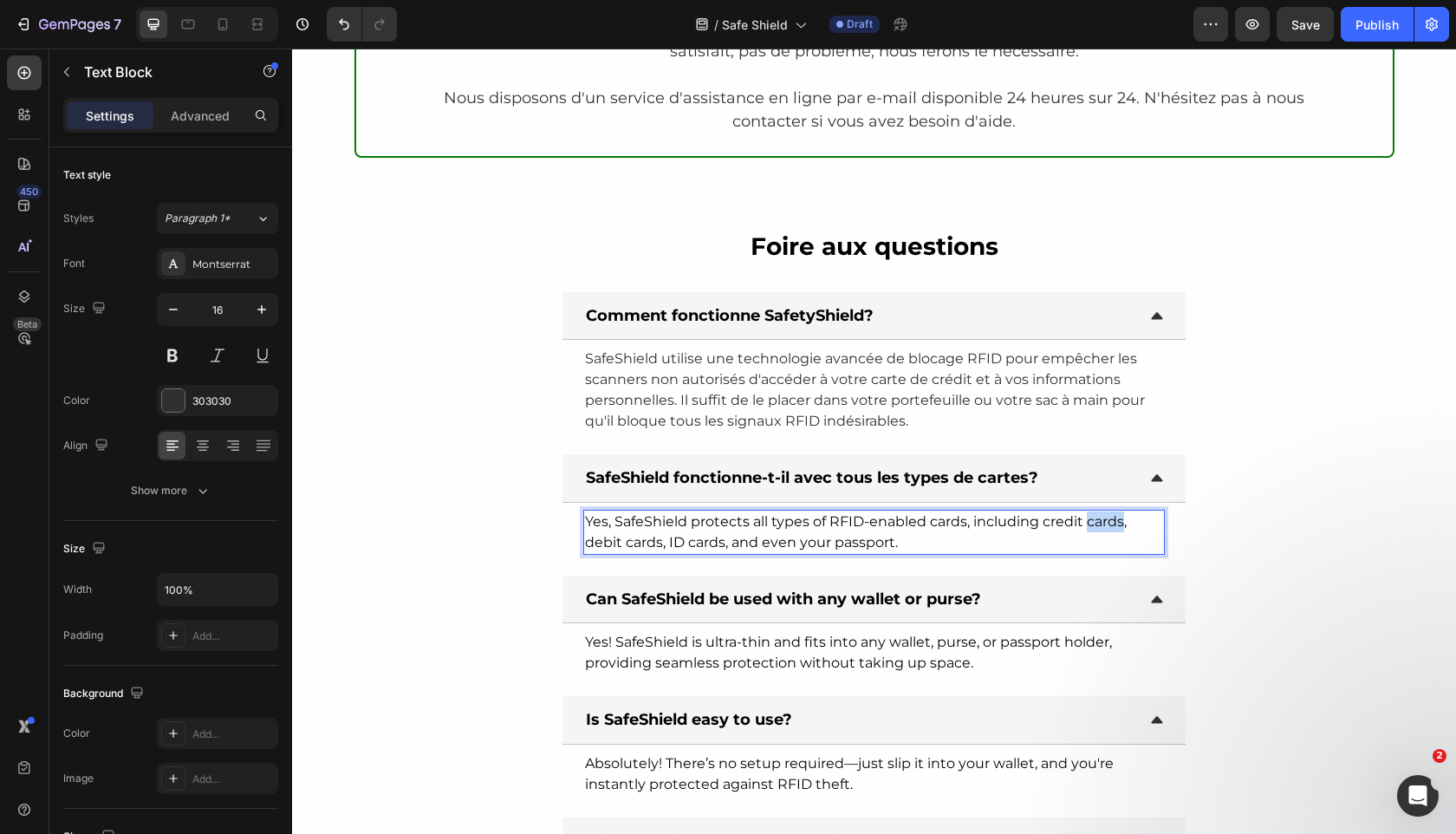
click at [1097, 527] on span "Yes, SafeShield protects all types of RFID-enabled cards, including credit card…" at bounding box center [856, 532] width 542 height 37
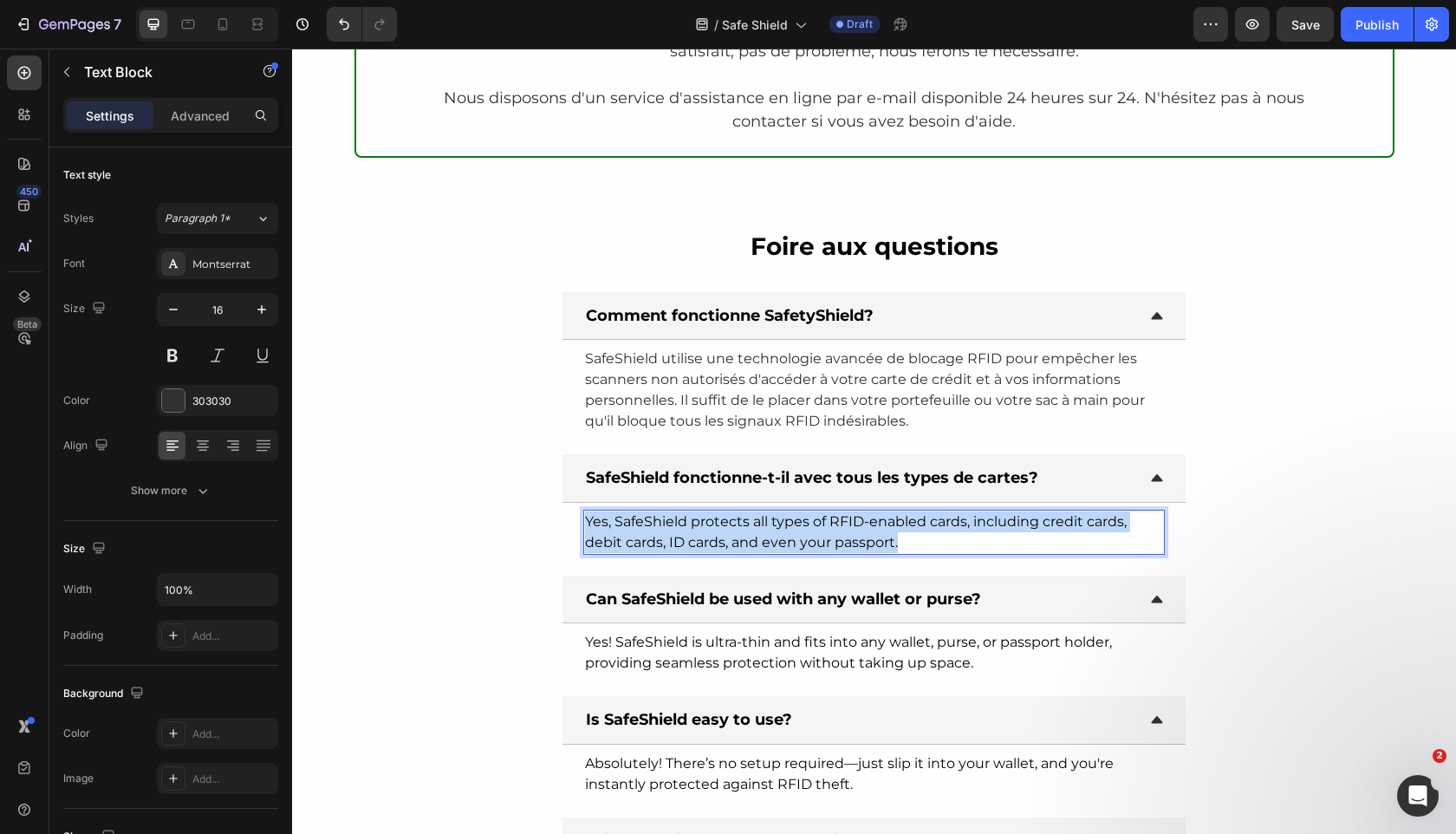
click at [1097, 527] on span "Yes, SafeShield protects all types of RFID-enabled cards, including credit card…" at bounding box center [856, 532] width 542 height 37
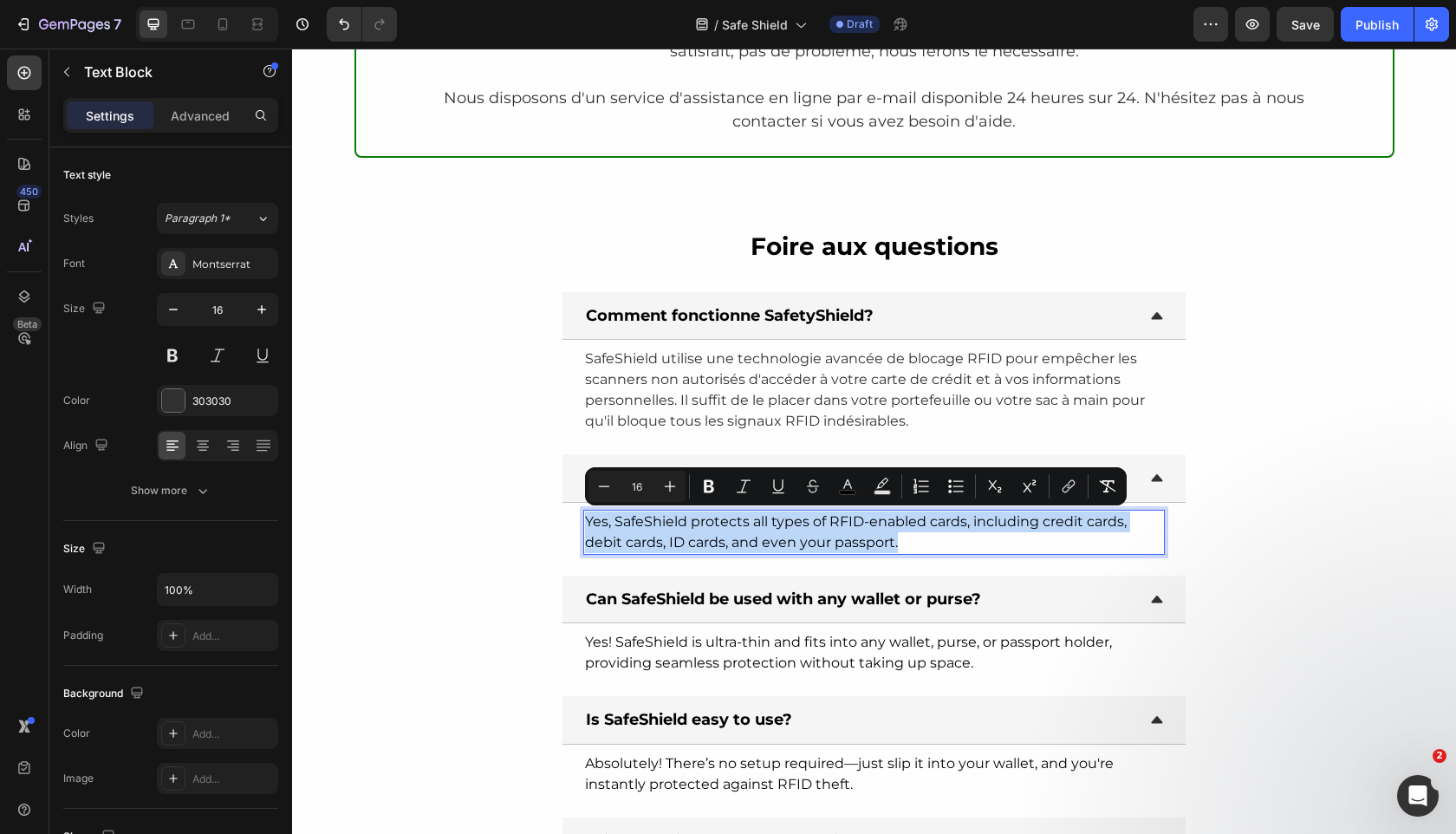
copy span "Yes, SafeShield protects all types of RFID-enabled cards, including credit card…"
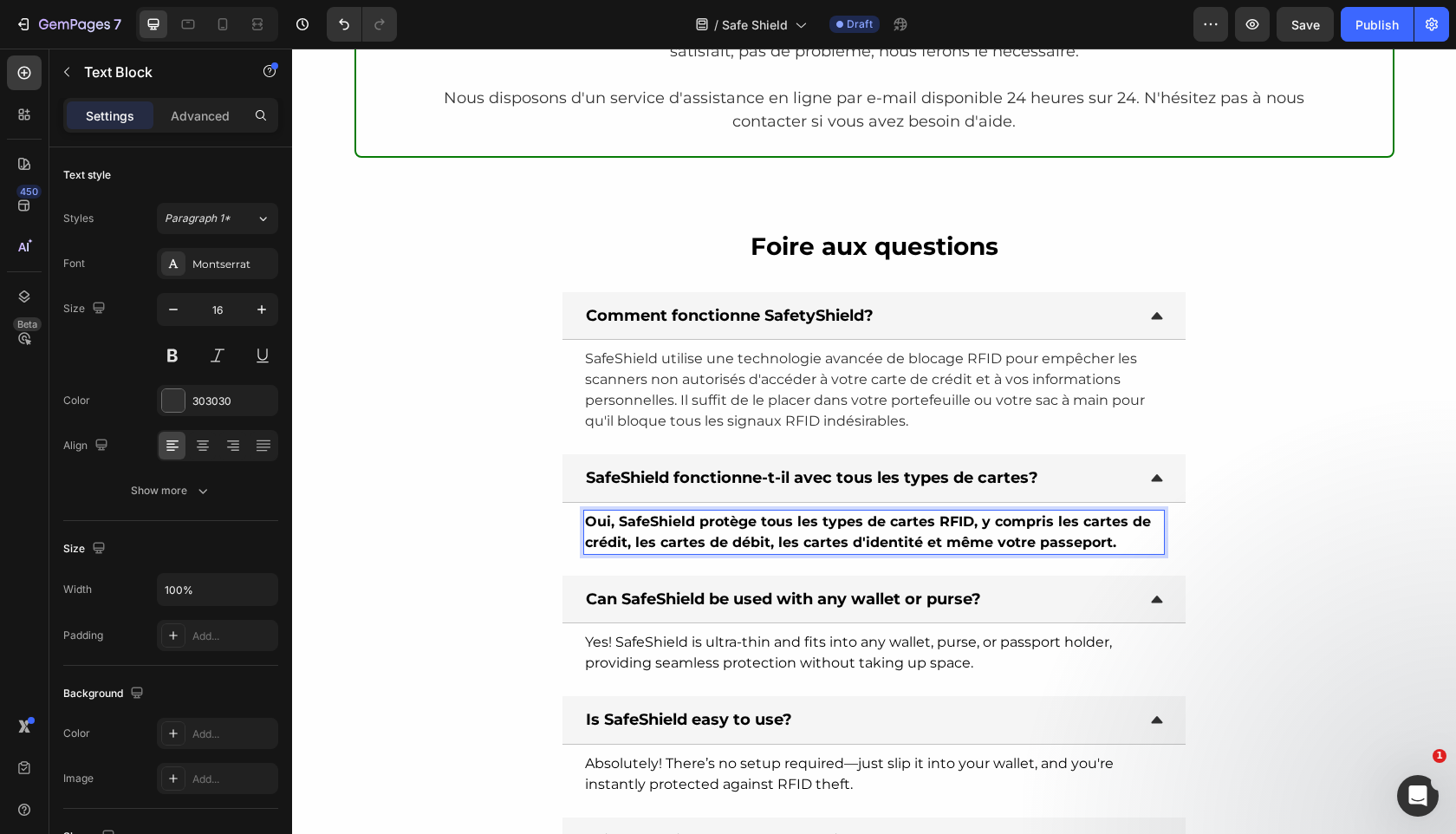
click at [757, 519] on strong "Oui, SafeShield protège tous les types de cartes RFID, y compris les cartes de …" at bounding box center [868, 532] width 566 height 37
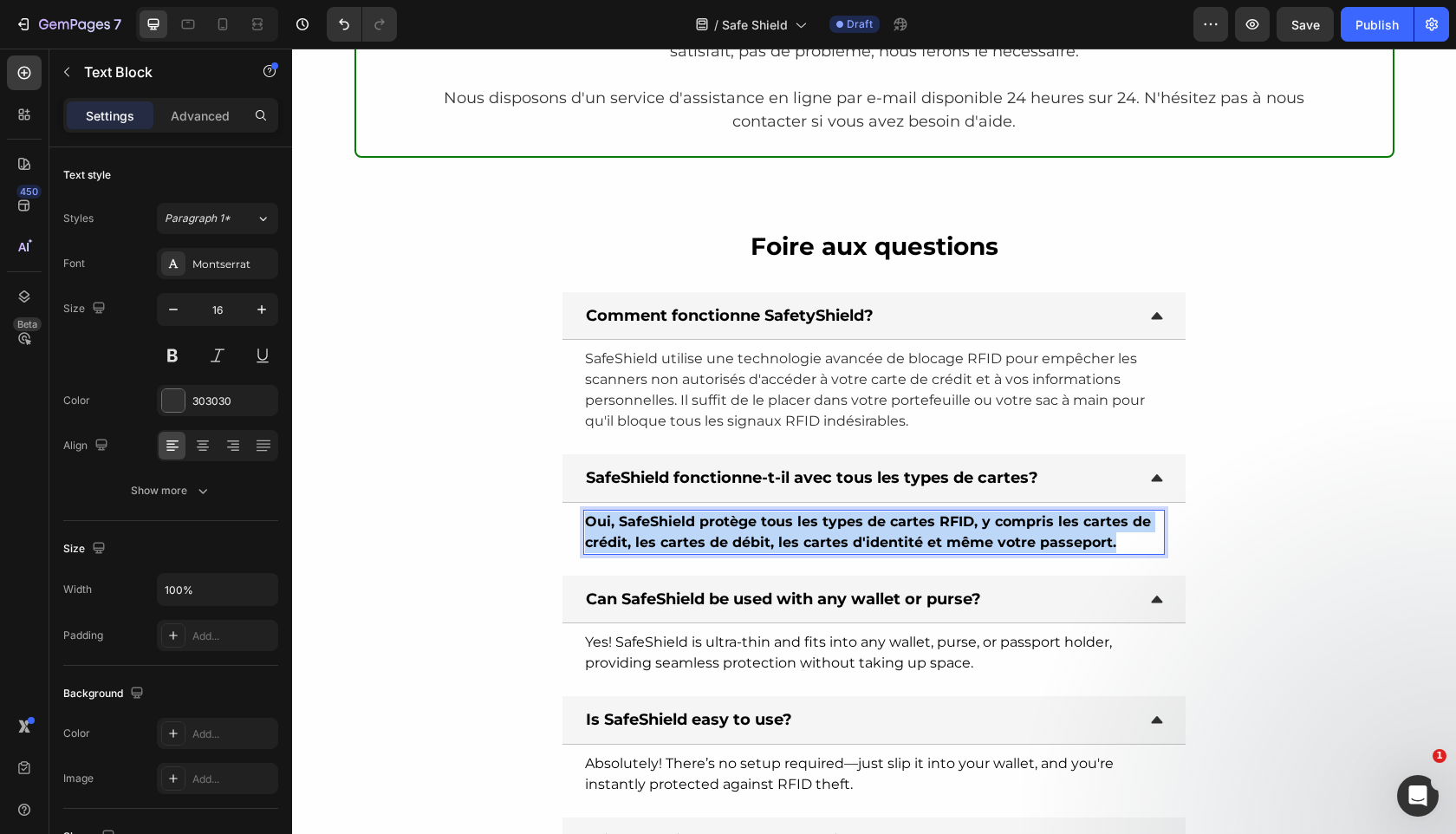
click at [757, 519] on strong "Oui, SafeShield protège tous les types de cartes RFID, y compris les cartes de …" at bounding box center [868, 532] width 566 height 37
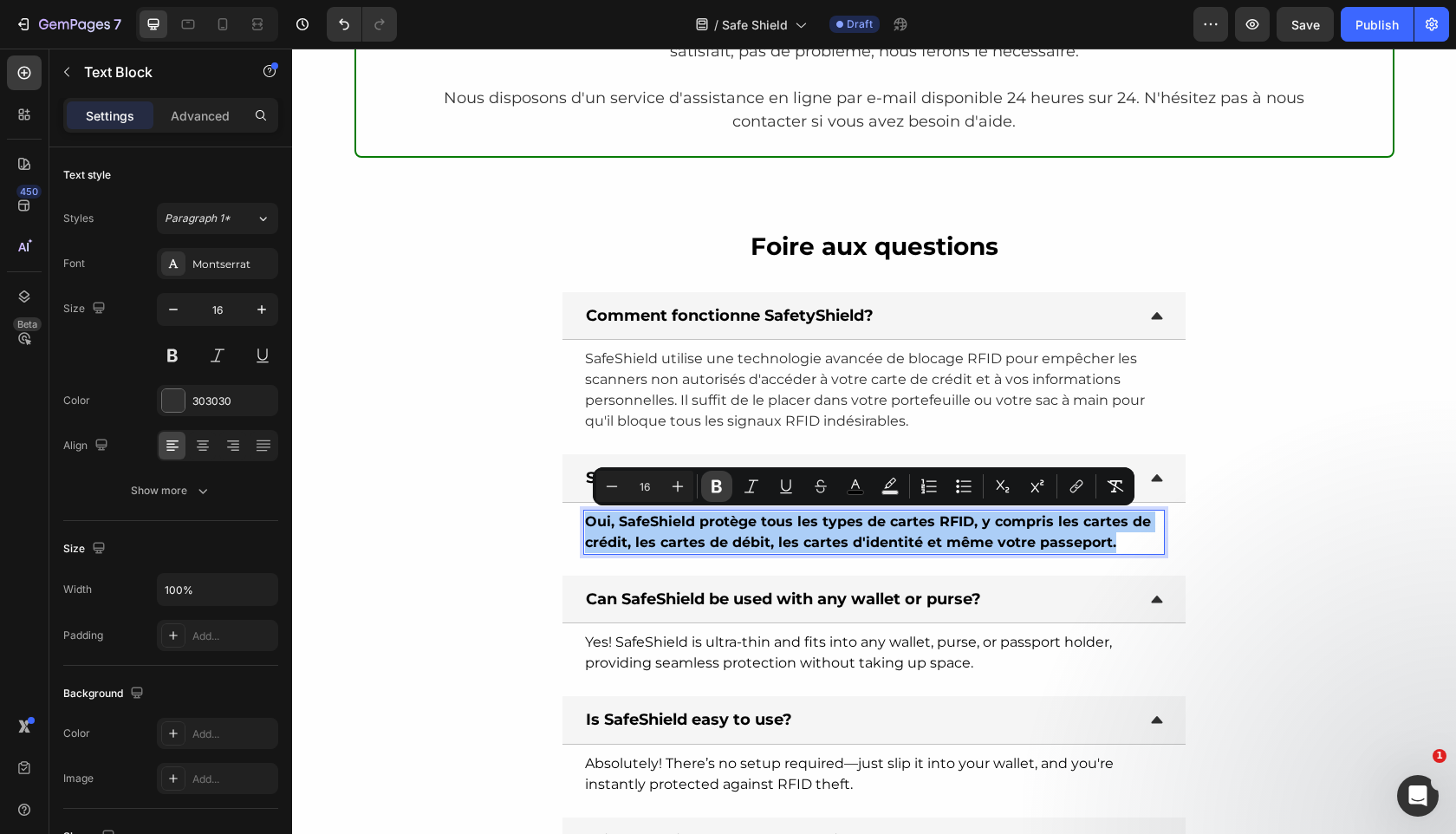
click at [717, 482] on icon "Editor contextual toolbar" at bounding box center [716, 486] width 11 height 13
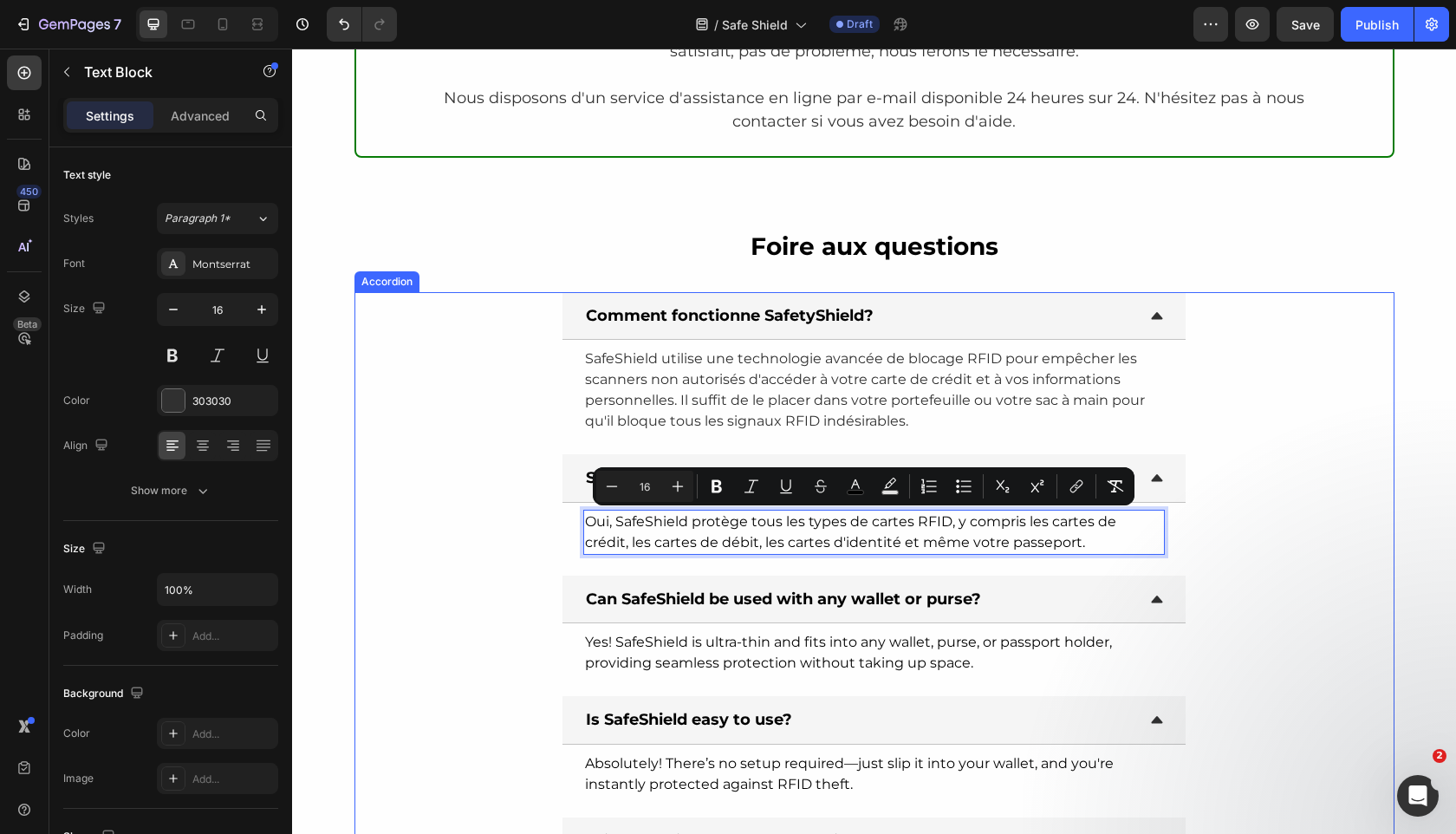
click at [480, 606] on div "Can SafeShield be used with any wallet or purse? Yes! SafeShield is ultra-thin …" at bounding box center [874, 628] width 1038 height 107
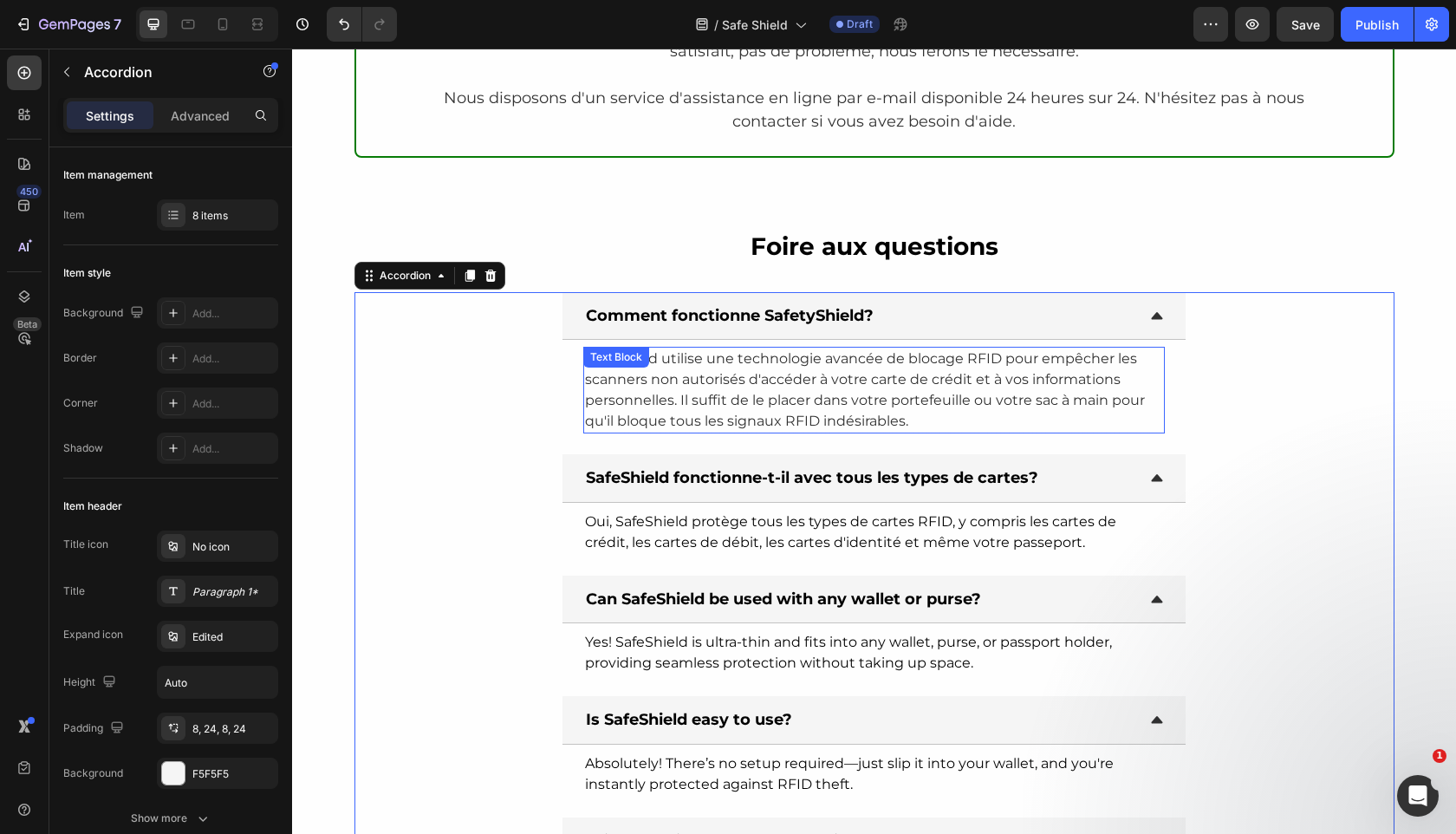
click at [668, 400] on p "SafeShield utilise une technologie avancée de blocage RFID pour empêcher les sc…" at bounding box center [874, 390] width 578 height 83
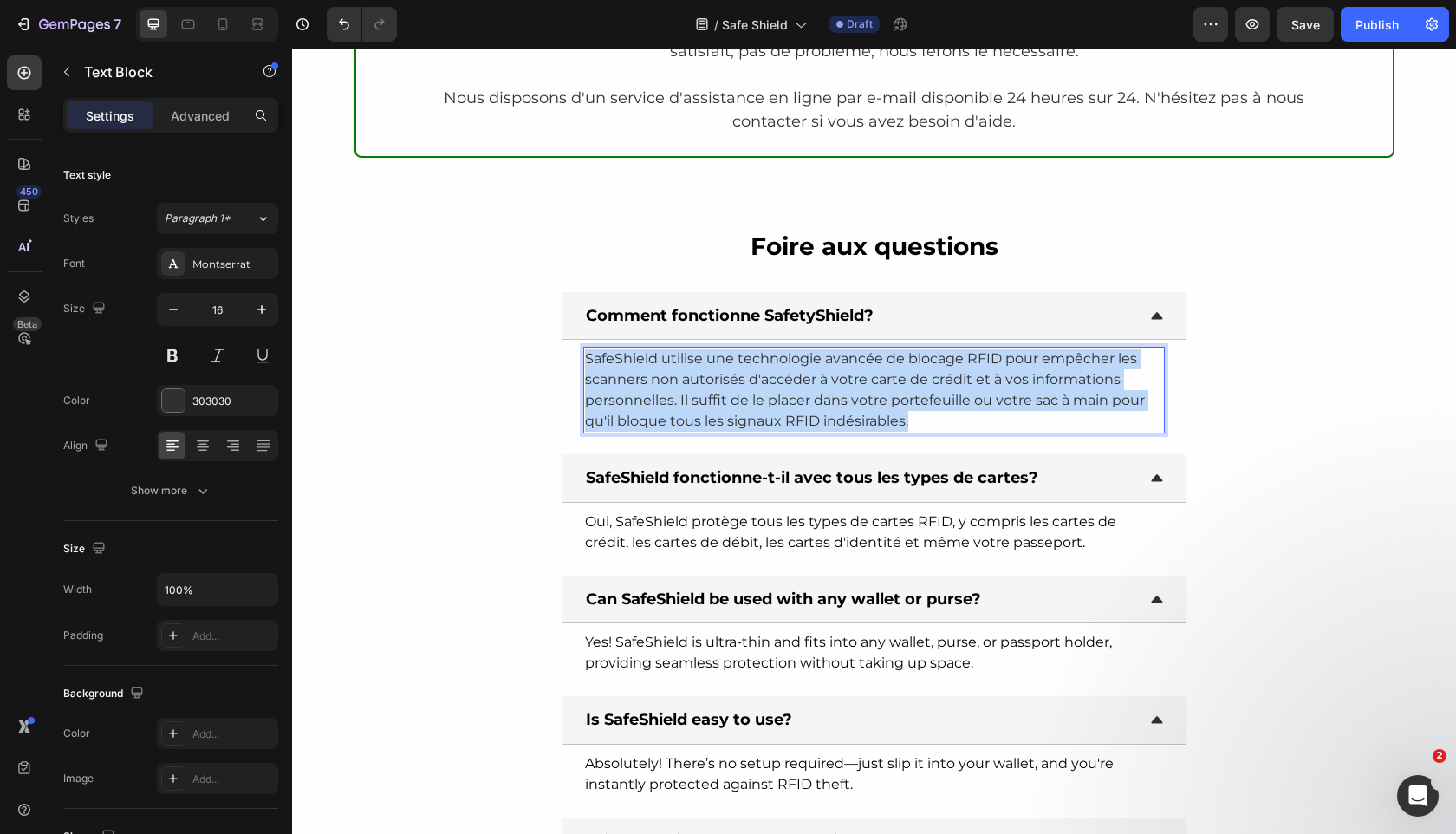
click at [668, 400] on p "SafeShield utilise une technologie avancée de blocage RFID pour empêcher les sc…" at bounding box center [874, 390] width 578 height 83
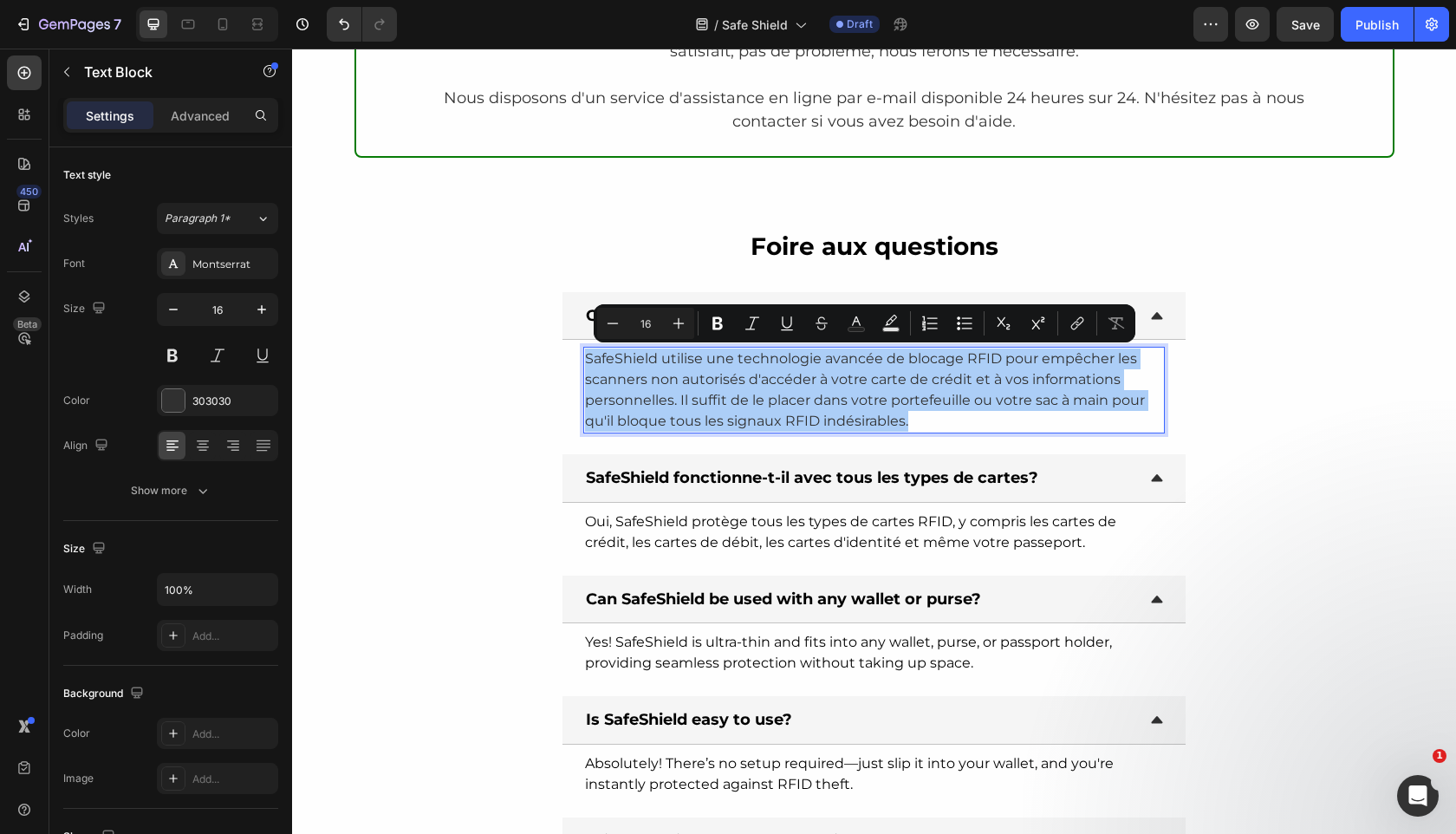
click at [840, 320] on div "Minus 16 Plus Bold Italic Underline Strikethrough Text Color Text Background Co…" at bounding box center [864, 323] width 534 height 31
click at [851, 323] on icon "Editor contextual toolbar" at bounding box center [856, 323] width 18 height 18
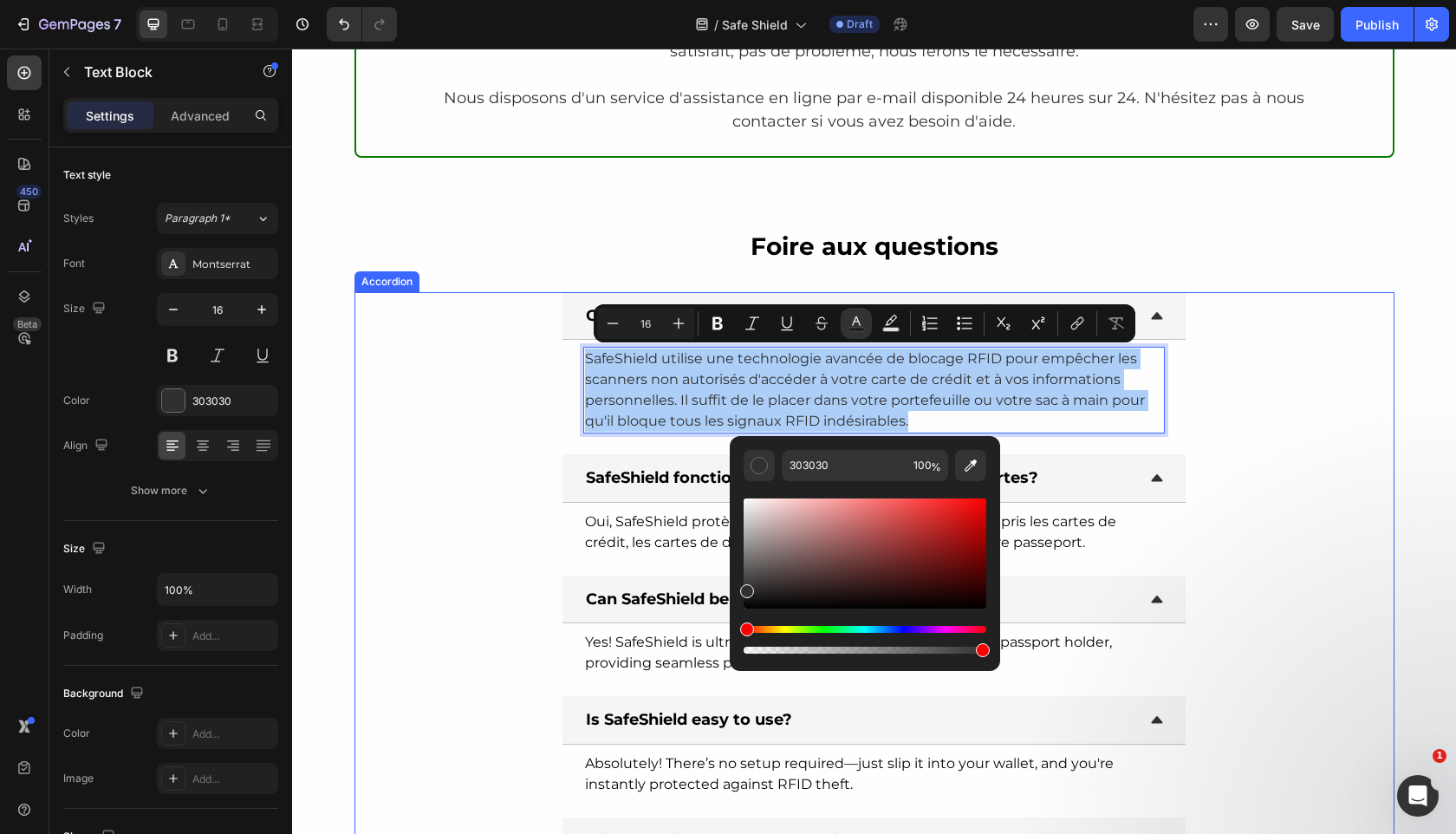
click at [651, 557] on div "Oui, SafeShield protège tous les types de cartes RFID, y compris les cartes de …" at bounding box center [874, 533] width 623 height 59
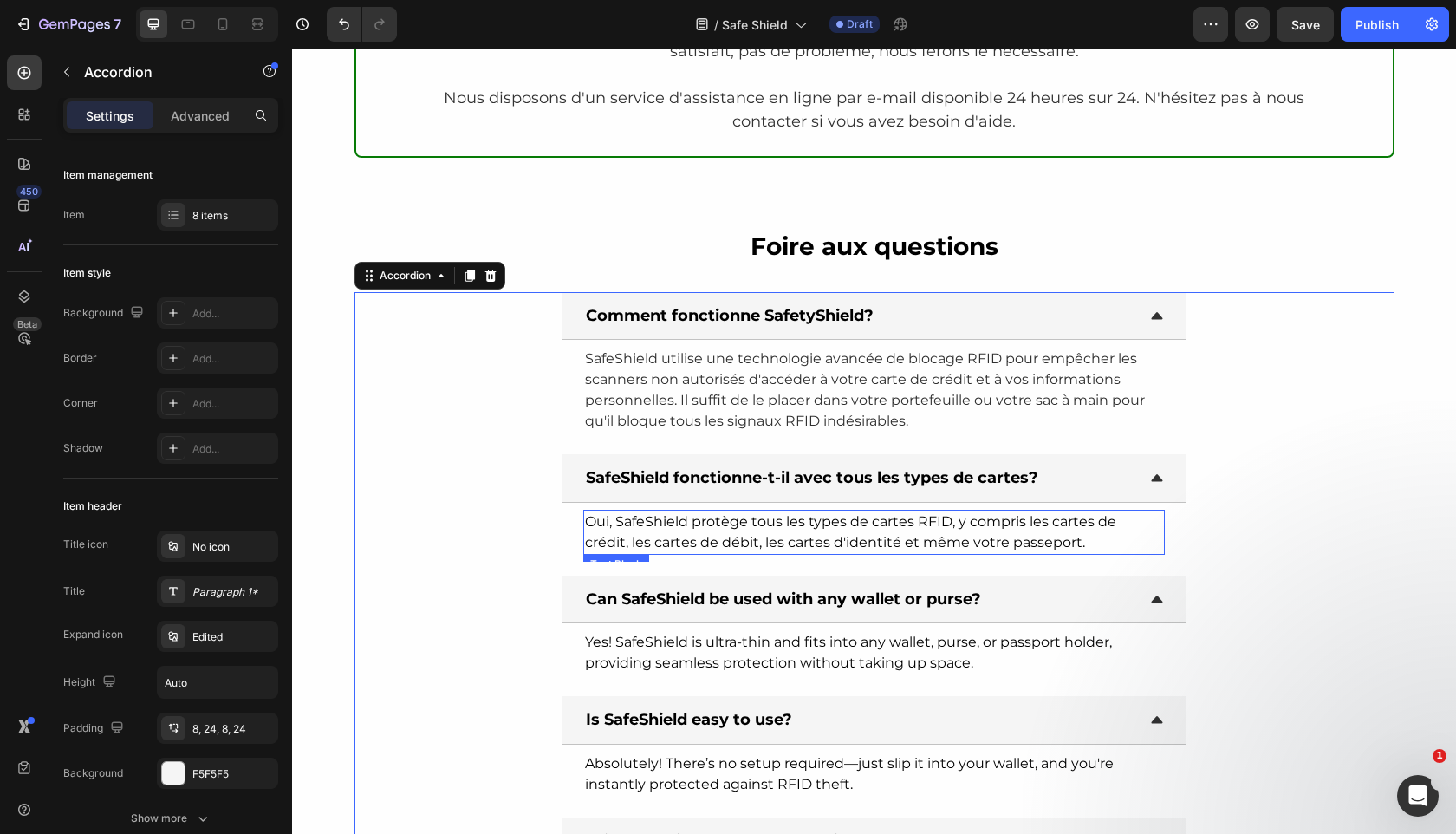
click at [656, 539] on span "Oui, SafeShield protège tous les types de cartes RFID, y compris les cartes de …" at bounding box center [850, 532] width 531 height 37
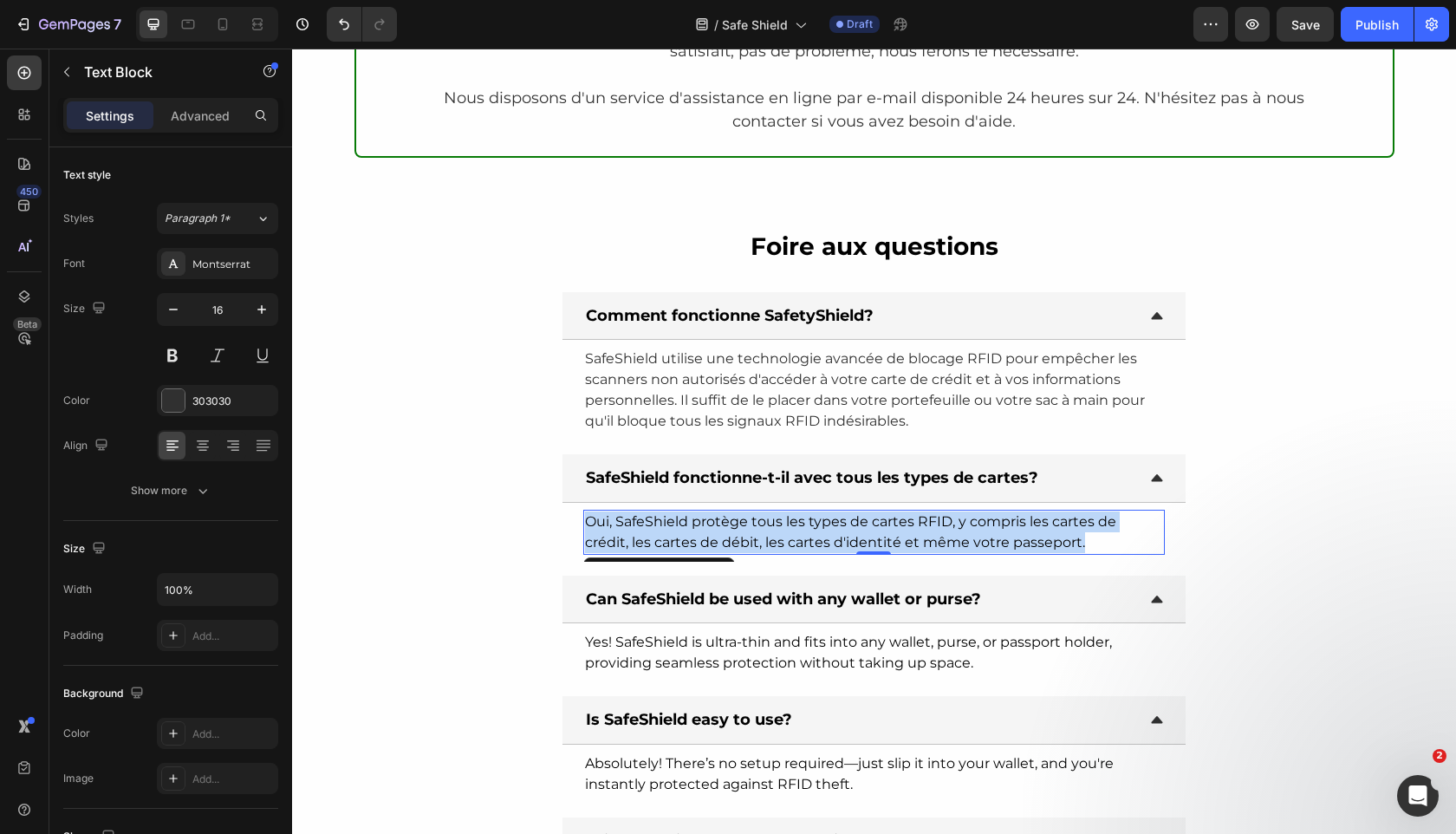
click at [656, 539] on span "Oui, SafeShield protège tous les types de cartes RFID, y compris les cartes de …" at bounding box center [850, 532] width 531 height 37
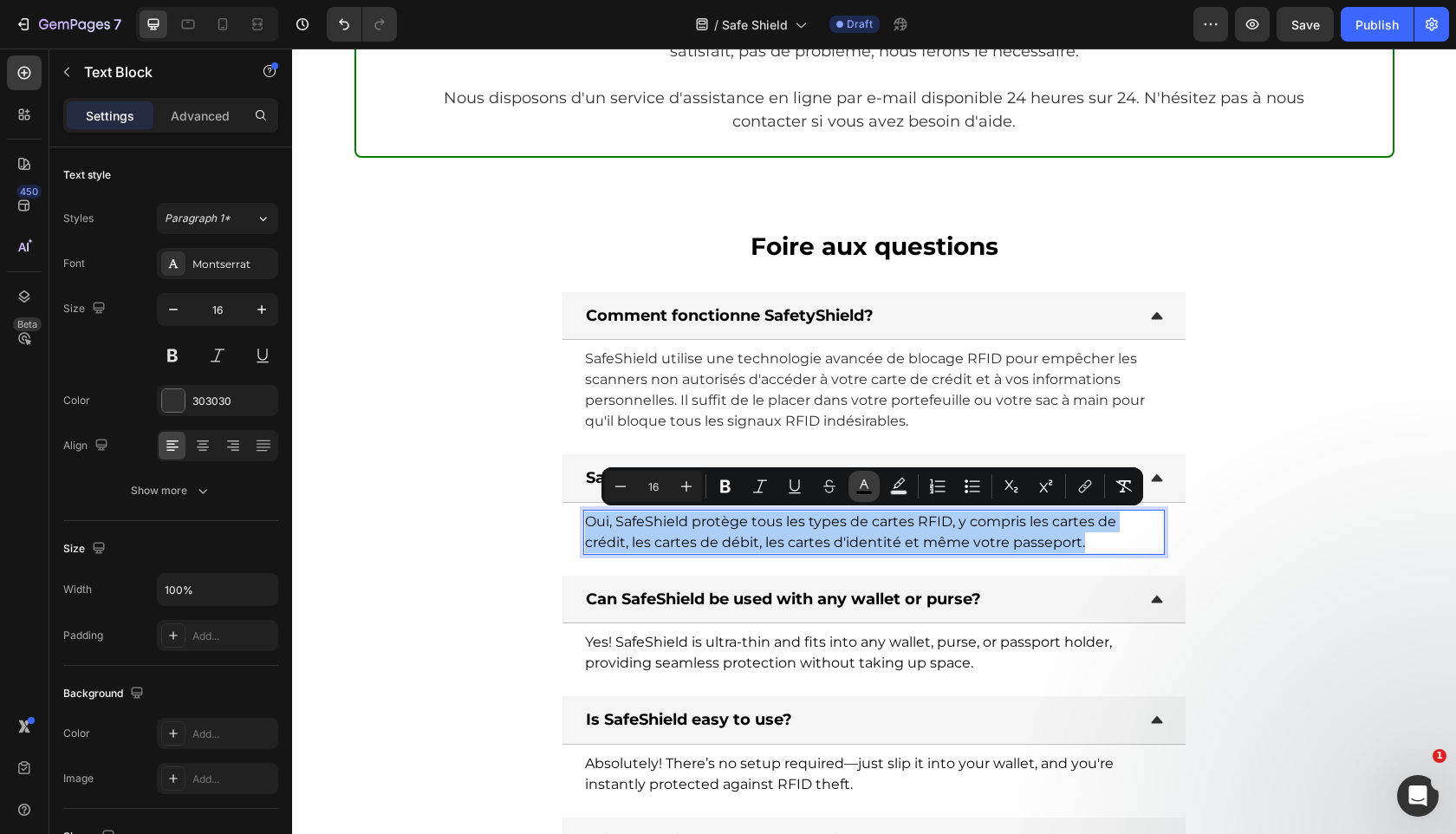
click at [859, 486] on icon "Editor contextual toolbar" at bounding box center [864, 486] width 18 height 18
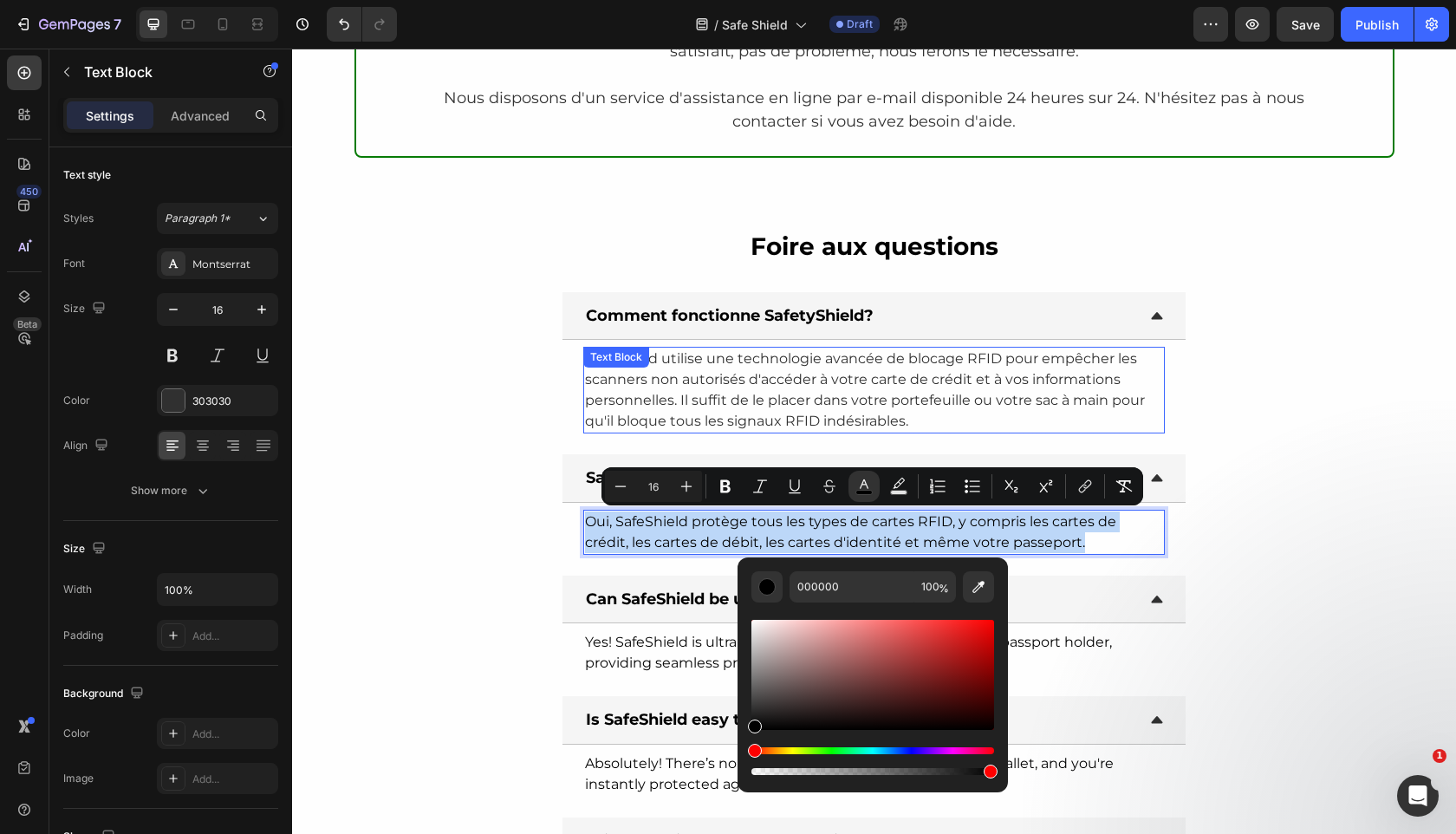
click at [815, 407] on p "SafeShield utilise une technologie avancée de blocage RFID pour empêcher les sc…" at bounding box center [874, 390] width 578 height 83
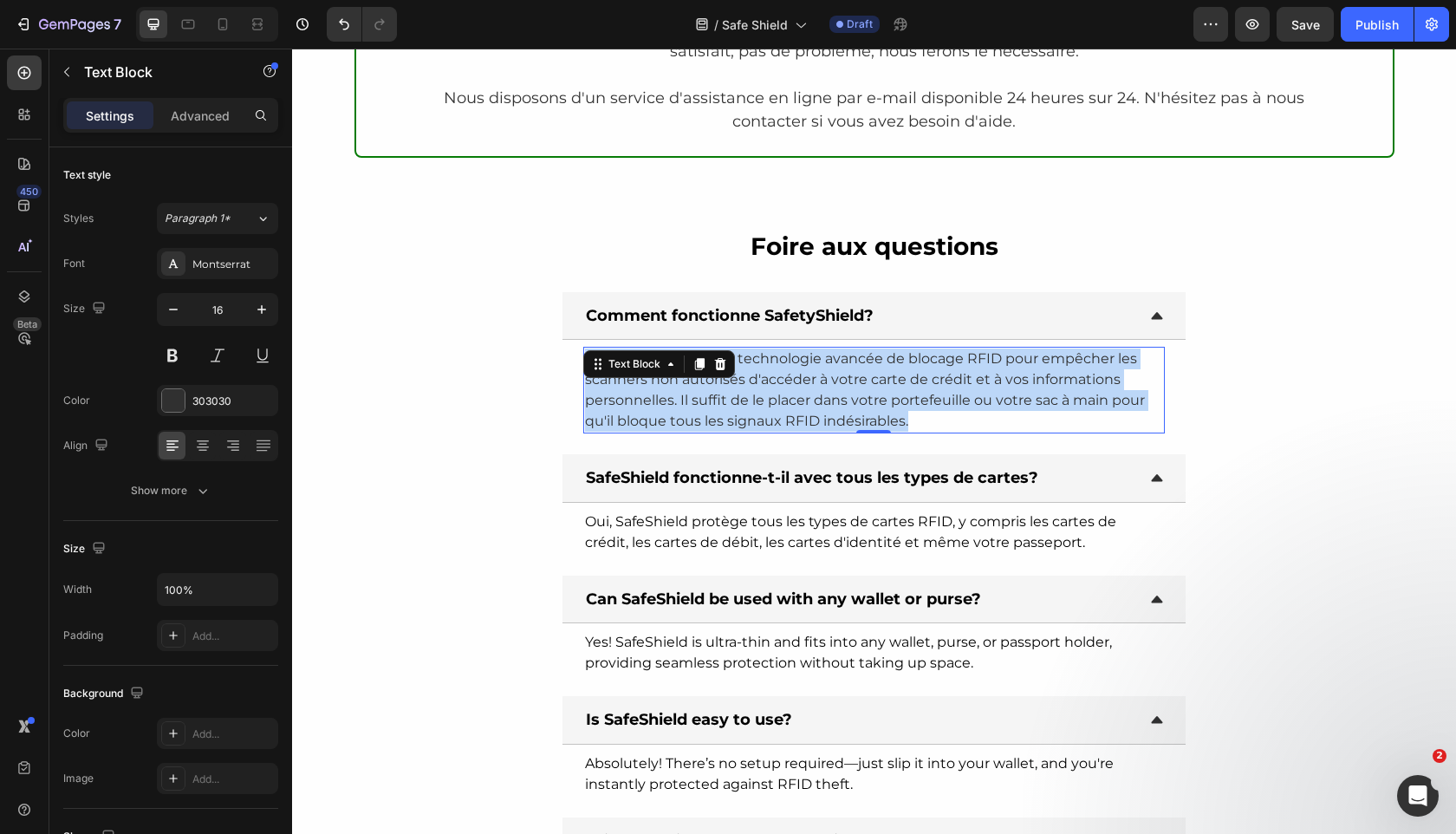
click at [815, 406] on p "SafeShield utilise une technologie avancée de blocage RFID pour empêcher les sc…" at bounding box center [874, 390] width 578 height 83
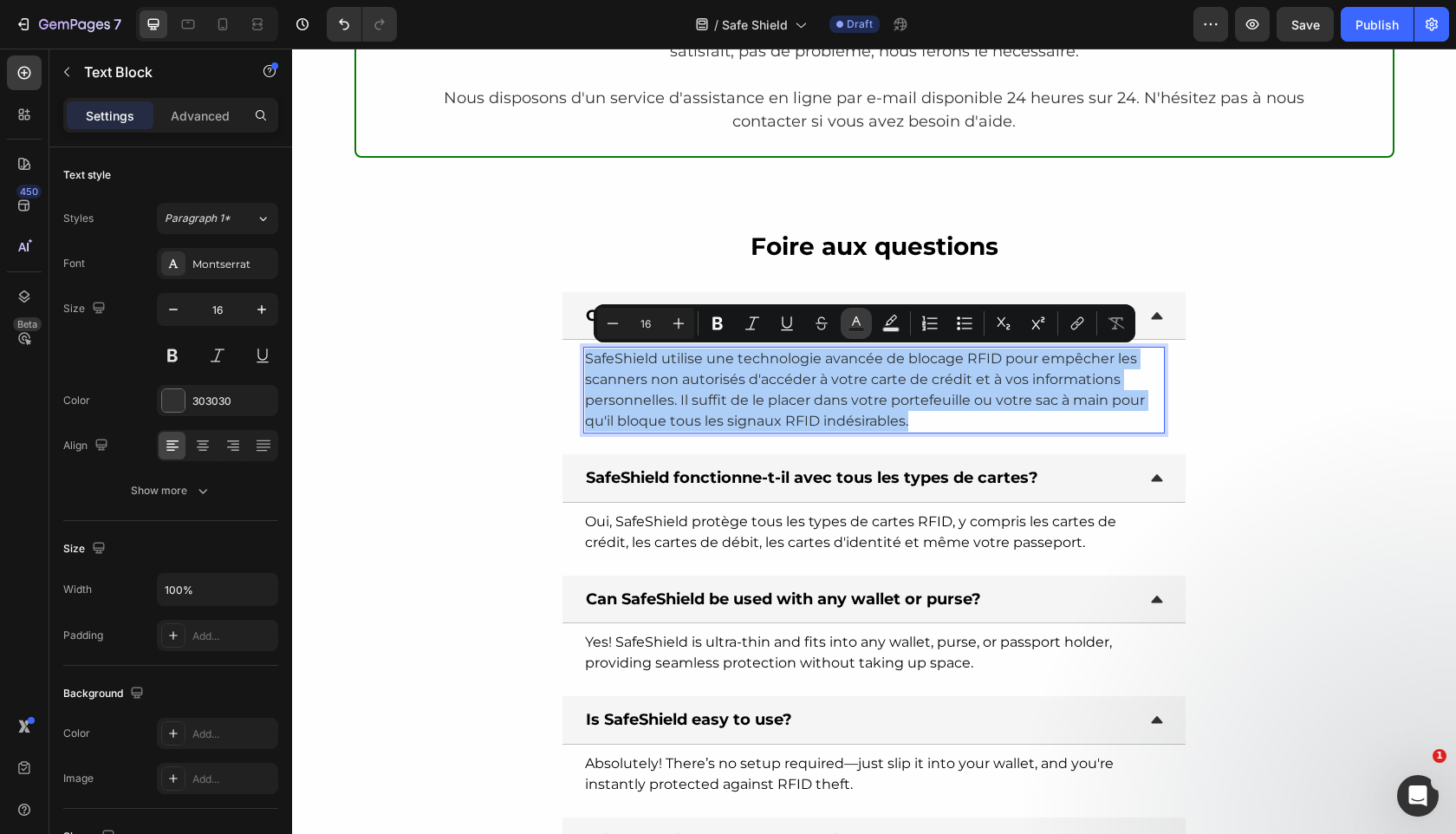
click at [860, 322] on icon "Editor contextual toolbar" at bounding box center [856, 323] width 18 height 18
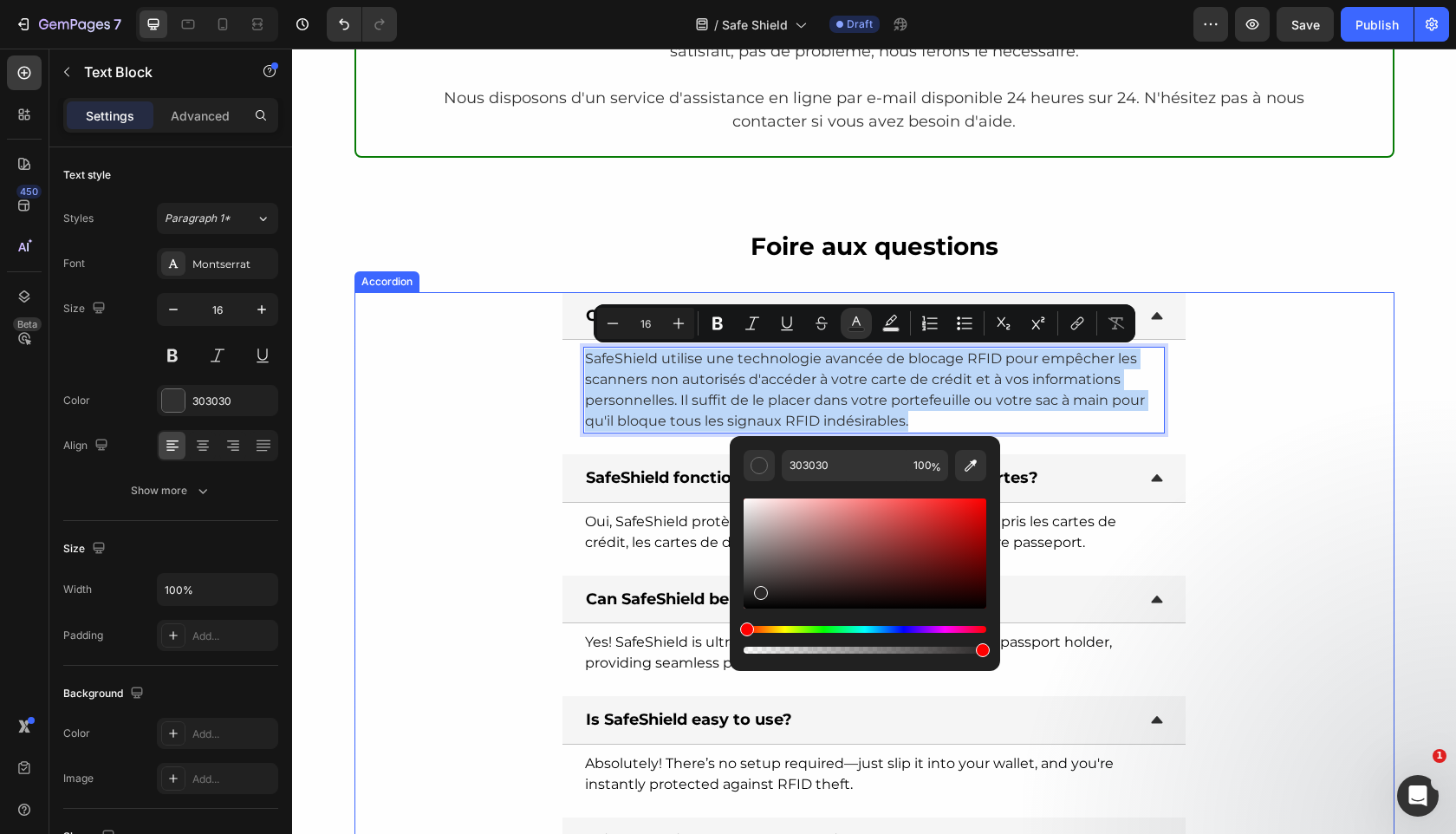
type input "000000"
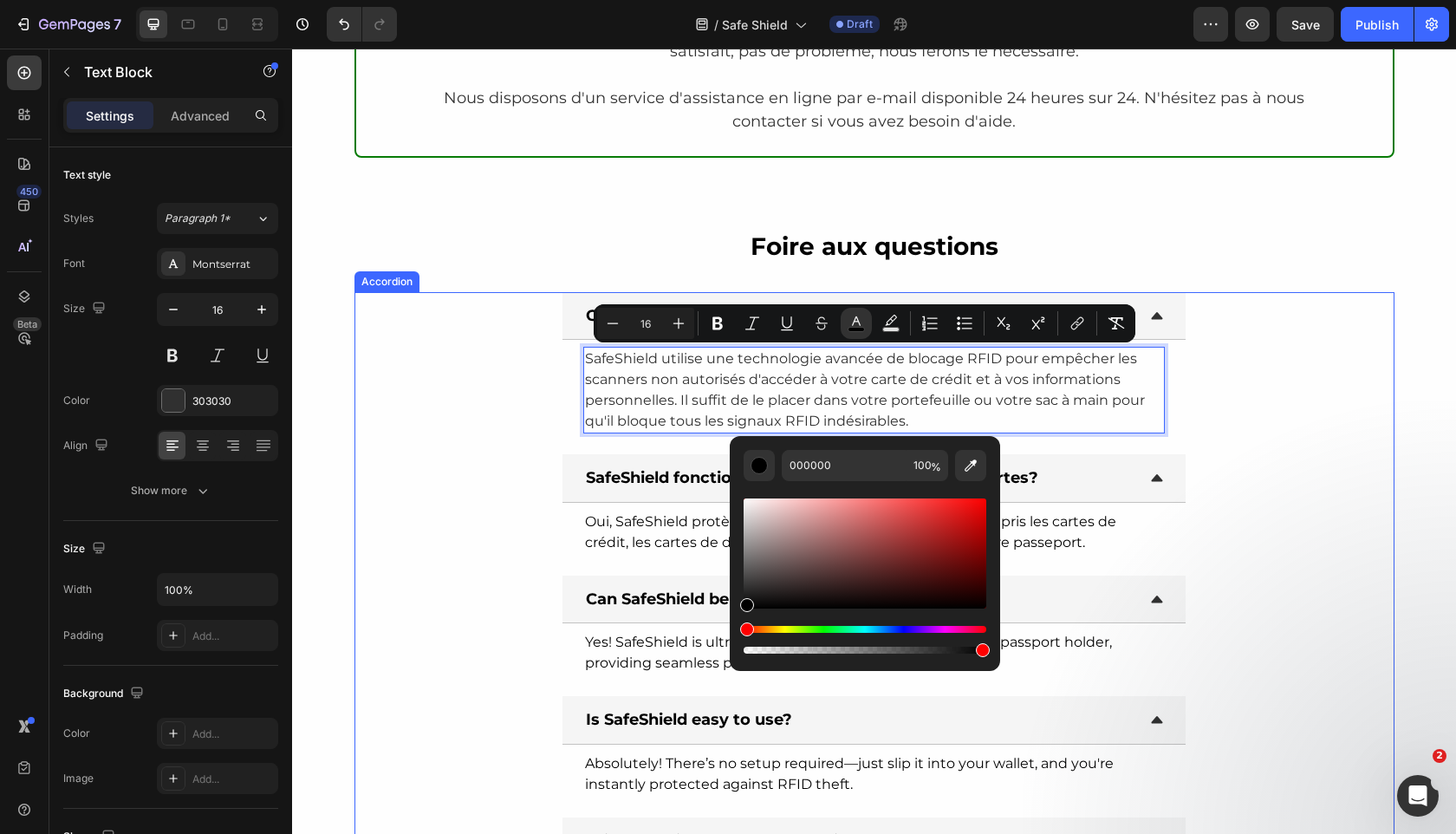
drag, startPoint x: 1051, startPoint y: 636, endPoint x: 600, endPoint y: 753, distance: 465.9
click at [496, 656] on div "Can SafeShield be used with any wallet or purse? Yes! SafeShield is ultra-thin …" at bounding box center [874, 628] width 1038 height 107
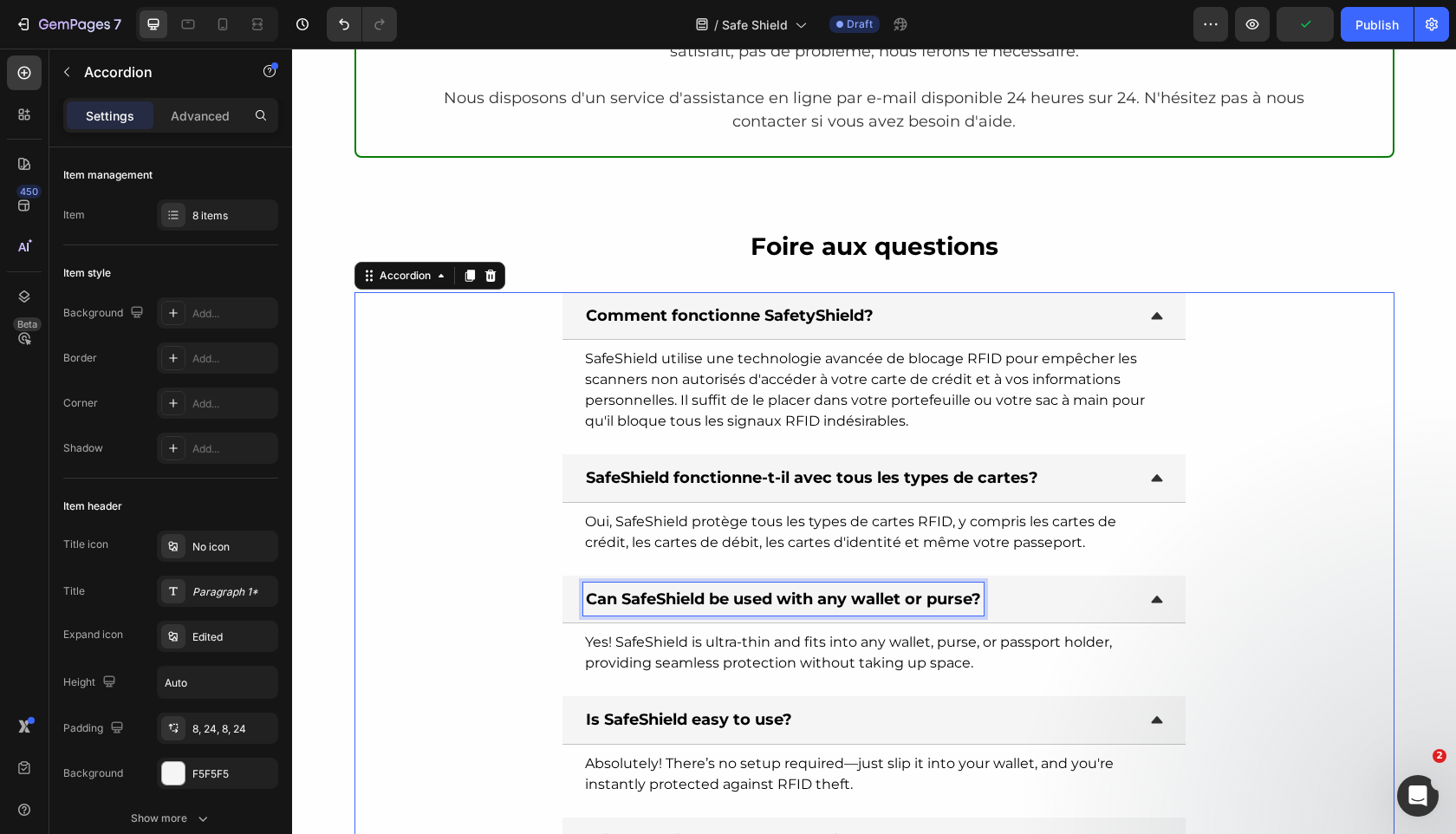
click at [681, 595] on strong "Can SafeShield be used with any wallet or purse?" at bounding box center [784, 598] width 395 height 19
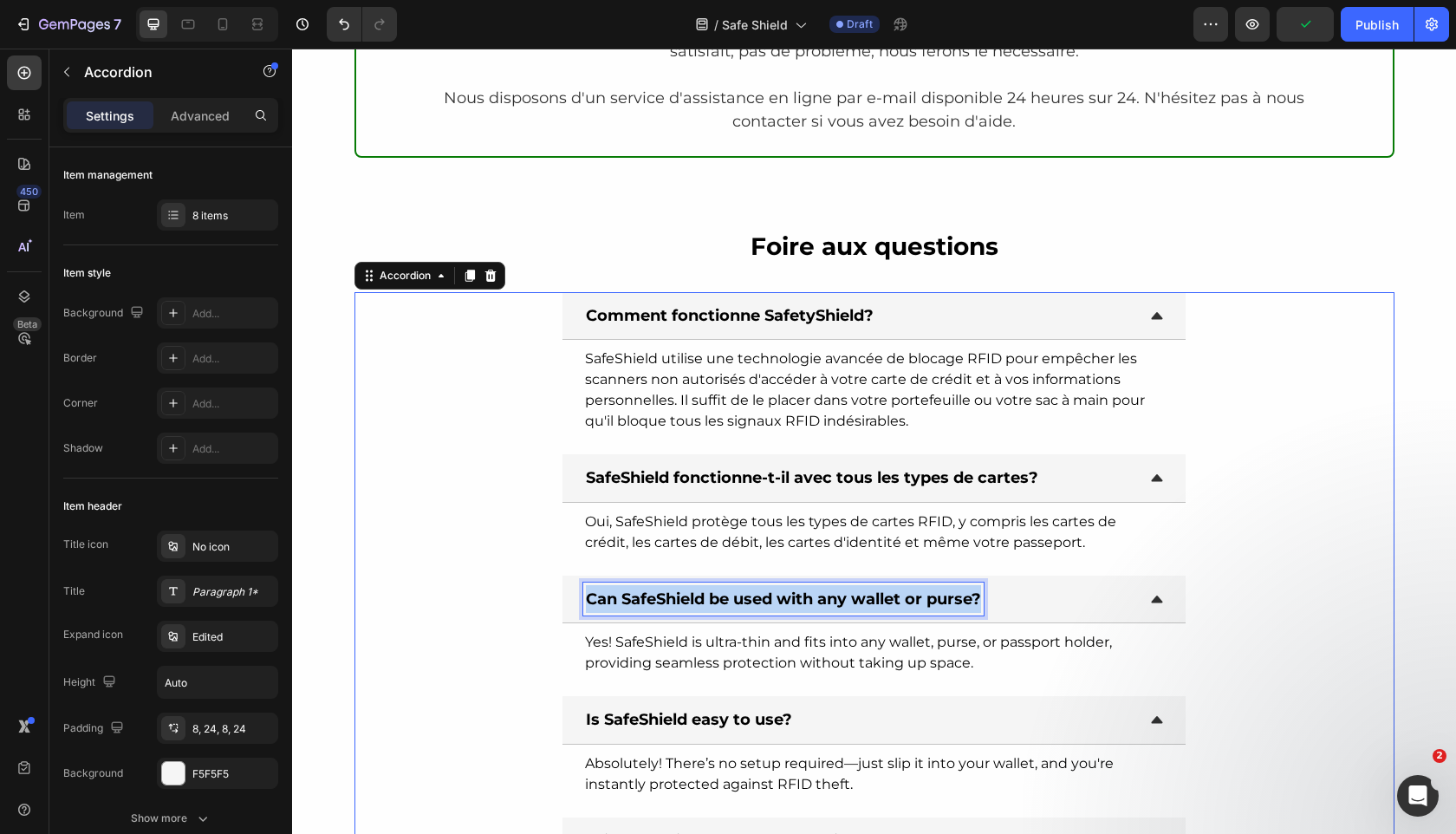
click at [681, 595] on strong "Can SafeShield be used with any wallet or purse?" at bounding box center [784, 598] width 395 height 19
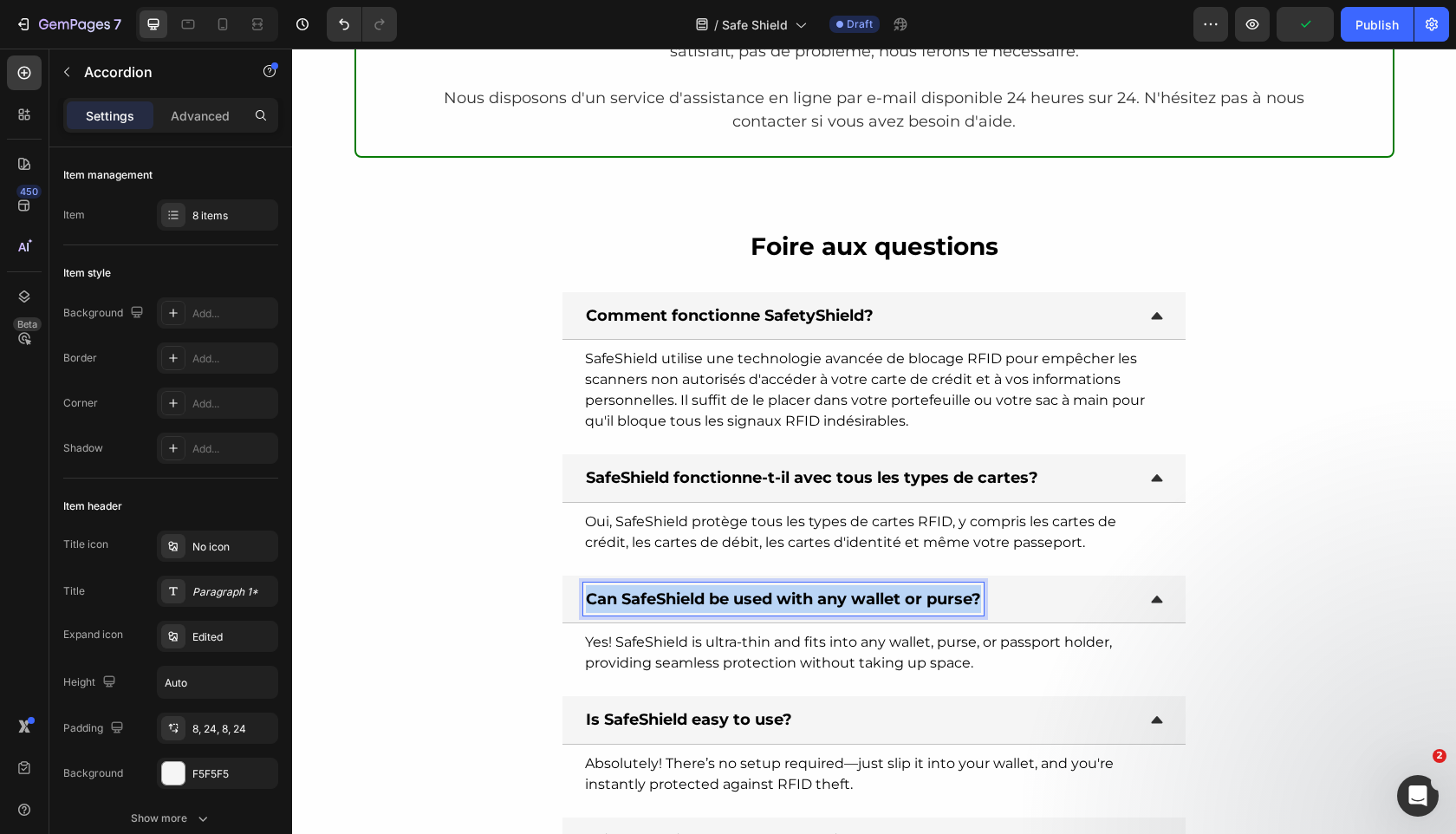
click at [681, 595] on strong "Can SafeShield be used with any wallet or purse?" at bounding box center [784, 598] width 395 height 19
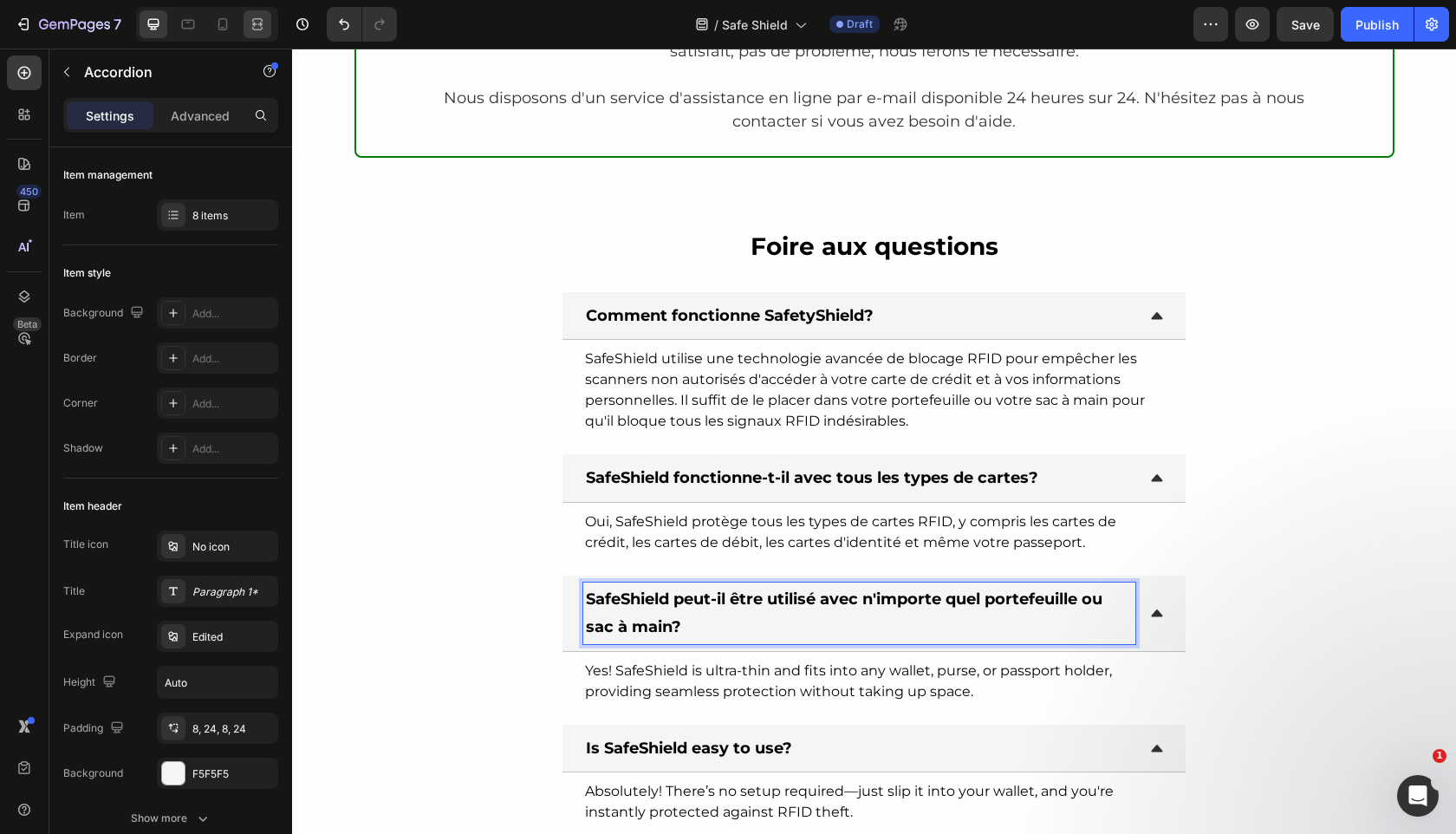
click at [255, 30] on icon at bounding box center [257, 24] width 18 height 18
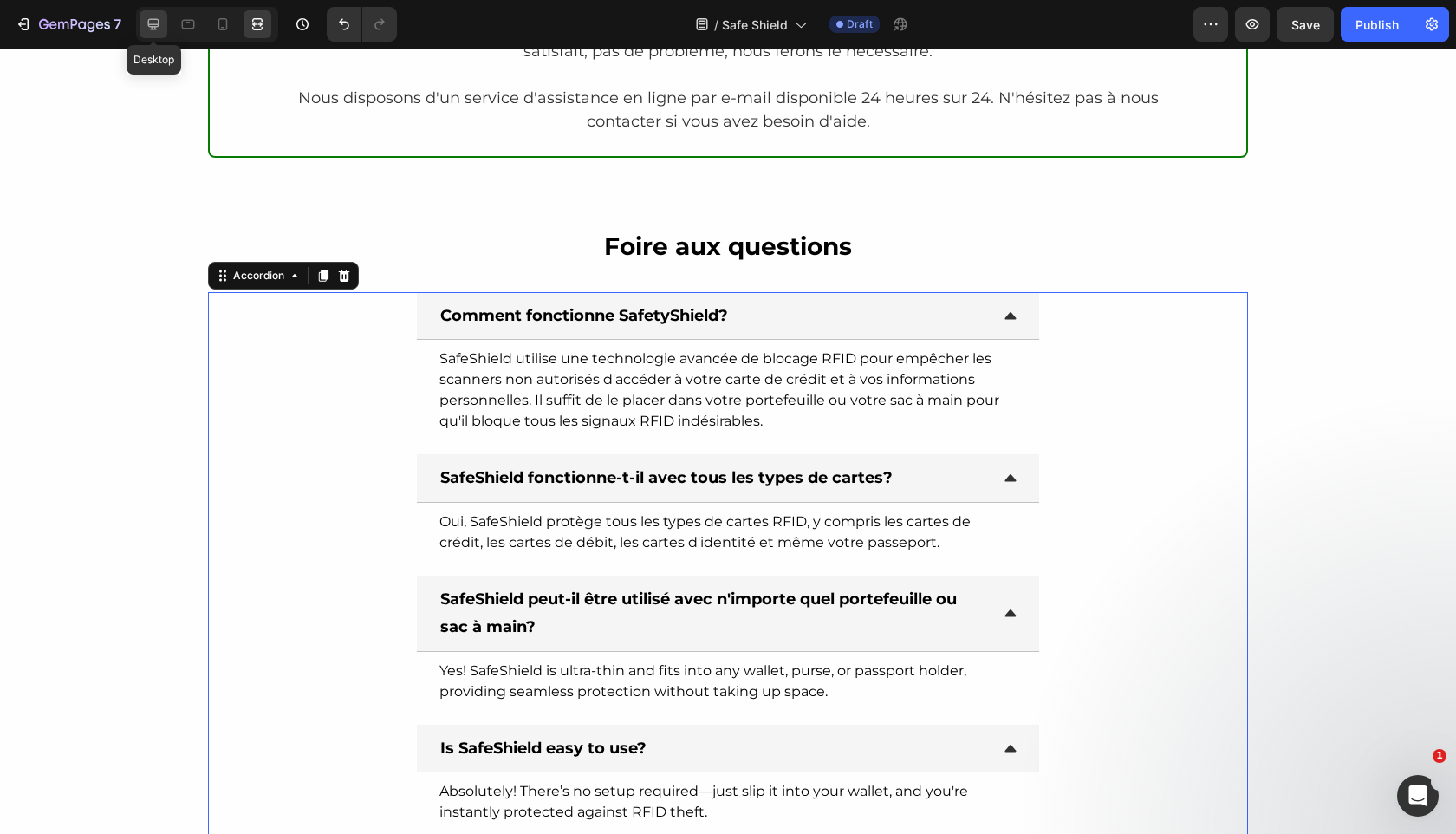
click at [152, 31] on icon at bounding box center [154, 24] width 18 height 18
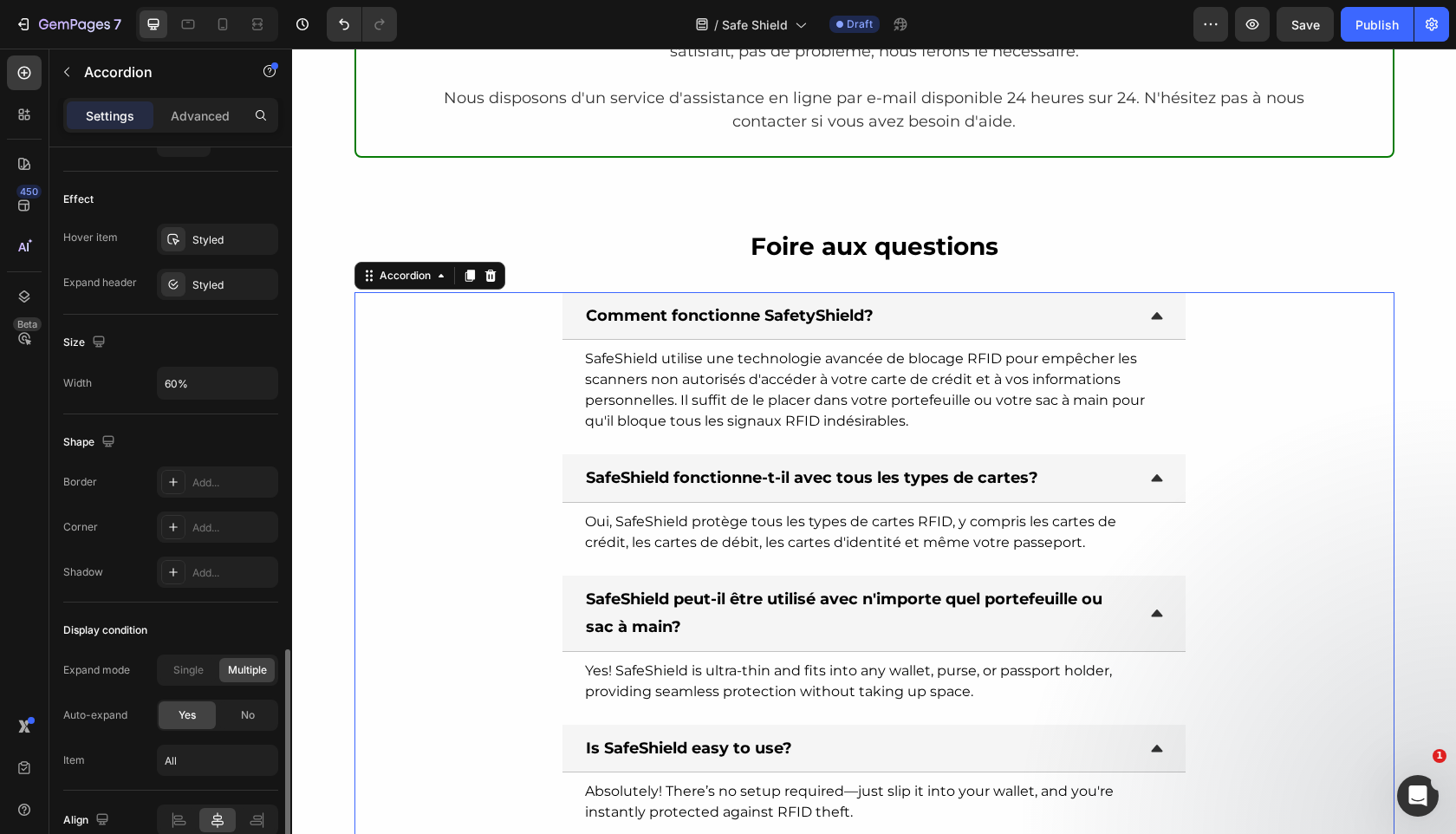
scroll to position [959, 0]
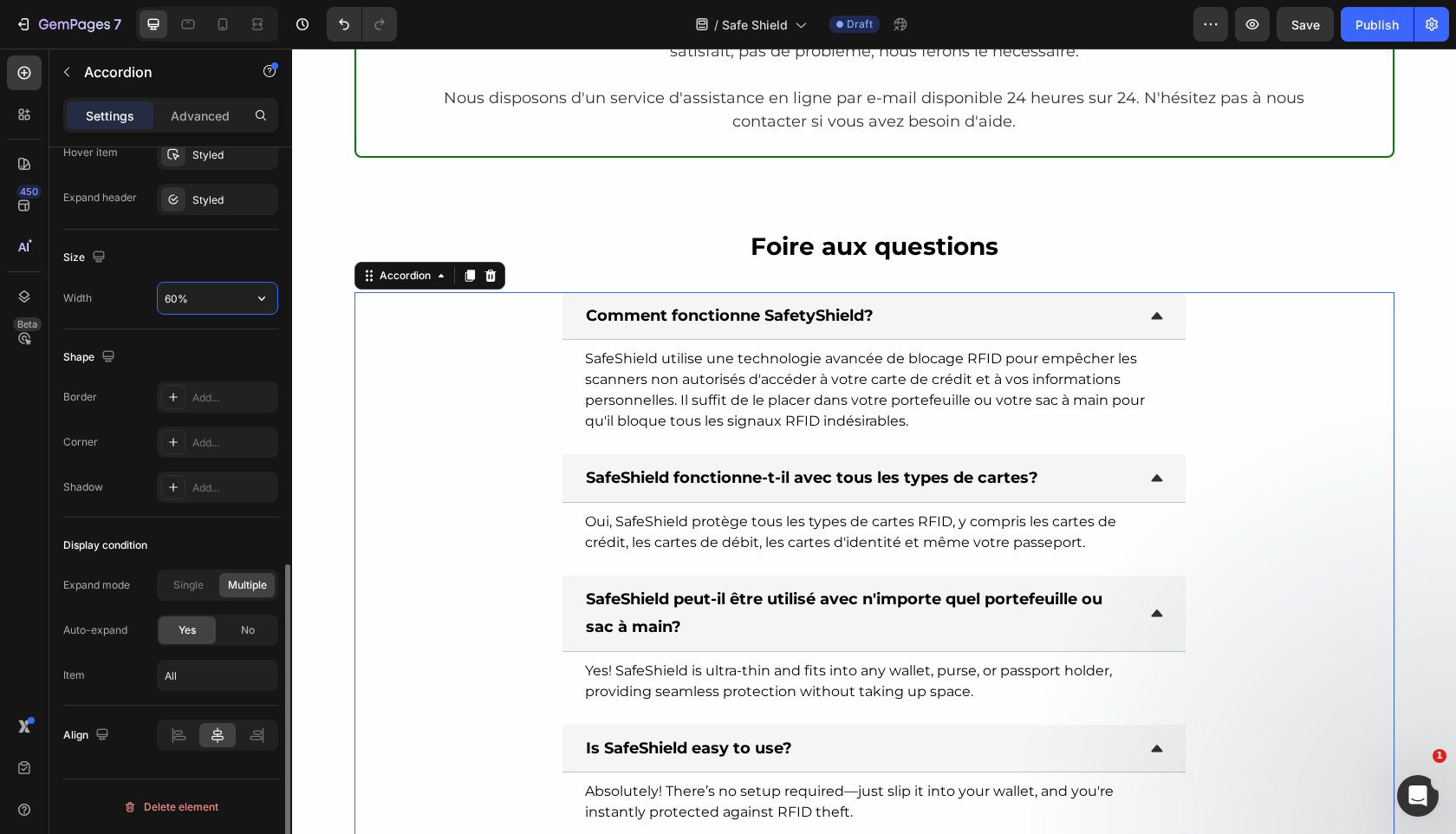
click at [165, 291] on input "60%" at bounding box center [217, 299] width 119 height 31
type input "80%"
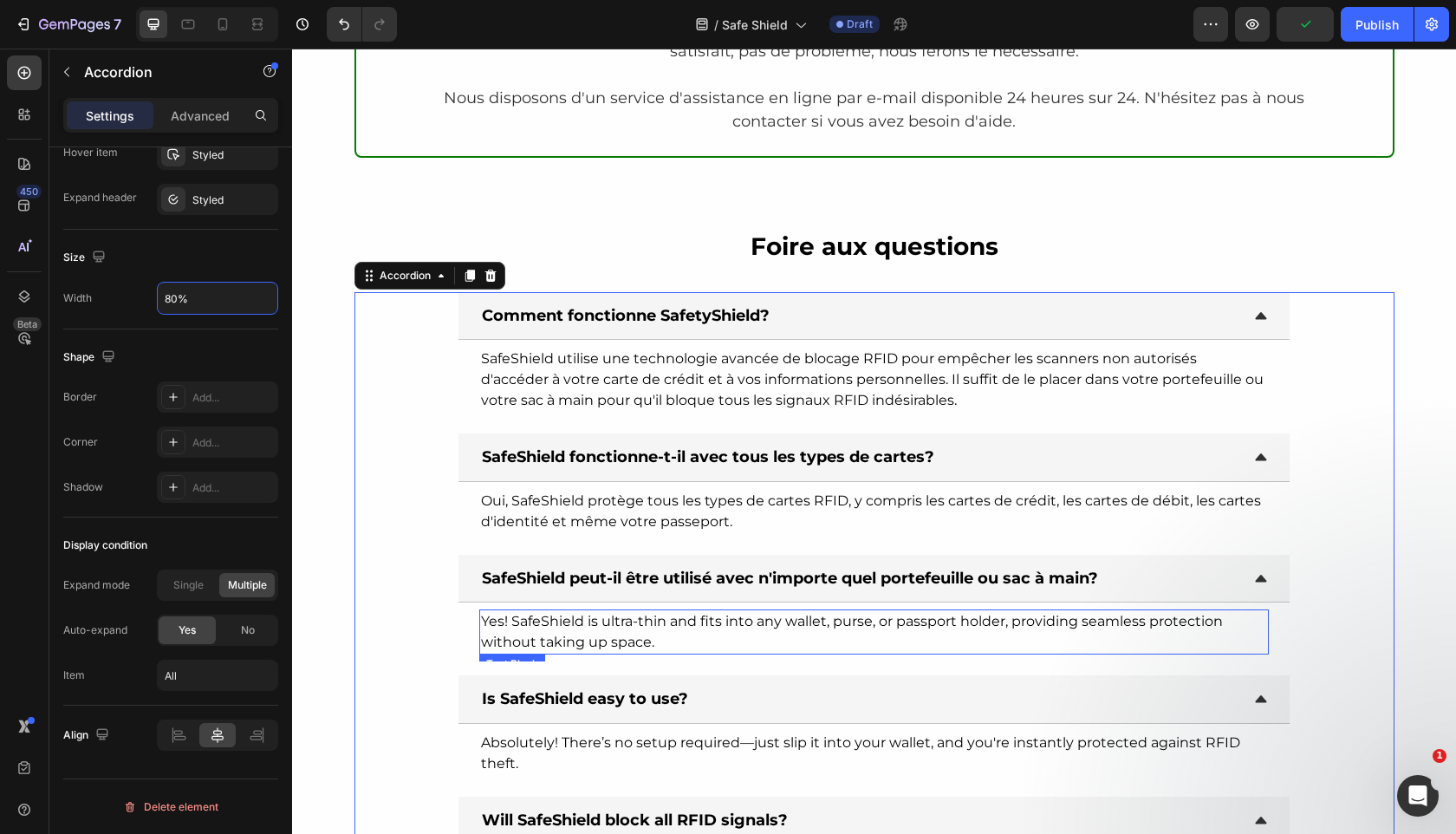
click at [626, 620] on span "Yes! SafeShield is ultra-thin and fits into any wallet, purse, or passport hold…" at bounding box center [852, 631] width 742 height 37
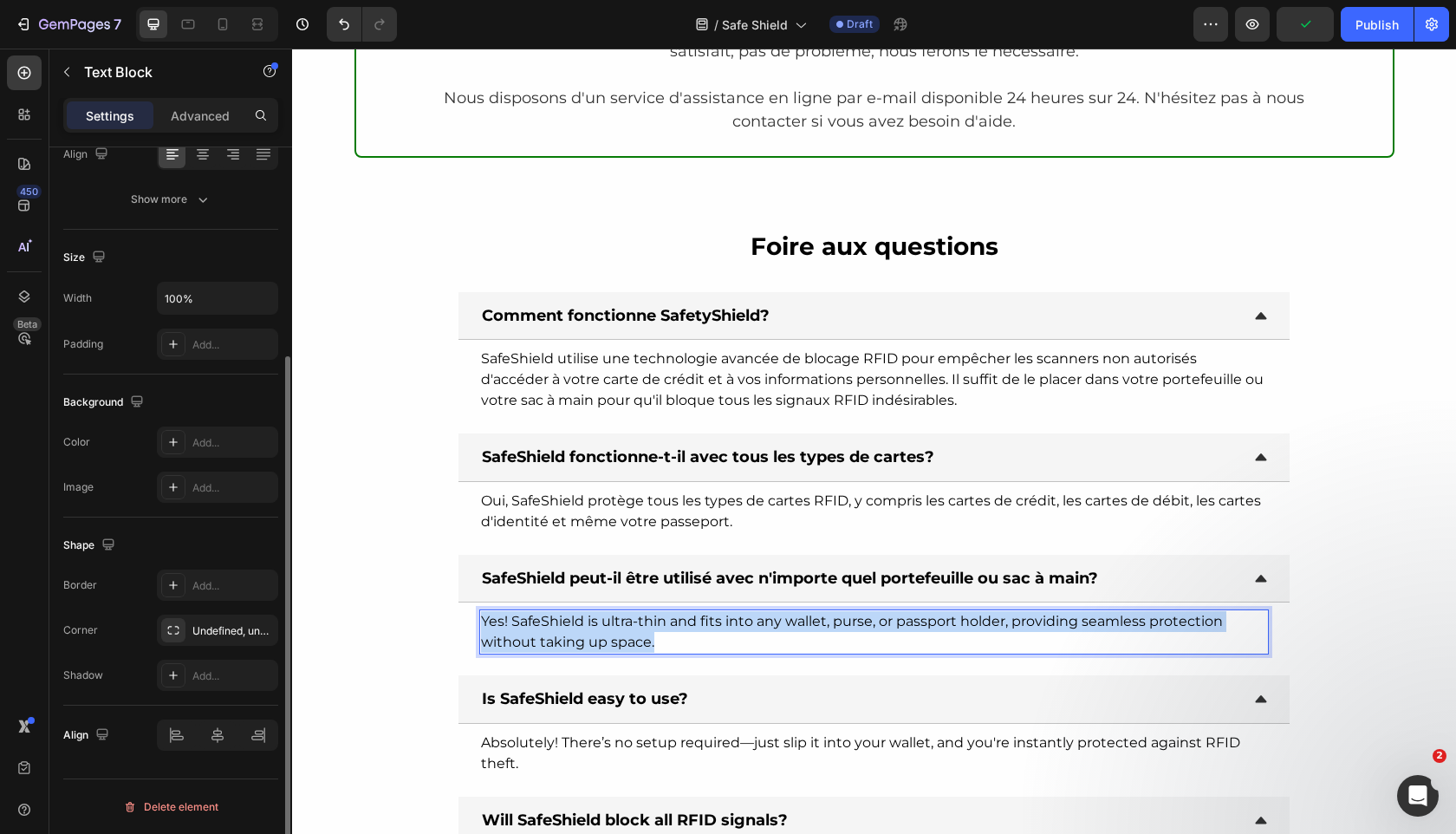
scroll to position [0, 0]
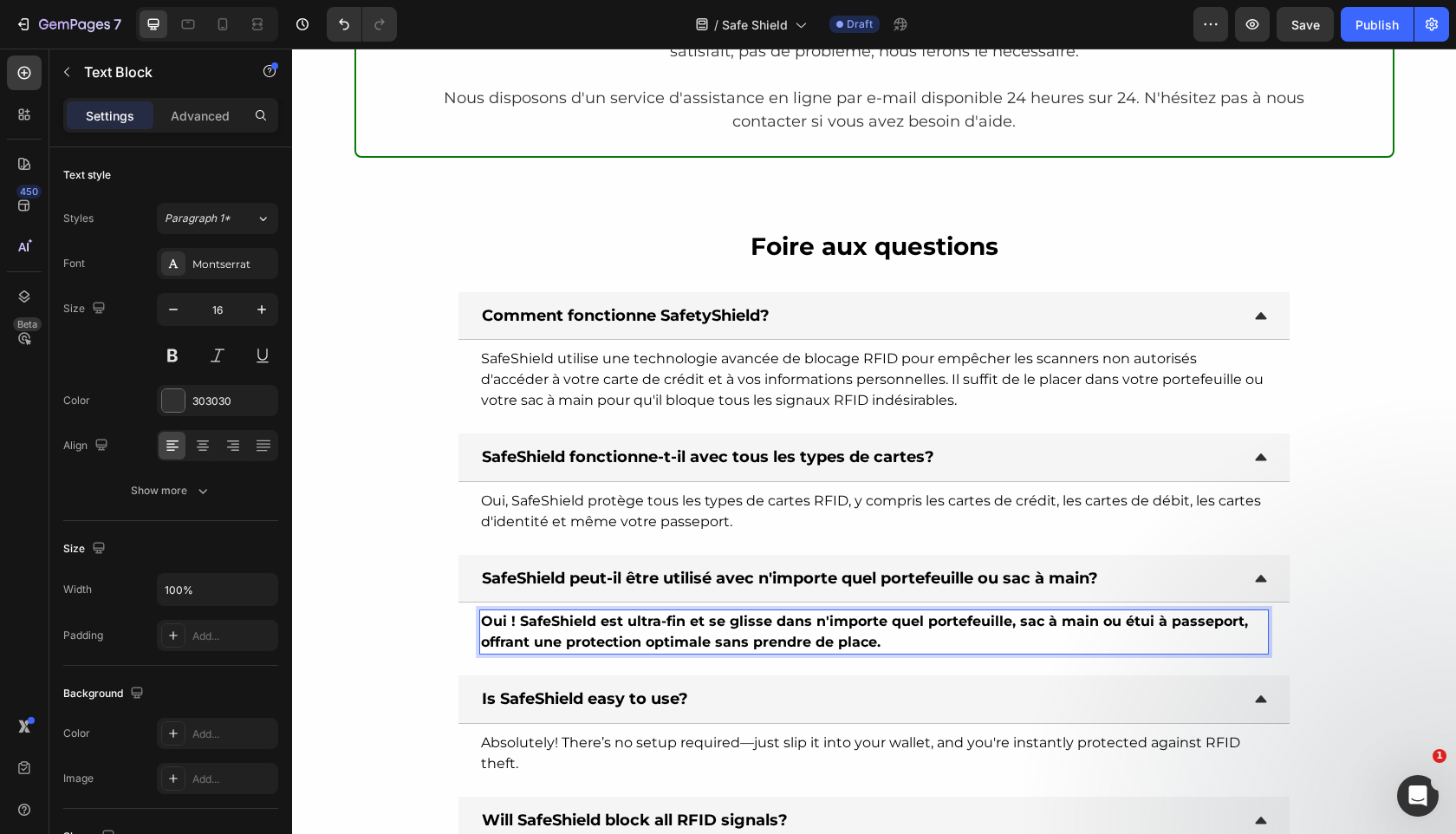
click at [516, 622] on strong "Oui ! SafeShield est ultra-fin et se glisse dans n'importe quel portefeuille, s…" at bounding box center [865, 631] width 767 height 37
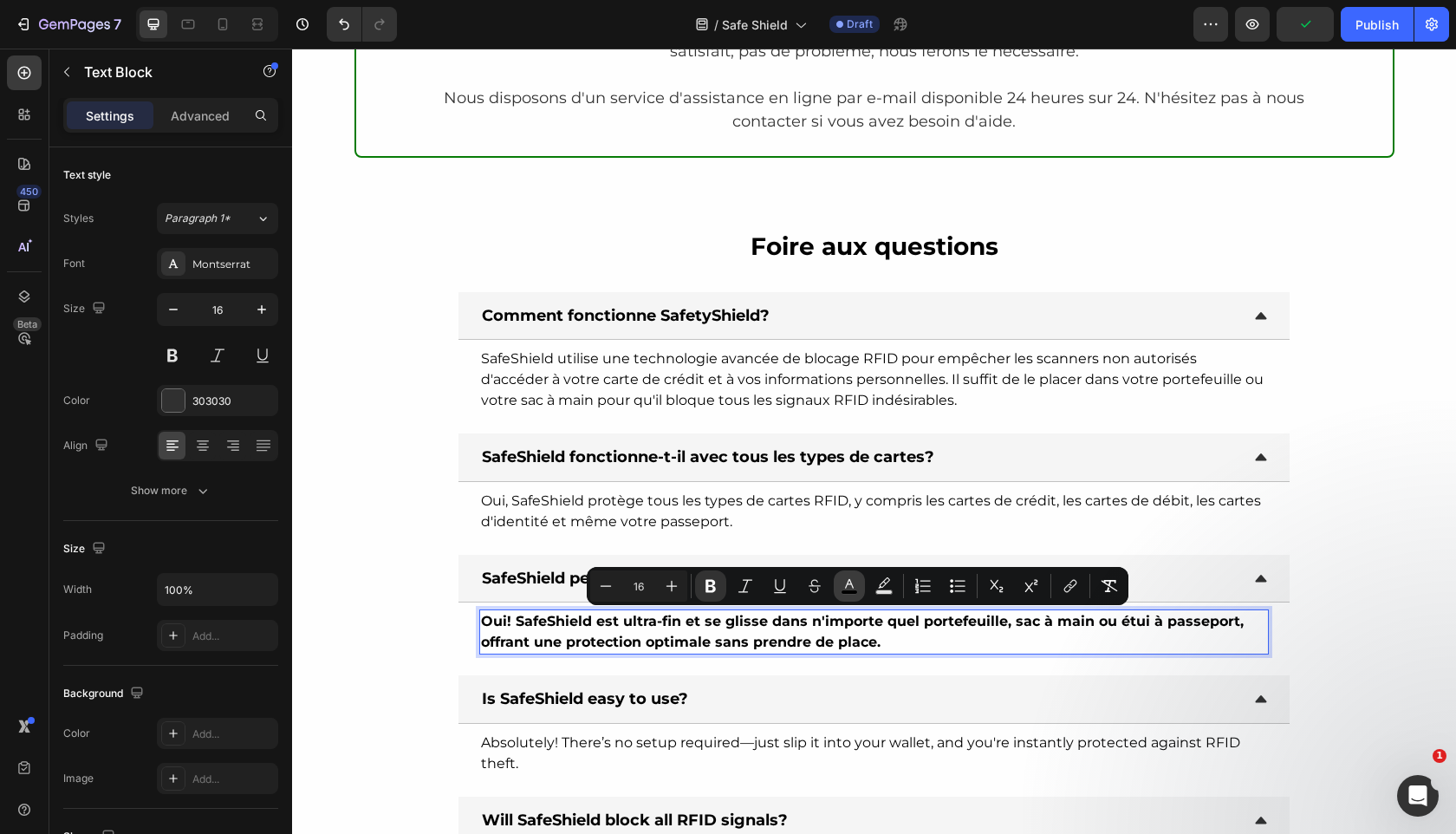
click at [847, 597] on button "color" at bounding box center [849, 586] width 31 height 31
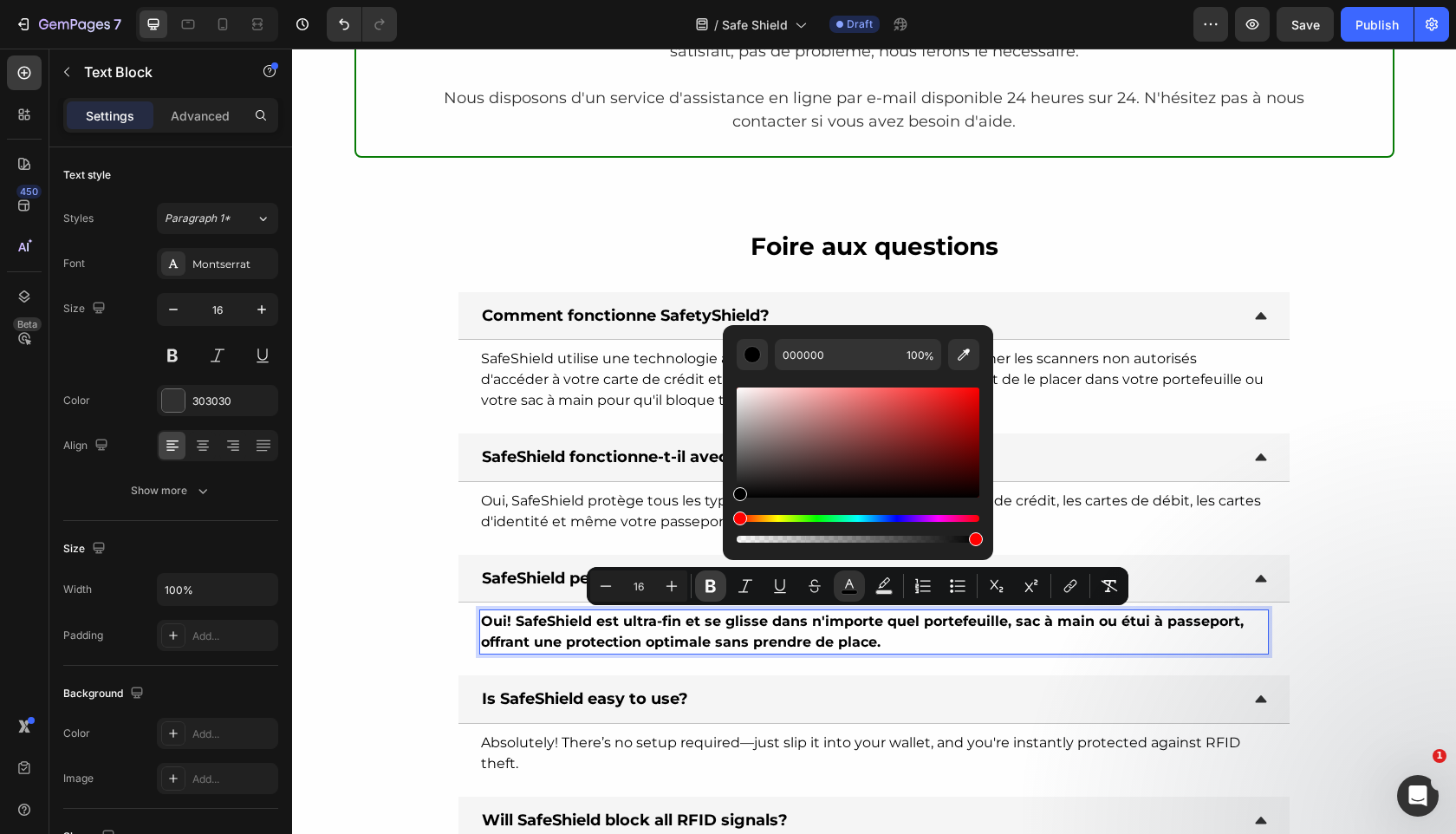
click at [717, 586] on icon "Editor contextual toolbar" at bounding box center [710, 586] width 18 height 18
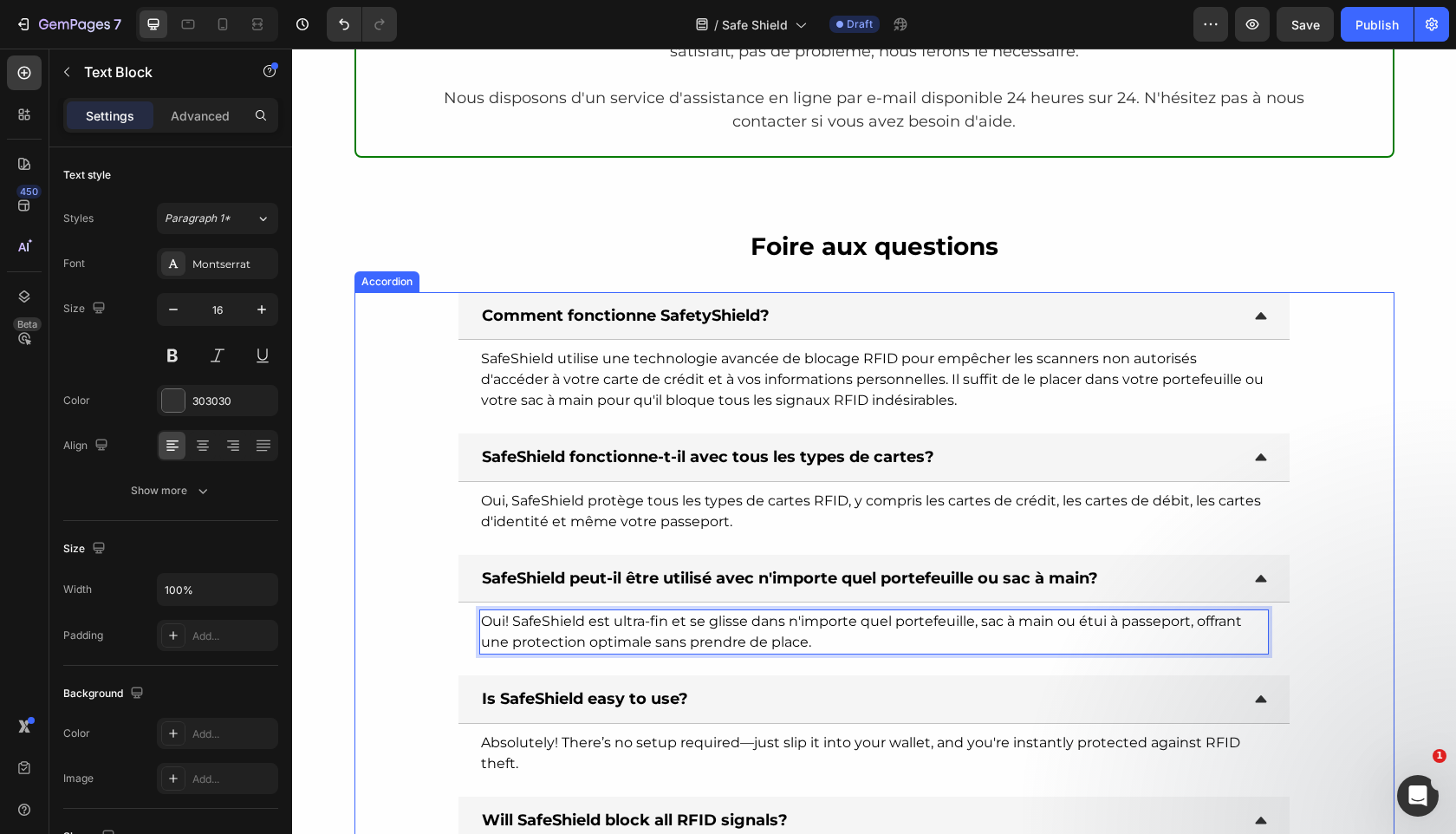
click at [685, 710] on p "Is SafeShield easy to use?" at bounding box center [584, 699] width 206 height 27
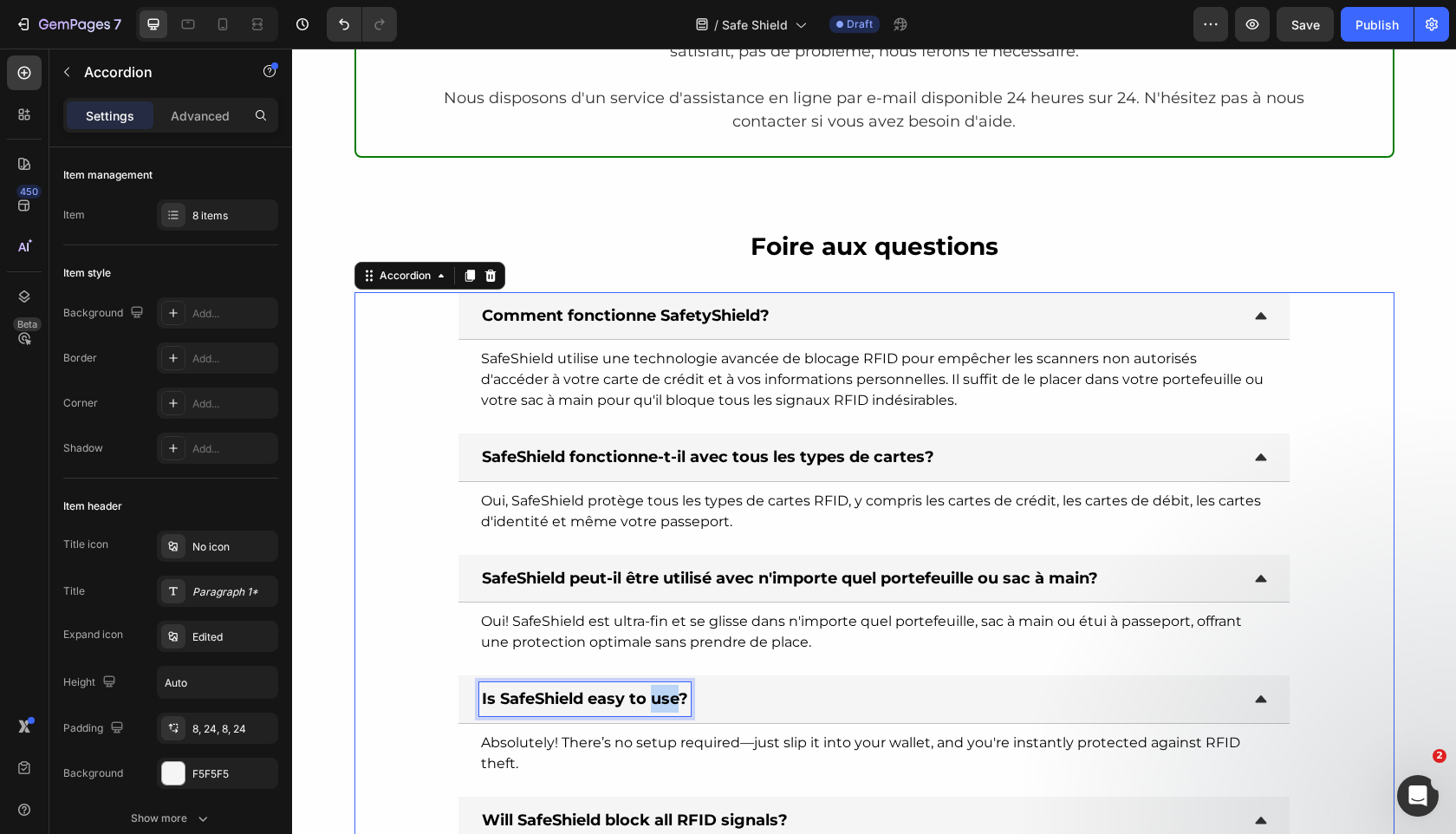
click at [671, 699] on strong "Is SafeShield easy to use?" at bounding box center [584, 698] width 206 height 19
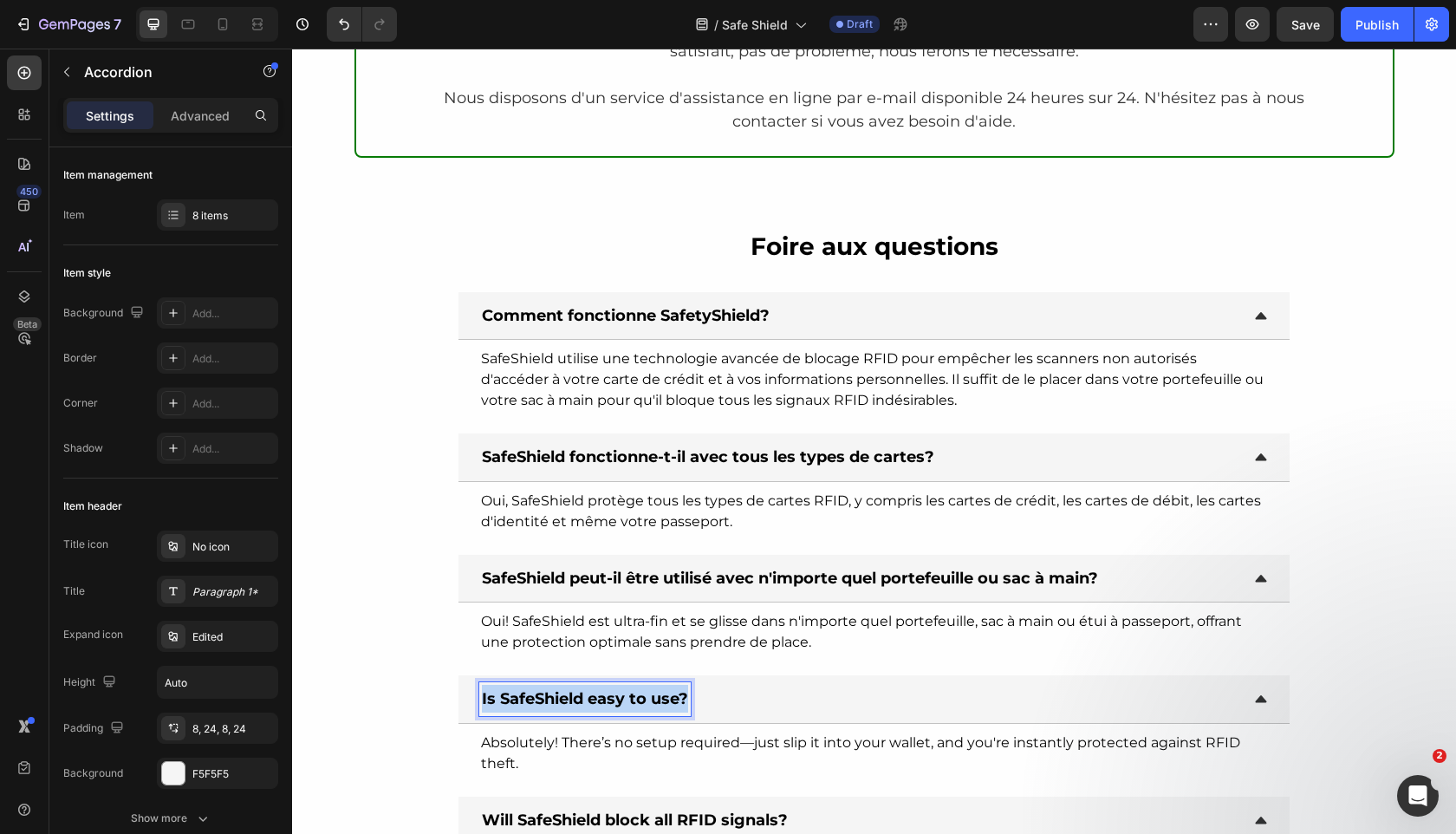
click at [671, 699] on strong "Is SafeShield easy to use?" at bounding box center [584, 698] width 206 height 19
copy strong "Is SafeShield easy to use?"
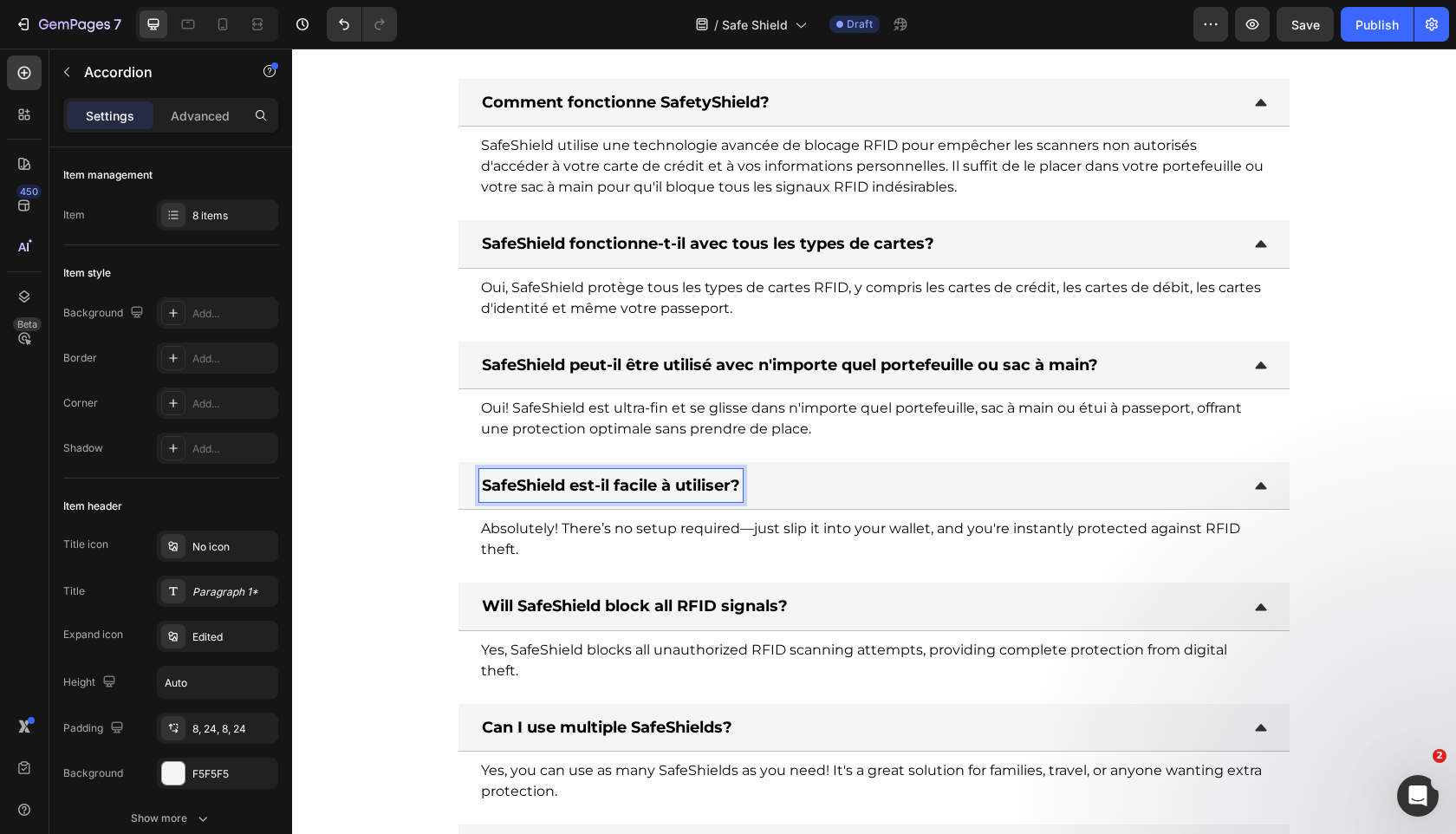
click at [763, 531] on span "Absolutely! There’s no setup required—just slip it into your wallet, and you're…" at bounding box center [861, 538] width 759 height 37
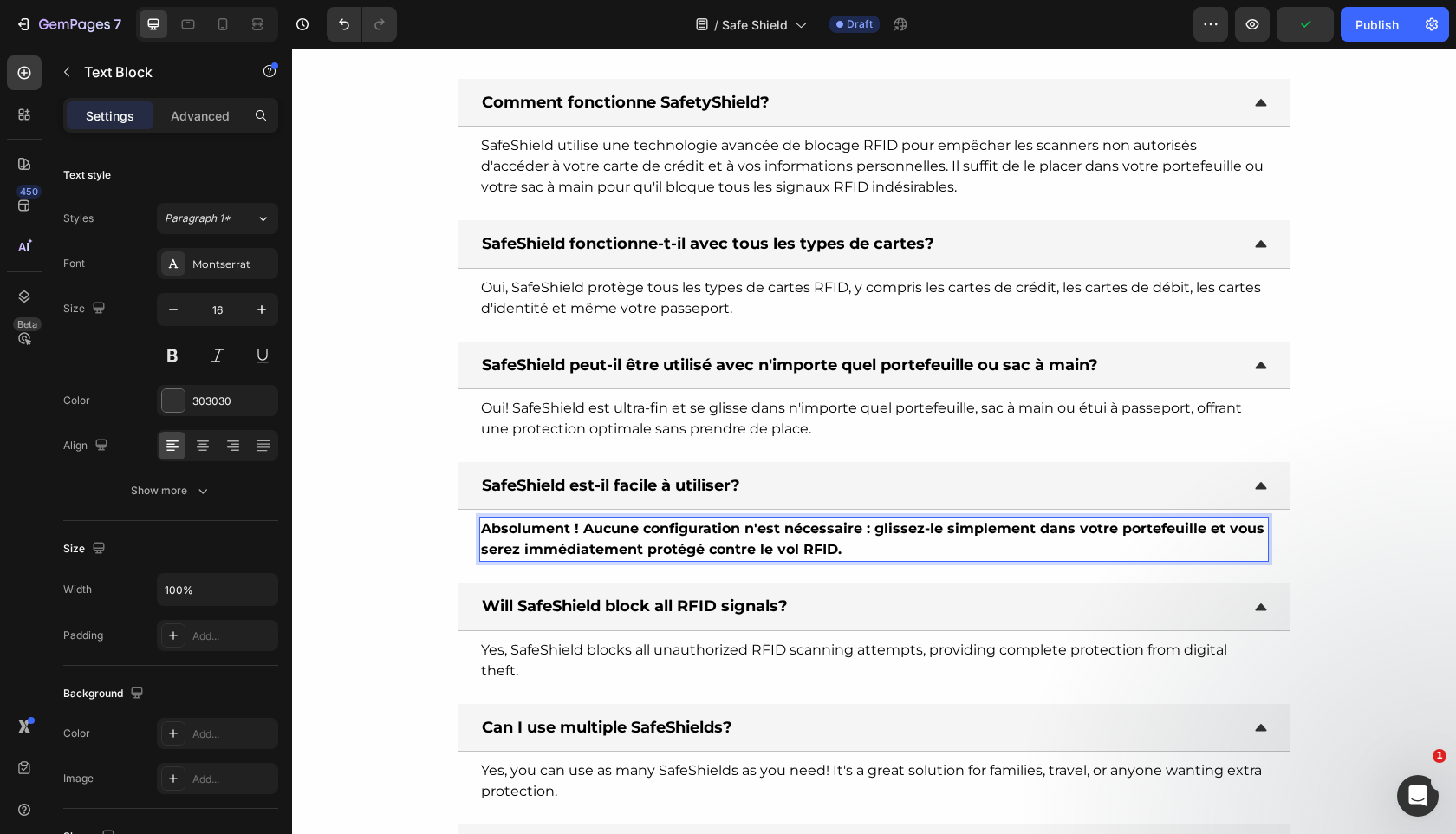
click at [572, 531] on strong "Absolument ! Aucune configuration n'est nécessaire : glissez-le simplement dans…" at bounding box center [873, 538] width 784 height 37
click at [569, 536] on p "Absolument! Aucune configuration n'est nécessaire : glissez-le simplement dans …" at bounding box center [874, 539] width 785 height 42
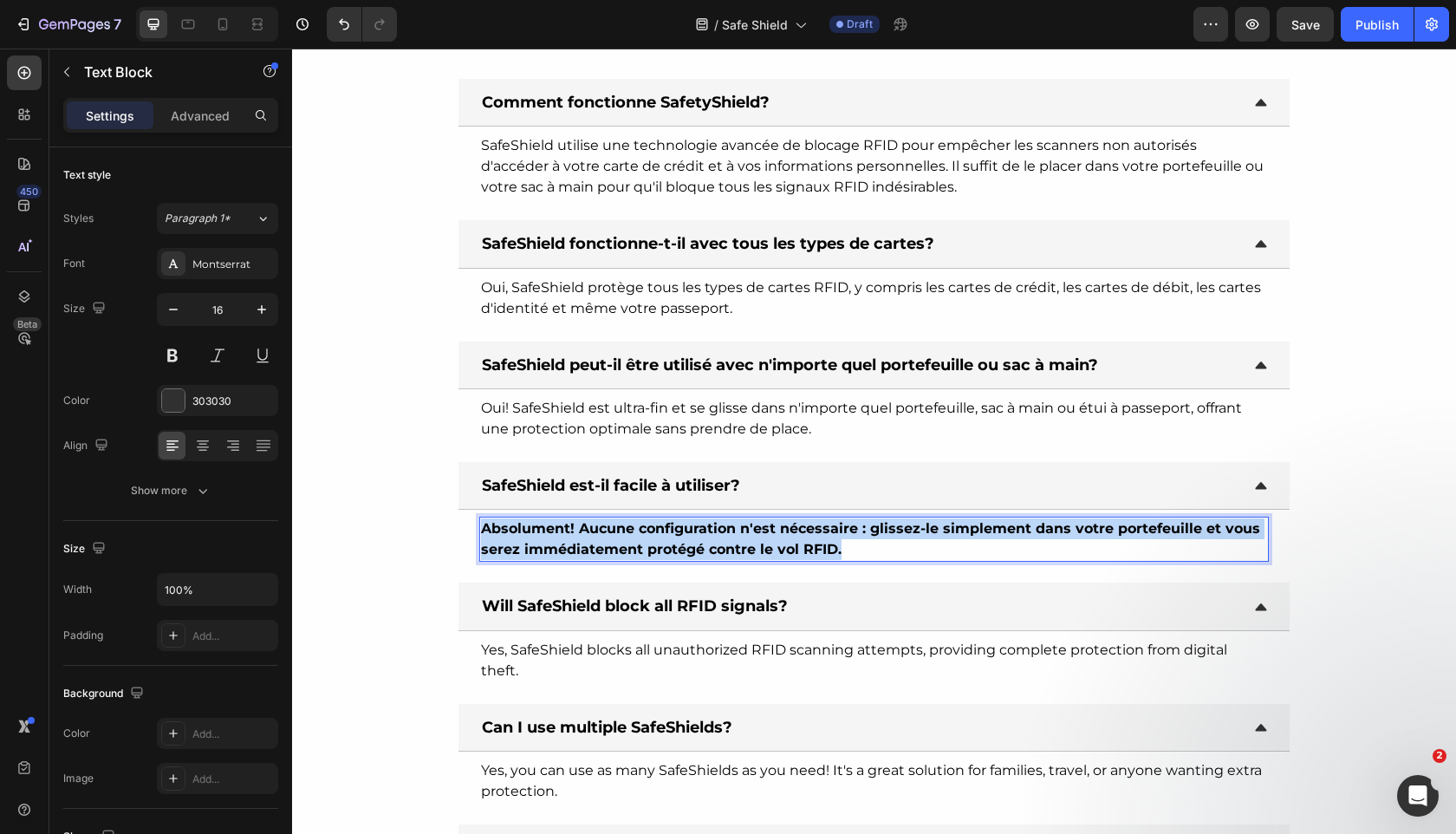
click at [569, 536] on p "Absolument! Aucune configuration n'est nécessaire : glissez-le simplement dans …" at bounding box center [874, 539] width 785 height 42
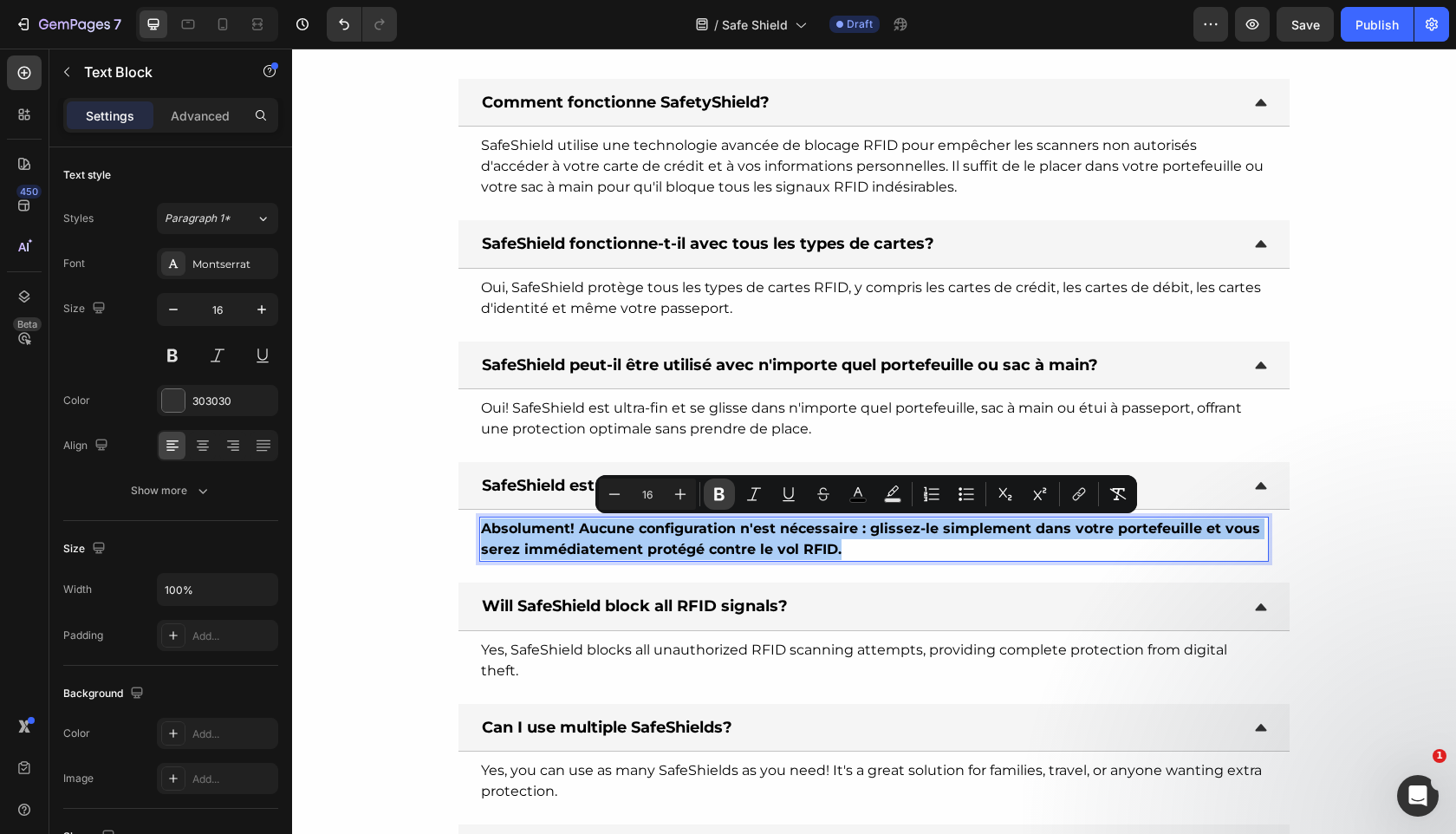
click at [714, 505] on button "Bold" at bounding box center [719, 494] width 31 height 31
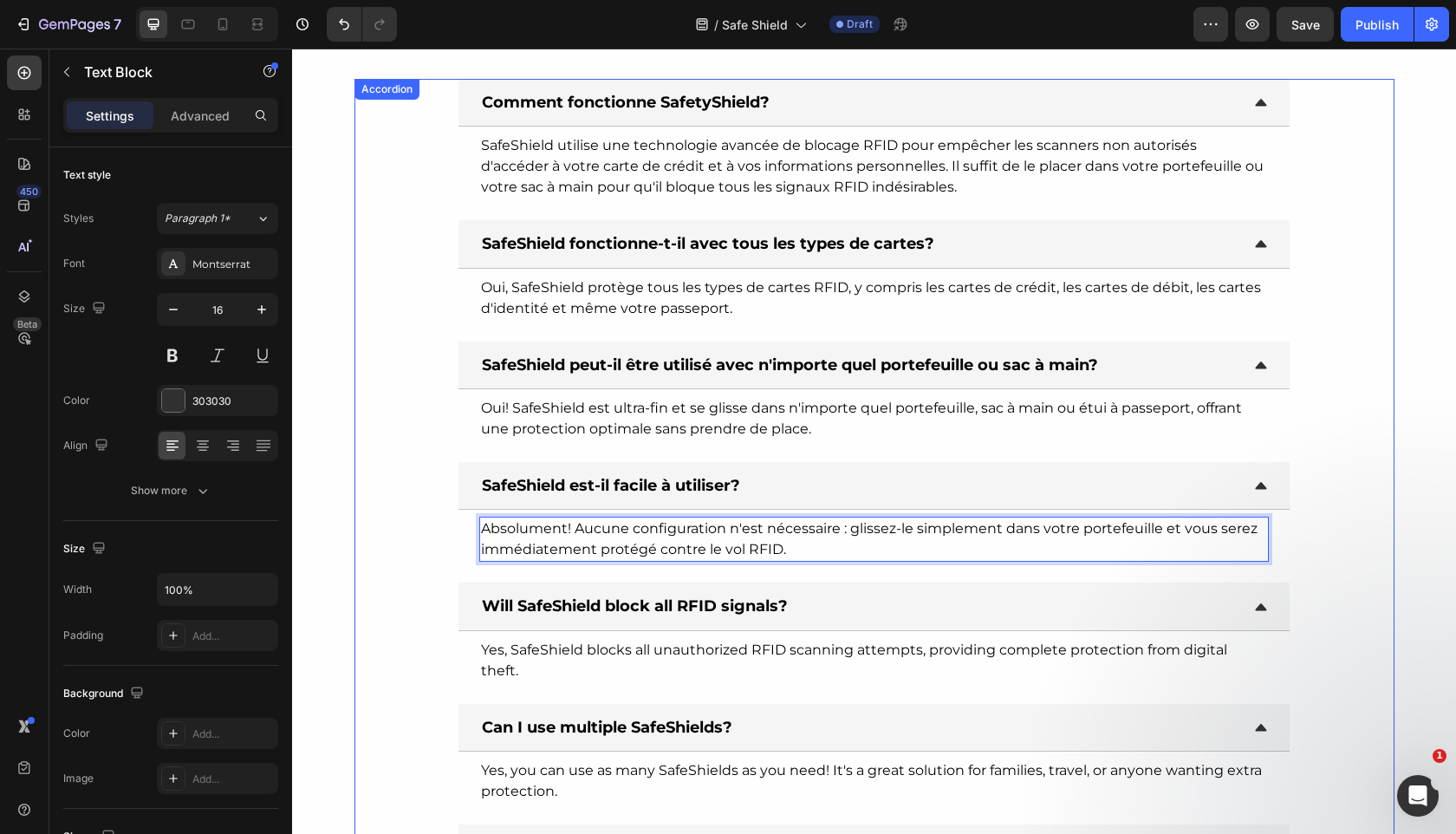
click at [633, 603] on strong "Will SafeShield block all RFID signals?" at bounding box center [634, 605] width 306 height 19
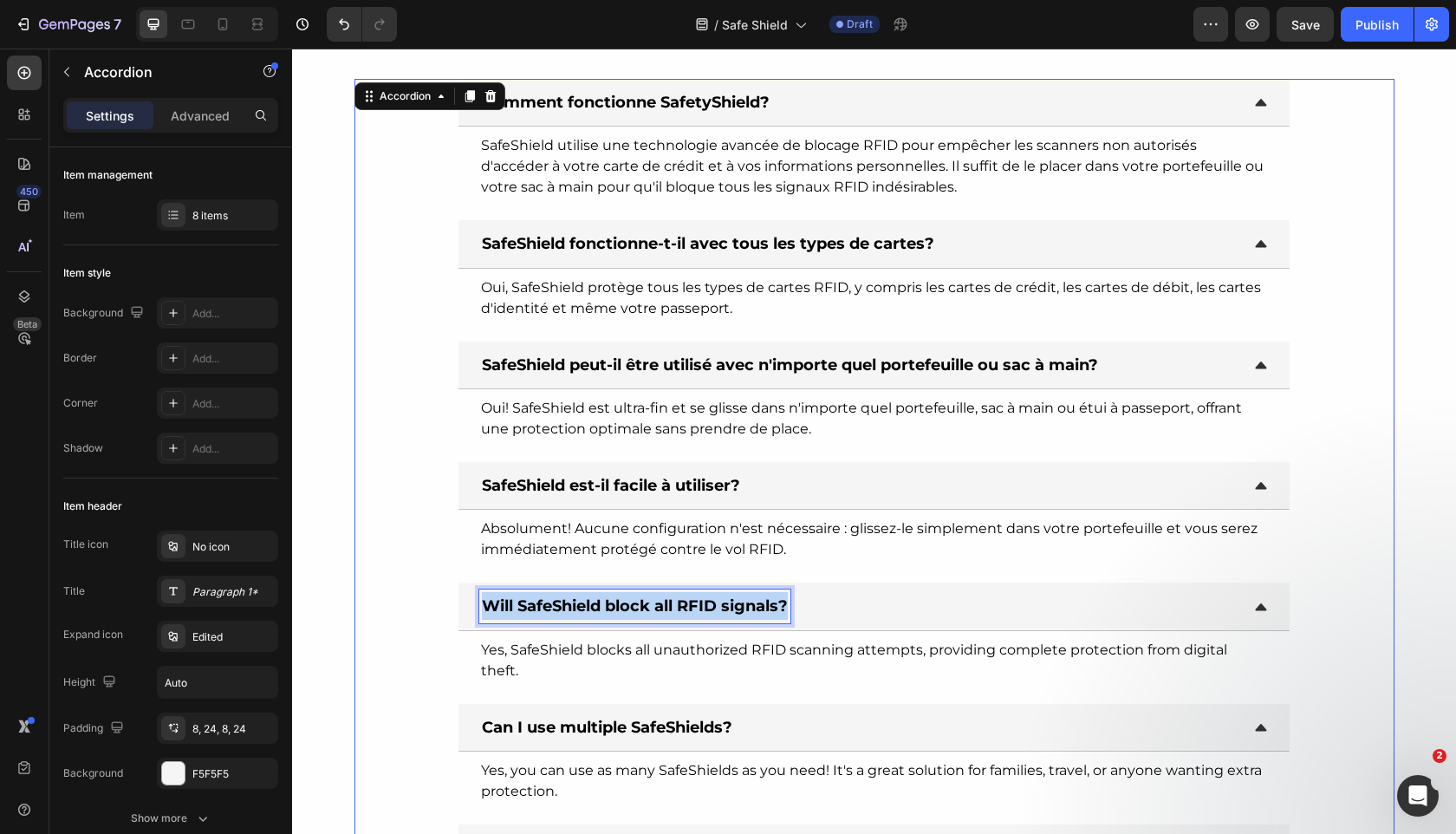
click at [633, 603] on strong "Will SafeShield block all RFID signals?" at bounding box center [634, 605] width 306 height 19
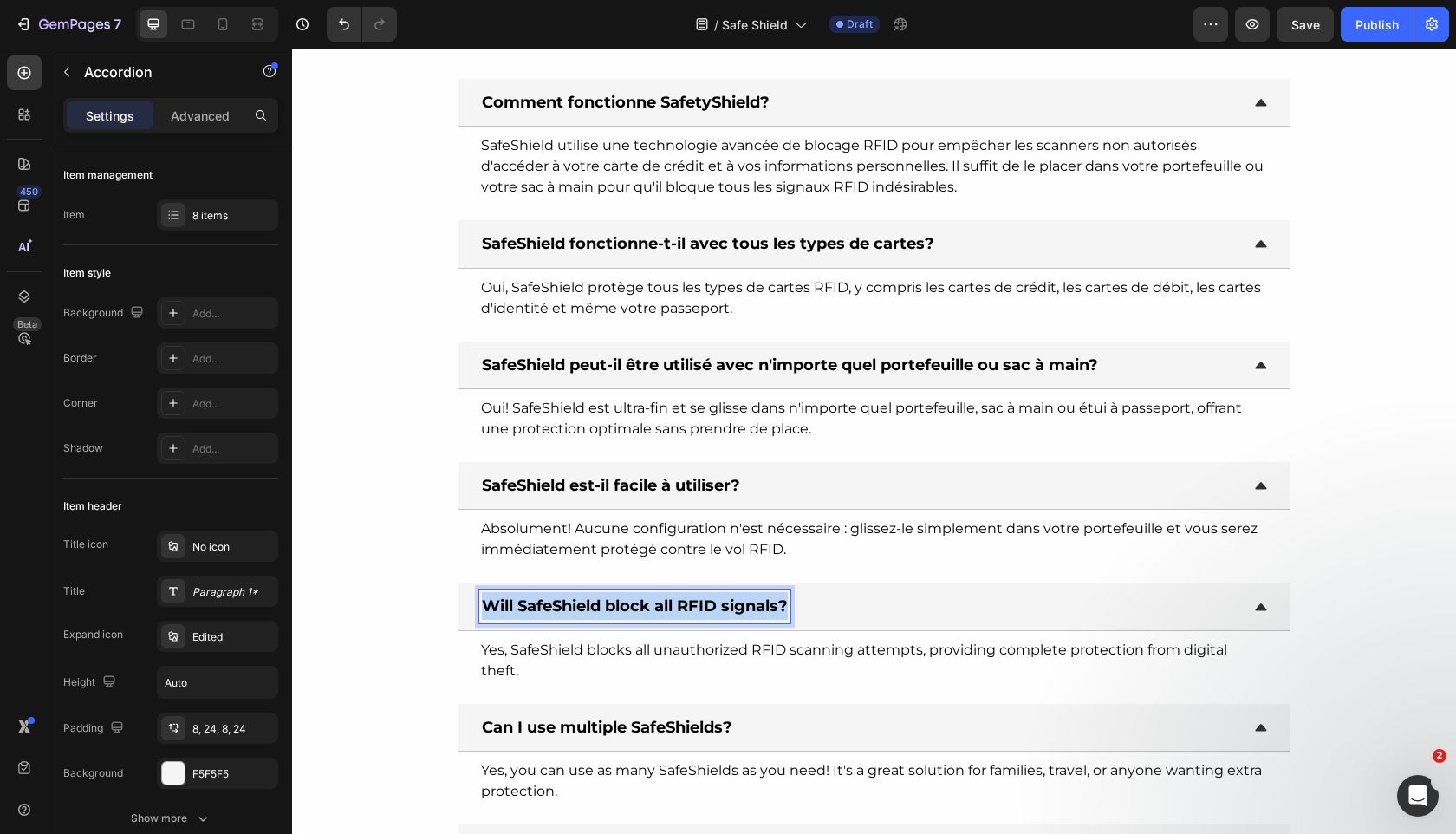
click at [633, 603] on strong "Will SafeShield block all RFID signals?" at bounding box center [634, 605] width 306 height 19
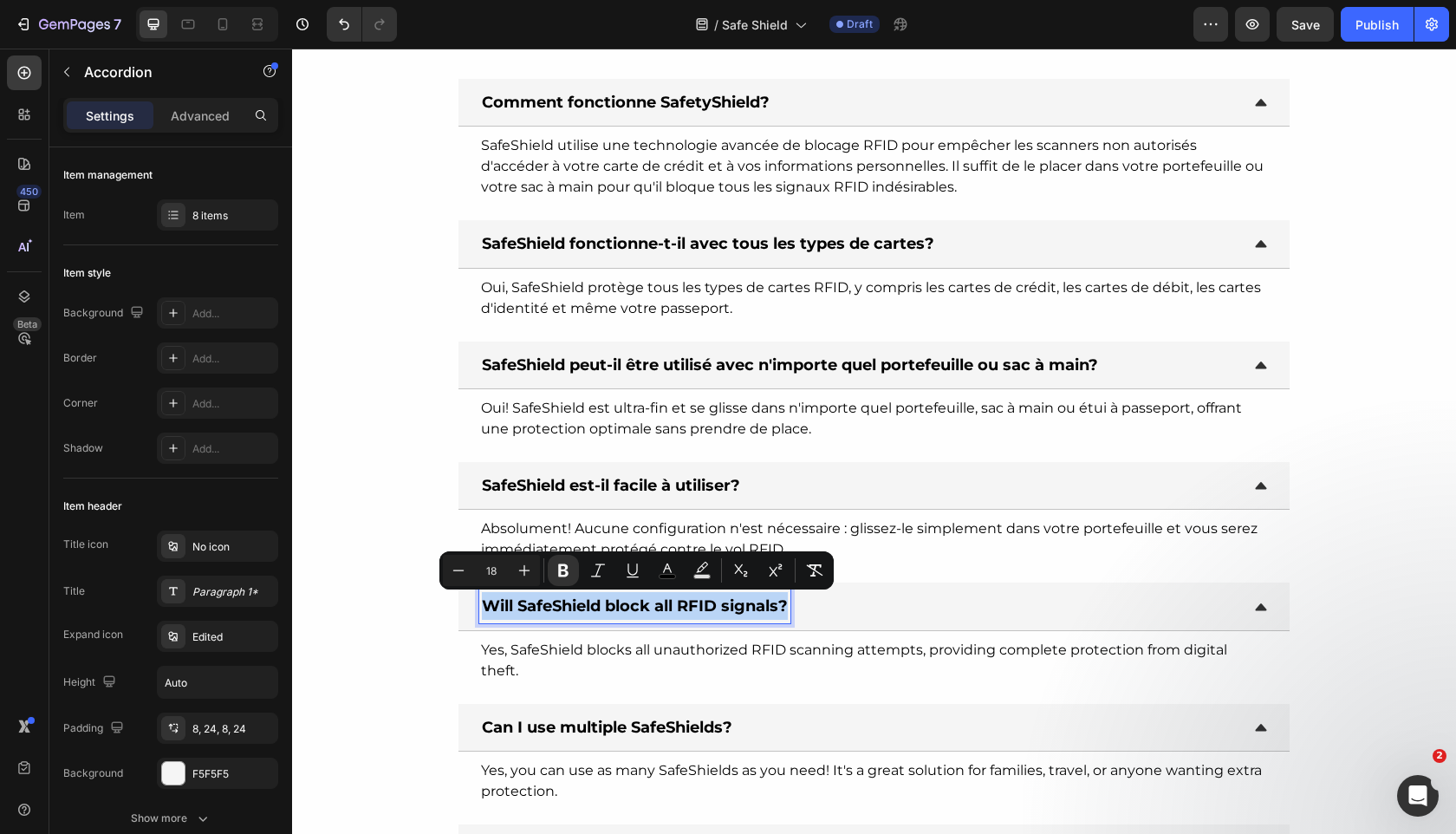
copy strong "Will SafeShield block all RFID signals?"
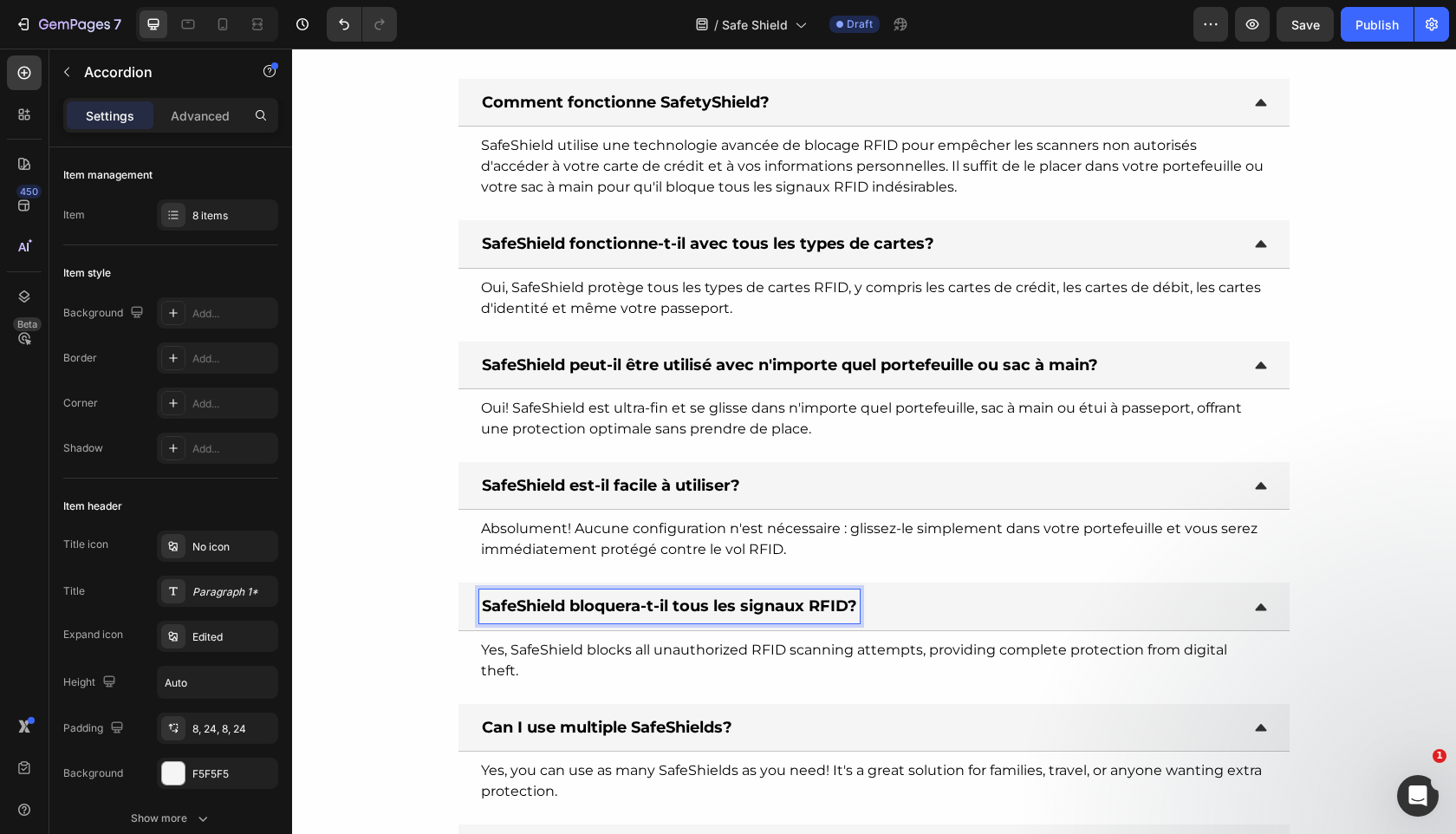
click at [633, 658] on p "Yes, SafeShield blocks all unauthorized RFID scanning attempts, providing compl…" at bounding box center [874, 661] width 785 height 42
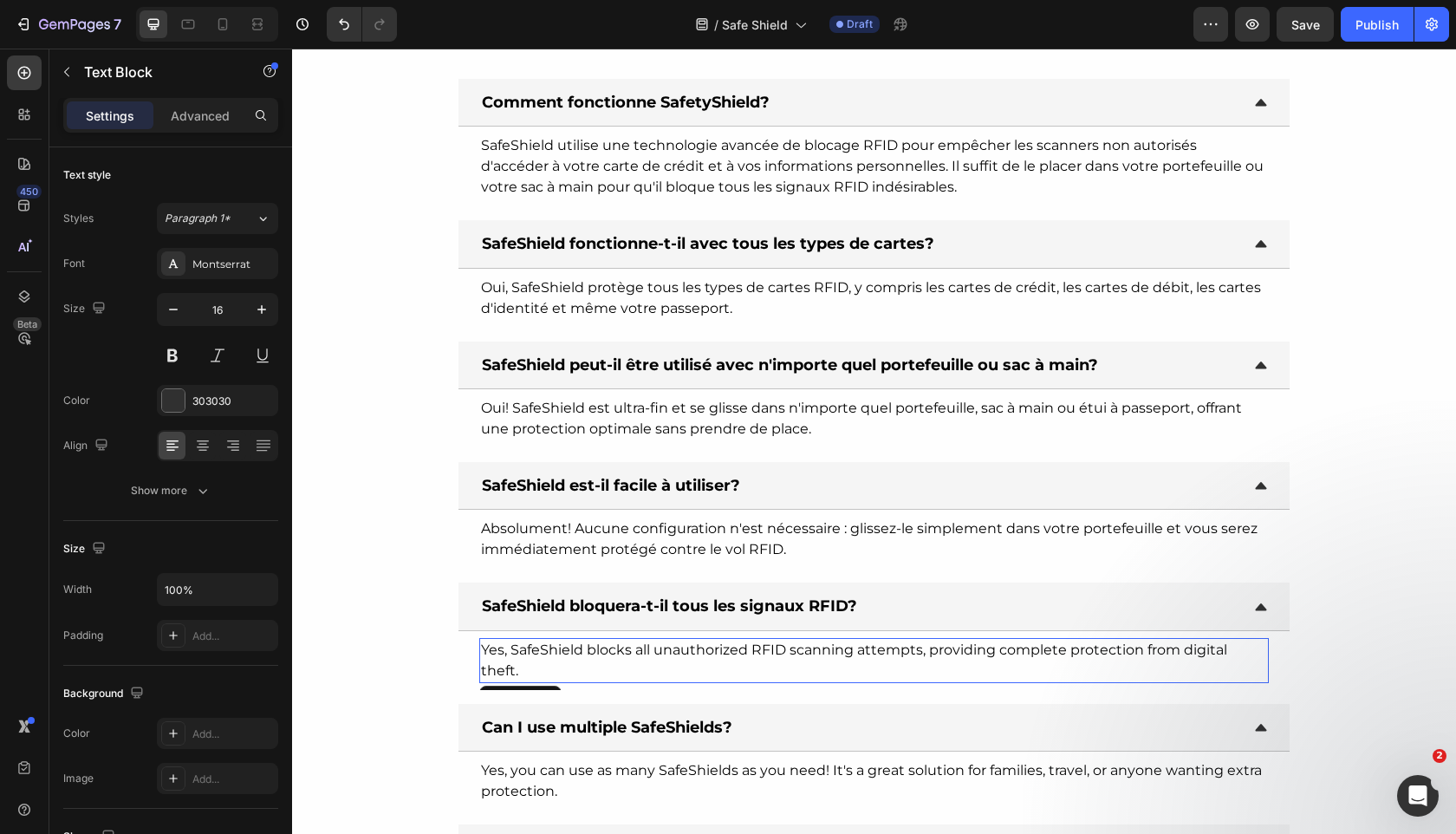
click at [633, 658] on p "Yes, SafeShield blocks all unauthorized RFID scanning attempts, providing compl…" at bounding box center [874, 661] width 785 height 42
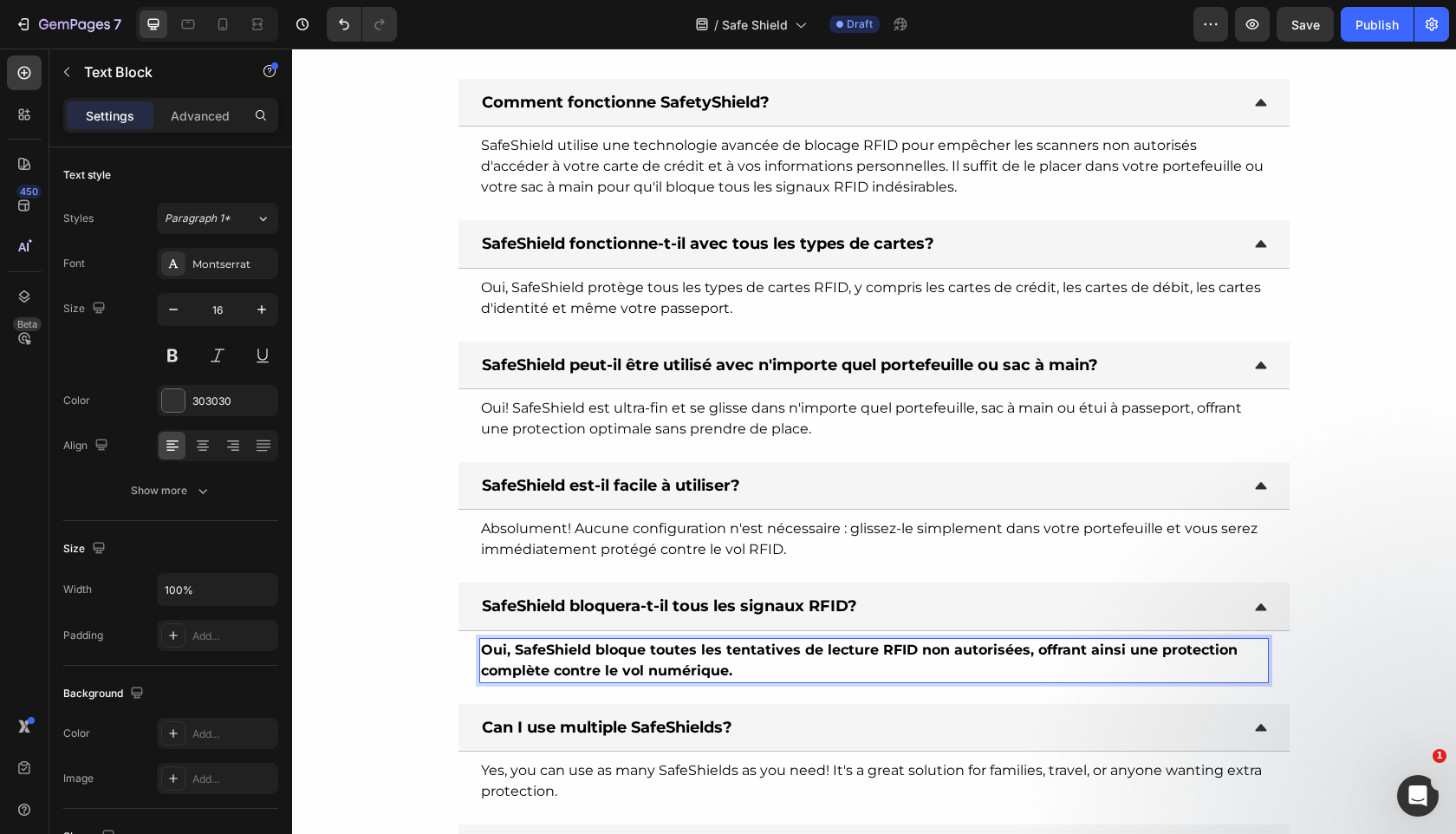
click at [663, 660] on p "Oui, SafeShield bloque toutes les tentatives de lecture RFID non autorisées, of…" at bounding box center [874, 661] width 785 height 42
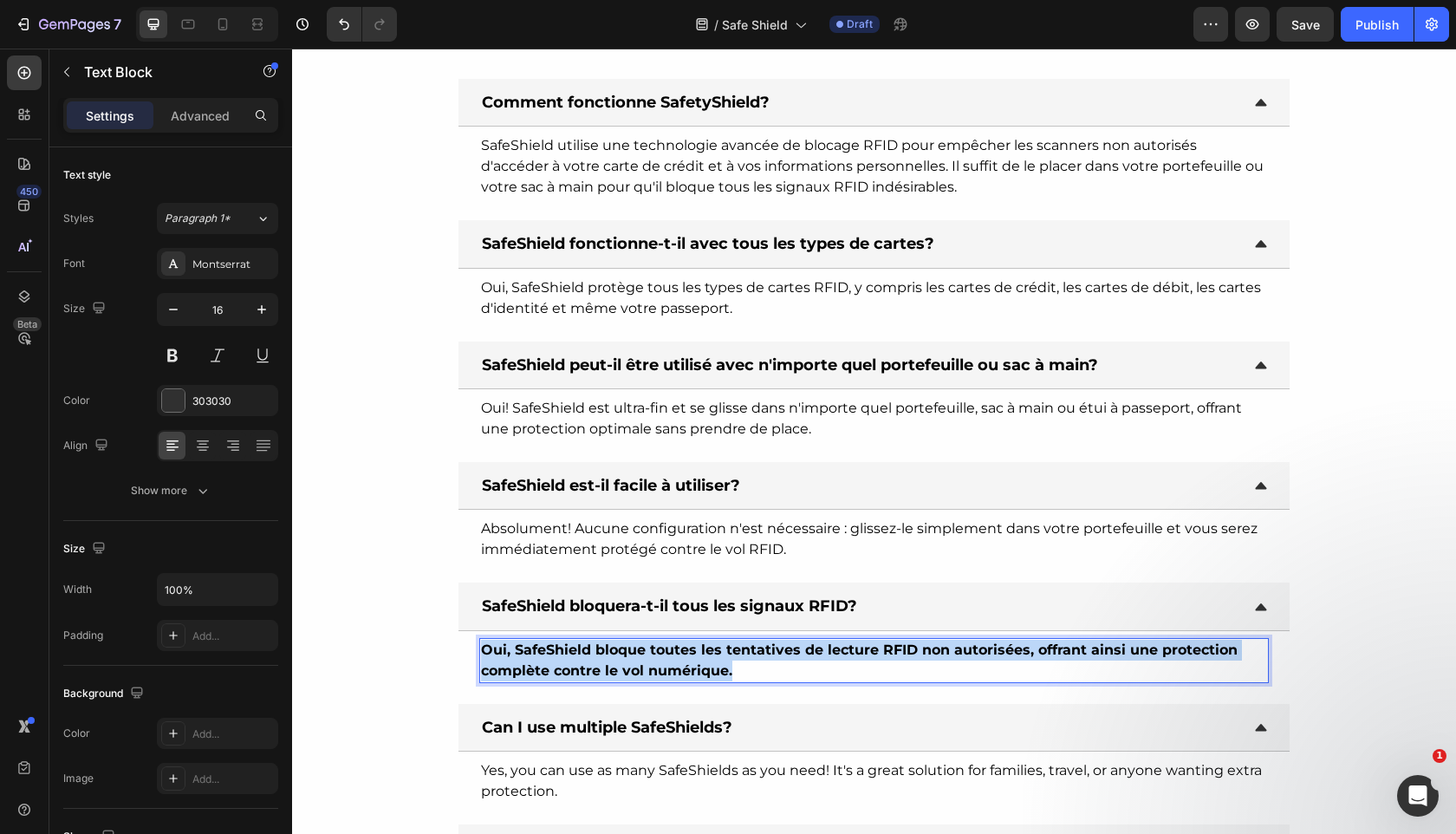
click at [663, 660] on p "Oui, SafeShield bloque toutes les tentatives de lecture RFID non autorisées, of…" at bounding box center [874, 661] width 785 height 42
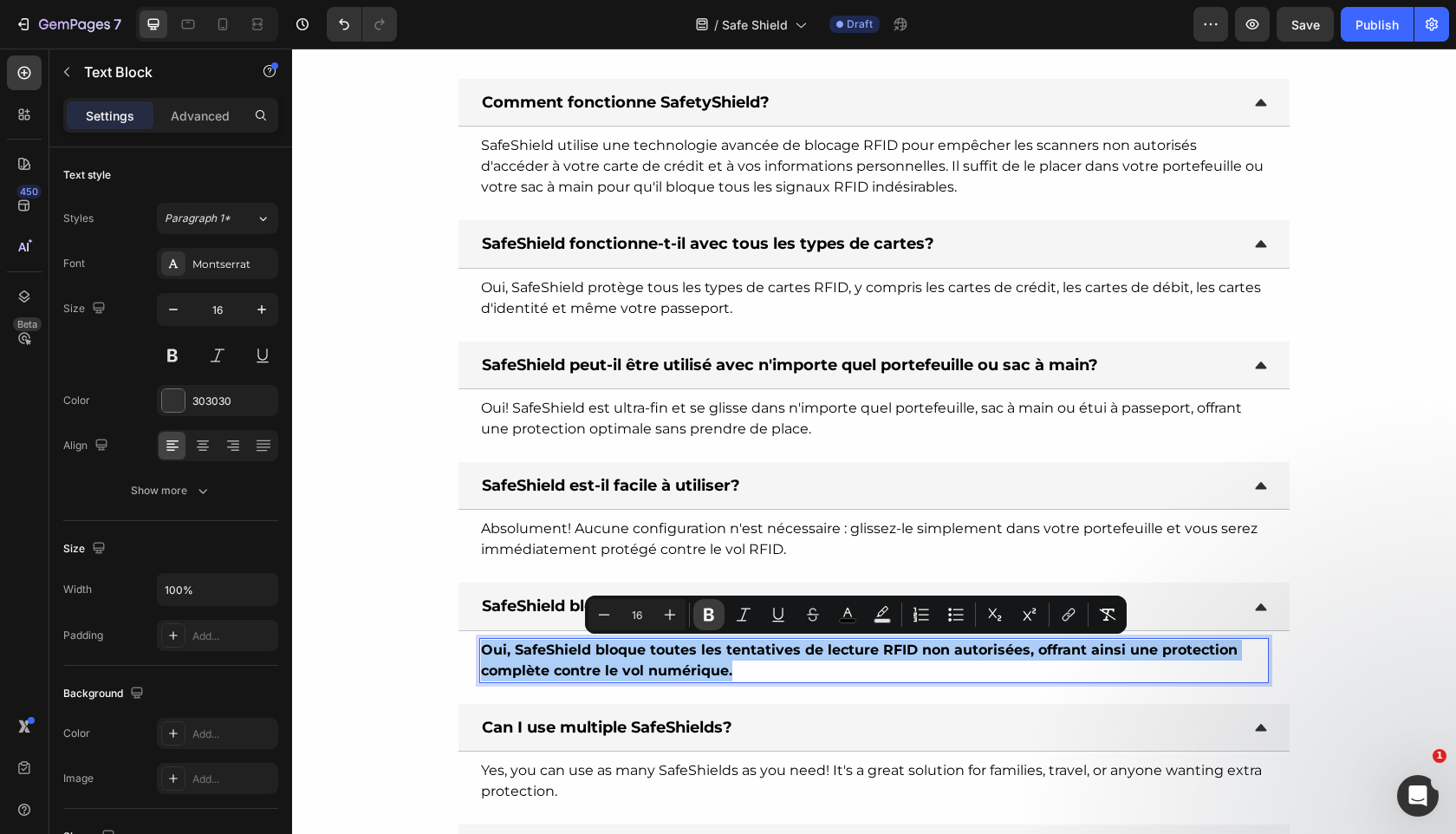
click at [712, 623] on icon "Editor contextual toolbar" at bounding box center [709, 615] width 18 height 18
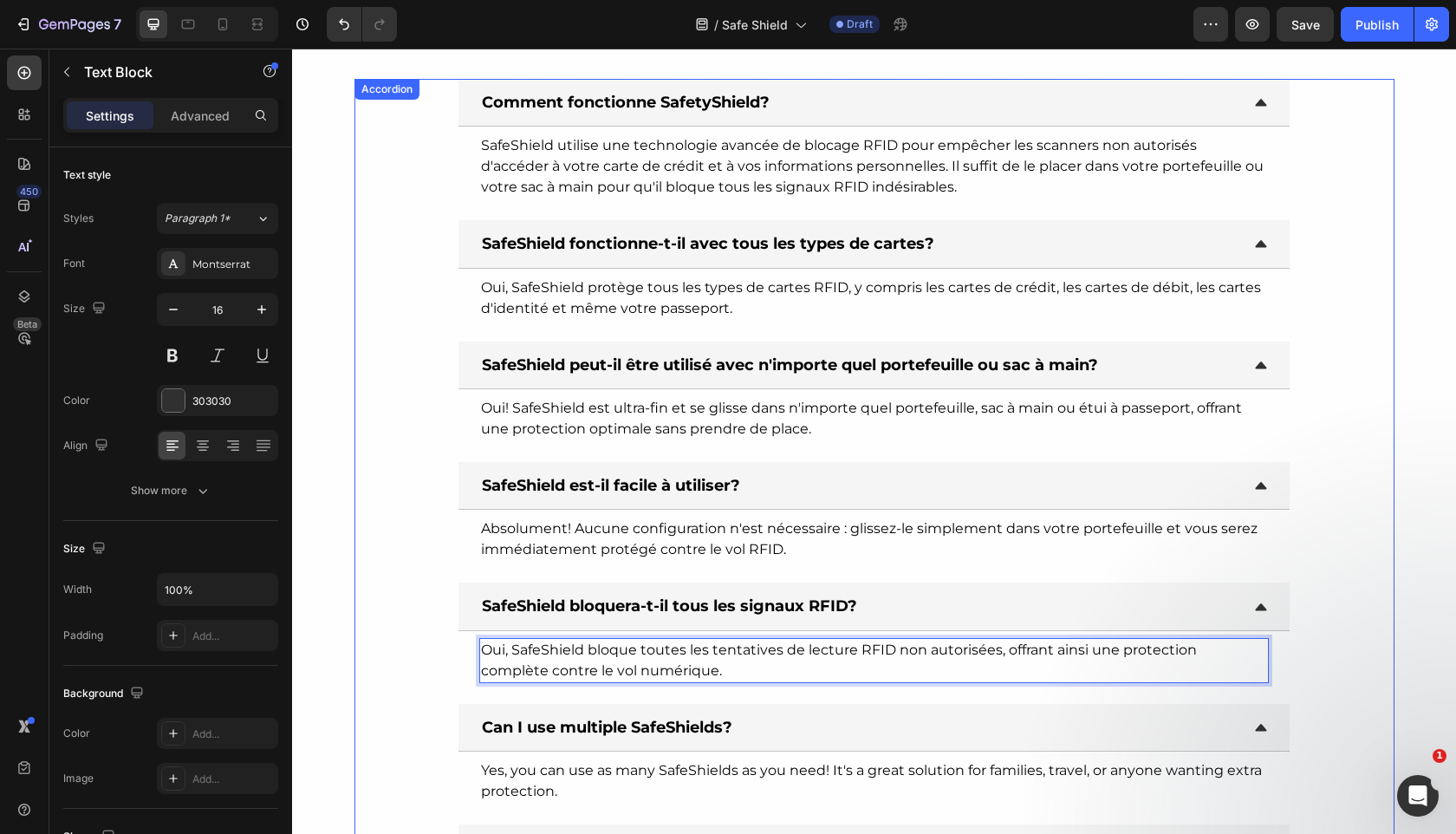
click at [654, 729] on strong "Can I use multiple SafeShields?" at bounding box center [607, 726] width 250 height 19
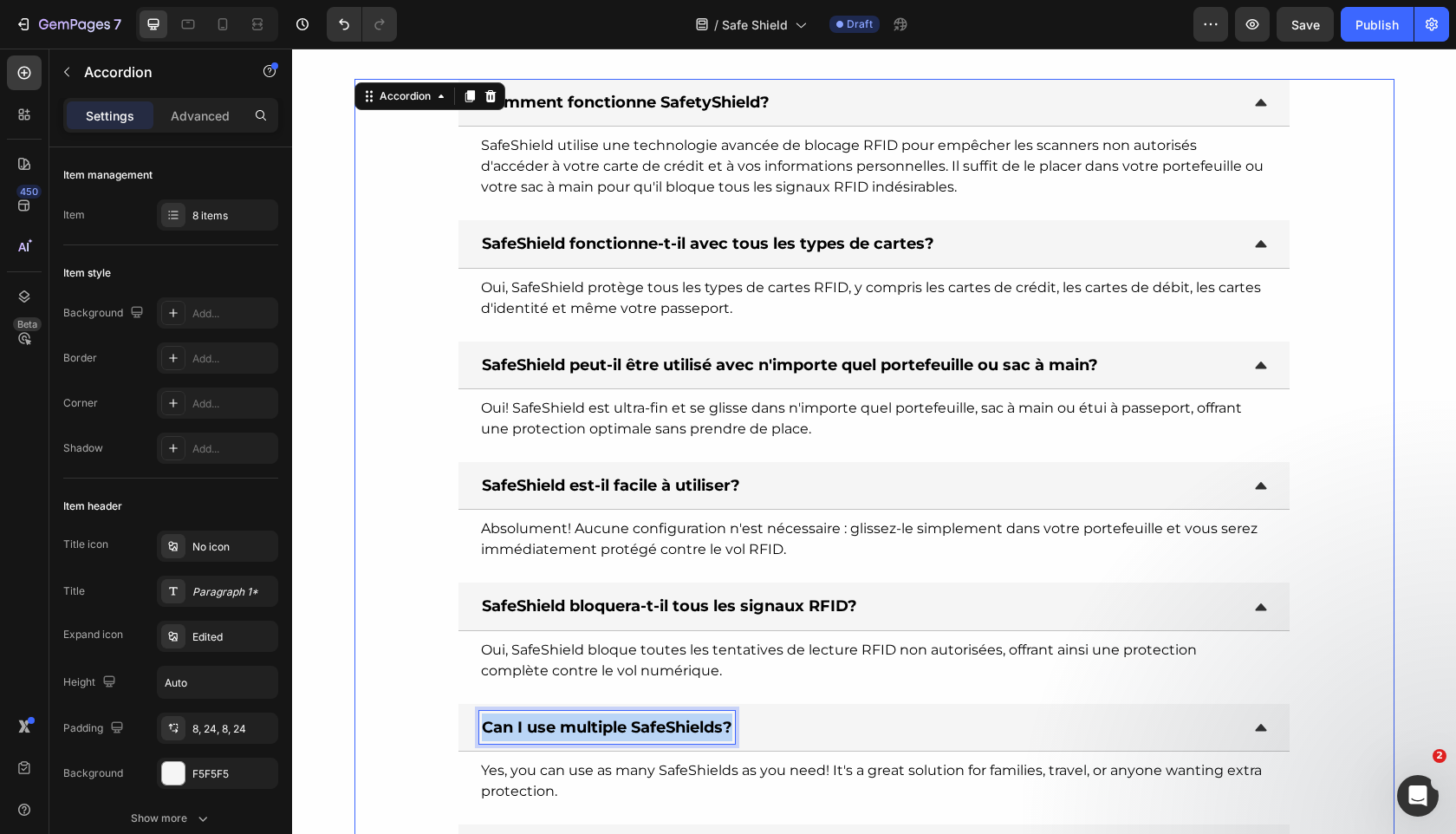
click at [654, 729] on strong "Can I use multiple SafeShields?" at bounding box center [607, 726] width 250 height 19
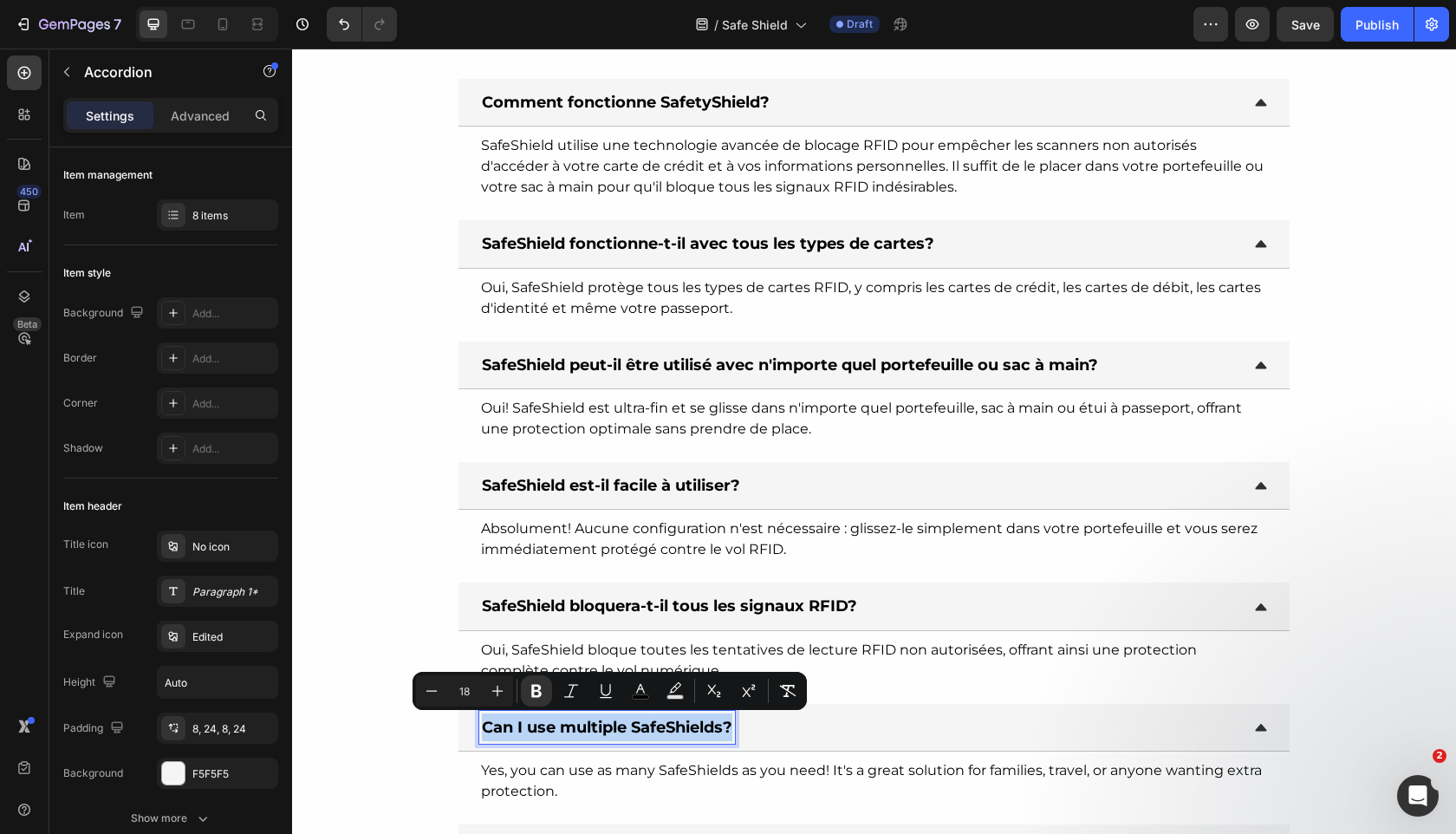
copy strong "Can I use multiple SafeShields?"
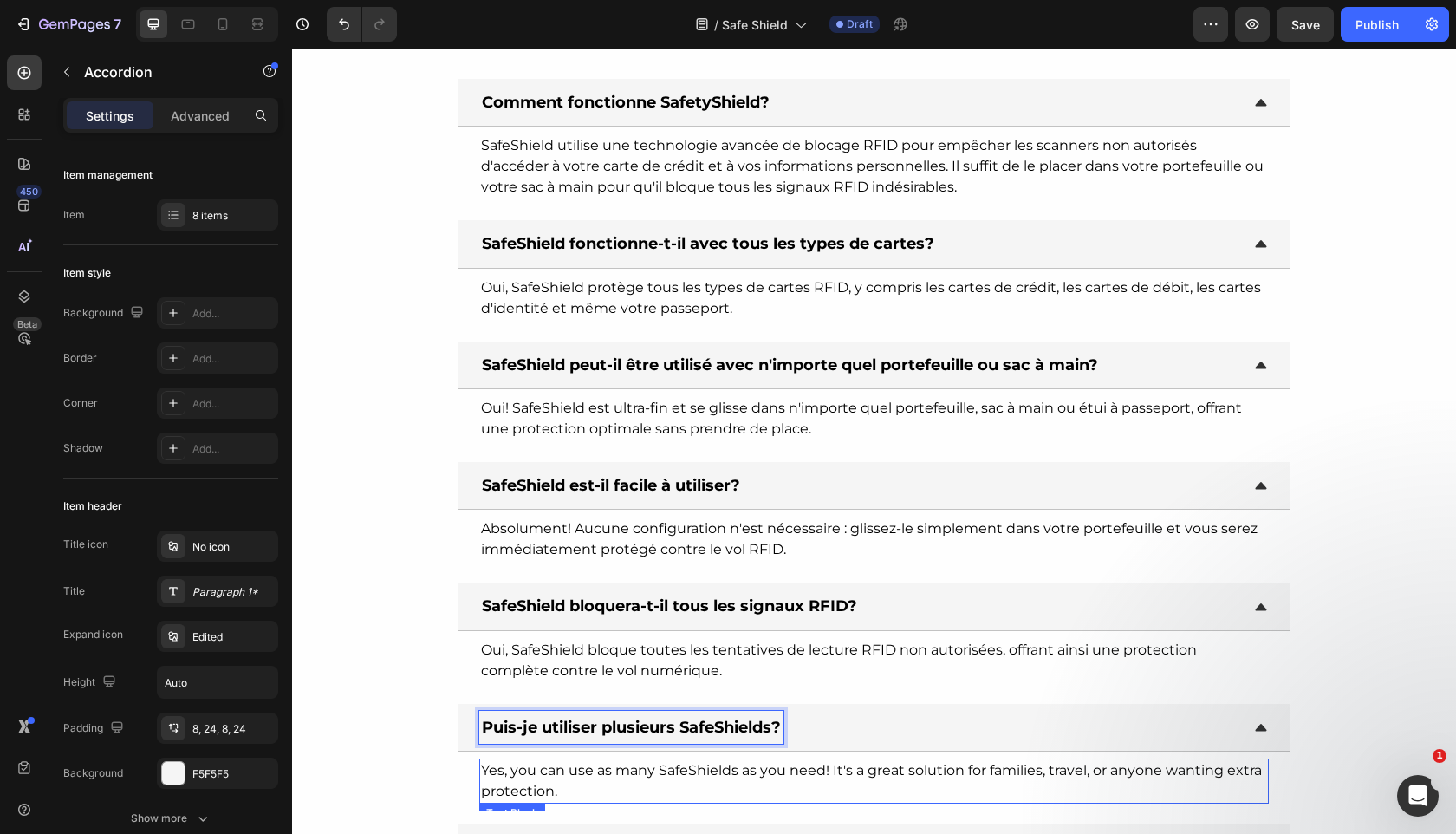
click at [689, 777] on span "Yes, you can use as many SafeShields as you need! It's a great solution for fam…" at bounding box center [872, 781] width 781 height 37
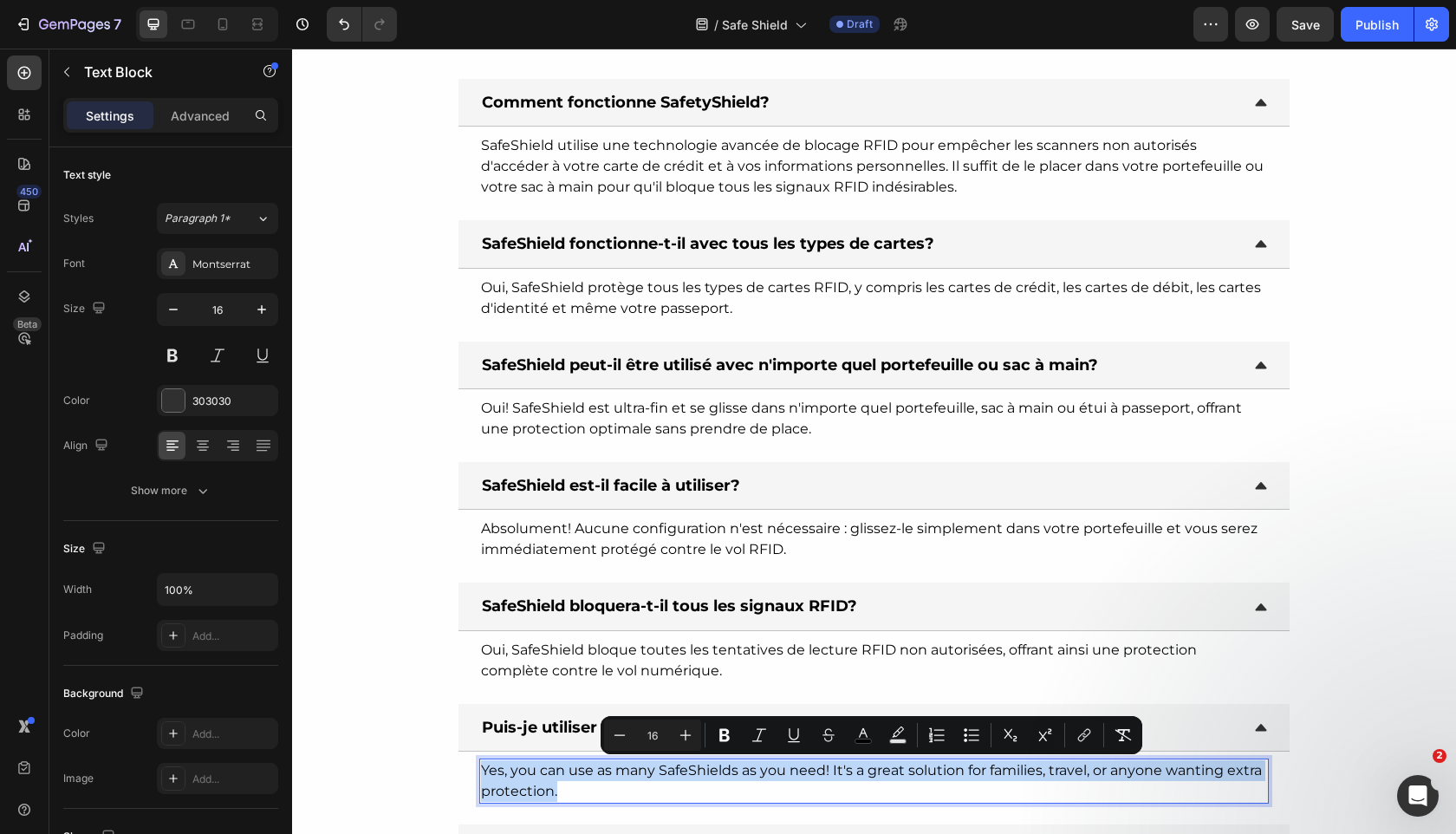
copy span "Yes, you can use as many SafeShields as you need! It's a great solution for fam…"
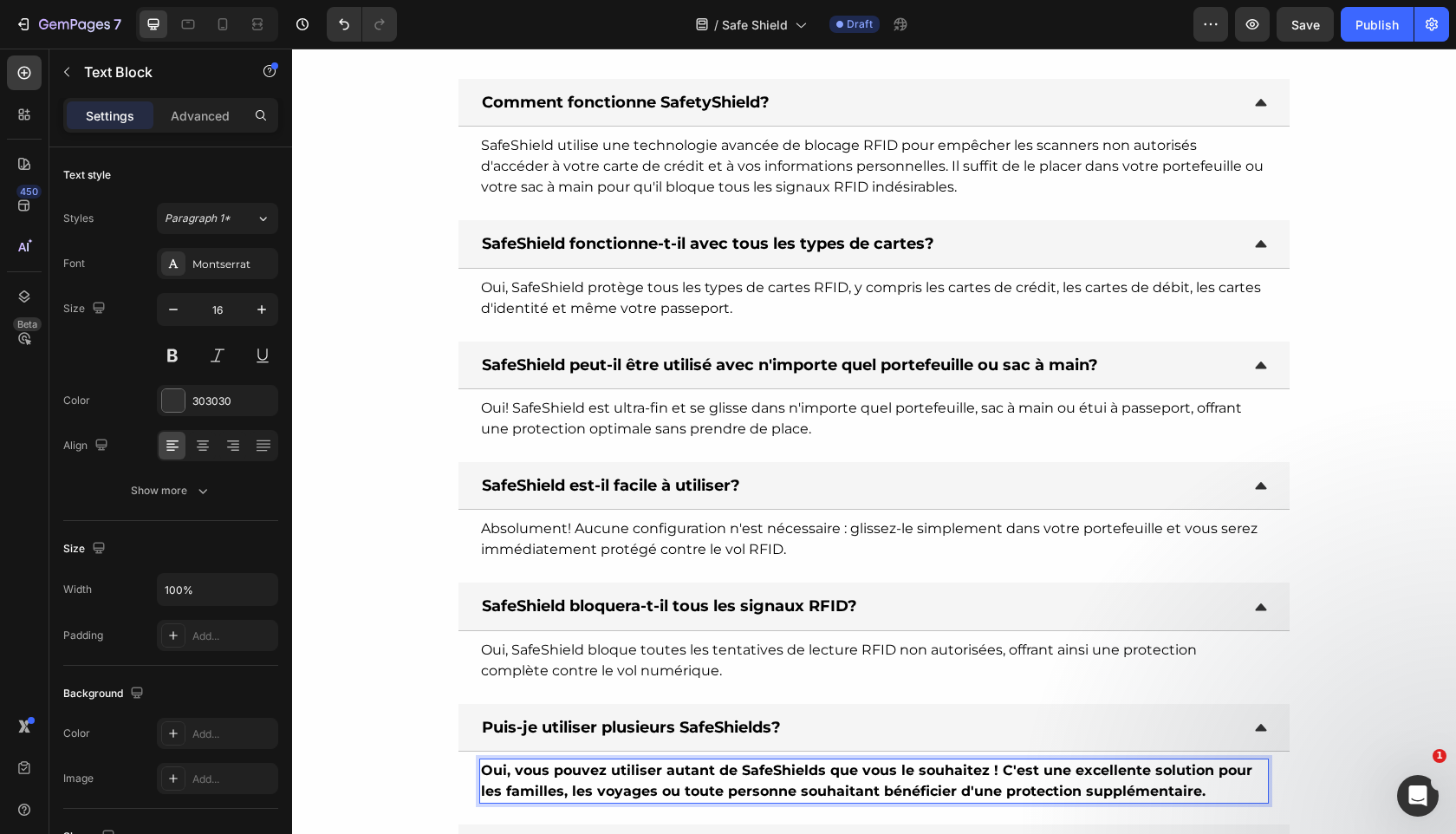
click at [984, 773] on strong "Oui, vous pouvez utiliser autant de SafeShields que vous le souhaitez ! C'est u…" at bounding box center [867, 781] width 771 height 37
click at [983, 777] on strong "Oui, vous pouvez utiliser autant de SafeShields que vous le souhaitez! C'est un…" at bounding box center [865, 781] width 767 height 37
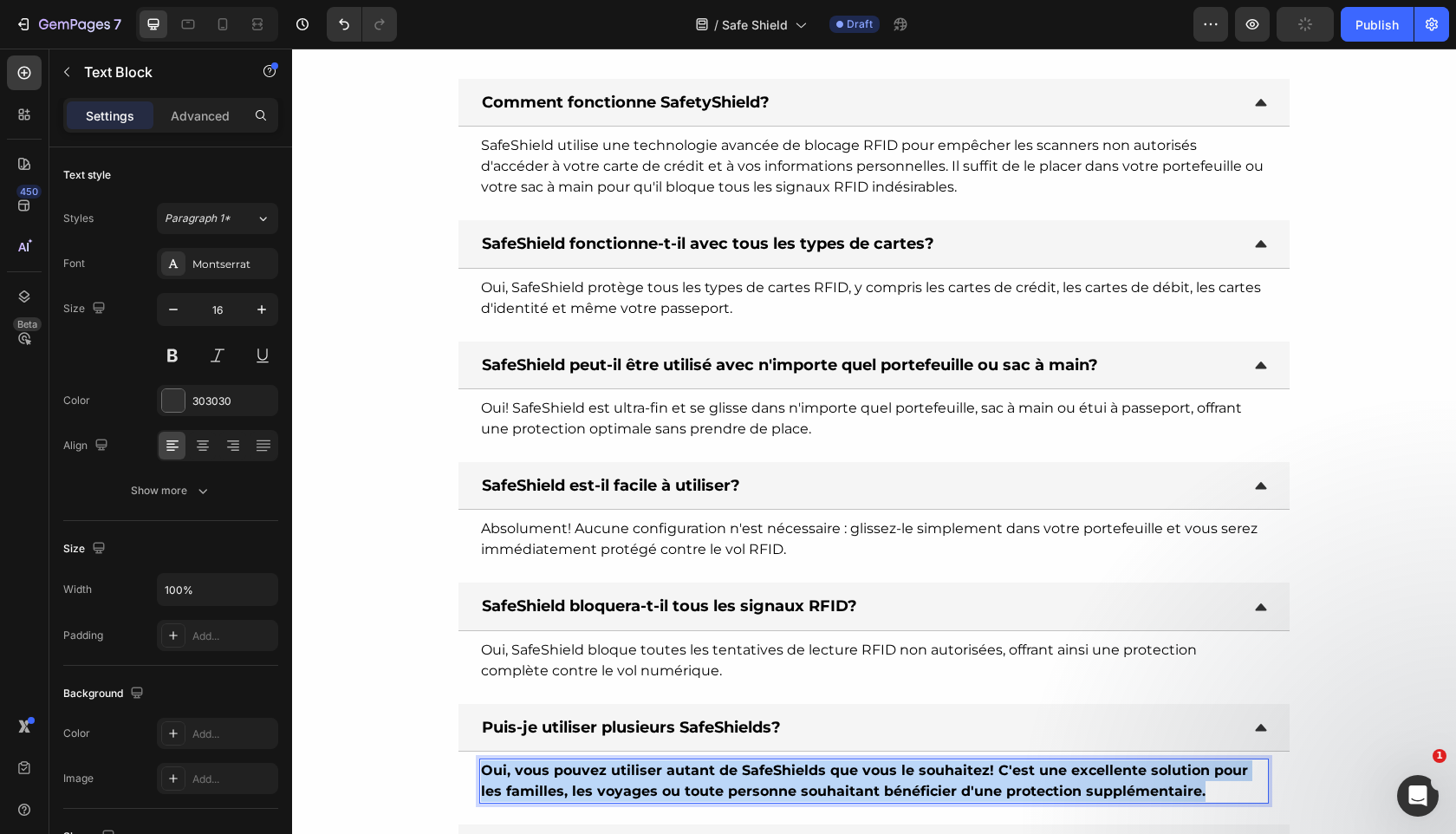
click at [983, 777] on strong "Oui, vous pouvez utiliser autant de SafeShields que vous le souhaitez! C'est un…" at bounding box center [865, 781] width 767 height 37
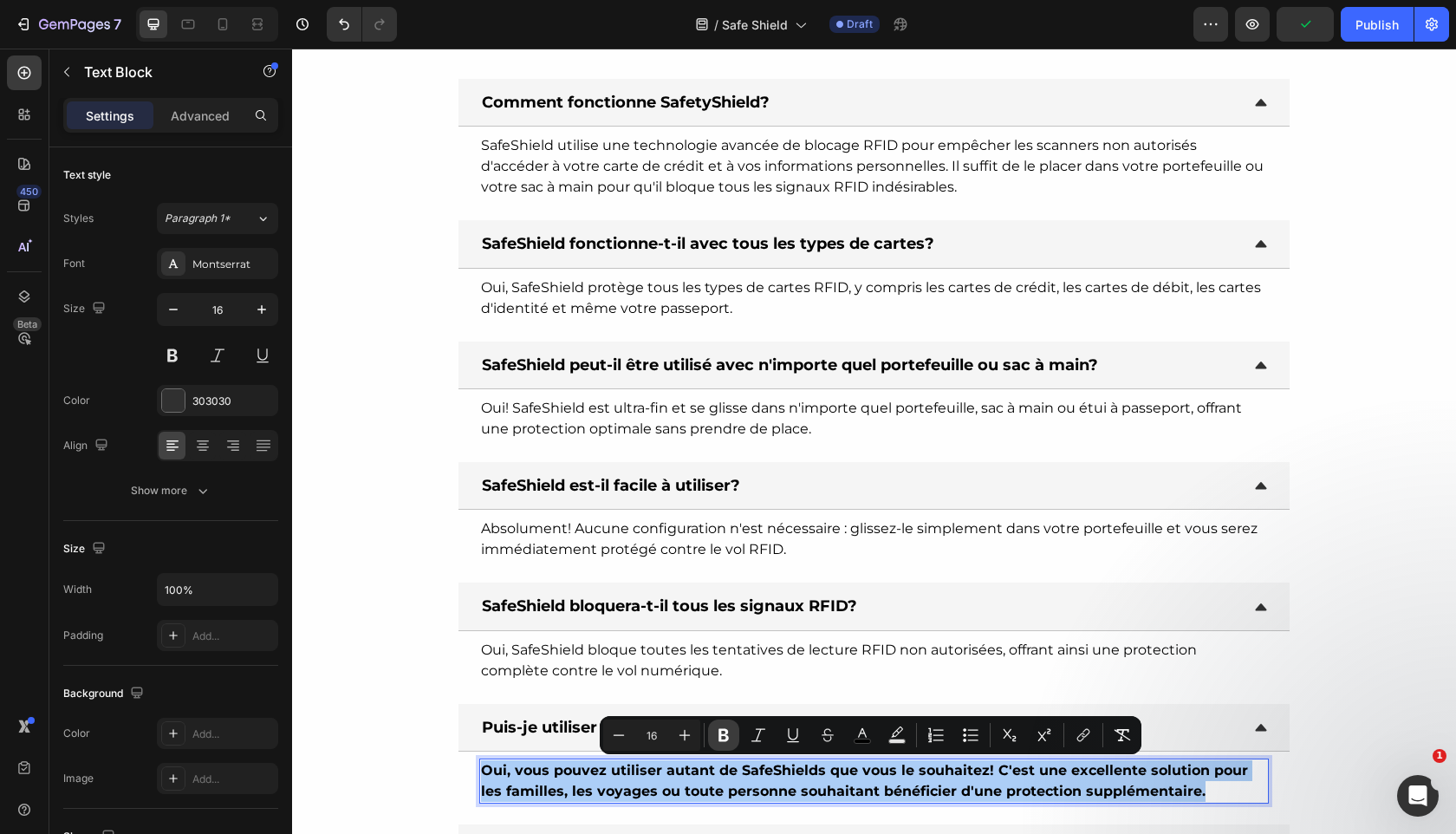
drag, startPoint x: 729, startPoint y: 733, endPoint x: 429, endPoint y: 739, distance: 300.1
click at [729, 733] on icon "Editor contextual toolbar" at bounding box center [724, 735] width 18 height 18
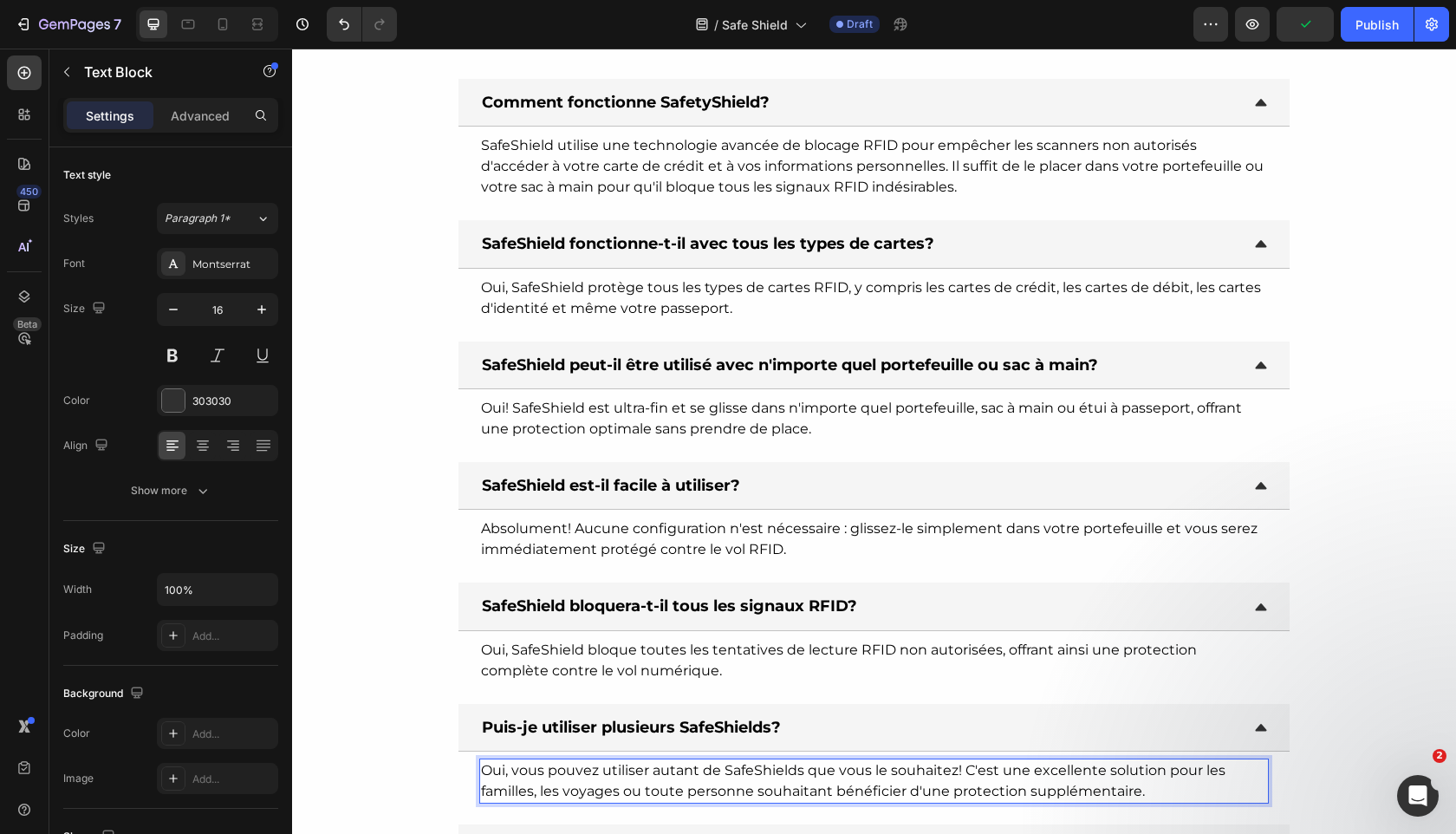
click at [709, 803] on div "Oui, vous pouvez utiliser autant de SafeShields que vous le souhaitez! C'est un…" at bounding box center [874, 781] width 789 height 45
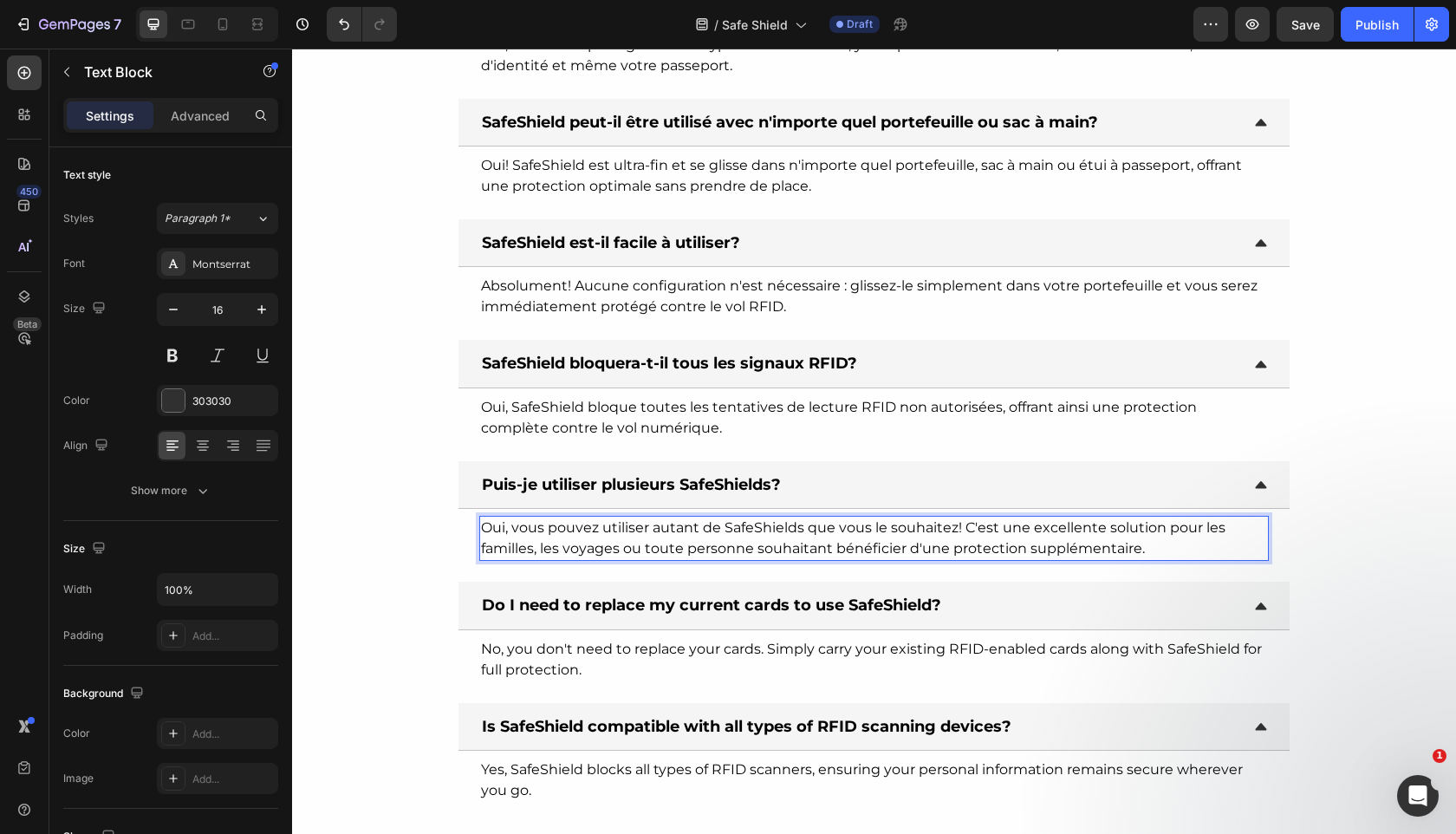
scroll to position [5232, 0]
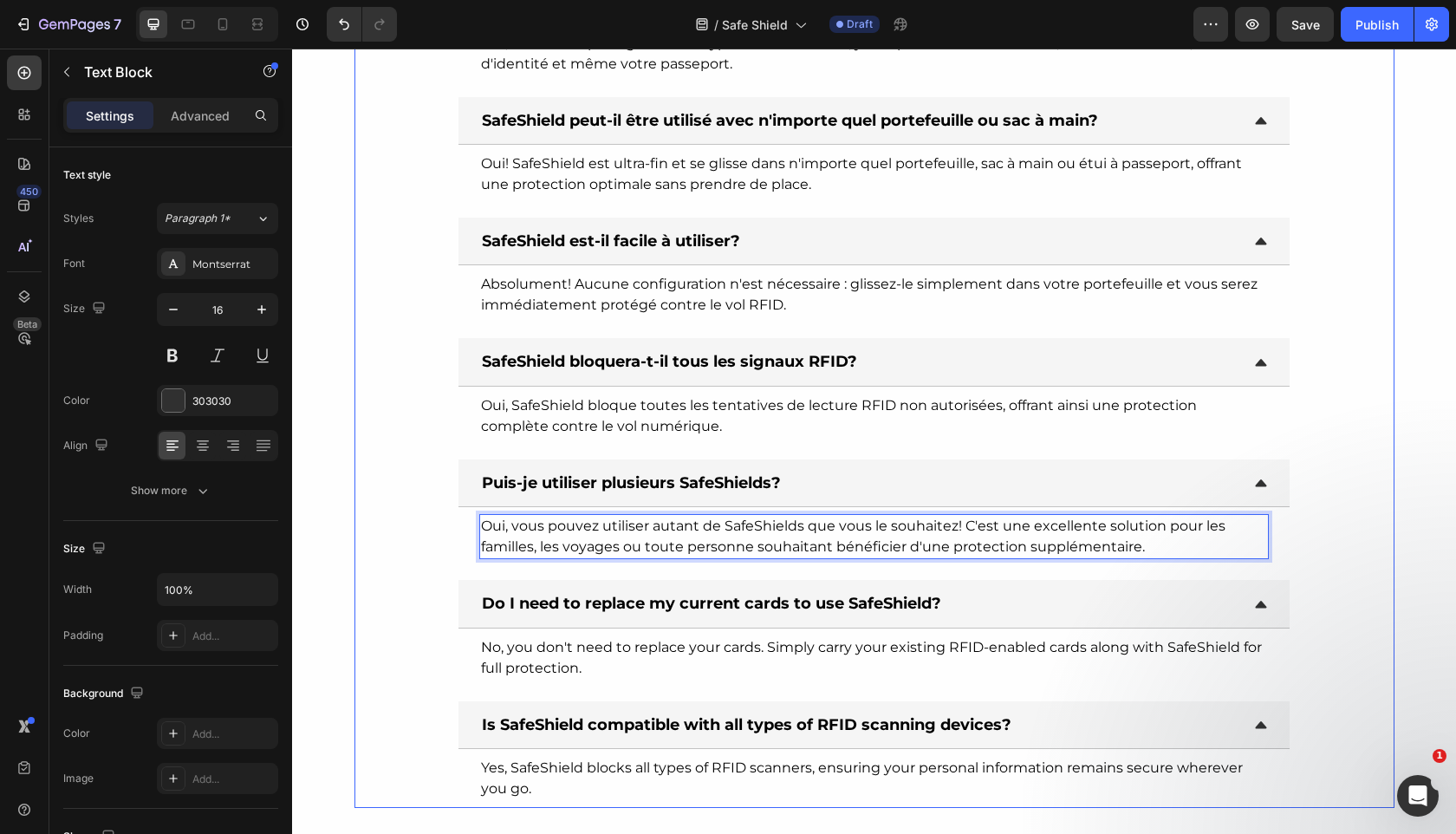
click at [799, 602] on strong "Do I need to replace my current cards to use SafeShield?" at bounding box center [710, 603] width 459 height 19
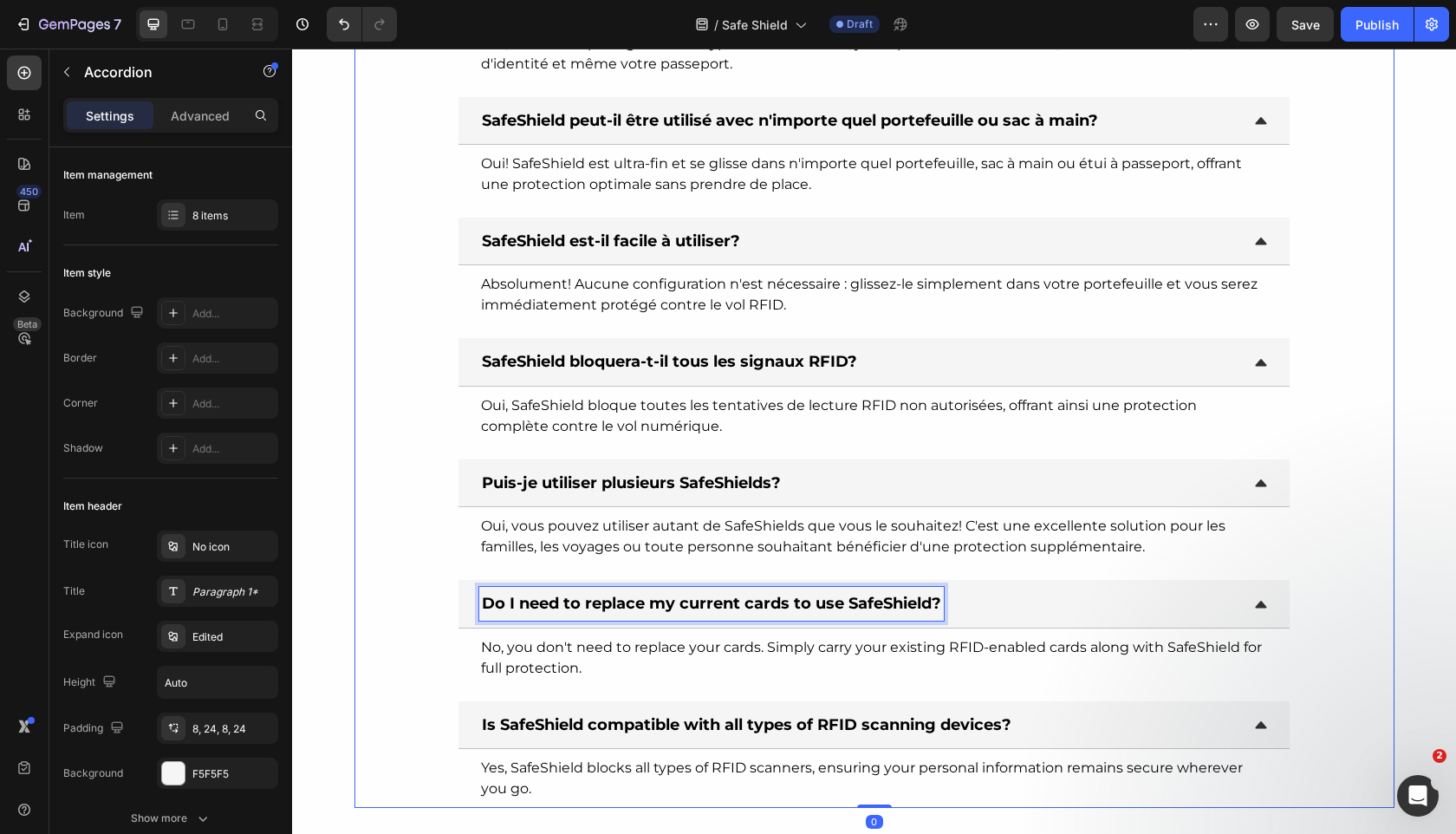
click at [799, 602] on strong "Do I need to replace my current cards to use SafeShield?" at bounding box center [710, 603] width 459 height 19
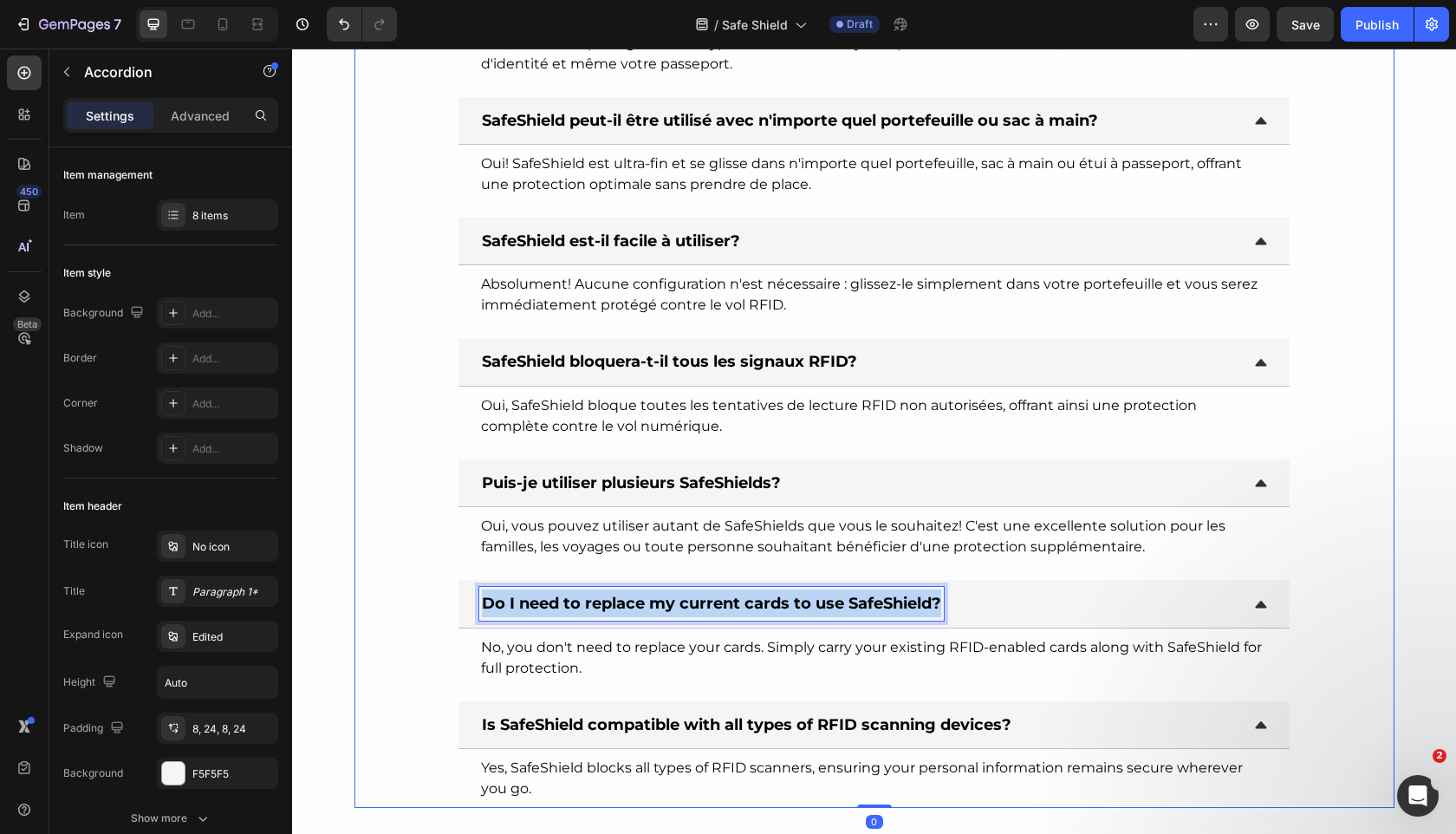
click at [799, 602] on strong "Do I need to replace my current cards to use SafeShield?" at bounding box center [710, 603] width 459 height 19
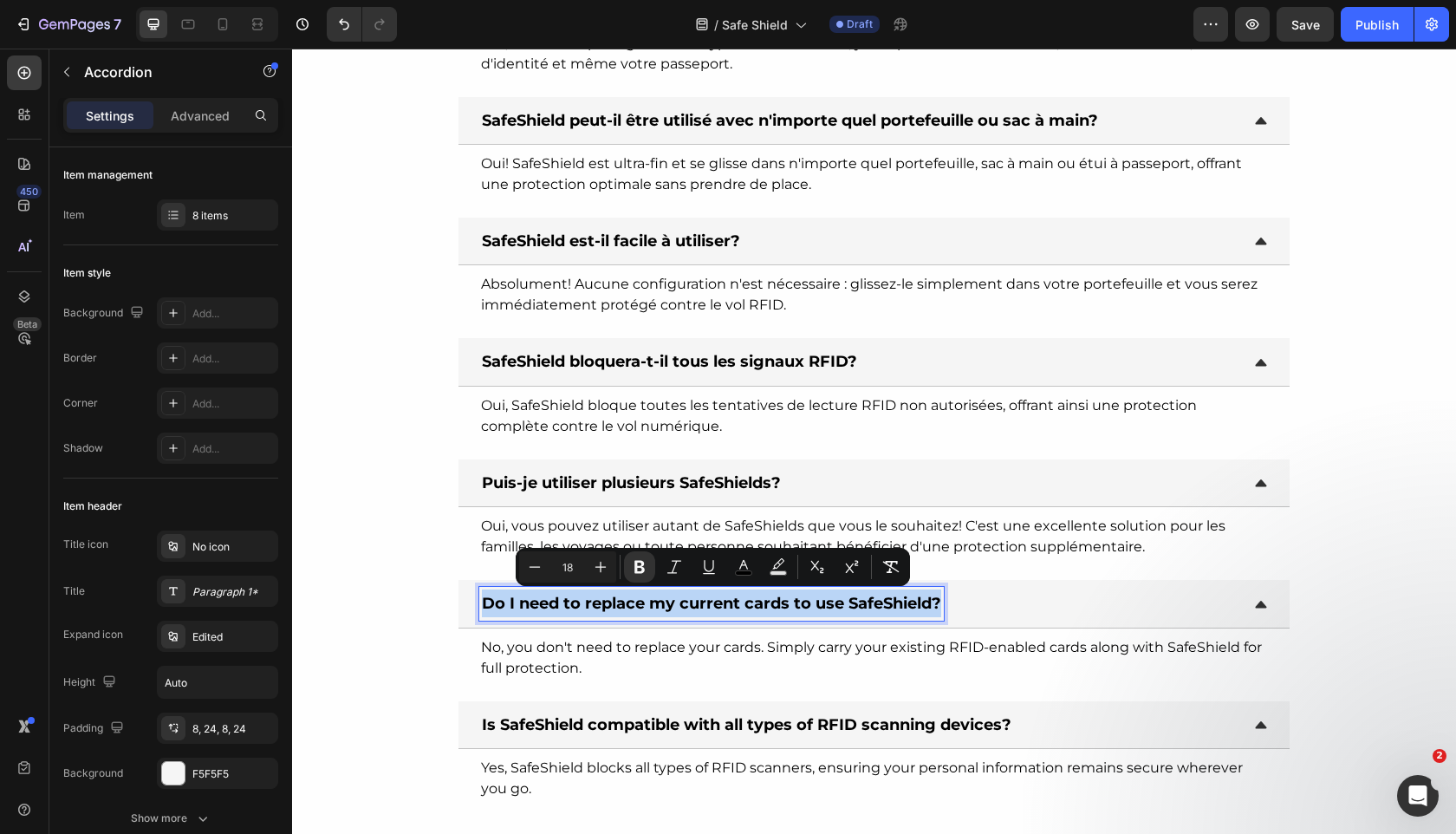
click at [799, 602] on strong "Do I need to replace my current cards to use SafeShield?" at bounding box center [710, 603] width 459 height 19
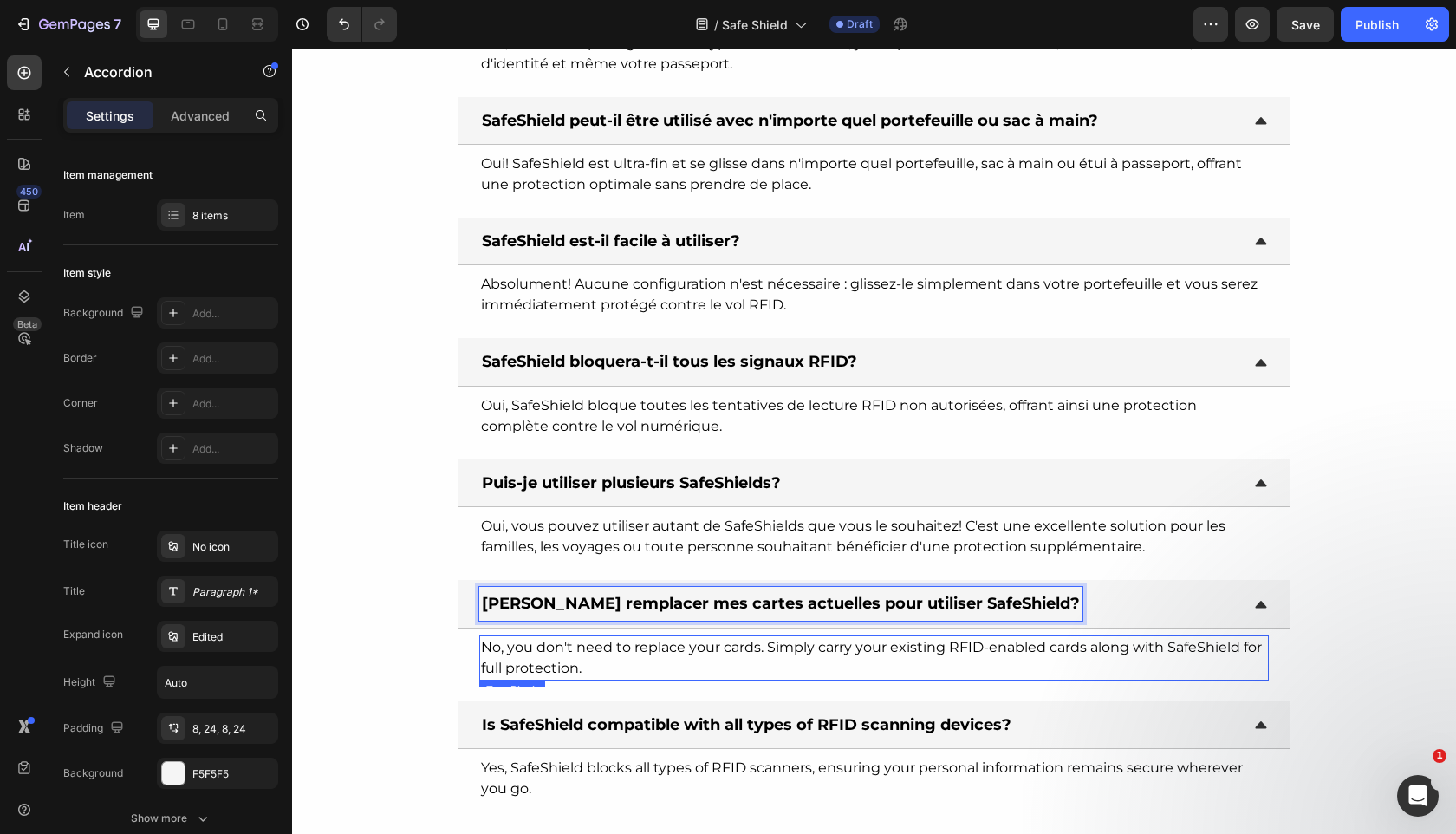
click at [722, 650] on span "No, you don't need to replace your cards. Simply carry your existing RFID-enabl…" at bounding box center [872, 658] width 781 height 37
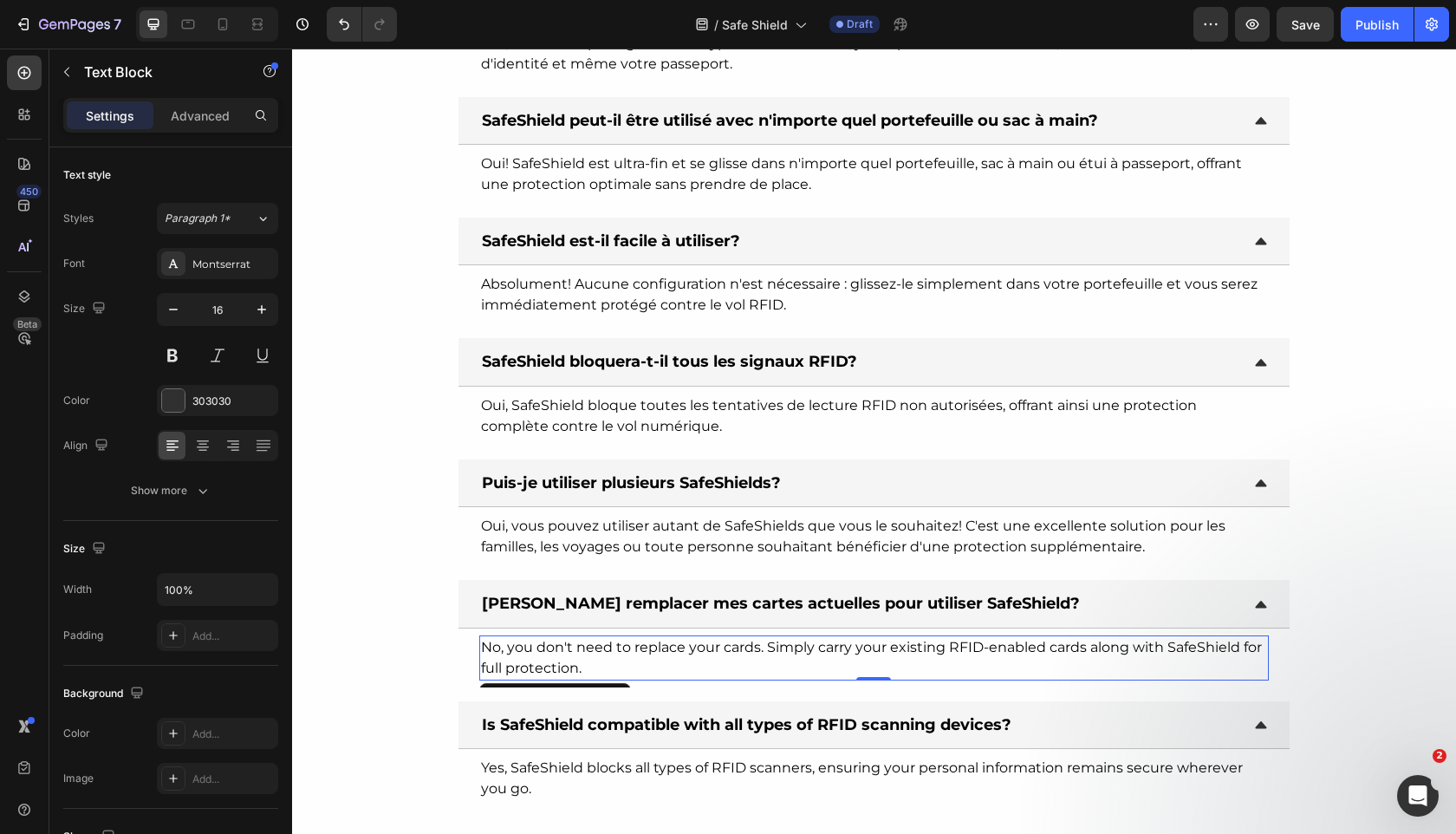
click at [722, 650] on span "No, you don't need to replace your cards. Simply carry your existing RFID-enabl…" at bounding box center [872, 658] width 781 height 37
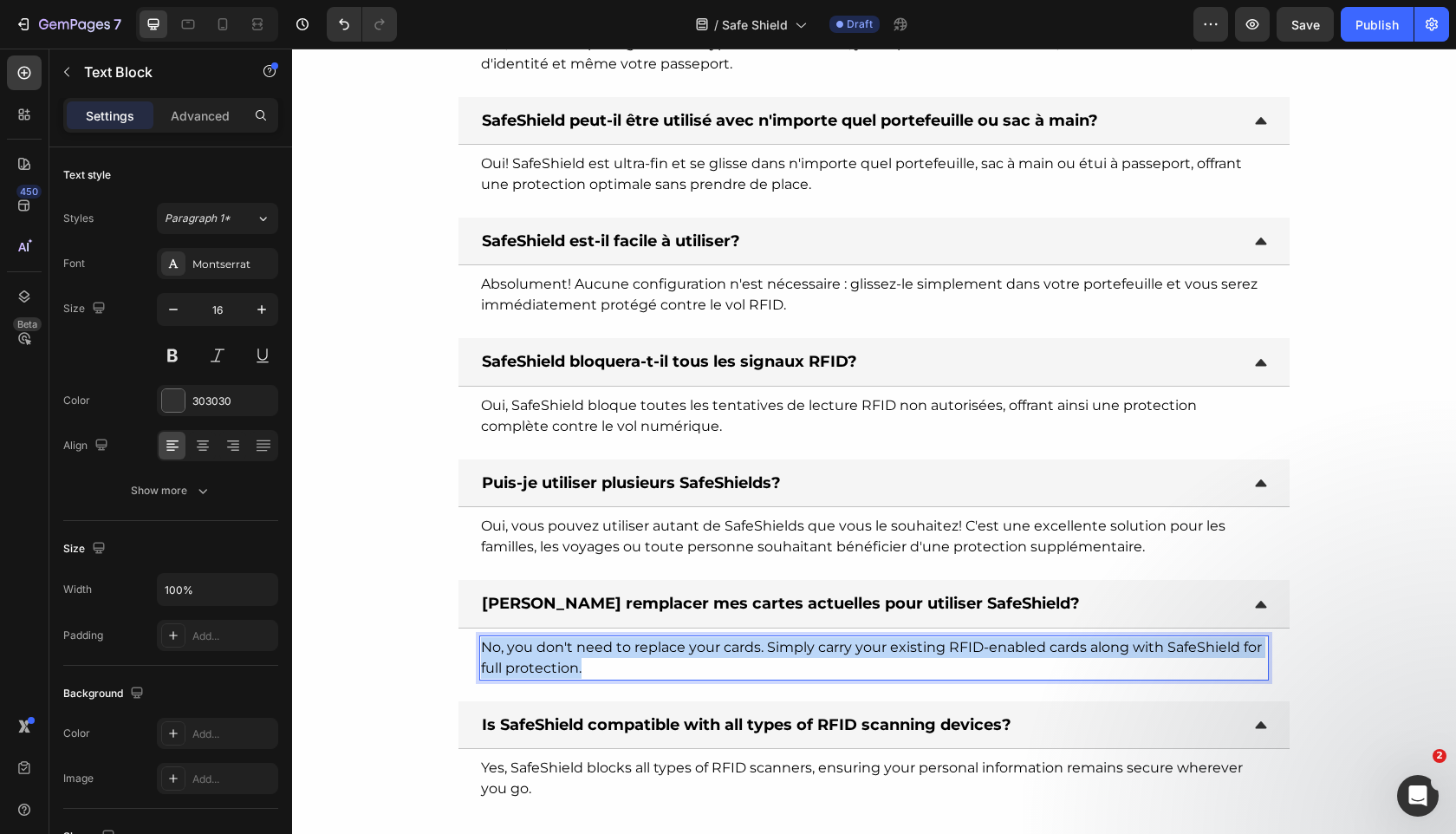
click at [722, 650] on span "No, you don't need to replace your cards. Simply carry your existing RFID-enabl…" at bounding box center [872, 658] width 781 height 37
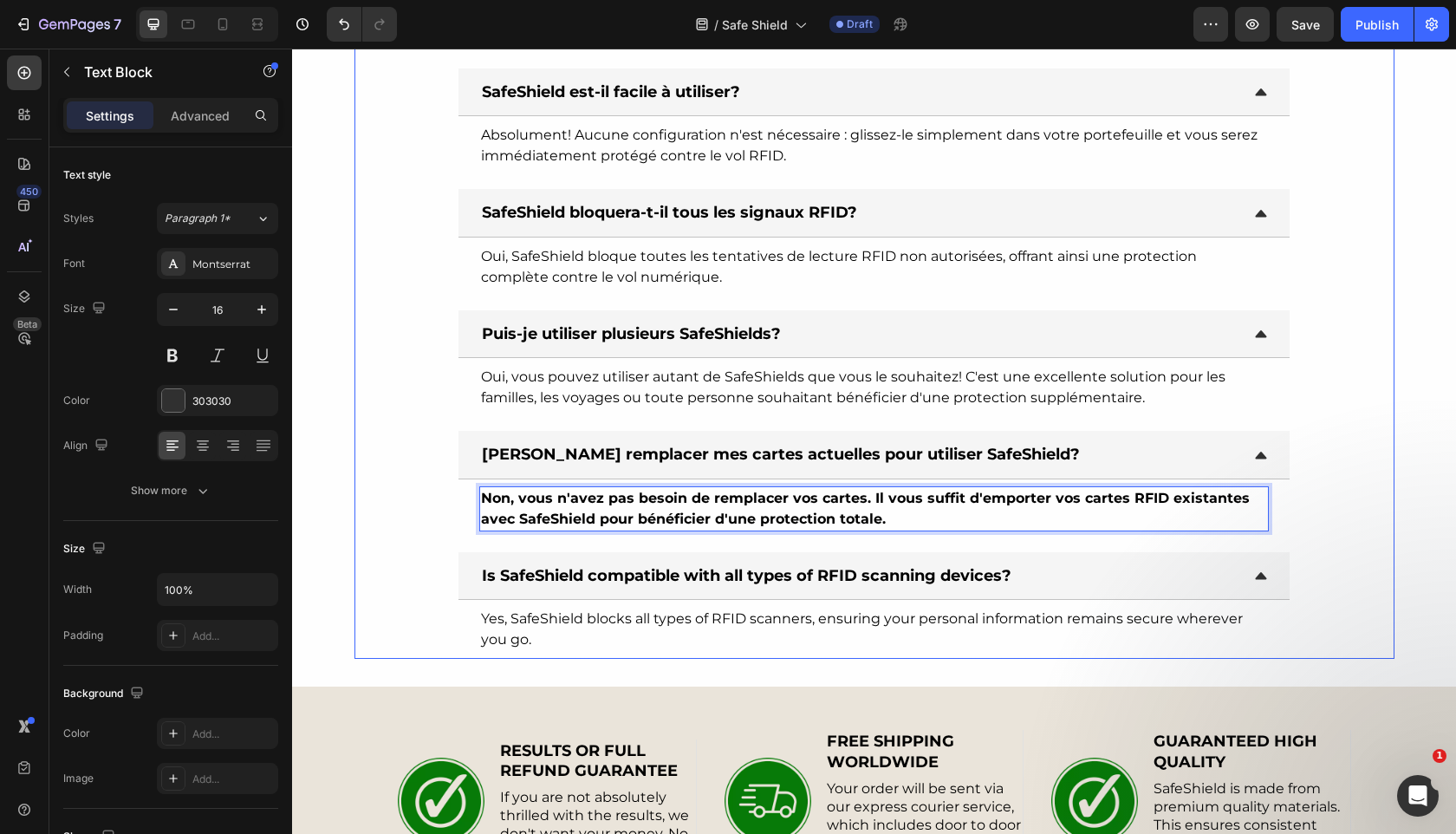
scroll to position [5391, 0]
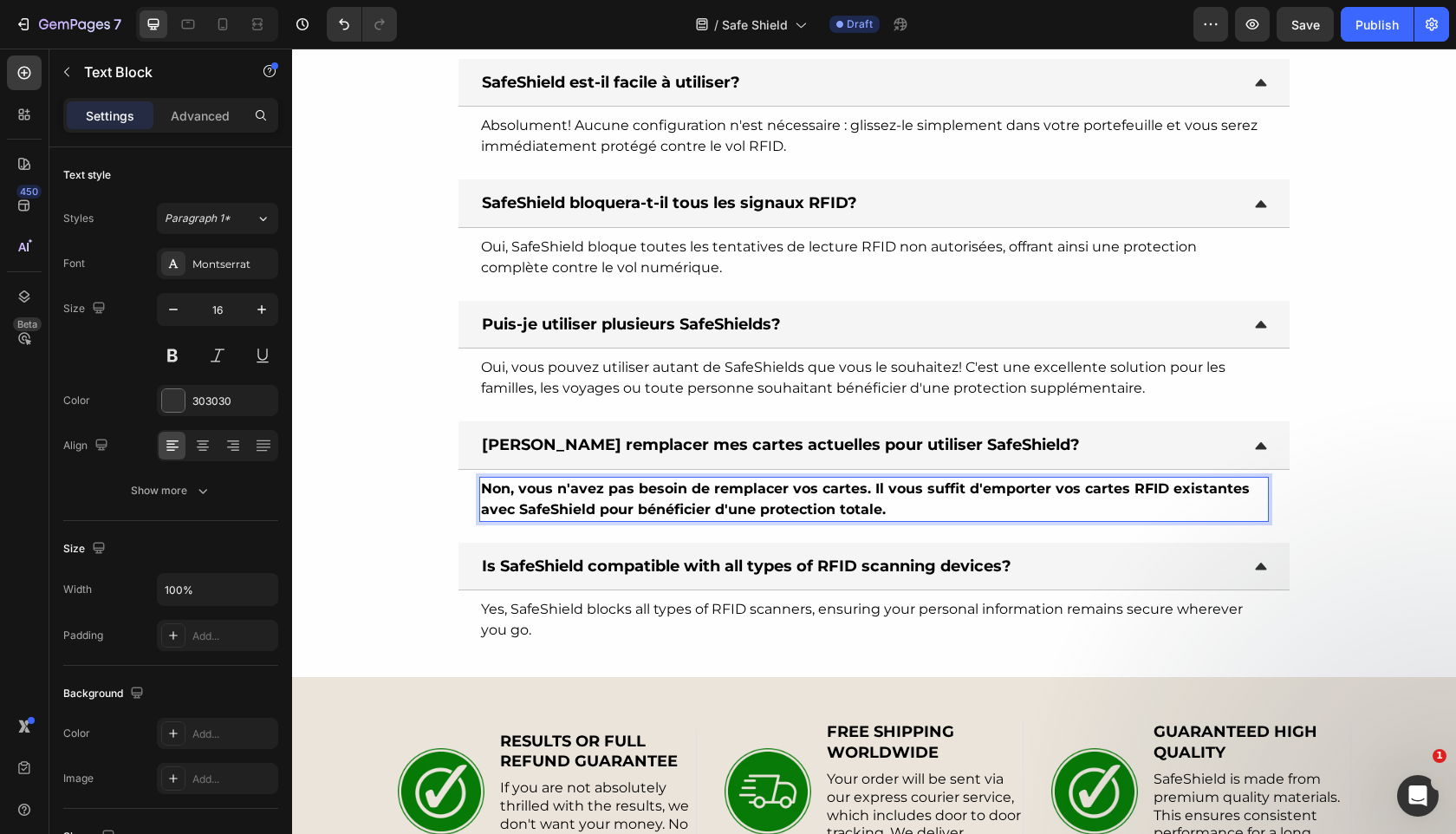
click at [667, 504] on strong "Non, vous n'avez pas besoin de remplacer vos cartes. Il vous suffit d'emporter …" at bounding box center [866, 499] width 769 height 37
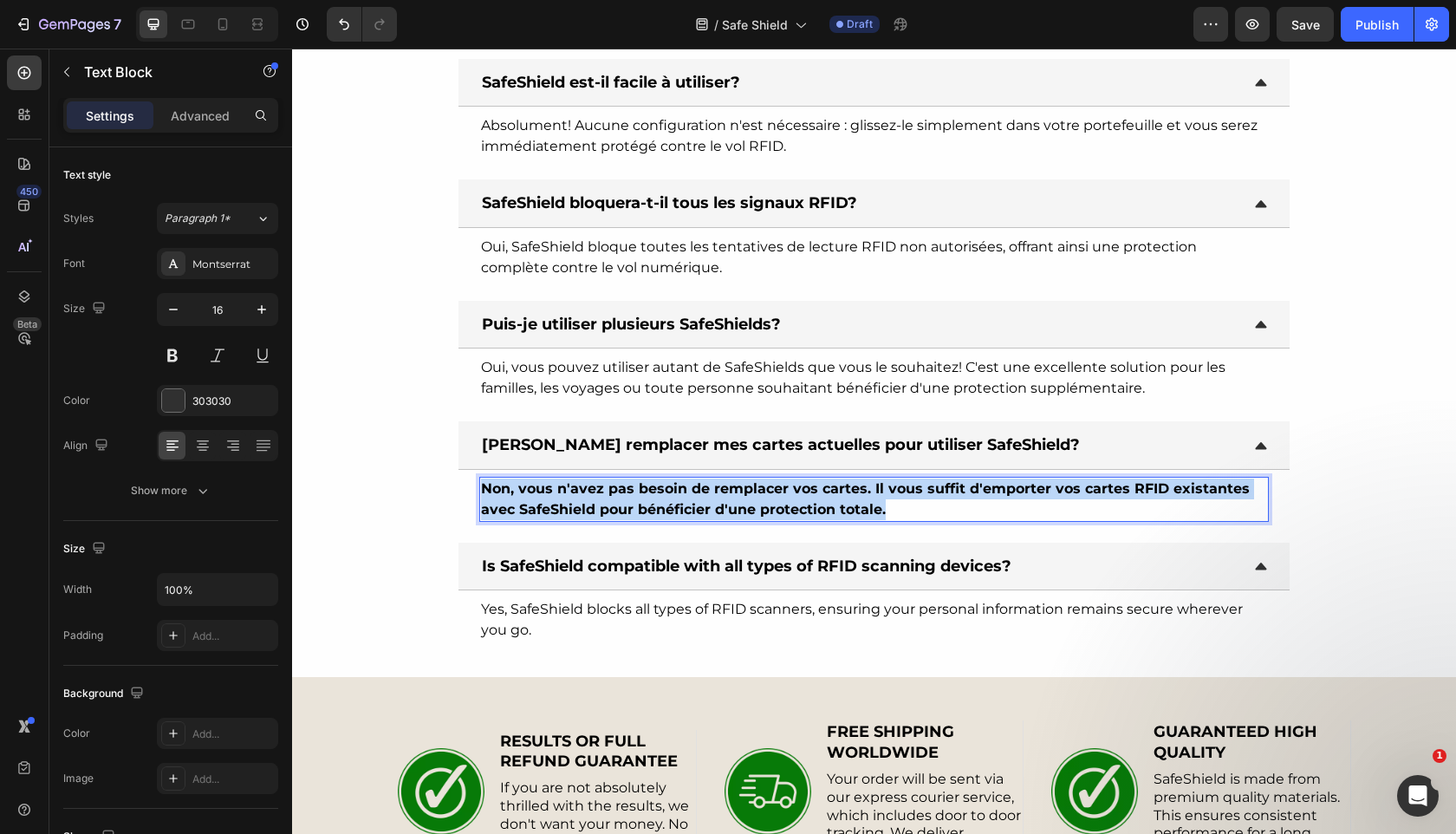
click at [667, 504] on strong "Non, vous n'avez pas besoin de remplacer vos cartes. Il vous suffit d'emporter …" at bounding box center [866, 499] width 769 height 37
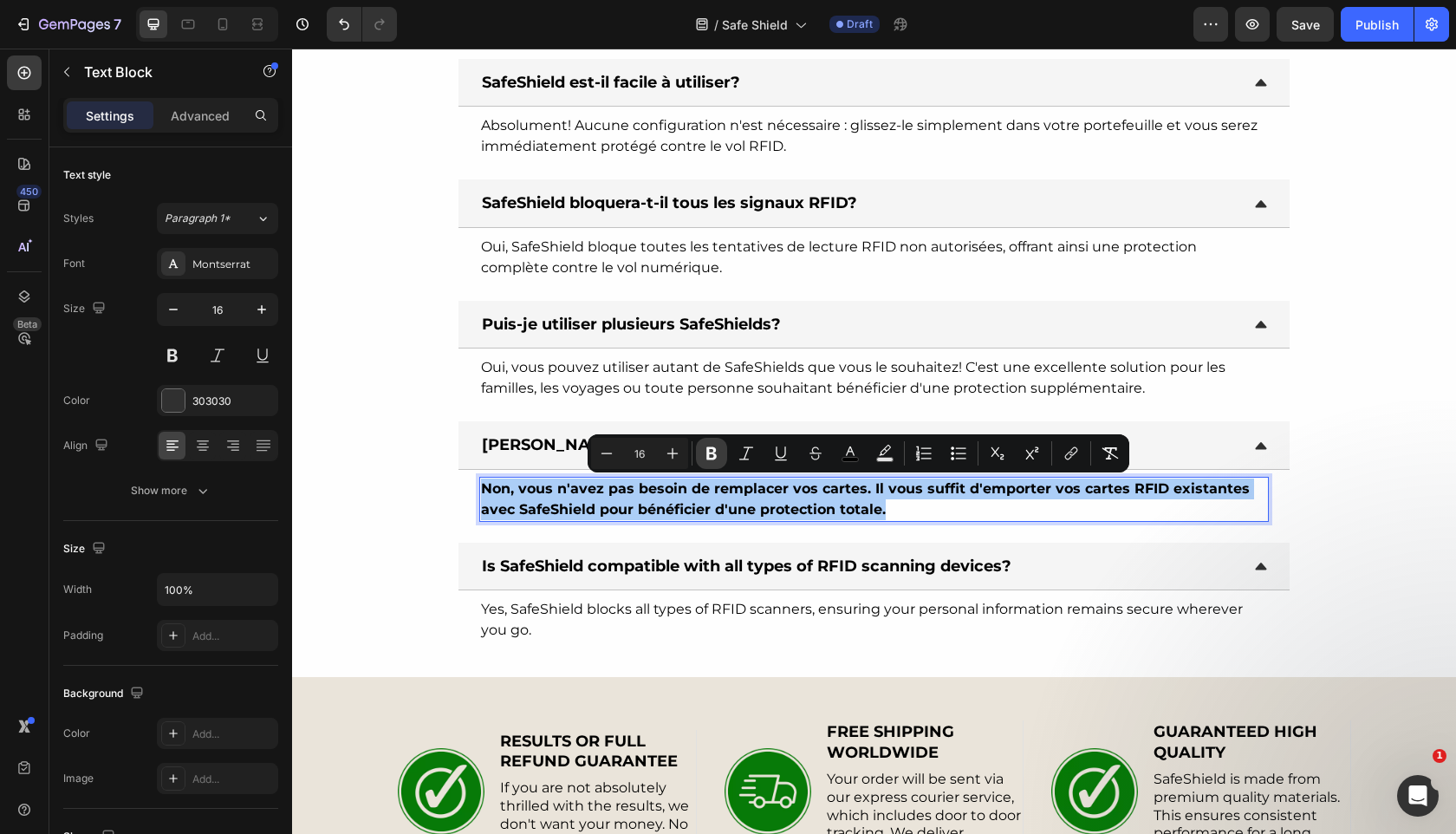
click at [712, 453] on icon "Editor contextual toolbar" at bounding box center [711, 453] width 11 height 13
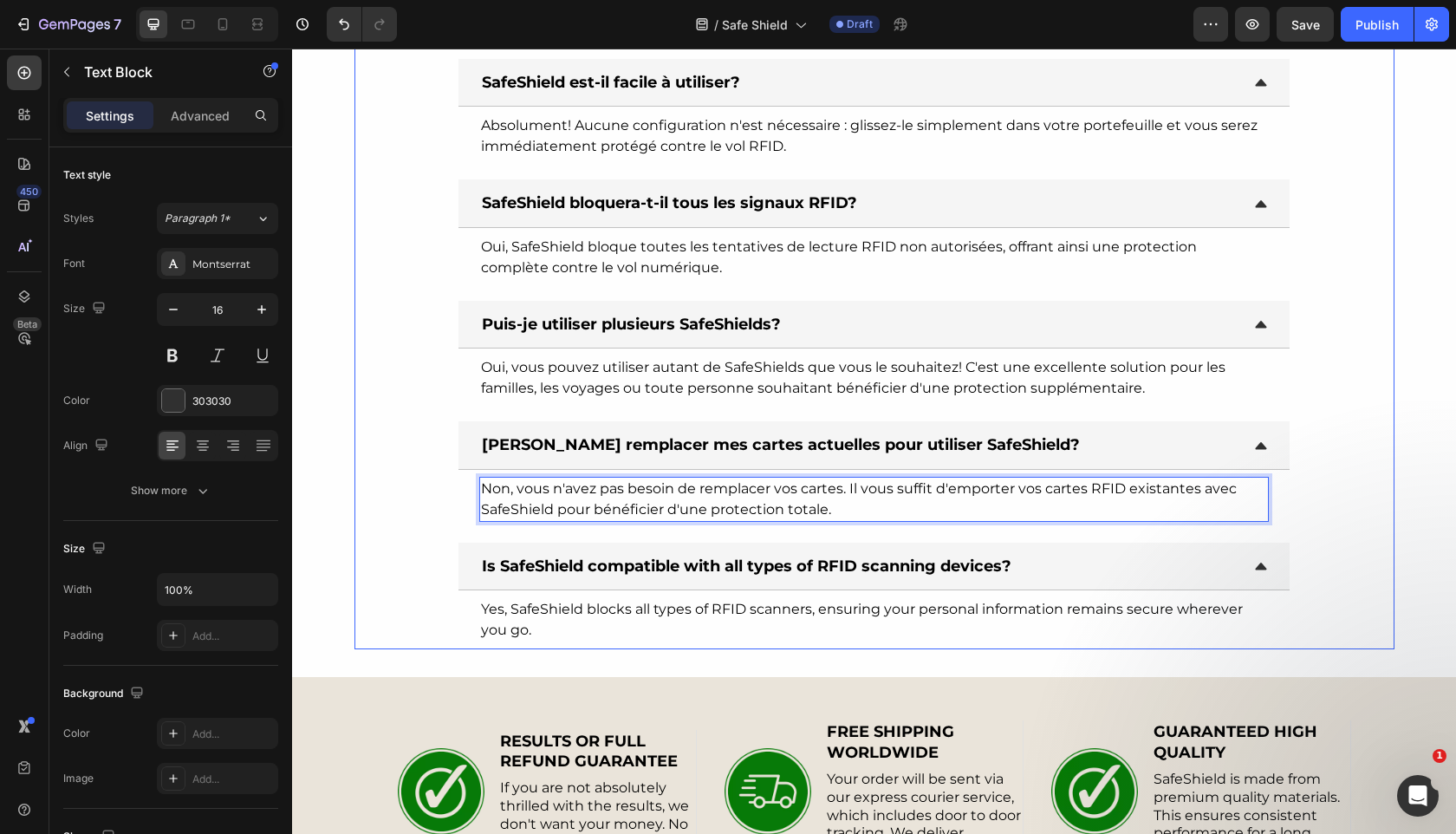
click at [705, 562] on strong "Is SafeShield compatible with all types of RFID scanning devices?" at bounding box center [746, 566] width 529 height 19
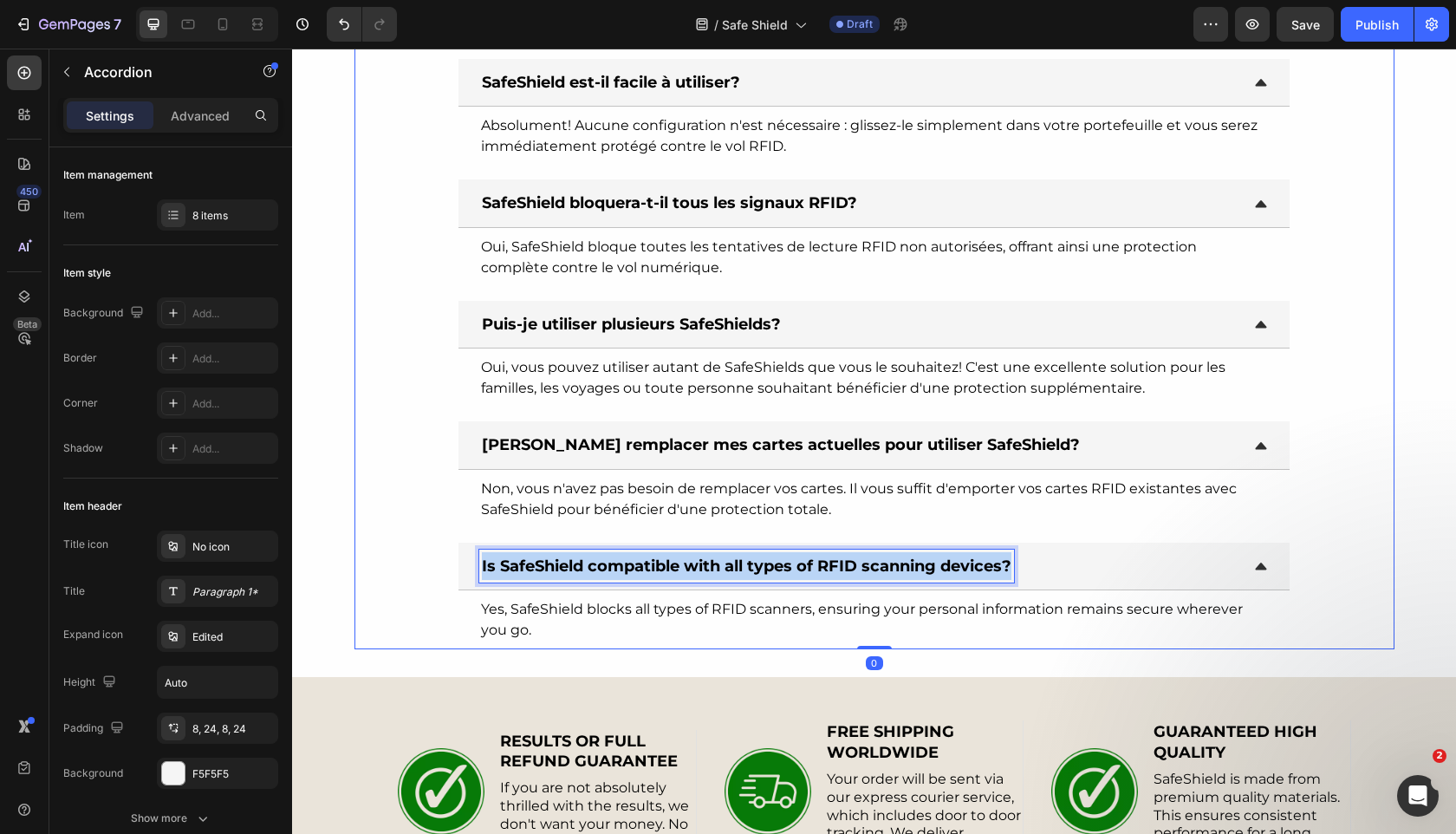
click at [705, 562] on strong "Is SafeShield compatible with all types of RFID scanning devices?" at bounding box center [746, 566] width 529 height 19
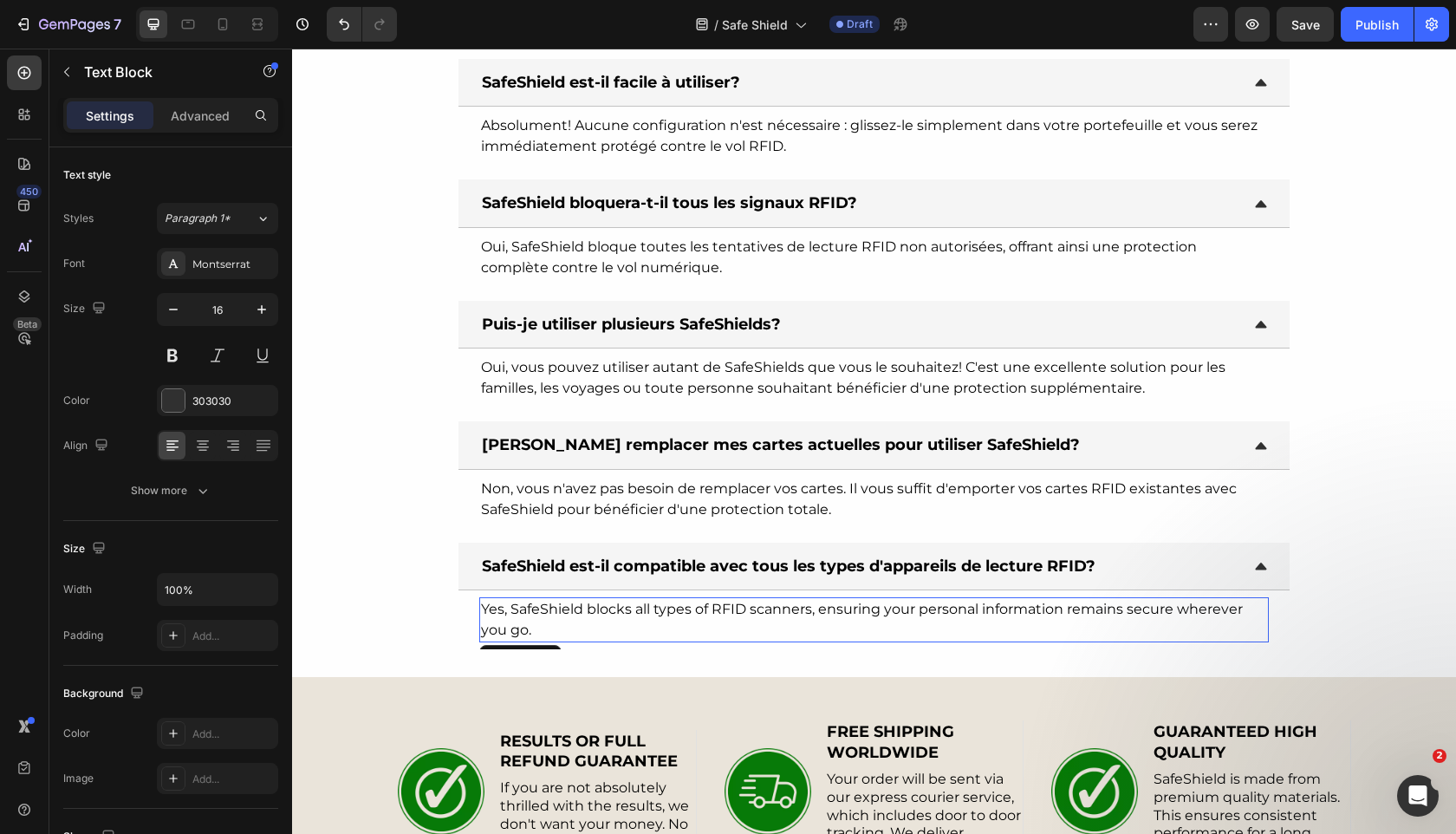
click at [749, 613] on span "Yes, SafeShield blocks all types of RFID scanners, ensuring your personal infor…" at bounding box center [862, 620] width 762 height 37
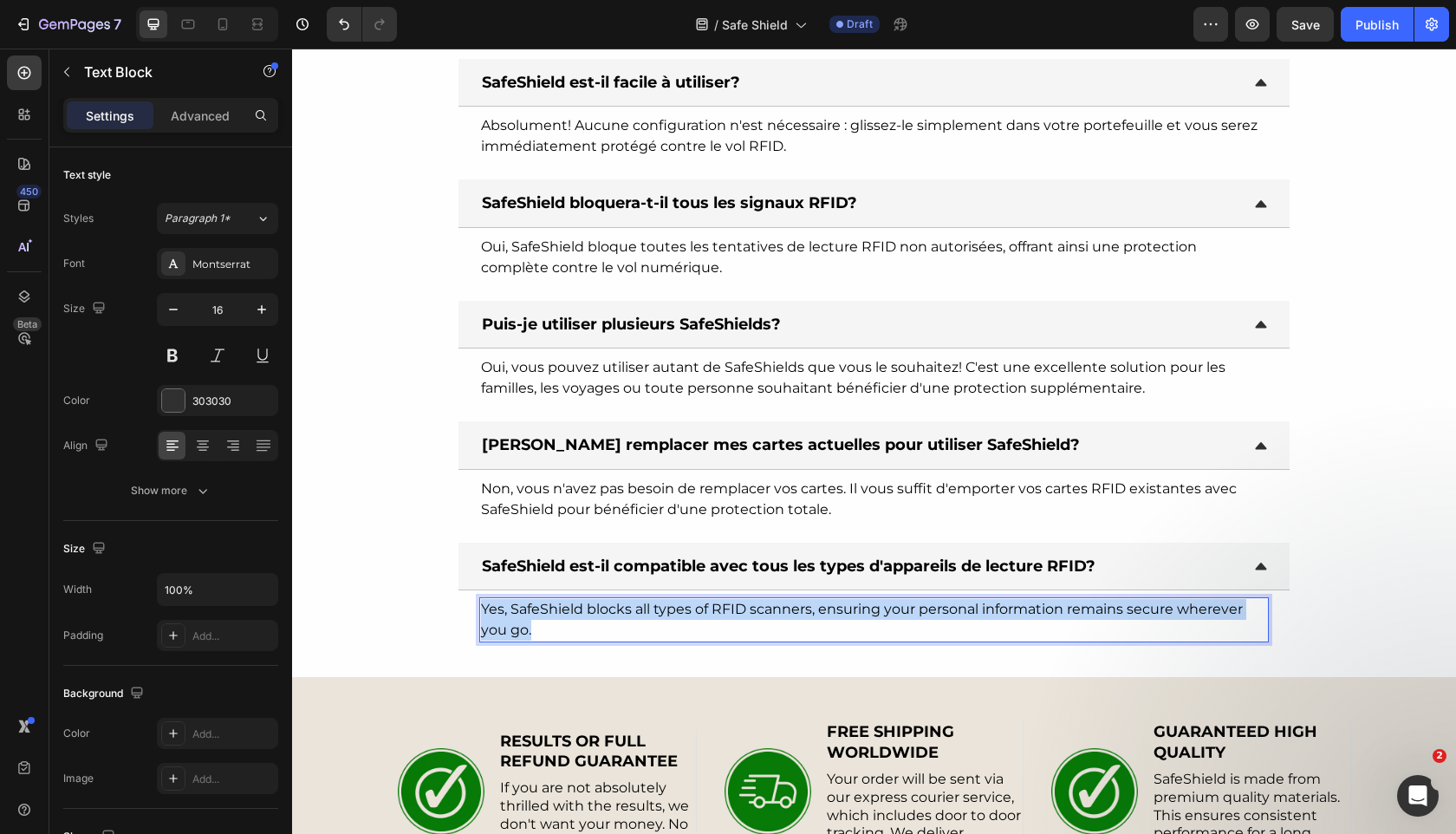
click at [749, 613] on span "Yes, SafeShield blocks all types of RFID scanners, ensuring your personal infor…" at bounding box center [862, 620] width 762 height 37
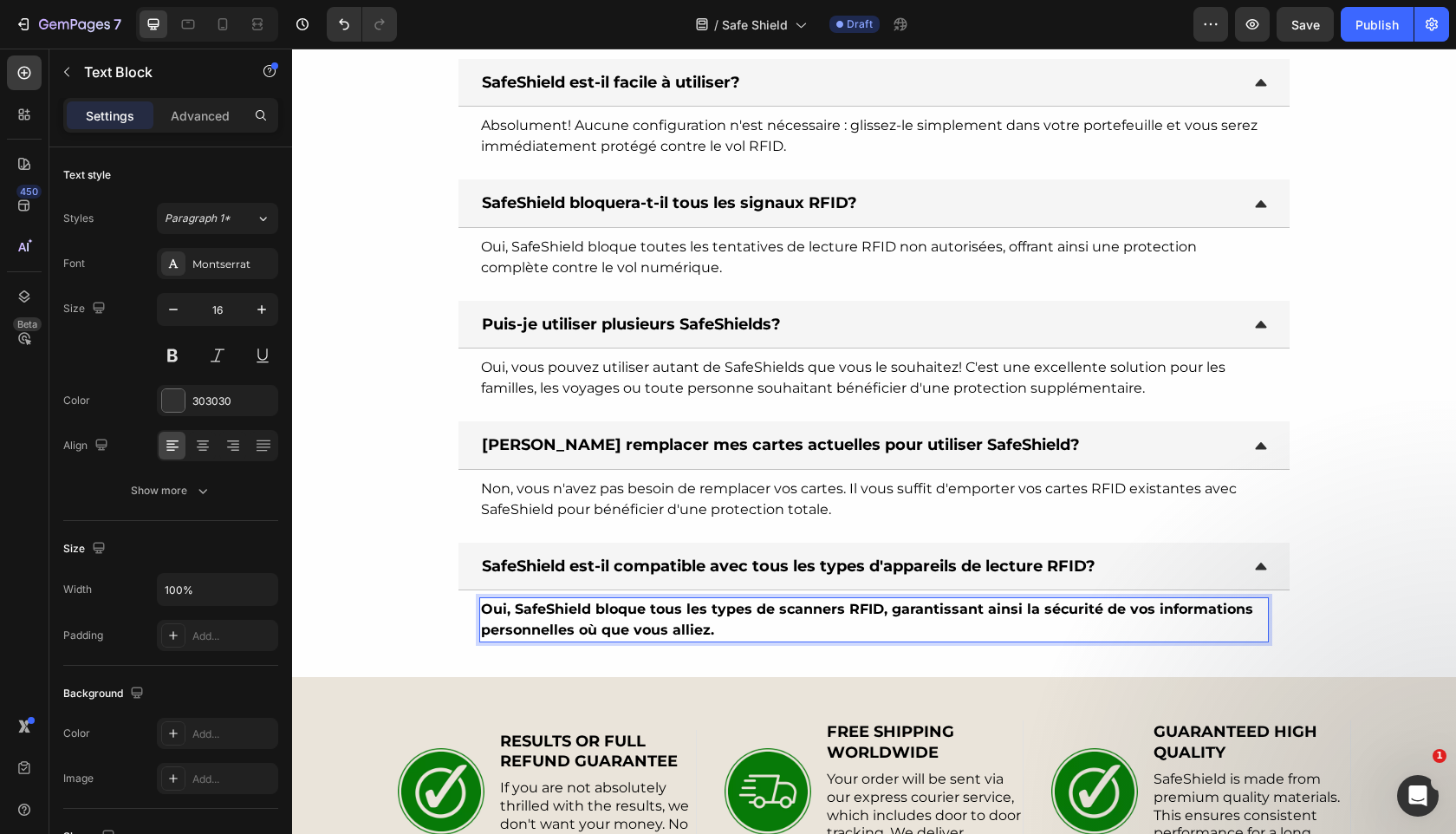
click at [683, 627] on strong "Oui, SafeShield bloque tous les types de scanners RFID, garantissant ainsi la s…" at bounding box center [867, 620] width 772 height 37
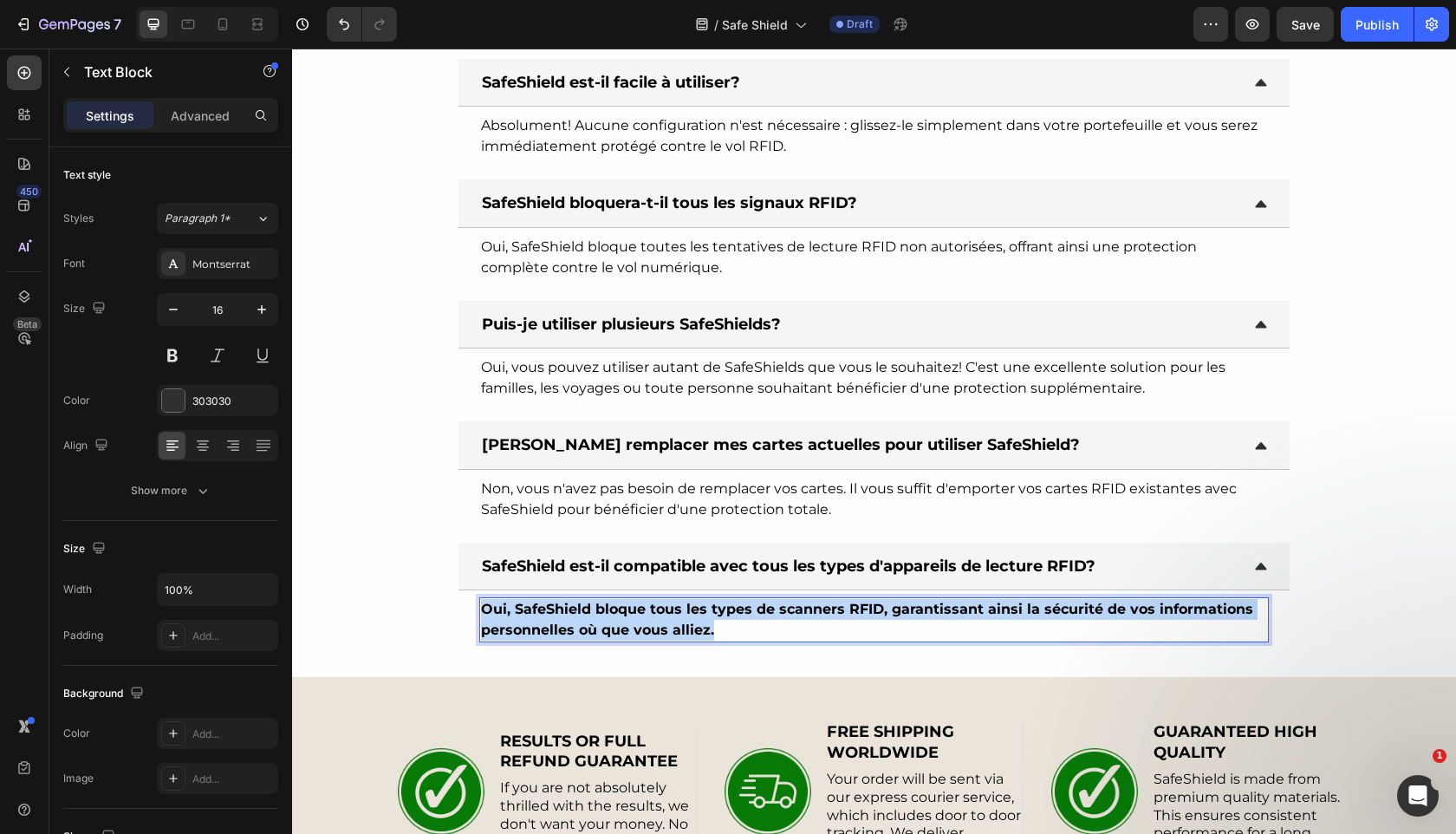
click at [683, 627] on strong "Oui, SafeShield bloque tous les types de scanners RFID, garantissant ainsi la s…" at bounding box center [867, 620] width 772 height 37
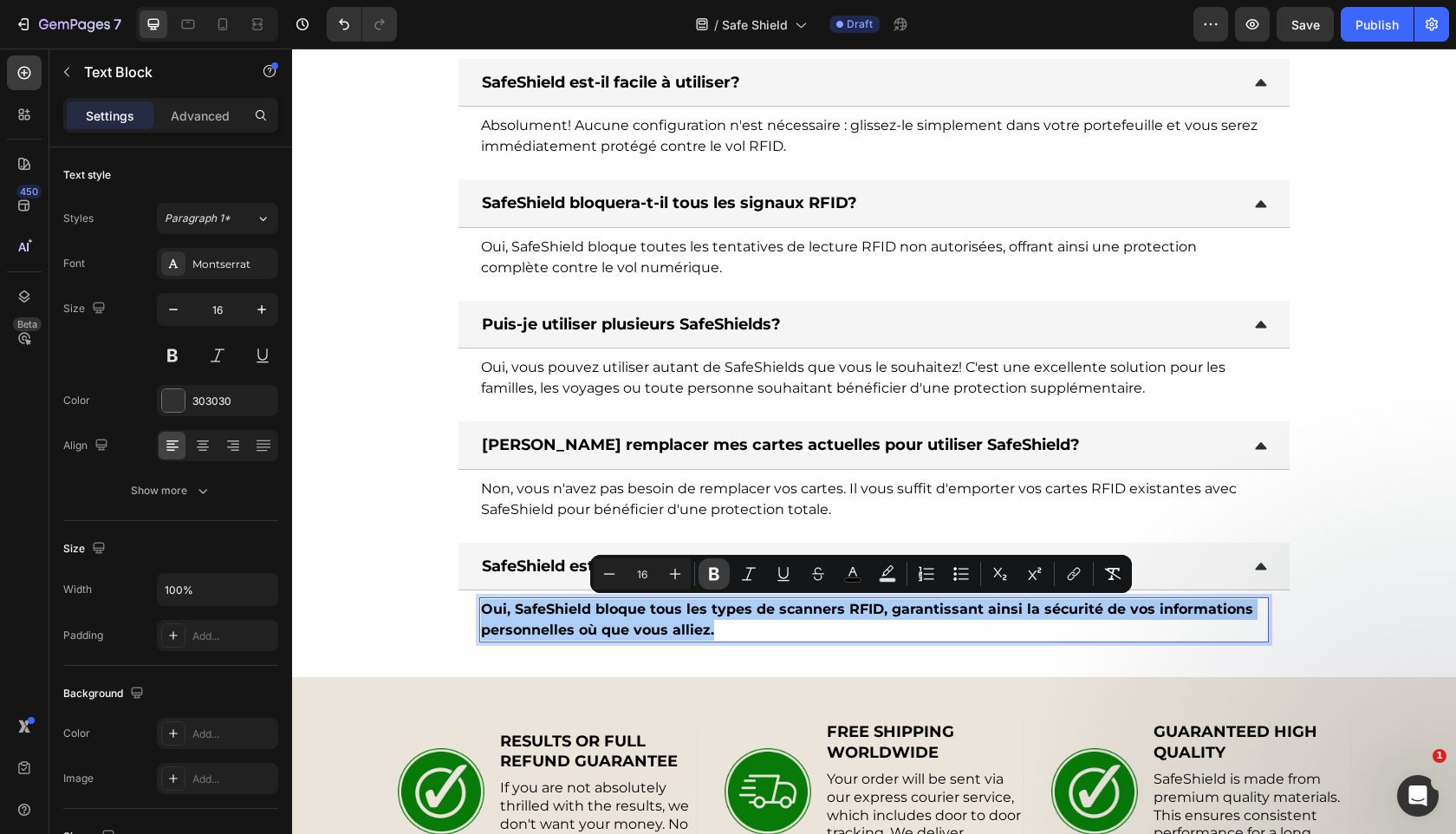
click at [715, 568] on icon "Editor contextual toolbar" at bounding box center [713, 574] width 11 height 13
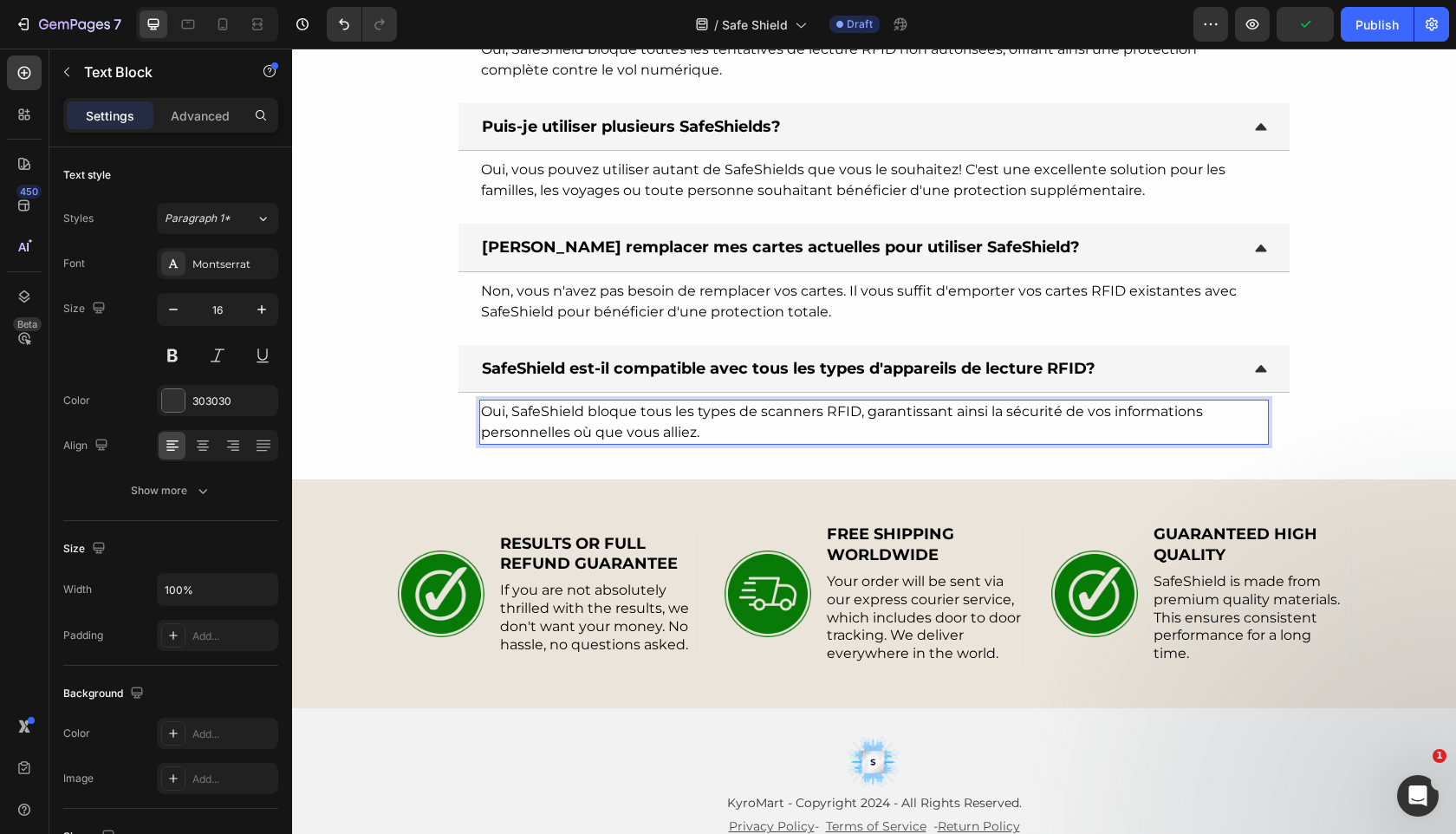
scroll to position [5851, 0]
